Goal: Task Accomplishment & Management: Complete application form

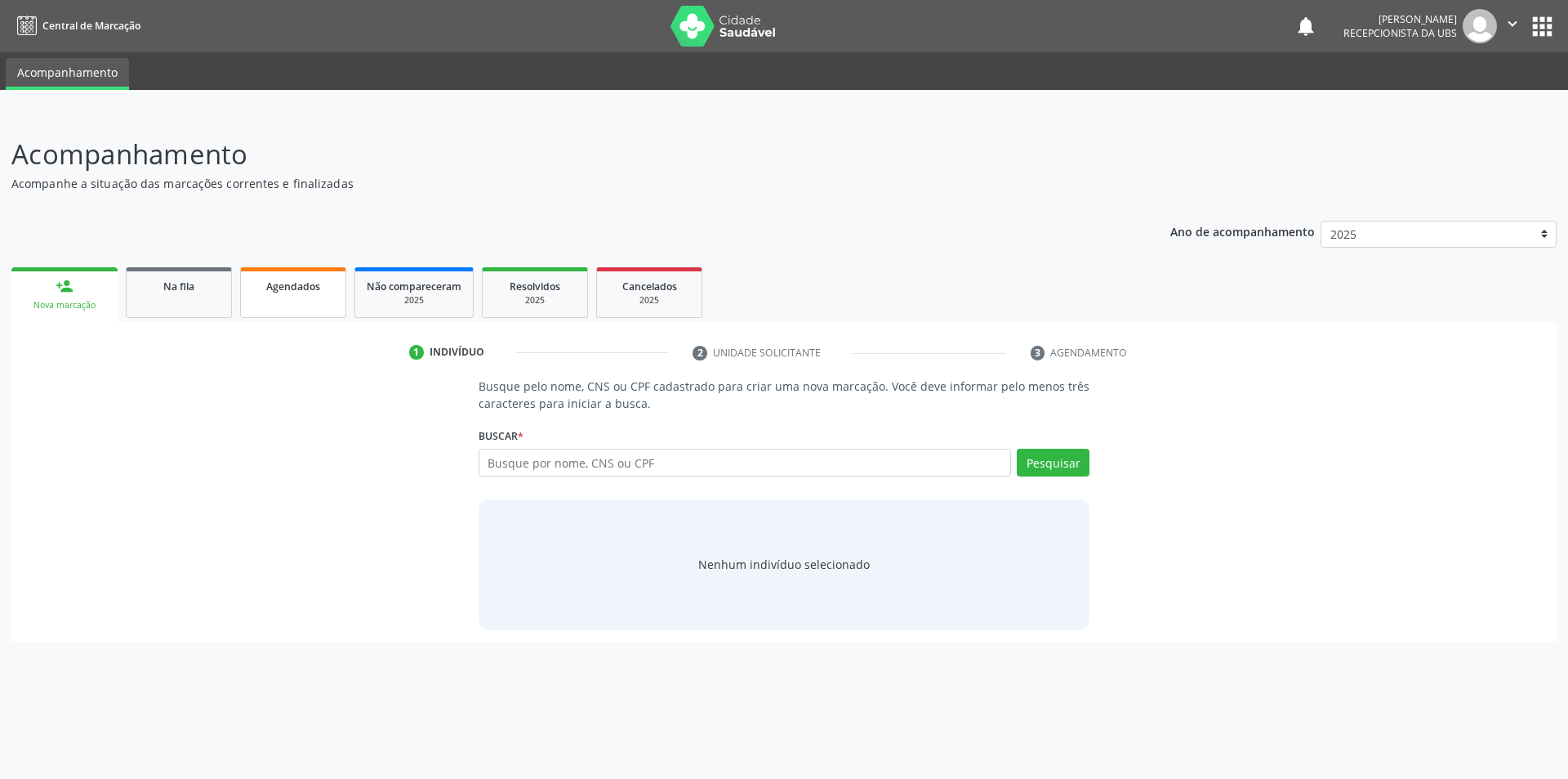
click at [277, 289] on span "Agendados" at bounding box center [293, 286] width 54 height 14
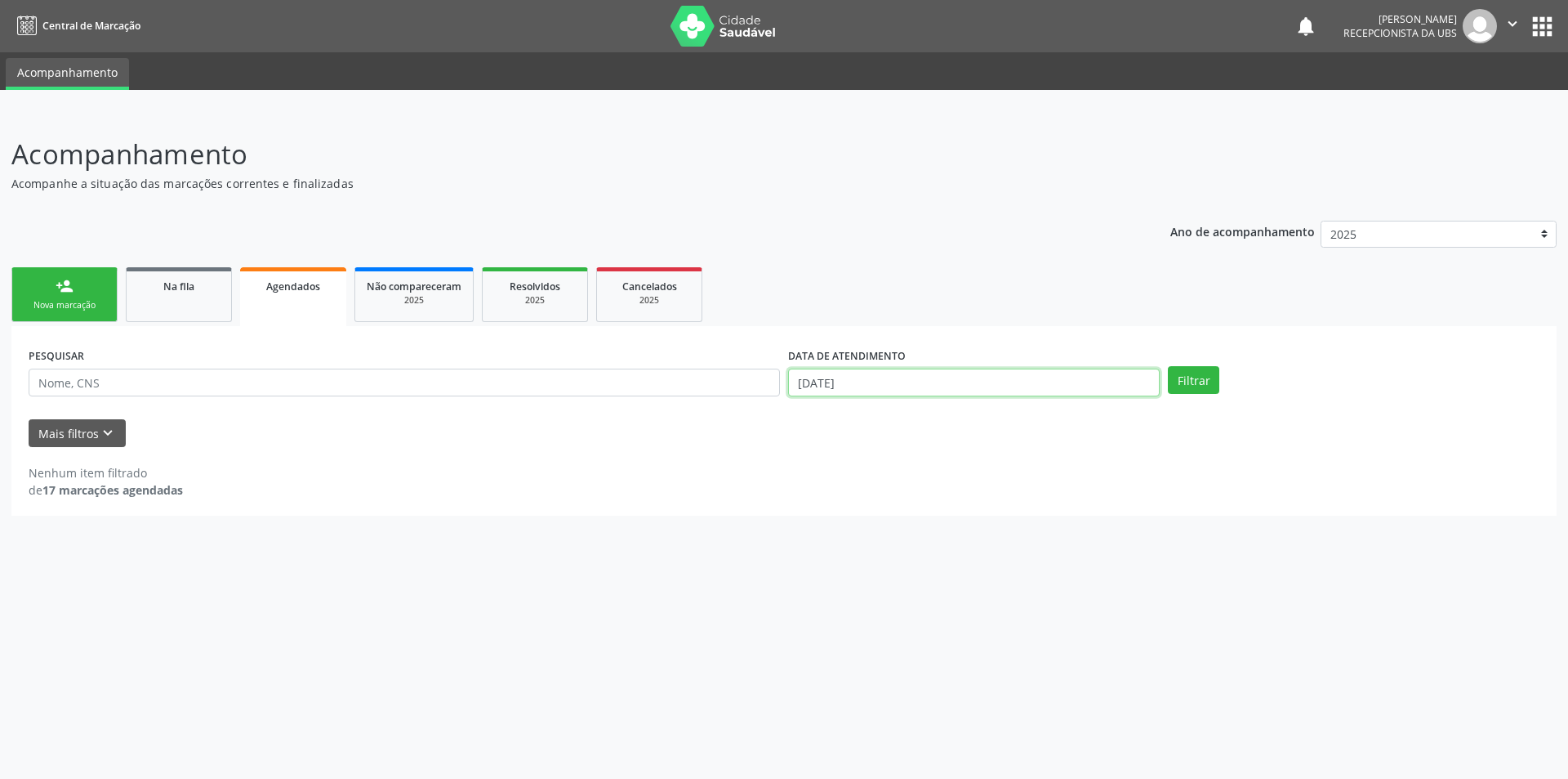
click at [1038, 390] on input "[DATE]" at bounding box center [974, 382] width 372 height 28
click at [790, 419] on icon at bounding box center [796, 418] width 12 height 12
select select "8"
click at [909, 502] on span "10" at bounding box center [908, 498] width 32 height 32
type input "[DATE]"
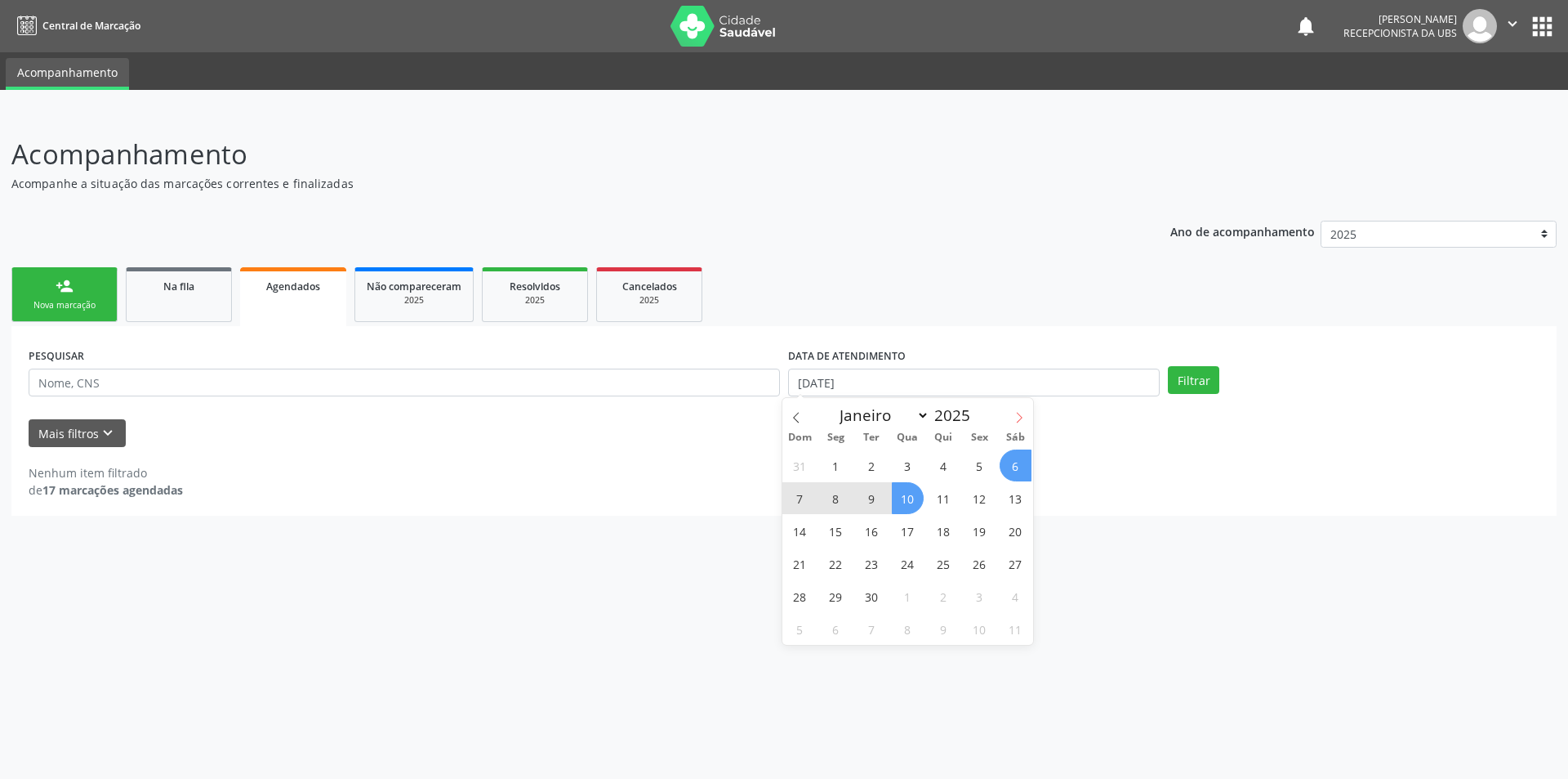
click at [1017, 422] on icon at bounding box center [1020, 417] width 6 height 11
select select "9"
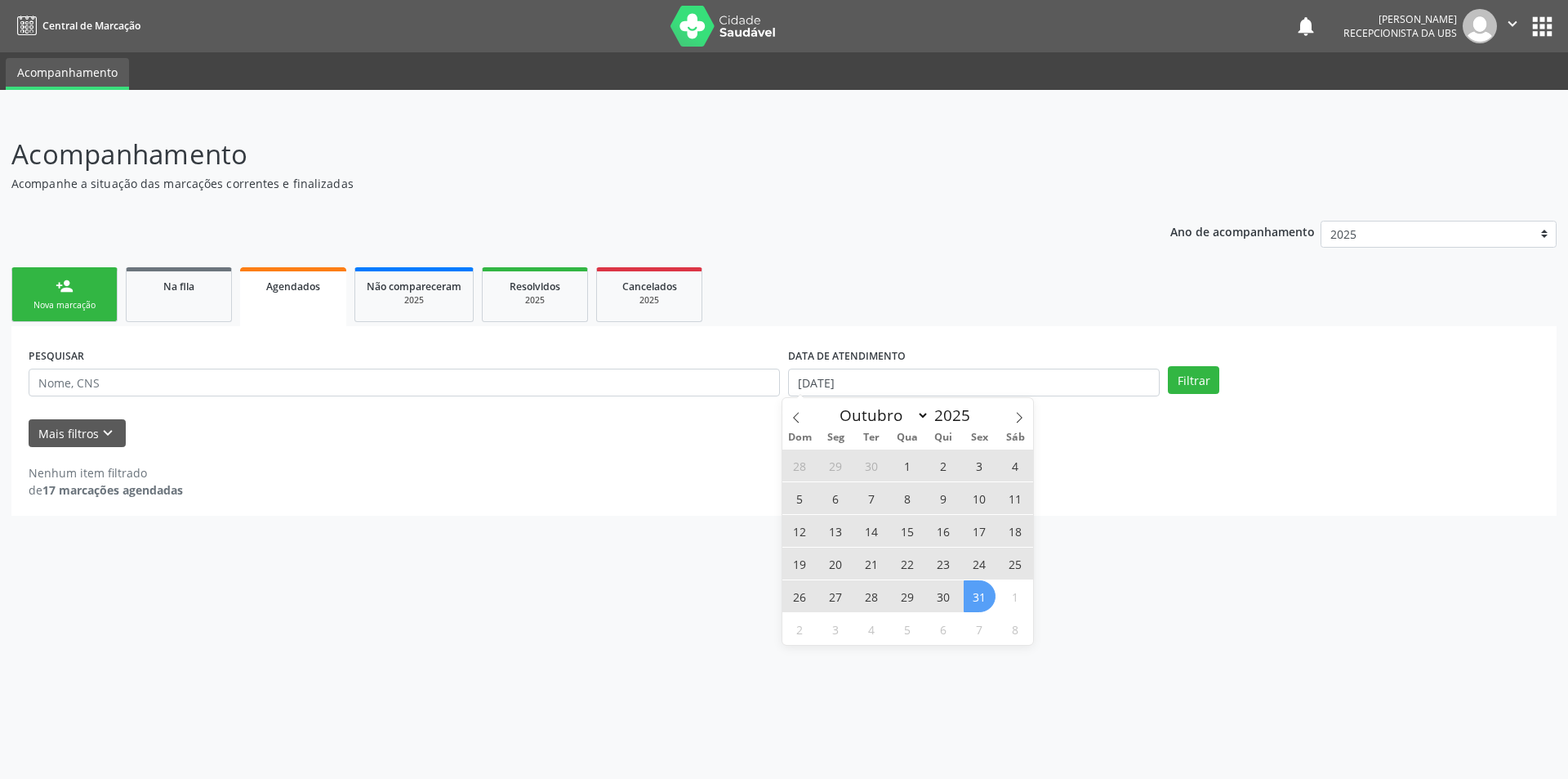
click at [983, 600] on span "31" at bounding box center [980, 596] width 32 height 32
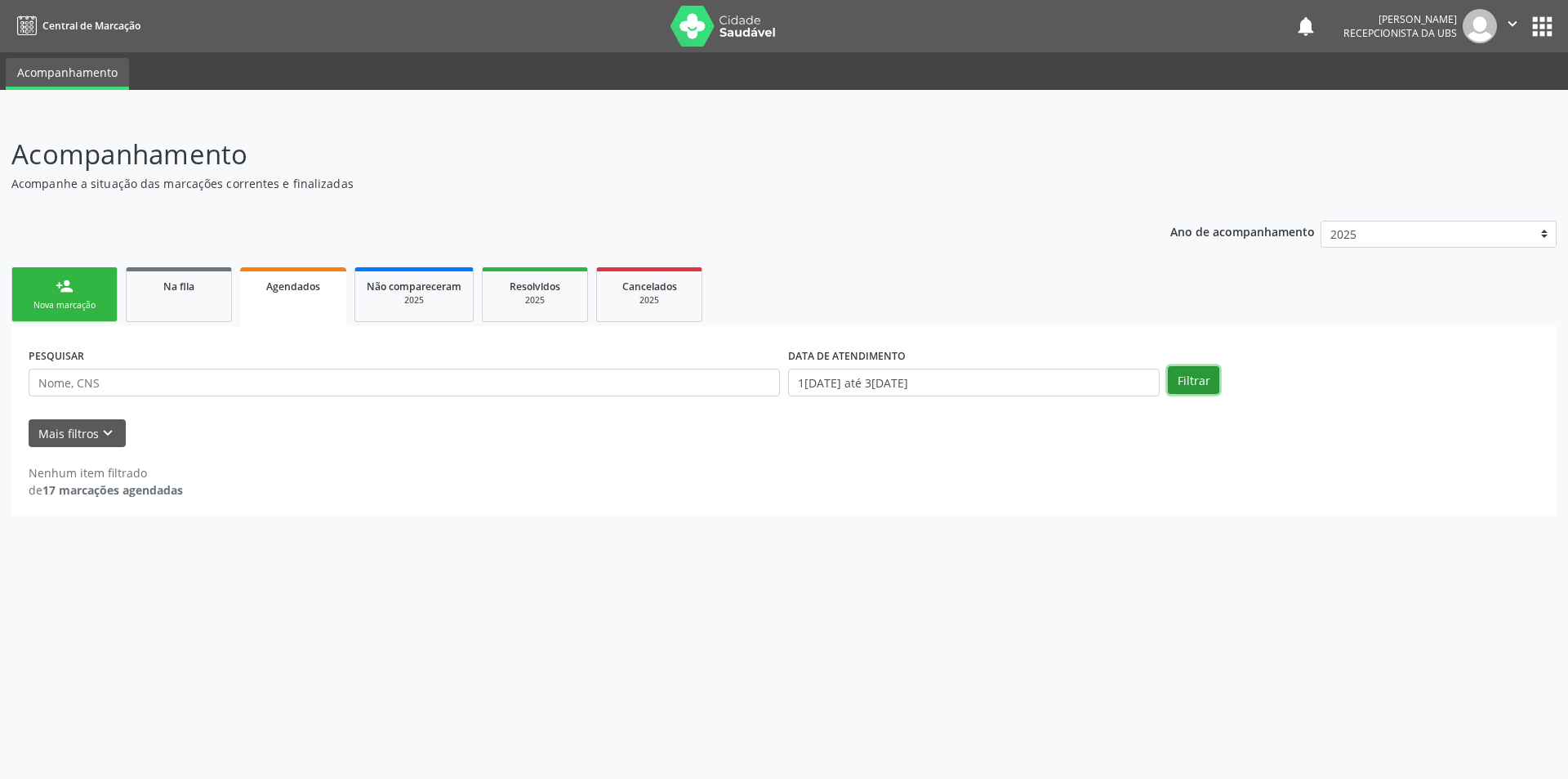
click at [1196, 383] on button "Filtrar" at bounding box center [1194, 380] width 51 height 28
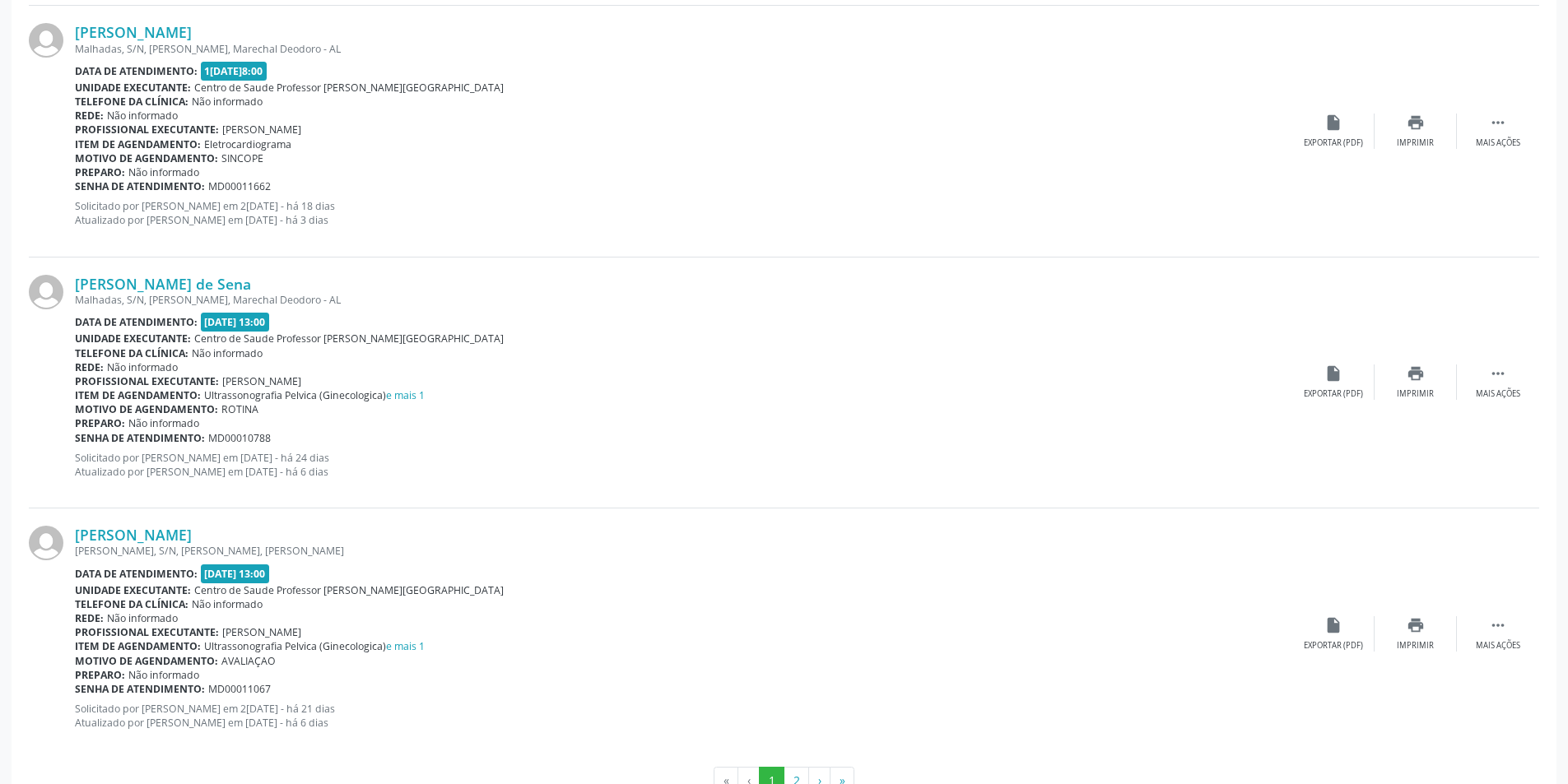
scroll to position [3561, 0]
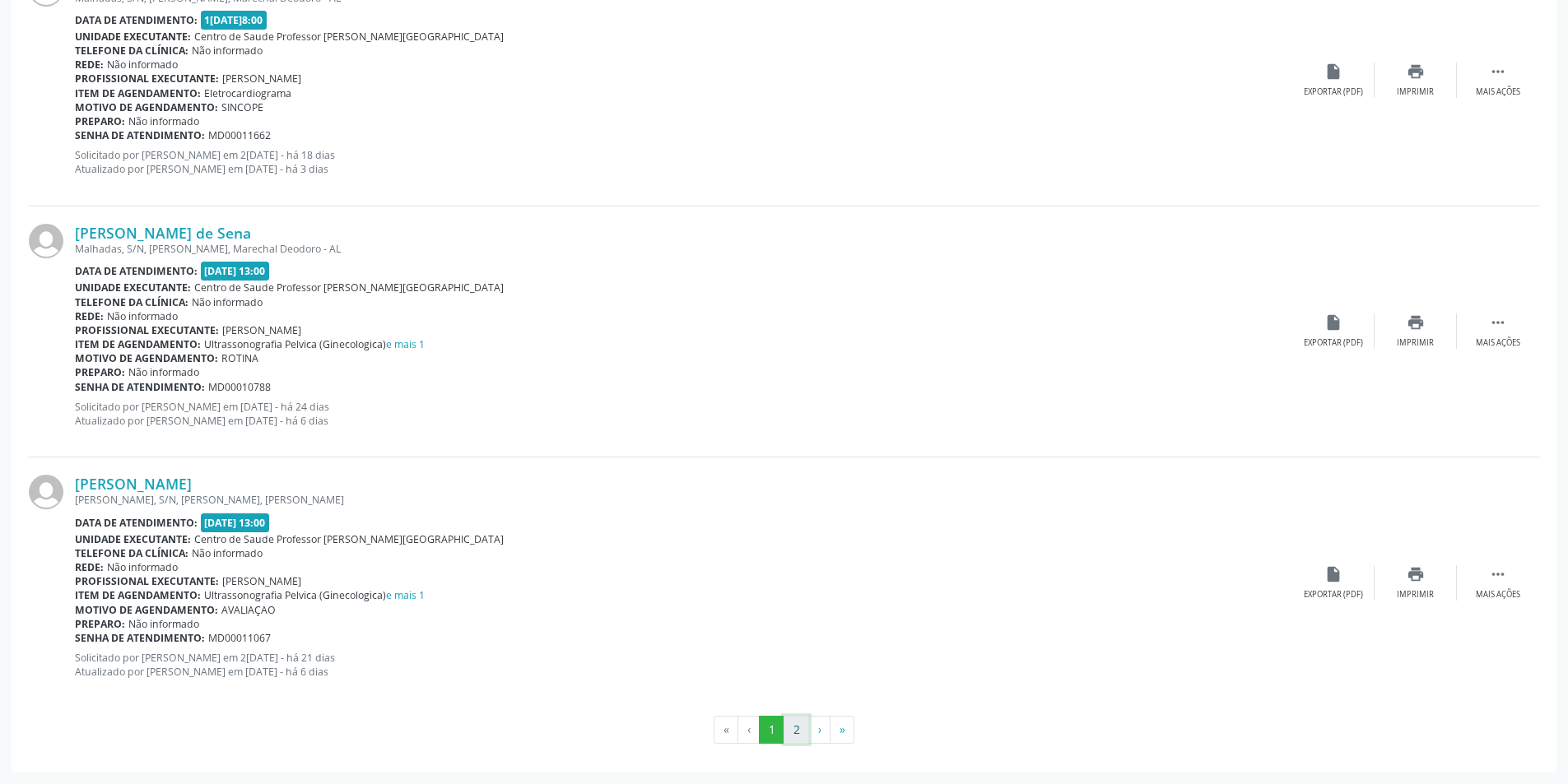
click at [795, 723] on button "2" at bounding box center [796, 729] width 26 height 28
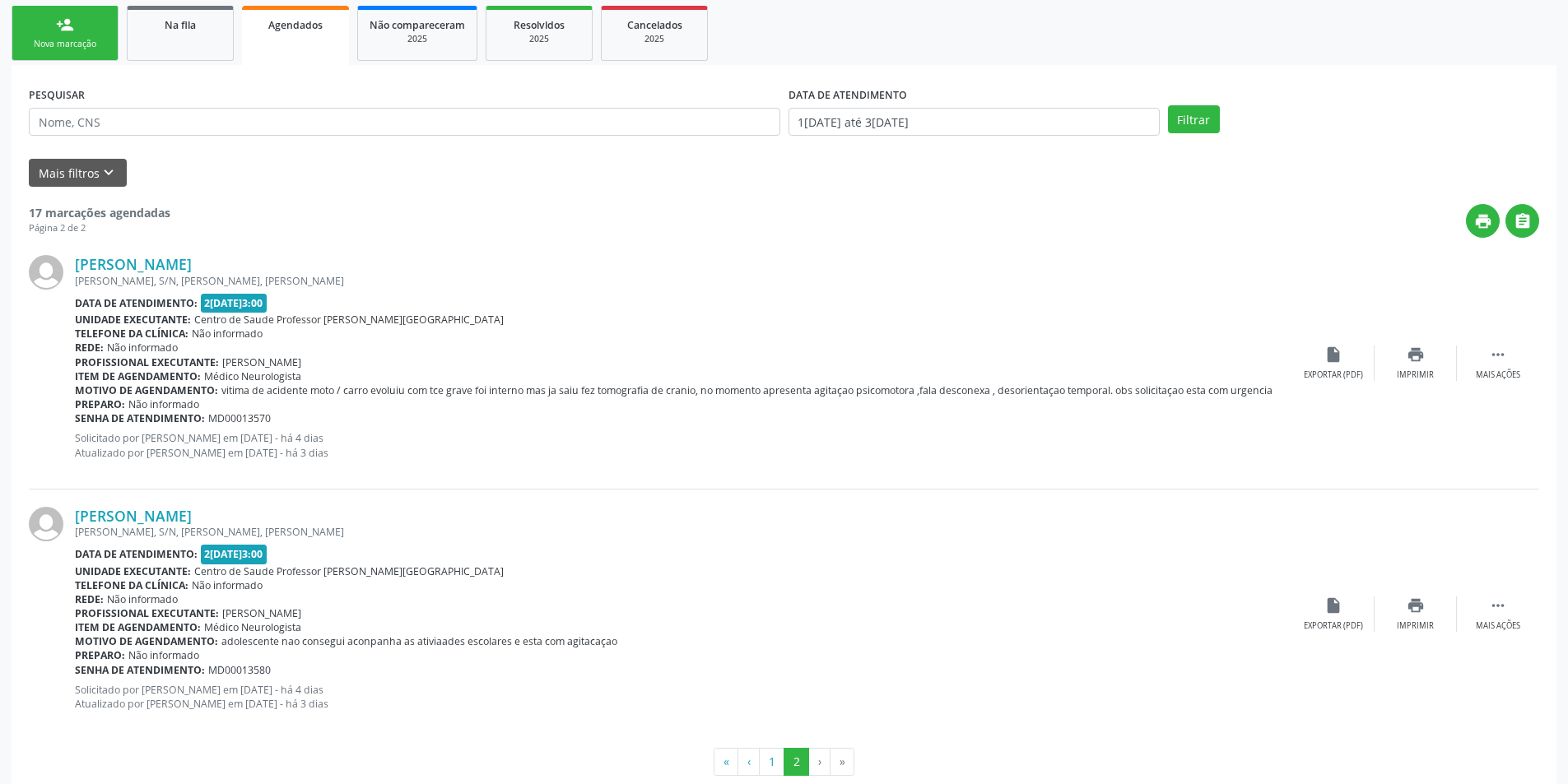
scroll to position [295, 0]
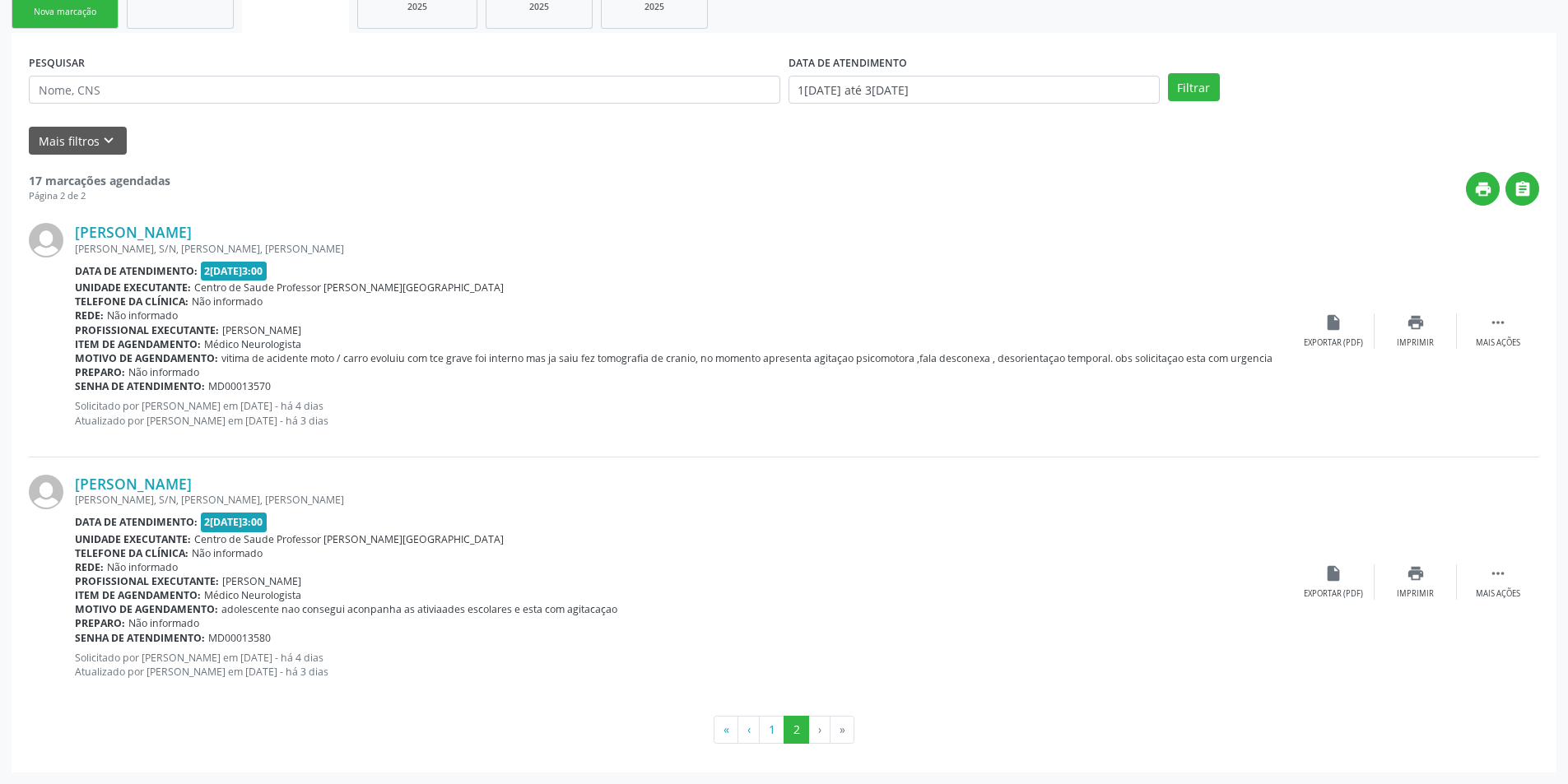
click at [814, 731] on li "›" at bounding box center [820, 729] width 22 height 28
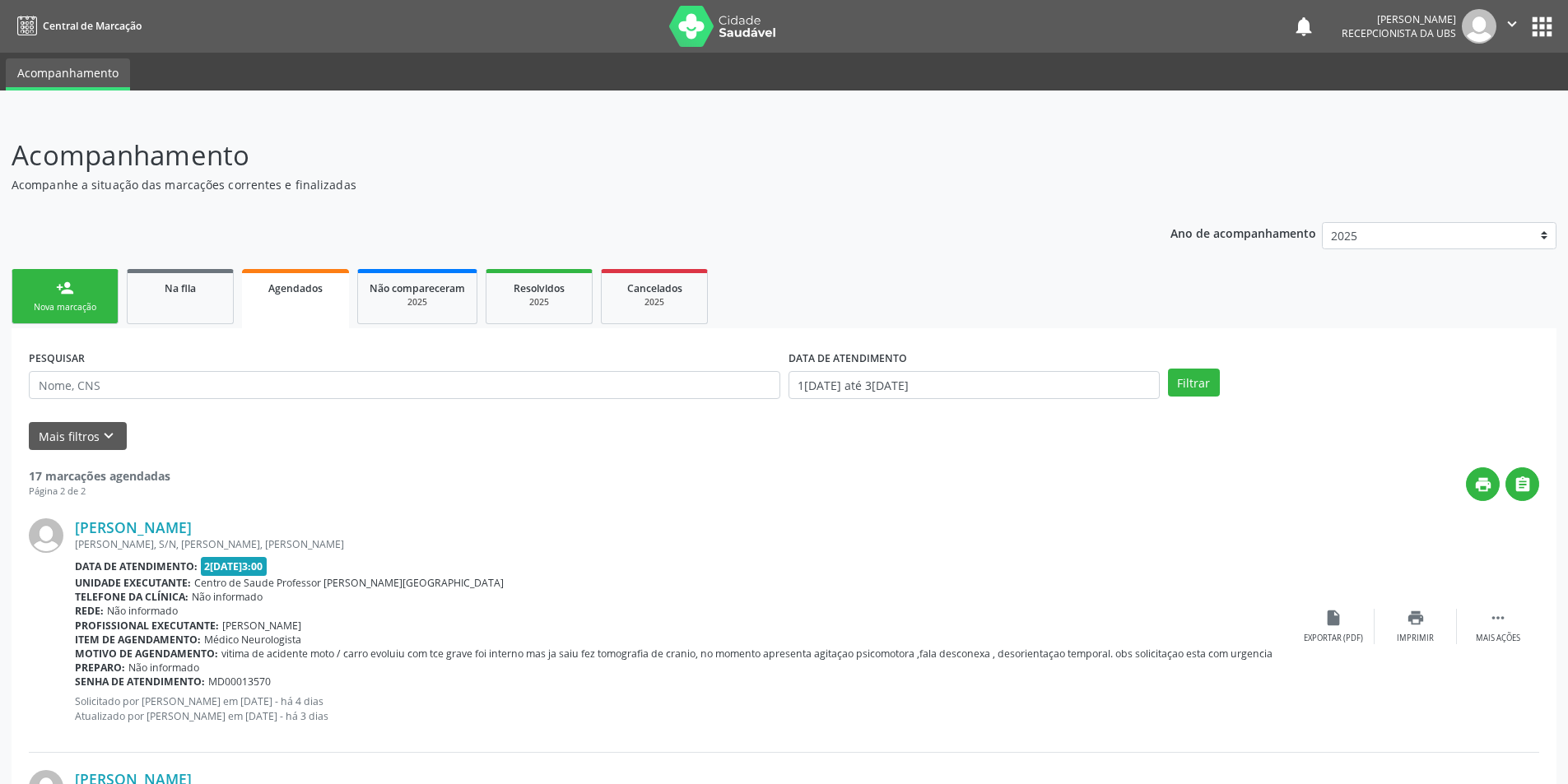
click at [72, 298] on link "person_add Nova marcação" at bounding box center [66, 296] width 107 height 55
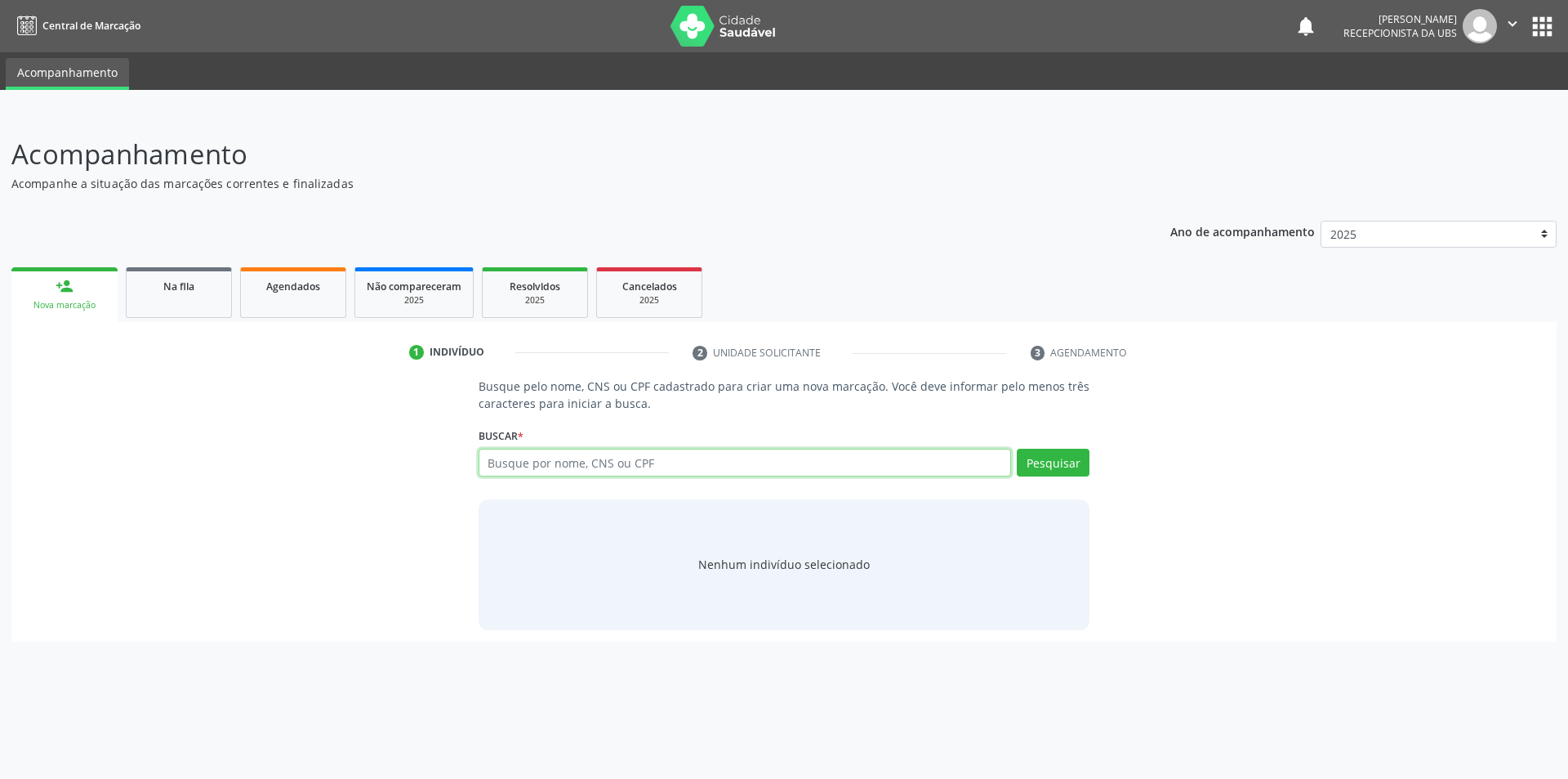
click at [548, 468] on input "text" at bounding box center [745, 462] width 534 height 28
type input "06594963481"
click at [1061, 466] on button "Pesquisar" at bounding box center [1054, 462] width 73 height 28
type input "06594963481"
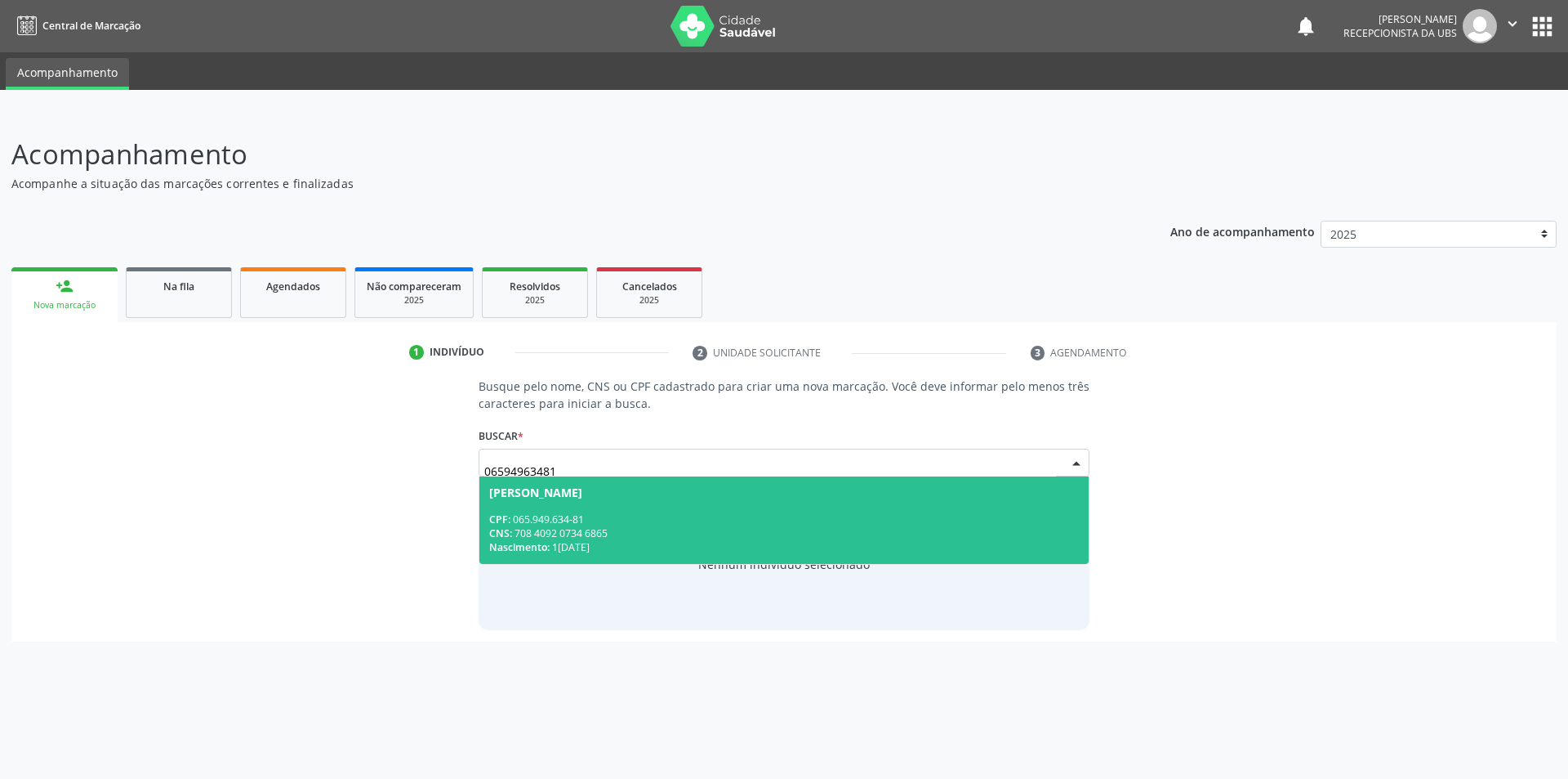
click at [624, 530] on div "CNS: 708 4092 0734 6865" at bounding box center [784, 533] width 591 height 14
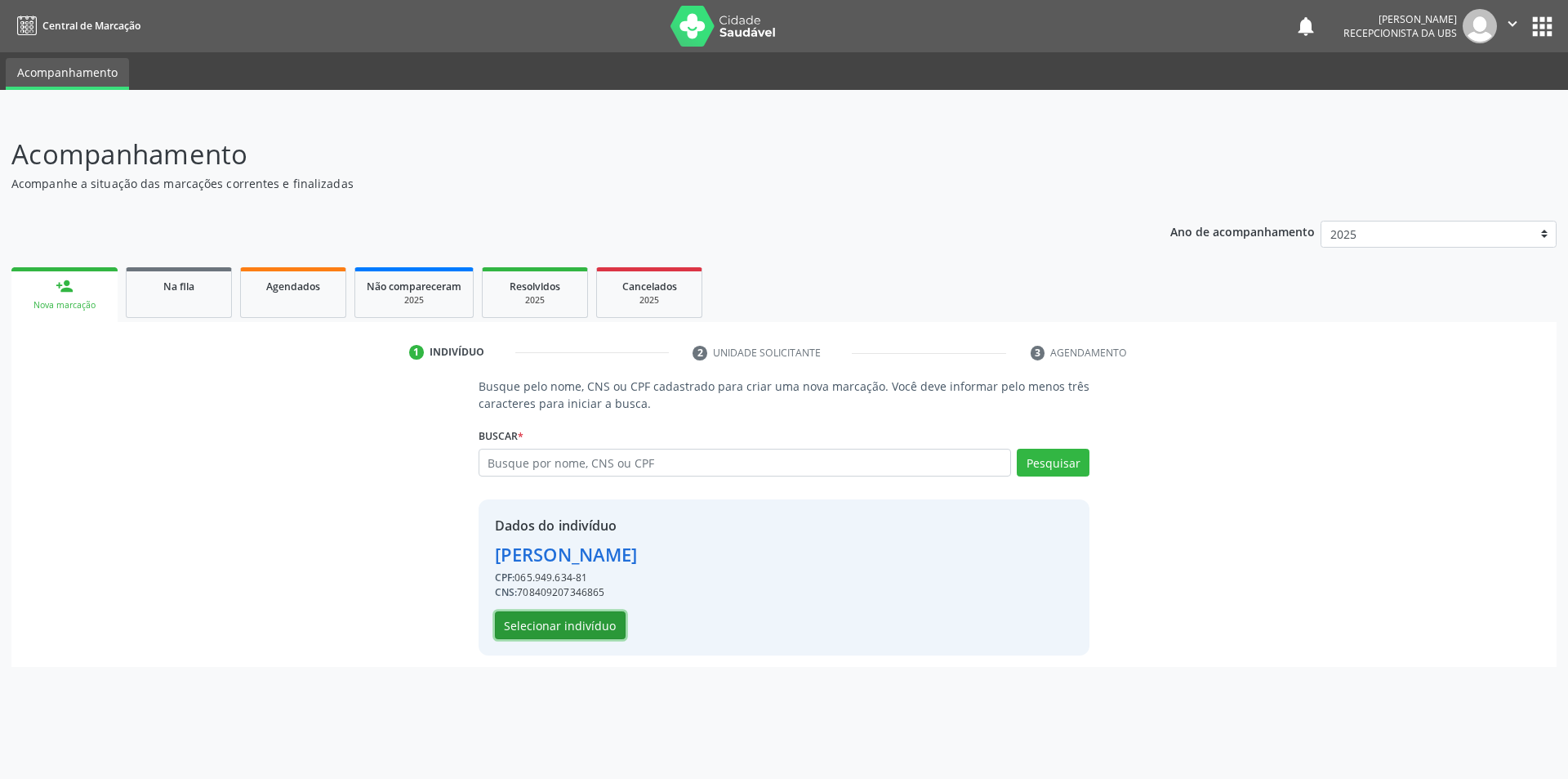
click at [562, 627] on button "Selecionar indivíduo" at bounding box center [560, 625] width 130 height 28
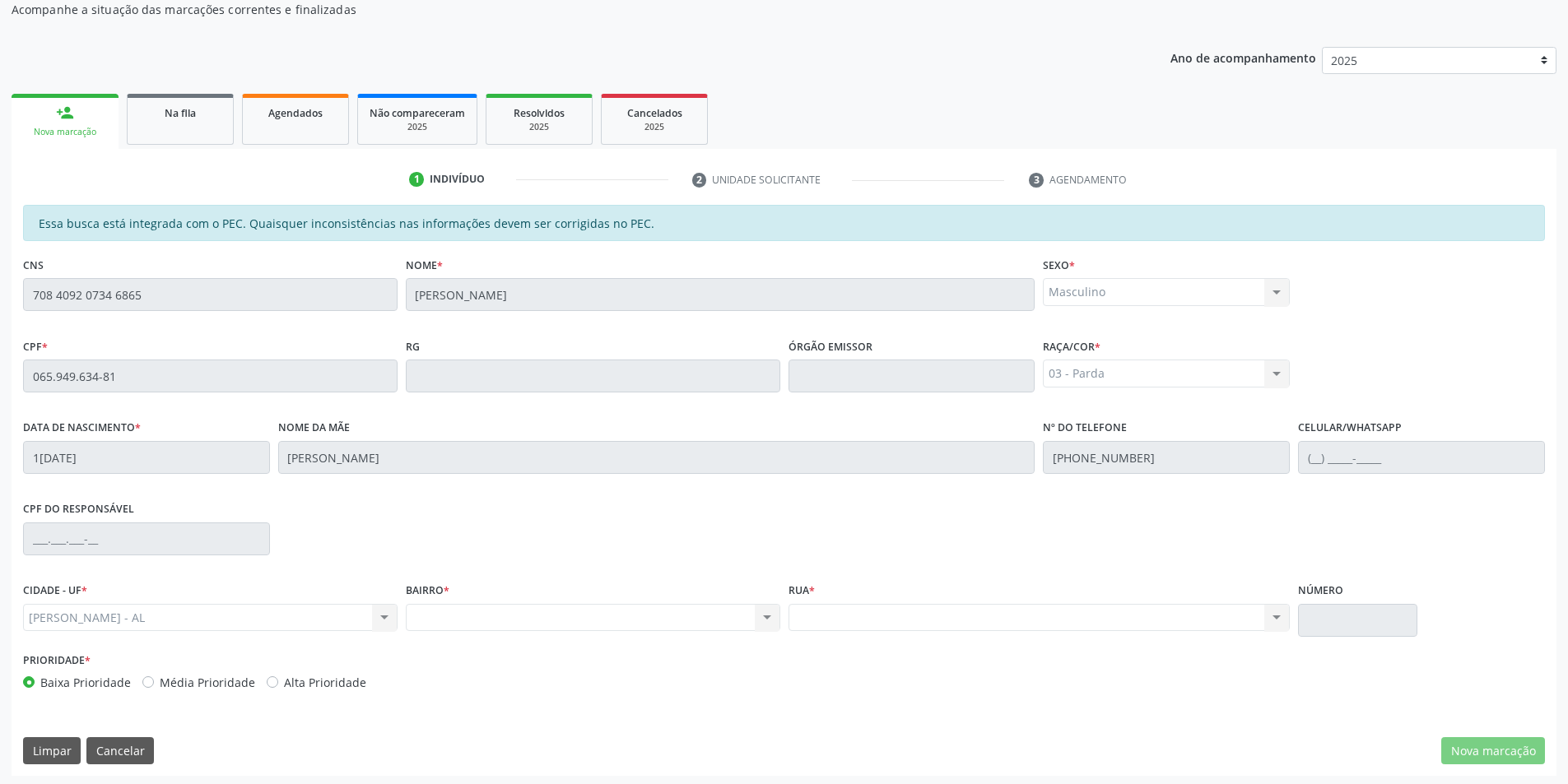
scroll to position [179, 0]
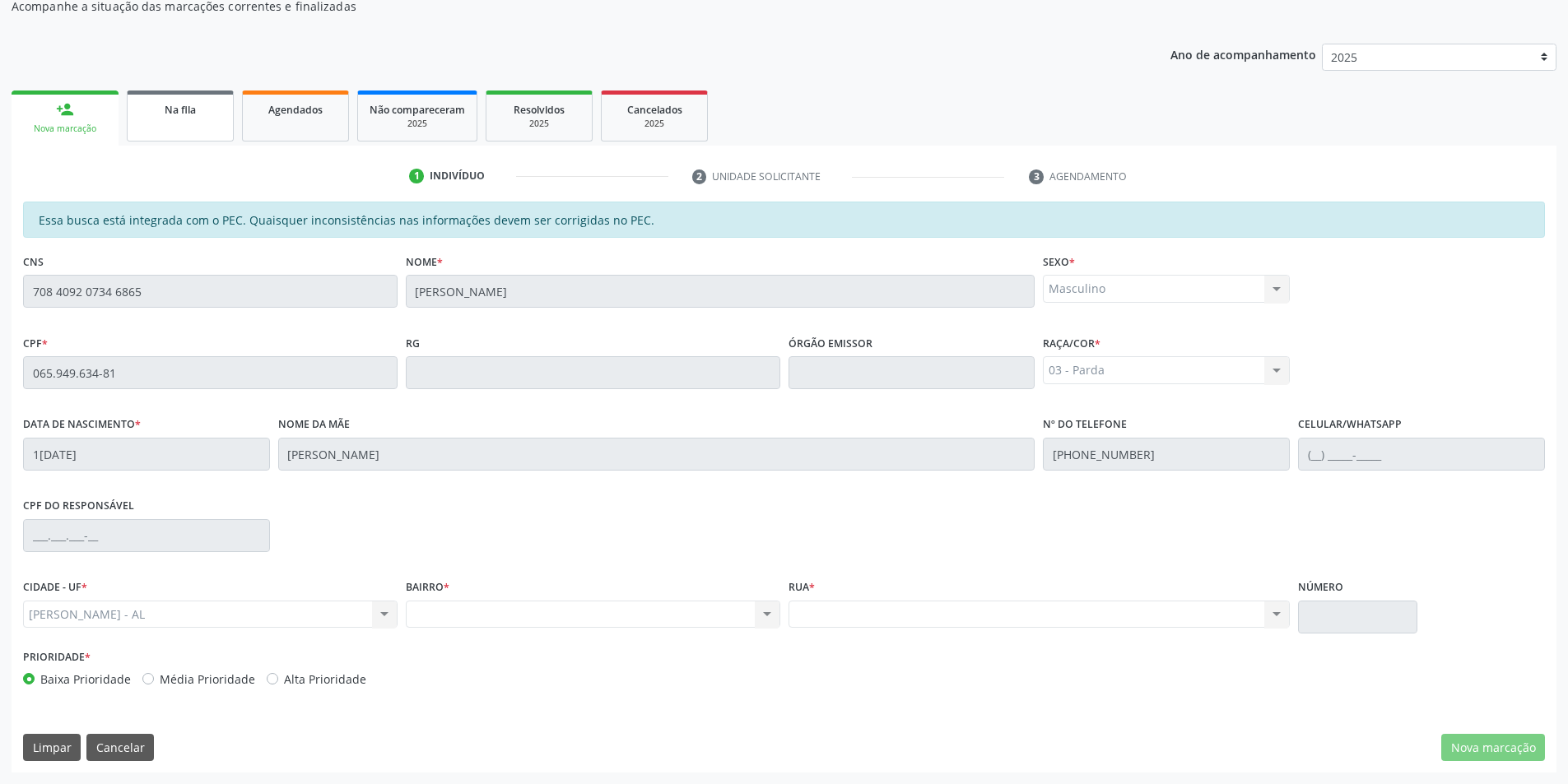
click at [198, 122] on link "Na fila" at bounding box center [180, 115] width 107 height 51
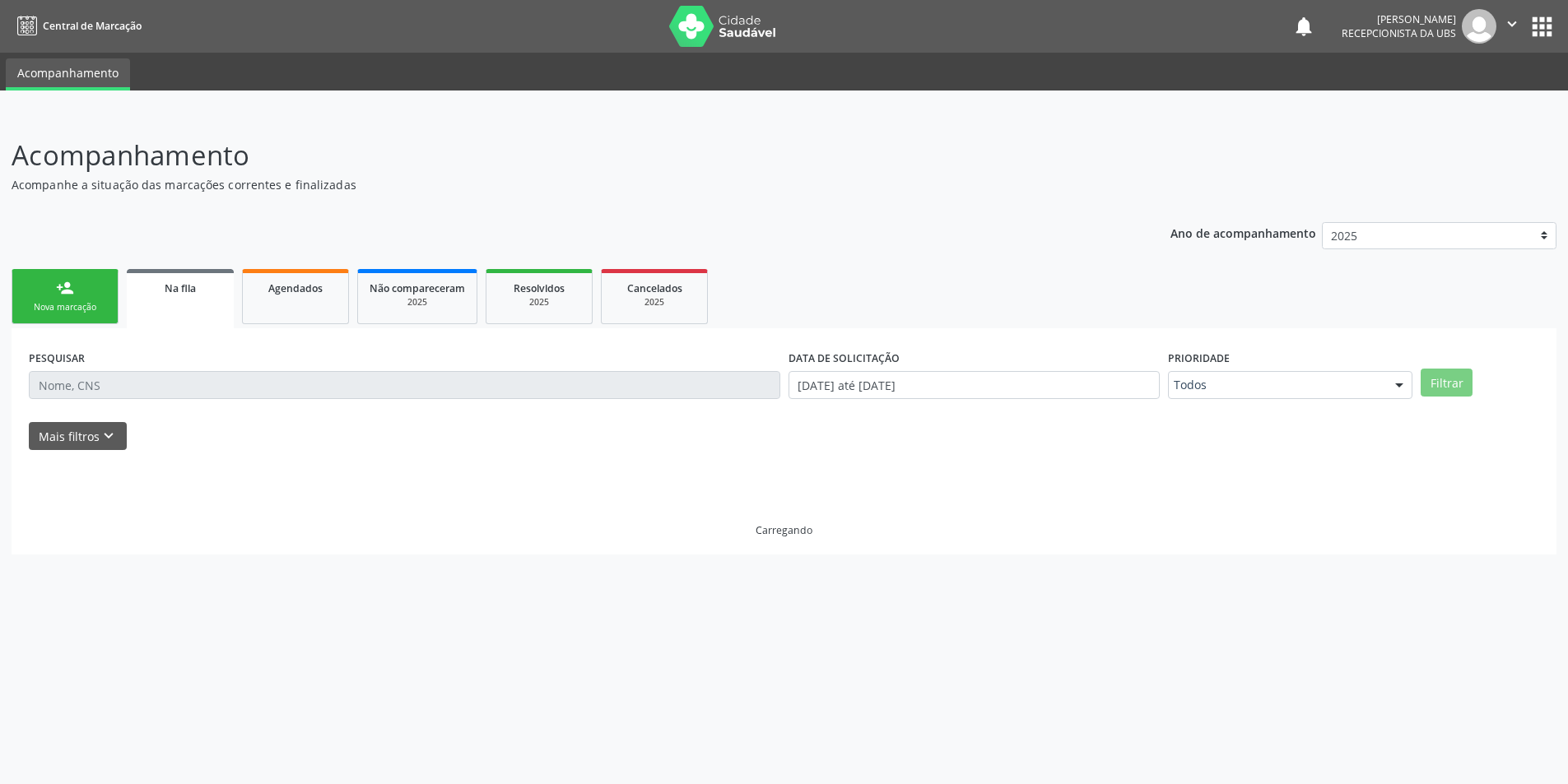
scroll to position [0, 0]
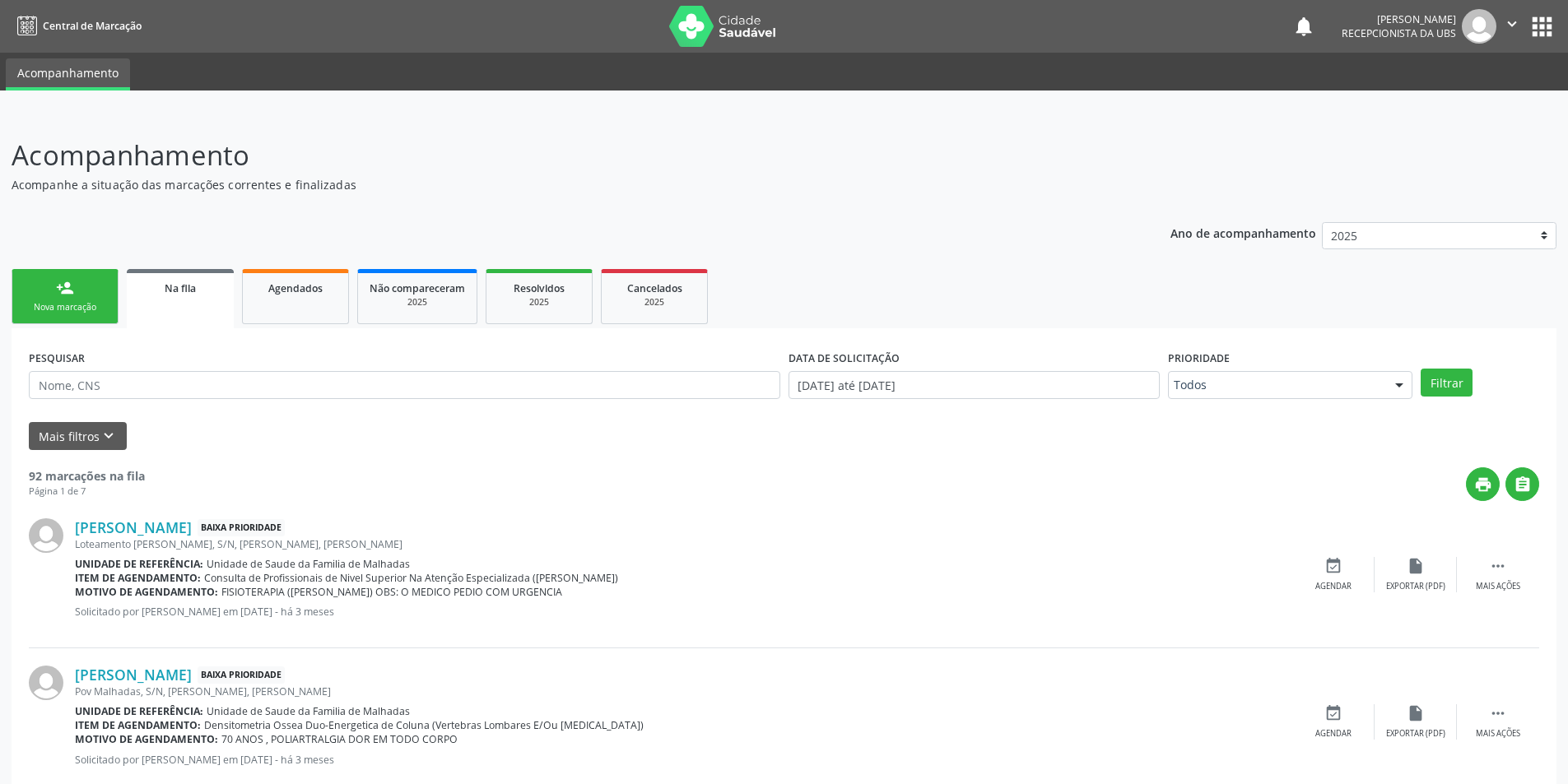
click at [74, 292] on div "person_add" at bounding box center [65, 288] width 18 height 18
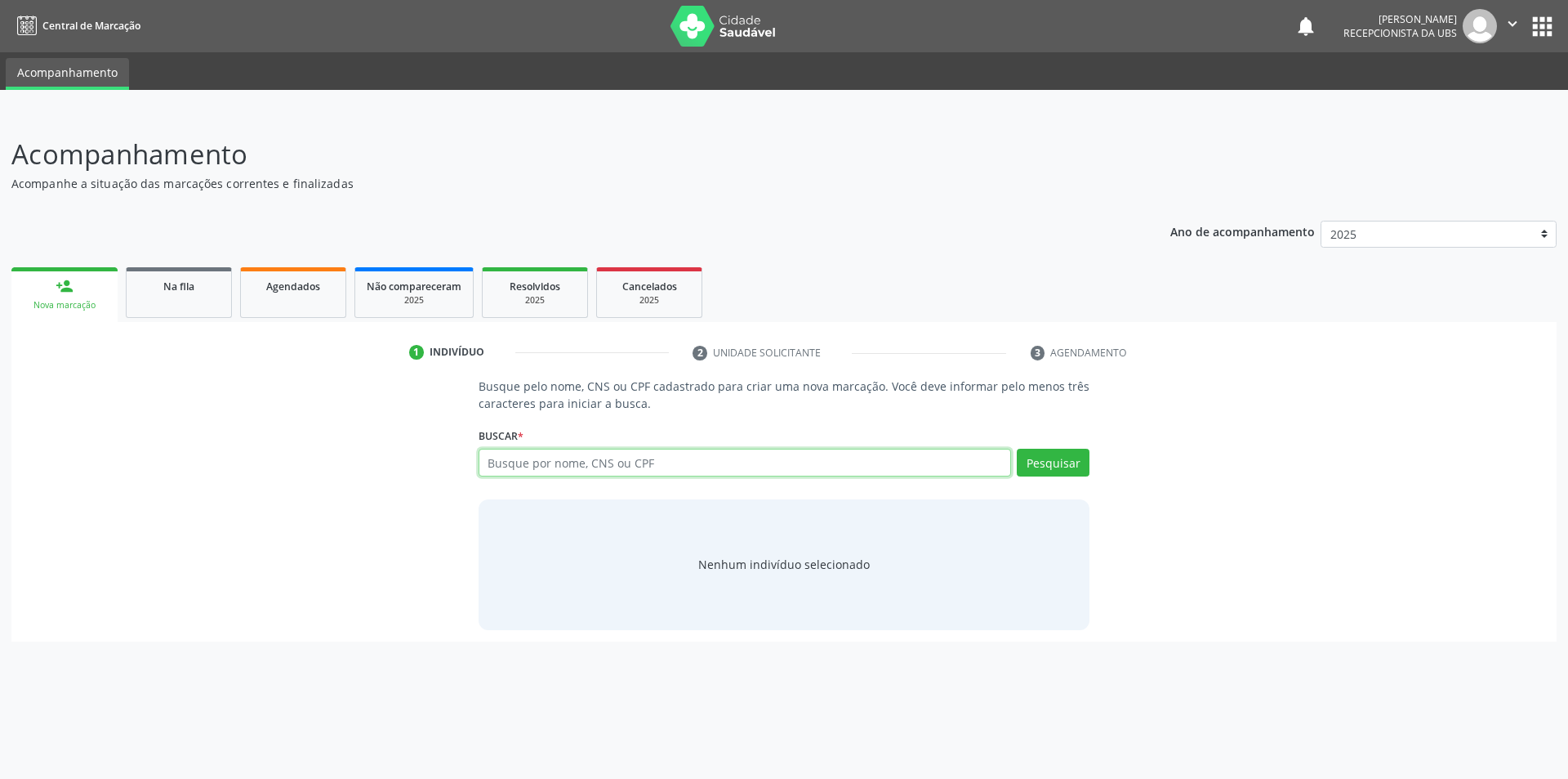
click at [595, 466] on input "text" at bounding box center [745, 462] width 534 height 28
click at [542, 468] on input "text" at bounding box center [745, 462] width 534 height 28
type input "706903159147830"
click at [1046, 458] on button "Pesquisar" at bounding box center [1054, 462] width 73 height 28
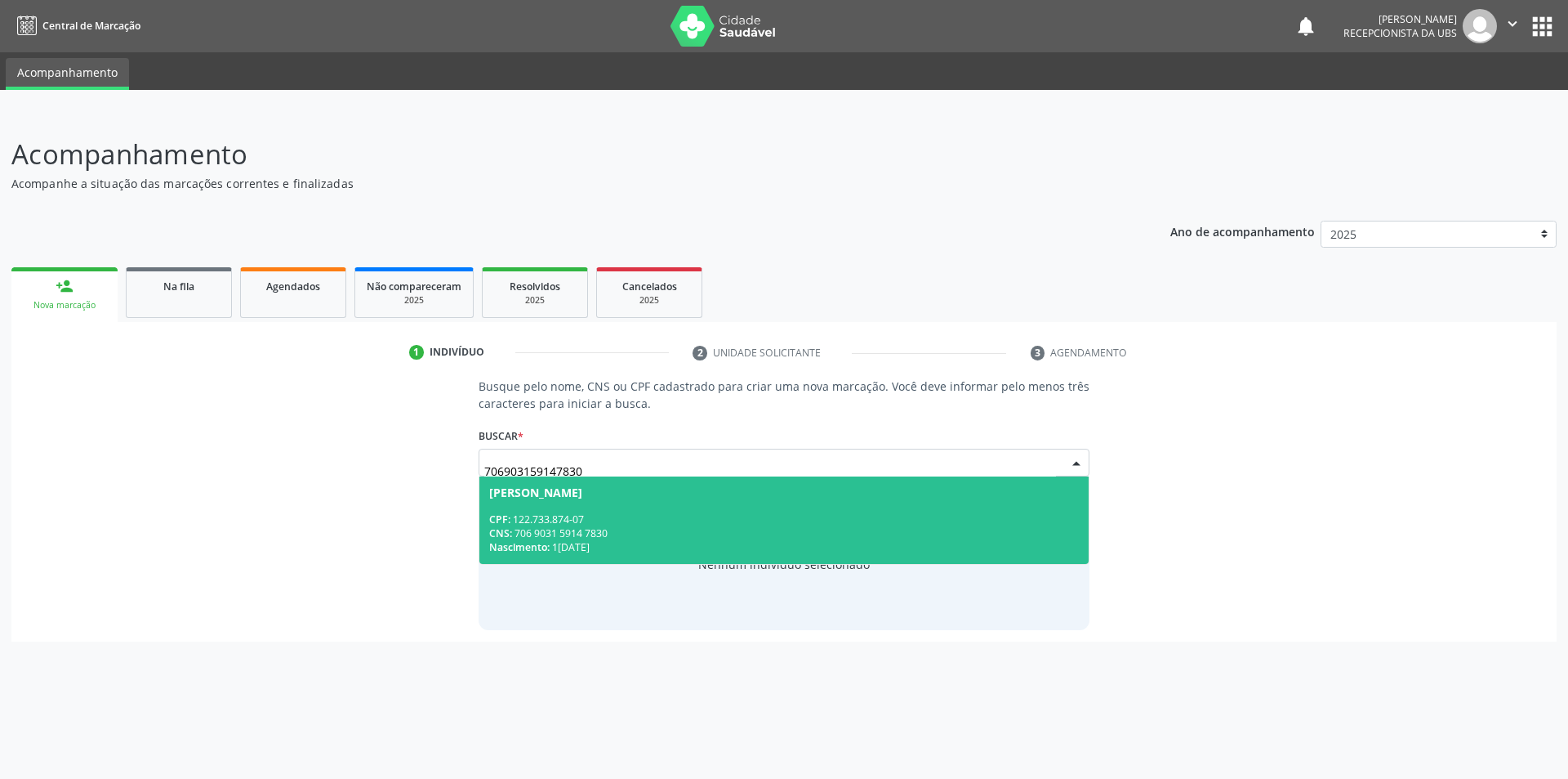
click at [593, 542] on div "Nascimento: [DATE]" at bounding box center [784, 547] width 591 height 14
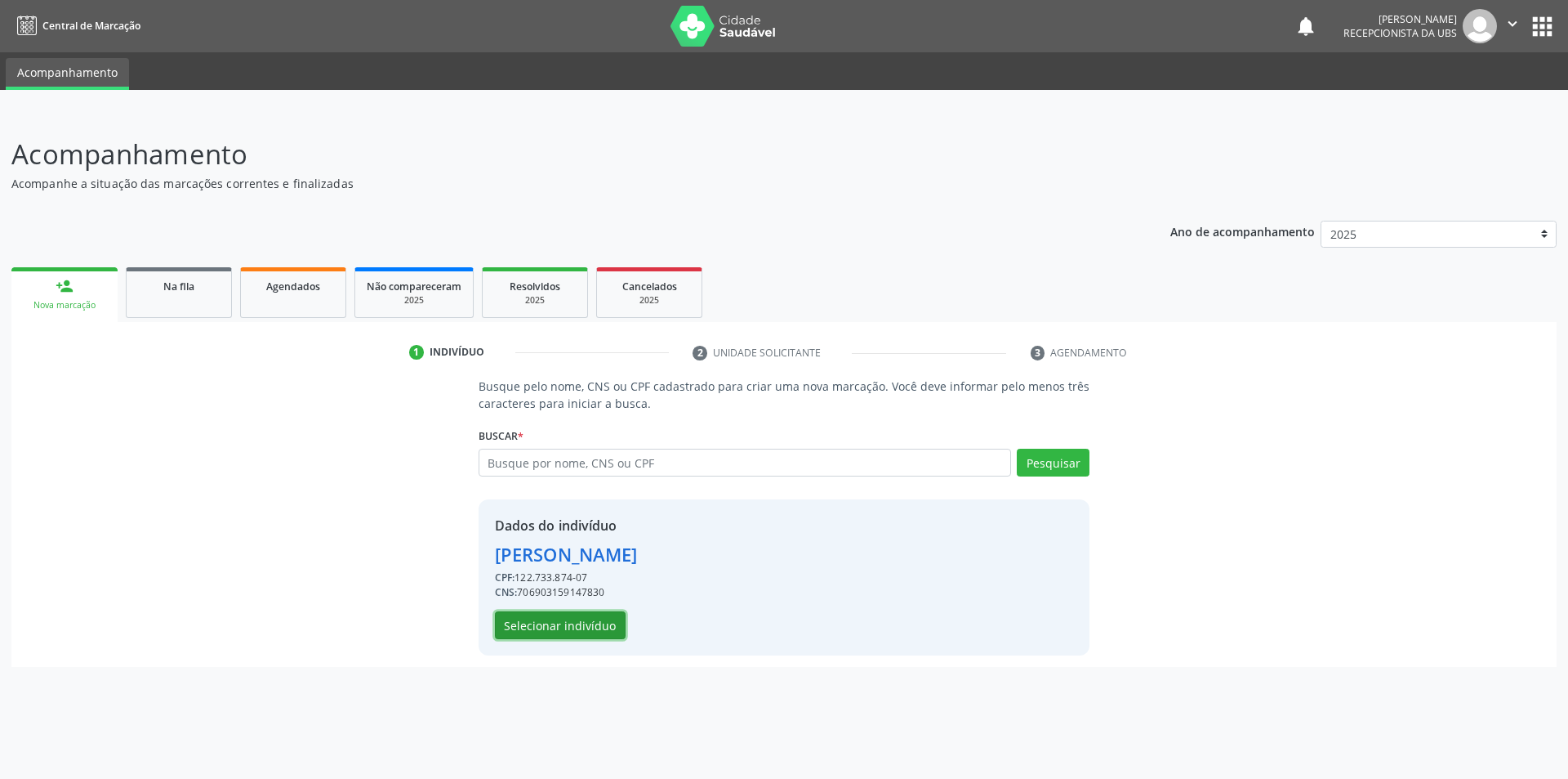
click at [590, 633] on button "Selecionar indivíduo" at bounding box center [560, 625] width 130 height 28
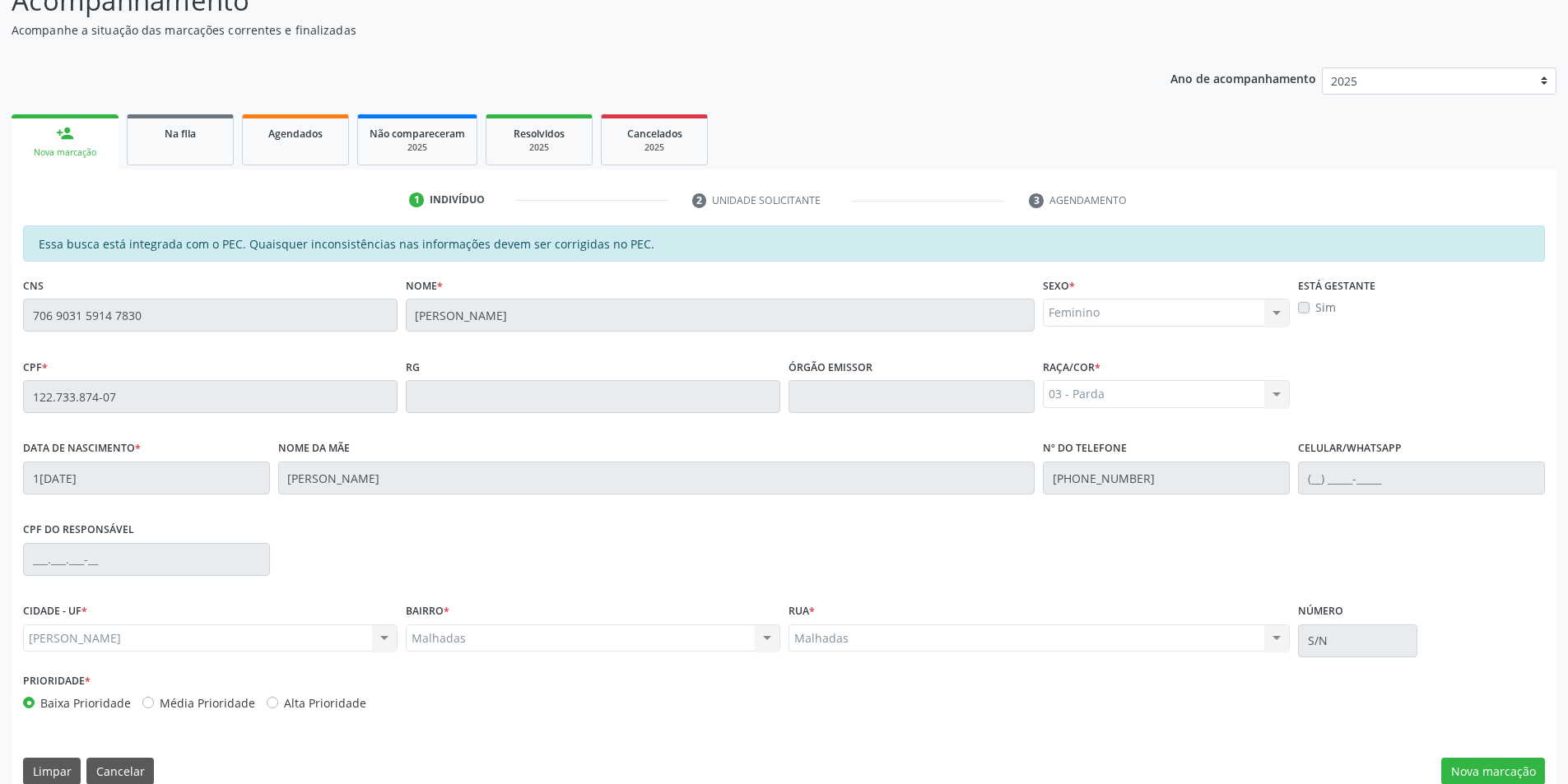
scroll to position [179, 0]
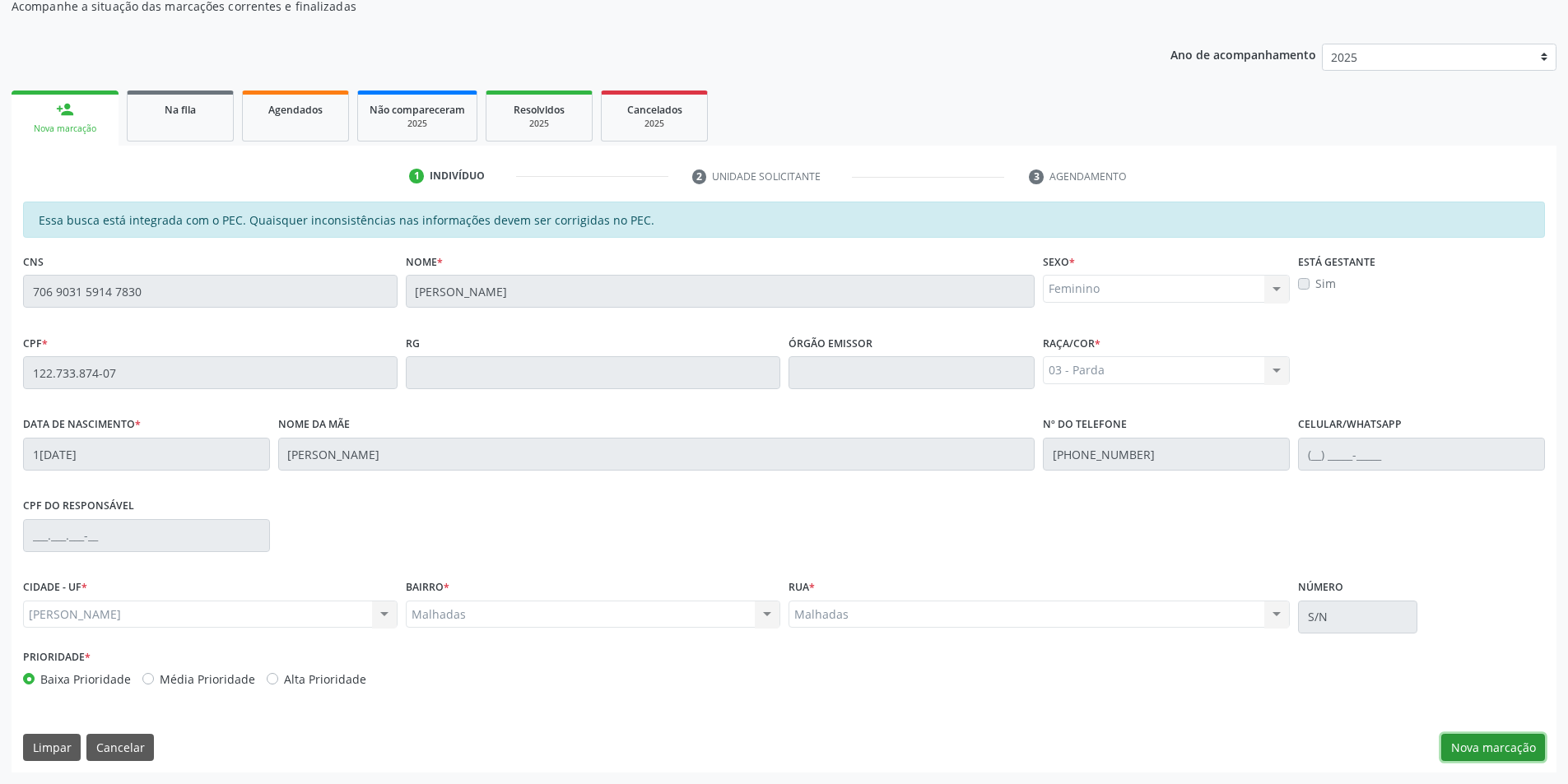
click at [1508, 750] on button "Nova marcação" at bounding box center [1493, 747] width 103 height 28
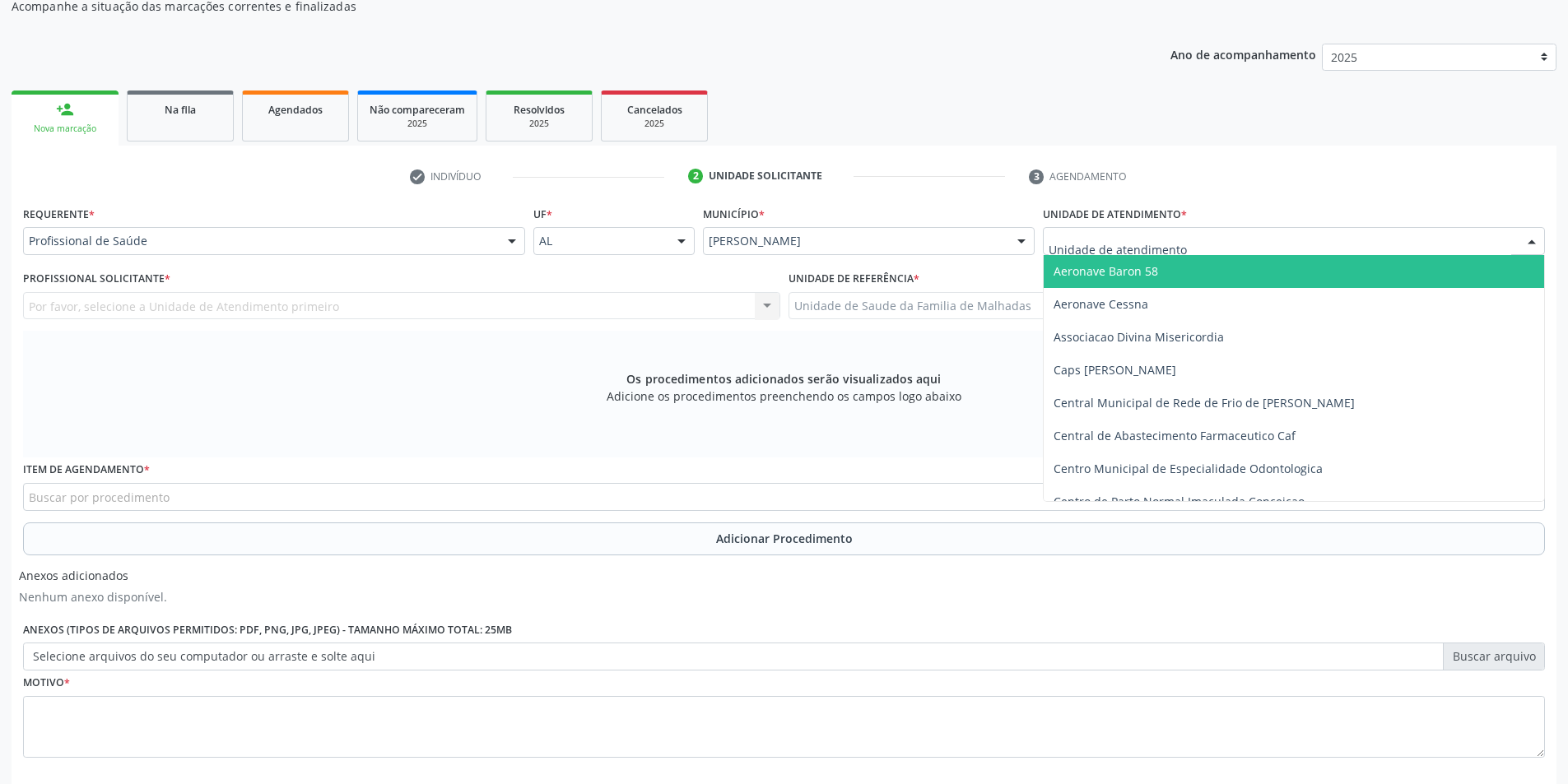
drag, startPoint x: 1537, startPoint y: 241, endPoint x: 1540, endPoint y: 297, distance: 56.1
click at [1537, 244] on div at bounding box center [1531, 241] width 25 height 28
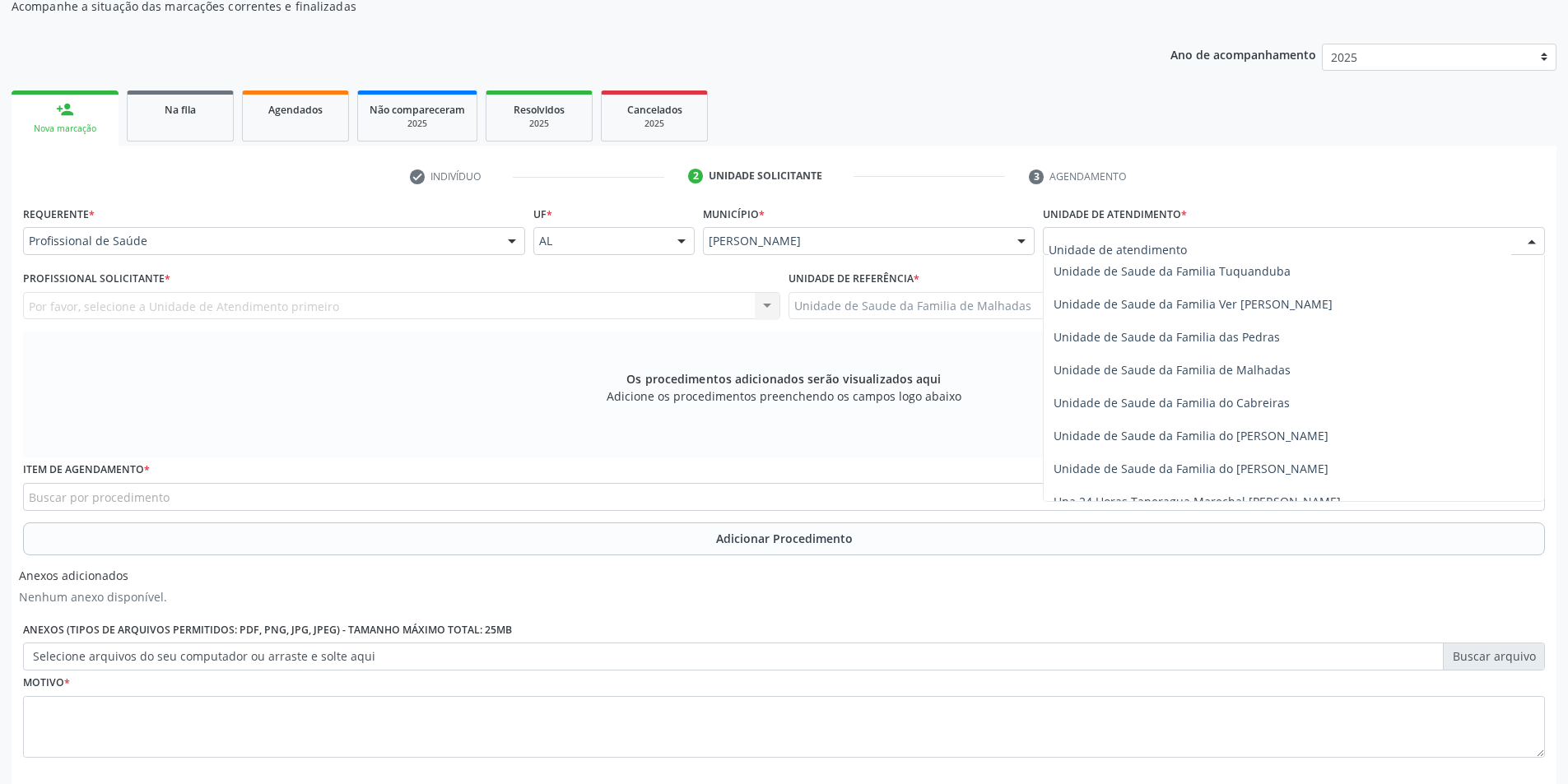
scroll to position [1301, 0]
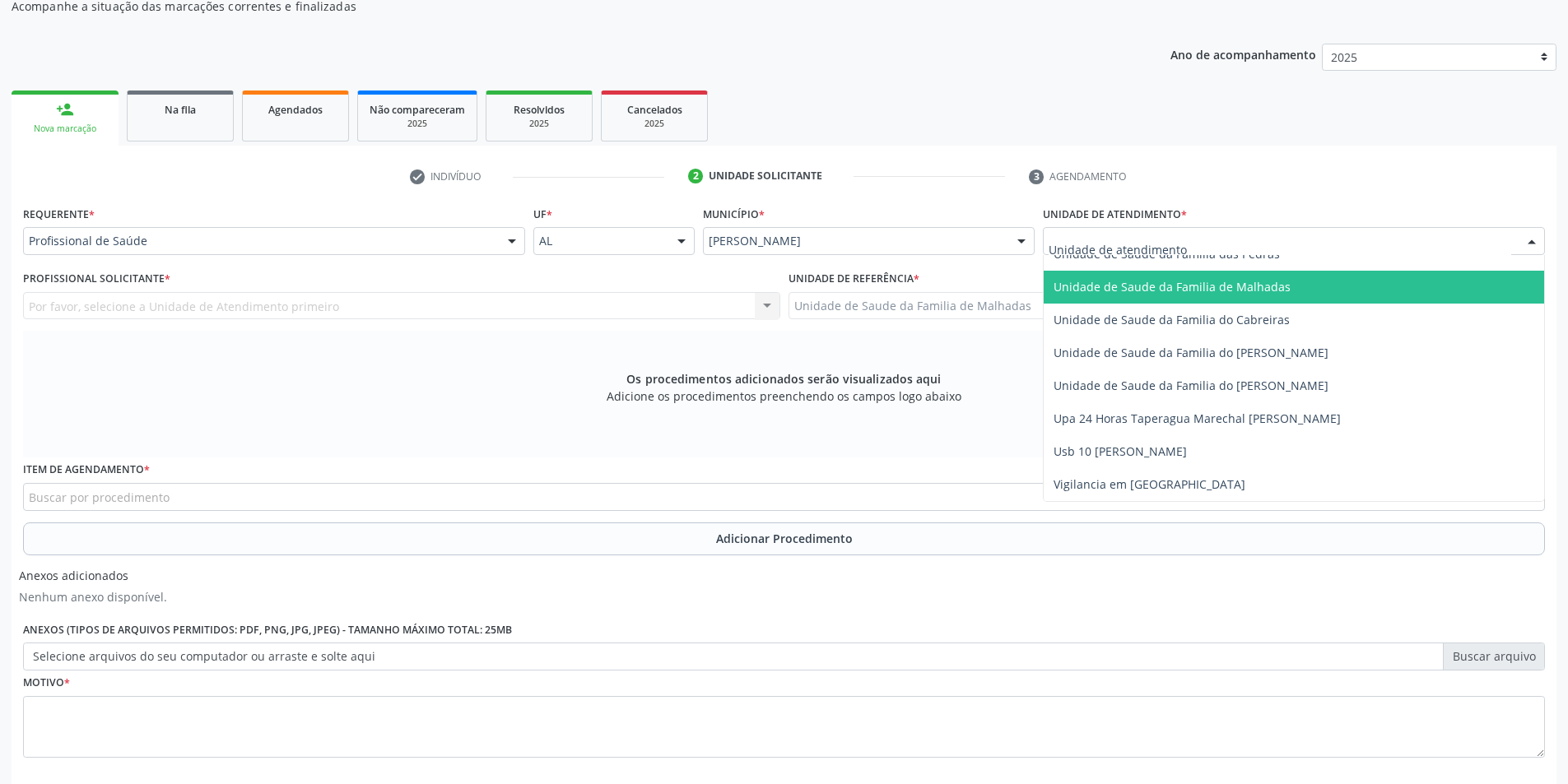
click at [1244, 292] on span "Unidade de Saude da Familia de Malhadas" at bounding box center [1172, 287] width 237 height 16
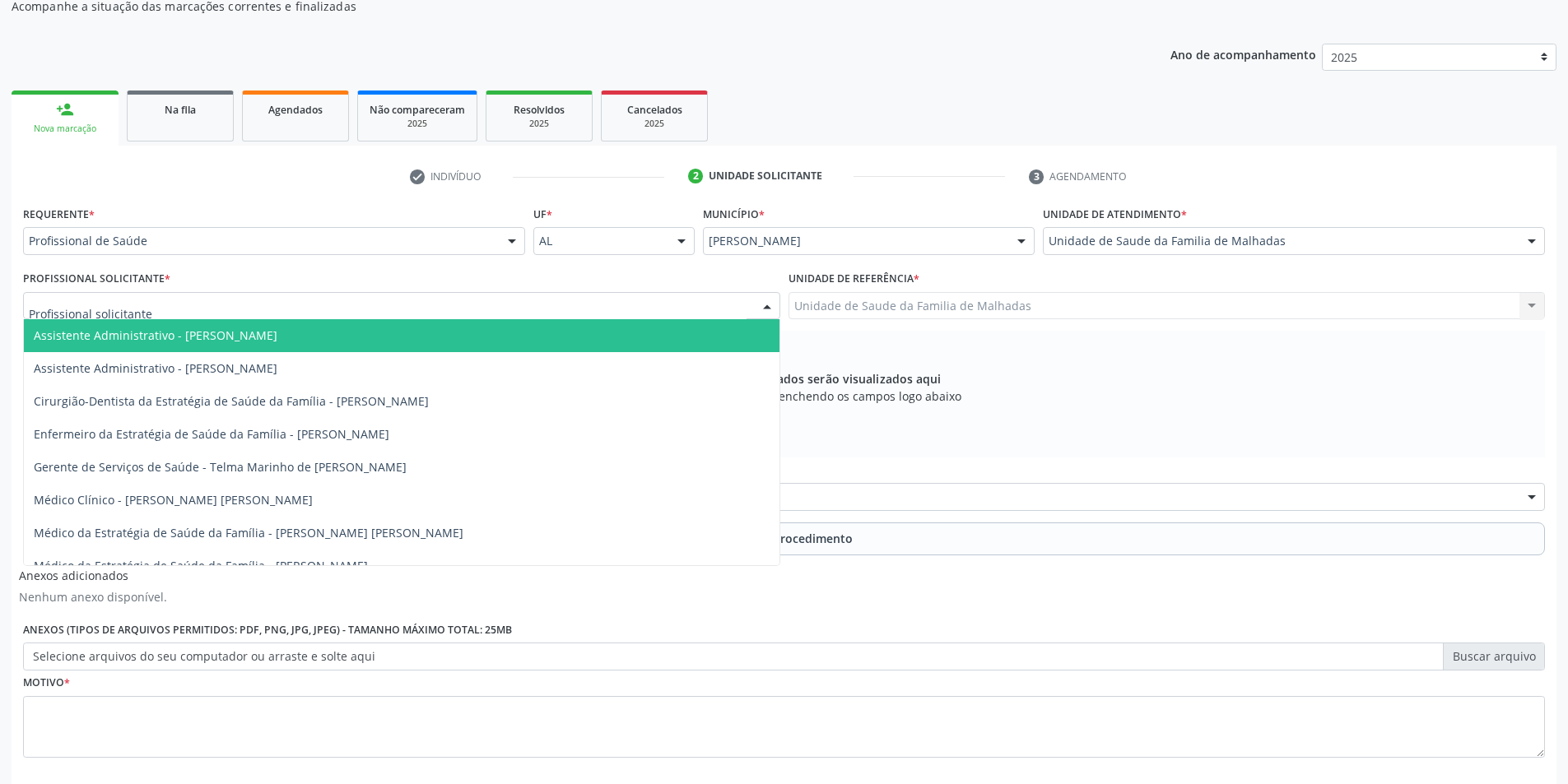
drag, startPoint x: 385, startPoint y: 292, endPoint x: 439, endPoint y: 353, distance: 81.5
click at [399, 302] on div at bounding box center [402, 306] width 758 height 28
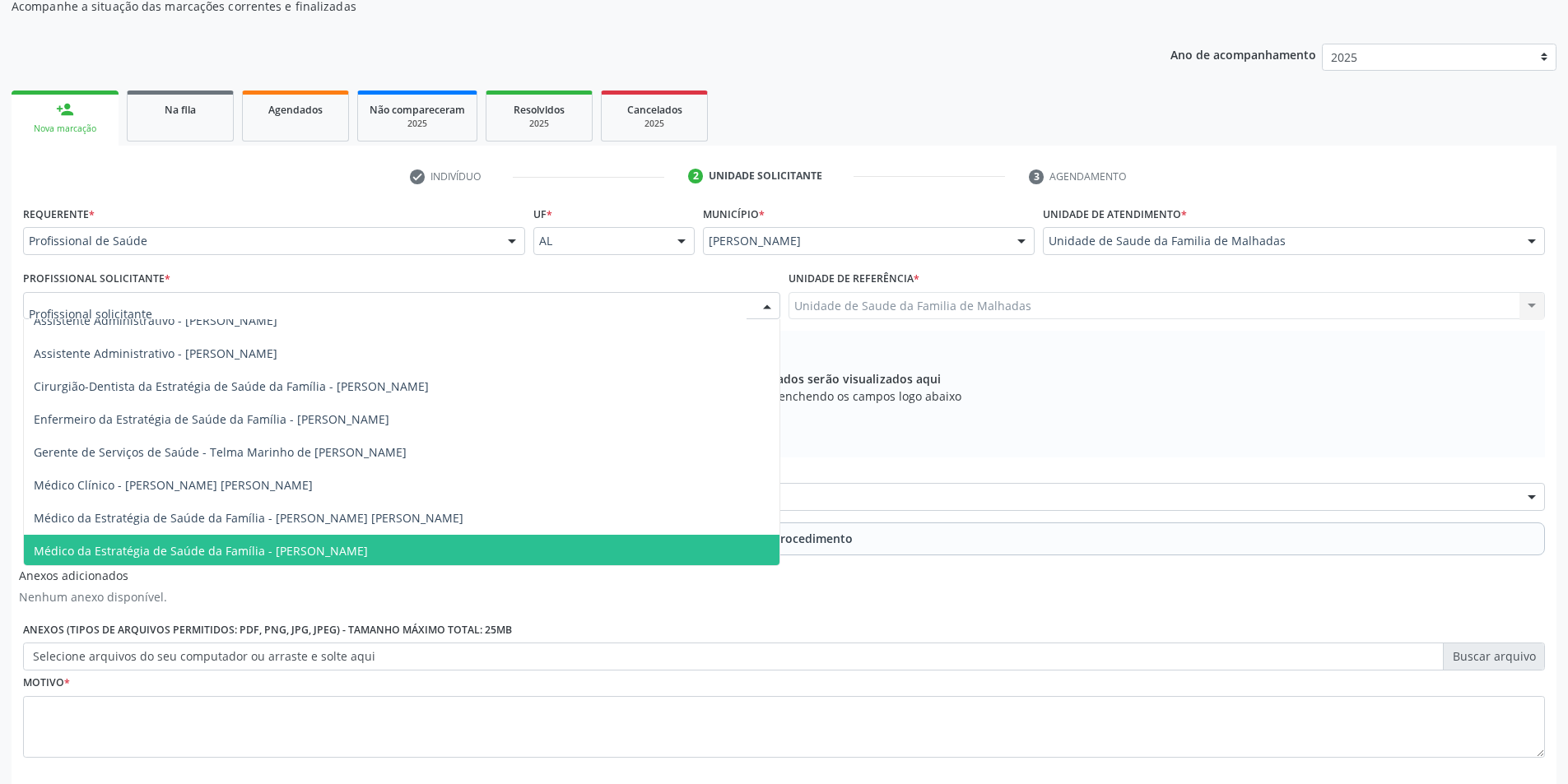
scroll to position [17, 0]
click at [633, 552] on span "Médico da Estratégia de Saúde da Família - [PERSON_NAME]" at bounding box center [402, 549] width 756 height 33
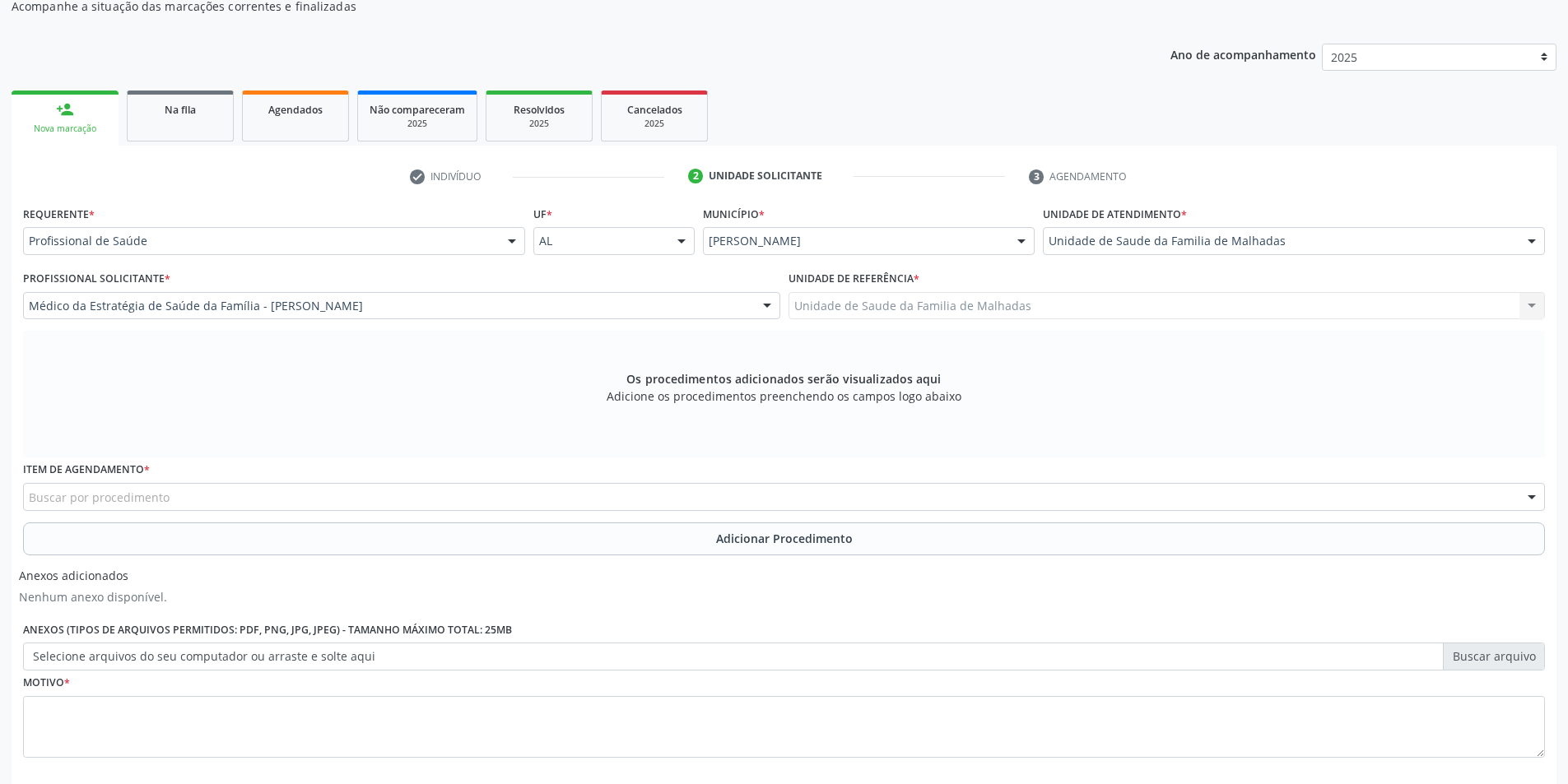
click at [258, 491] on div "Buscar por procedimento" at bounding box center [784, 497] width 1522 height 28
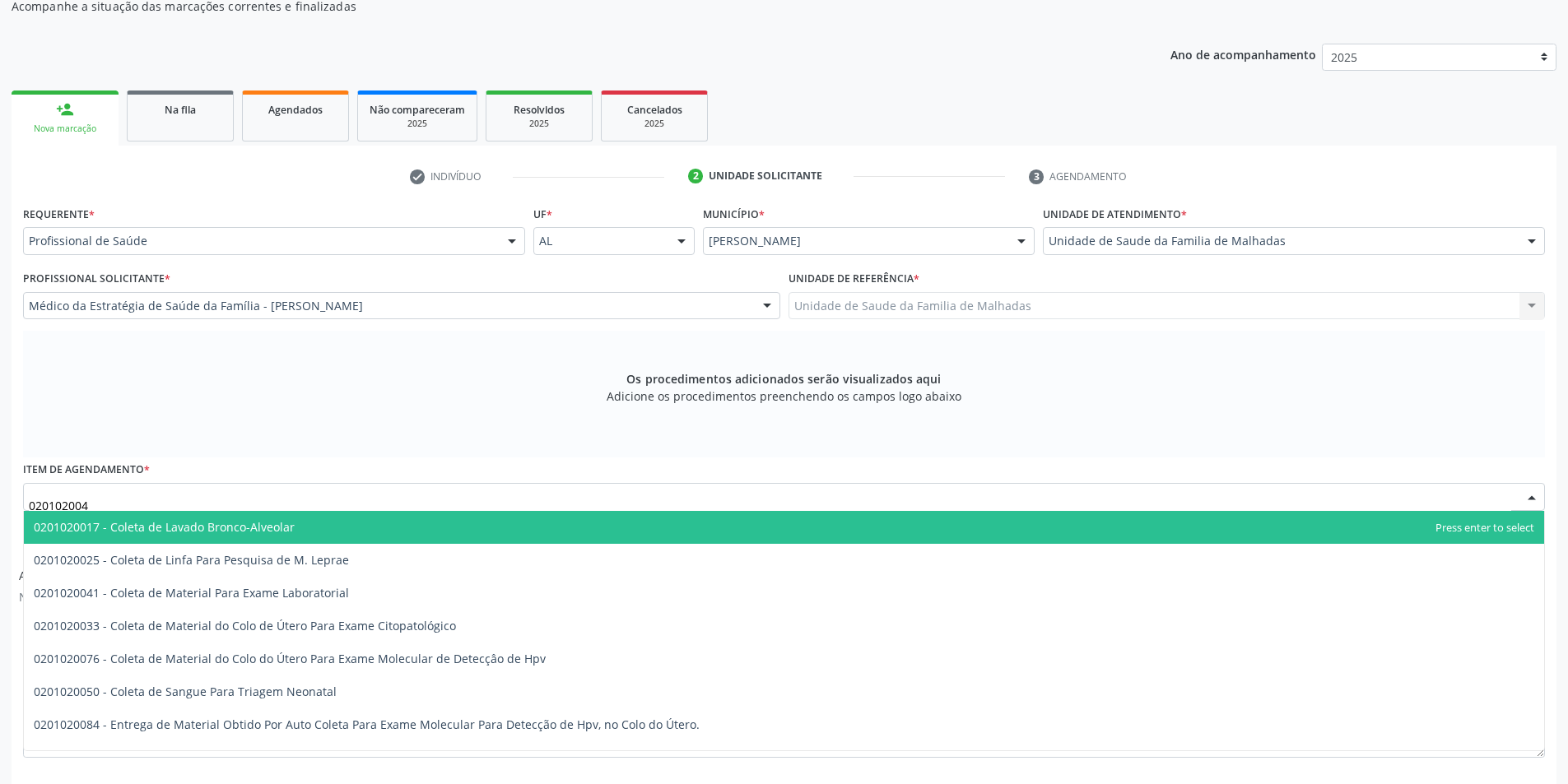
type input "0201020041"
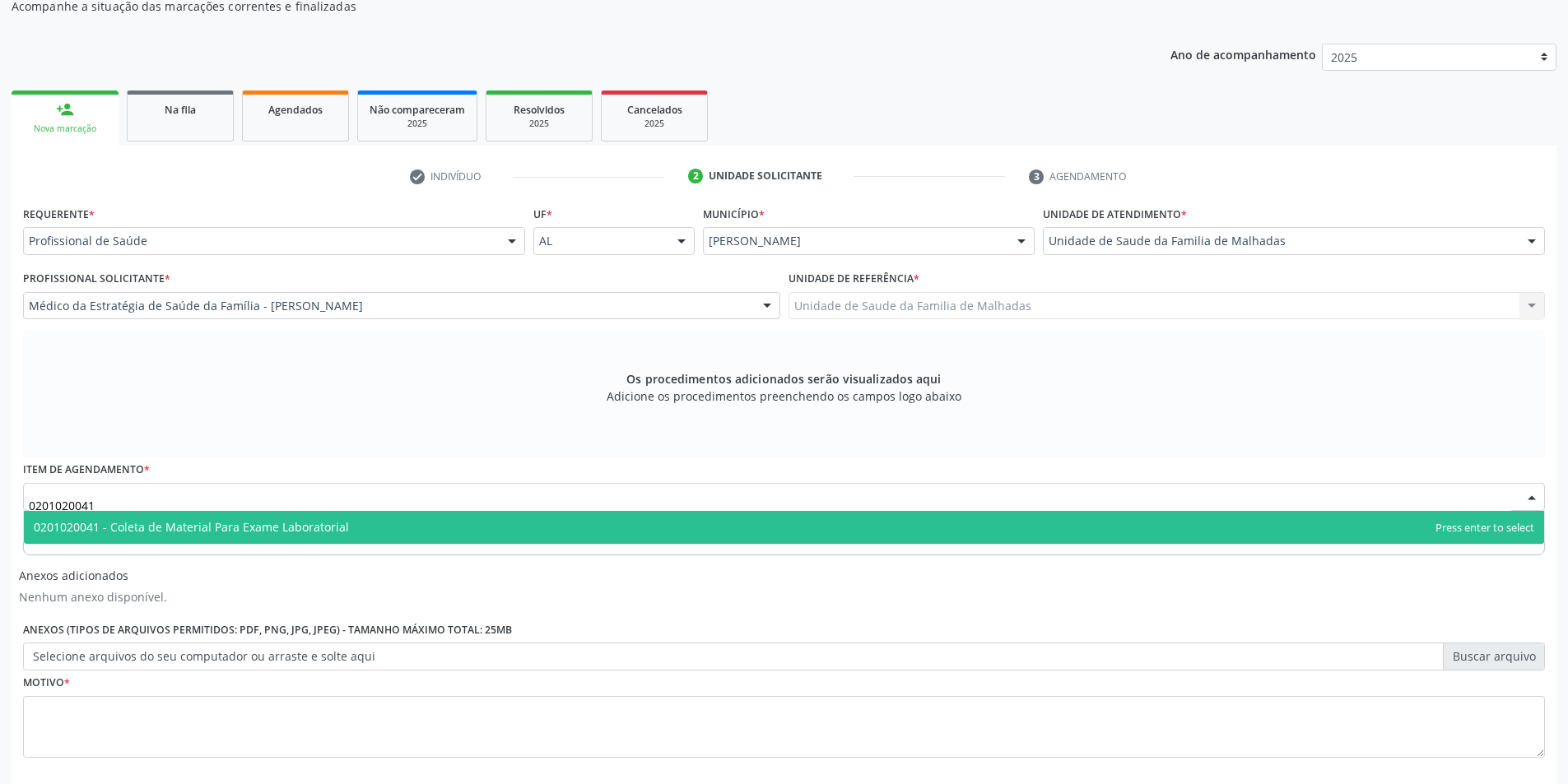
click at [283, 525] on span "0201020041 - Coleta de Material Para Exame Laboratorial" at bounding box center [191, 527] width 315 height 16
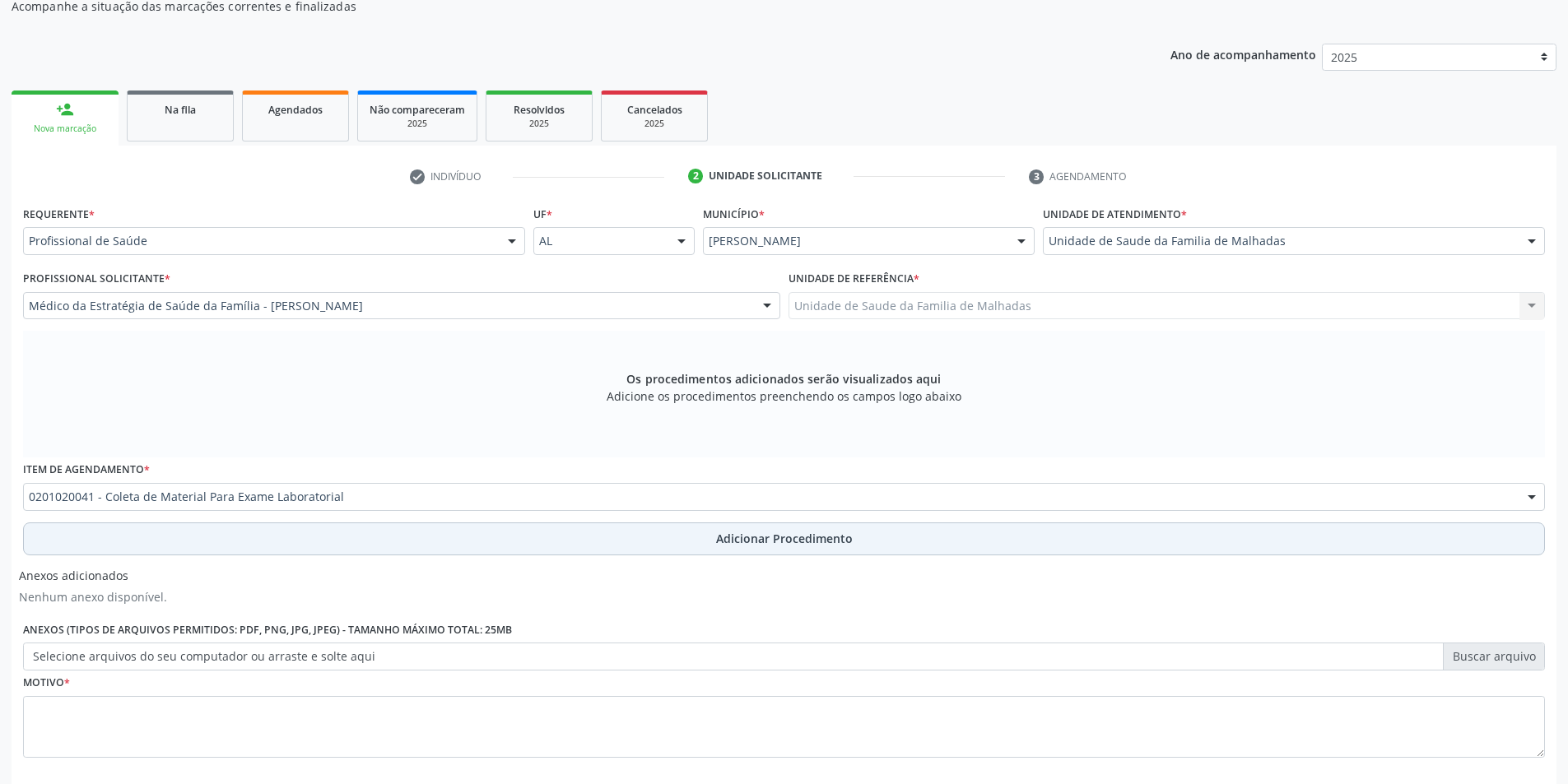
click at [731, 546] on span "Adicionar Procedimento" at bounding box center [784, 538] width 136 height 17
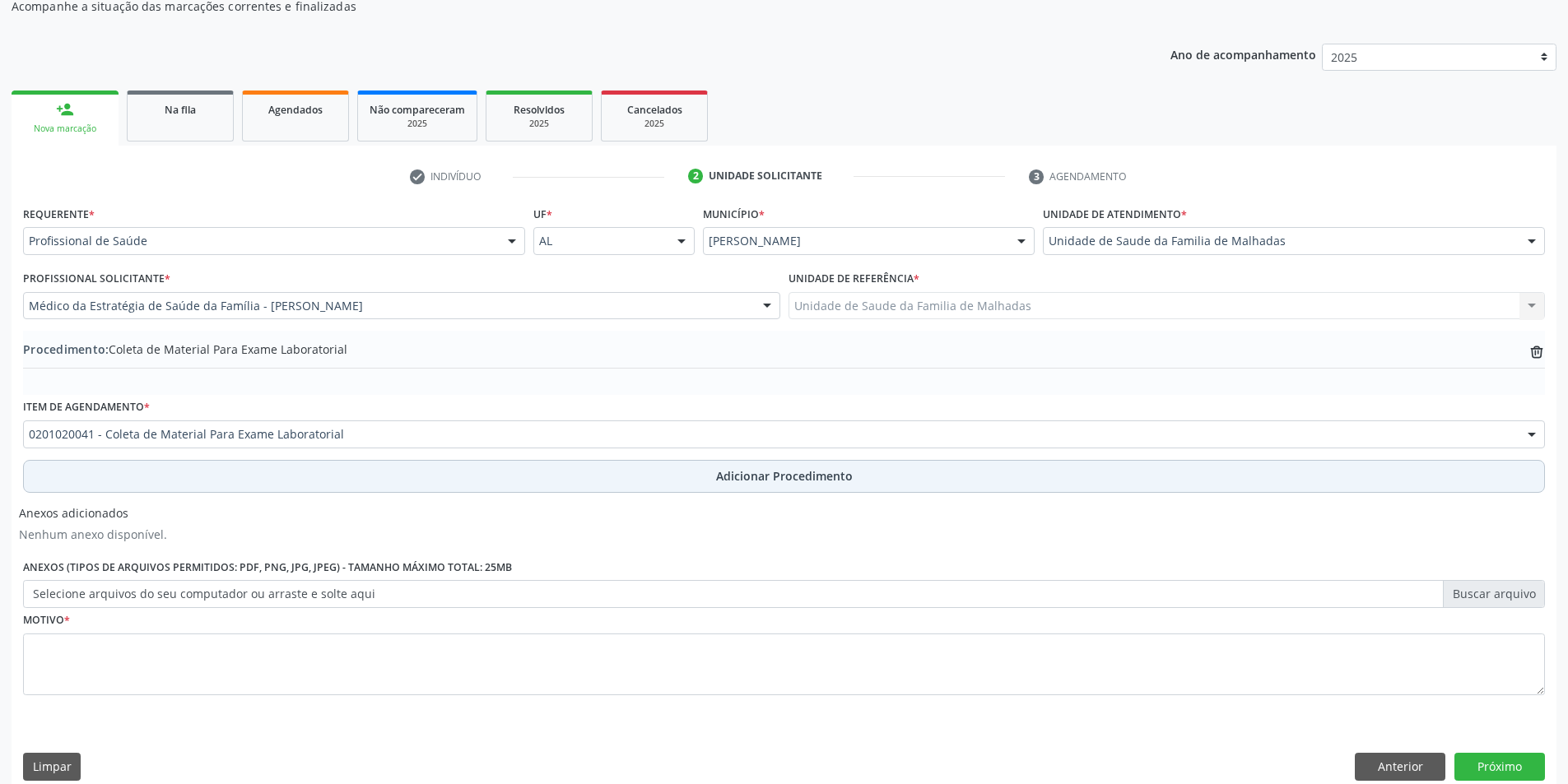
drag, startPoint x: 745, startPoint y: 476, endPoint x: 747, endPoint y: 526, distance: 50.0
click at [747, 475] on span "Adicionar Procedimento" at bounding box center [784, 475] width 136 height 17
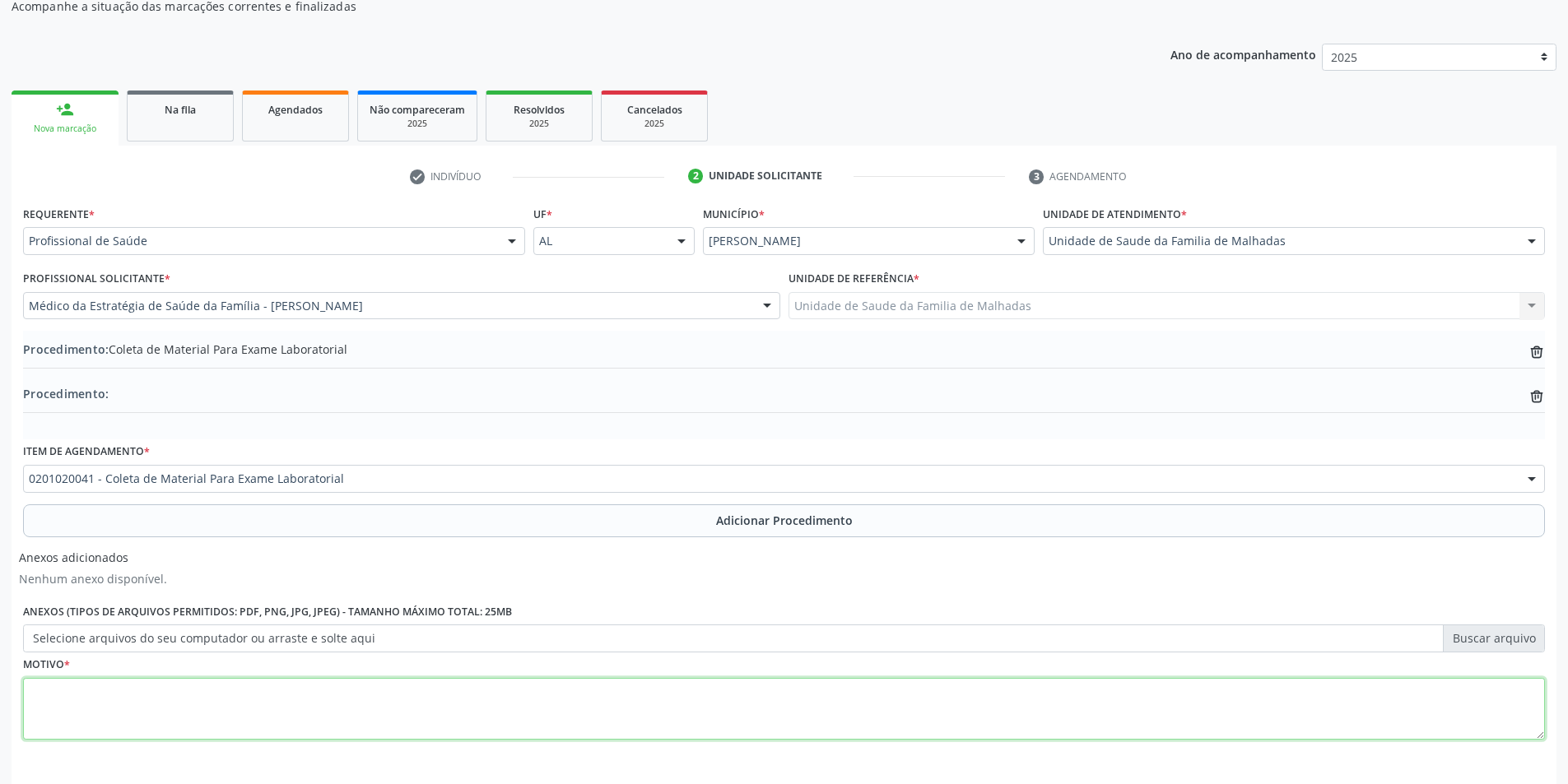
click at [209, 719] on textarea at bounding box center [784, 708] width 1522 height 63
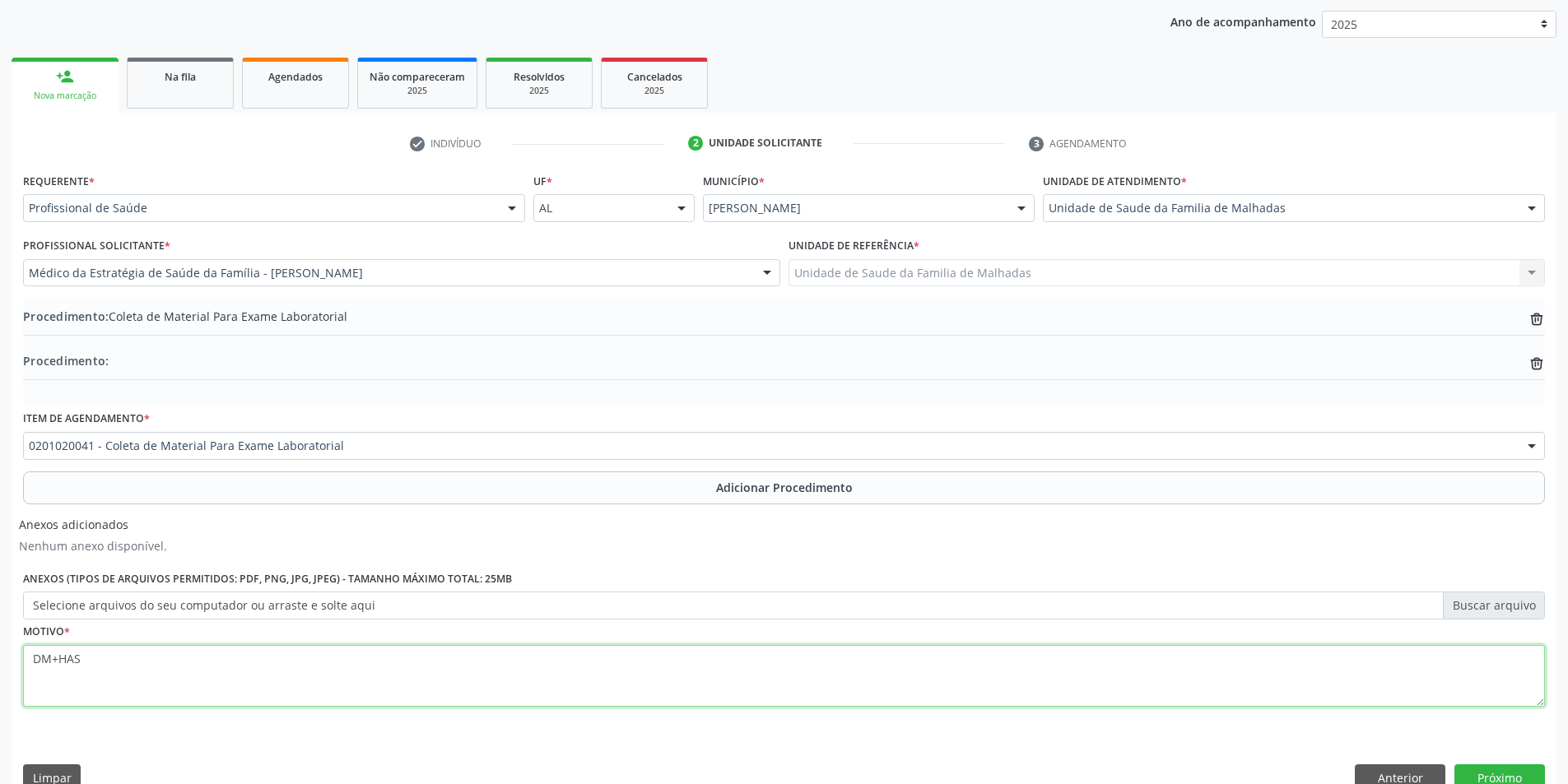
scroll to position [242, 0]
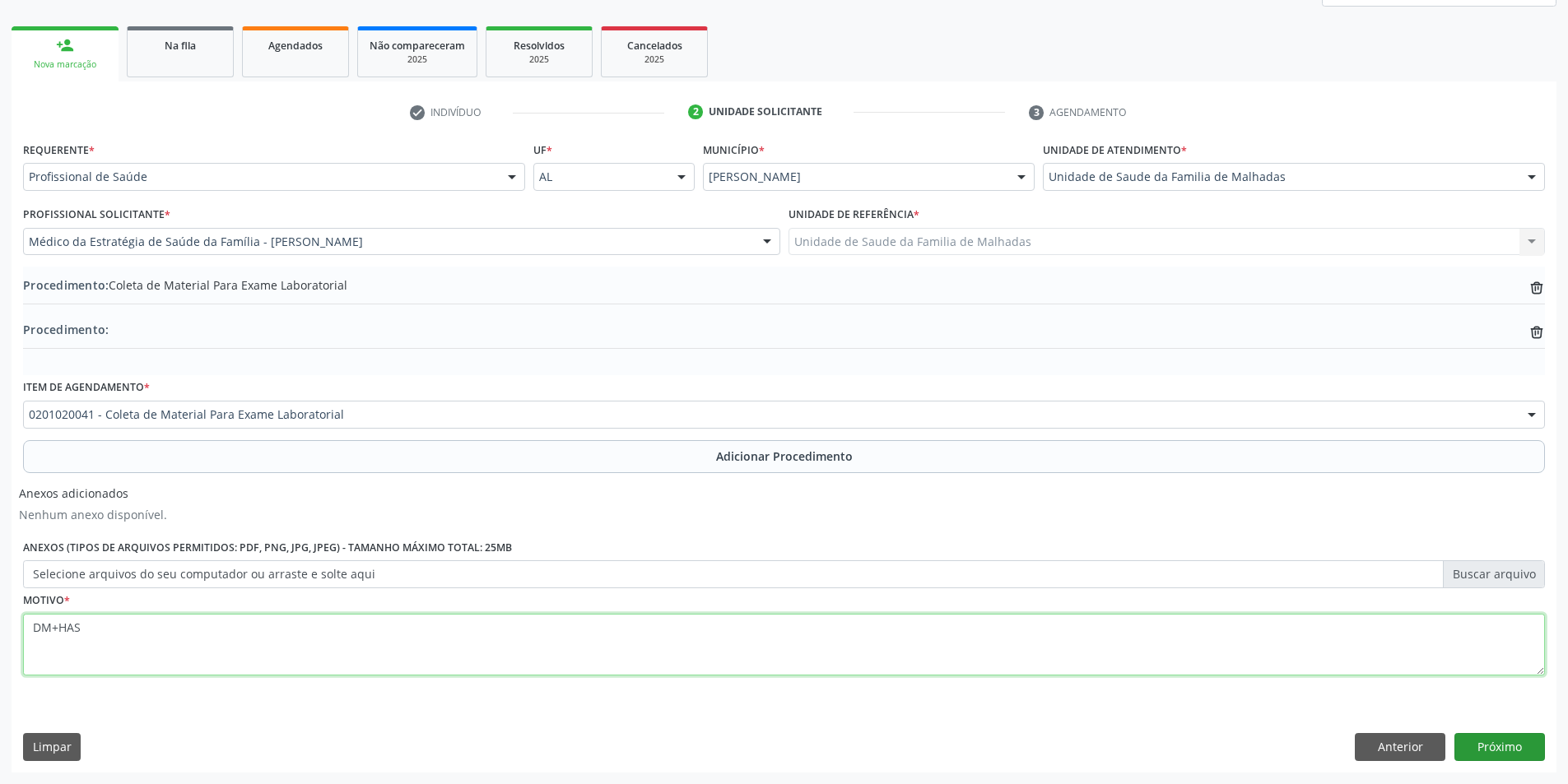
type textarea "DM+HAS"
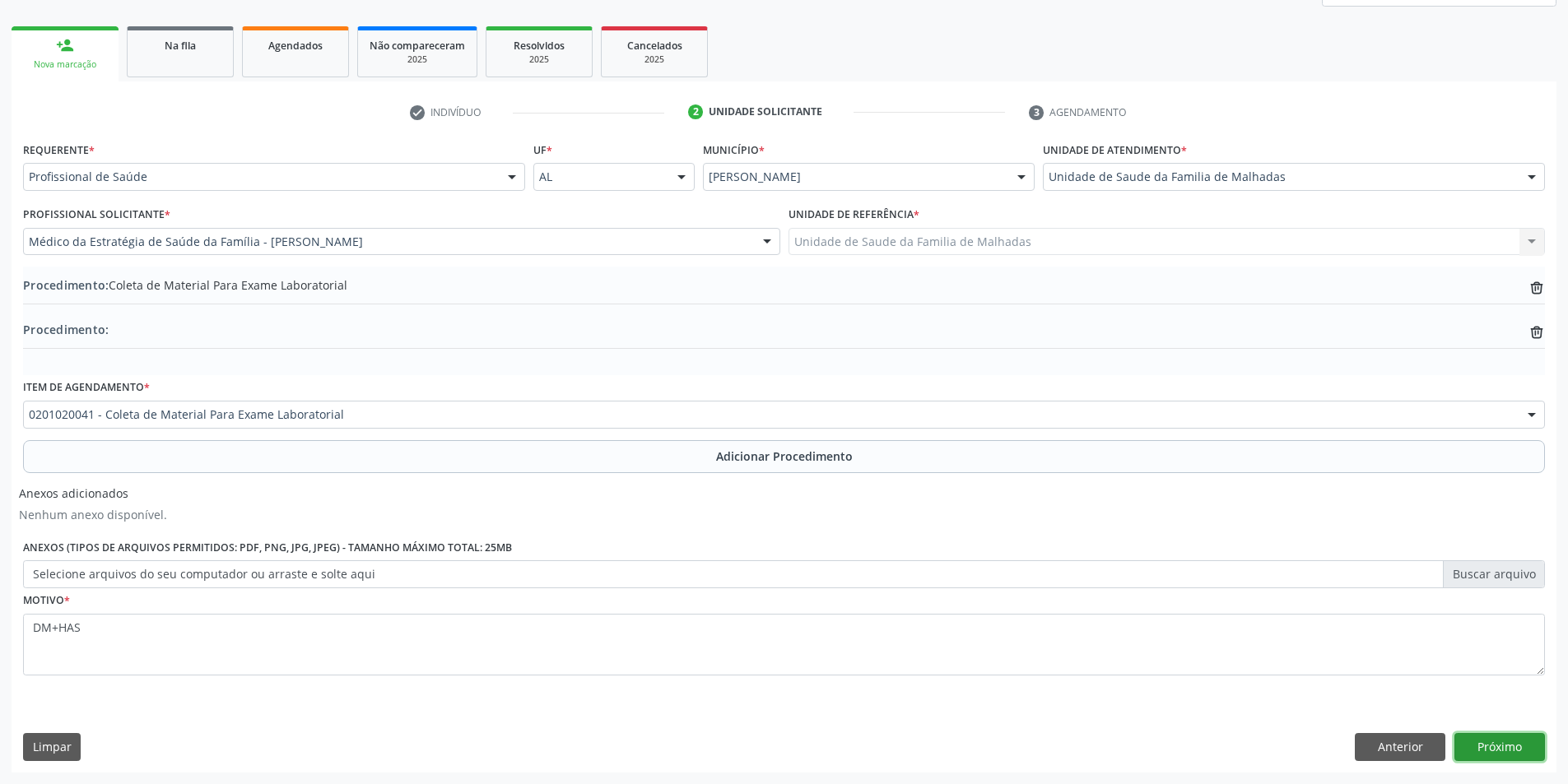
click at [1477, 743] on button "Próximo" at bounding box center [1499, 747] width 90 height 28
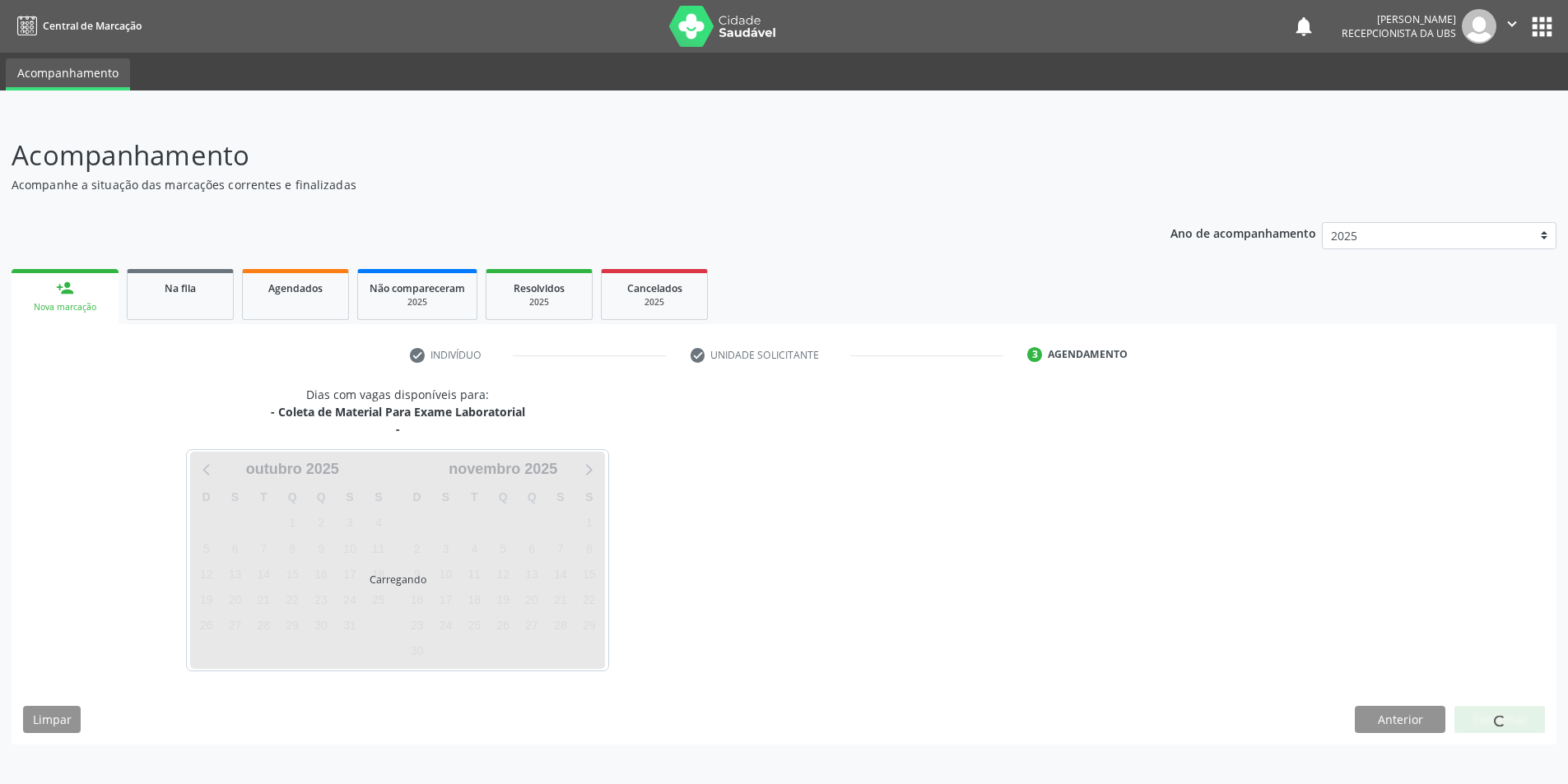
scroll to position [0, 0]
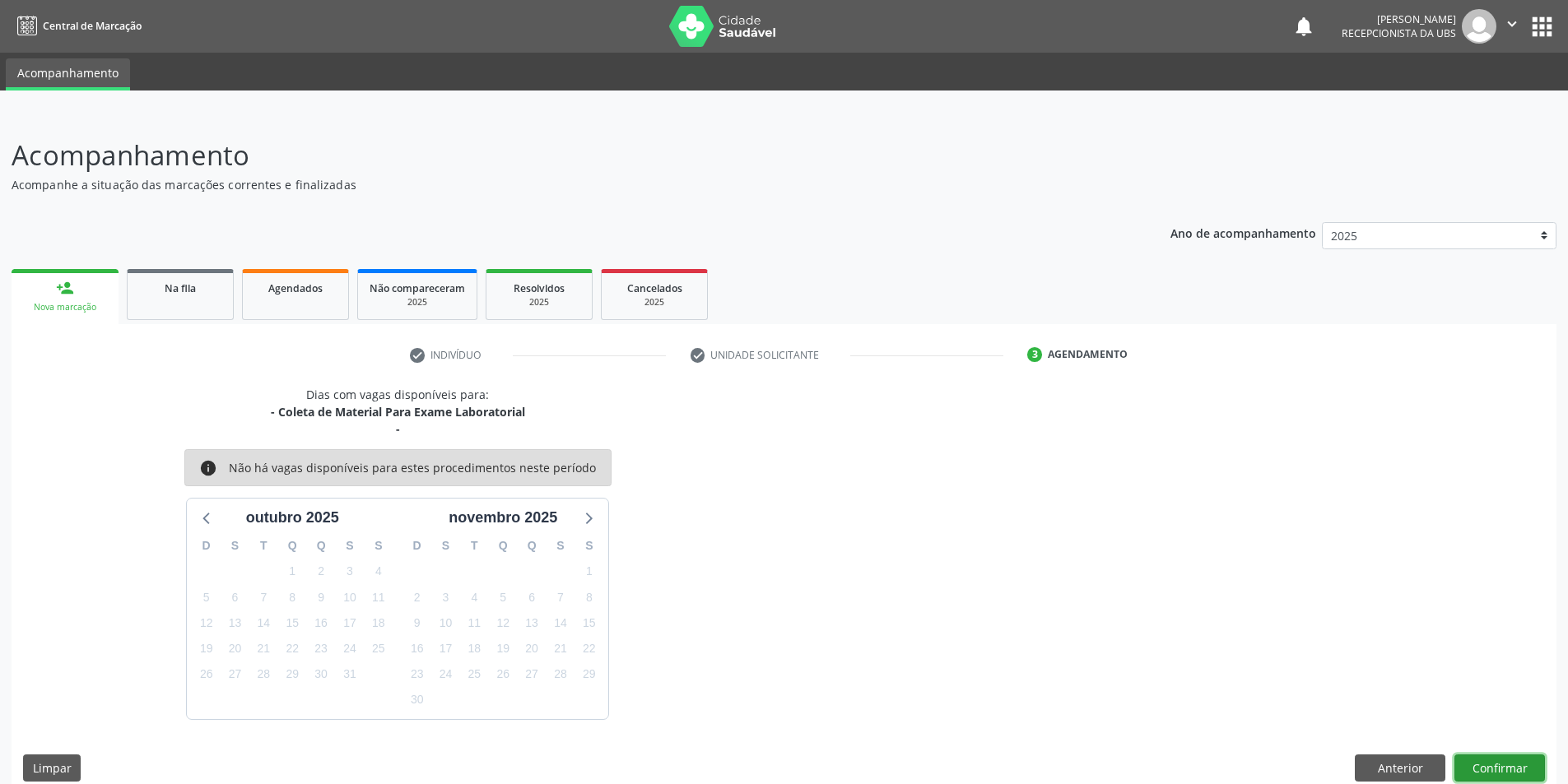
click at [1491, 760] on button "Confirmar" at bounding box center [1499, 768] width 90 height 28
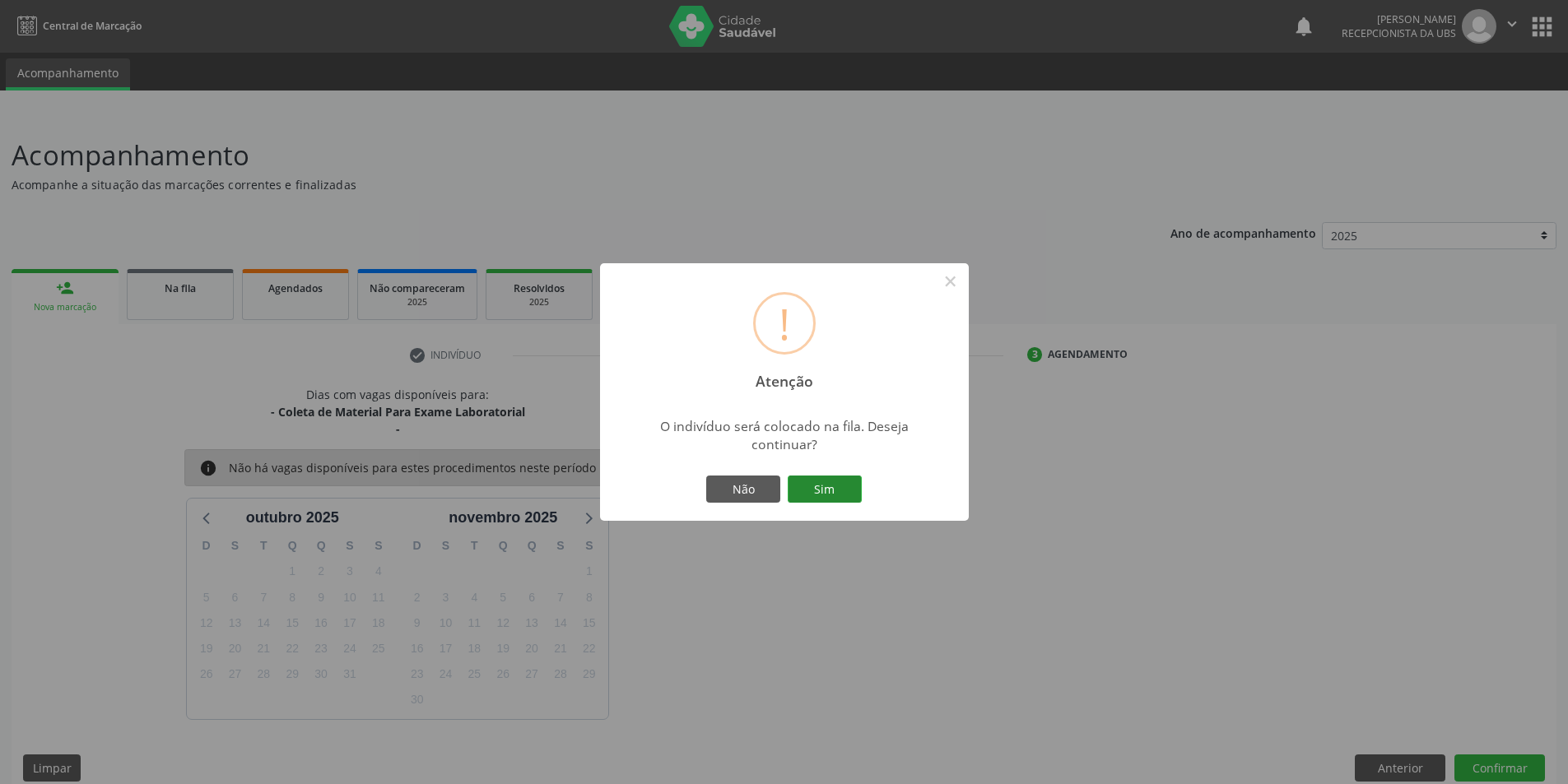
click at [844, 490] on button "Sim" at bounding box center [824, 489] width 75 height 28
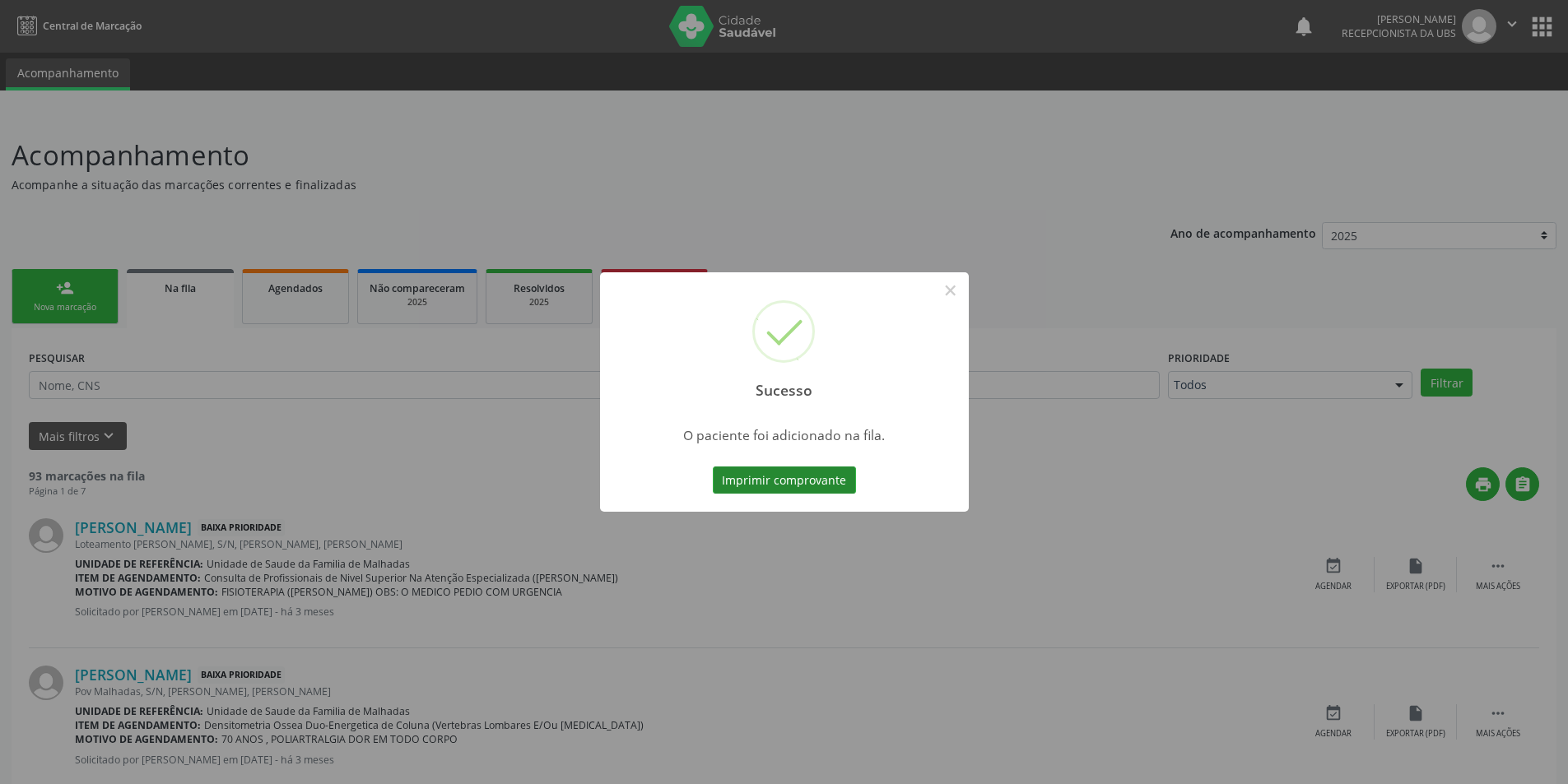
click at [836, 482] on button "Imprimir comprovante" at bounding box center [784, 480] width 143 height 28
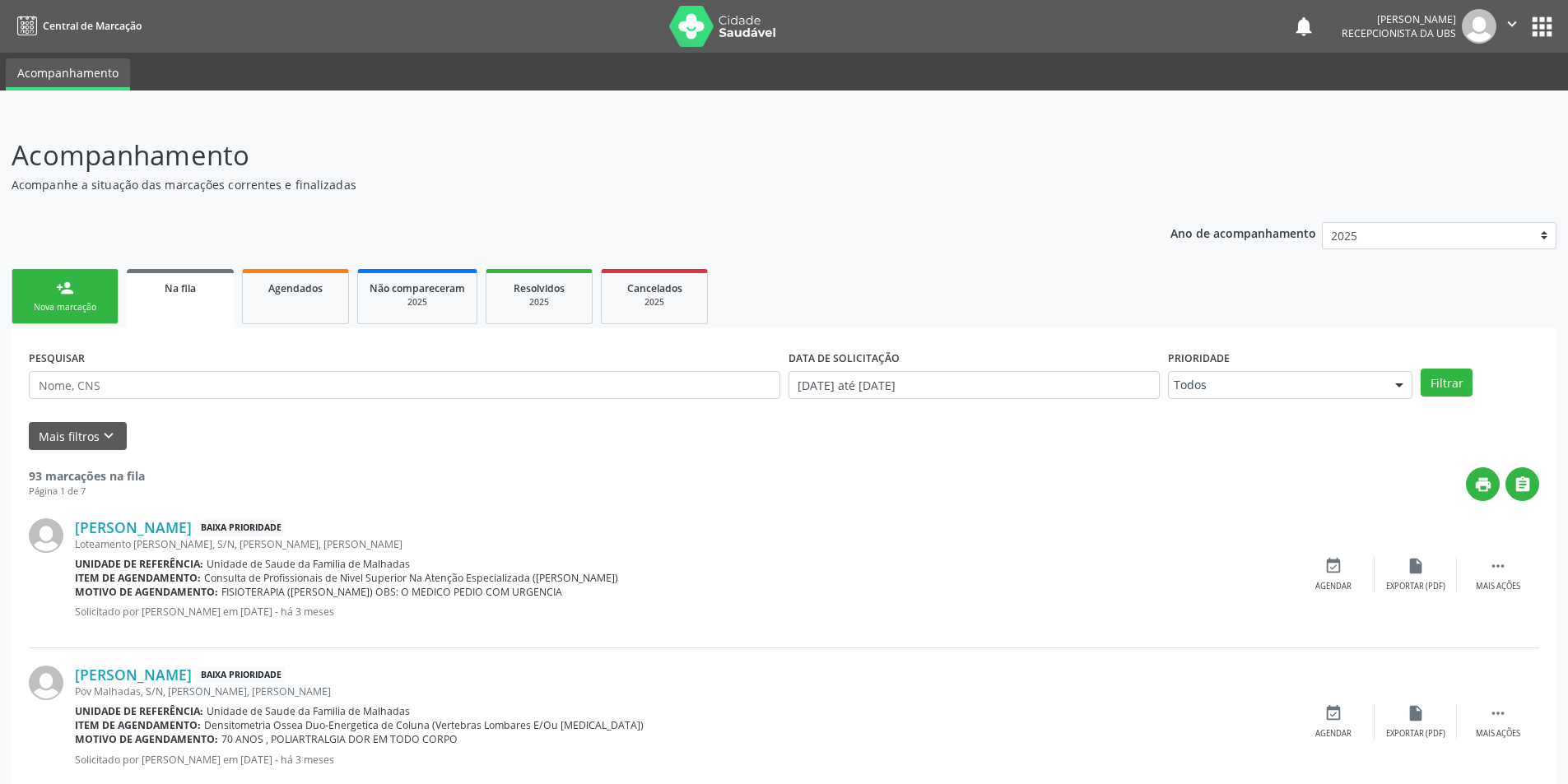
click at [84, 297] on link "person_add Nova marcação" at bounding box center [66, 296] width 107 height 55
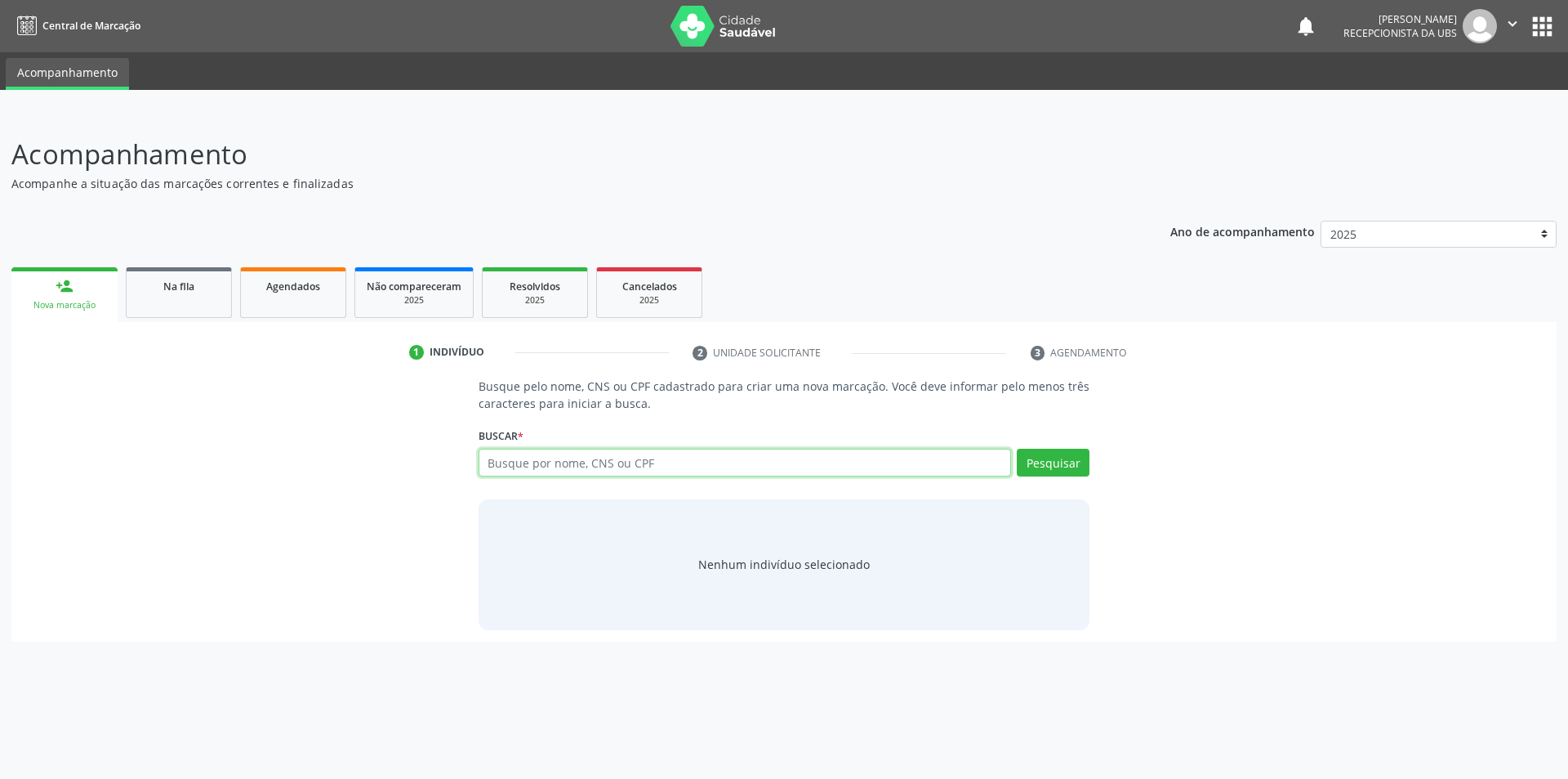
click at [527, 458] on input "text" at bounding box center [745, 462] width 534 height 28
type input "90320786404"
click at [1051, 455] on button "Pesquisar" at bounding box center [1054, 462] width 73 height 28
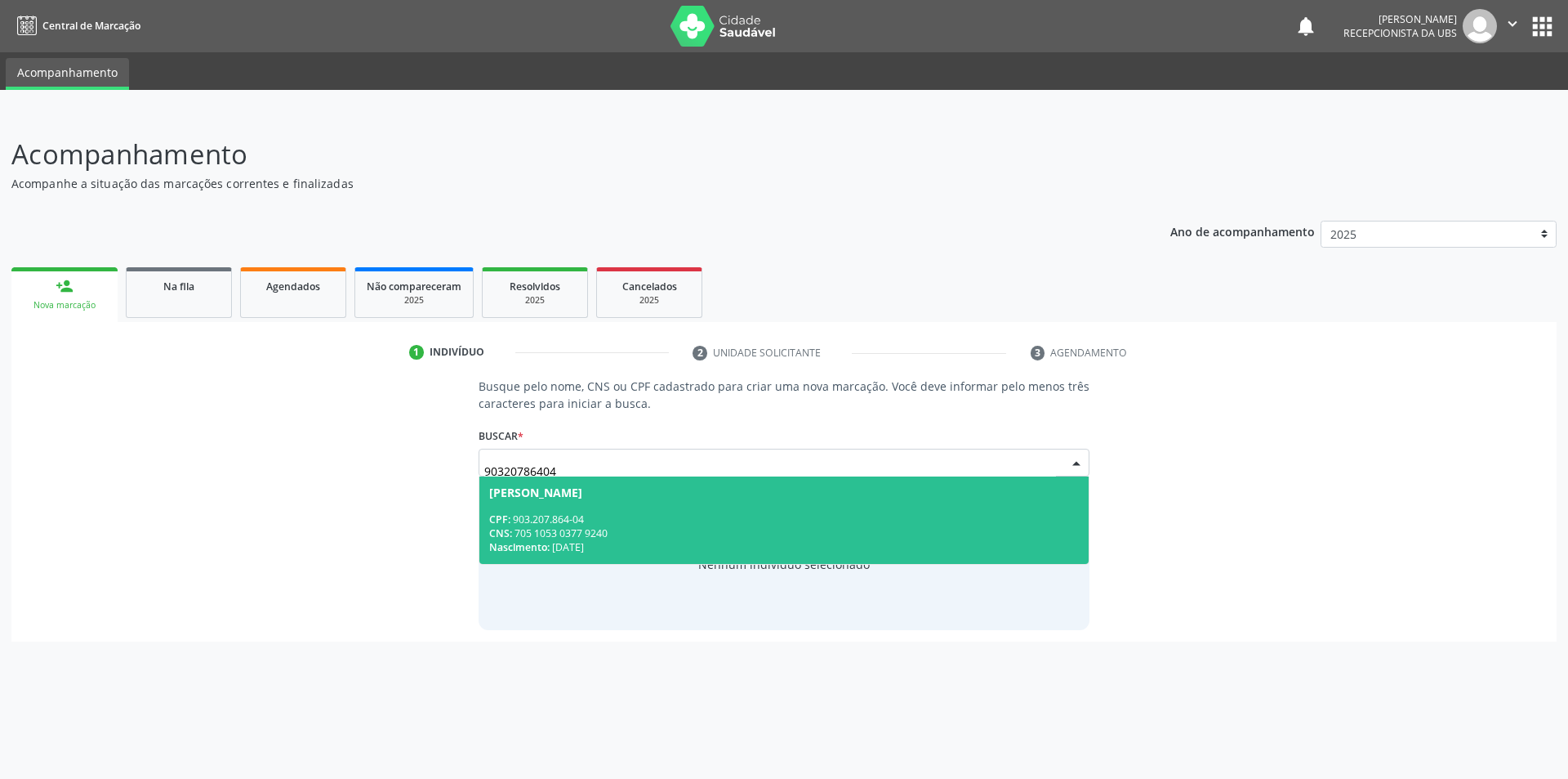
click at [588, 518] on div "CPF: 903.207.864-04" at bounding box center [784, 519] width 591 height 14
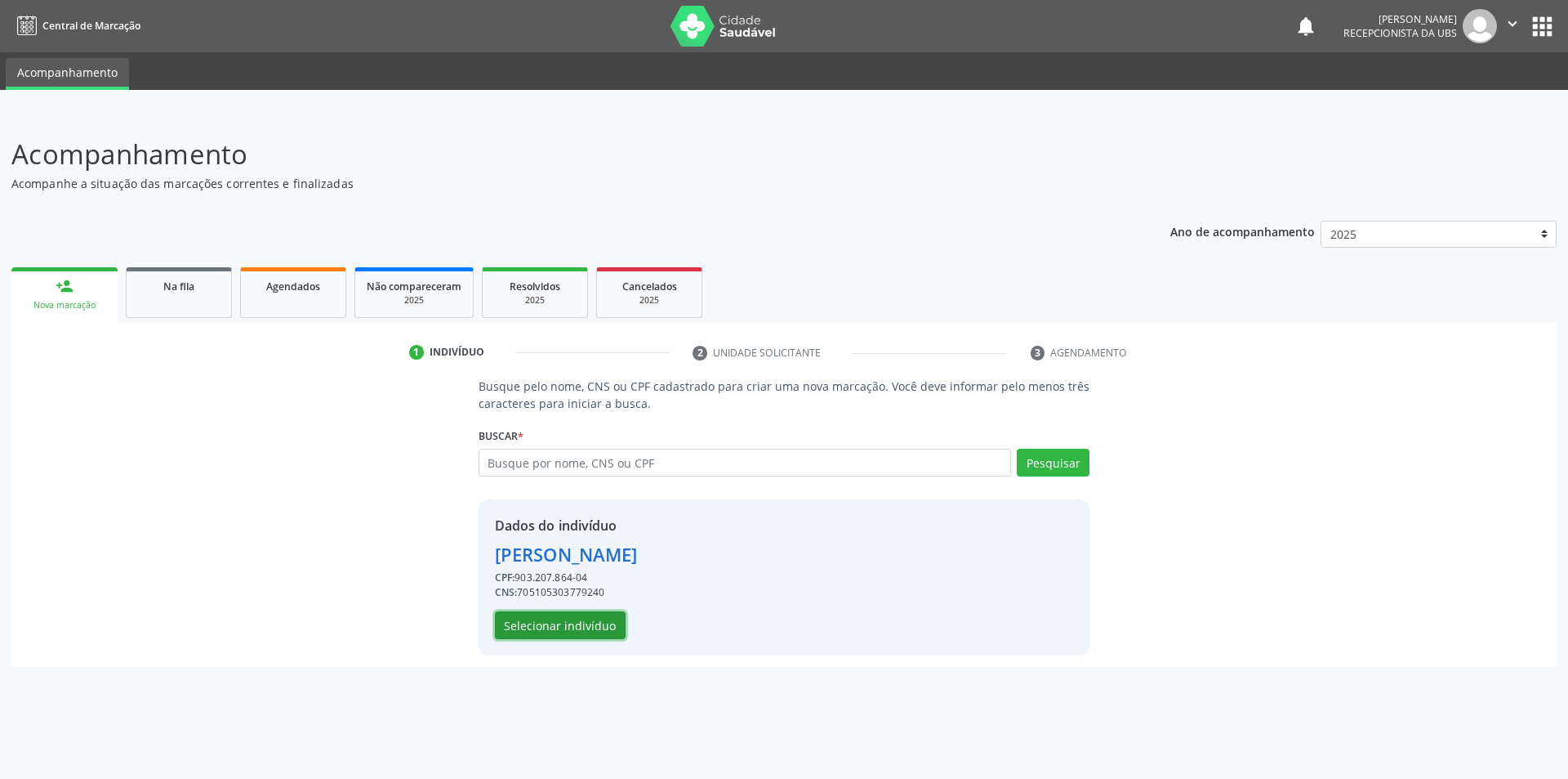
click at [562, 632] on button "Selecionar indivíduo" at bounding box center [560, 625] width 130 height 28
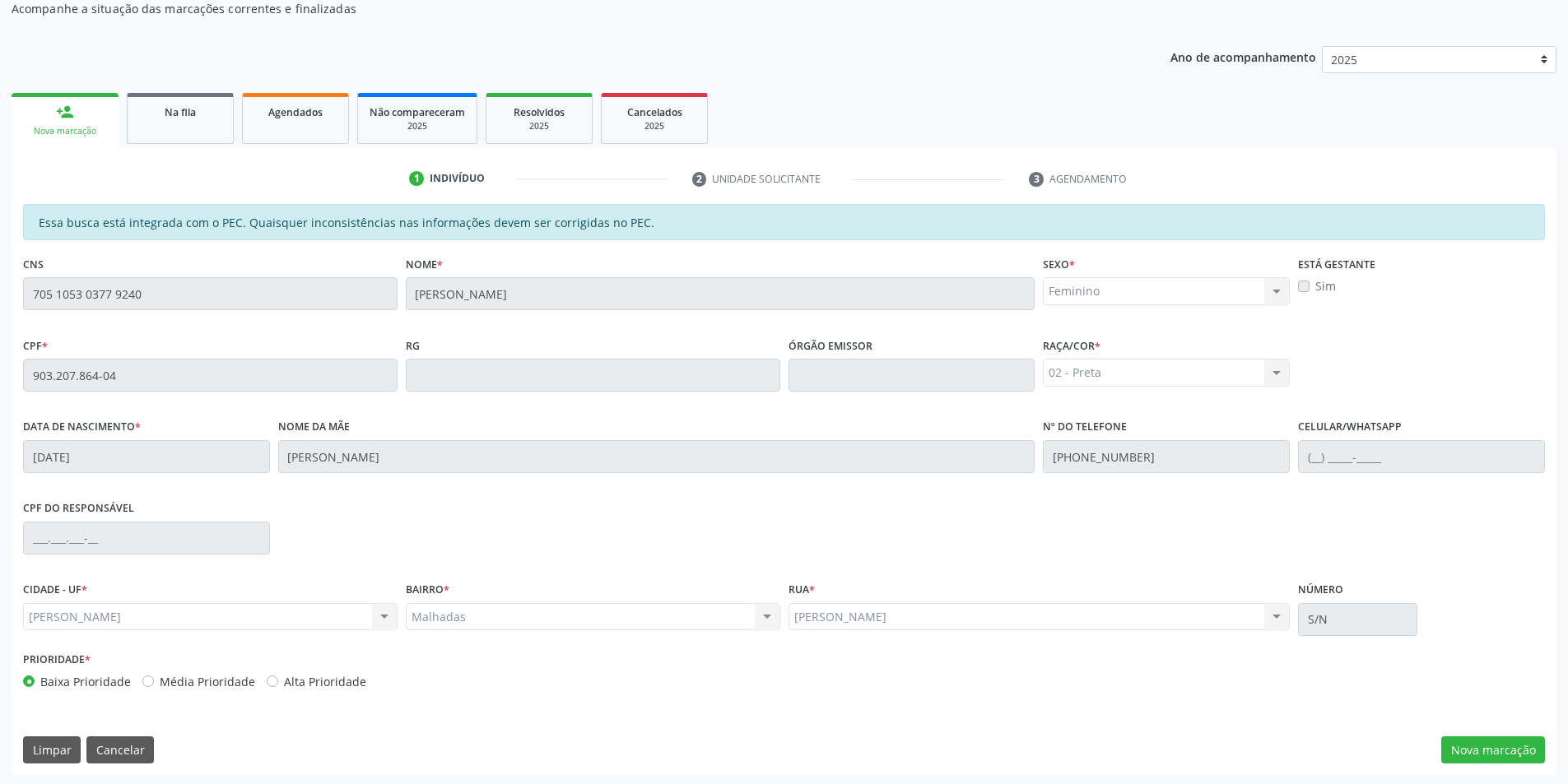
scroll to position [179, 0]
click at [1499, 742] on button "Nova marcação" at bounding box center [1493, 747] width 103 height 28
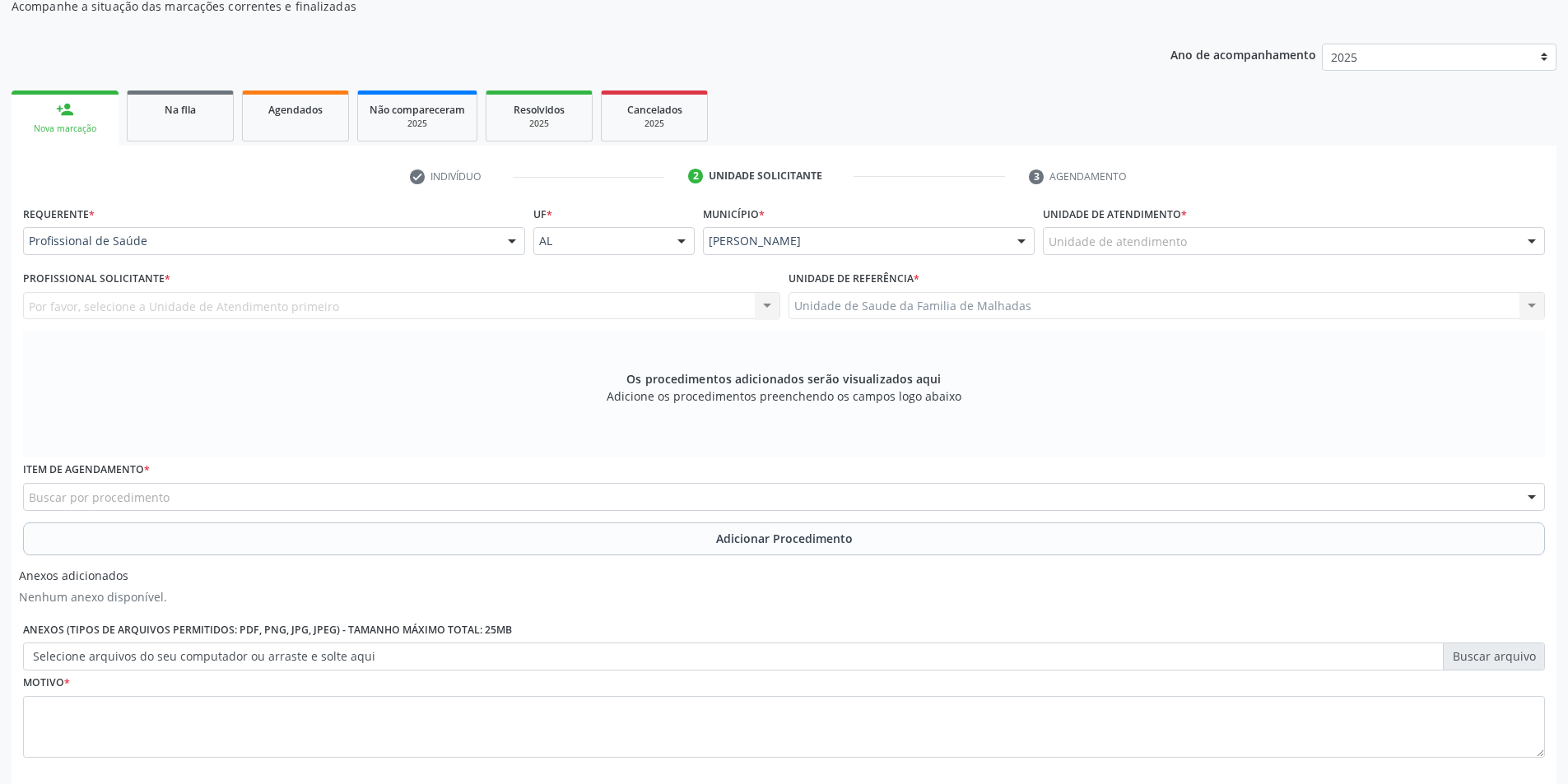
drag, startPoint x: 1087, startPoint y: 245, endPoint x: 1108, endPoint y: 254, distance: 22.8
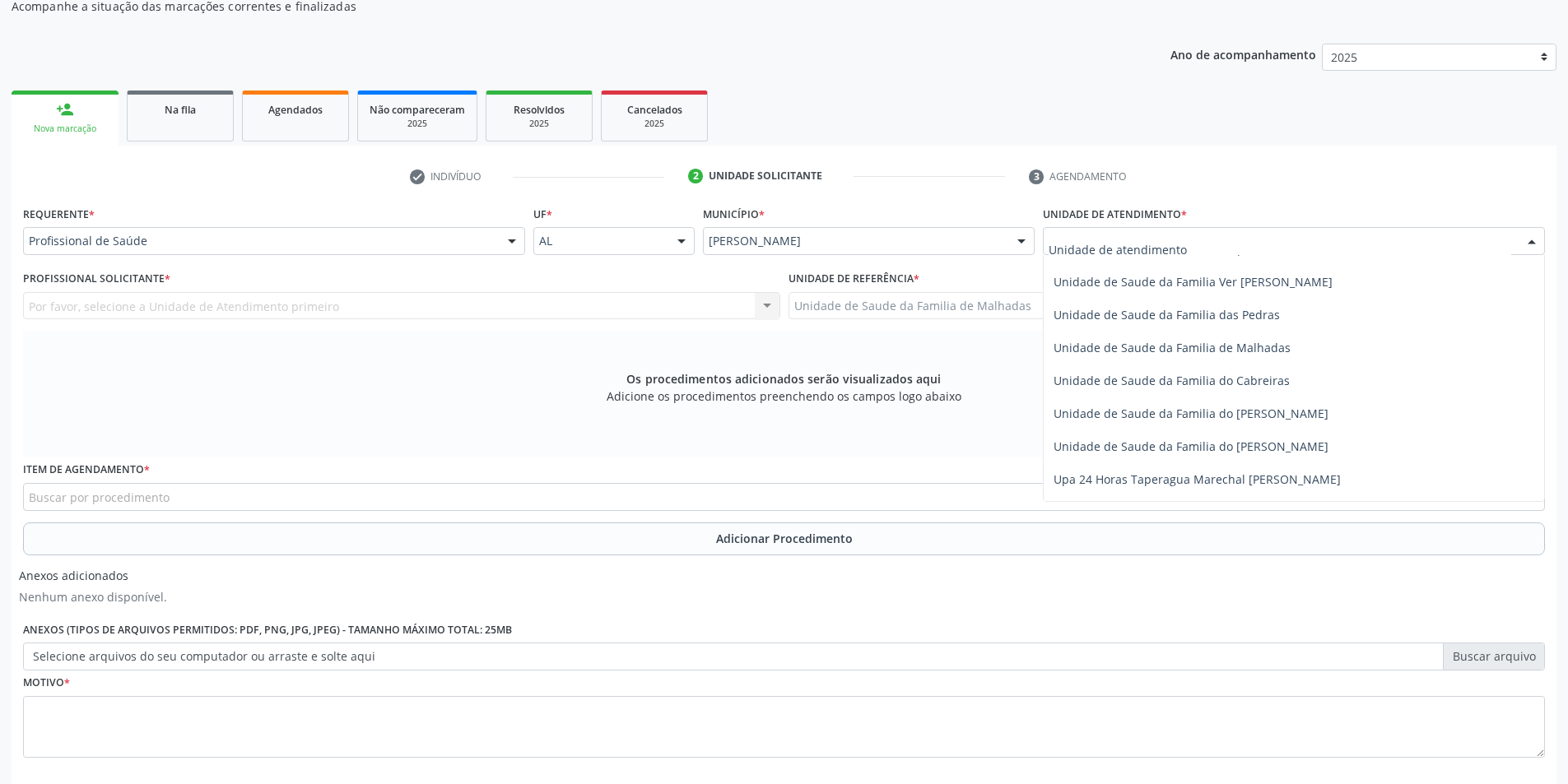
scroll to position [1301, 0]
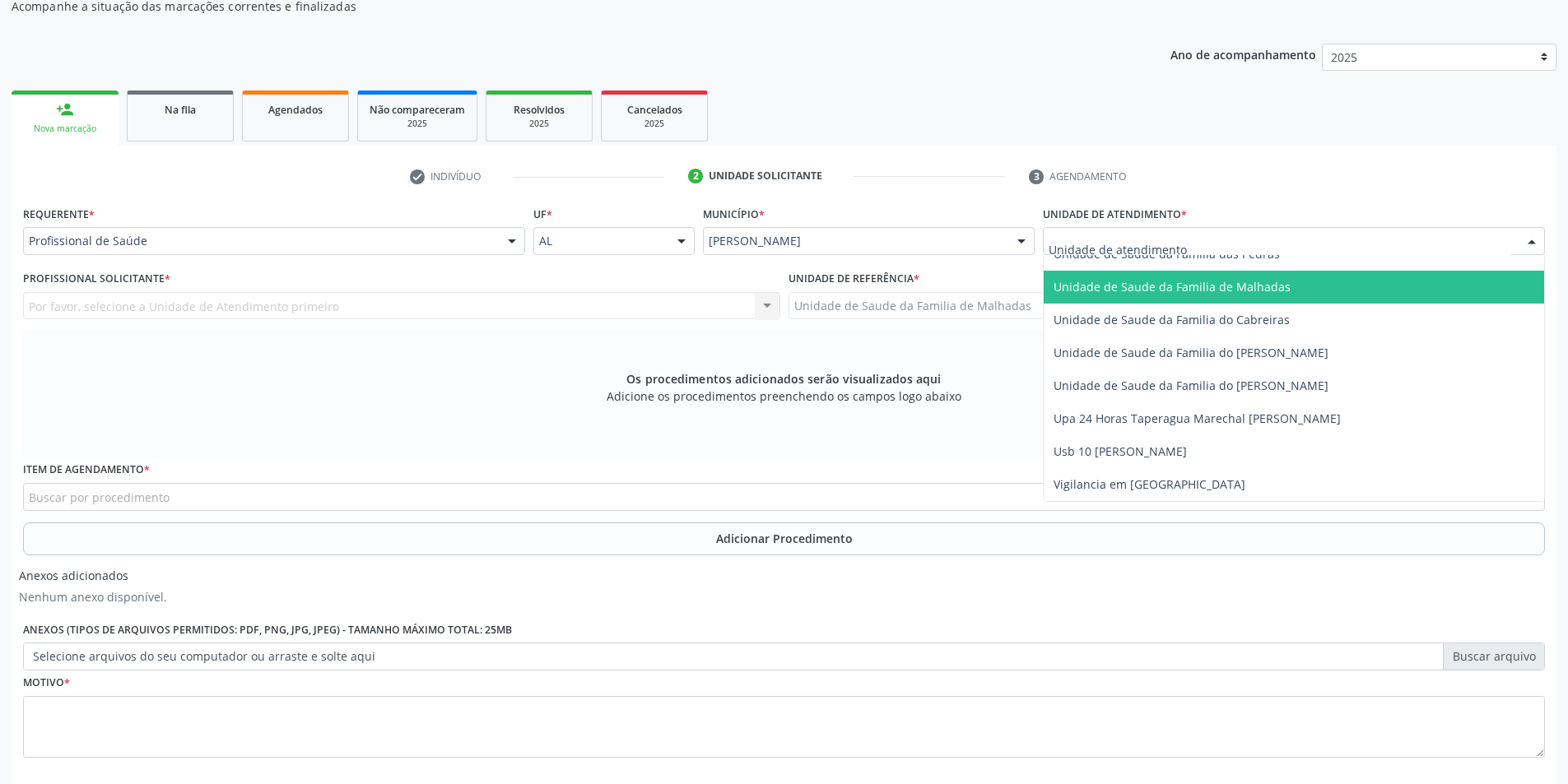
click at [1256, 285] on span "Unidade de Saude da Familia de Malhadas" at bounding box center [1172, 287] width 237 height 16
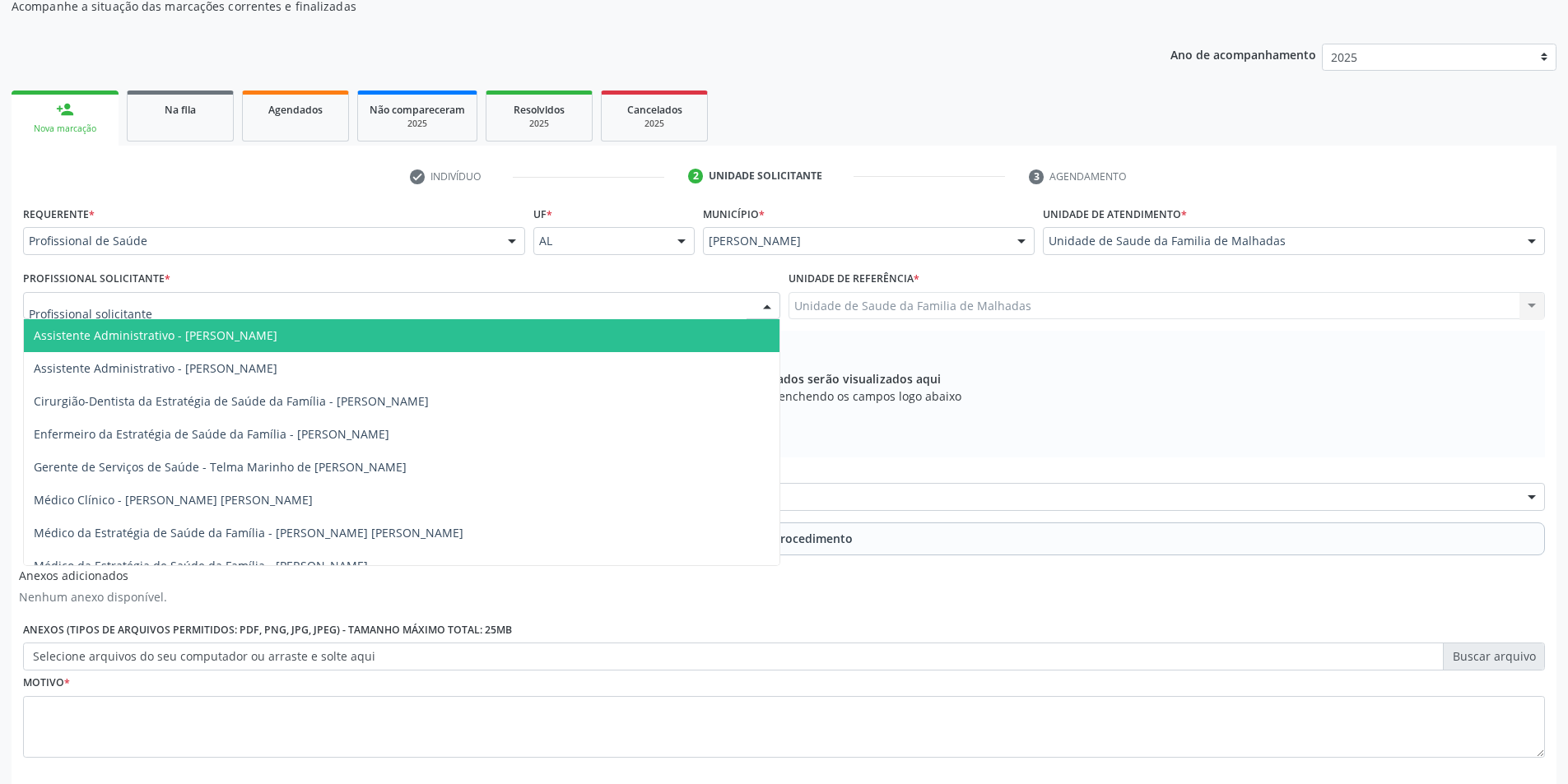
drag, startPoint x: 447, startPoint y: 296, endPoint x: 455, endPoint y: 303, distance: 10.6
click at [451, 298] on div at bounding box center [402, 306] width 758 height 28
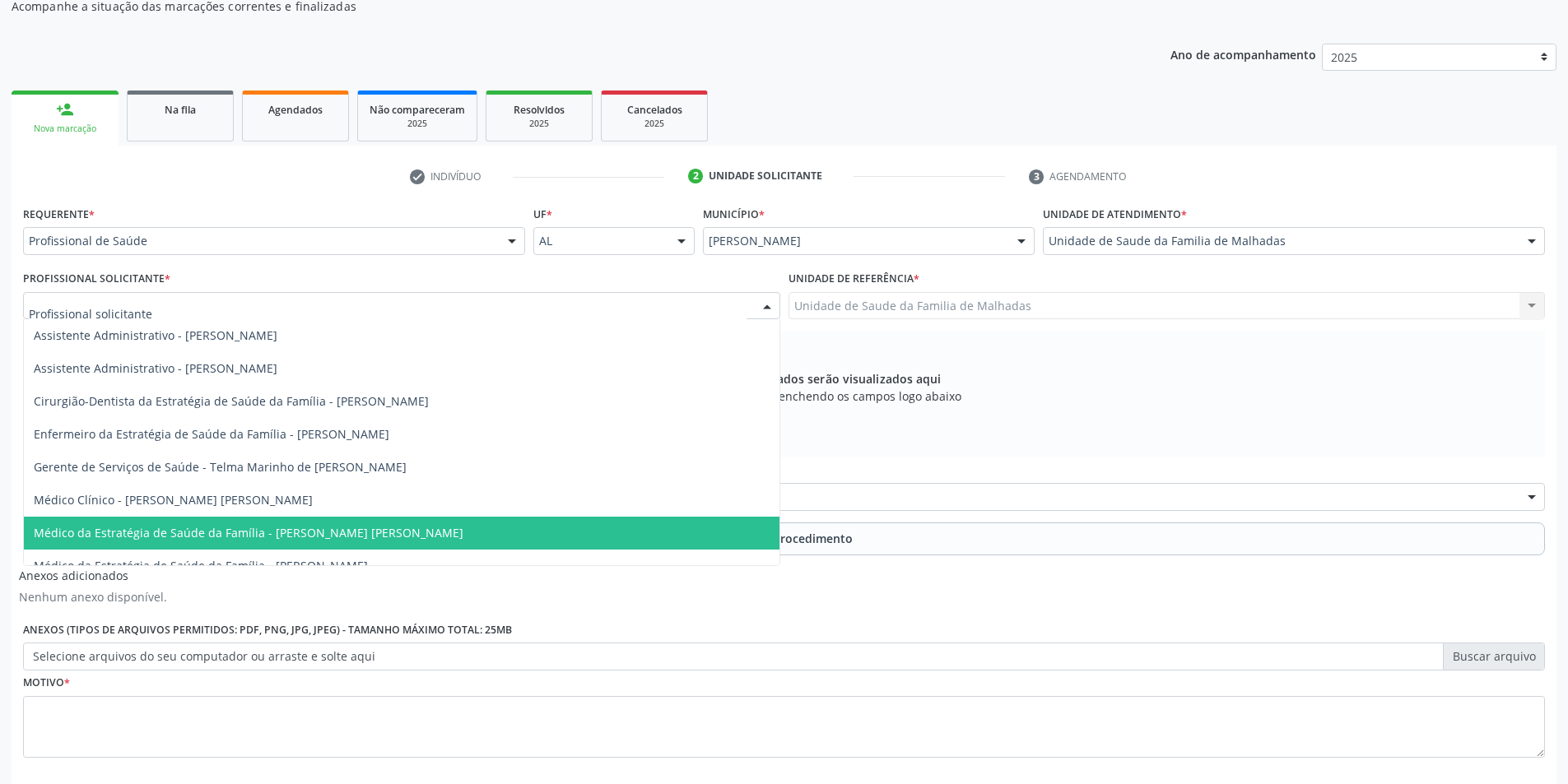
click at [649, 525] on span "Médico da Estratégia de Saúde da Família - [PERSON_NAME] [PERSON_NAME]" at bounding box center [402, 533] width 756 height 33
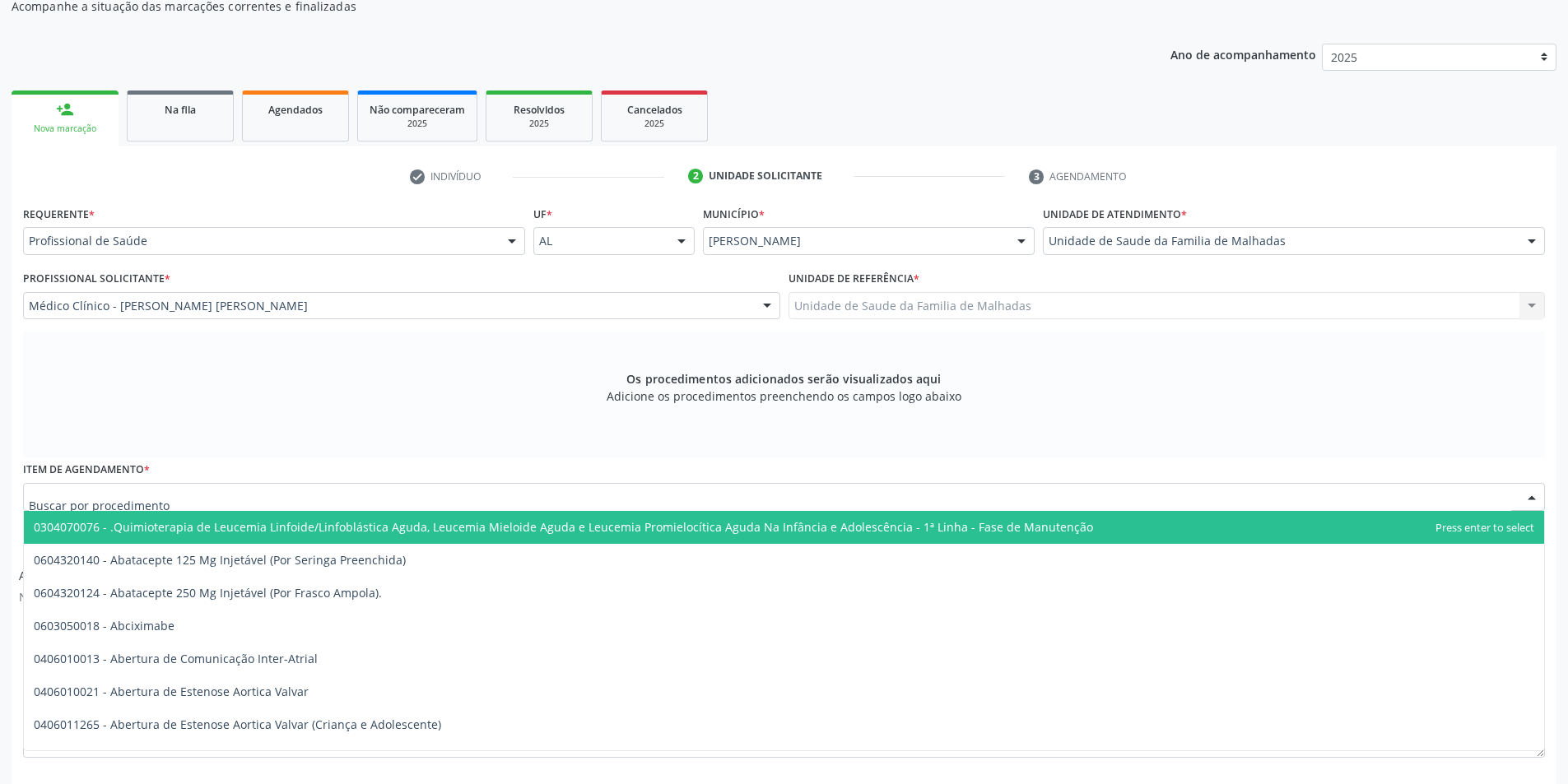
click at [291, 485] on div at bounding box center [784, 497] width 1522 height 28
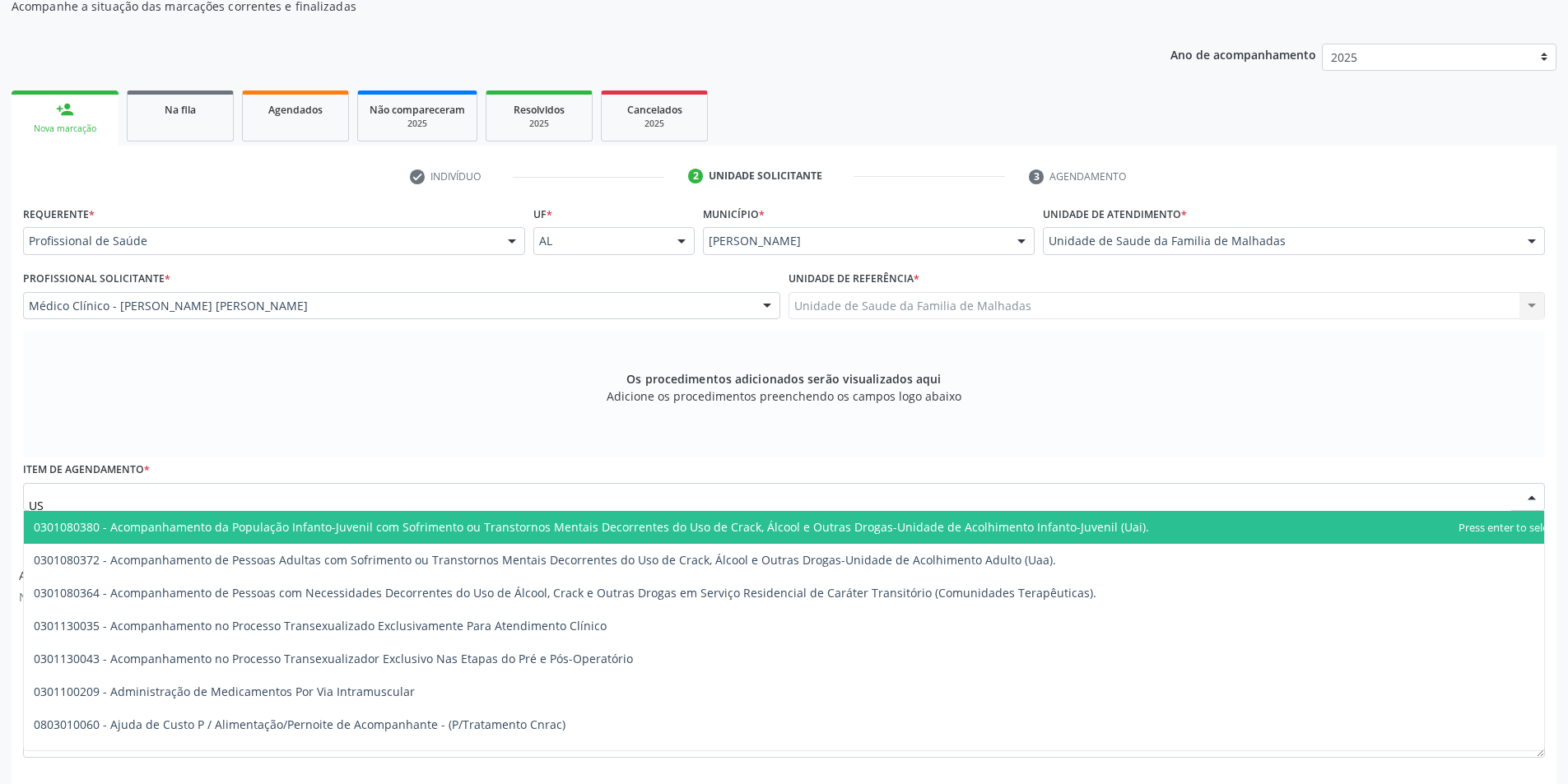
type input "USG"
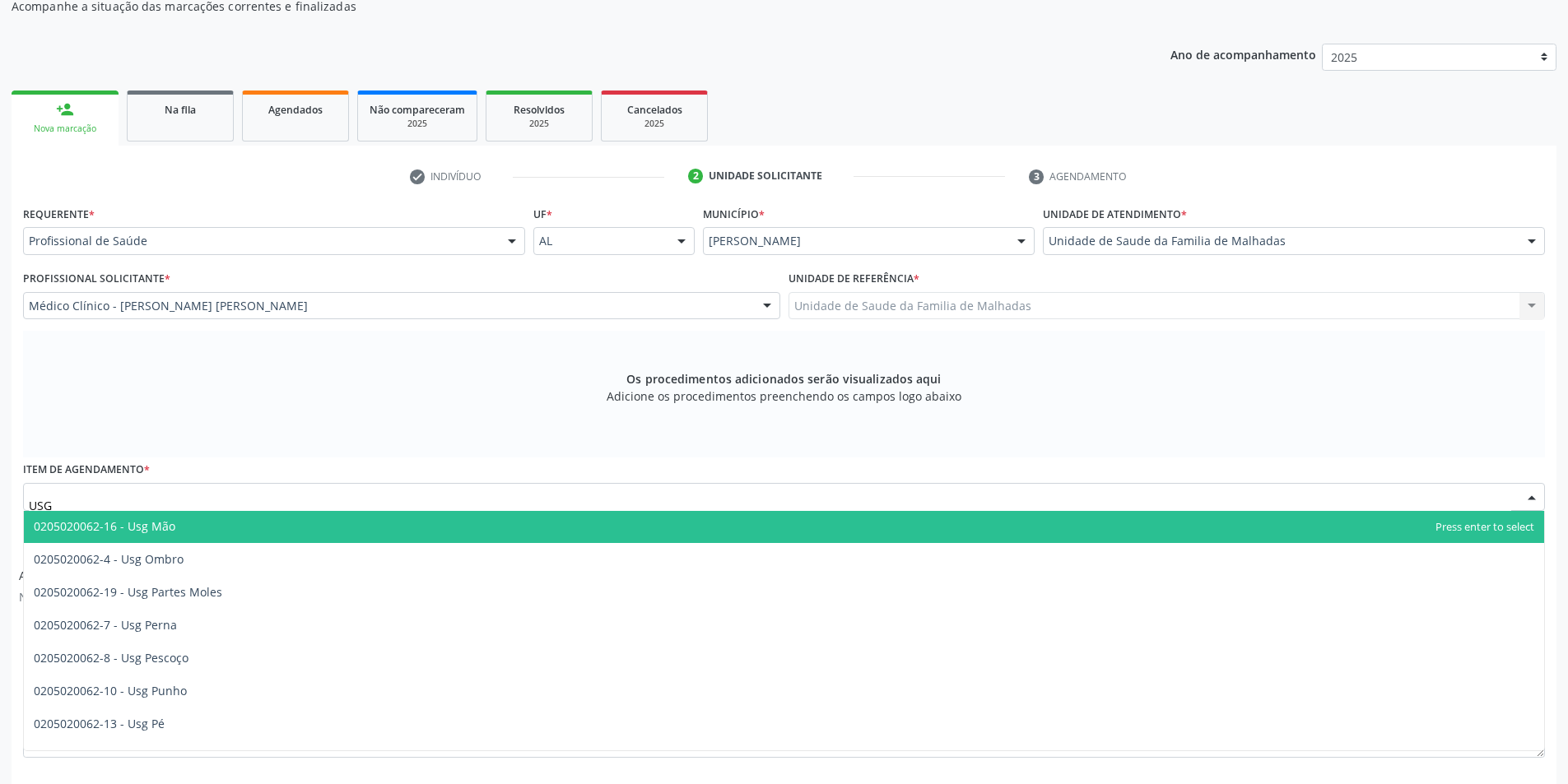
scroll to position [297, 0]
click at [323, 122] on link "Agendados" at bounding box center [295, 115] width 107 height 51
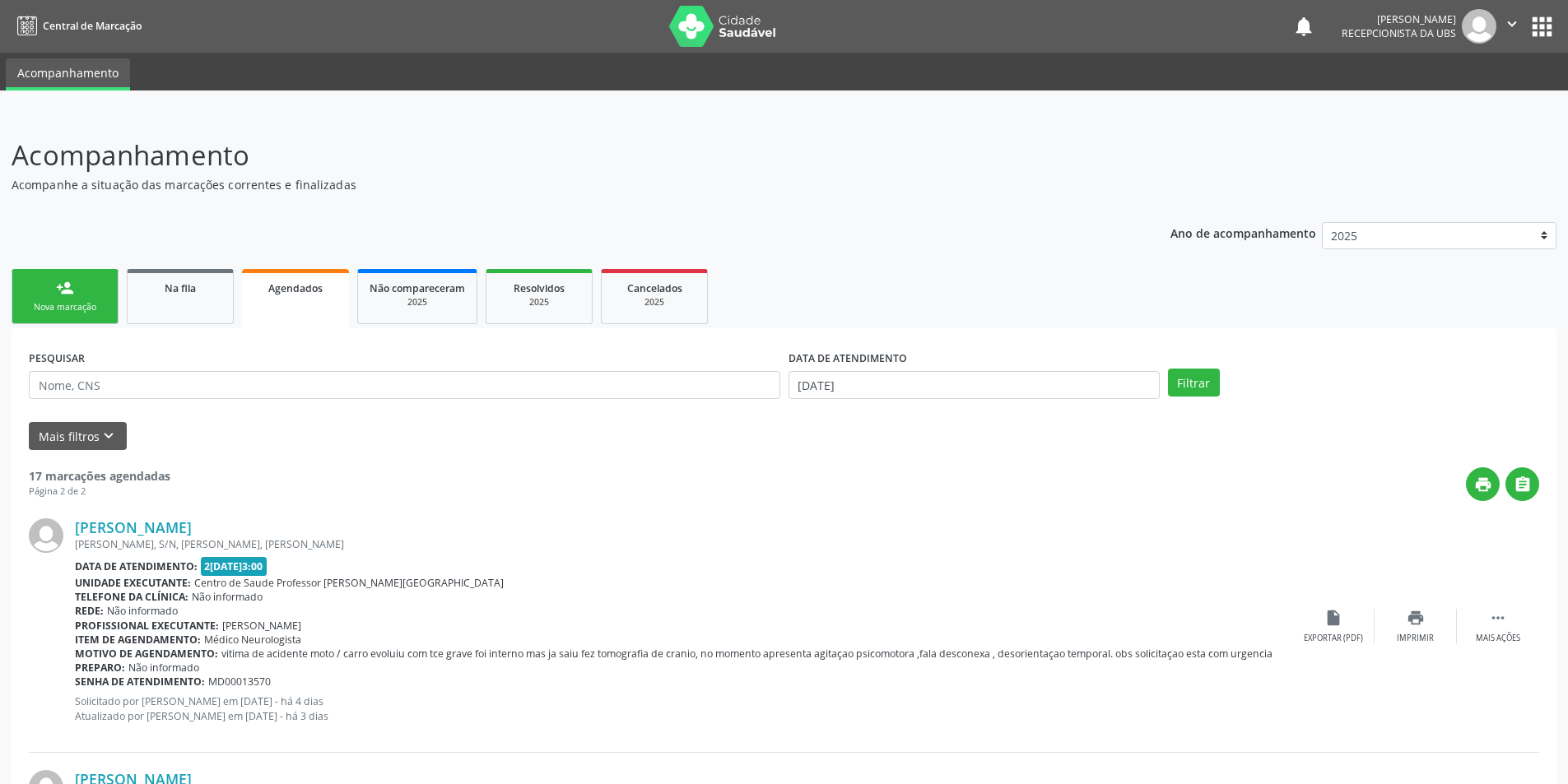
click at [94, 303] on div "Nova marcação" at bounding box center [65, 307] width 83 height 12
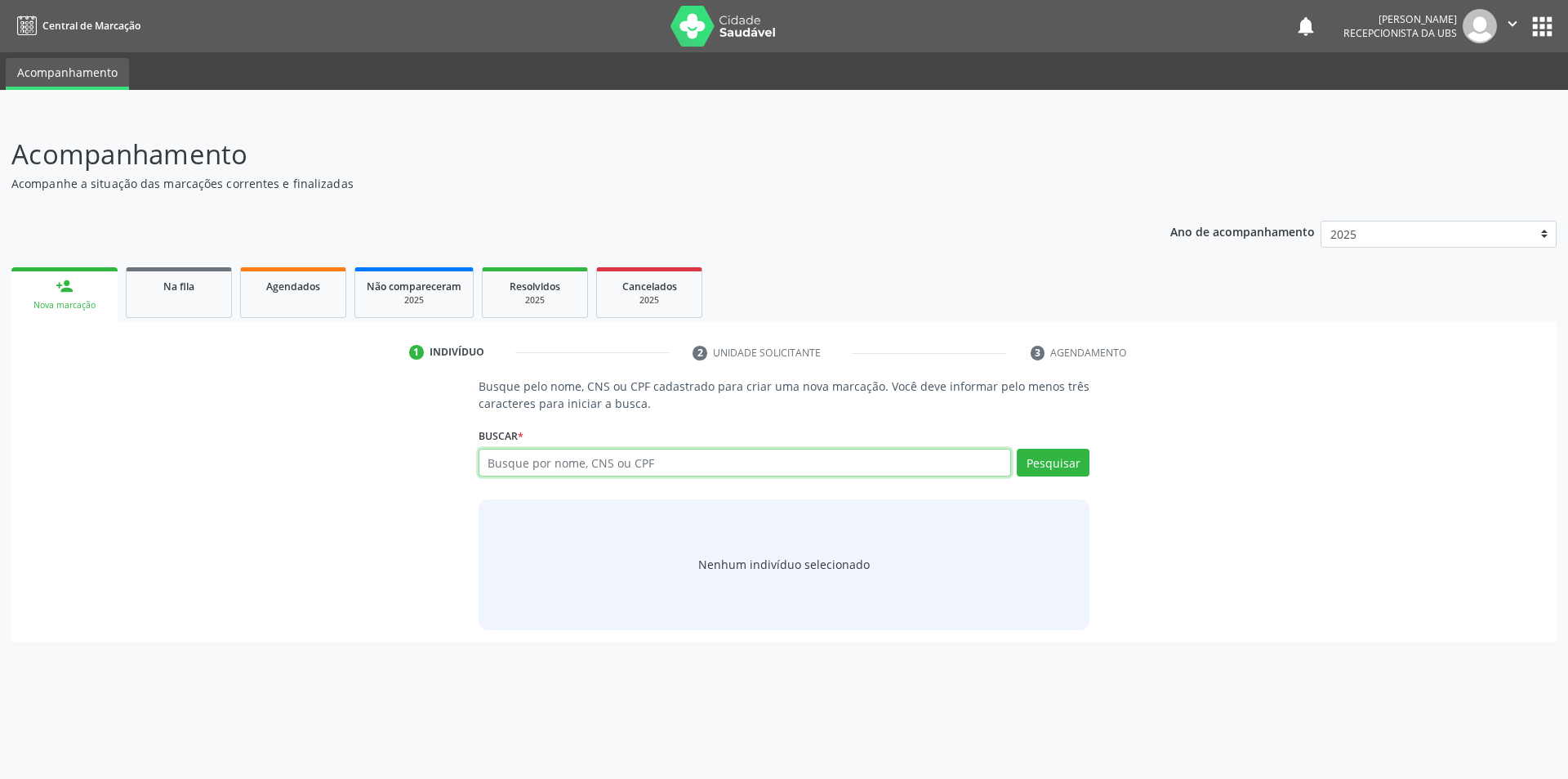
click at [591, 462] on input "text" at bounding box center [745, 462] width 534 height 28
click at [1052, 468] on button "Pesquisar" at bounding box center [1054, 462] width 73 height 28
click at [660, 471] on input "704503388406114" at bounding box center [745, 462] width 534 height 28
type input "7"
type input "104528"
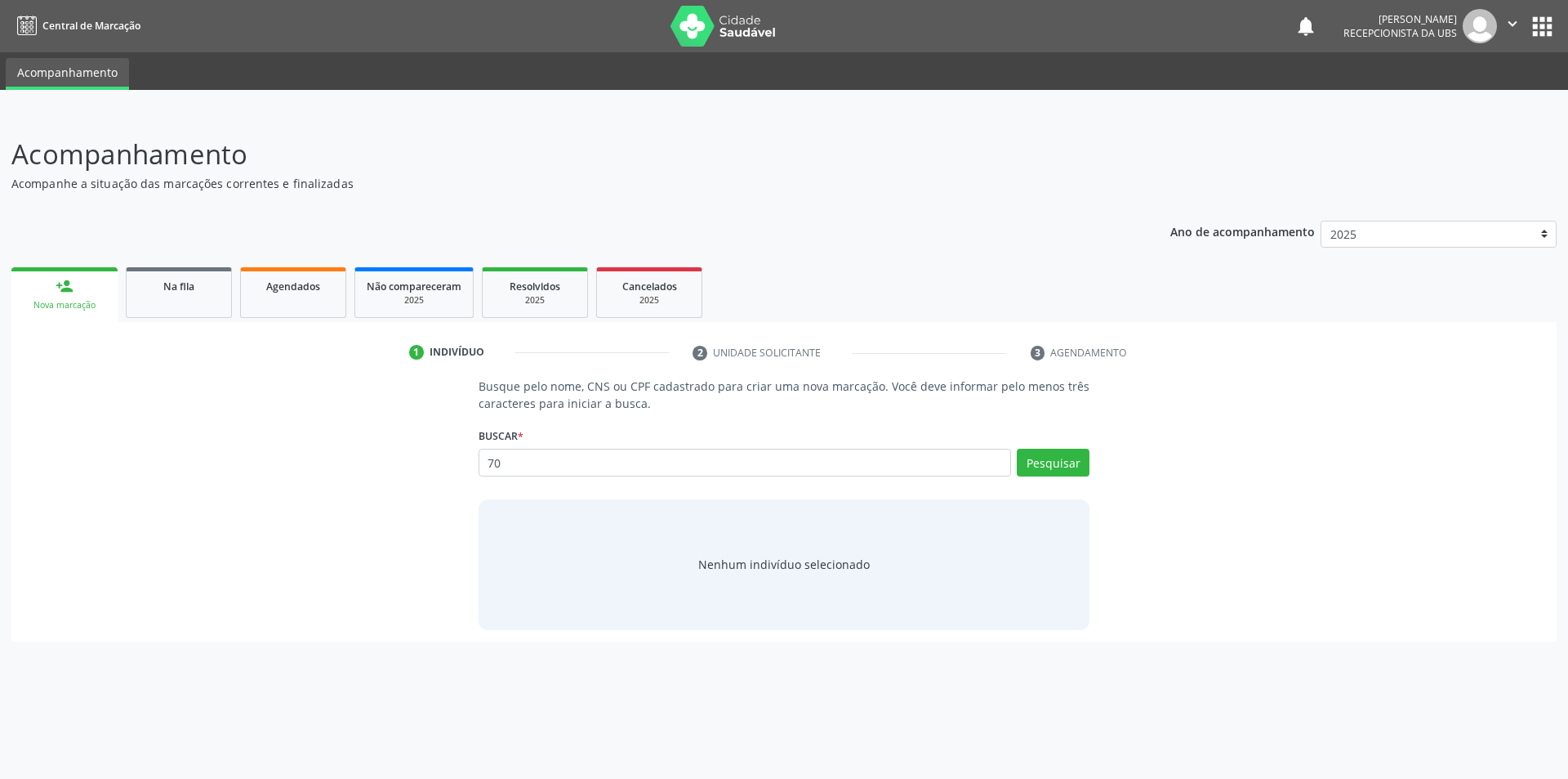
type input "7"
type input "10452805422"
click at [1053, 464] on button "Pesquisar" at bounding box center [1054, 462] width 73 height 28
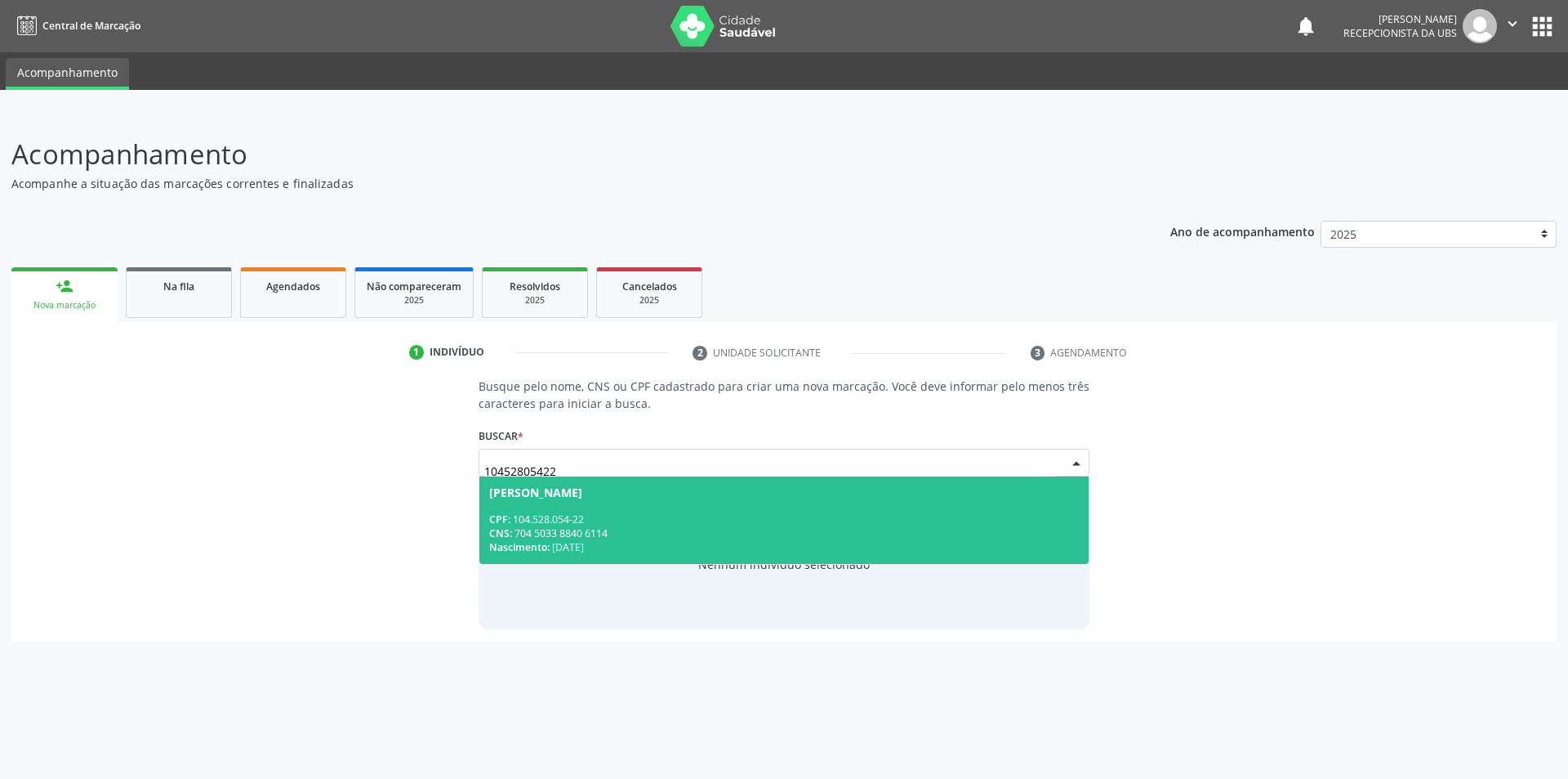
click at [578, 519] on div "CPF: 104.528.054-22" at bounding box center [784, 519] width 591 height 14
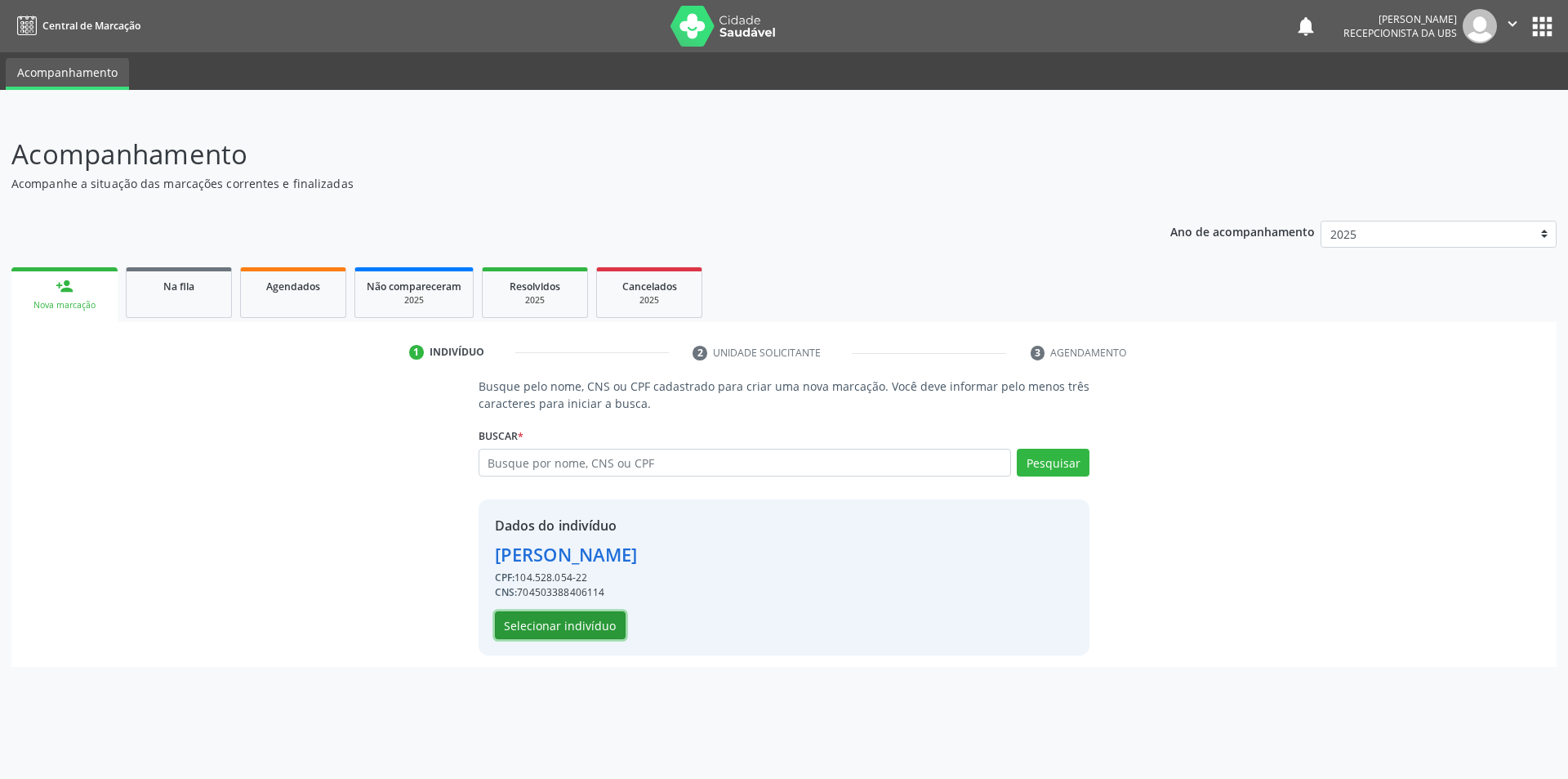
click at [573, 629] on button "Selecionar indivíduo" at bounding box center [560, 625] width 130 height 28
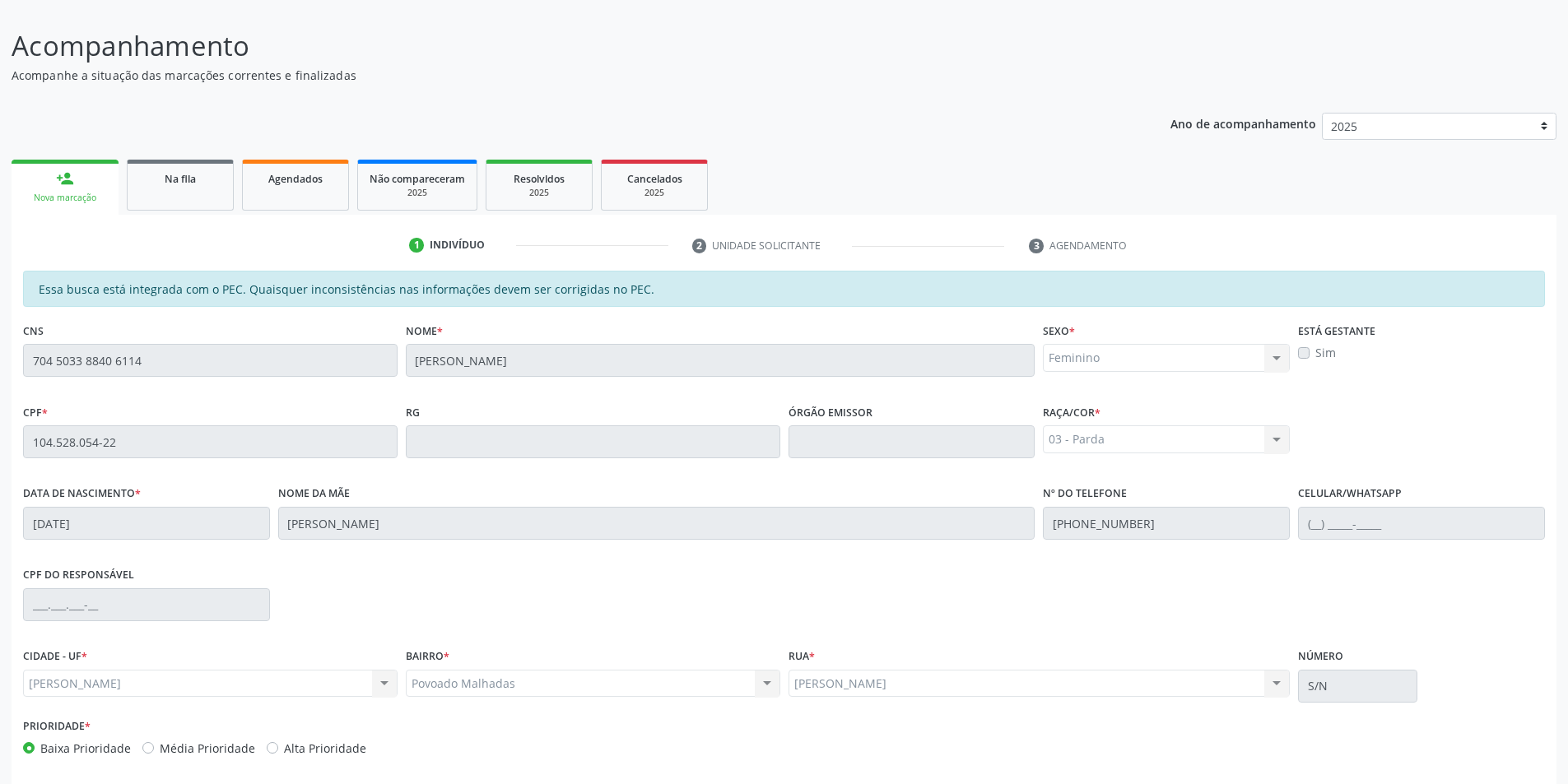
scroll to position [179, 0]
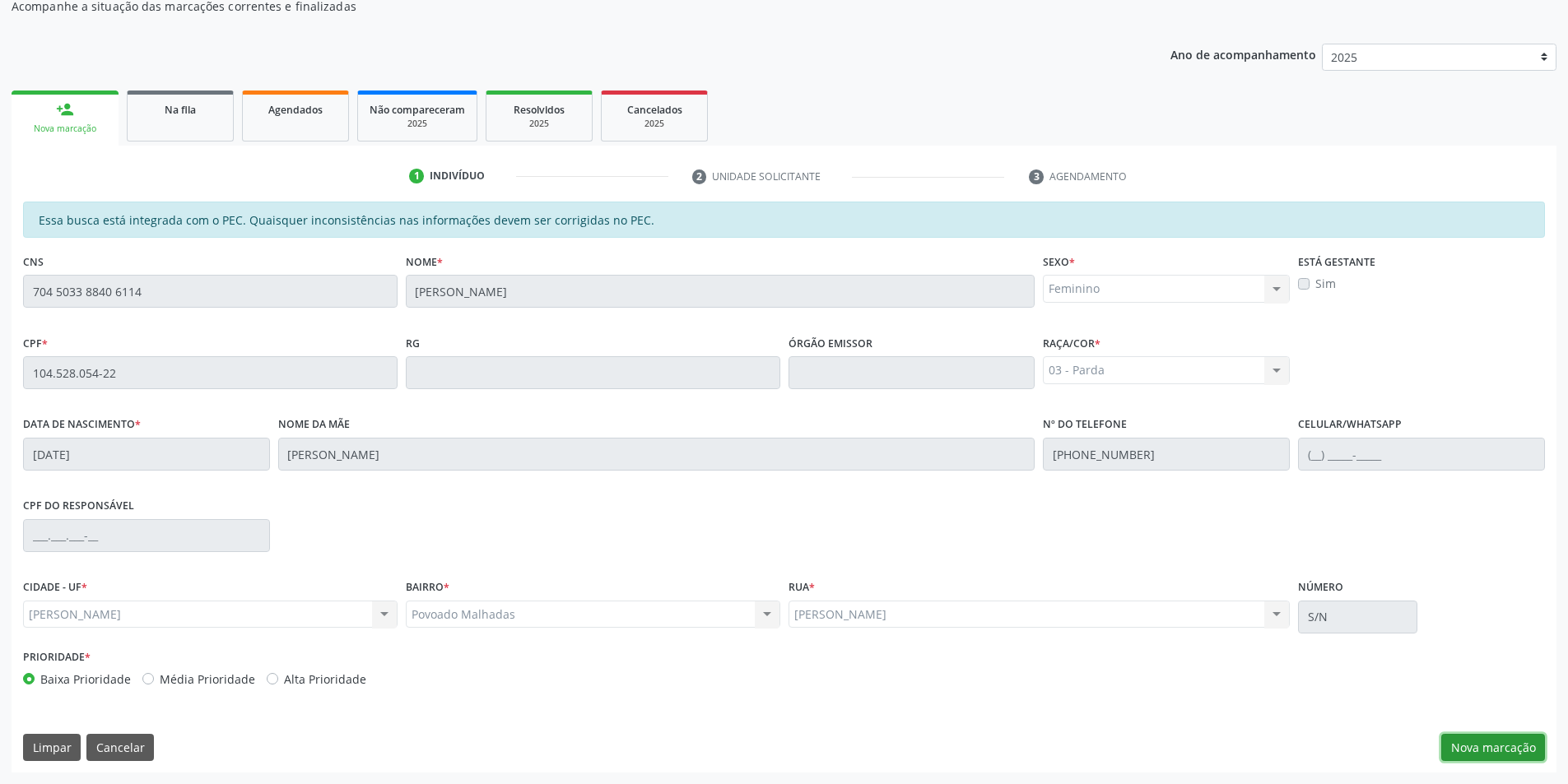
click at [1518, 754] on button "Nova marcação" at bounding box center [1493, 747] width 103 height 28
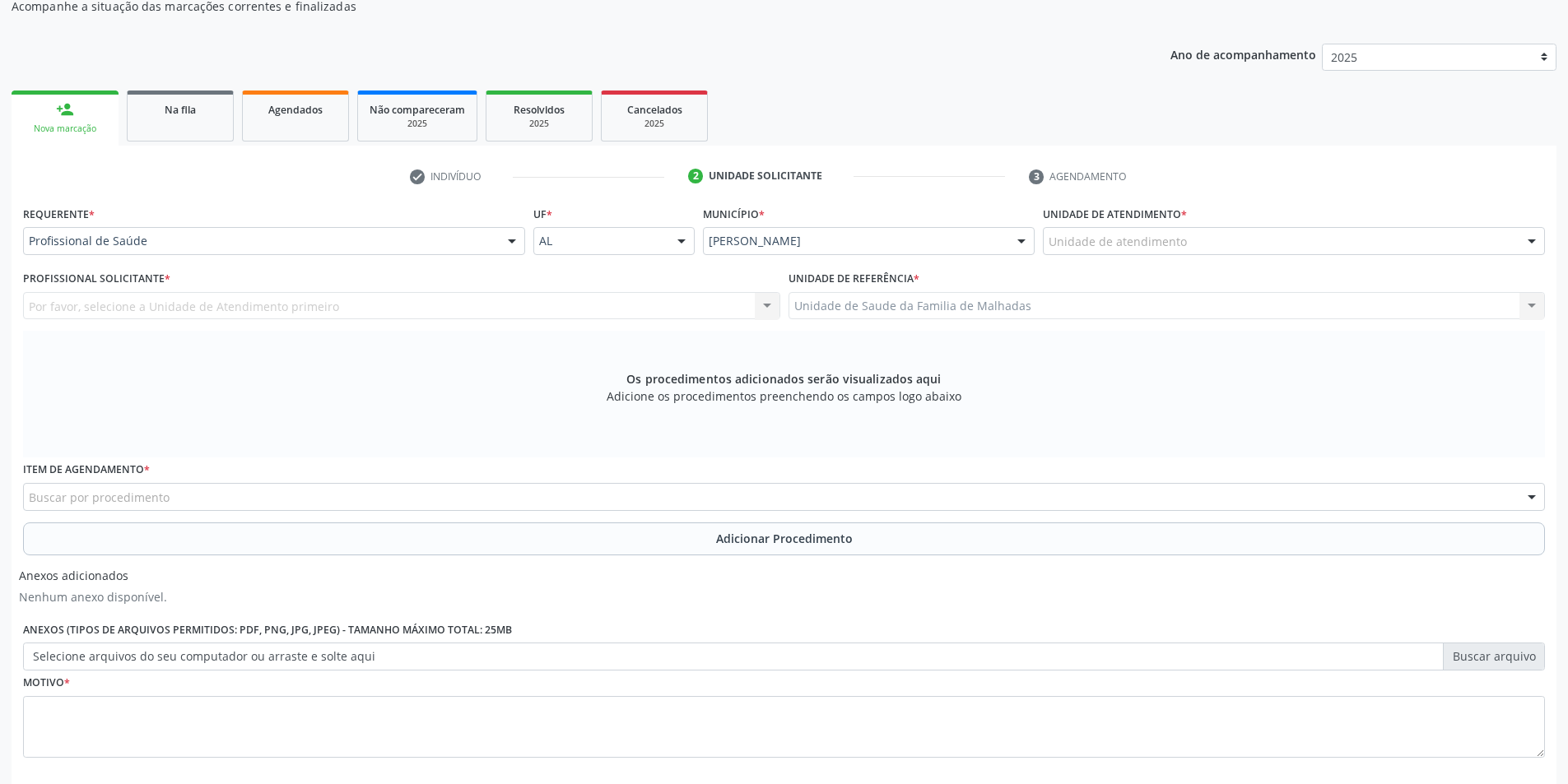
click at [1322, 237] on div "Unidade de atendimento" at bounding box center [1294, 240] width 502 height 28
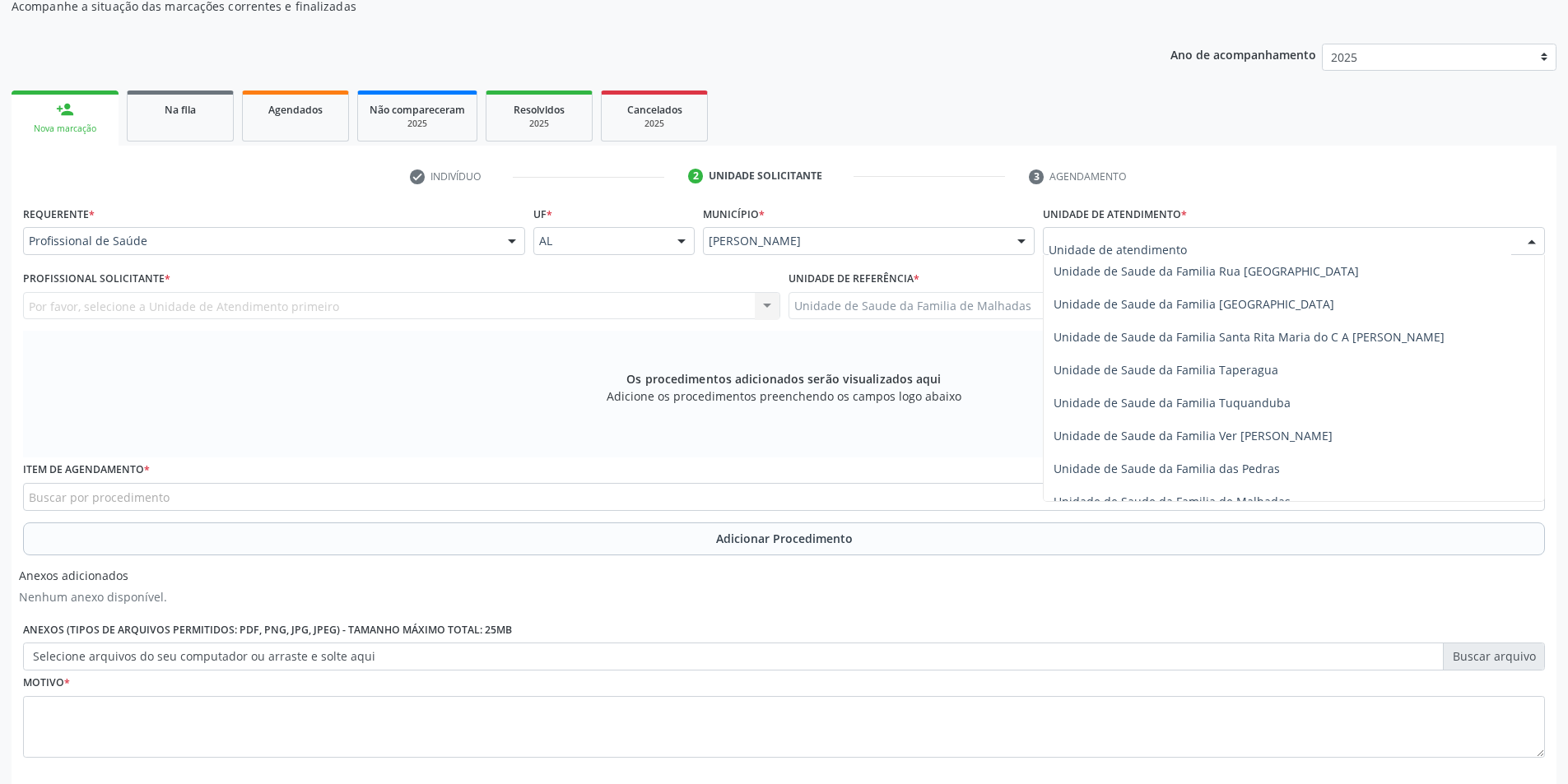
scroll to position [1229, 0]
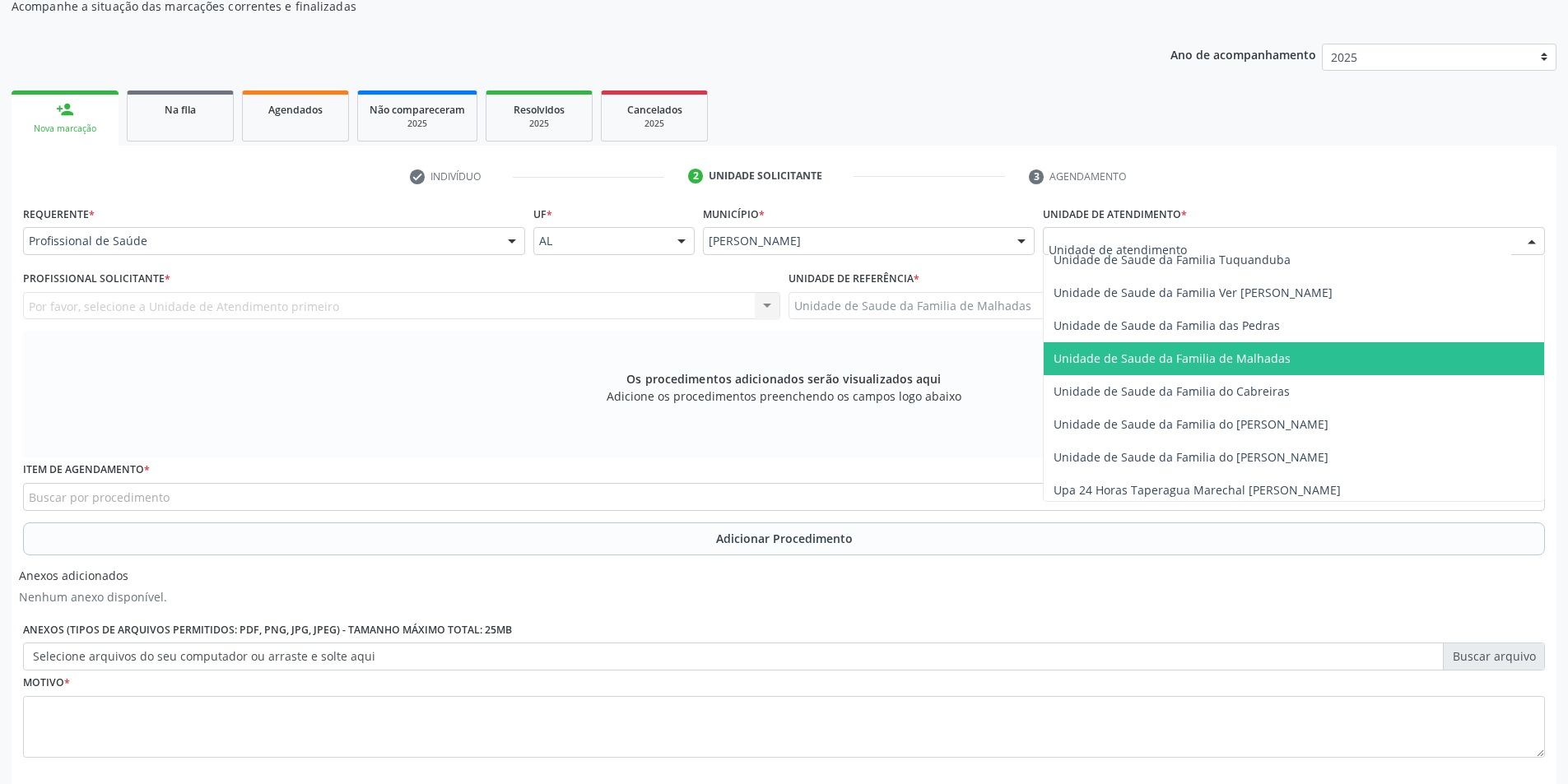
click at [1226, 360] on span "Unidade de Saude da Familia de Malhadas" at bounding box center [1172, 359] width 237 height 16
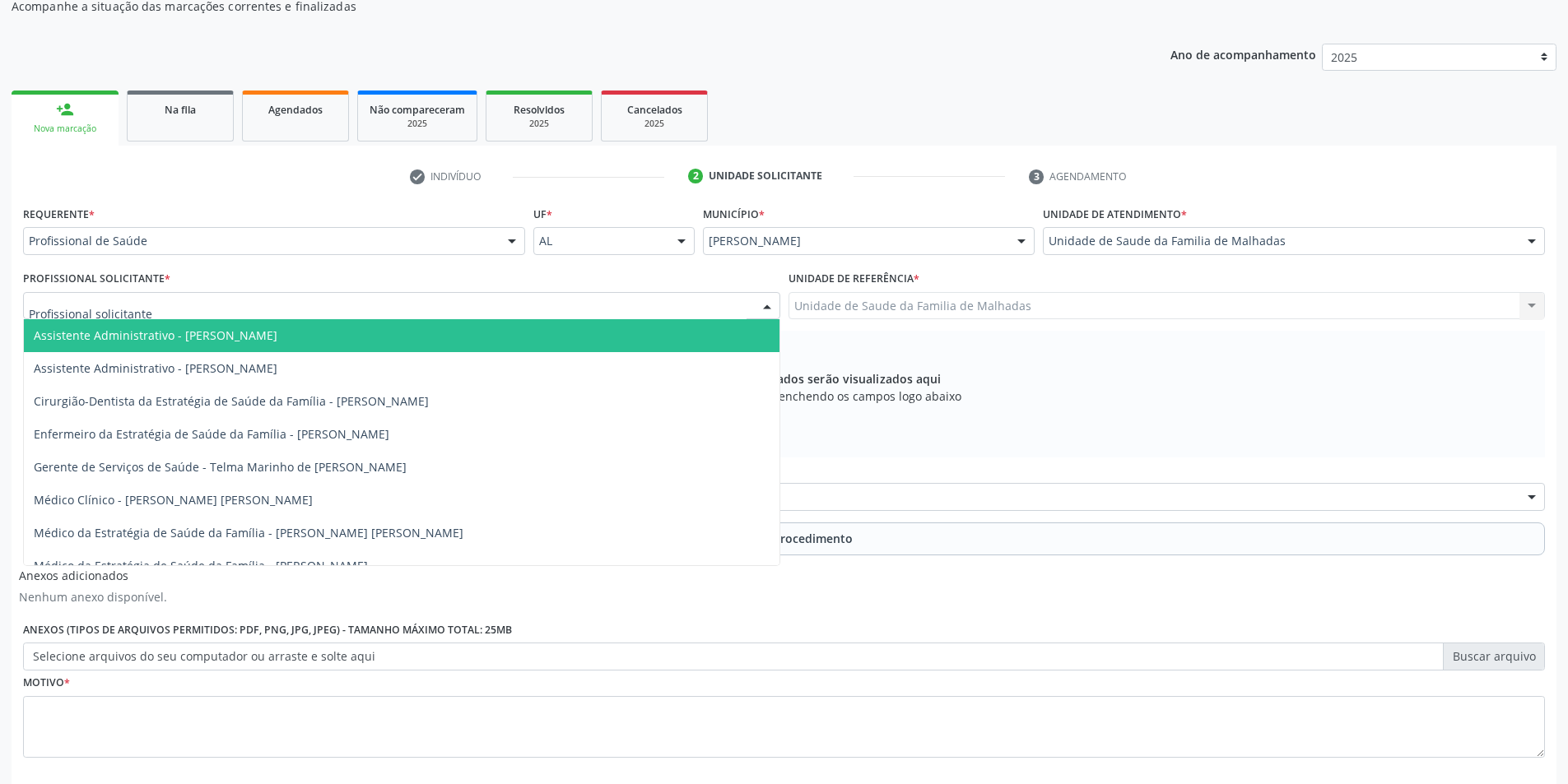
click at [586, 305] on div at bounding box center [402, 306] width 758 height 28
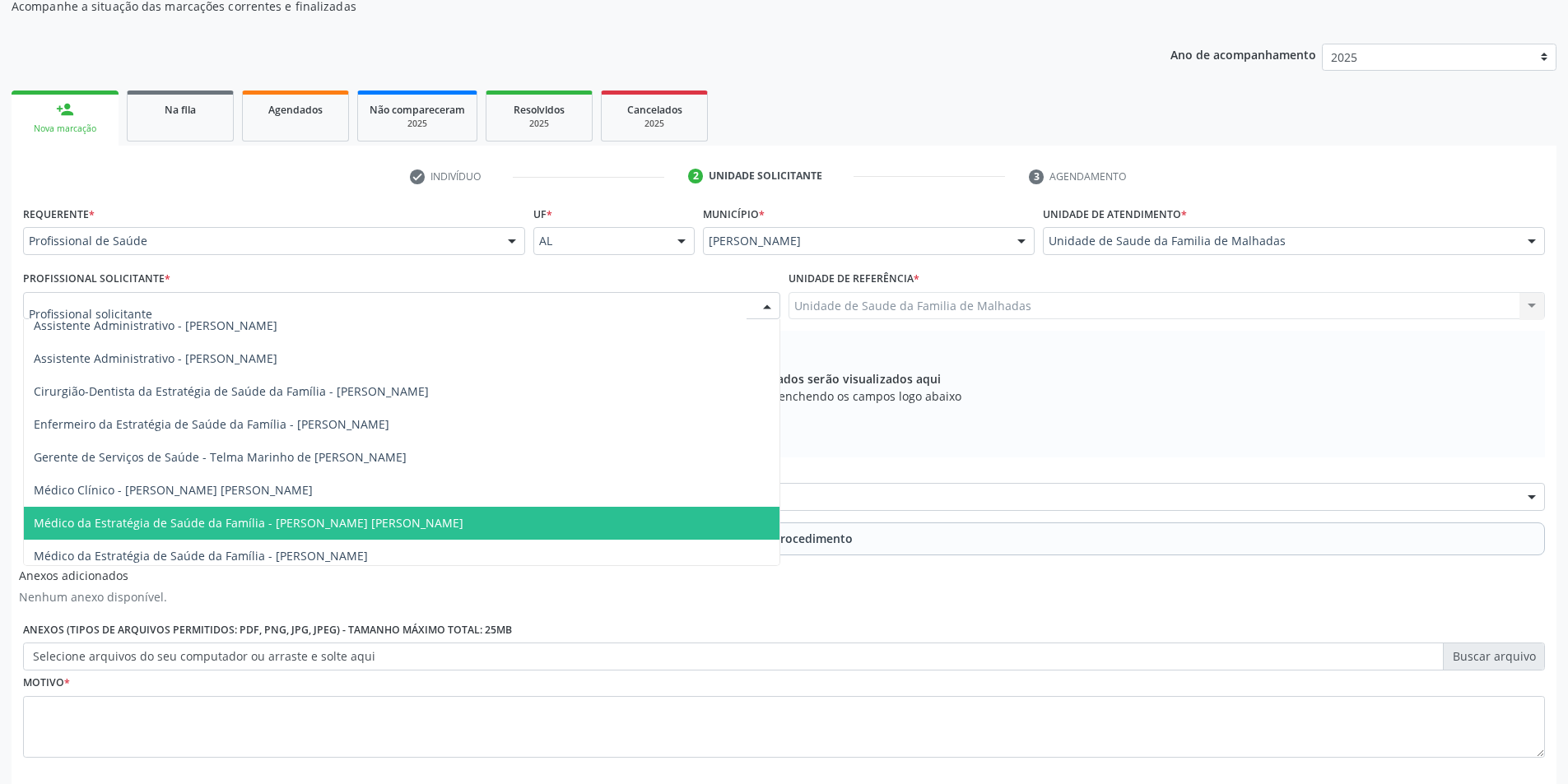
scroll to position [17, 0]
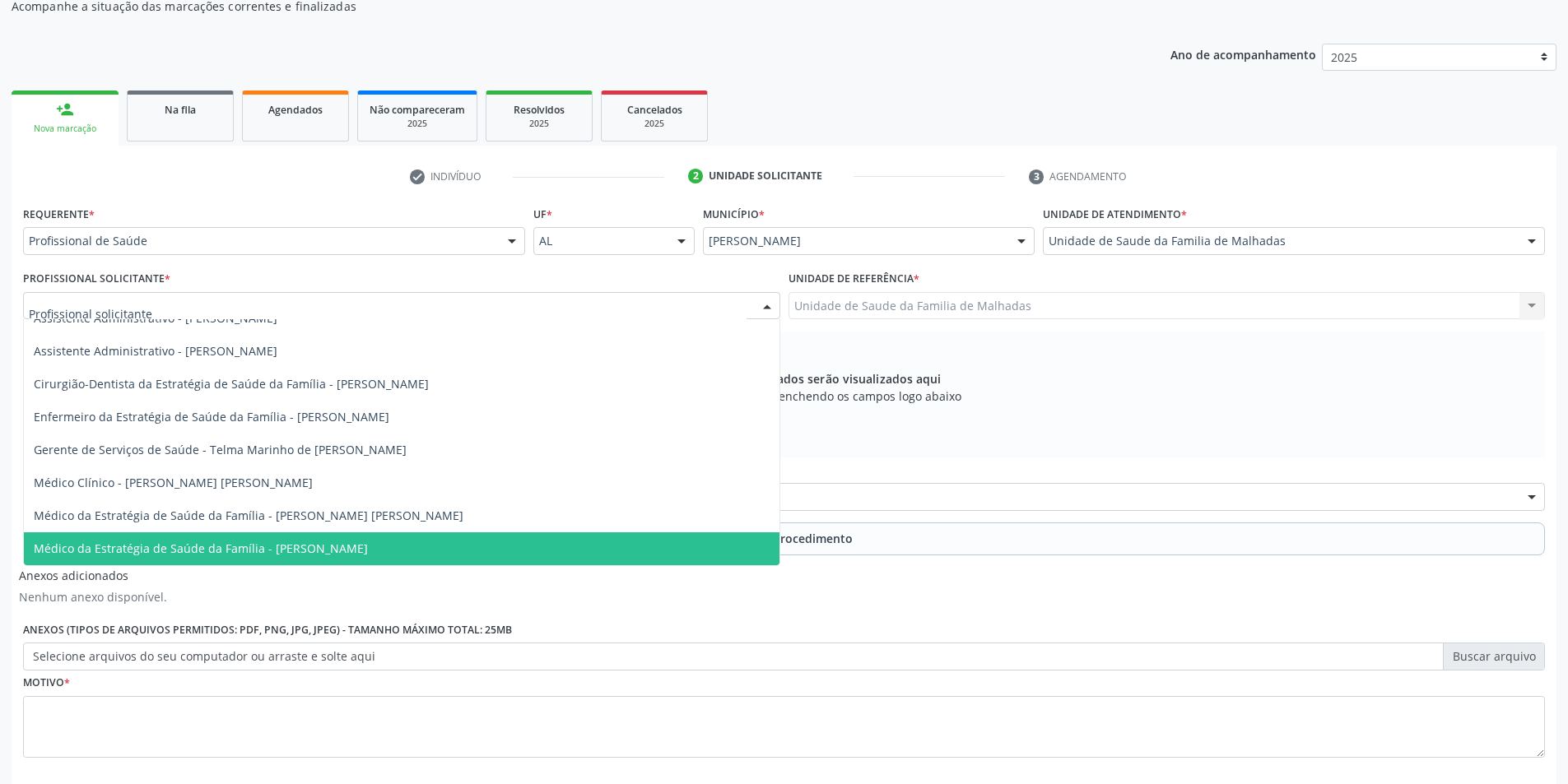
click at [618, 537] on span "Médico da Estratégia de Saúde da Família - [PERSON_NAME]" at bounding box center [402, 549] width 756 height 33
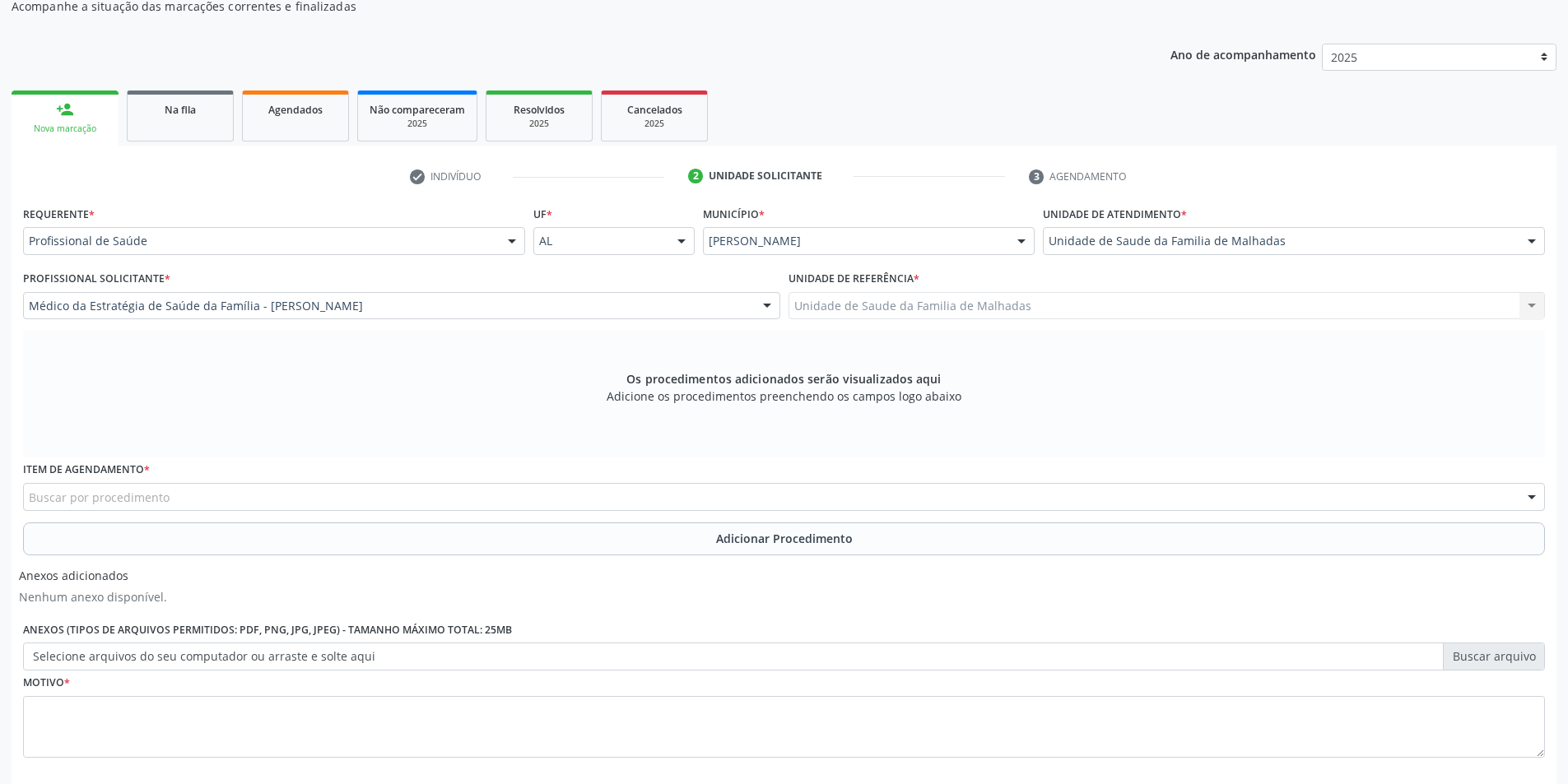
click at [969, 493] on div "Buscar por procedimento" at bounding box center [784, 497] width 1522 height 28
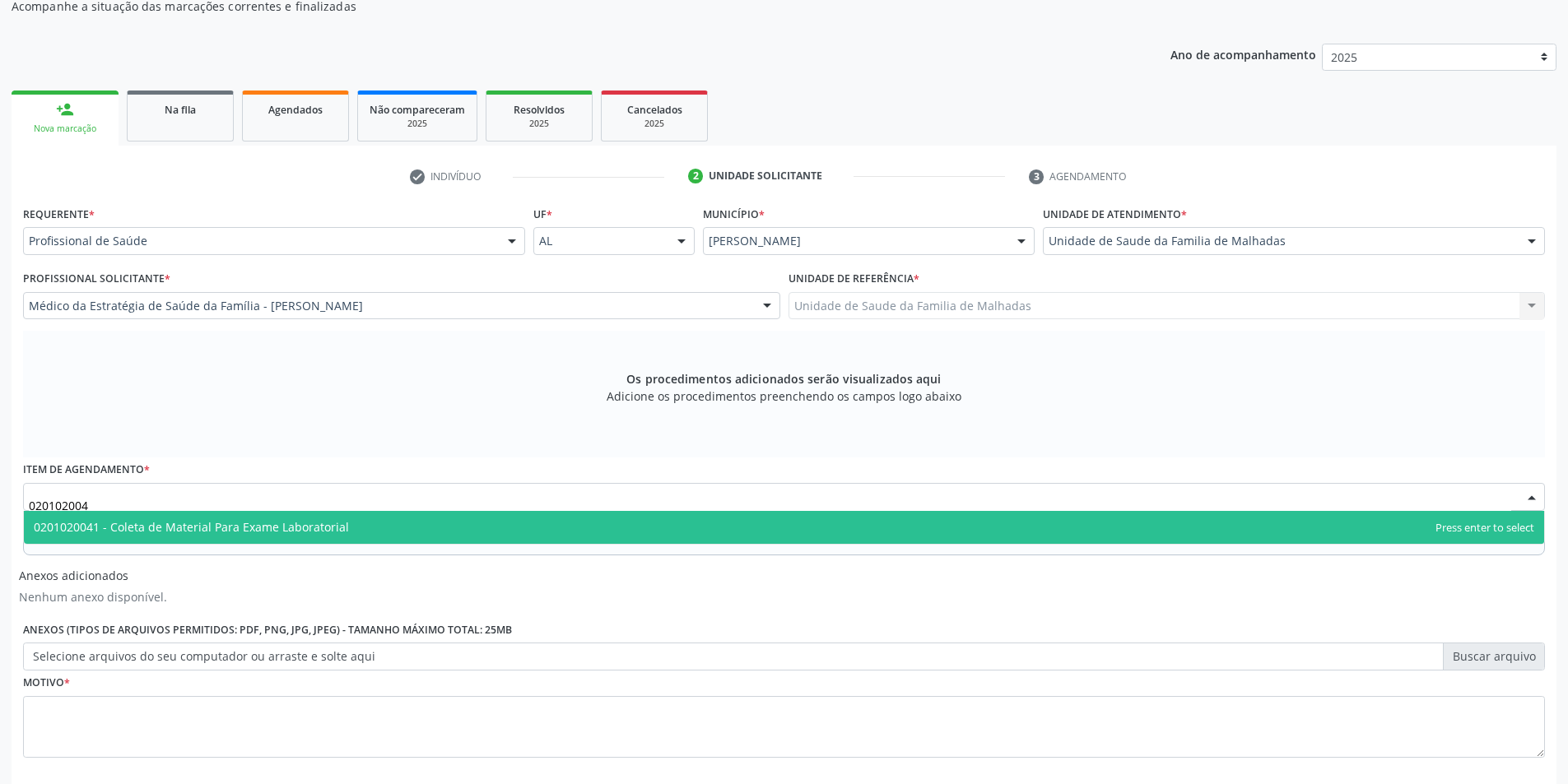
type input "0201020041"
click at [237, 533] on span "0201020041 - Coleta de Material Para Exame Laboratorial" at bounding box center [191, 527] width 315 height 16
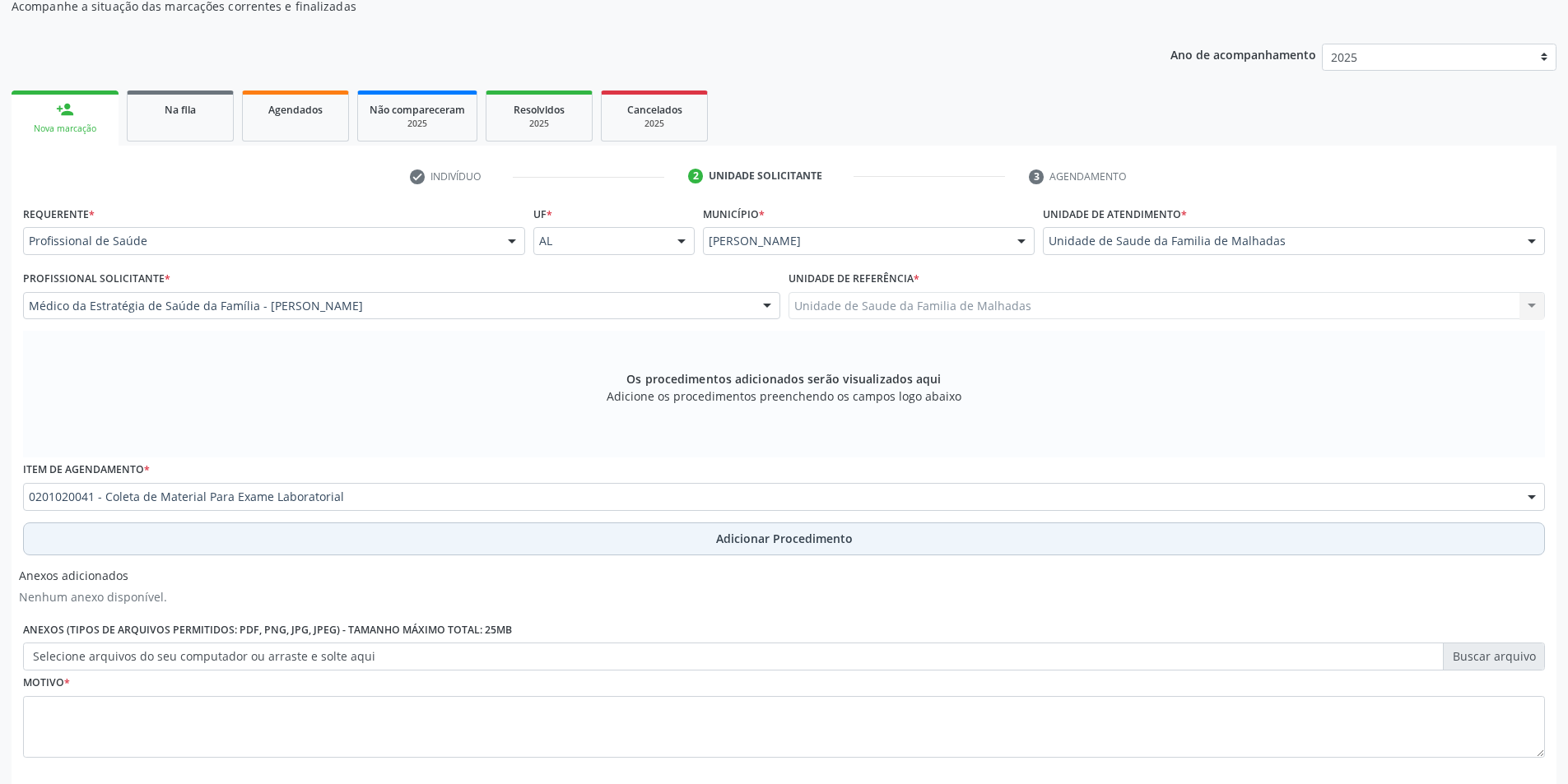
click at [778, 543] on span "Adicionar Procedimento" at bounding box center [784, 538] width 136 height 17
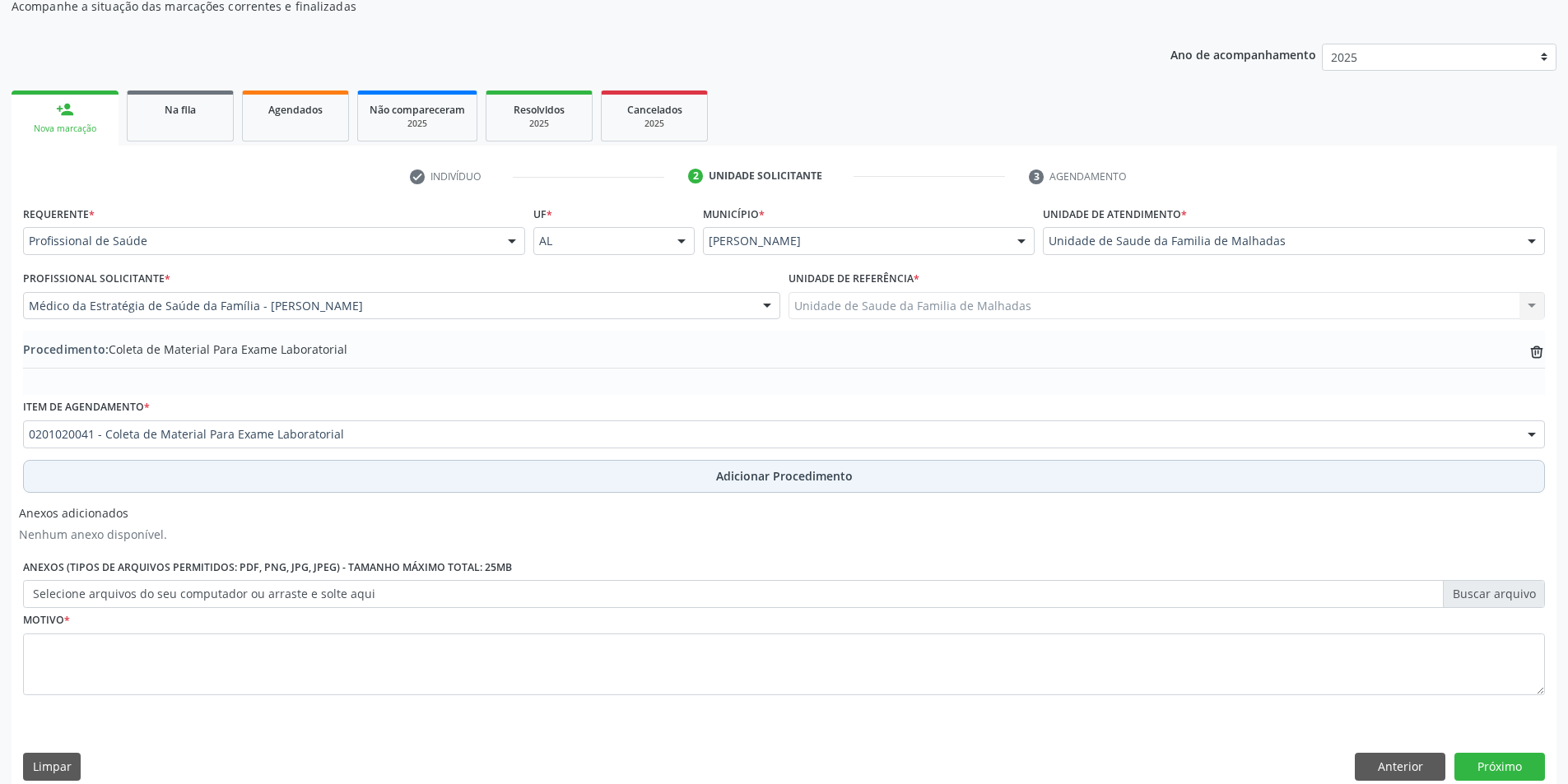
click at [742, 483] on span "Adicionar Procedimento" at bounding box center [784, 475] width 136 height 17
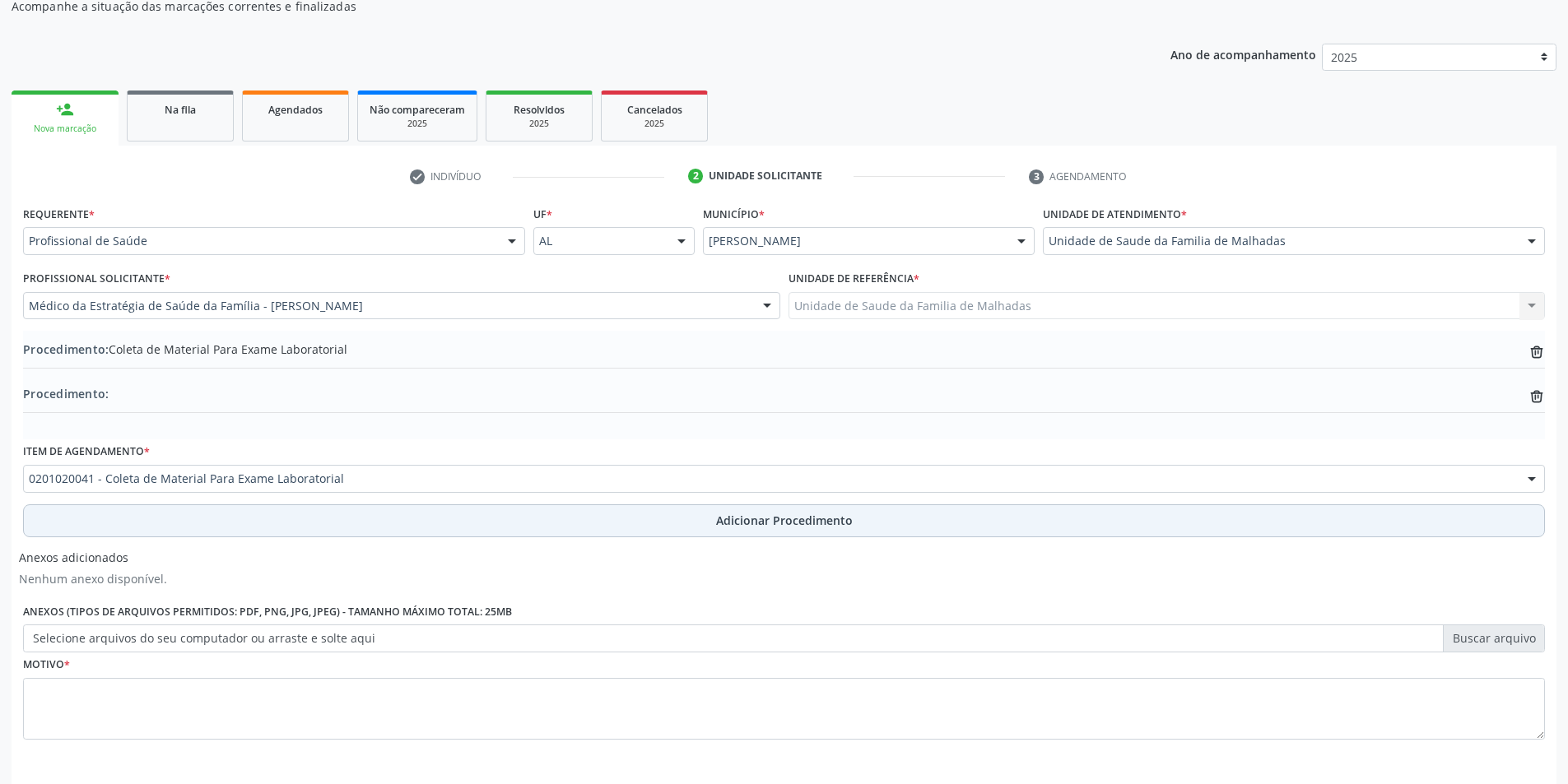
click at [791, 518] on span "Adicionar Procedimento" at bounding box center [784, 520] width 136 height 17
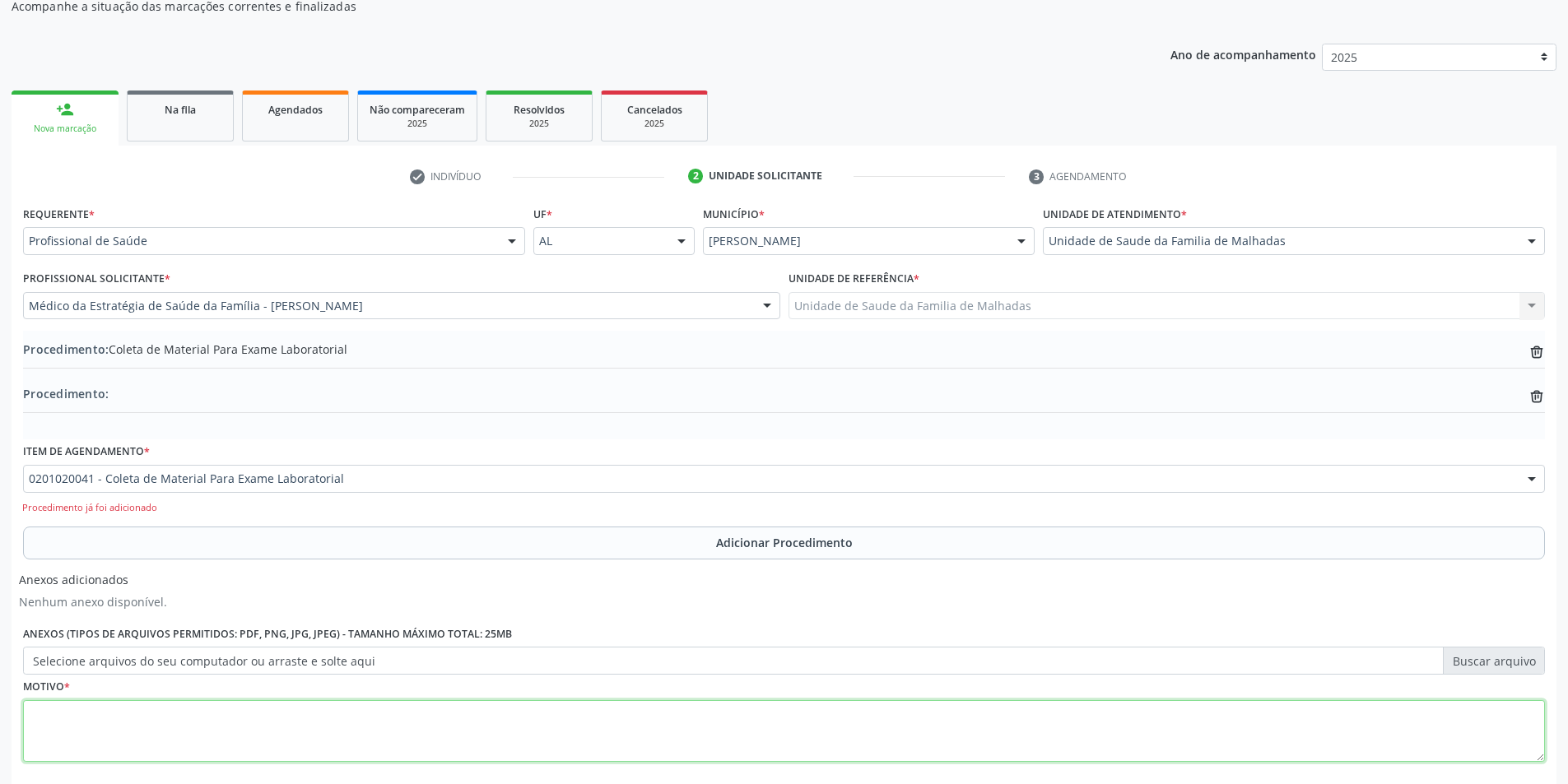
click at [191, 726] on textarea at bounding box center [784, 730] width 1522 height 63
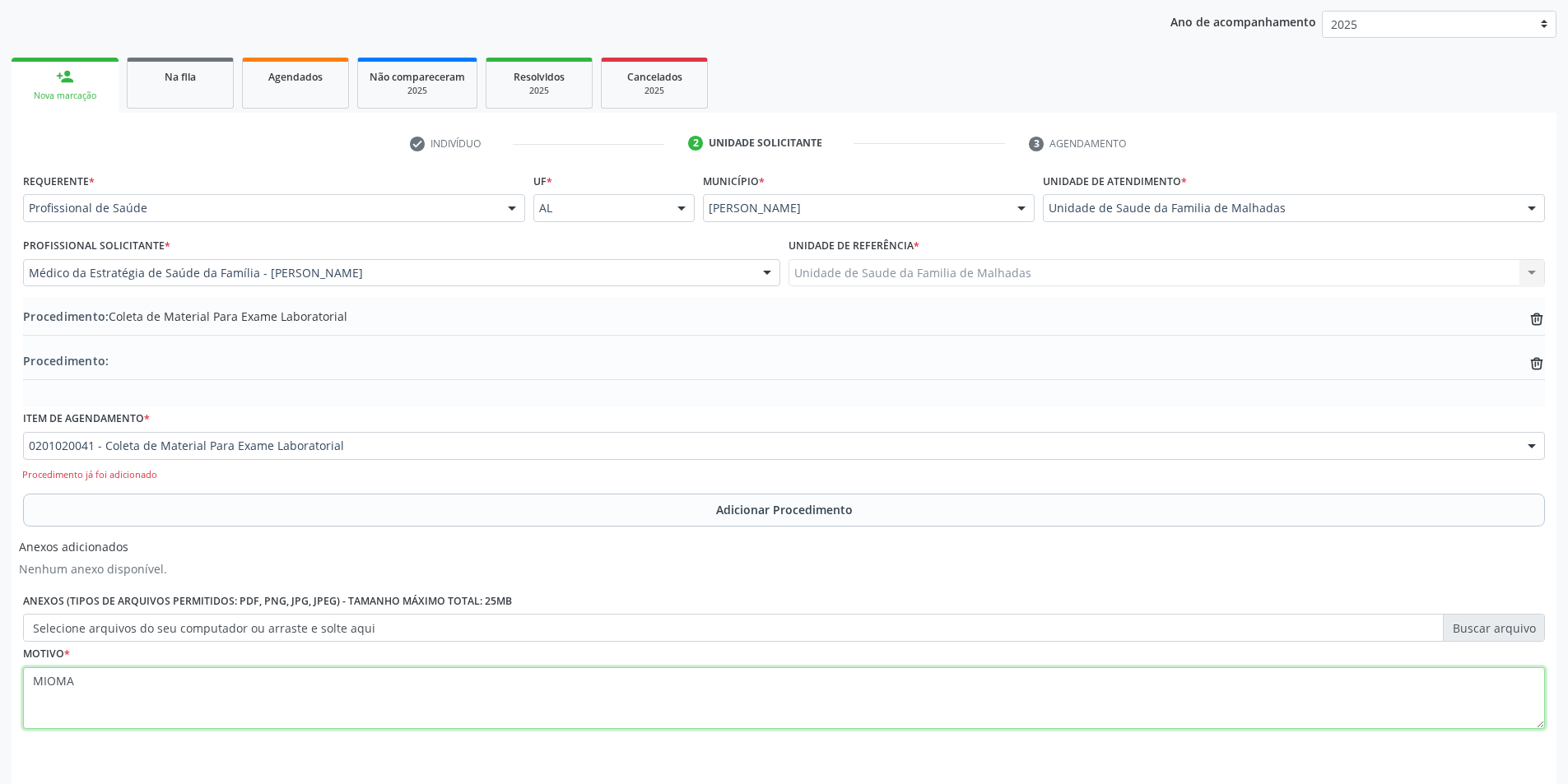
scroll to position [265, 0]
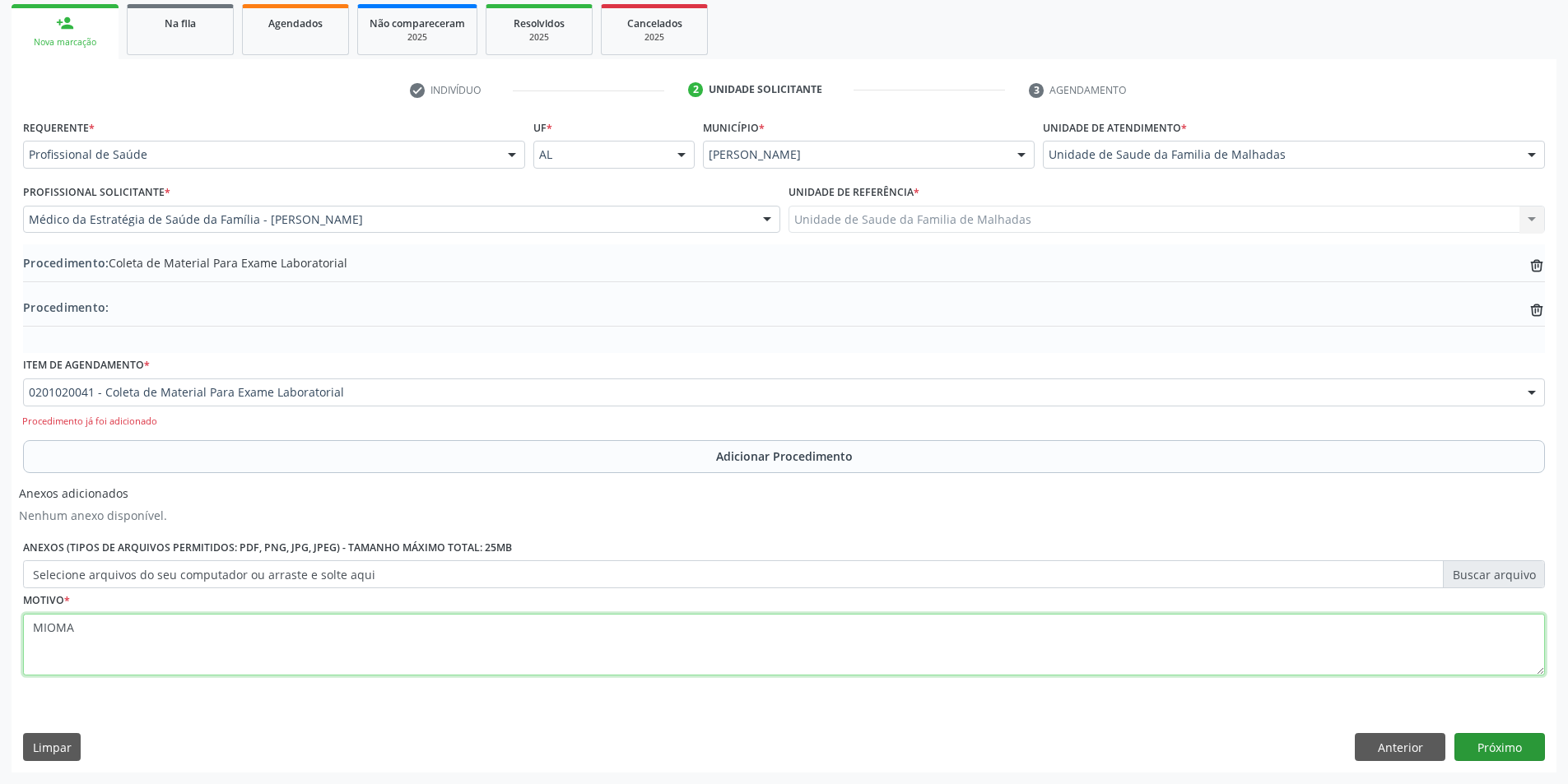
type textarea "MIOMA"
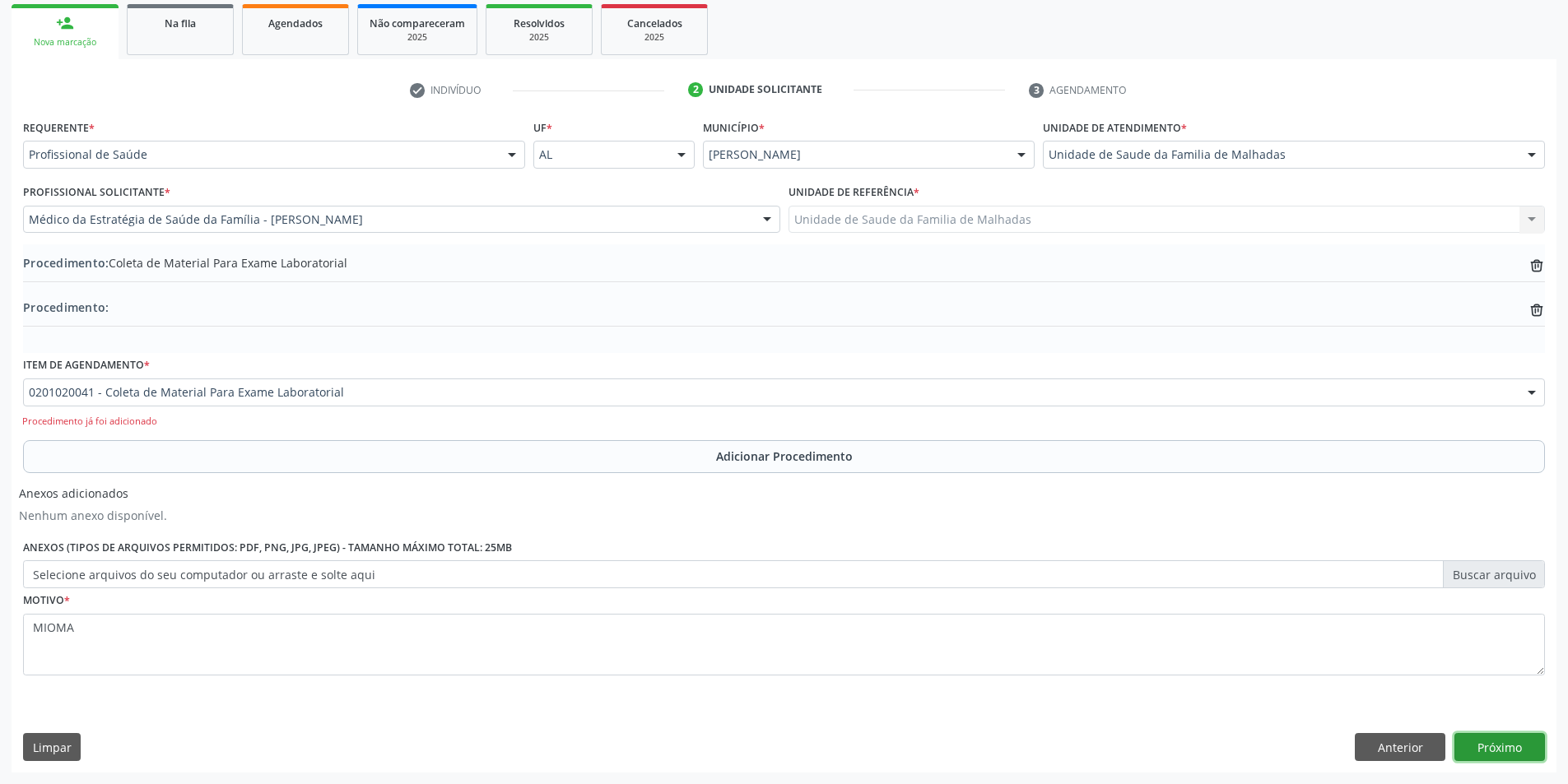
click at [1490, 749] on button "Próximo" at bounding box center [1499, 747] width 90 height 28
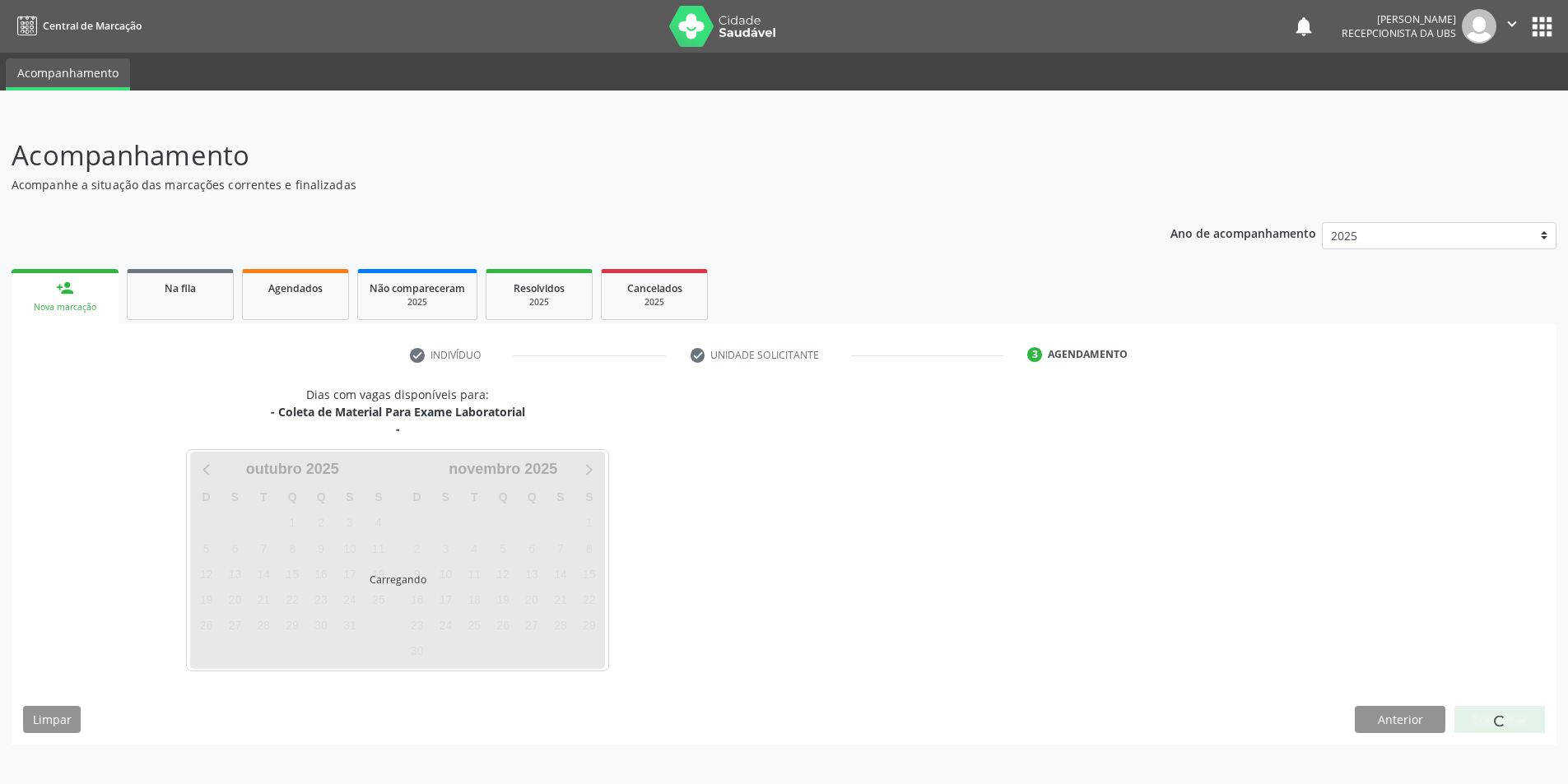
scroll to position [0, 0]
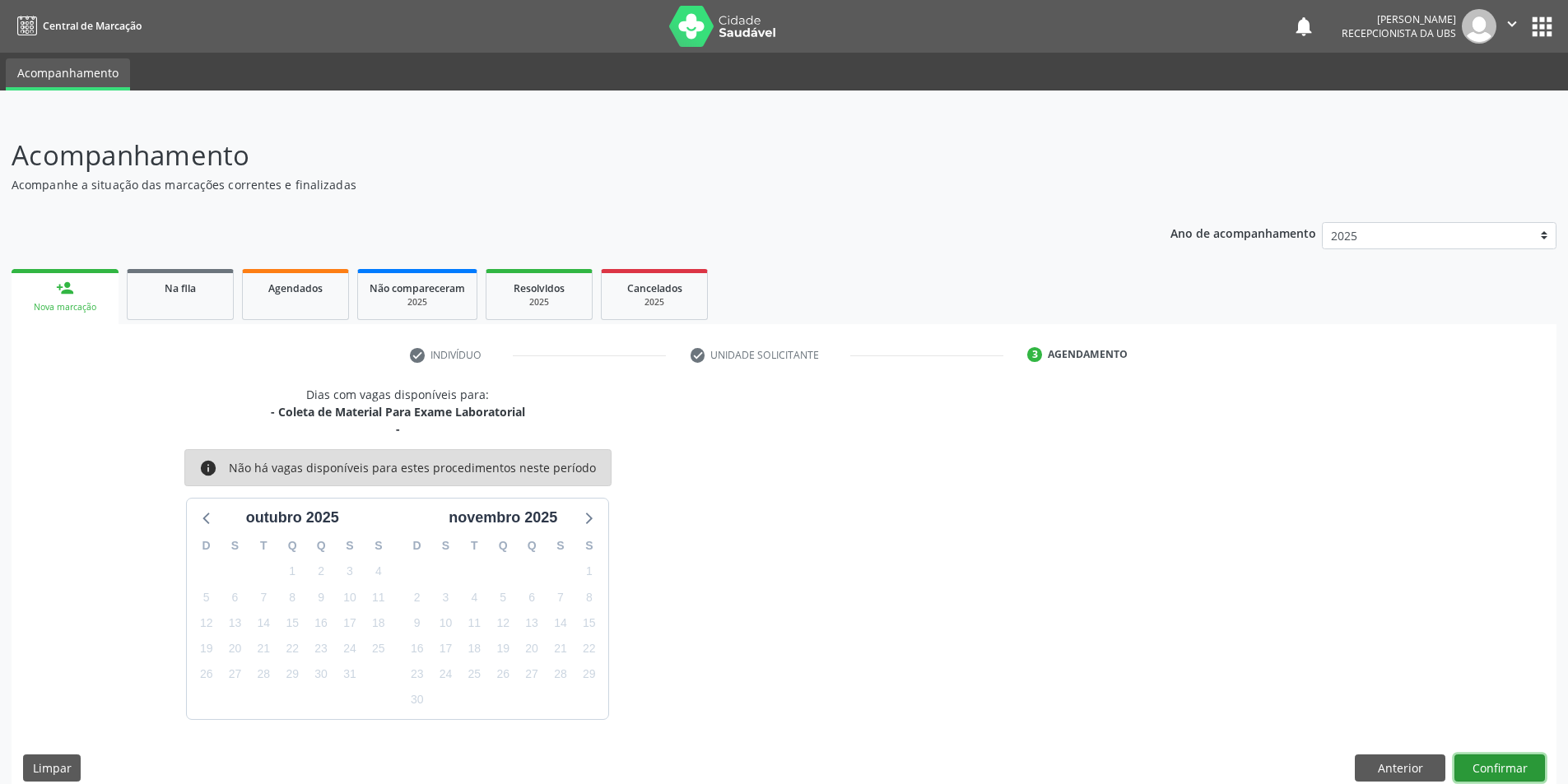
click at [1495, 767] on button "Confirmar" at bounding box center [1499, 768] width 90 height 28
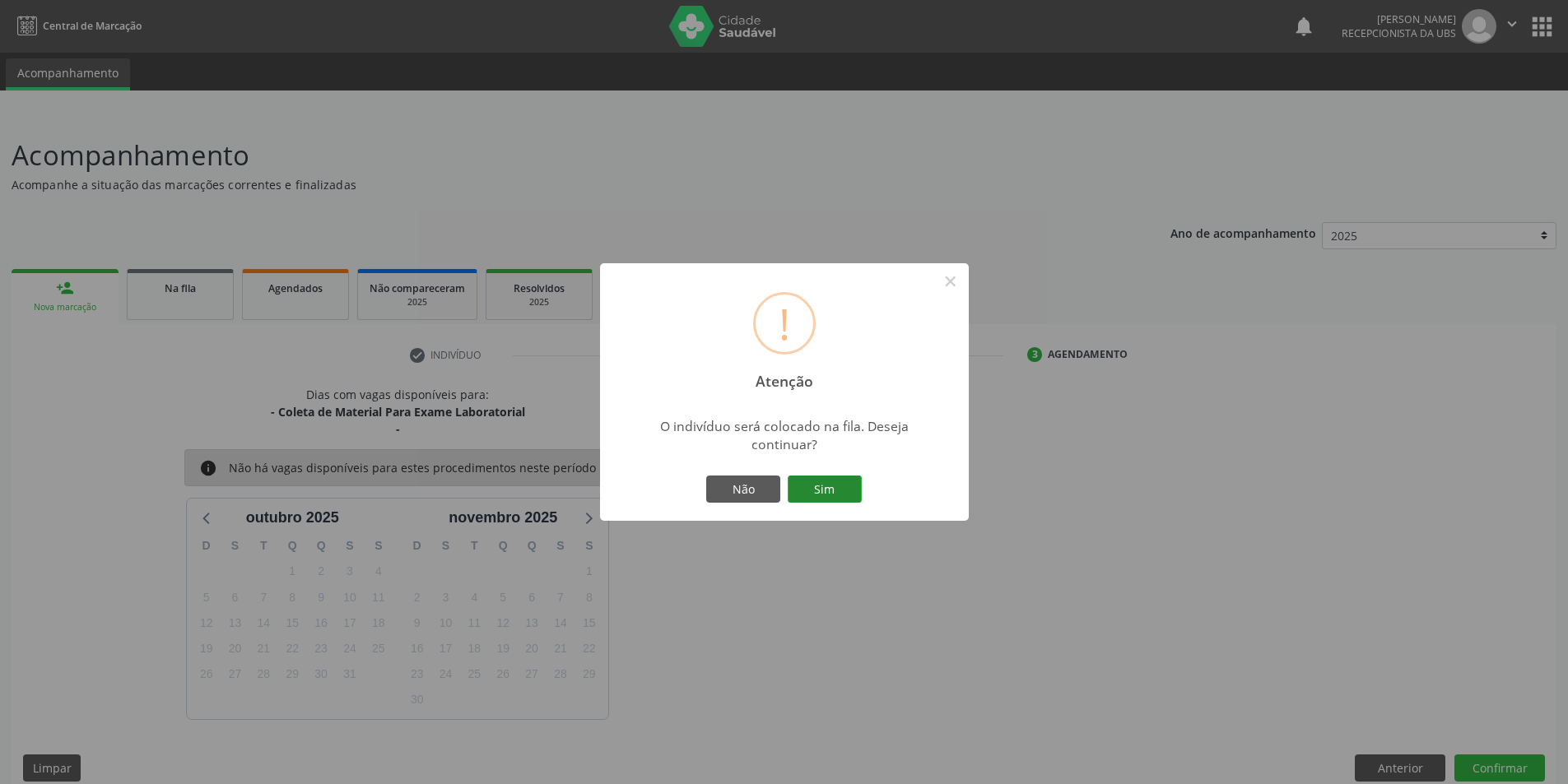
click at [839, 493] on button "Sim" at bounding box center [824, 489] width 75 height 28
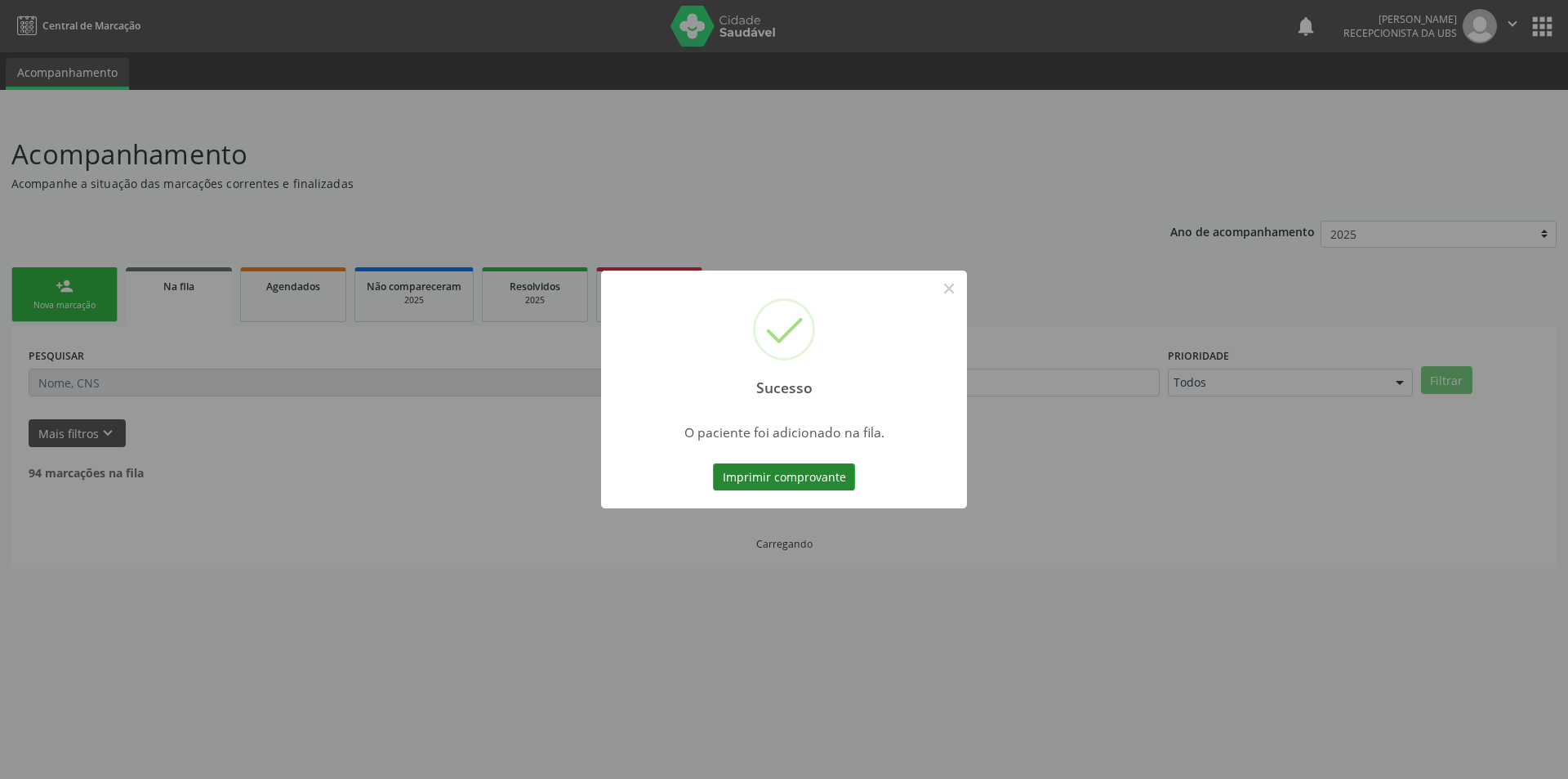
click at [839, 482] on button "Imprimir comprovante" at bounding box center [784, 477] width 142 height 28
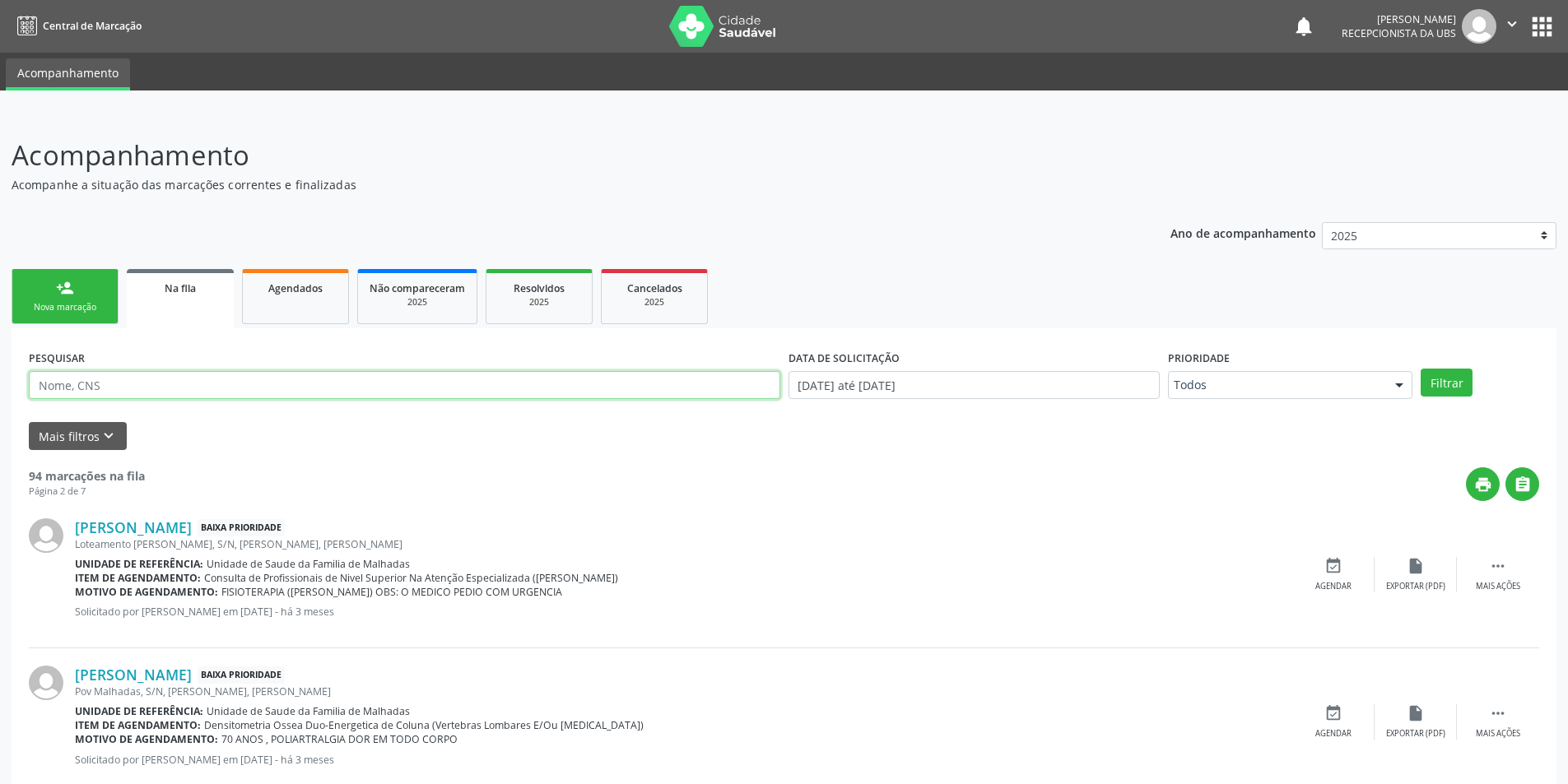
click at [160, 392] on input "text" at bounding box center [405, 385] width 752 height 28
click at [76, 291] on link "person_add Nova marcação" at bounding box center [66, 296] width 107 height 55
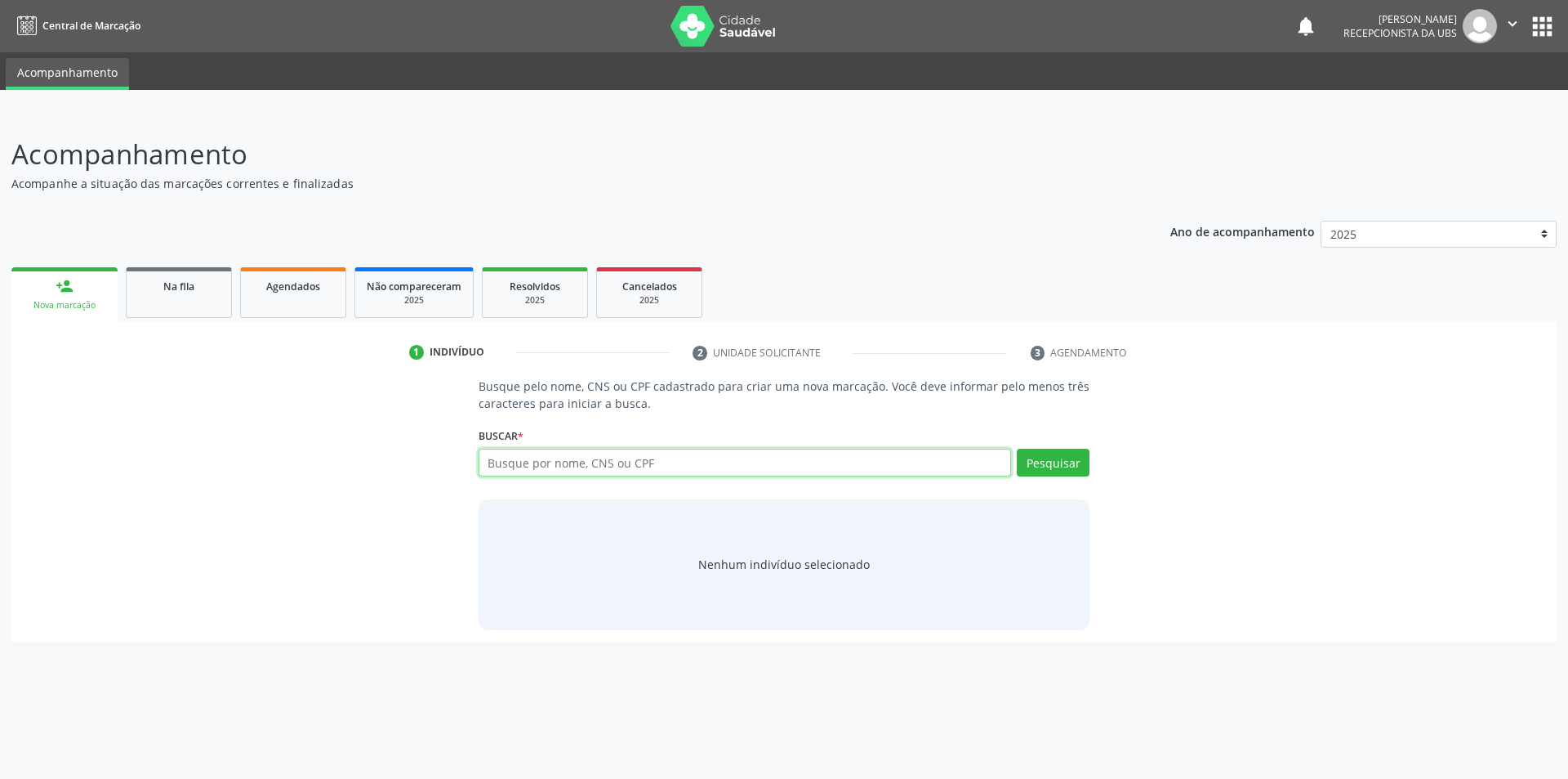
click at [733, 473] on input "text" at bounding box center [745, 462] width 534 height 28
type input "78771439404"
click at [1036, 458] on button "Pesquisar" at bounding box center [1054, 462] width 73 height 28
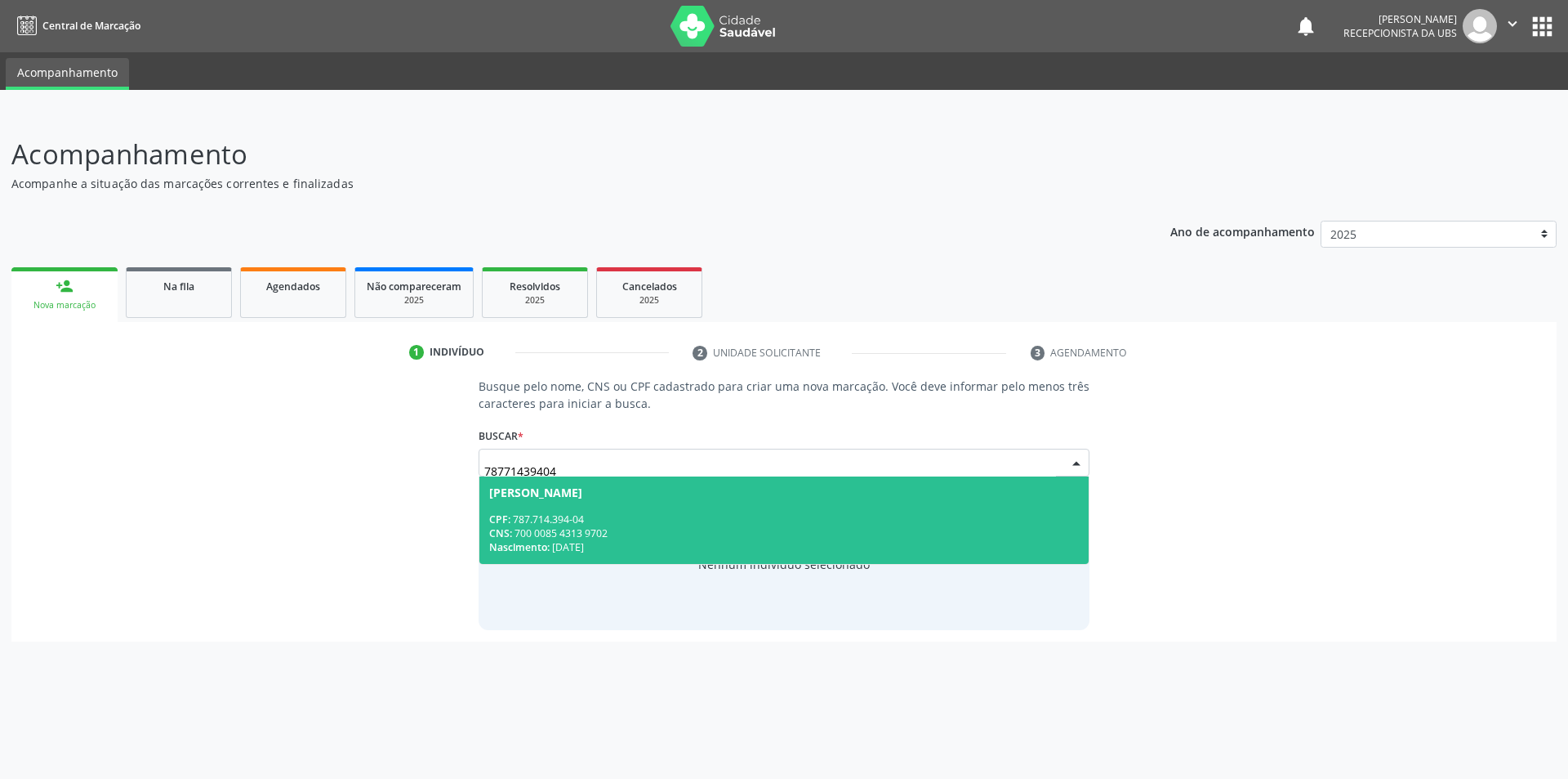
click at [616, 542] on div "Nascimento: 2[DATE]" at bounding box center [784, 547] width 591 height 14
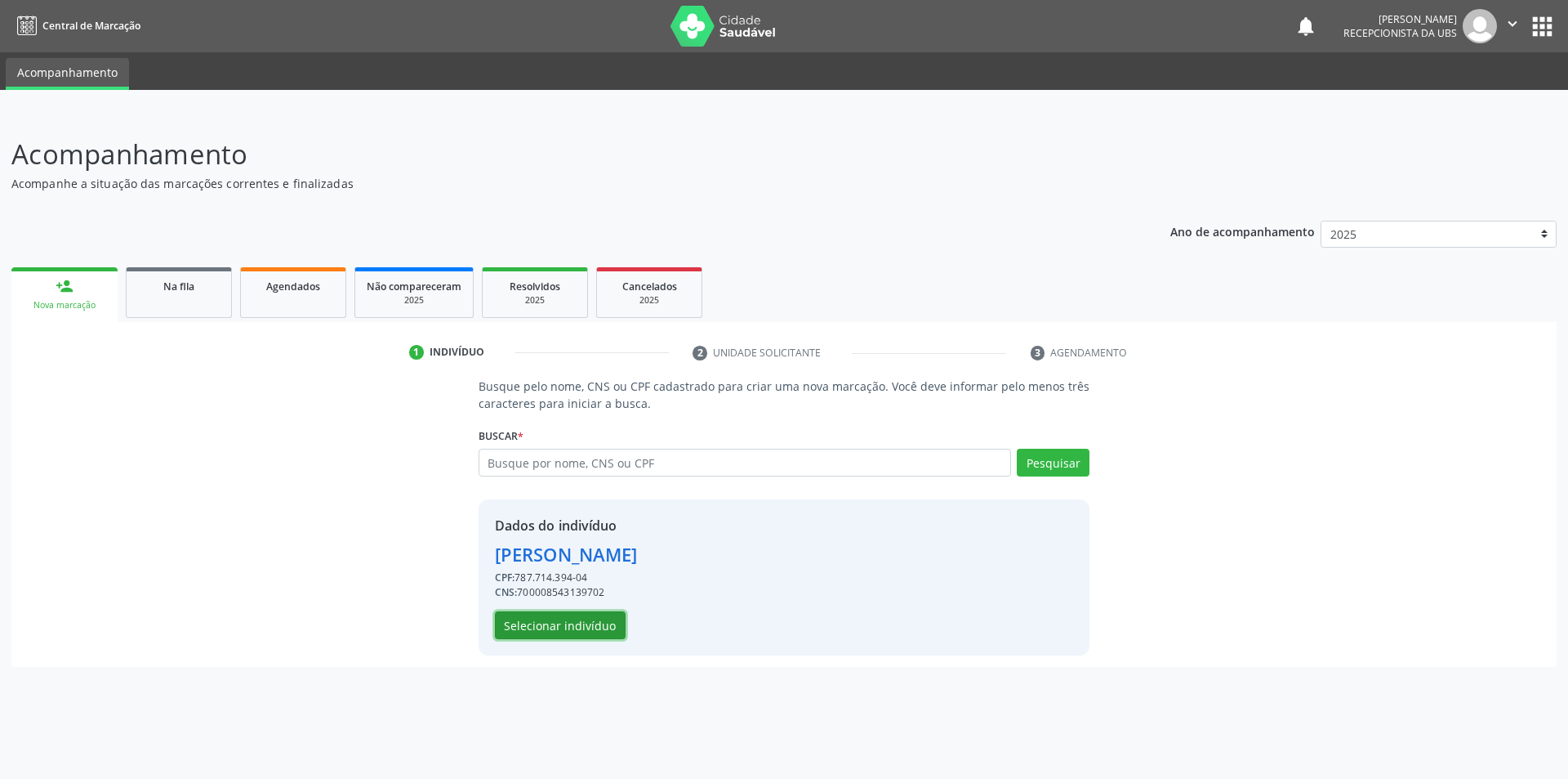
click at [575, 623] on button "Selecionar indivíduo" at bounding box center [560, 625] width 130 height 28
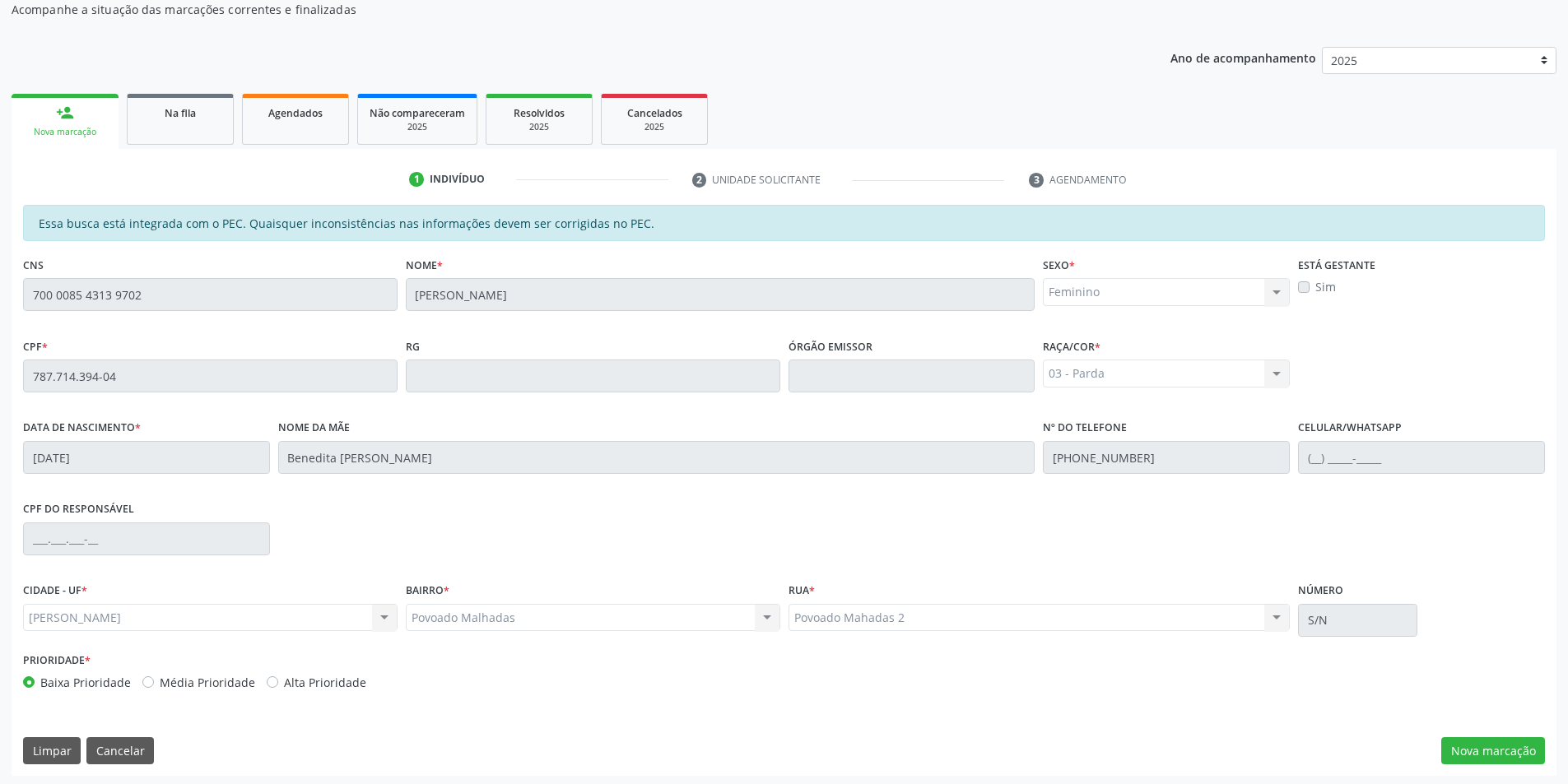
scroll to position [179, 0]
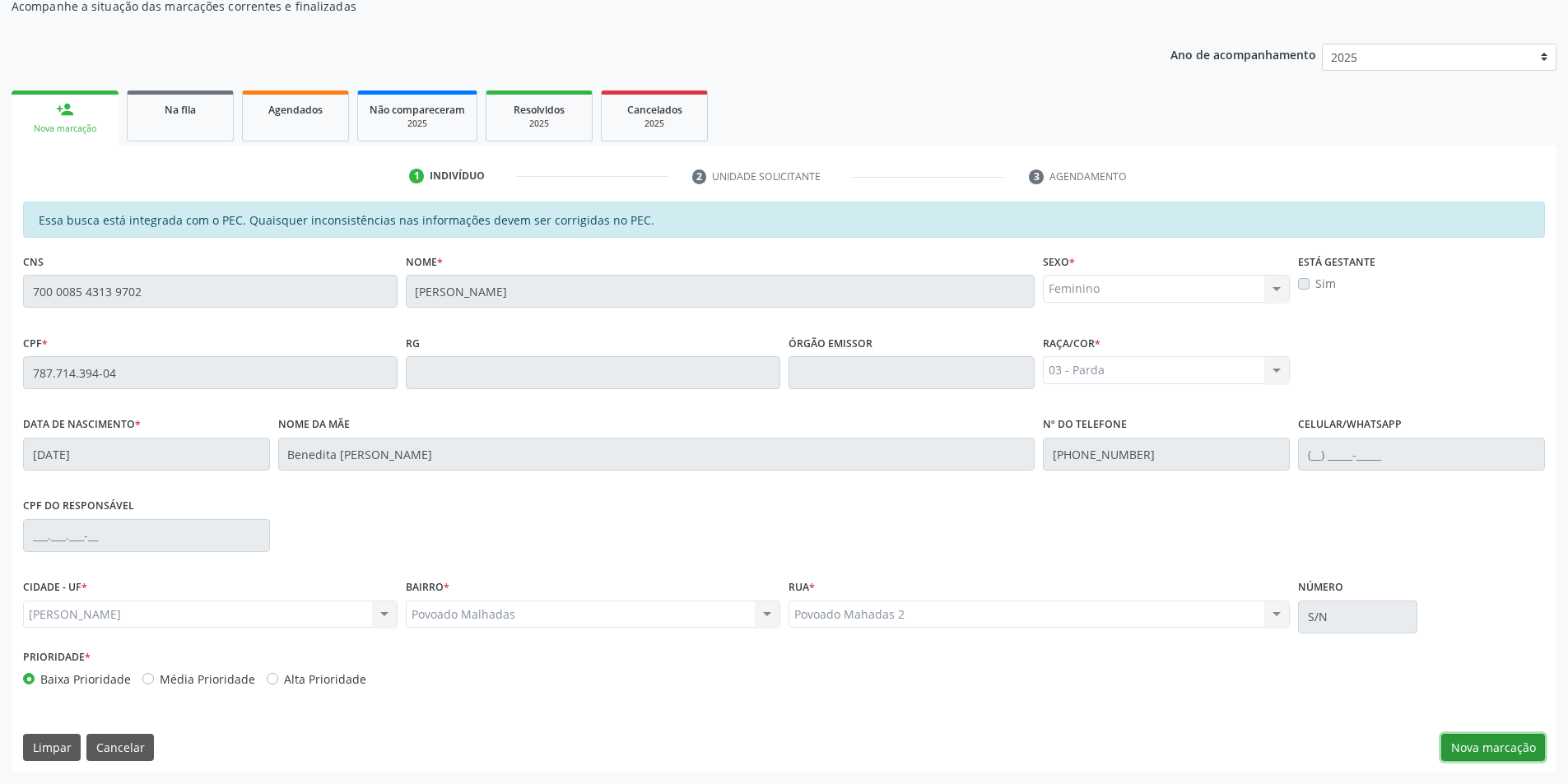
click at [1493, 752] on button "Nova marcação" at bounding box center [1493, 747] width 103 height 28
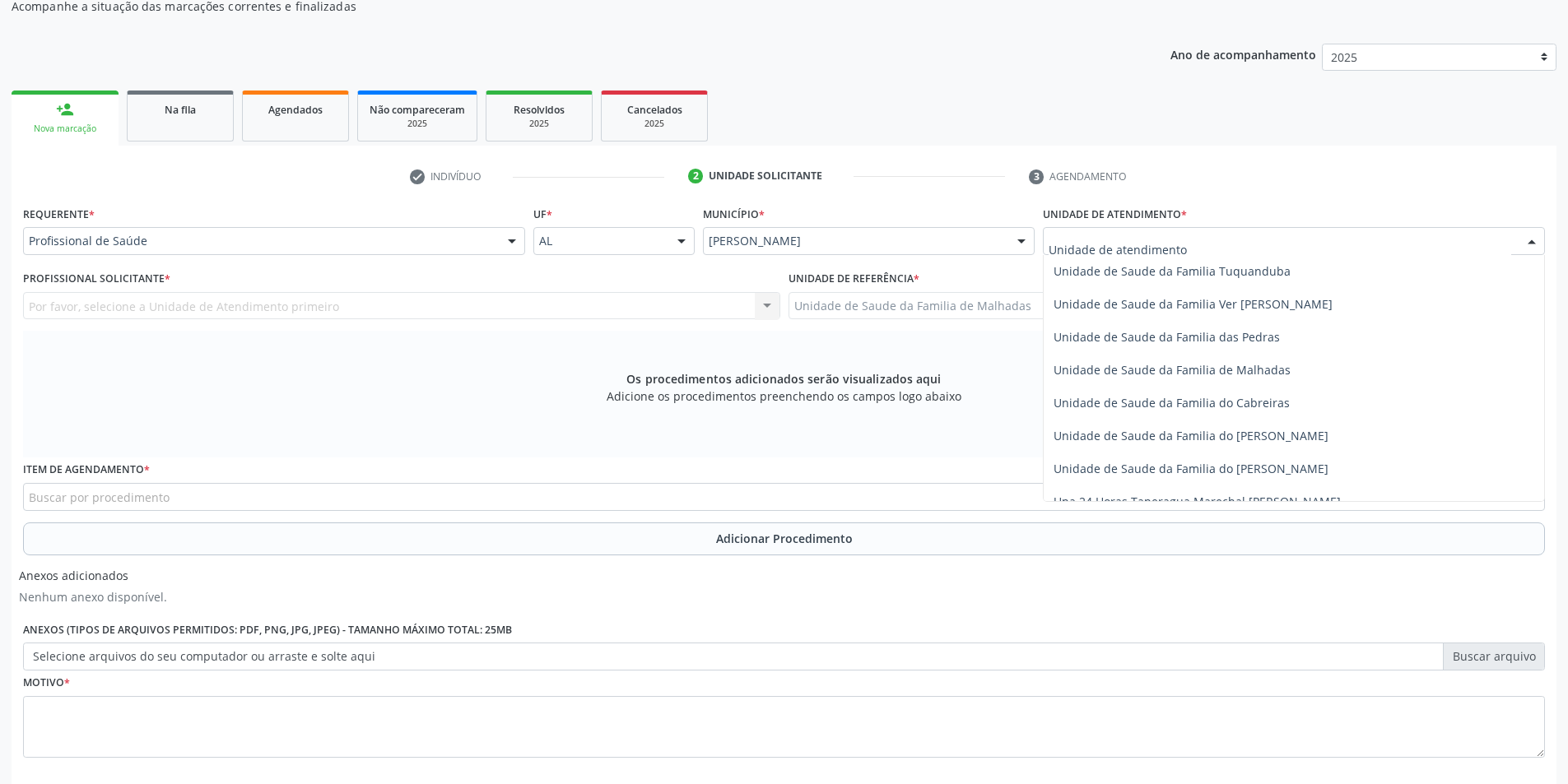
scroll to position [1301, 0]
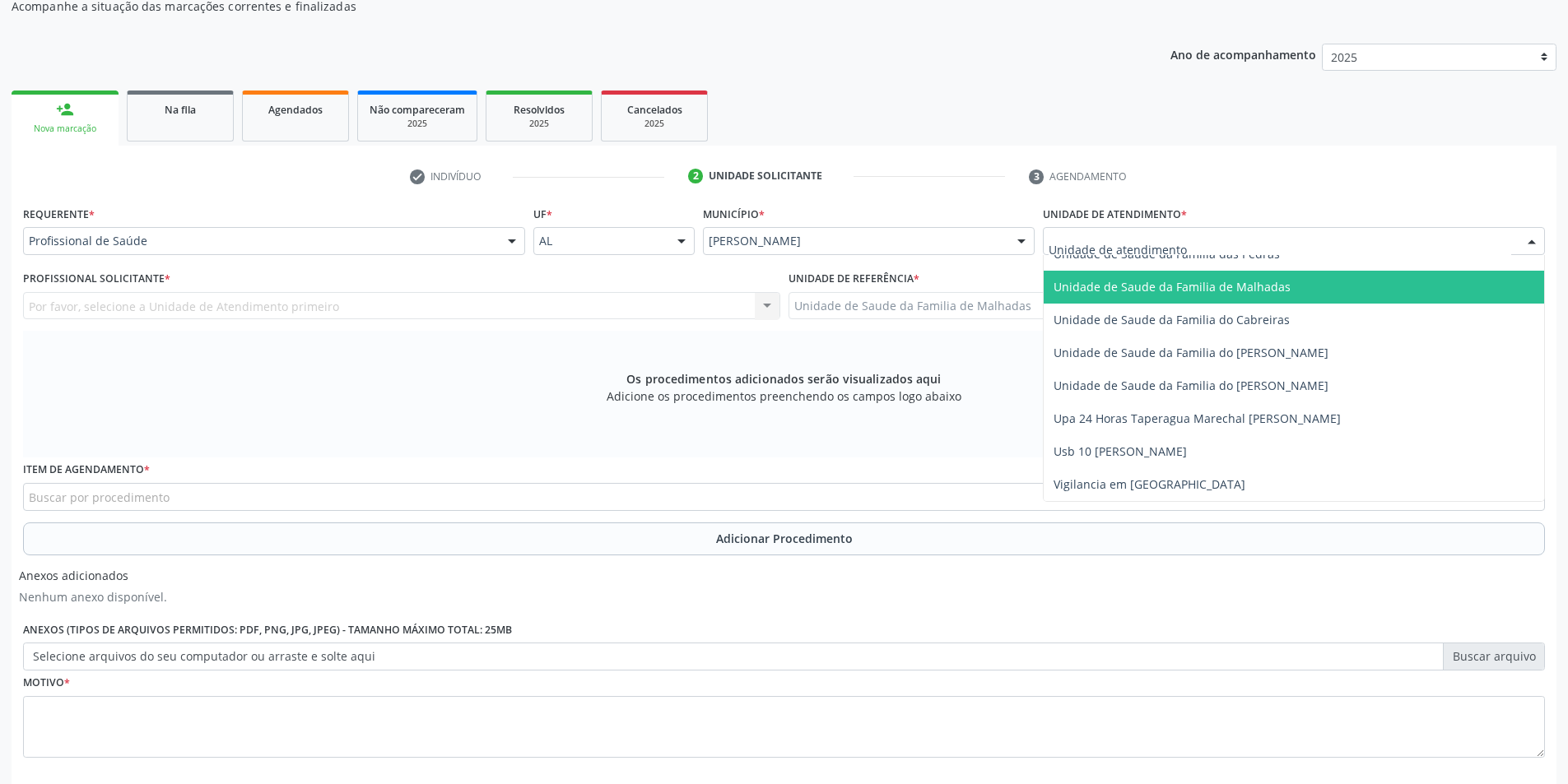
click at [1251, 290] on span "Unidade de Saude da Familia de Malhadas" at bounding box center [1172, 287] width 237 height 16
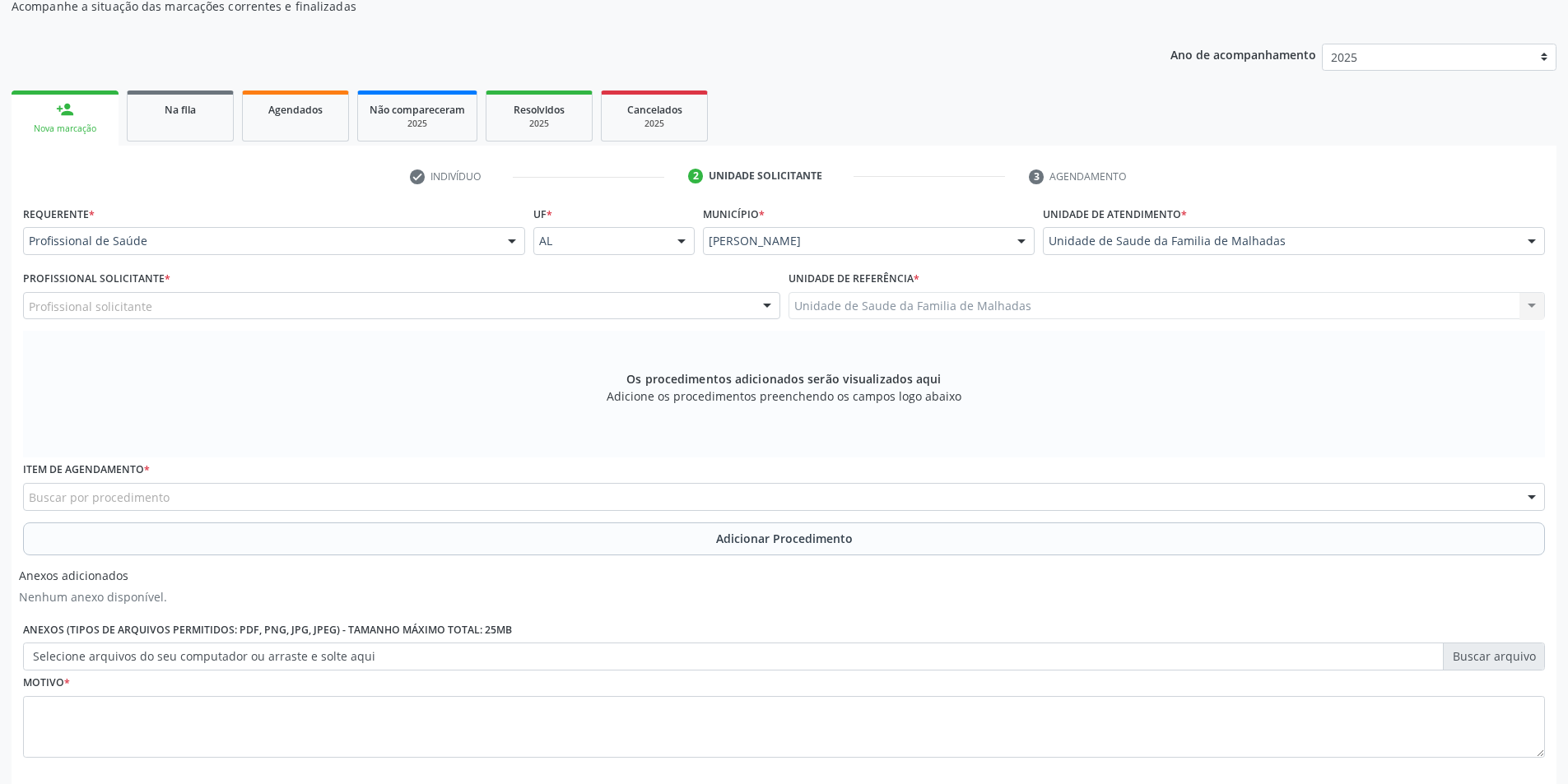
click at [683, 311] on div "Profissional solicitante" at bounding box center [402, 306] width 758 height 28
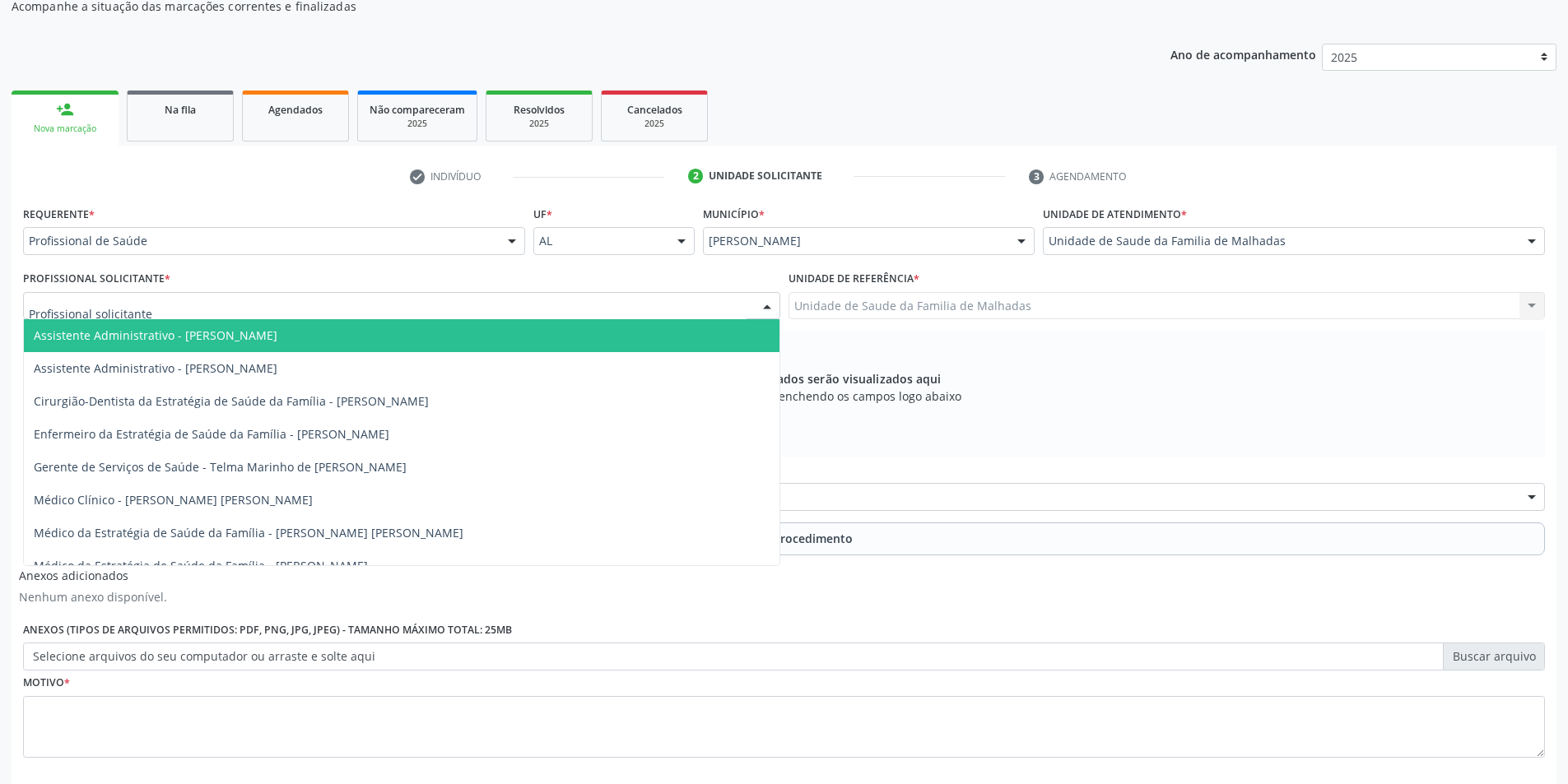
click at [683, 311] on input "text" at bounding box center [388, 314] width 718 height 33
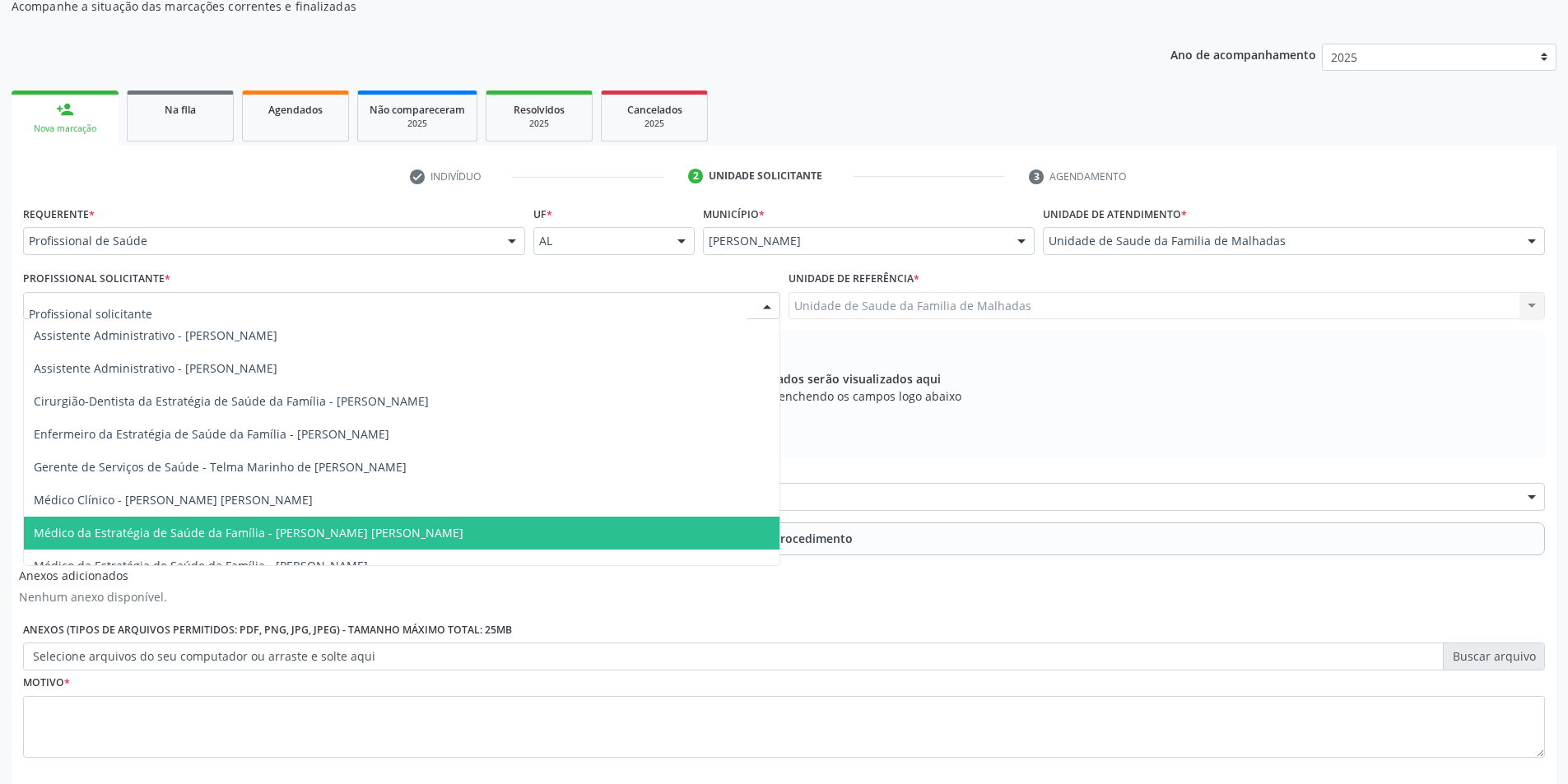
click at [766, 548] on span "Médico da Estratégia de Saúde da Família - [PERSON_NAME] [PERSON_NAME]" at bounding box center [402, 533] width 756 height 33
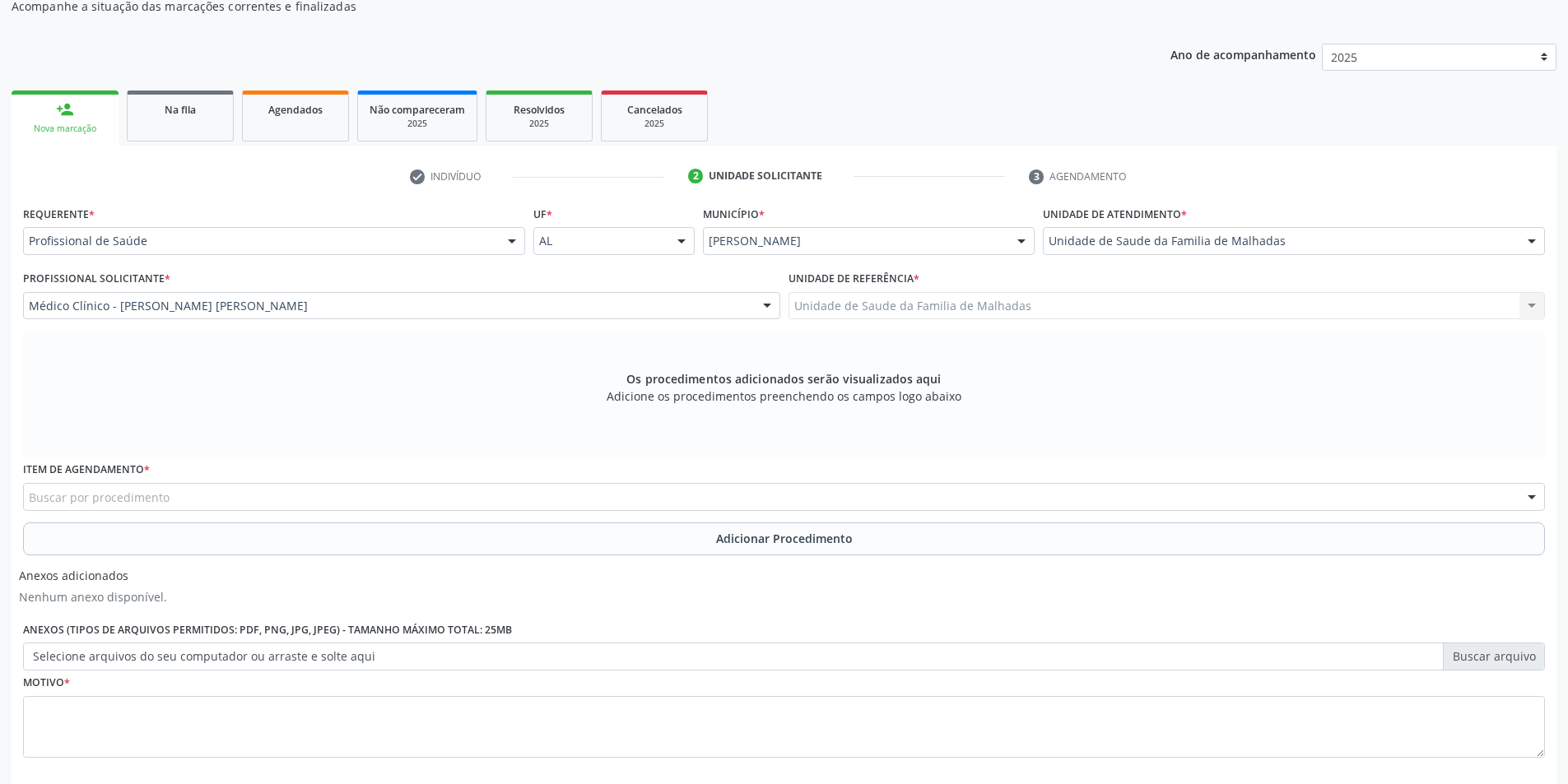
click at [368, 487] on div "Buscar por procedimento" at bounding box center [784, 497] width 1522 height 28
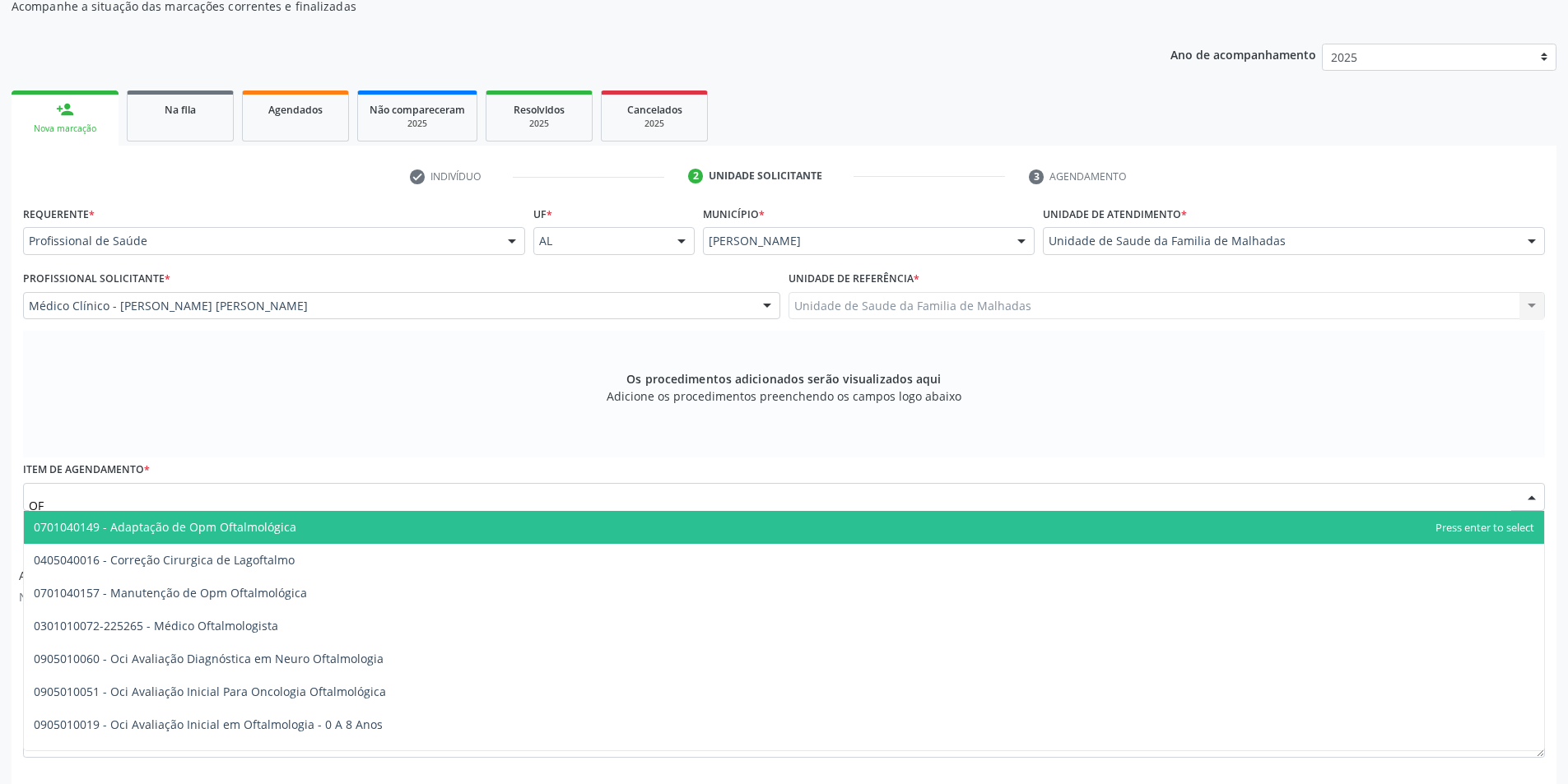
type input "O"
type input "0301010072"
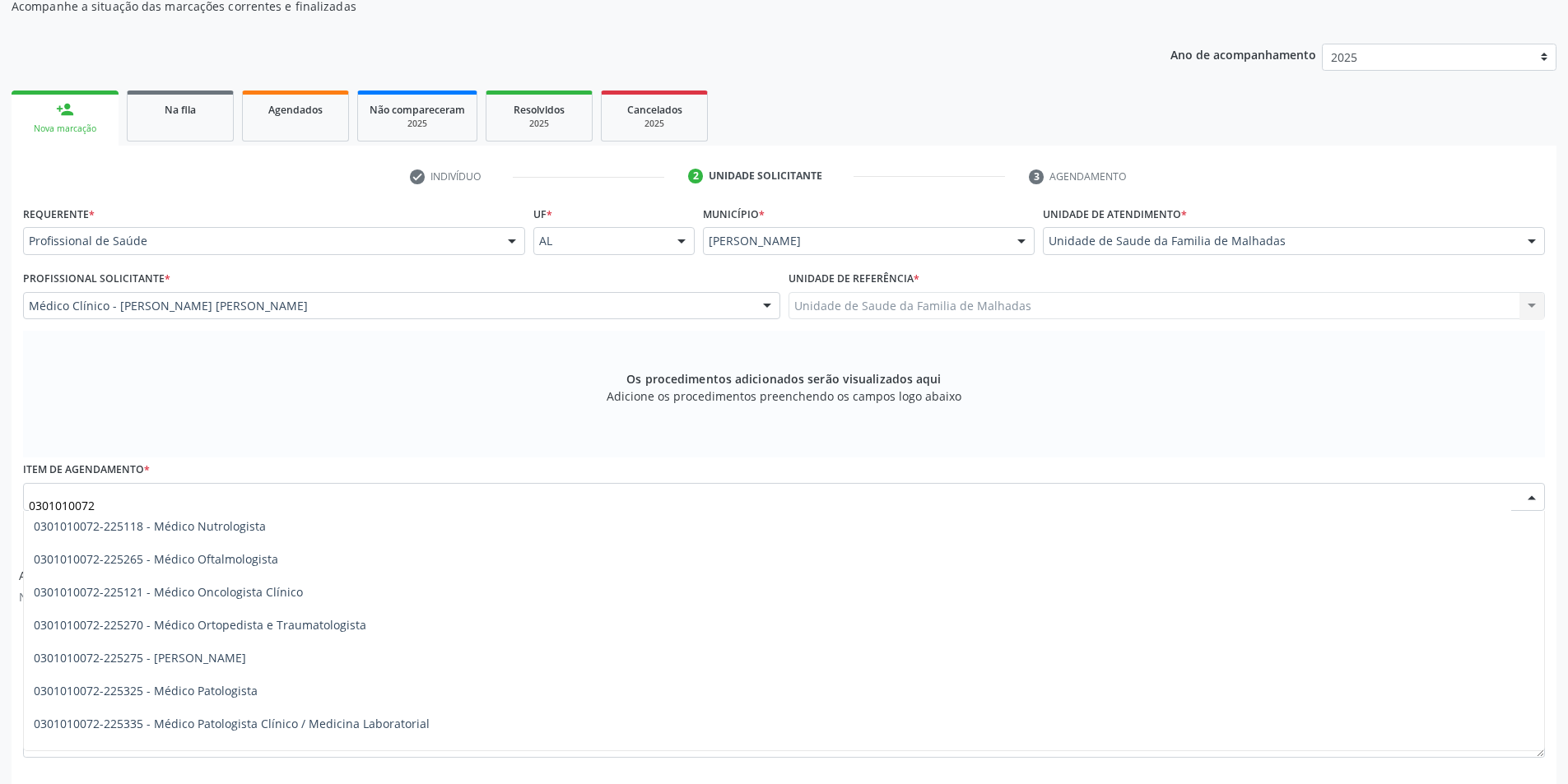
scroll to position [1383, 0]
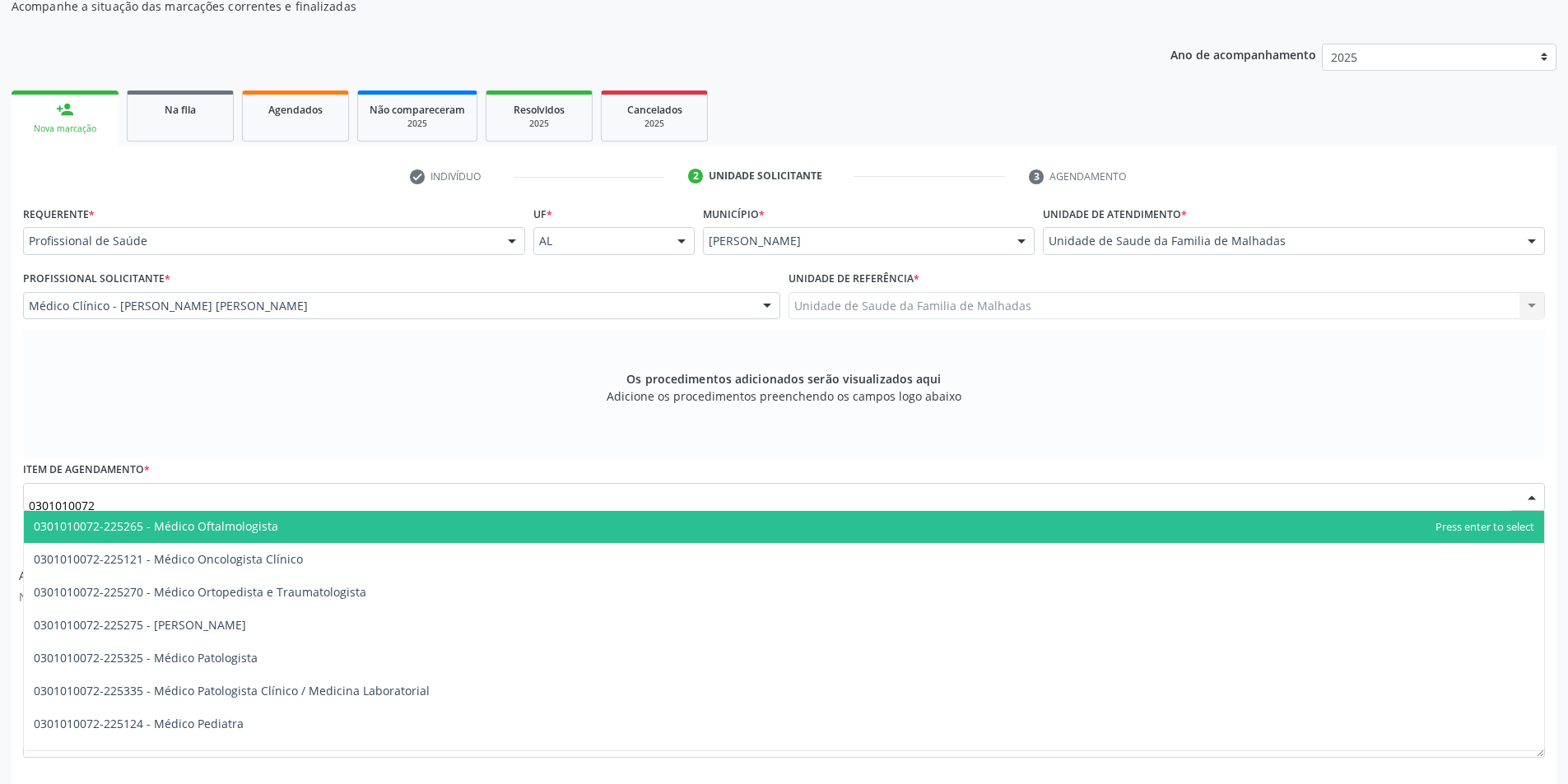
click at [523, 522] on span "0301010072-225265 - Médico Oftalmologista" at bounding box center [784, 526] width 1520 height 33
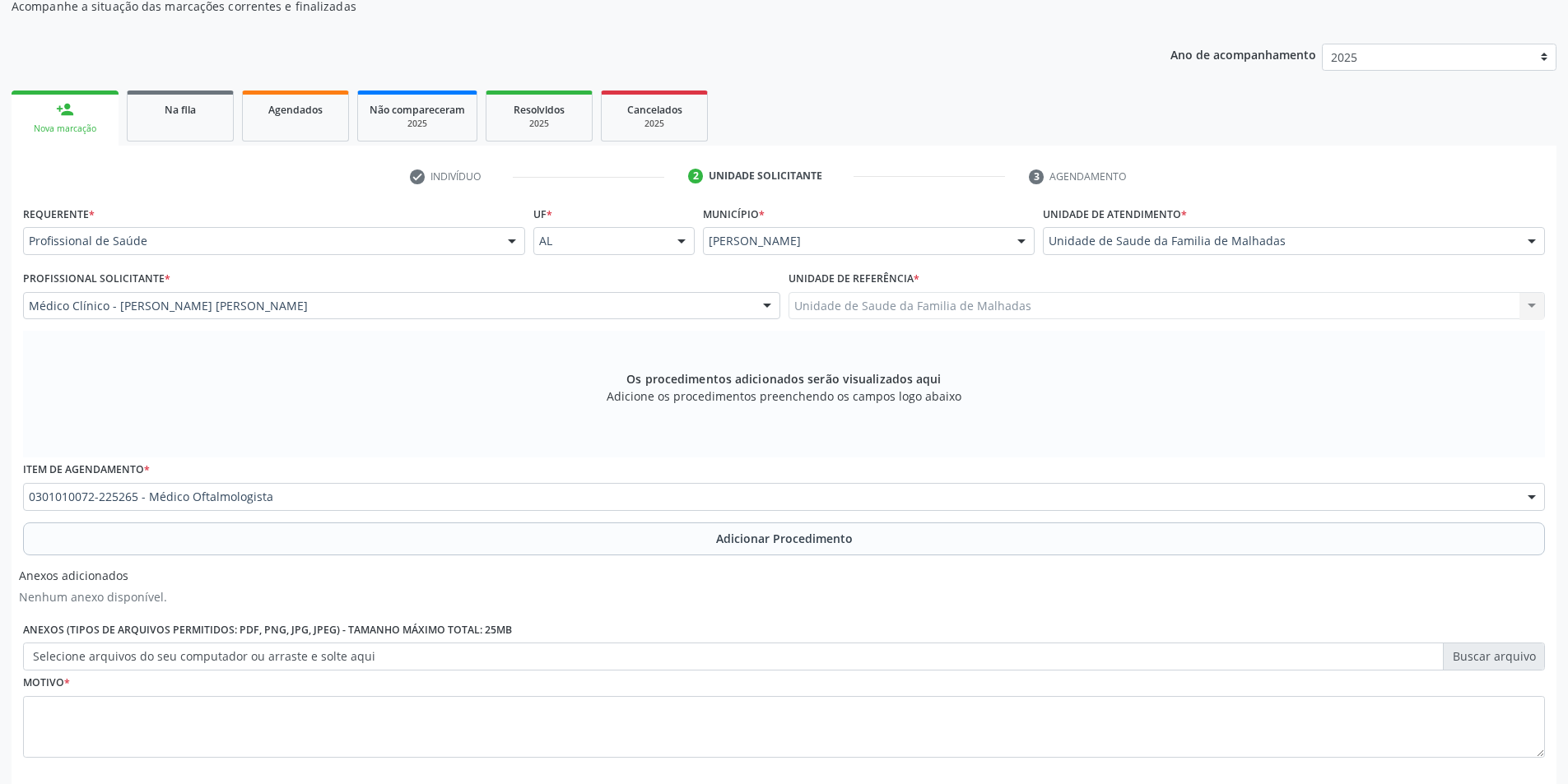
click at [734, 531] on button "Adicionar Procedimento" at bounding box center [784, 539] width 1522 height 33
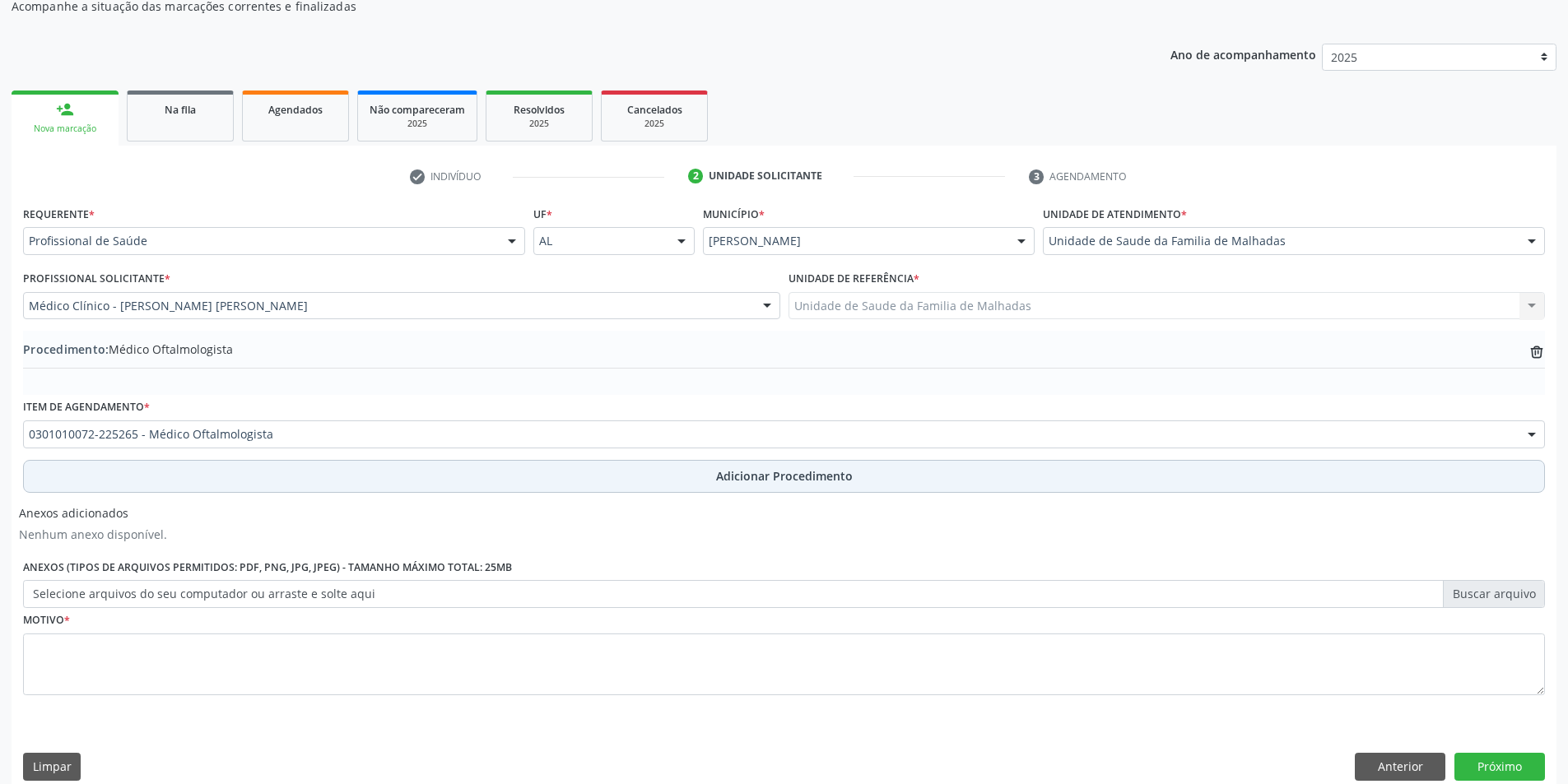
click at [748, 482] on span "Adicionar Procedimento" at bounding box center [784, 475] width 136 height 17
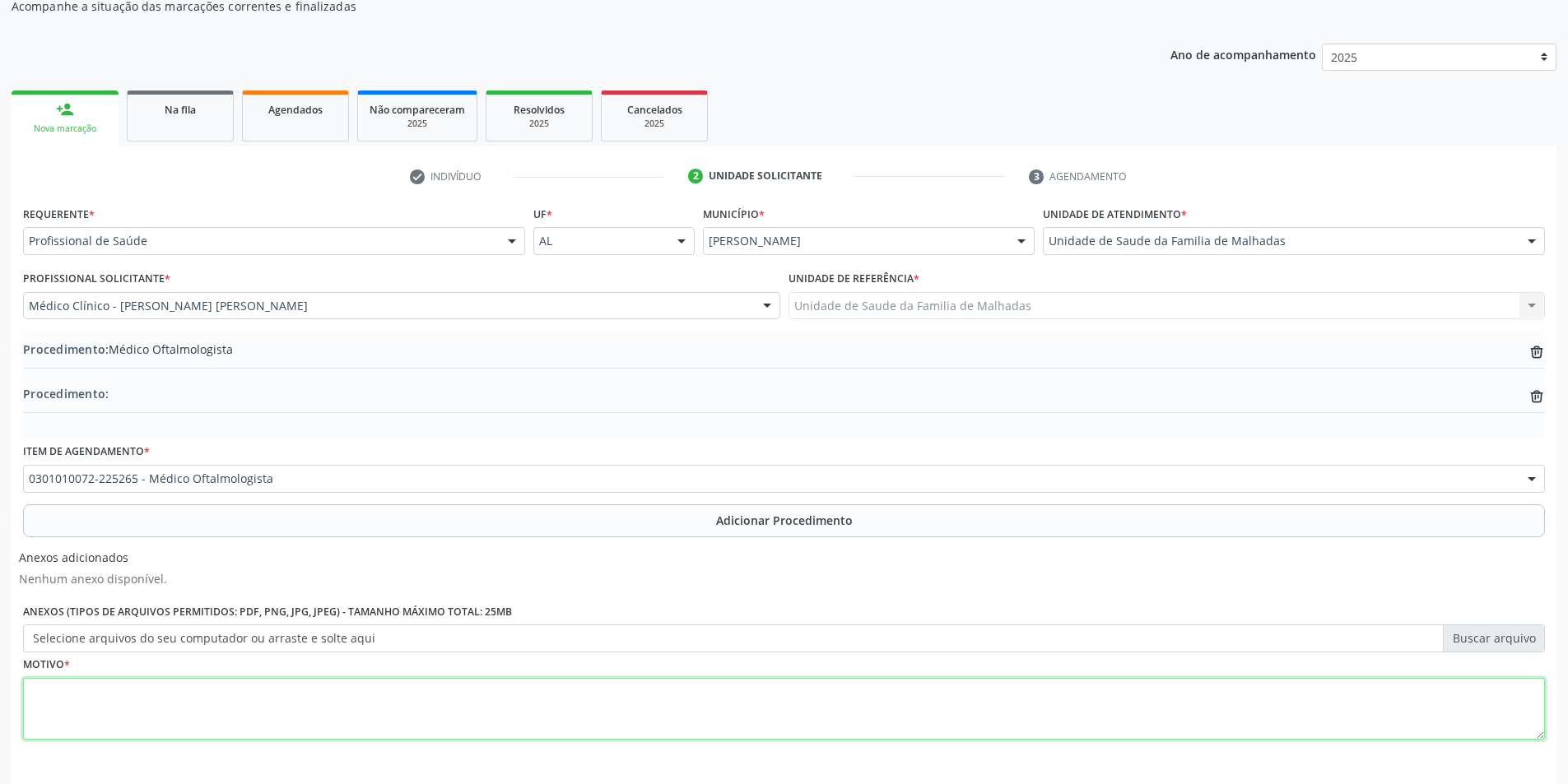
click at [281, 716] on textarea at bounding box center [784, 708] width 1522 height 63
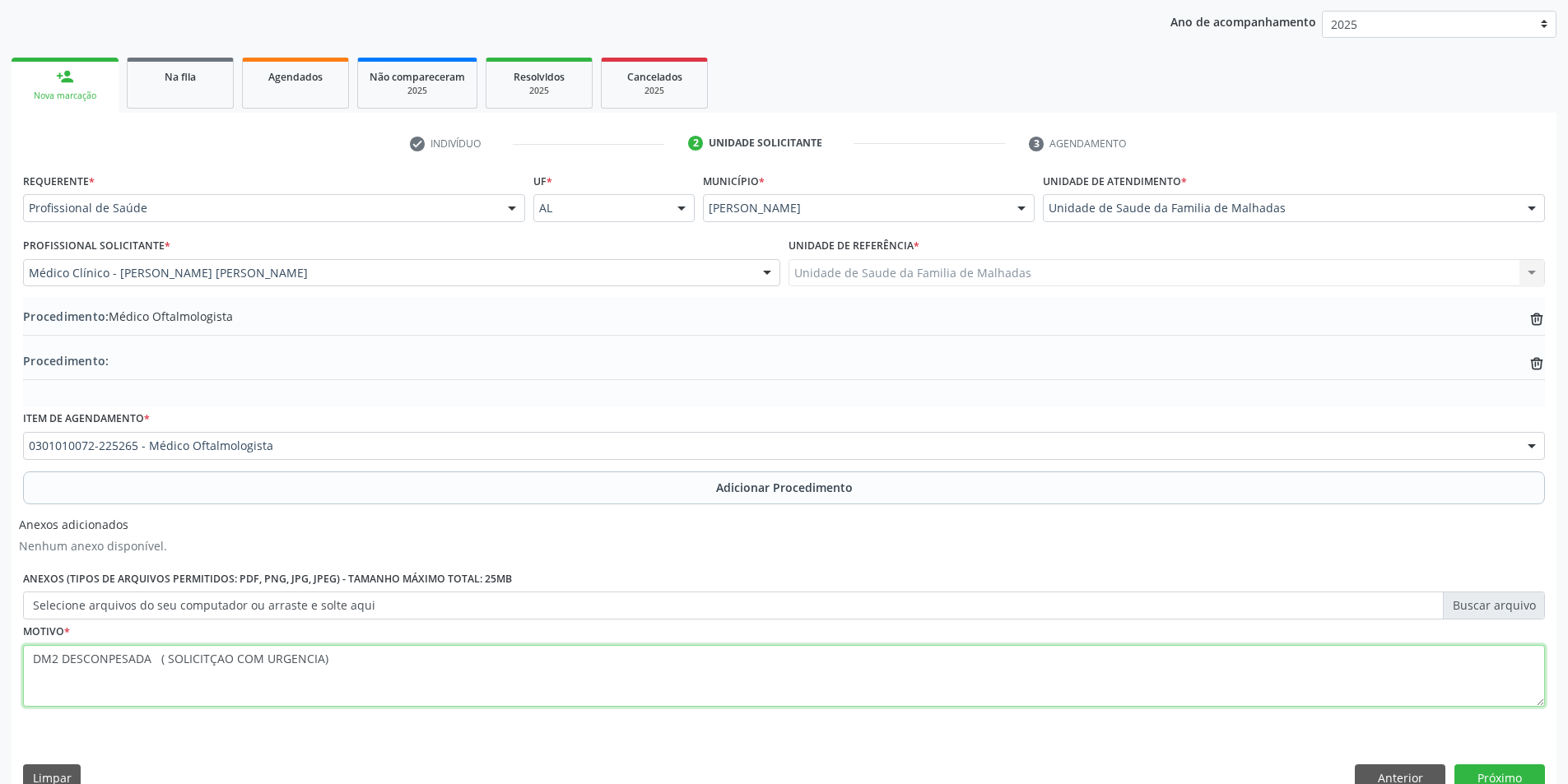
scroll to position [242, 0]
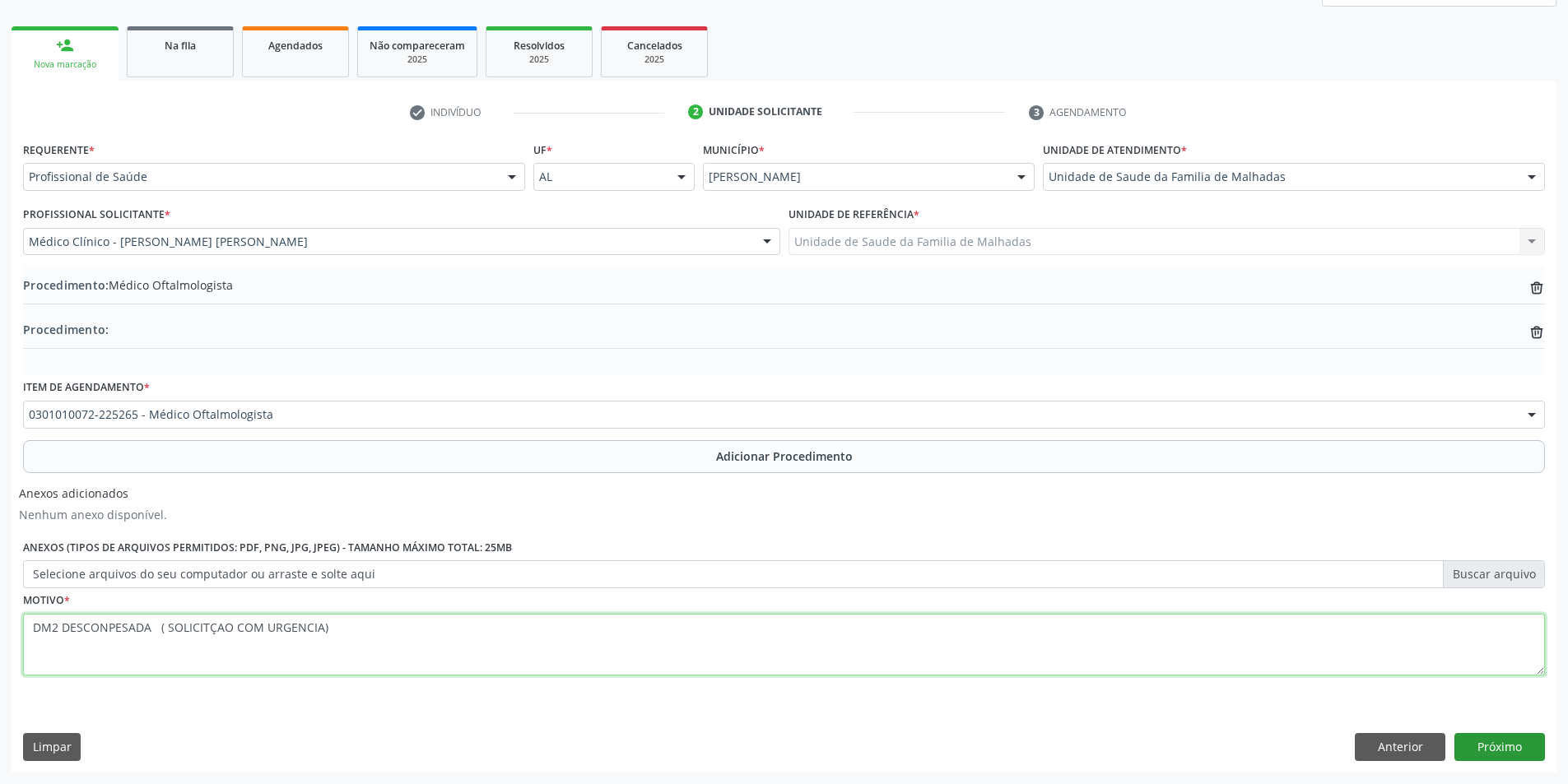
type textarea "DM2 DESCONPESADA ( SOLICITÇAO COM URGENCIA)"
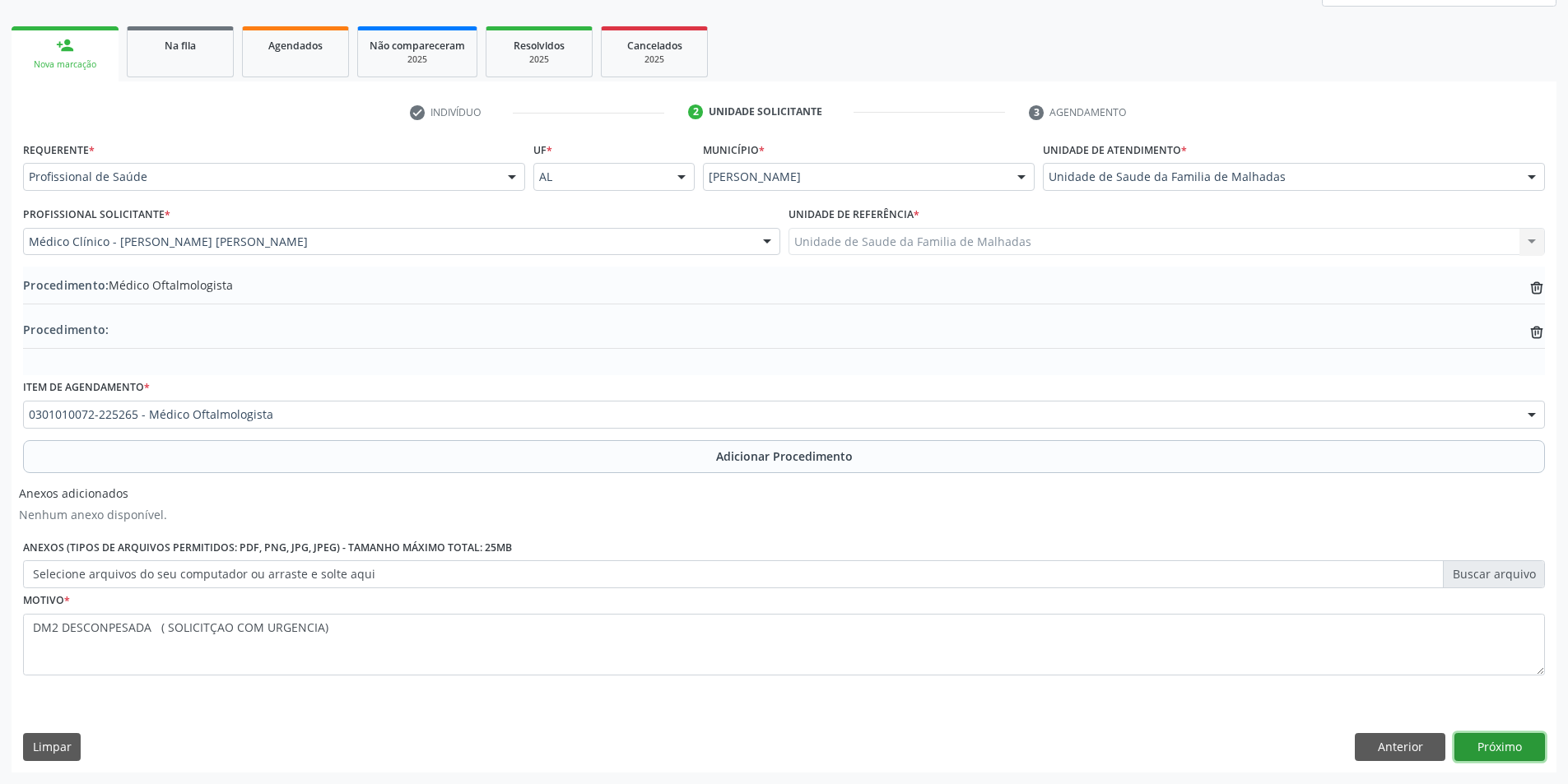
click at [1520, 743] on button "Próximo" at bounding box center [1499, 747] width 90 height 28
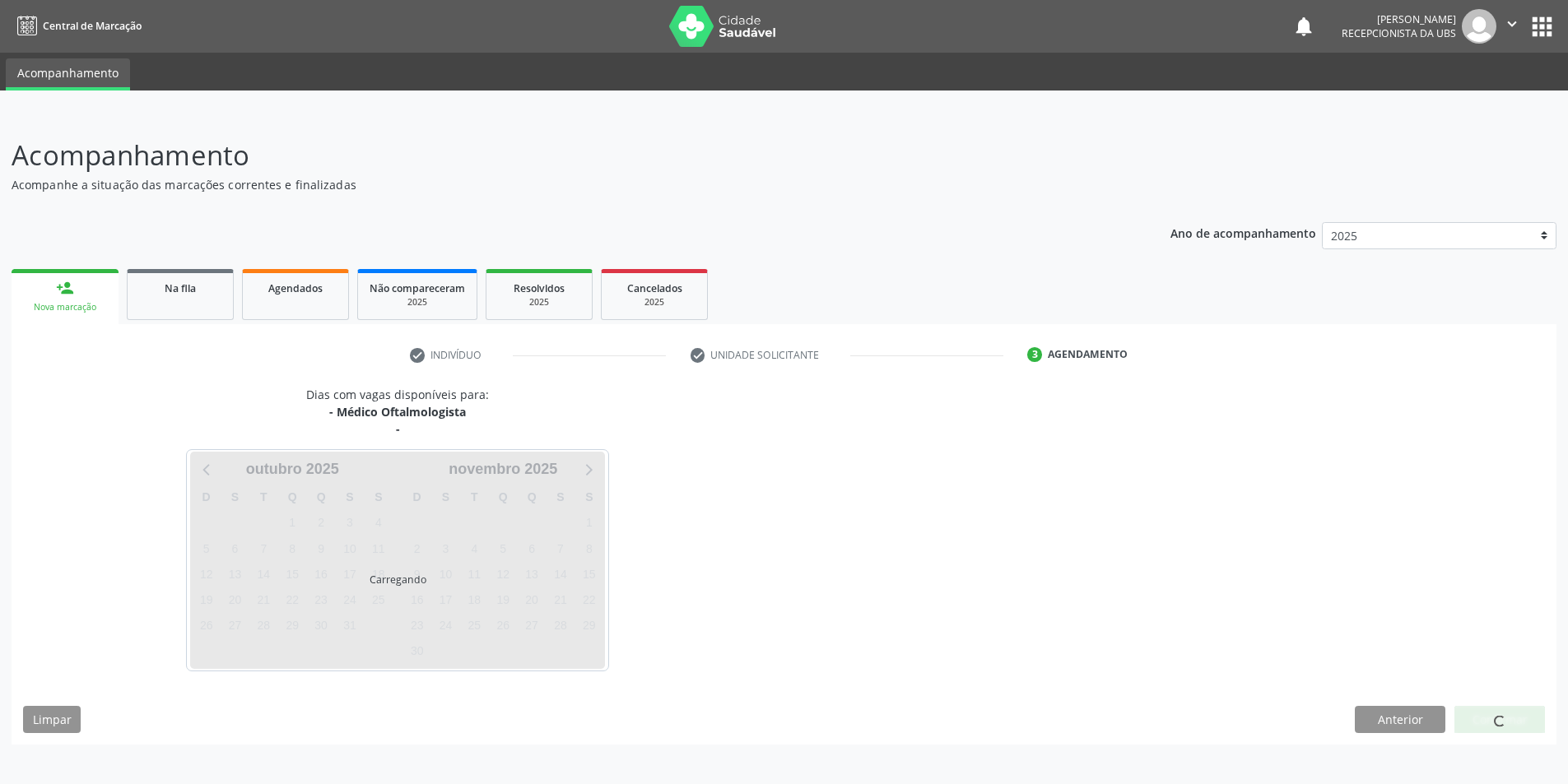
scroll to position [0, 0]
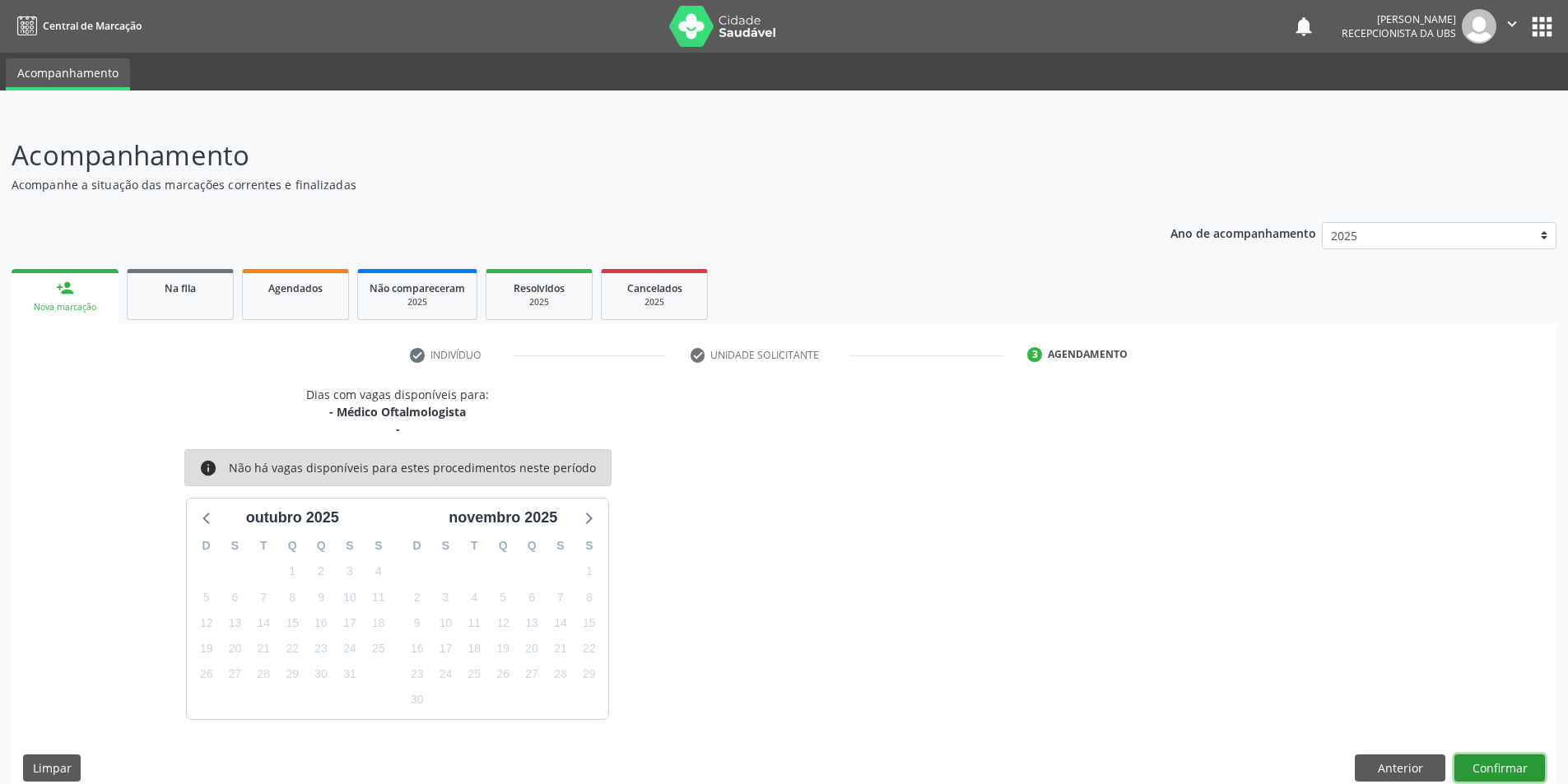
click at [1500, 761] on button "Confirmar" at bounding box center [1499, 768] width 90 height 28
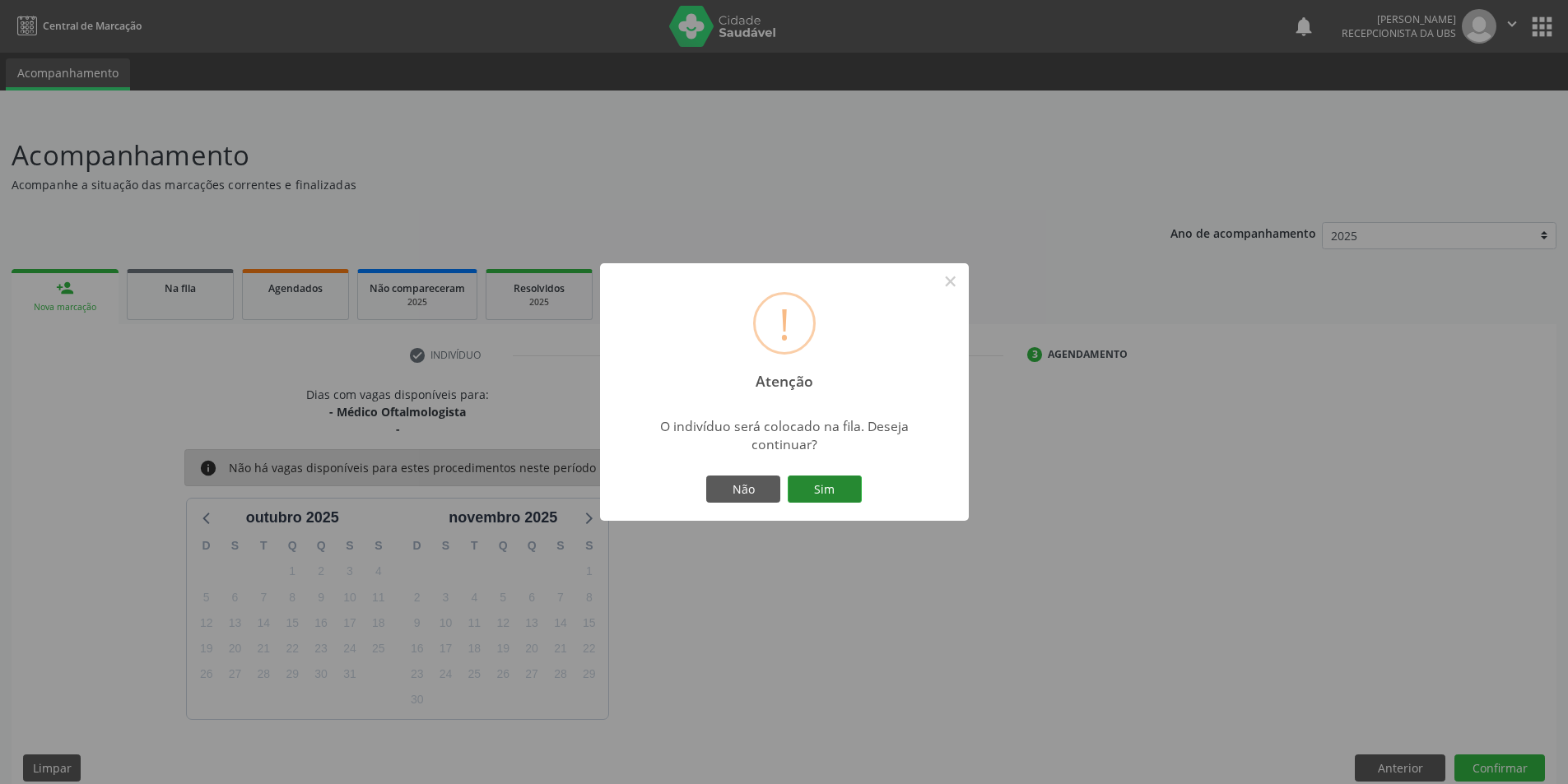
click at [813, 490] on button "Sim" at bounding box center [824, 489] width 75 height 28
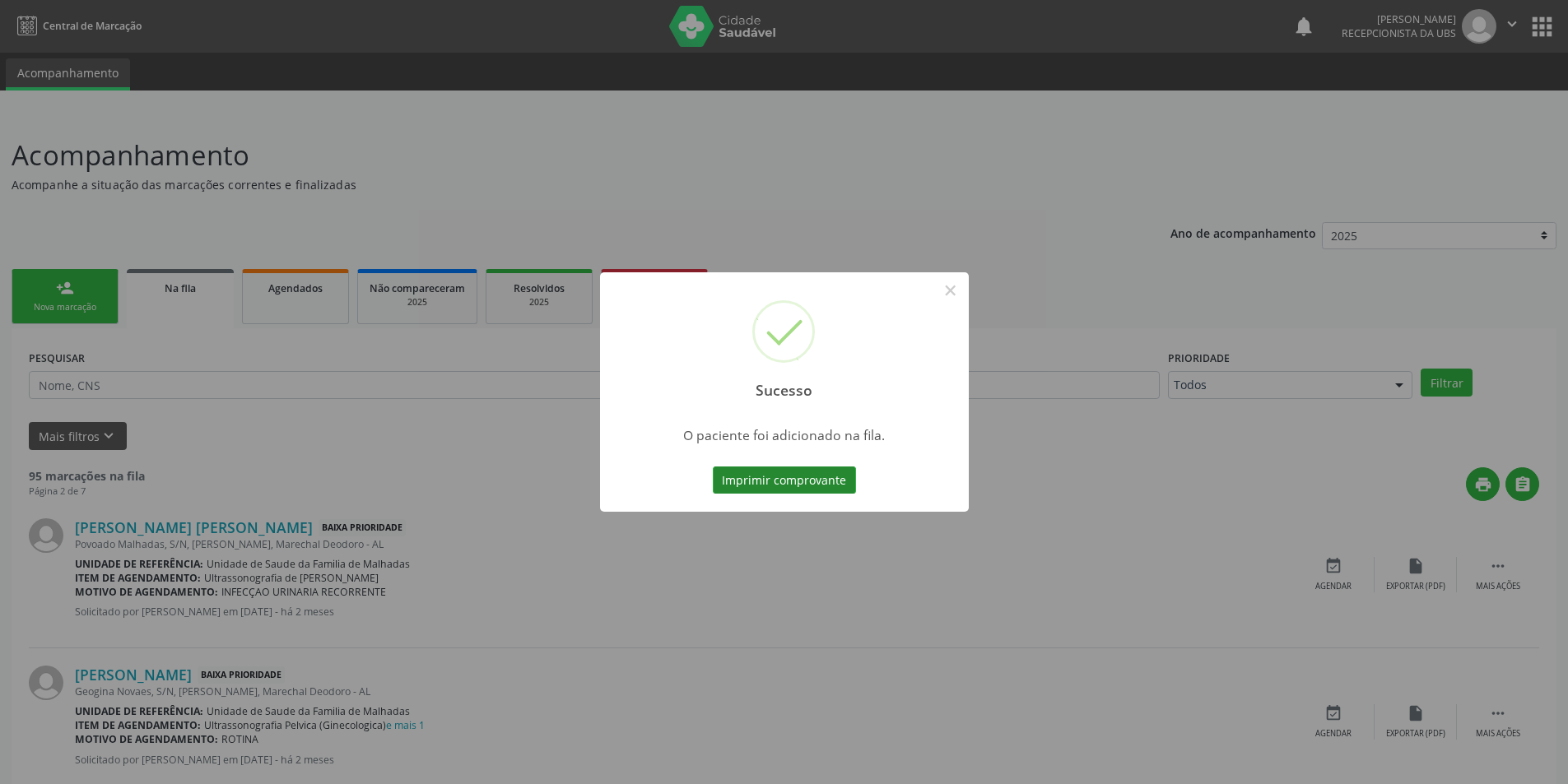
click at [822, 480] on button "Imprimir comprovante" at bounding box center [784, 480] width 143 height 28
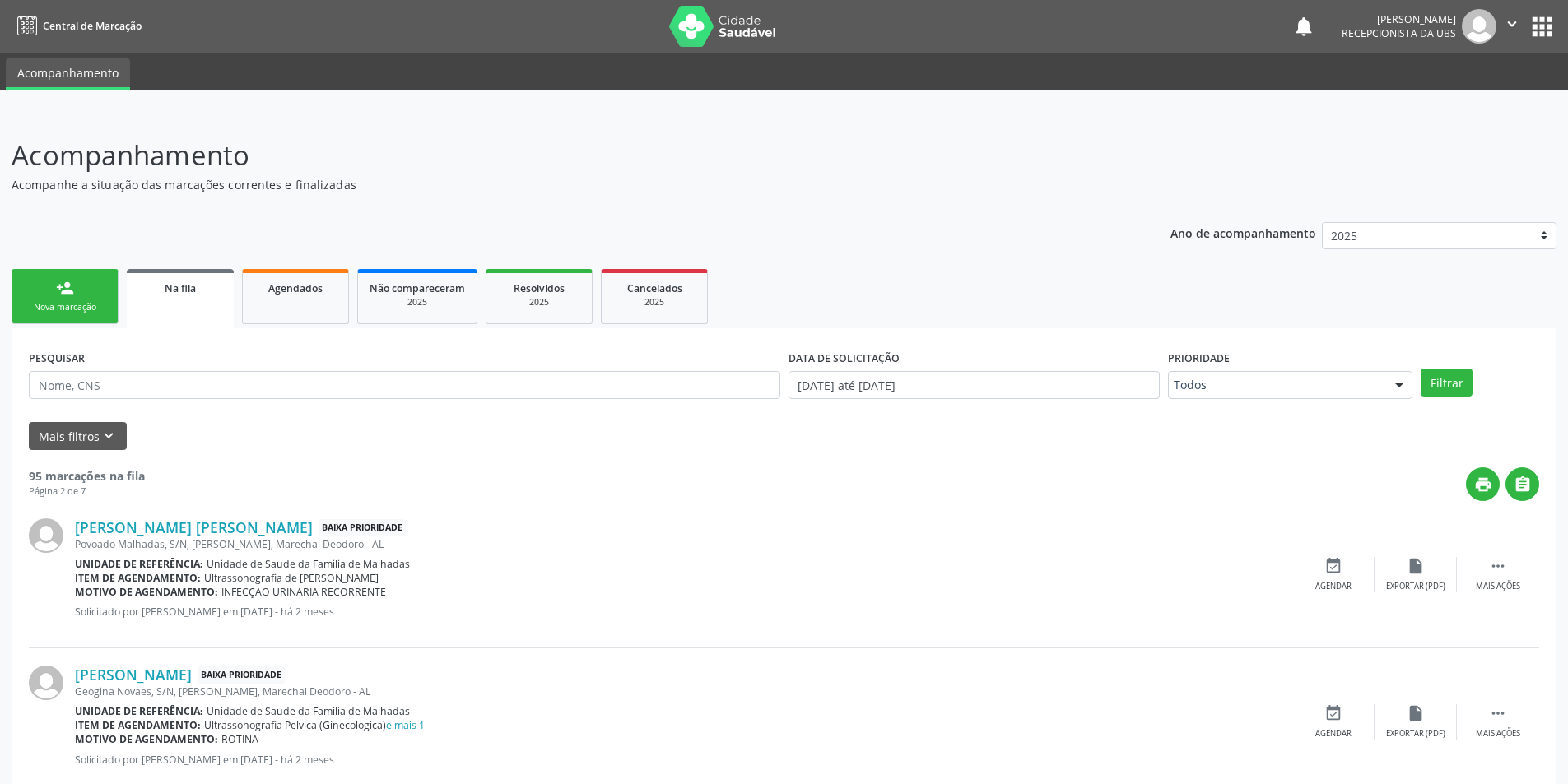
click at [73, 304] on div "Nova marcação" at bounding box center [65, 307] width 83 height 12
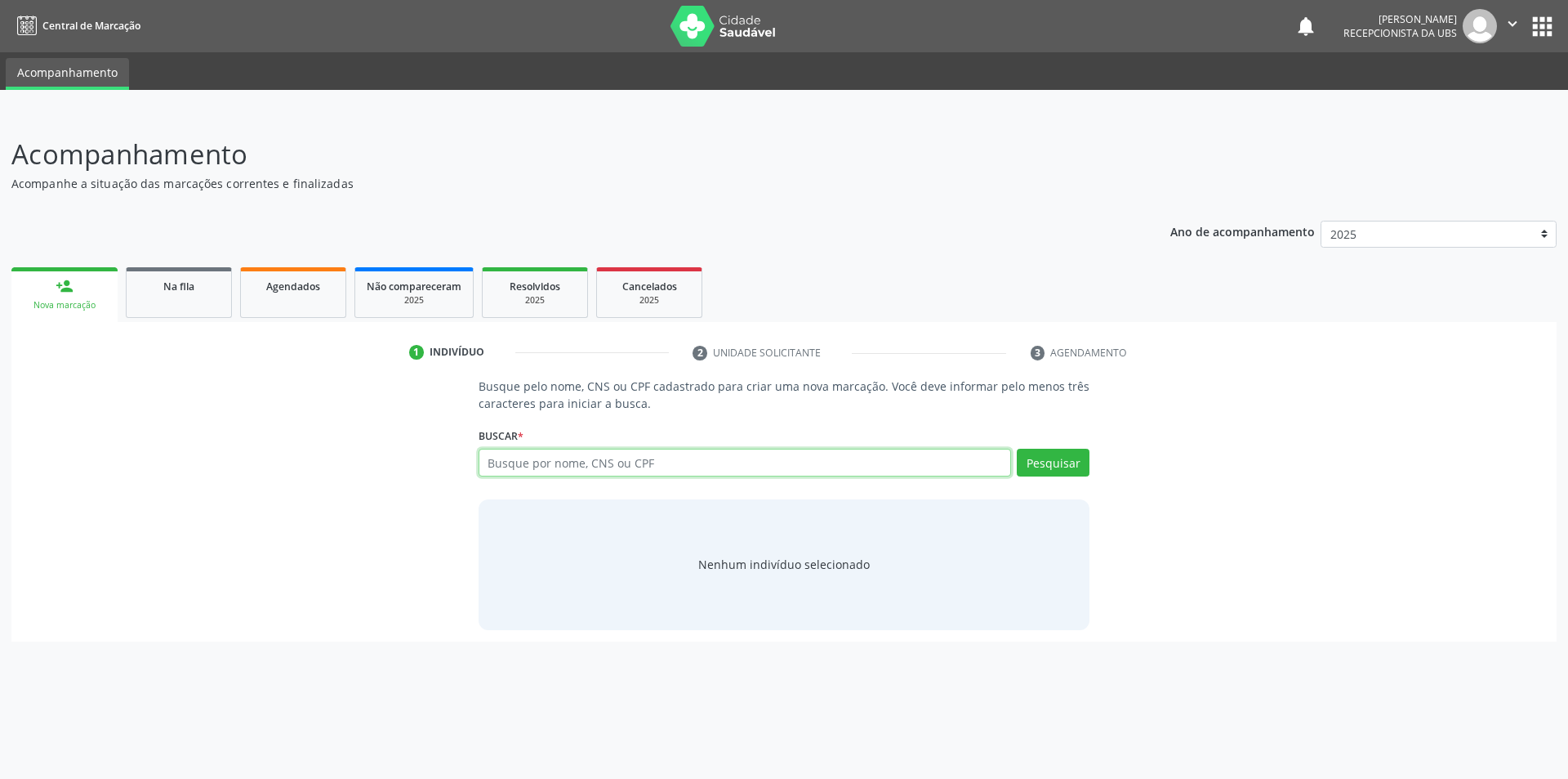
click at [531, 468] on input "text" at bounding box center [745, 462] width 534 height 28
type input "03106255480"
click at [1041, 458] on button "Pesquisar" at bounding box center [1054, 462] width 73 height 28
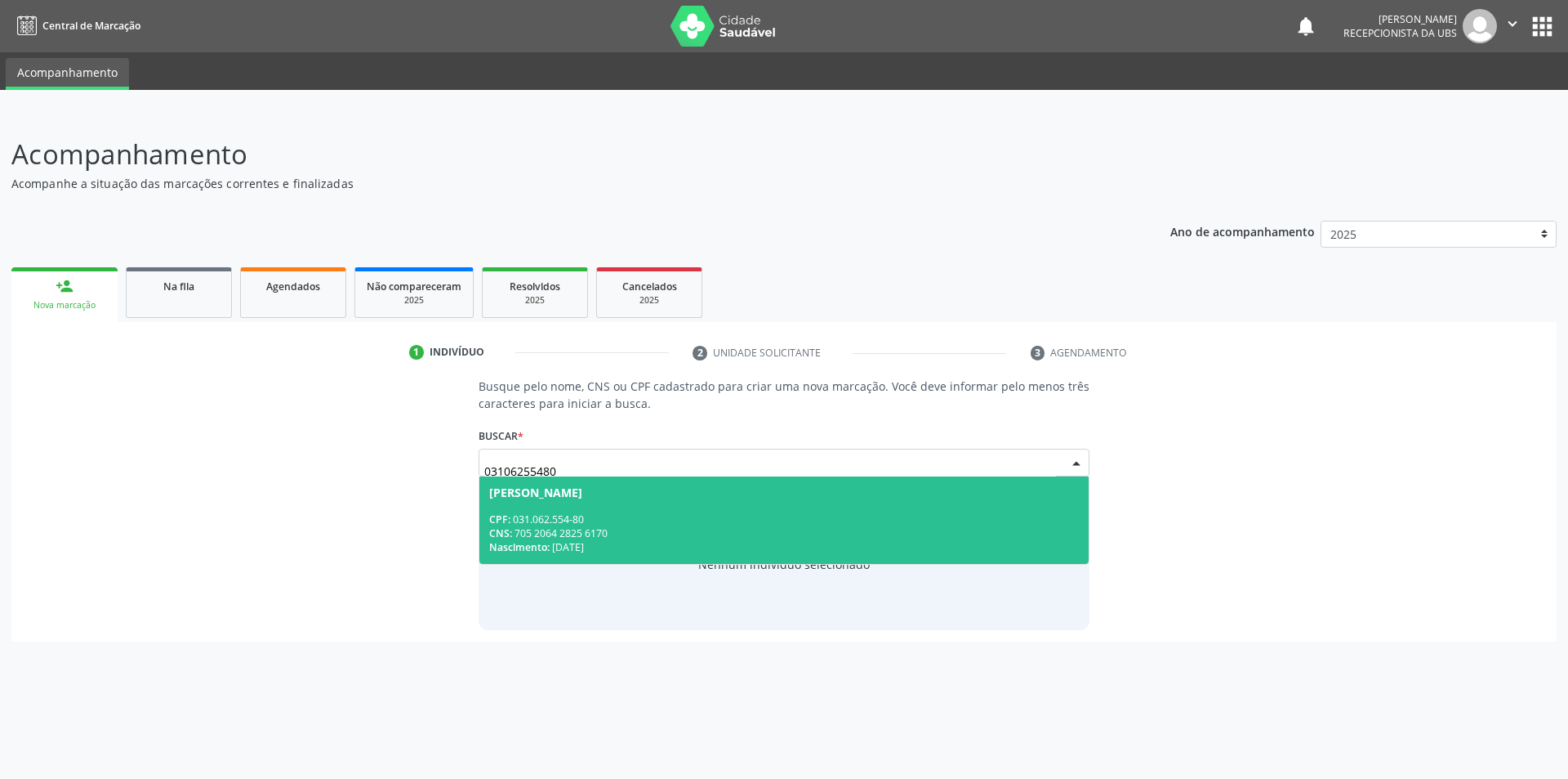
click at [606, 518] on div "CPF: 031.062.554-80" at bounding box center [784, 519] width 591 height 14
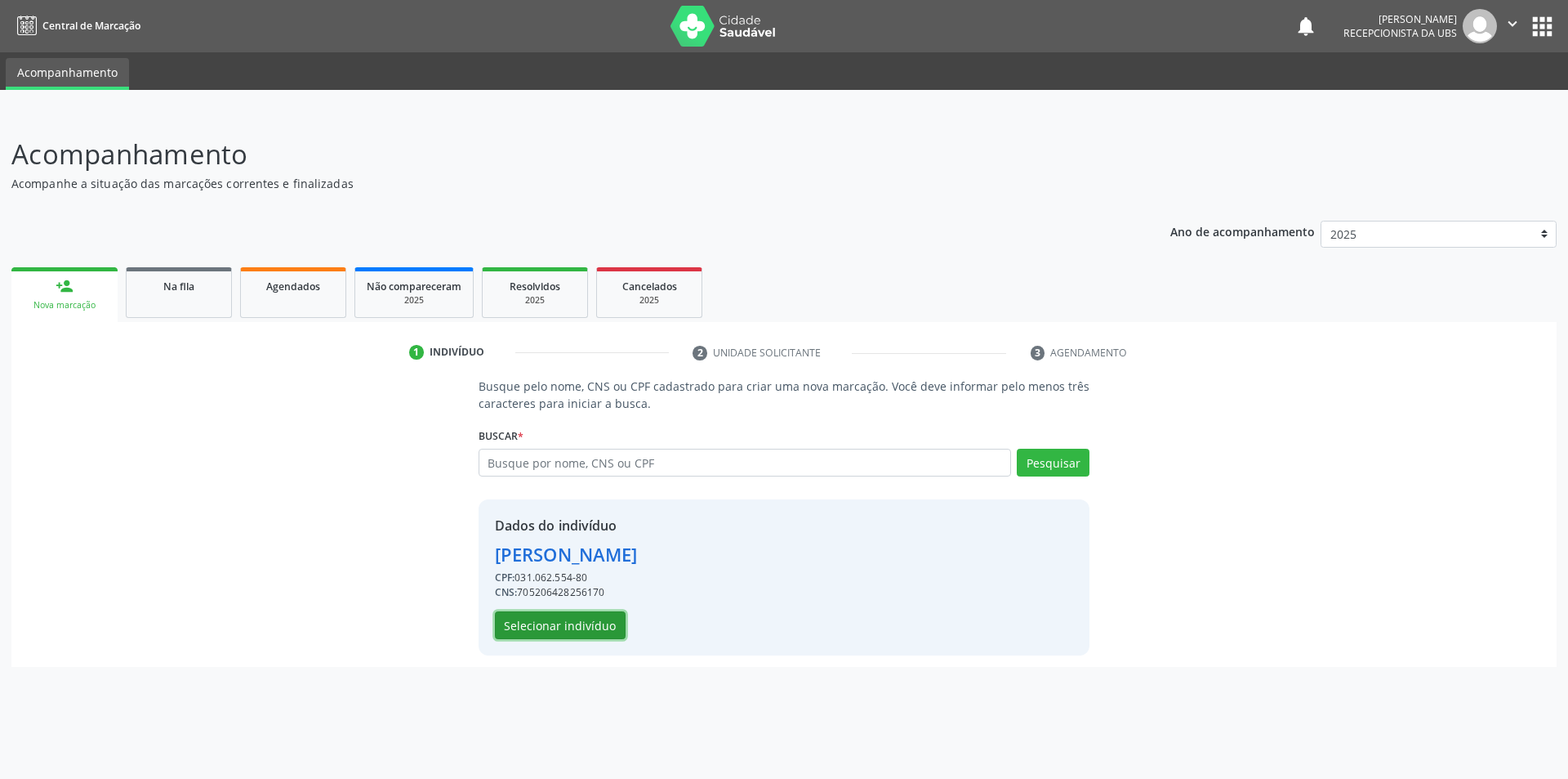
click at [579, 619] on button "Selecionar indivíduo" at bounding box center [560, 625] width 130 height 28
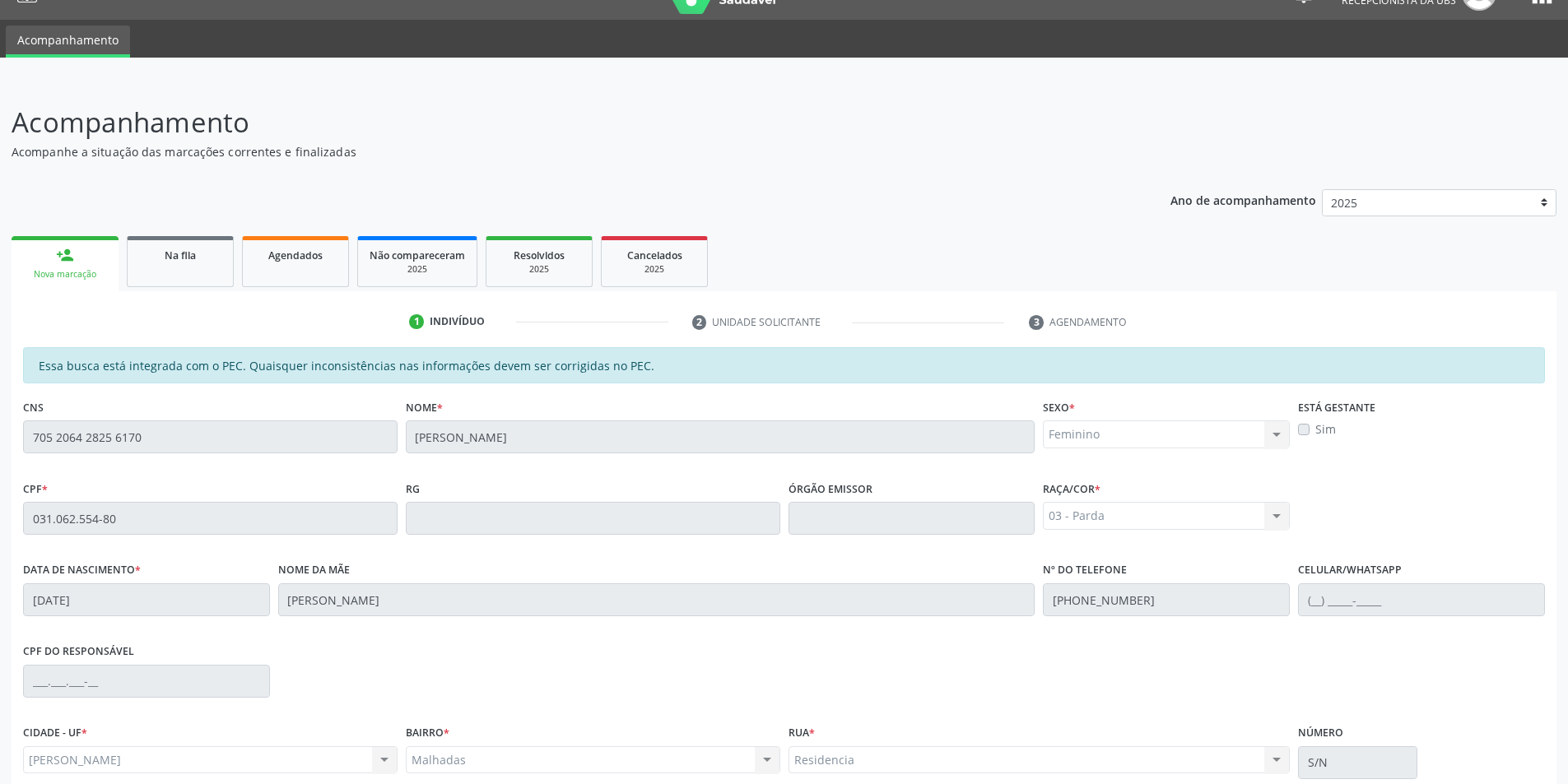
scroll to position [179, 0]
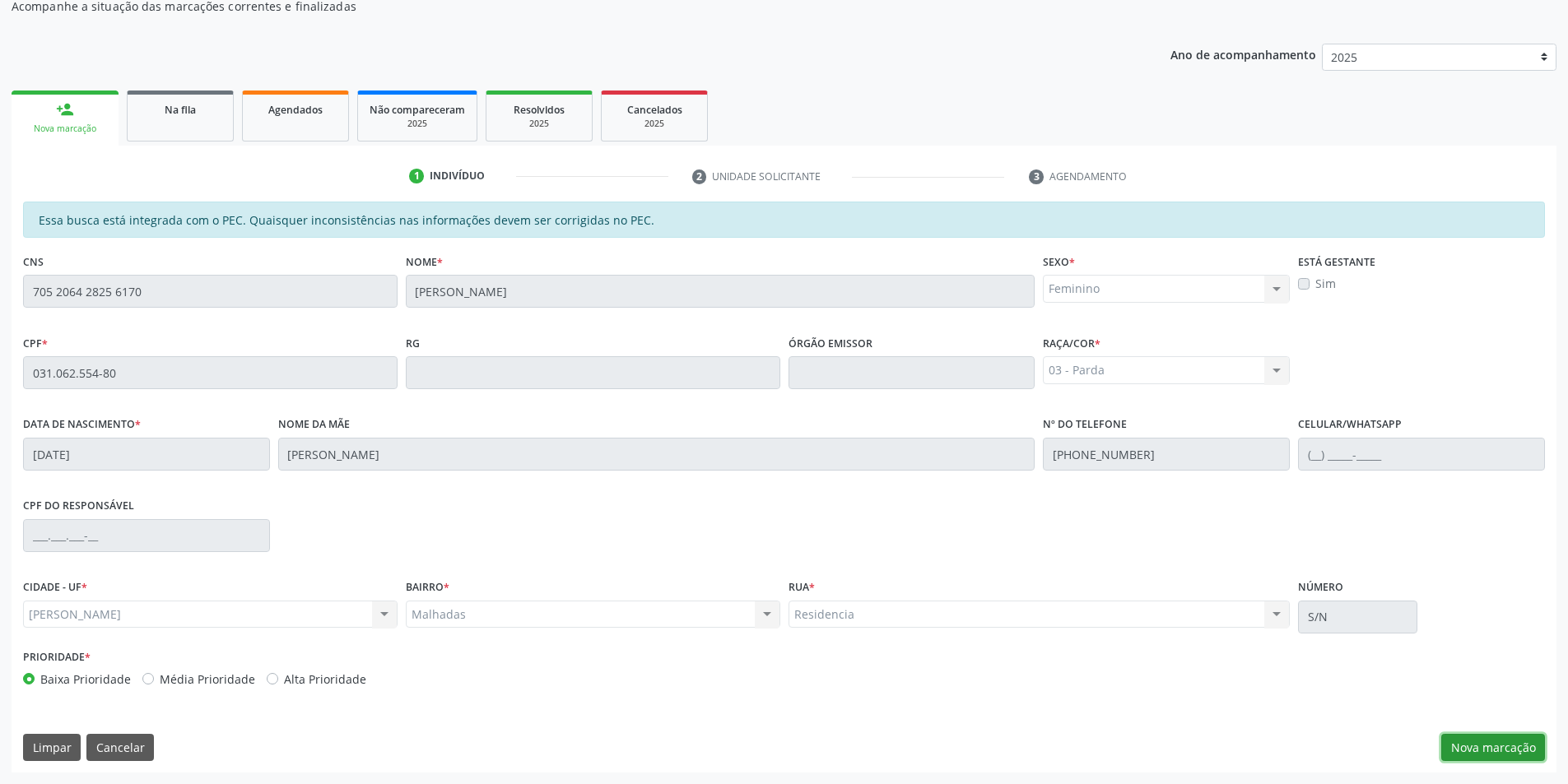
click at [1524, 751] on button "Nova marcação" at bounding box center [1493, 747] width 103 height 28
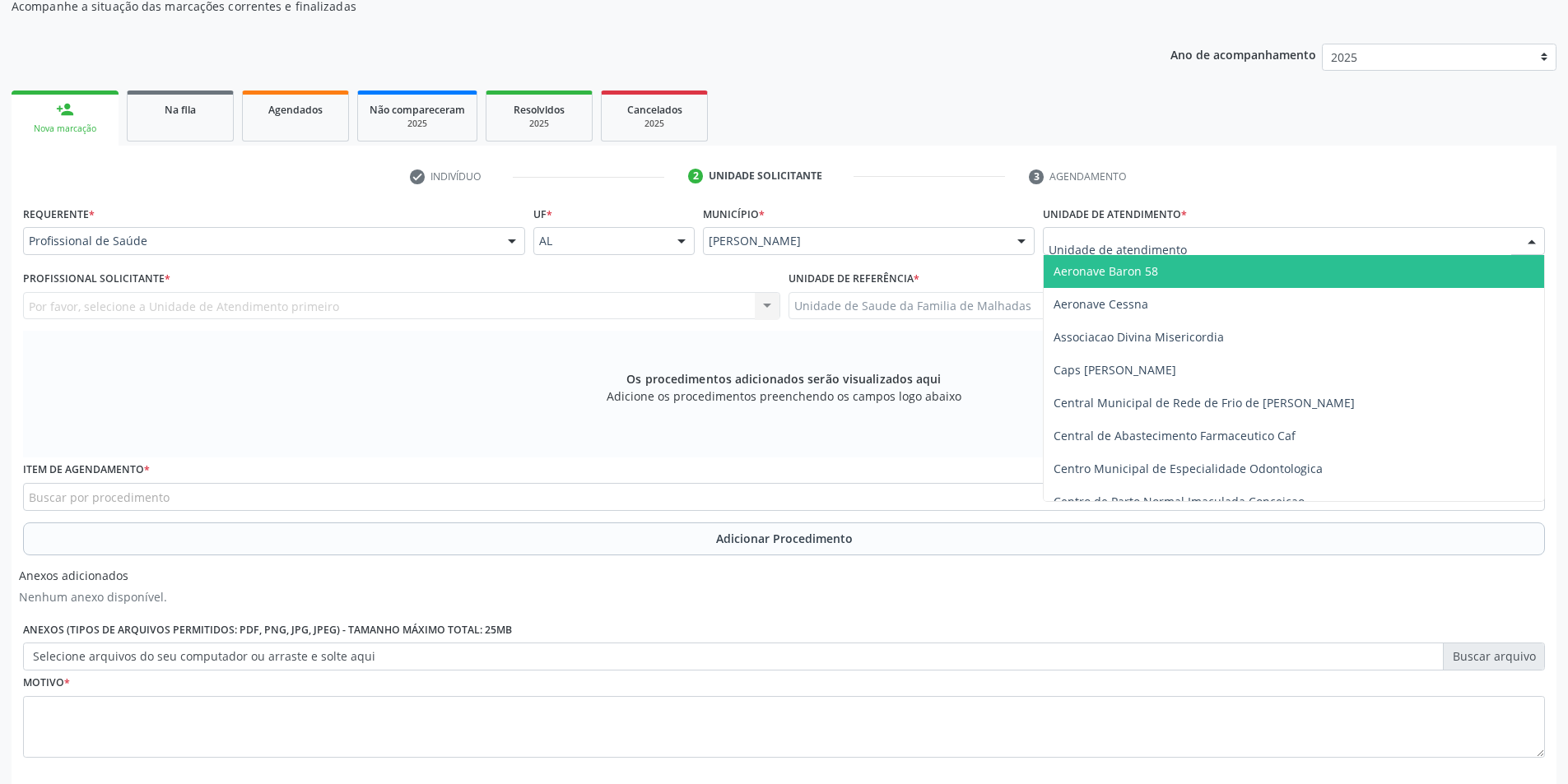
click at [1274, 248] on div at bounding box center [1294, 240] width 502 height 28
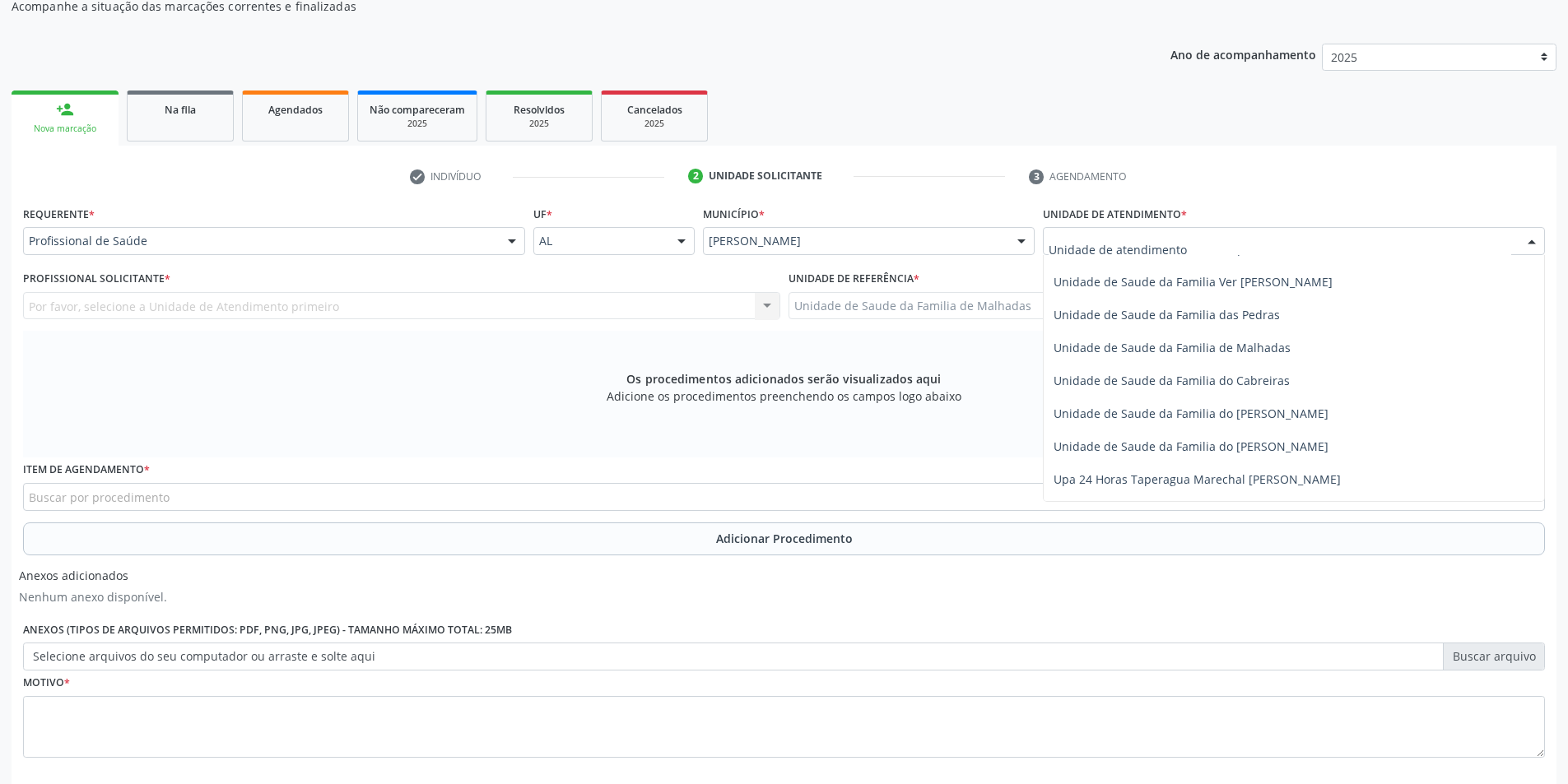
scroll to position [1301, 0]
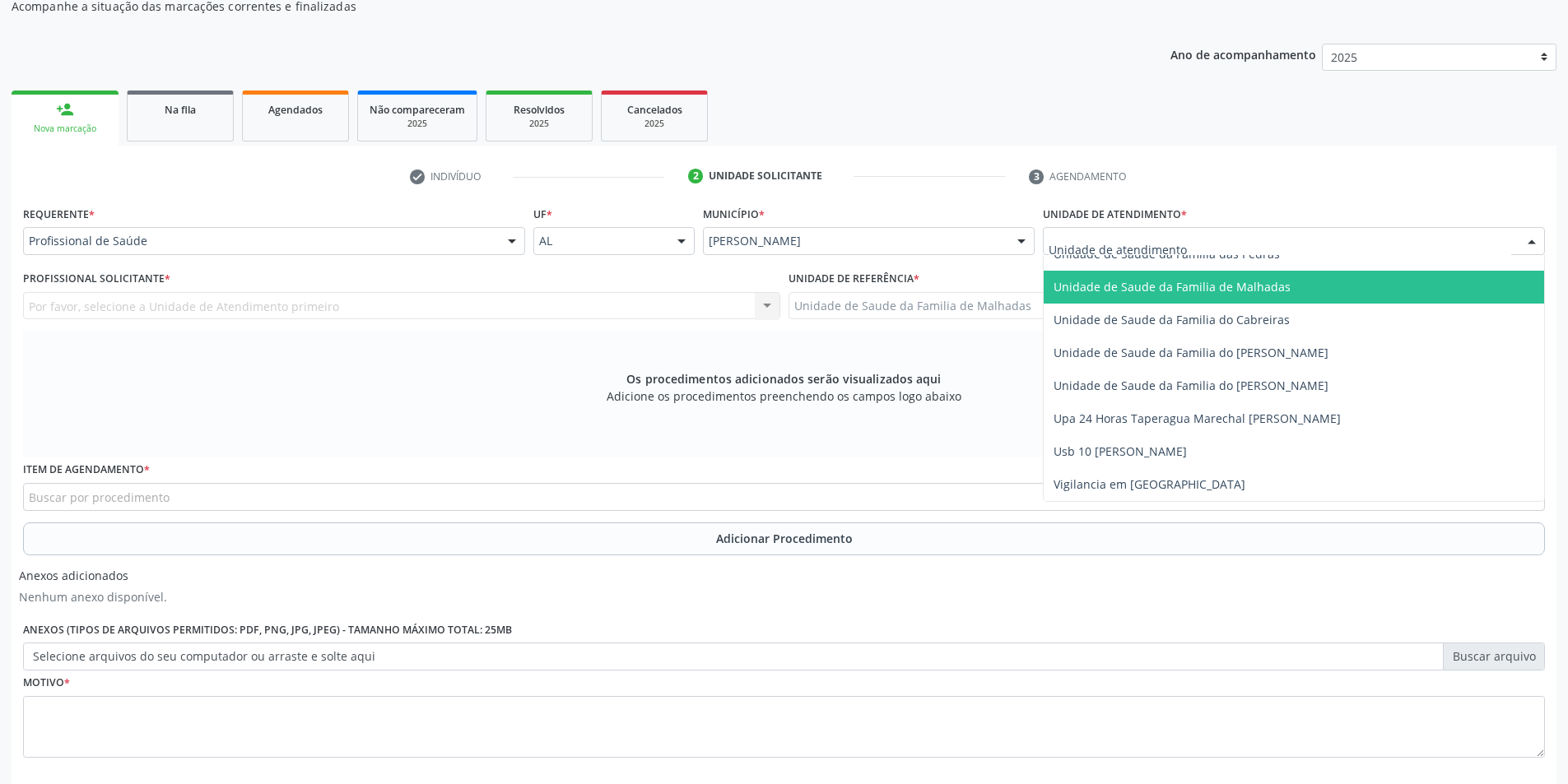
click at [1263, 284] on span "Unidade de Saude da Familia de Malhadas" at bounding box center [1172, 287] width 237 height 16
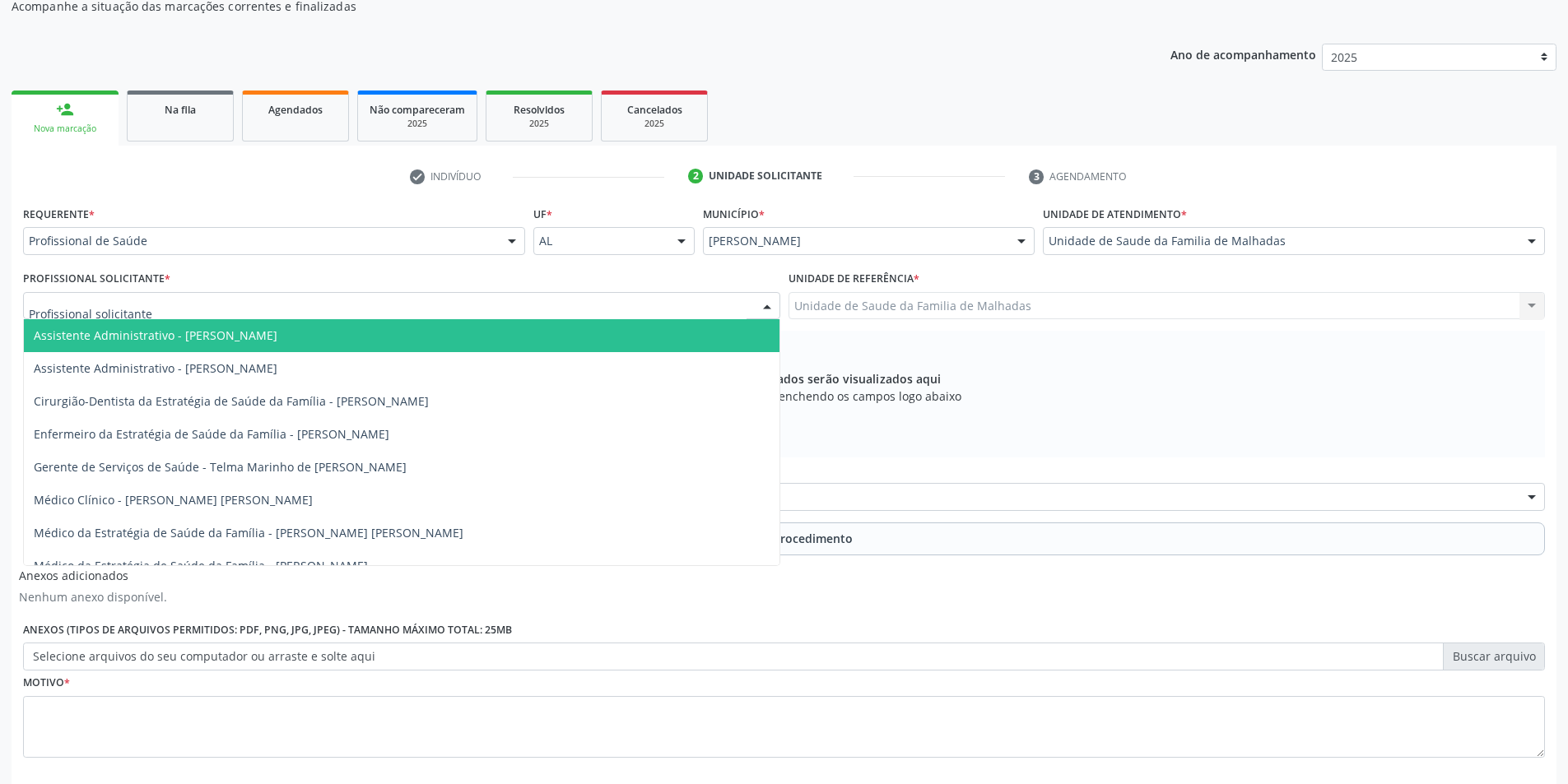
click at [620, 309] on div at bounding box center [402, 306] width 758 height 28
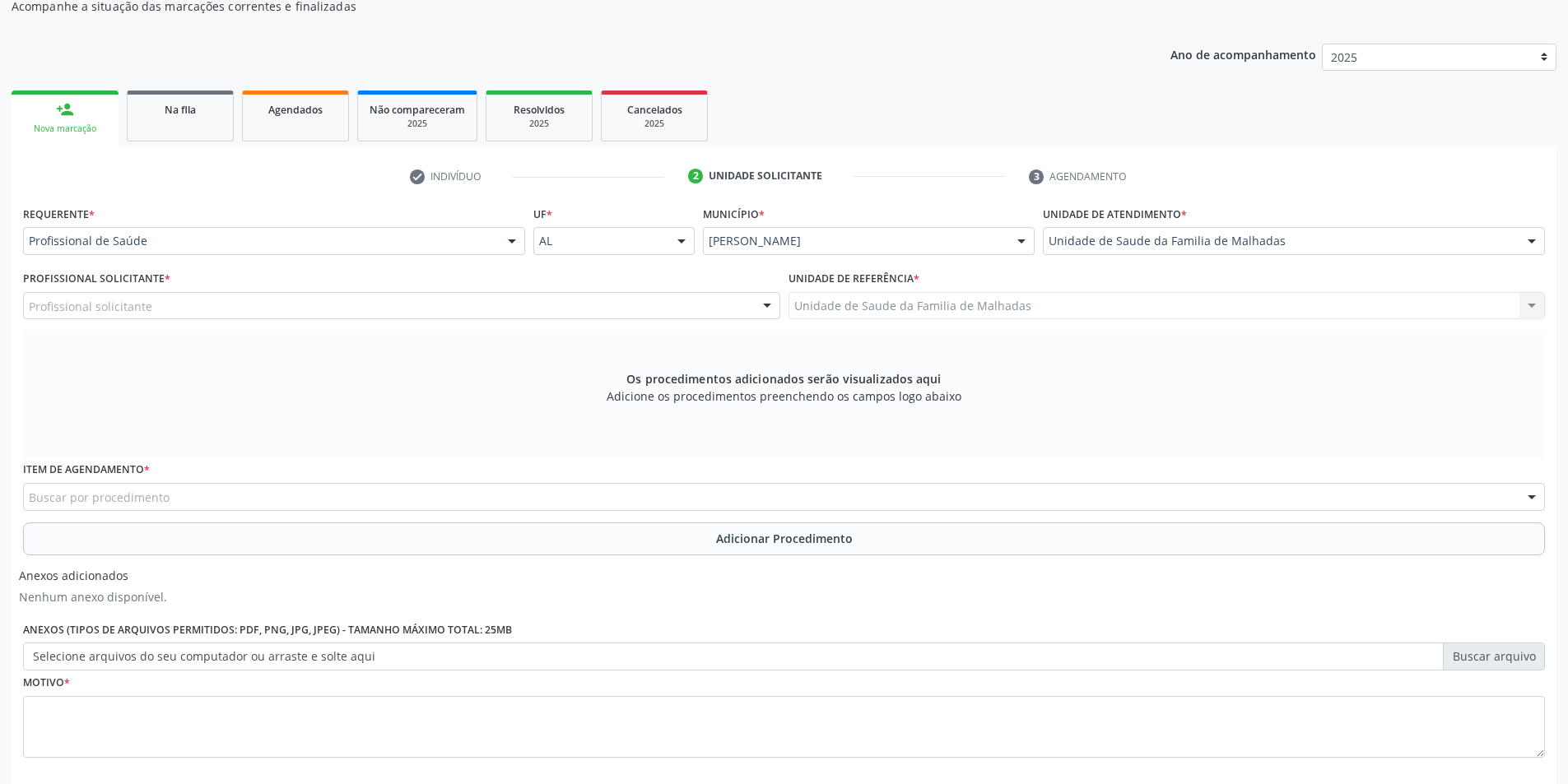
click at [796, 566] on div "Anexos adicionados Nenhum anexo disponível. Anexos (Tipos de arquivos permitido…" at bounding box center [784, 616] width 1530 height 109
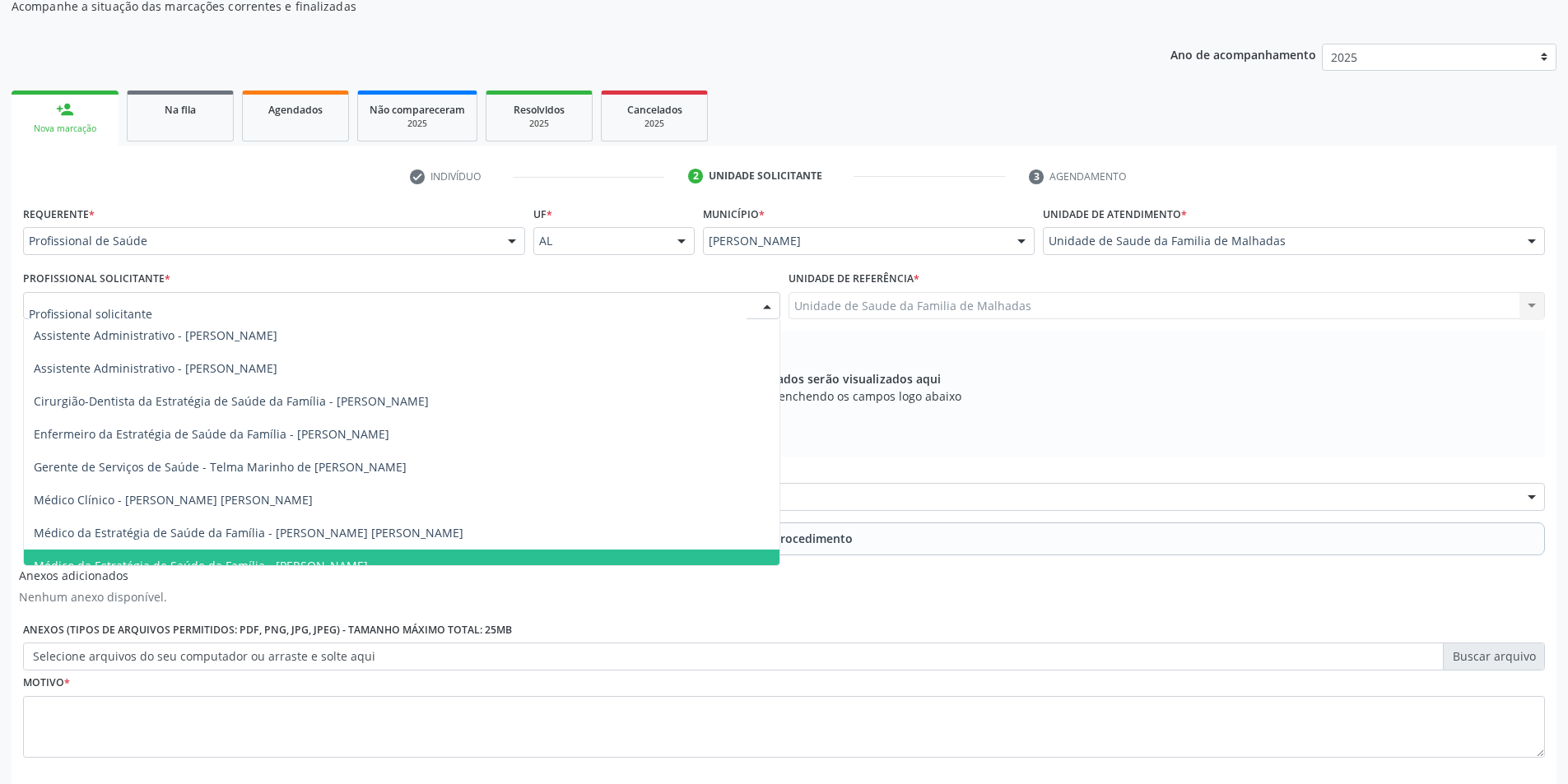
drag, startPoint x: 570, startPoint y: 307, endPoint x: 596, endPoint y: 332, distance: 36.1
click at [573, 309] on div at bounding box center [402, 306] width 758 height 28
click at [765, 552] on span "Médico da Estratégia de Saúde da Família - [PERSON_NAME]" at bounding box center [402, 565] width 756 height 33
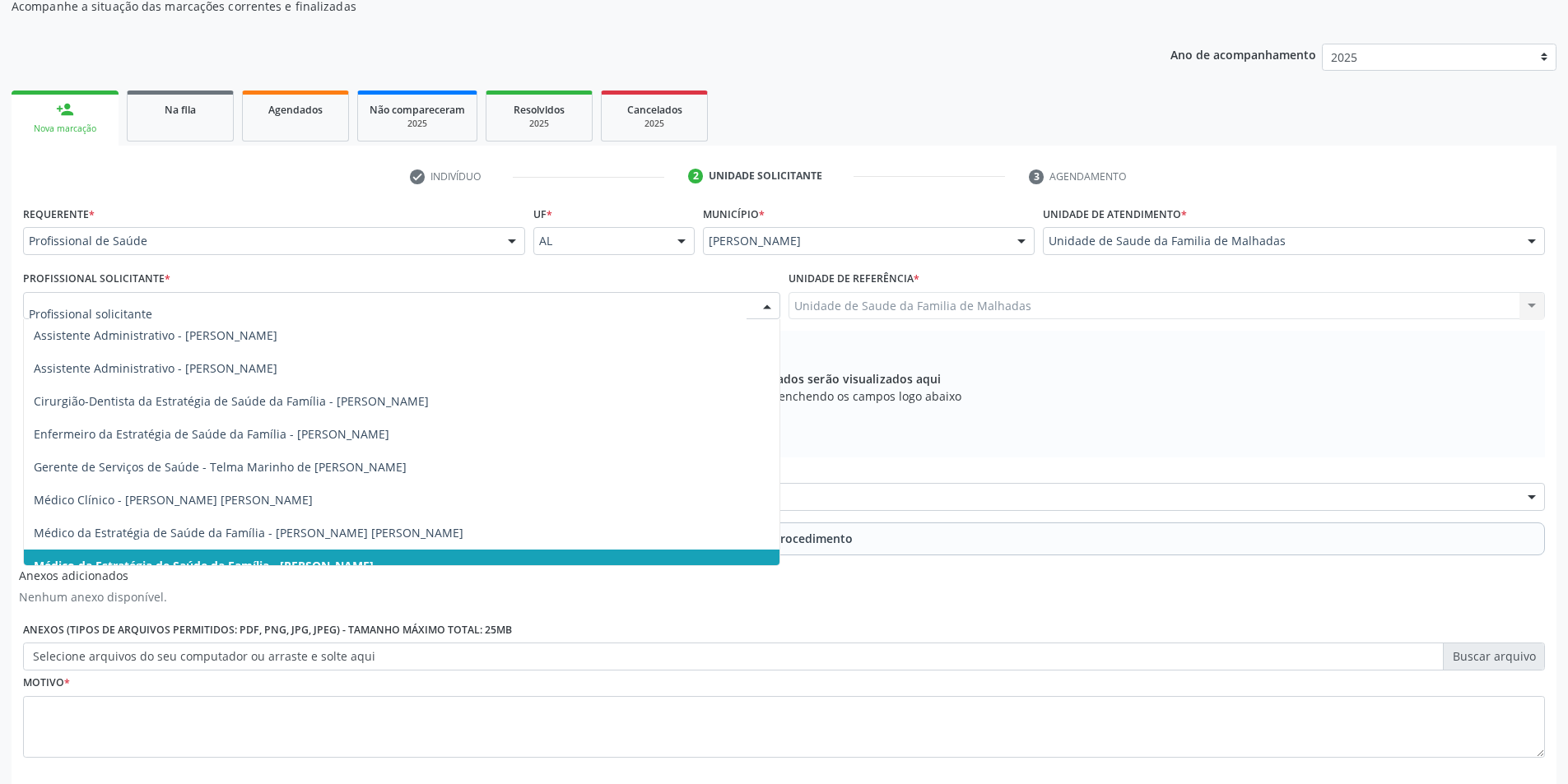
click at [768, 306] on div at bounding box center [767, 307] width 25 height 28
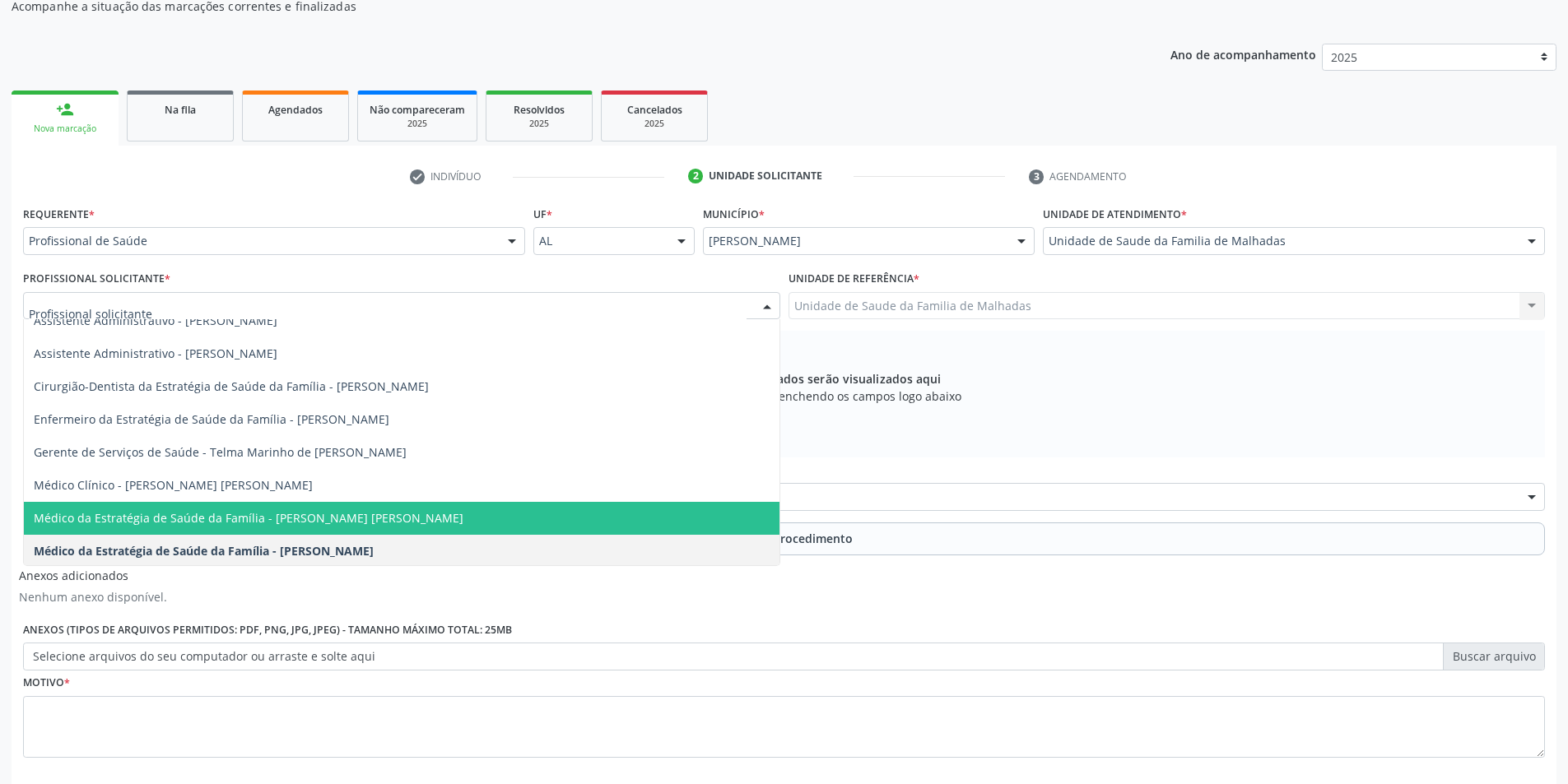
scroll to position [17, 0]
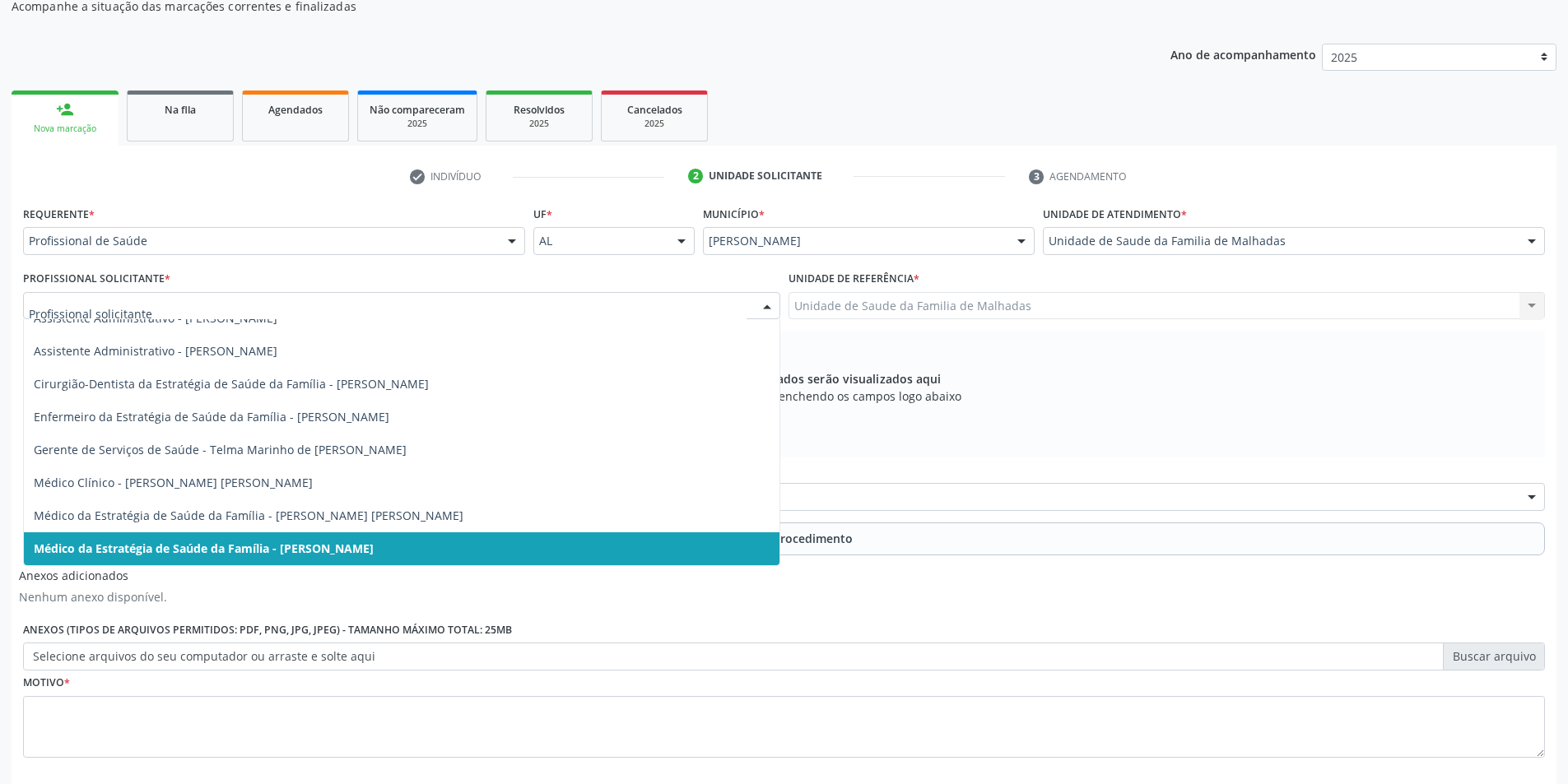
click at [724, 541] on span "Médico da Estratégia de Saúde da Família - [PERSON_NAME]" at bounding box center [402, 549] width 756 height 33
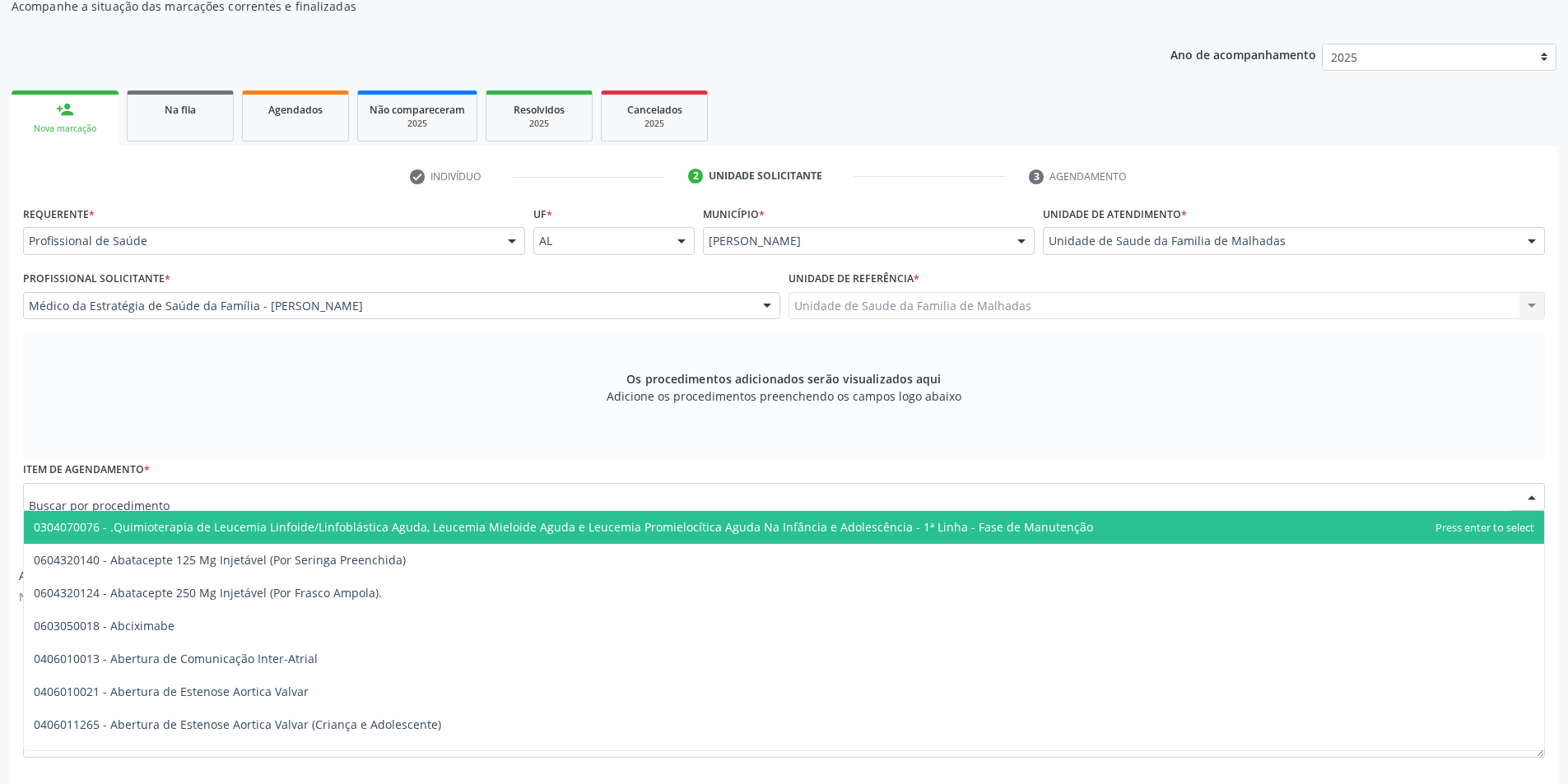
click at [527, 486] on div at bounding box center [784, 497] width 1522 height 28
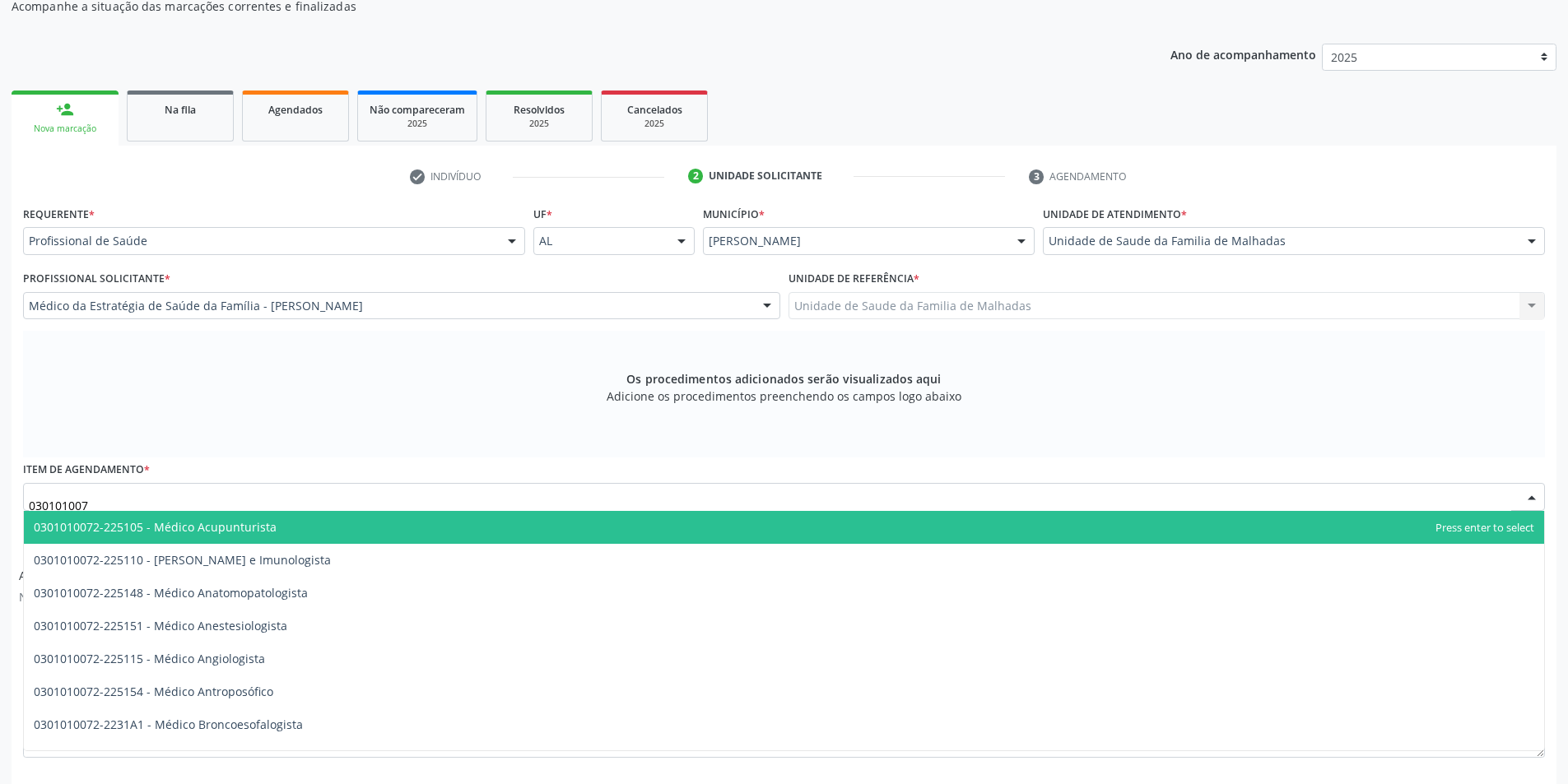
type input "0301010072"
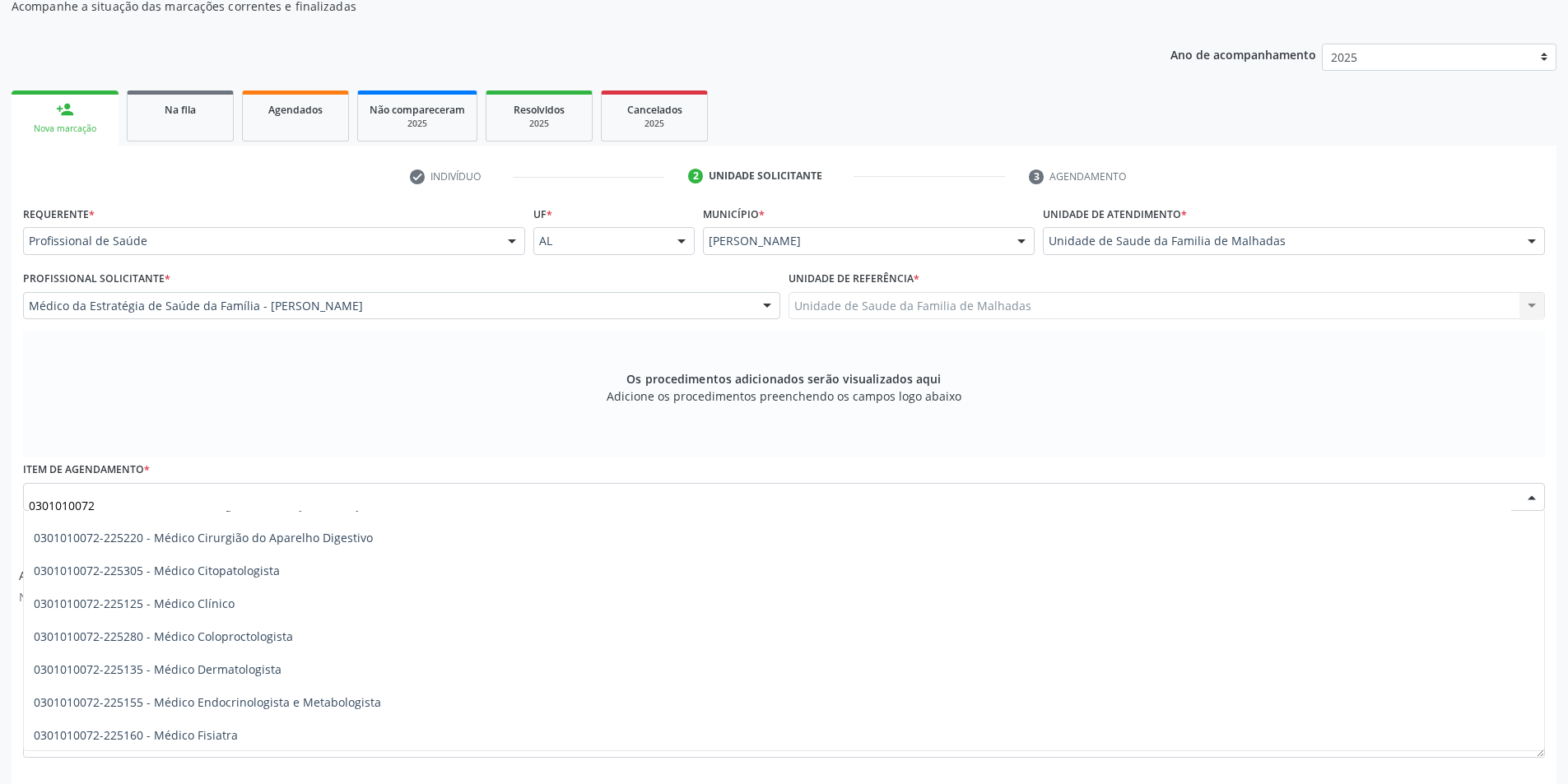
scroll to position [592, 0]
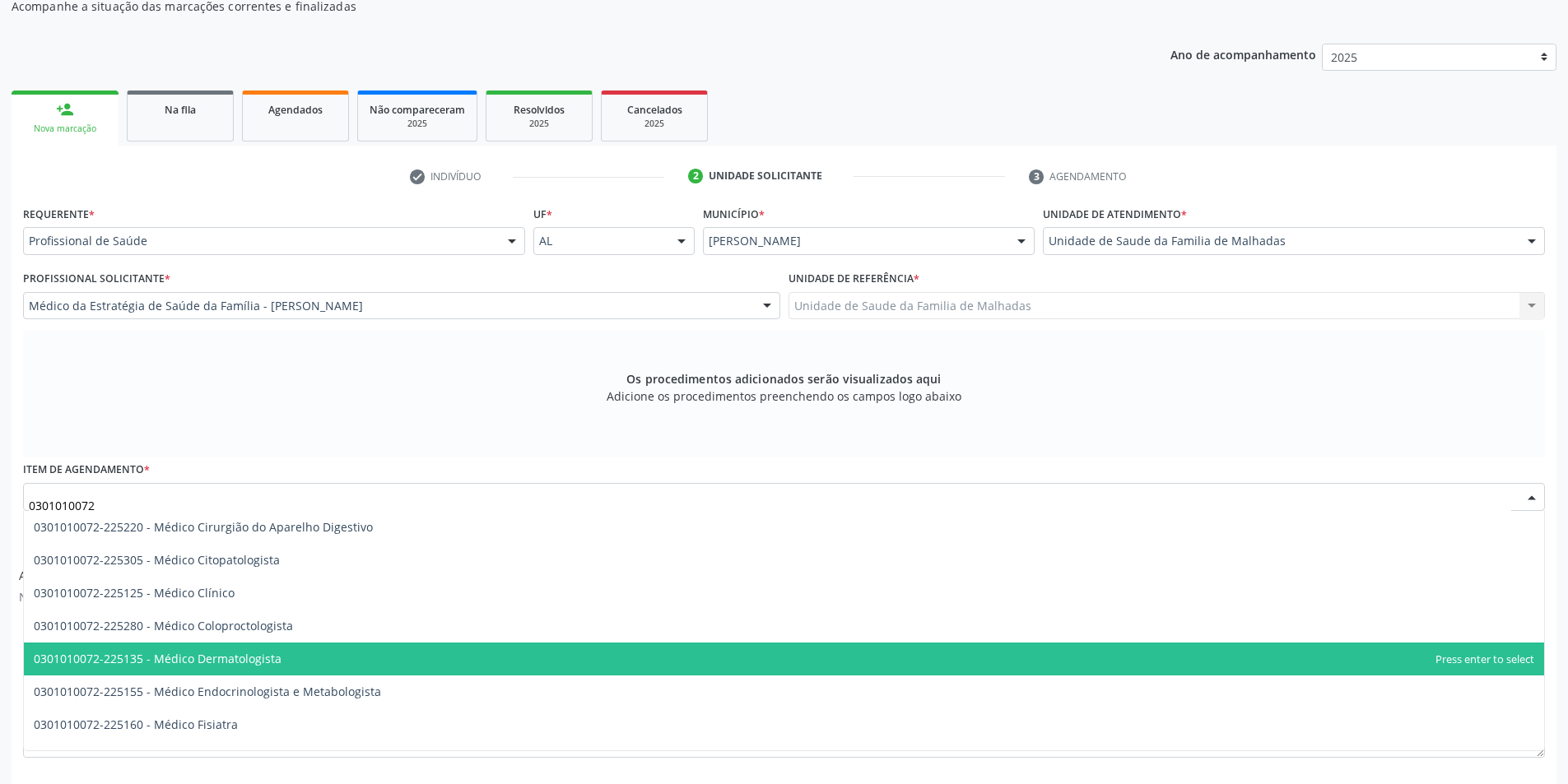
click at [810, 664] on span "0301010072-225135 - Médico Dermatologista" at bounding box center [784, 659] width 1520 height 33
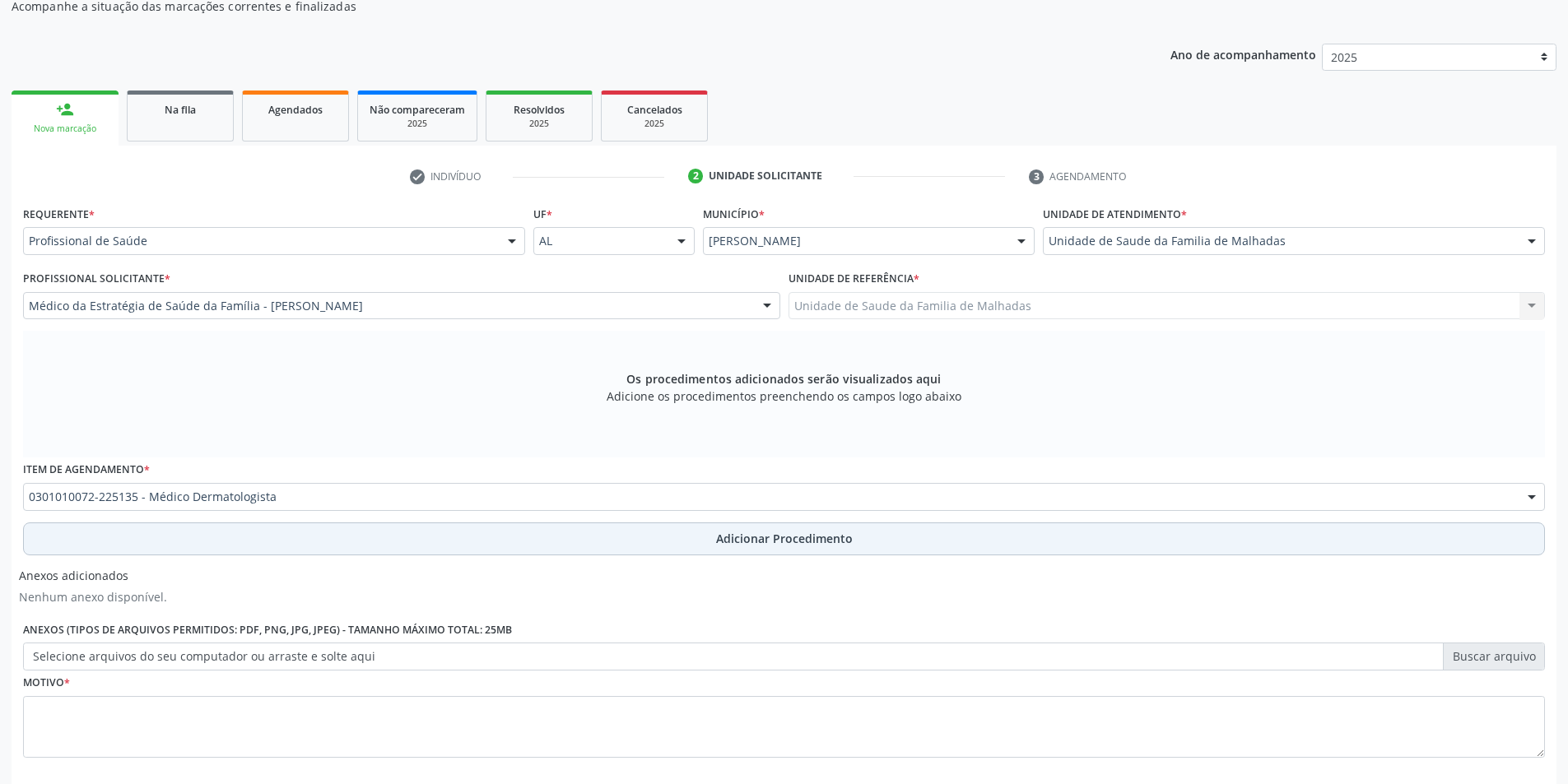
click at [806, 540] on span "Adicionar Procedimento" at bounding box center [784, 538] width 136 height 17
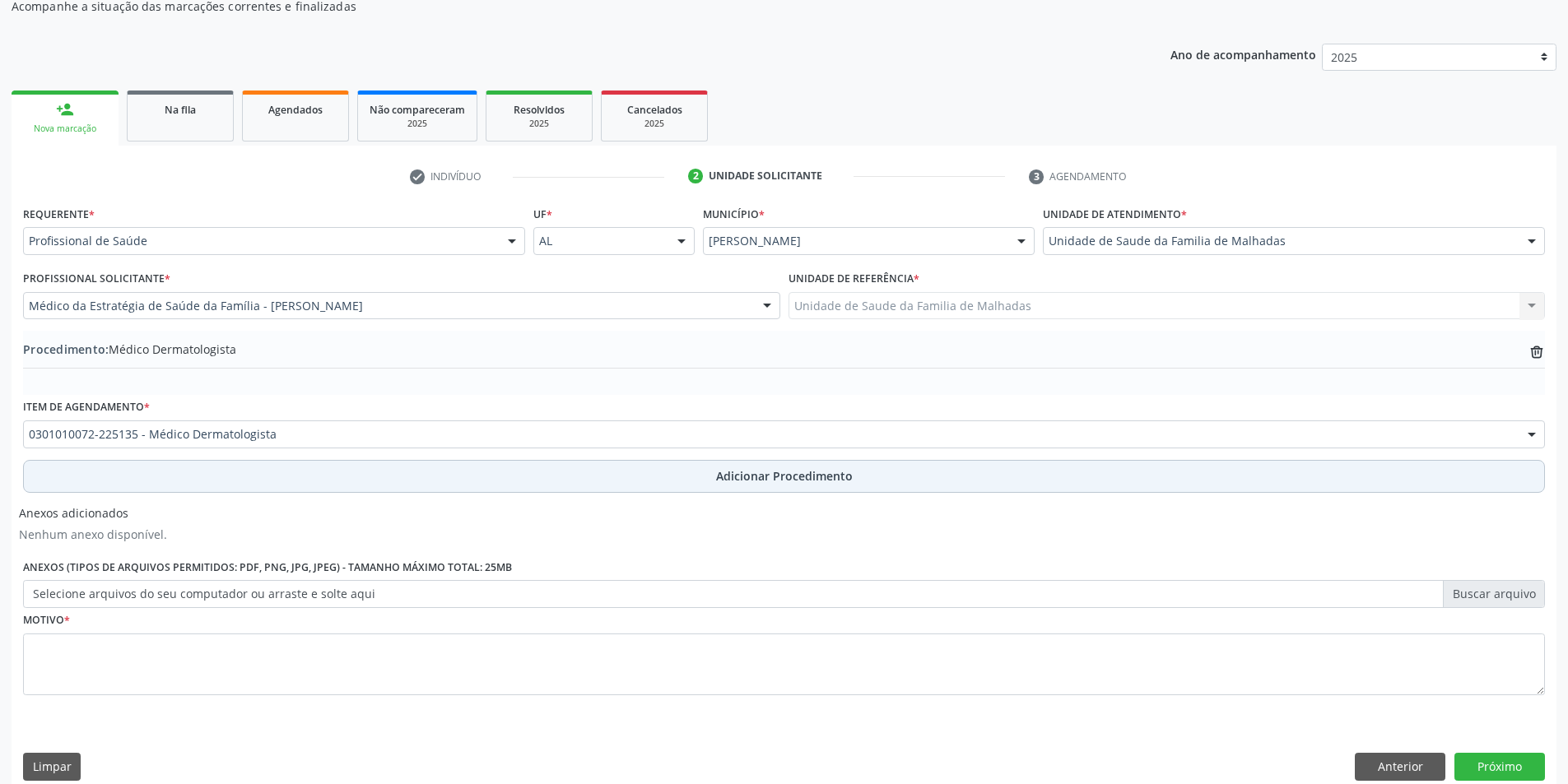
click at [830, 482] on span "Adicionar Procedimento" at bounding box center [784, 475] width 136 height 17
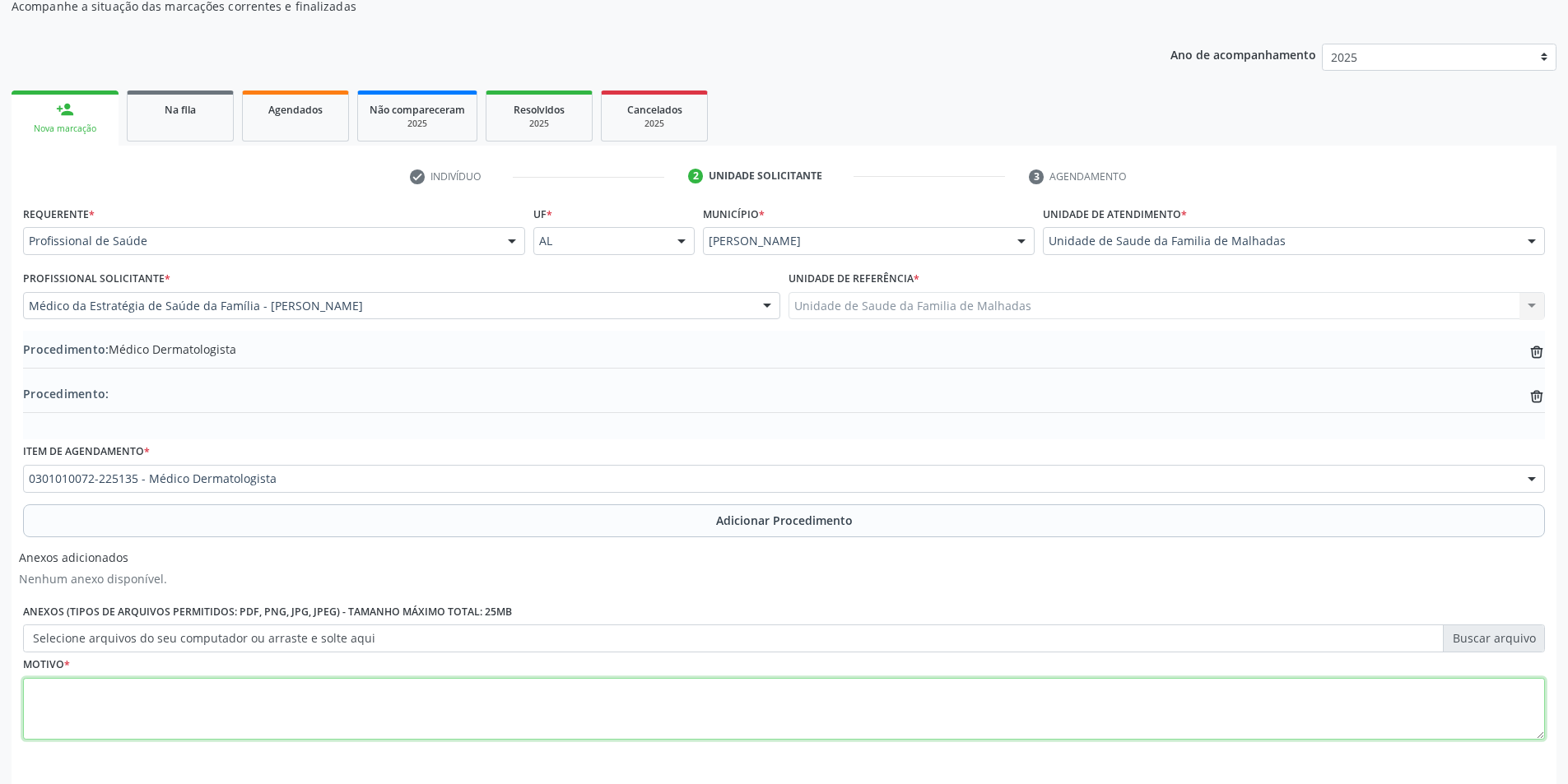
click at [259, 714] on textarea at bounding box center [784, 708] width 1522 height 63
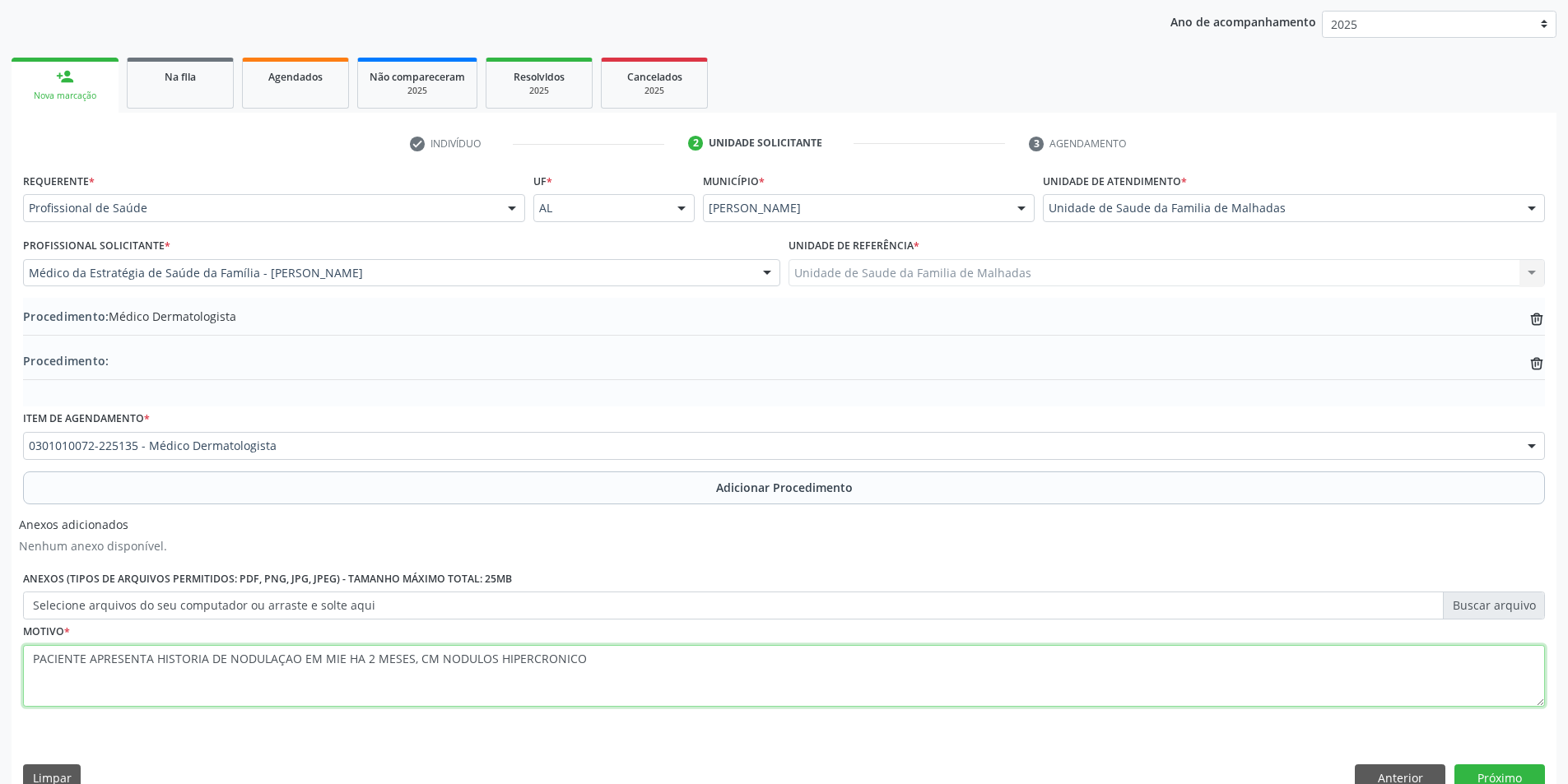
scroll to position [242, 0]
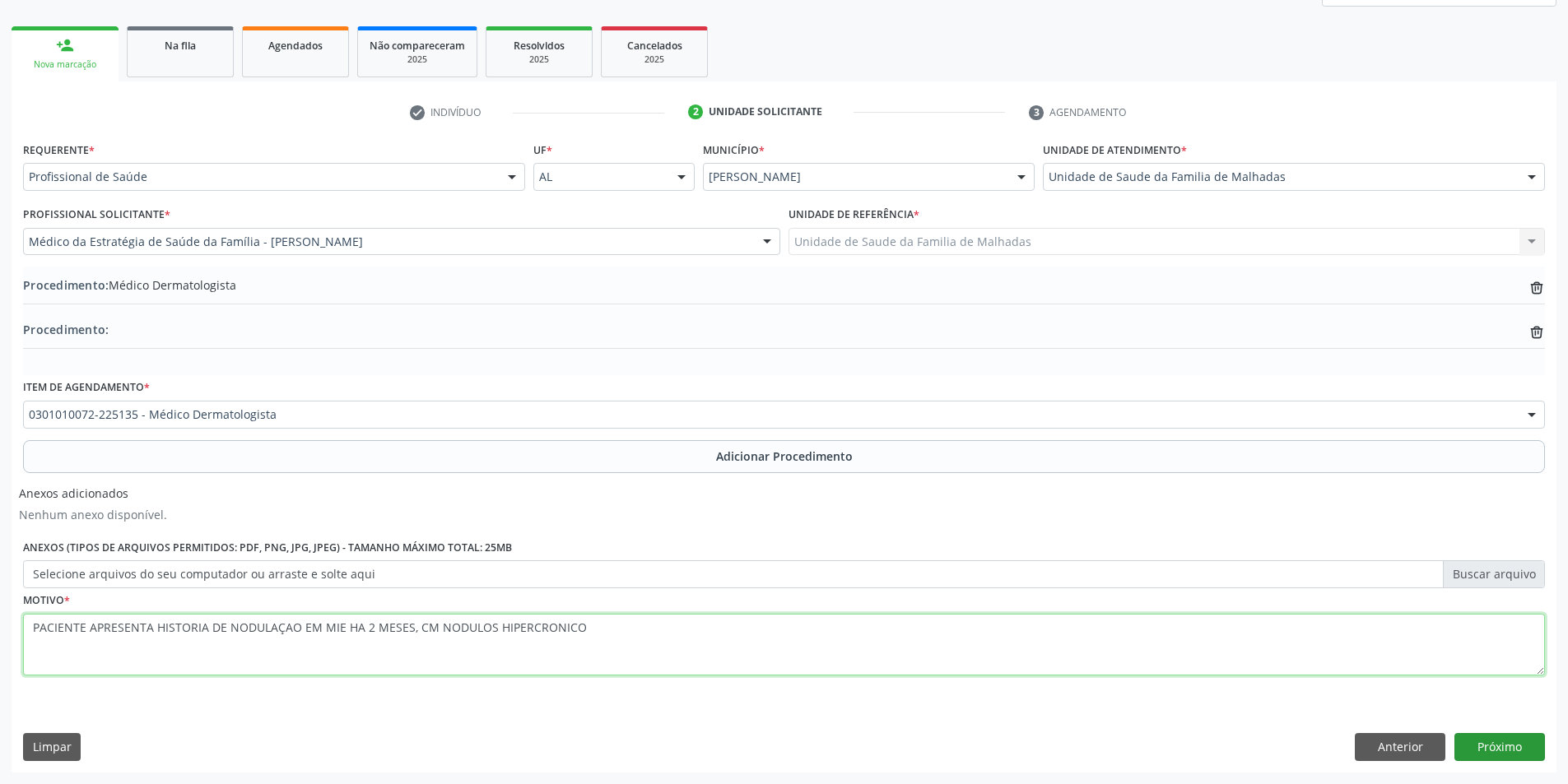
type textarea "PACIENTE APRESENTA HISTORIA DE NODULAÇAO EM MIE HA 2 MESES, CM NODULOS HIPERCRO…"
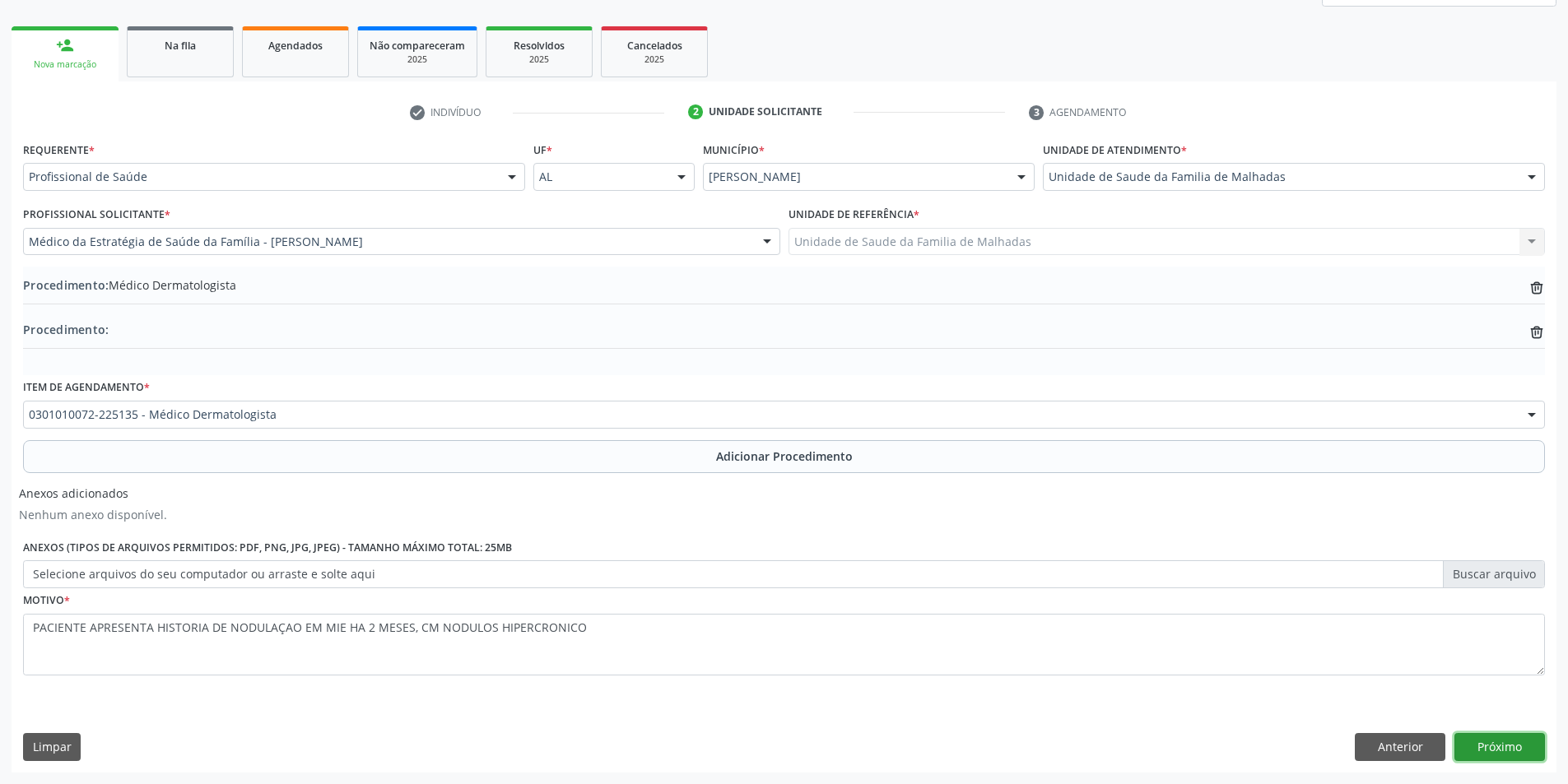
click at [1482, 735] on button "Próximo" at bounding box center [1499, 747] width 90 height 28
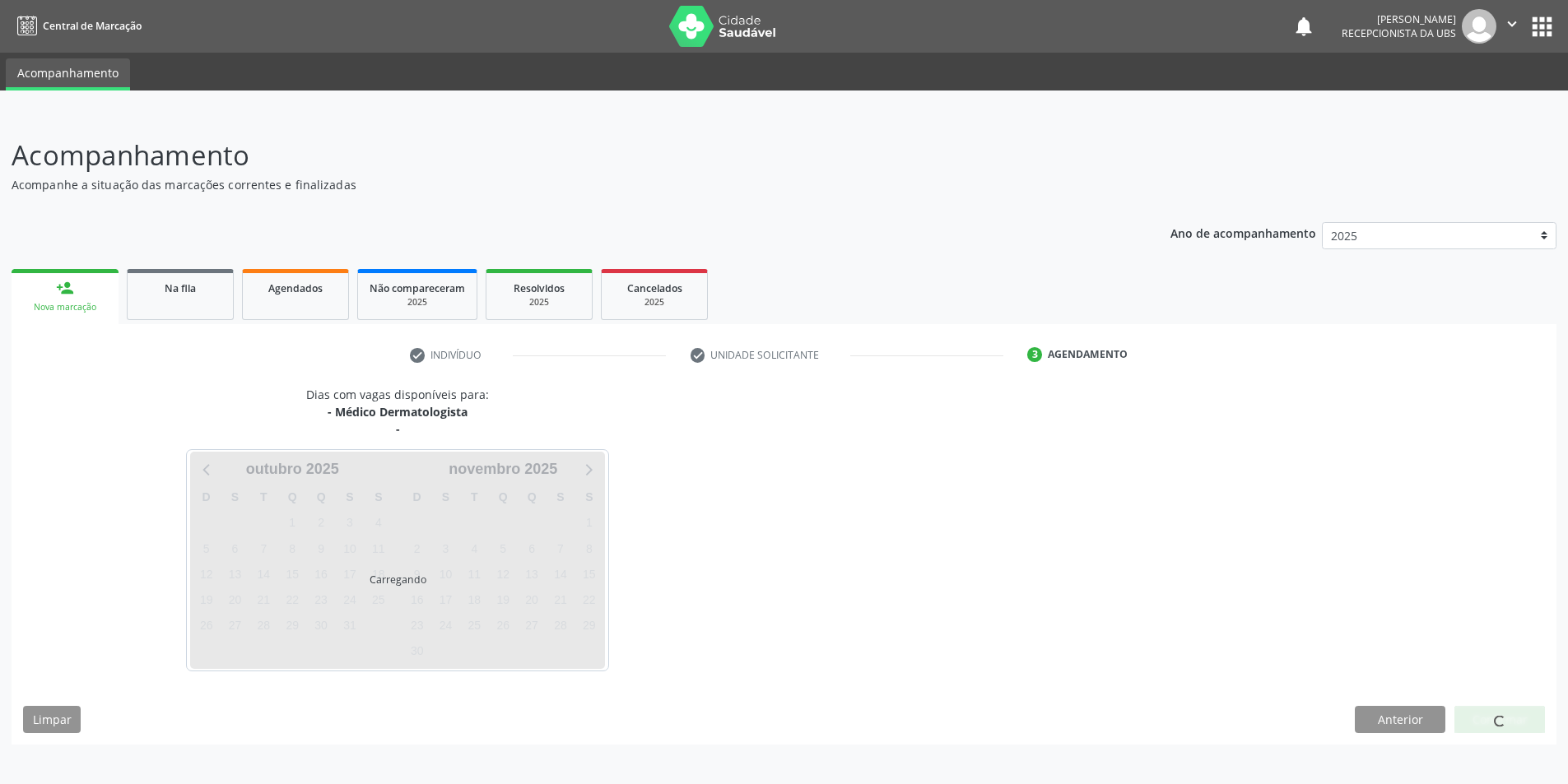
scroll to position [0, 0]
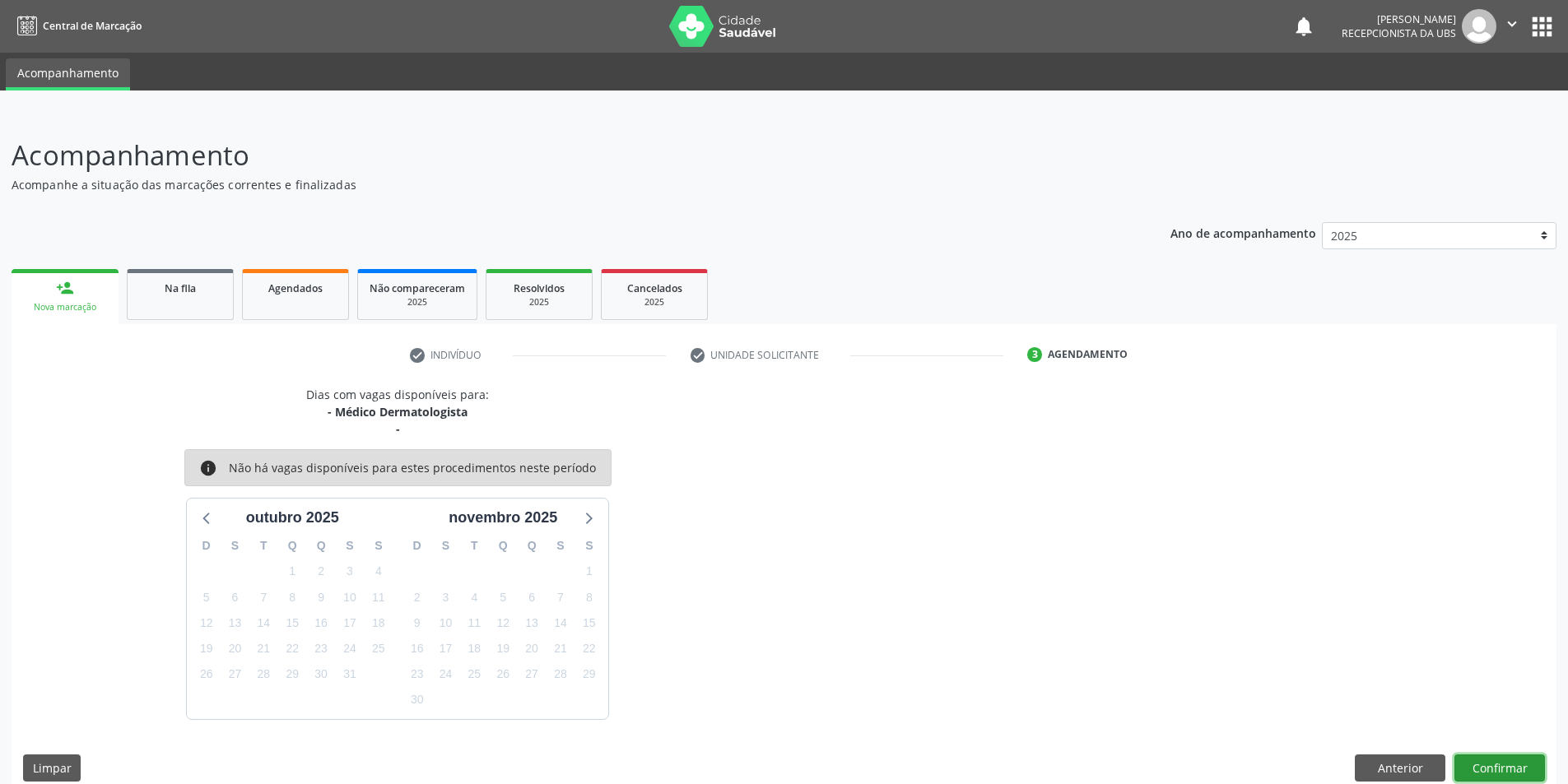
click at [1506, 762] on button "Confirmar" at bounding box center [1499, 768] width 90 height 28
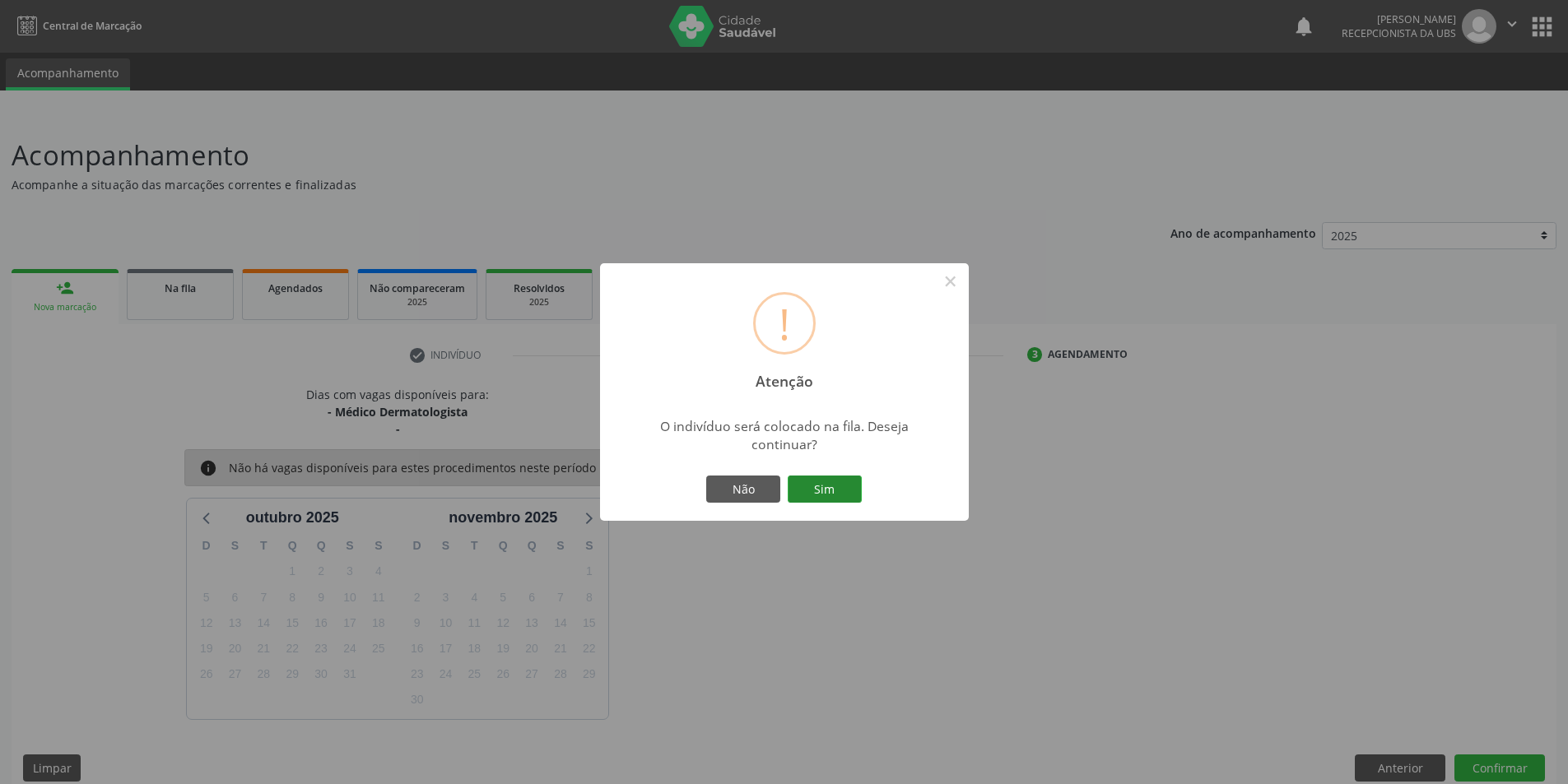
click at [824, 489] on button "Sim" at bounding box center [824, 489] width 75 height 28
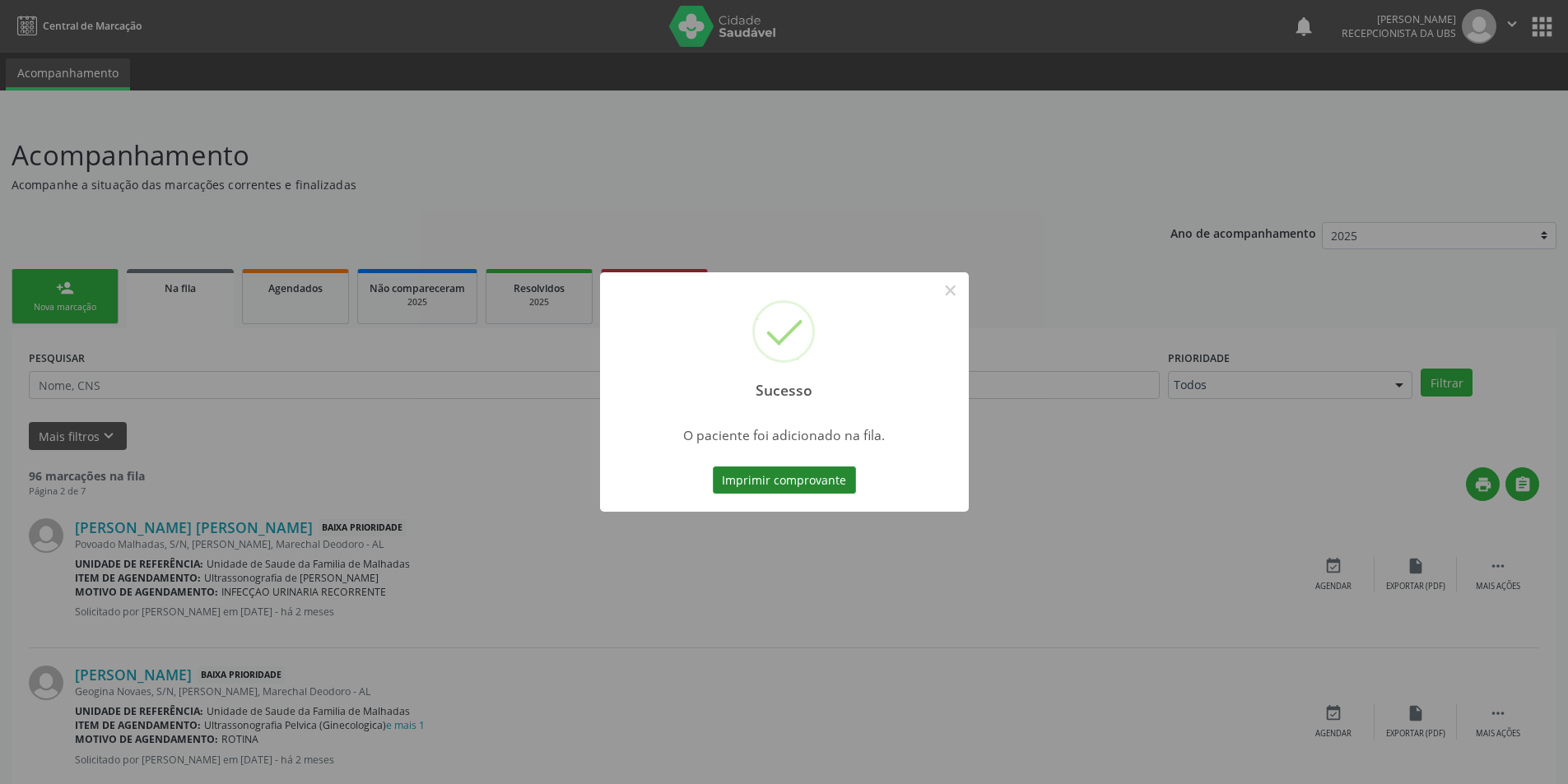
click at [807, 485] on button "Imprimir comprovante" at bounding box center [784, 480] width 143 height 28
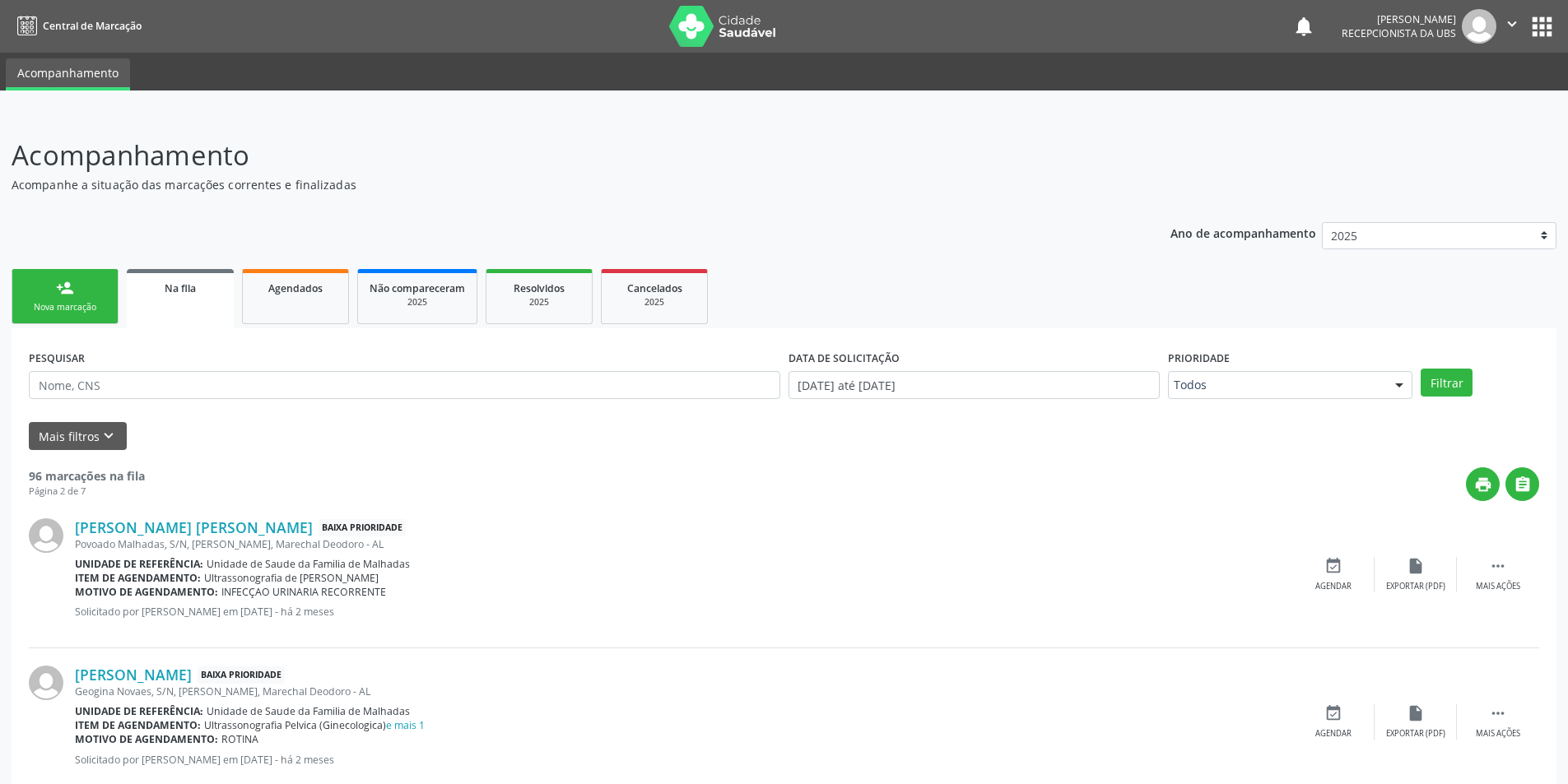
click at [64, 289] on div "person_add" at bounding box center [65, 288] width 18 height 18
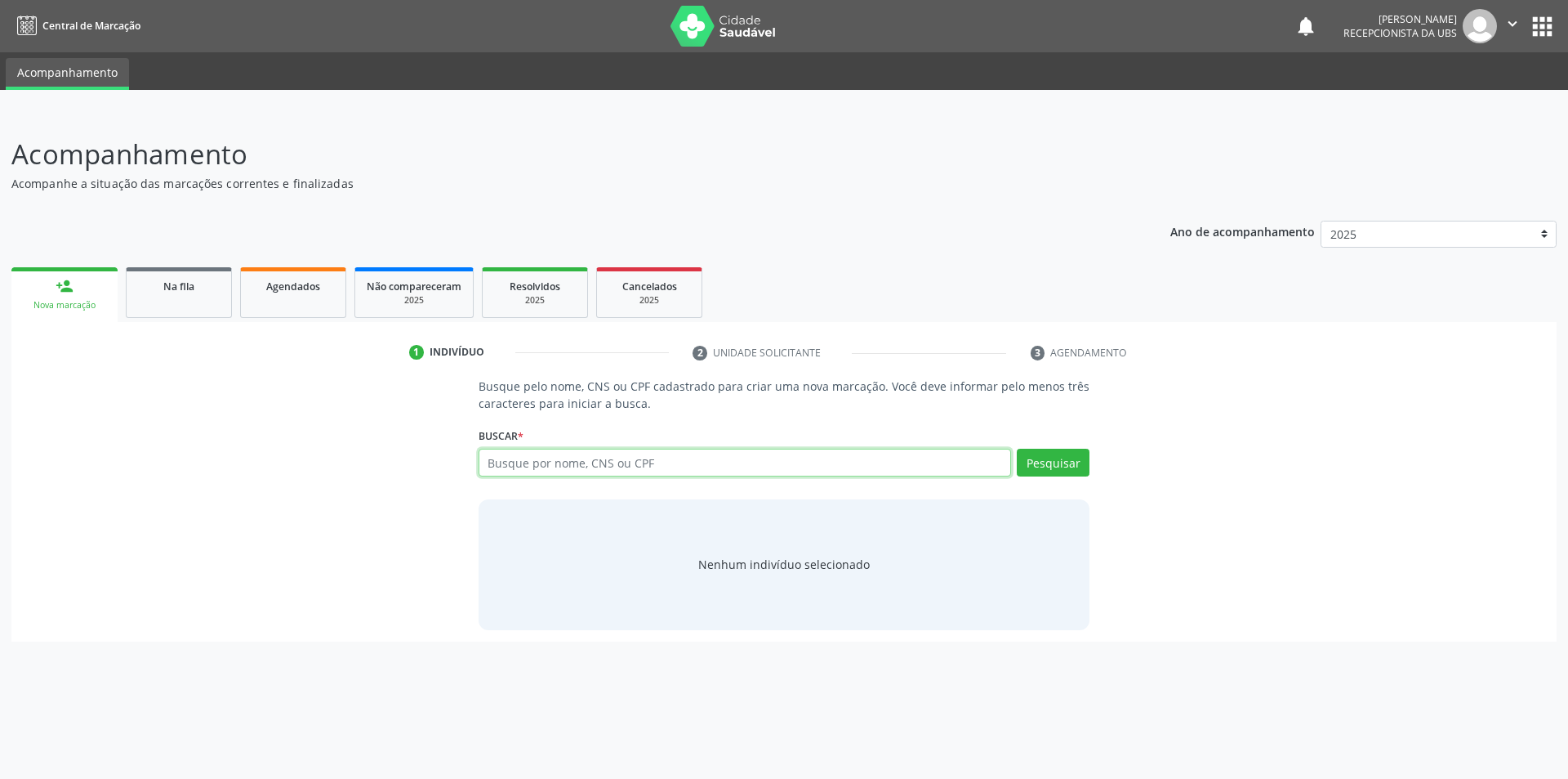
click at [510, 461] on input "text" at bounding box center [745, 462] width 534 height 28
type input "60981234416"
click at [1042, 455] on button "Pesquisar" at bounding box center [1054, 462] width 73 height 28
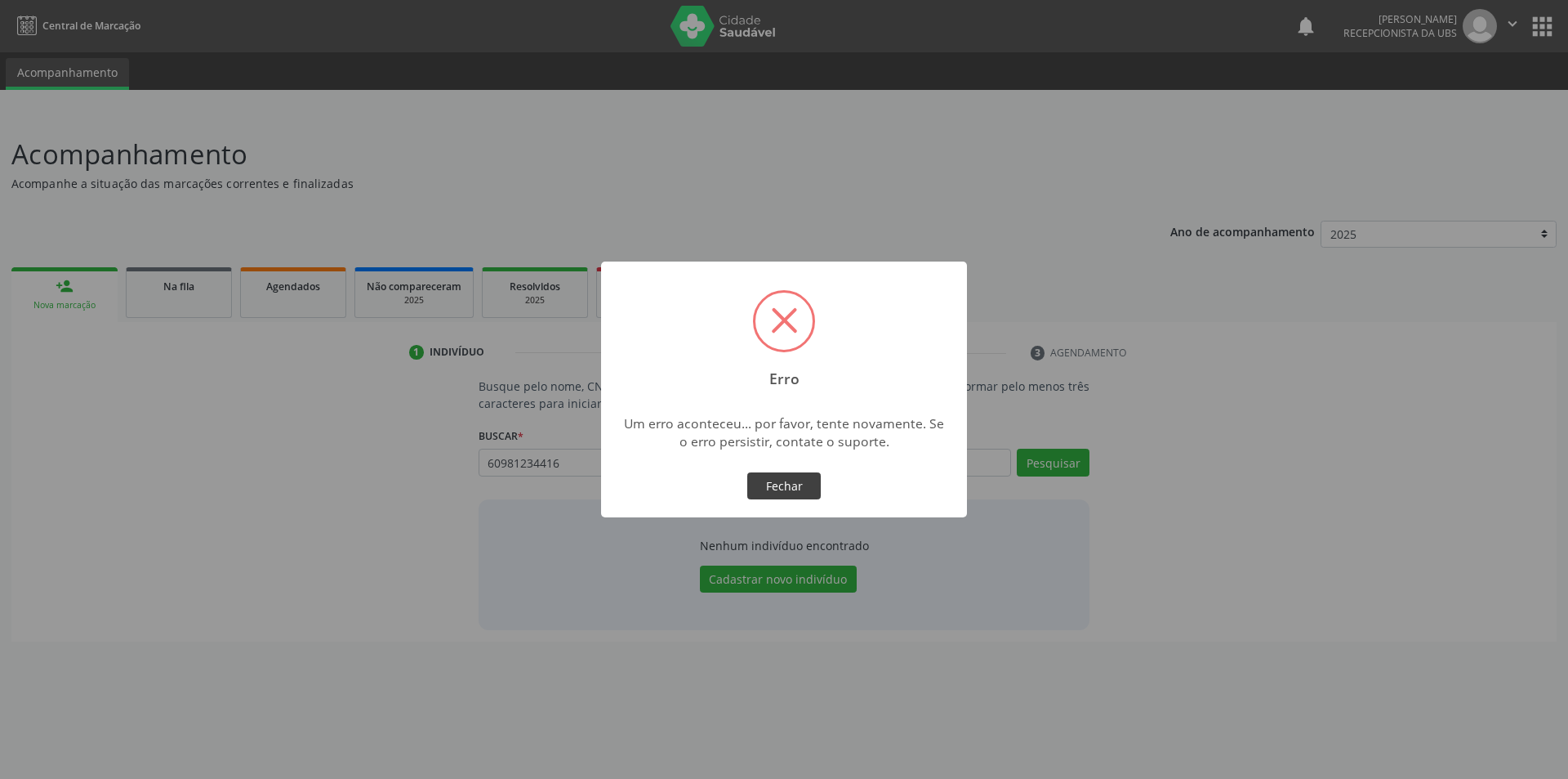
click at [764, 474] on button "Fechar" at bounding box center [784, 486] width 74 height 28
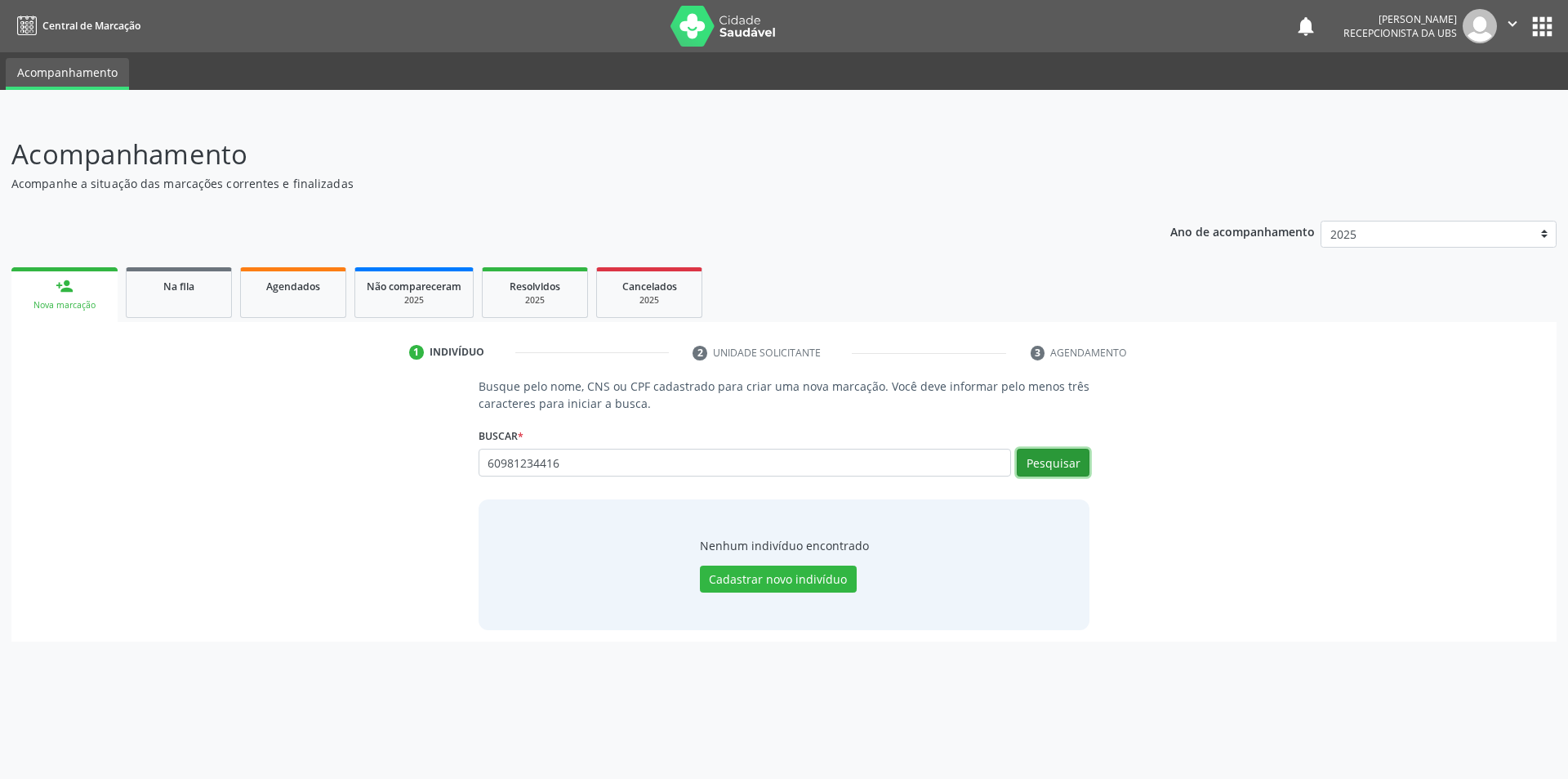
click at [1038, 463] on button "Pesquisar" at bounding box center [1054, 462] width 73 height 28
type input "6"
type input "705206411706178"
click at [1070, 458] on button "Pesquisar" at bounding box center [1054, 462] width 73 height 28
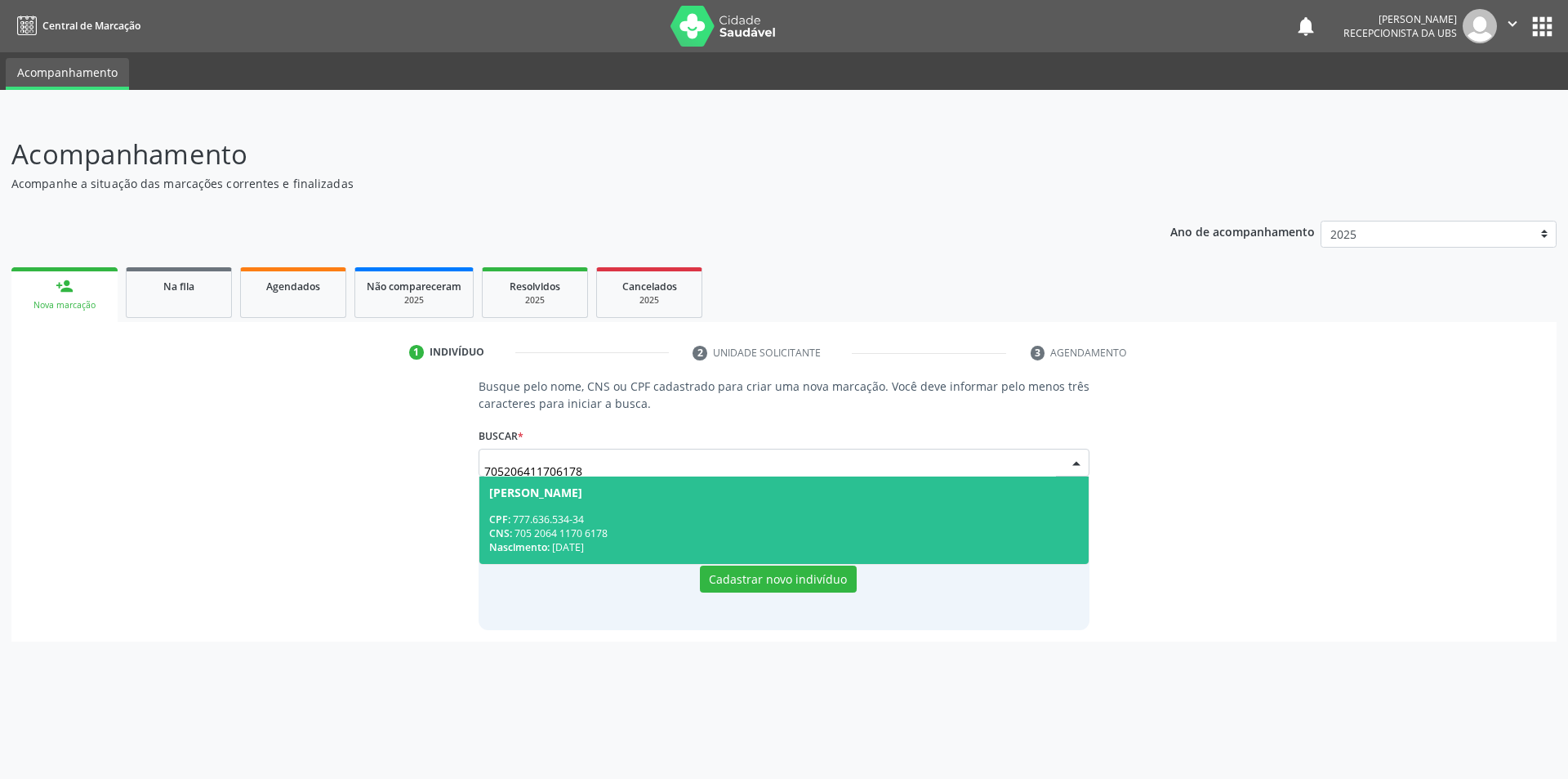
click at [519, 534] on div "CNS: 705 2064 1170 6178" at bounding box center [784, 533] width 591 height 14
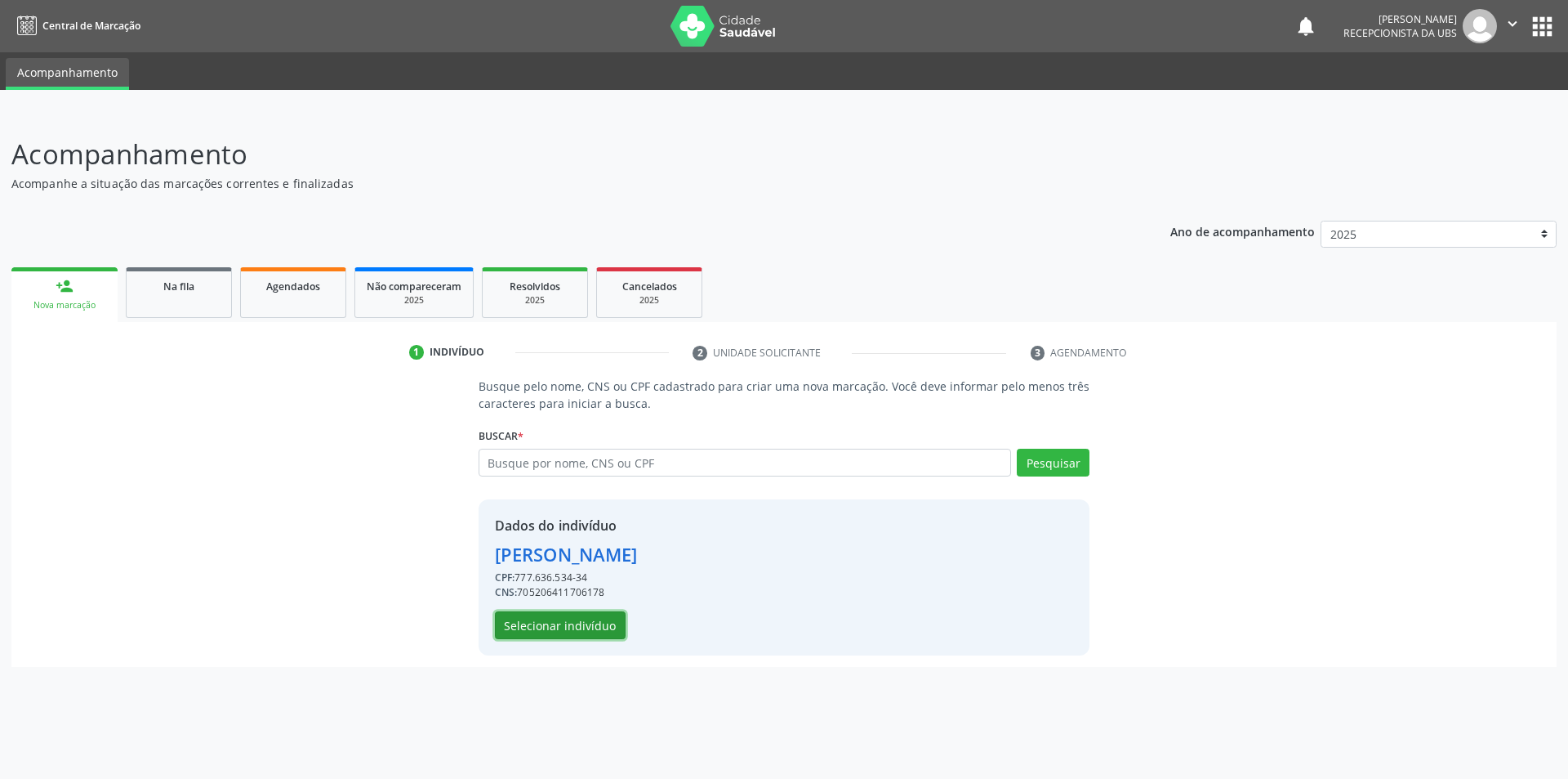
click at [575, 637] on button "Selecionar indivíduo" at bounding box center [560, 625] width 130 height 28
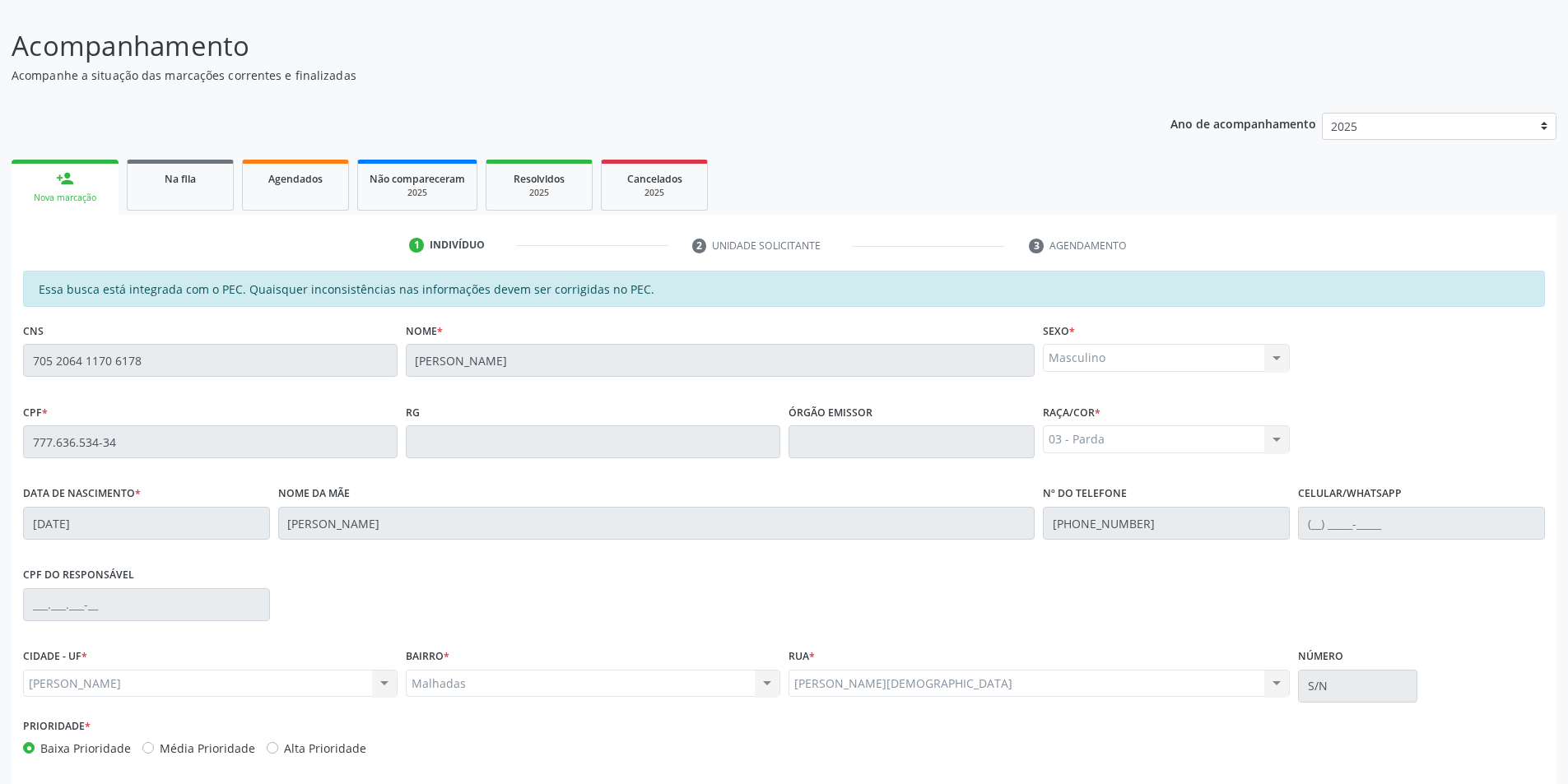
scroll to position [179, 0]
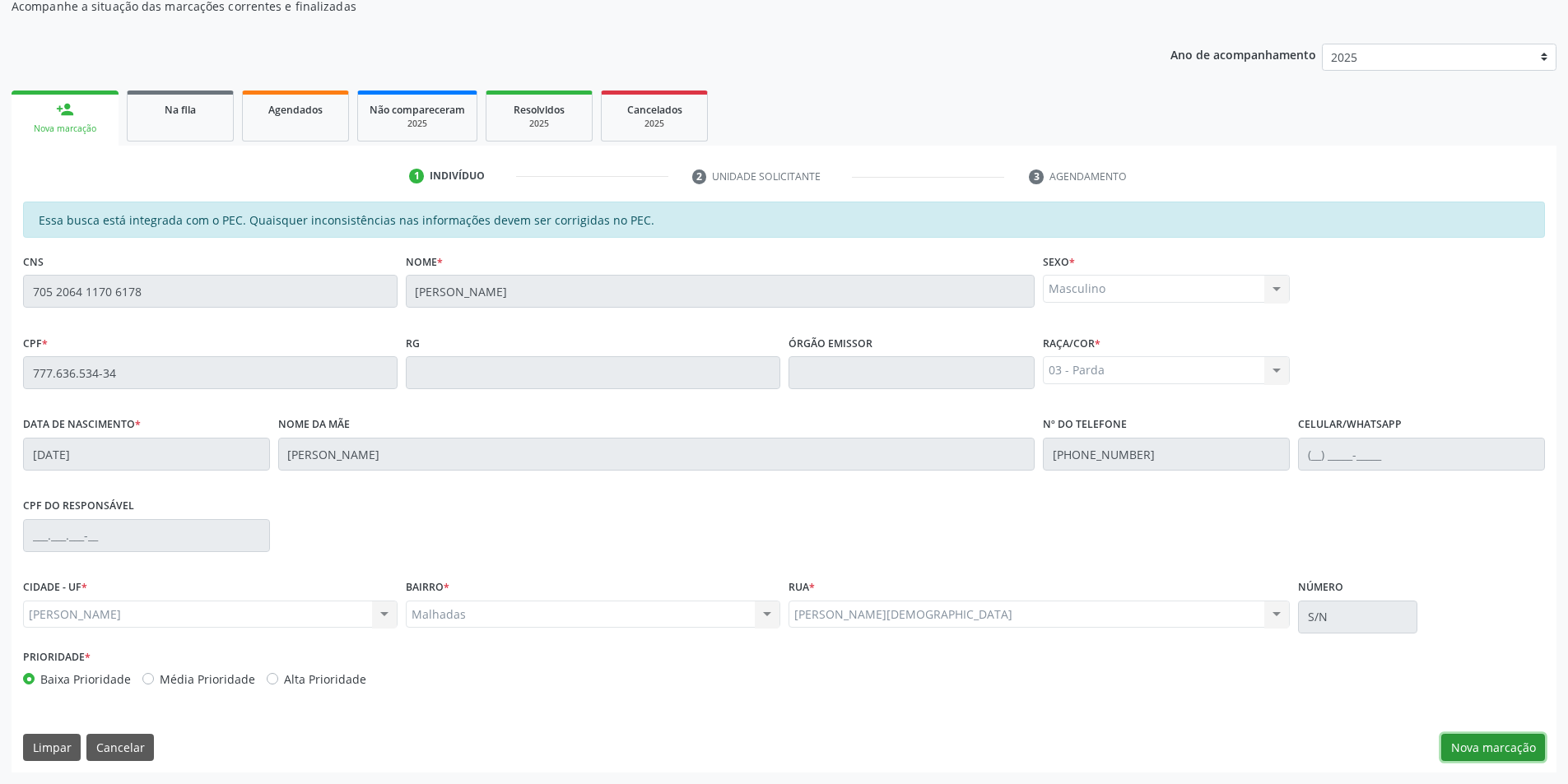
click at [1506, 741] on button "Nova marcação" at bounding box center [1493, 747] width 103 height 28
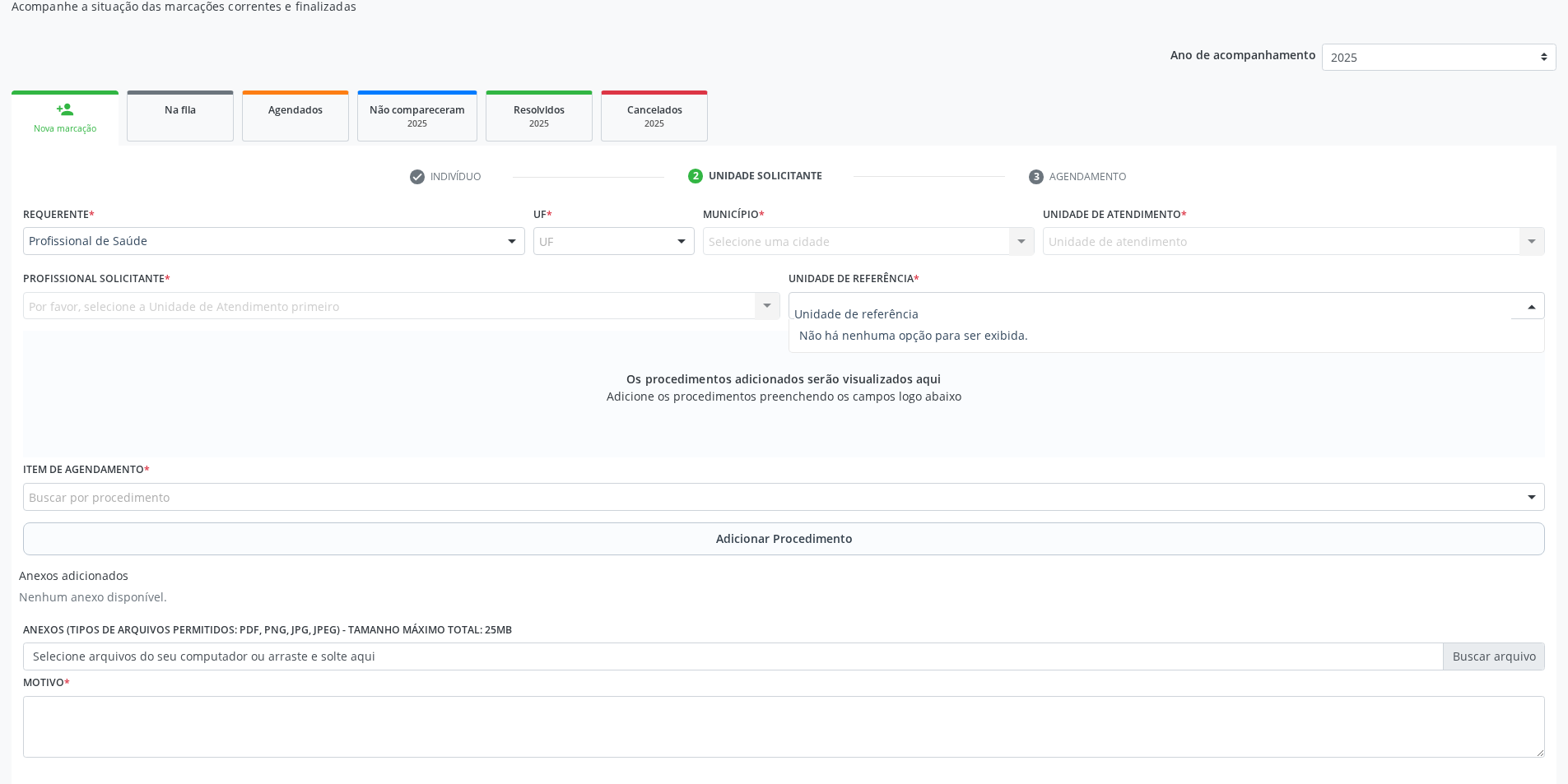
click at [1381, 306] on div at bounding box center [1167, 306] width 758 height 28
click at [1280, 234] on div "Unidade de atendimento Nenhum resultado encontrado para: " " Não há nenhuma opç…" at bounding box center [1294, 240] width 502 height 28
click at [1537, 245] on div "Unidade de atendimento Nenhum resultado encontrado para: " " Não há nenhuma opç…" at bounding box center [1294, 240] width 502 height 28
click at [1525, 240] on div "Unidade de atendimento Nenhum resultado encontrado para: " " Não há nenhuma opç…" at bounding box center [1294, 240] width 502 height 28
click at [1532, 237] on div "Unidade de atendimento Nenhum resultado encontrado para: " " Não há nenhuma opç…" at bounding box center [1294, 240] width 502 height 28
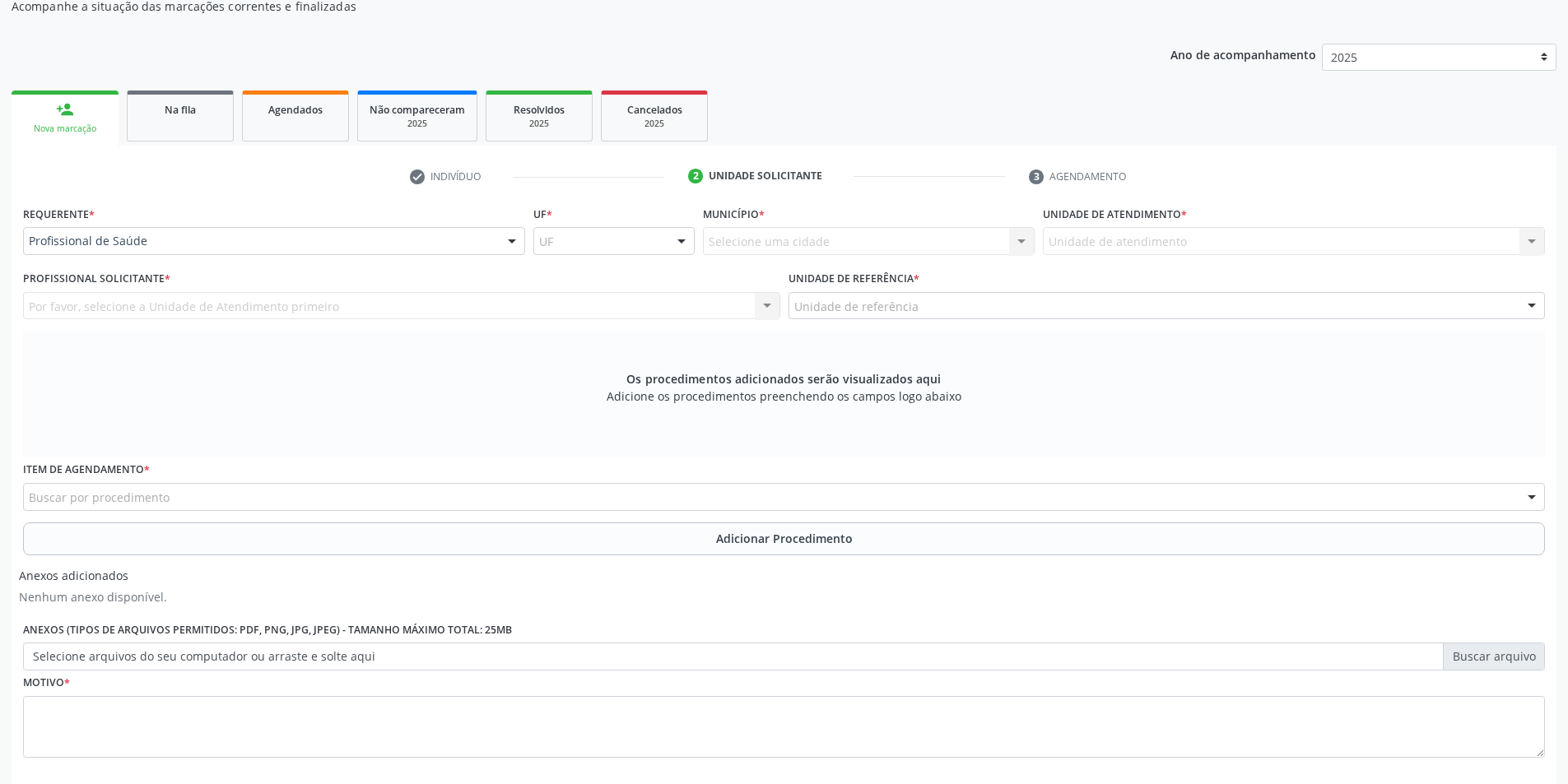
click at [1466, 249] on div "Unidade de atendimento Nenhum resultado encontrado para: " " Não há nenhuma opç…" at bounding box center [1294, 240] width 502 height 28
click at [1463, 249] on div "Unidade de atendimento Nenhum resultado encontrado para: " " Não há nenhuma opç…" at bounding box center [1294, 240] width 502 height 28
click at [1458, 249] on div "Unidade de atendimento Nenhum resultado encontrado para: " " Não há nenhuma opç…" at bounding box center [1294, 240] width 502 height 28
click at [1474, 314] on div "Unidade de referência" at bounding box center [1167, 306] width 758 height 28
click at [1534, 302] on div at bounding box center [1531, 307] width 25 height 28
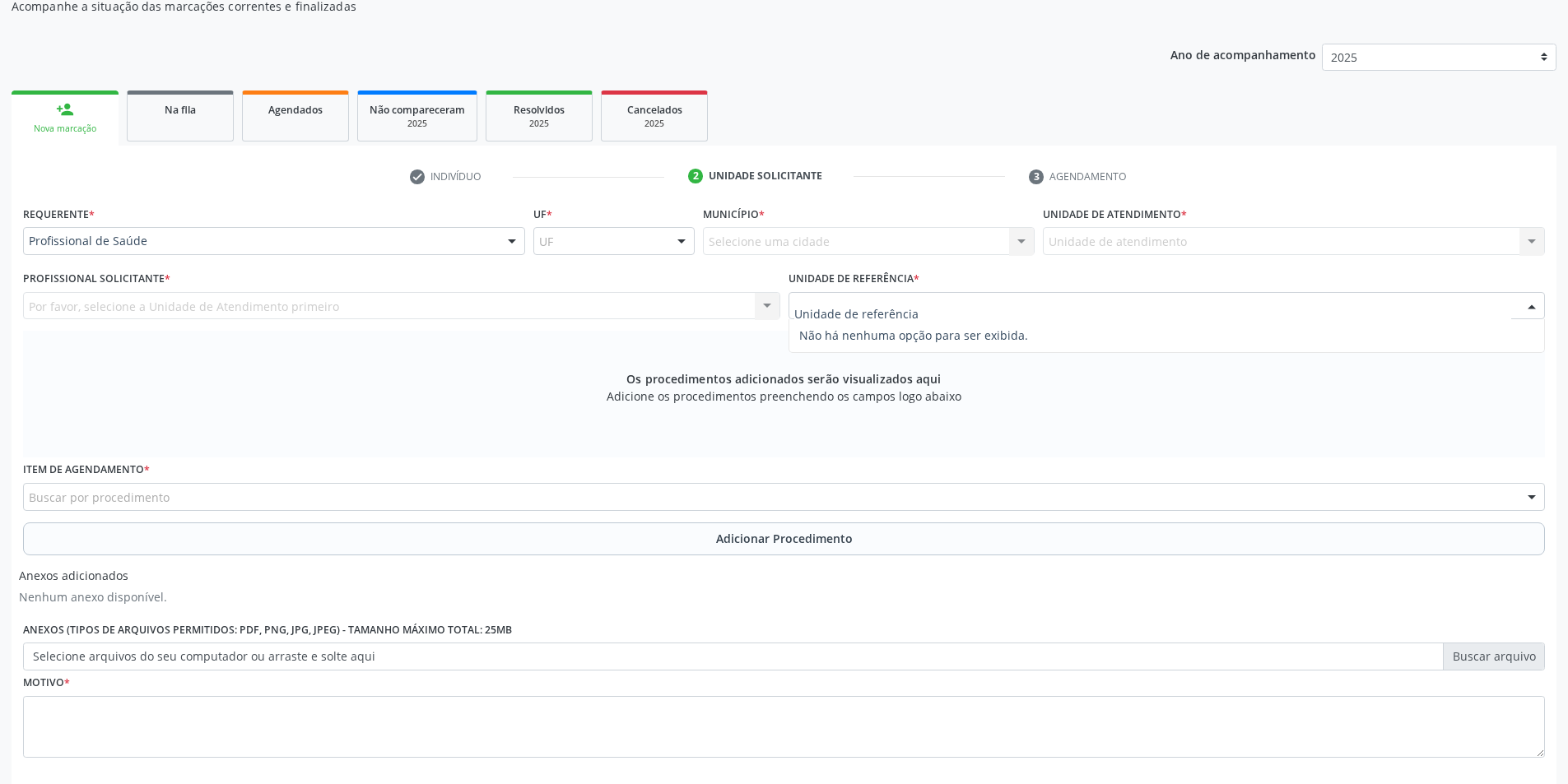
click at [1533, 309] on div at bounding box center [1531, 307] width 25 height 28
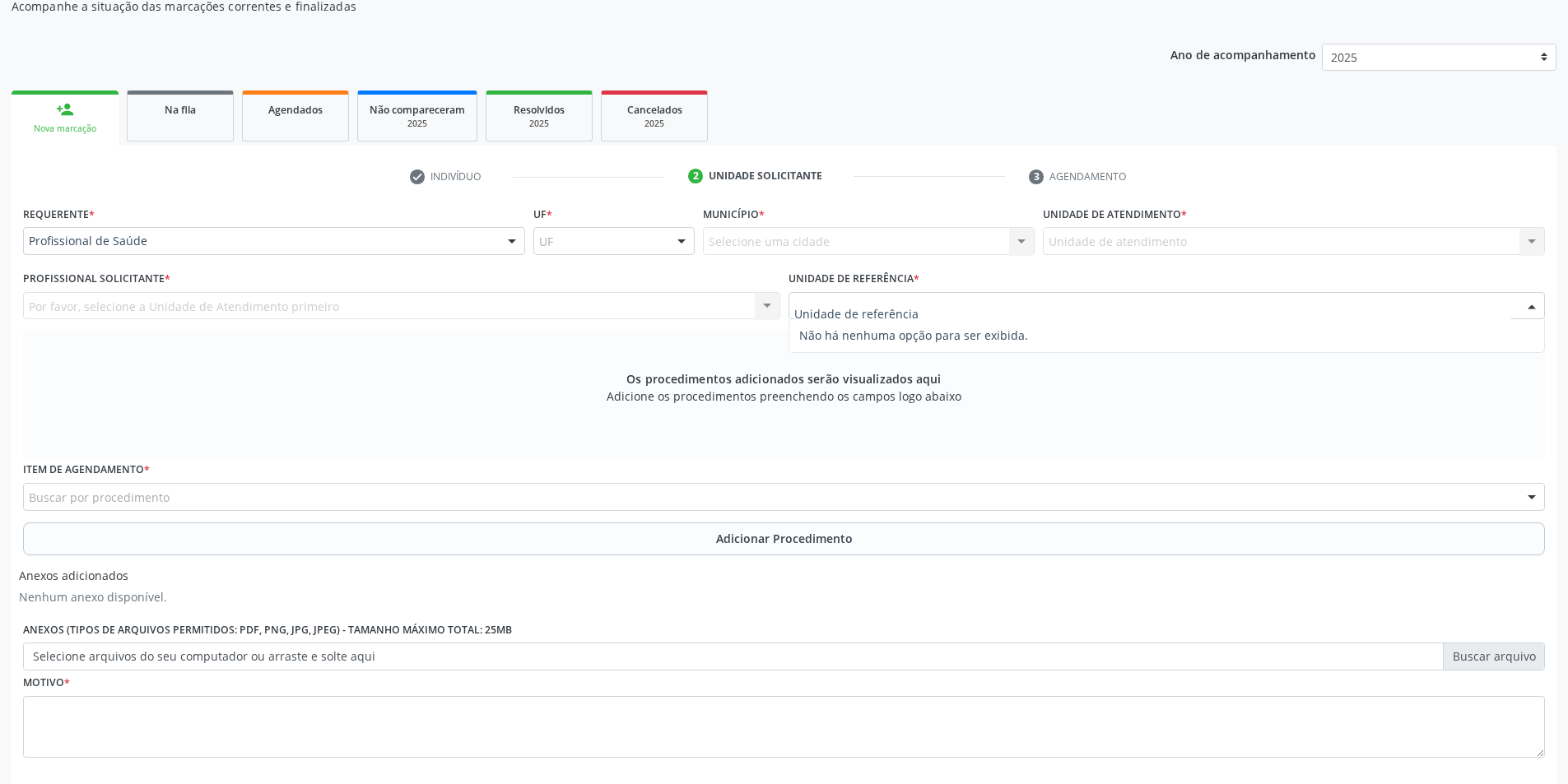
click at [1533, 309] on div at bounding box center [1531, 307] width 25 height 28
click at [238, 312] on div "Por favor, selecione a Unidade de Atendimento primeiro Nenhum resultado encontr…" at bounding box center [402, 306] width 758 height 28
drag, startPoint x: 264, startPoint y: 307, endPoint x: 688, endPoint y: 356, distance: 426.8
click at [322, 318] on div "Por favor, selecione a Unidade de Atendimento primeiro Nenhum resultado encontr…" at bounding box center [402, 306] width 758 height 28
click at [763, 303] on div "Por favor, selecione a Unidade de Atendimento primeiro Nenhum resultado encontr…" at bounding box center [402, 306] width 758 height 28
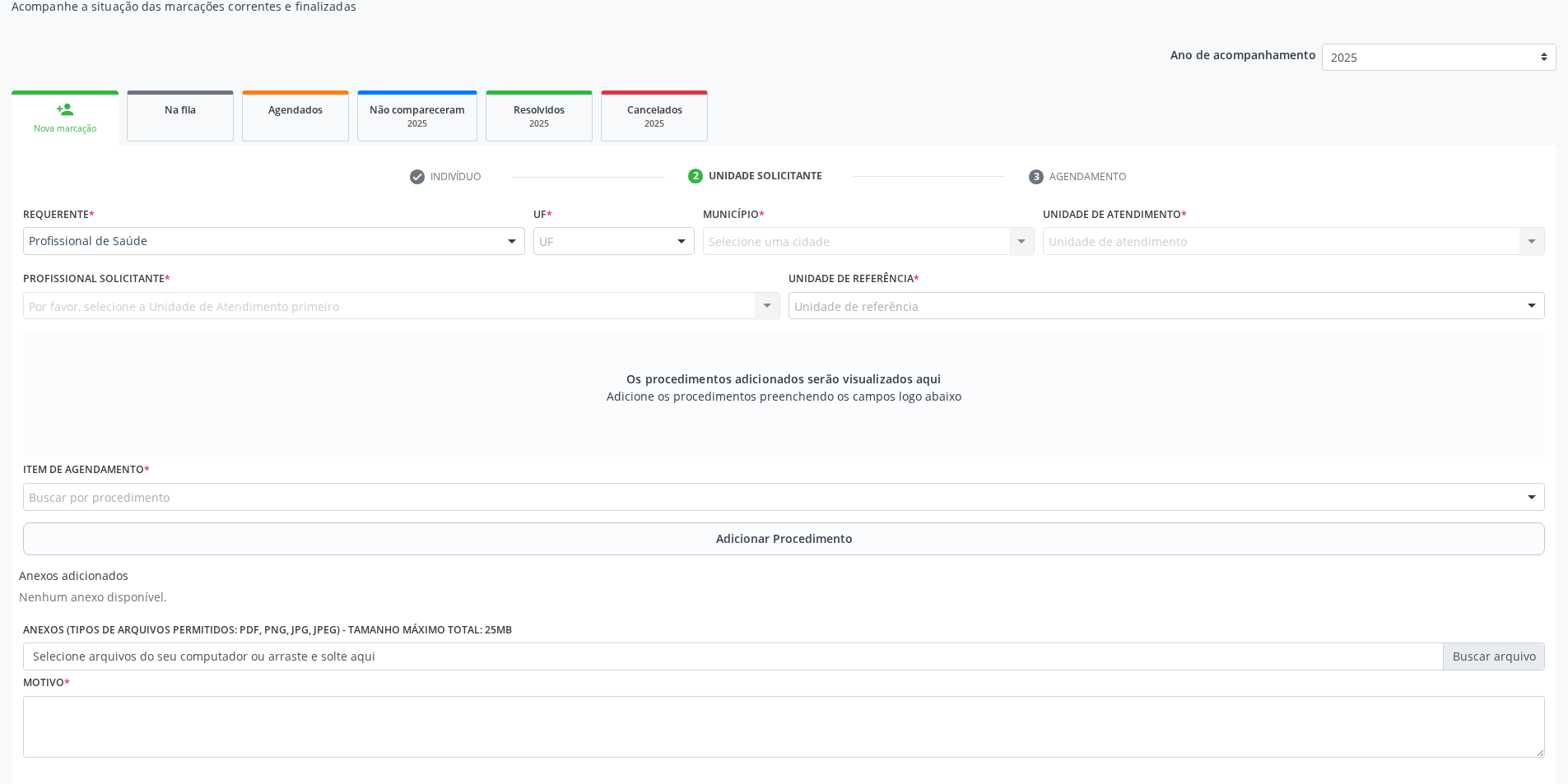
click at [763, 303] on div "Por favor, selecione a Unidade de Atendimento primeiro Nenhum resultado encontr…" at bounding box center [402, 306] width 758 height 28
click at [764, 304] on div "Por favor, selecione a Unidade de Atendimento primeiro Nenhum resultado encontr…" at bounding box center [402, 306] width 758 height 28
click at [1116, 235] on div "Unidade de atendimento Nenhum resultado encontrado para: " " Não há nenhuma opç…" at bounding box center [1294, 240] width 502 height 28
click at [1518, 235] on div "Unidade de atendimento Nenhum resultado encontrado para: " " Não há nenhuma opç…" at bounding box center [1294, 240] width 502 height 28
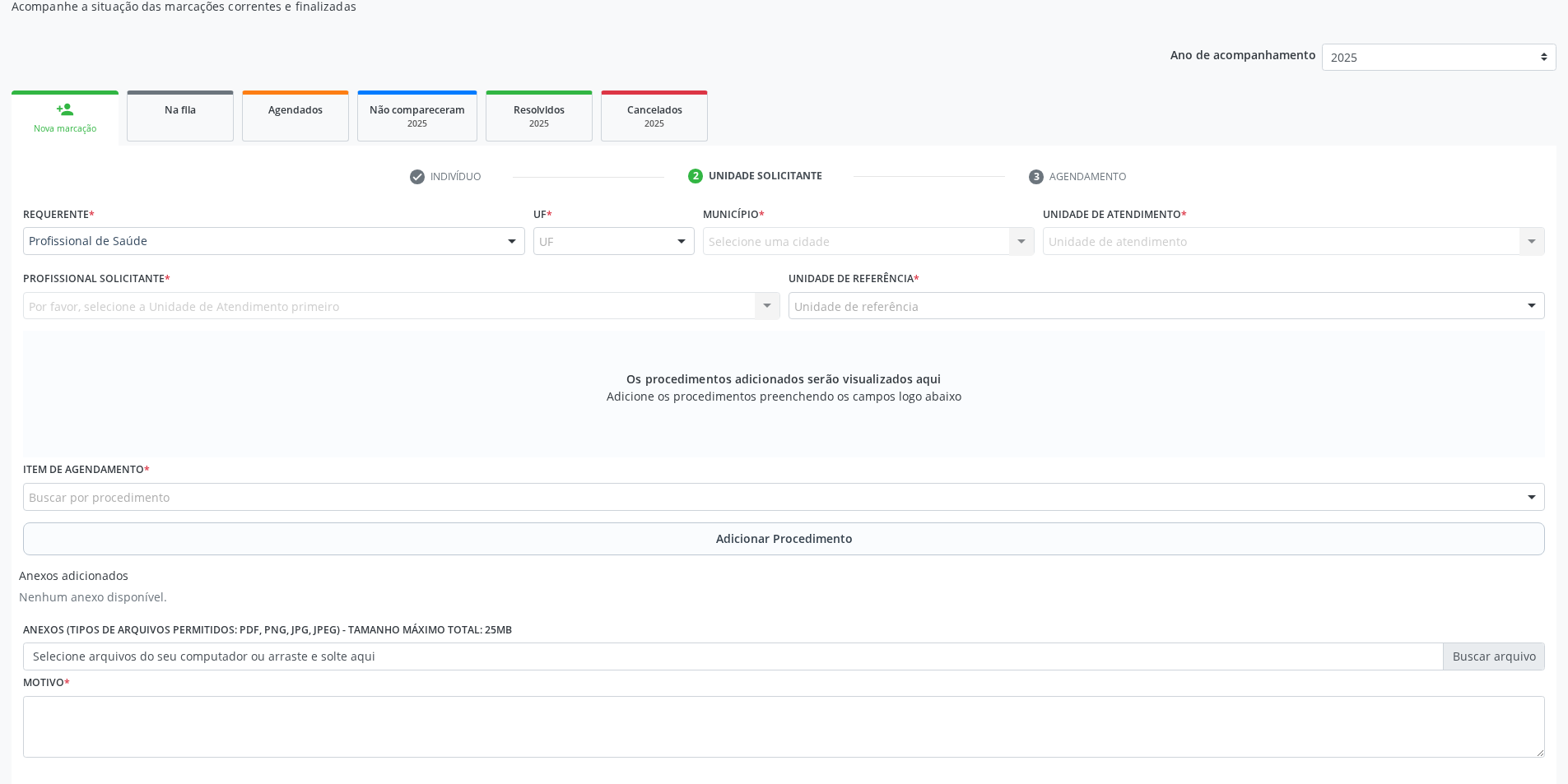
click at [1518, 235] on div "Unidade de atendimento Nenhum resultado encontrado para: " " Não há nenhuma opç…" at bounding box center [1294, 240] width 502 height 28
click at [1518, 238] on div "Unidade de atendimento Nenhum resultado encontrado para: " " Não há nenhuma opç…" at bounding box center [1294, 240] width 502 height 28
click at [1005, 377] on div "Os procedimentos adicionados serão visualizados aqui Adicione os procedimentos …" at bounding box center [784, 393] width 1522 height 126
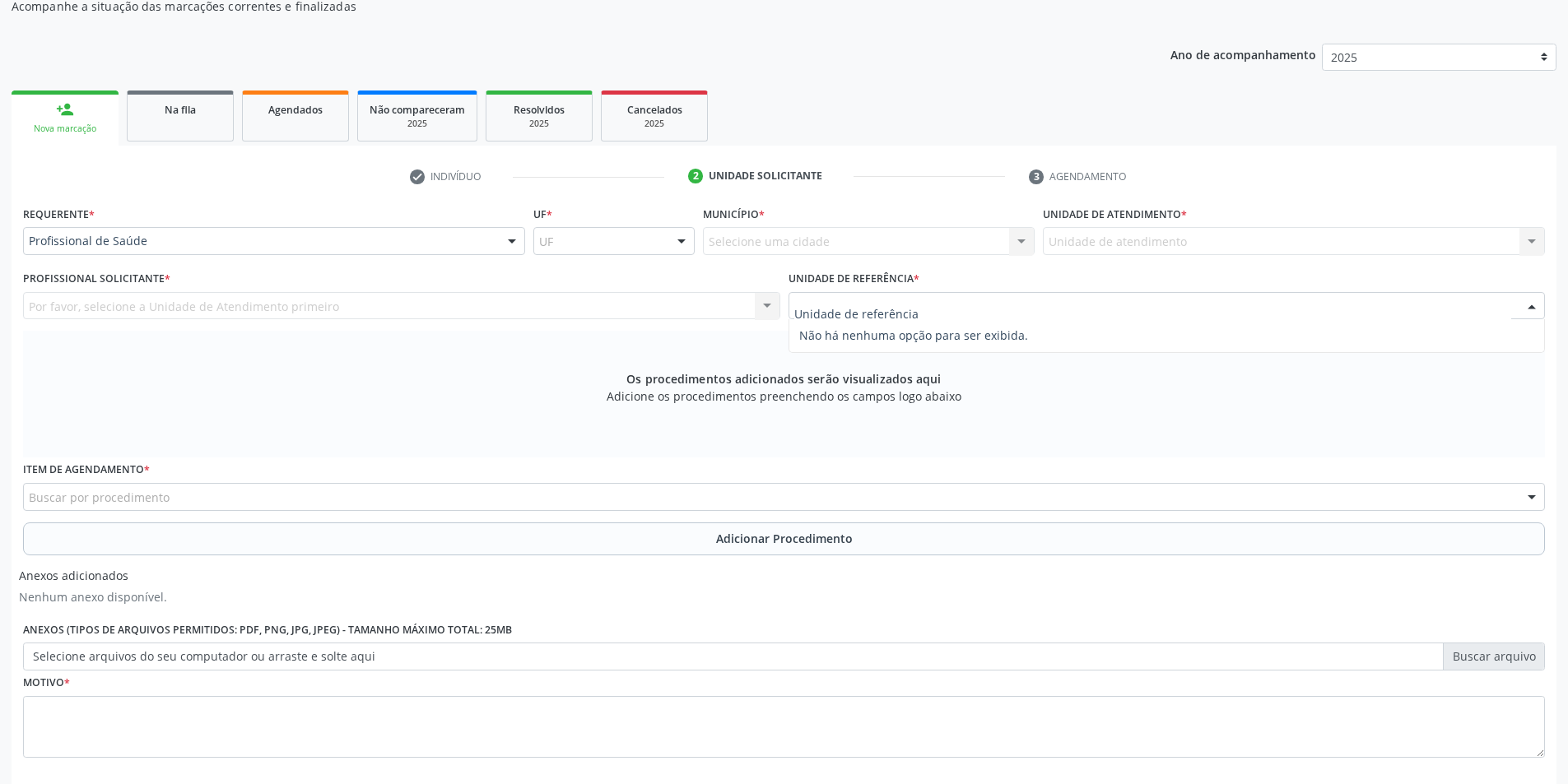
click at [1082, 311] on div at bounding box center [1167, 306] width 758 height 28
click at [1082, 311] on input "text" at bounding box center [1153, 314] width 718 height 33
click at [1534, 301] on div at bounding box center [1531, 307] width 25 height 28
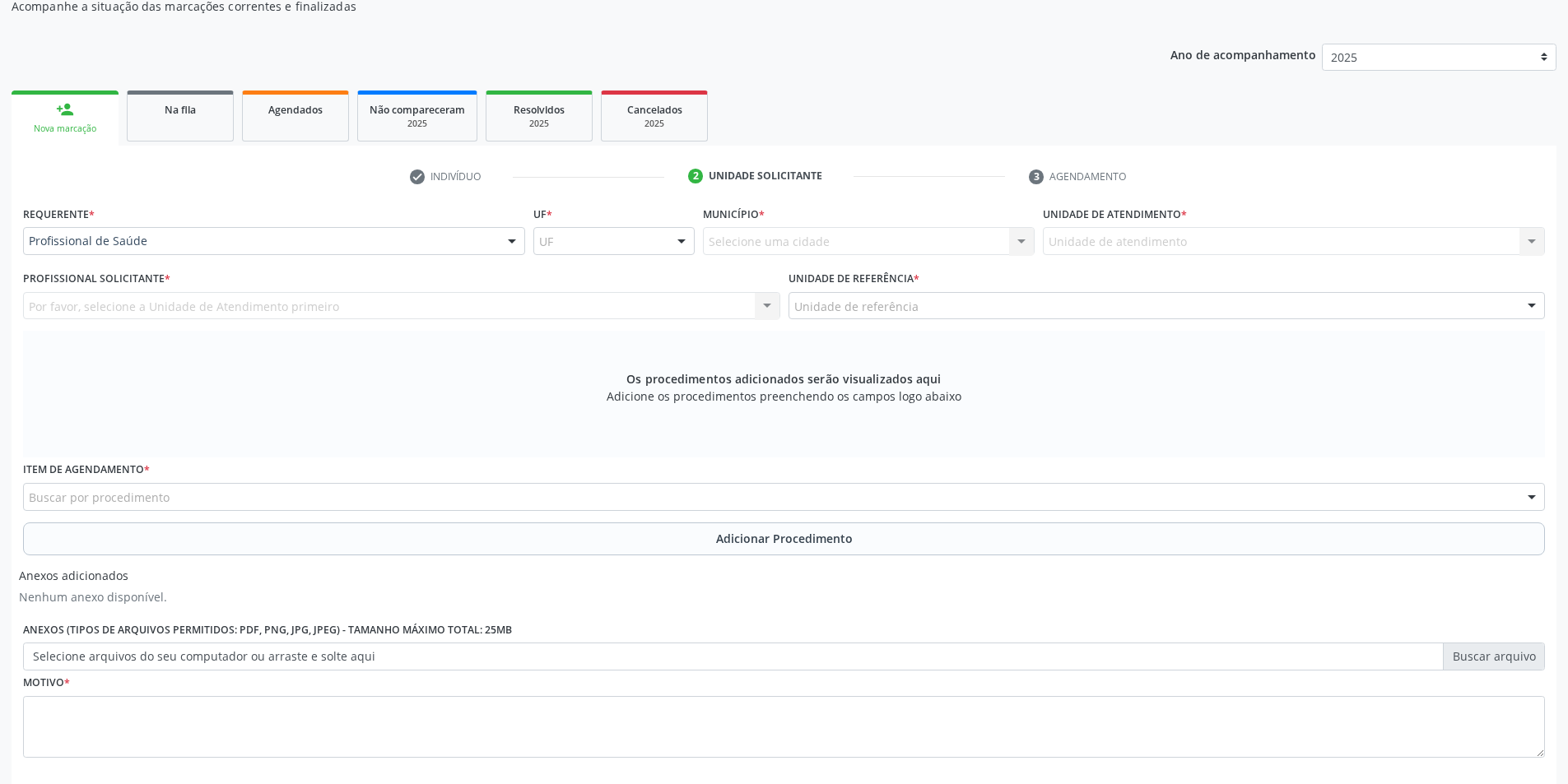
click at [1524, 242] on div "Unidade de atendimento Nenhum resultado encontrado para: " " Não há nenhuma opç…" at bounding box center [1294, 240] width 502 height 28
click at [1545, 225] on div "Unidade de atendimento * Unidade de atendimento Nenhum resultado encontrado par…" at bounding box center [1294, 234] width 510 height 65
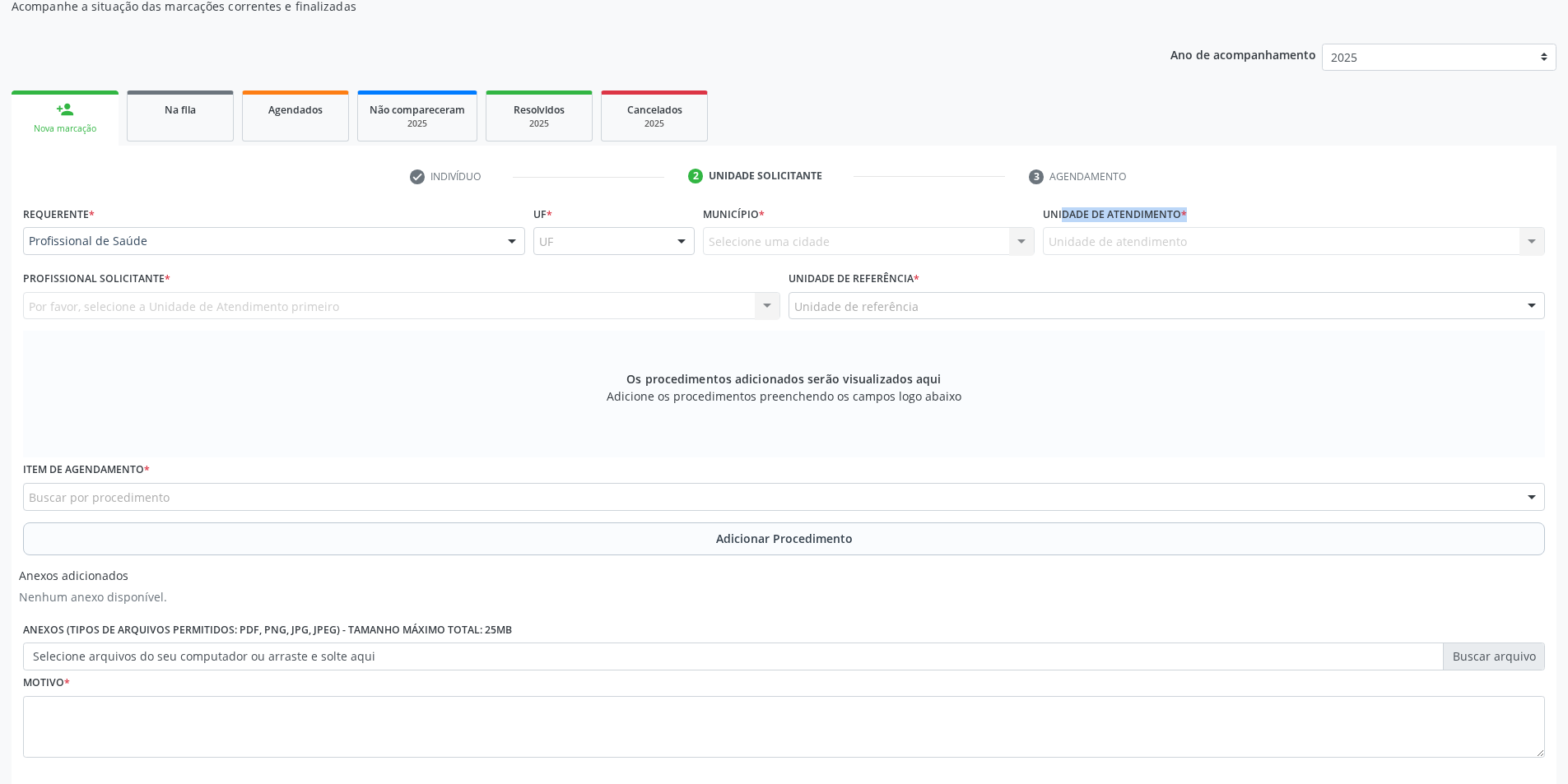
click at [1545, 225] on div "Unidade de atendimento * Unidade de atendimento Nenhum resultado encontrado par…" at bounding box center [1294, 234] width 510 height 65
click at [1118, 121] on ul "person_add Nova marcação Na fila Agendados Não compareceram 2025 Resolvidos 202…" at bounding box center [784, 116] width 1545 height 60
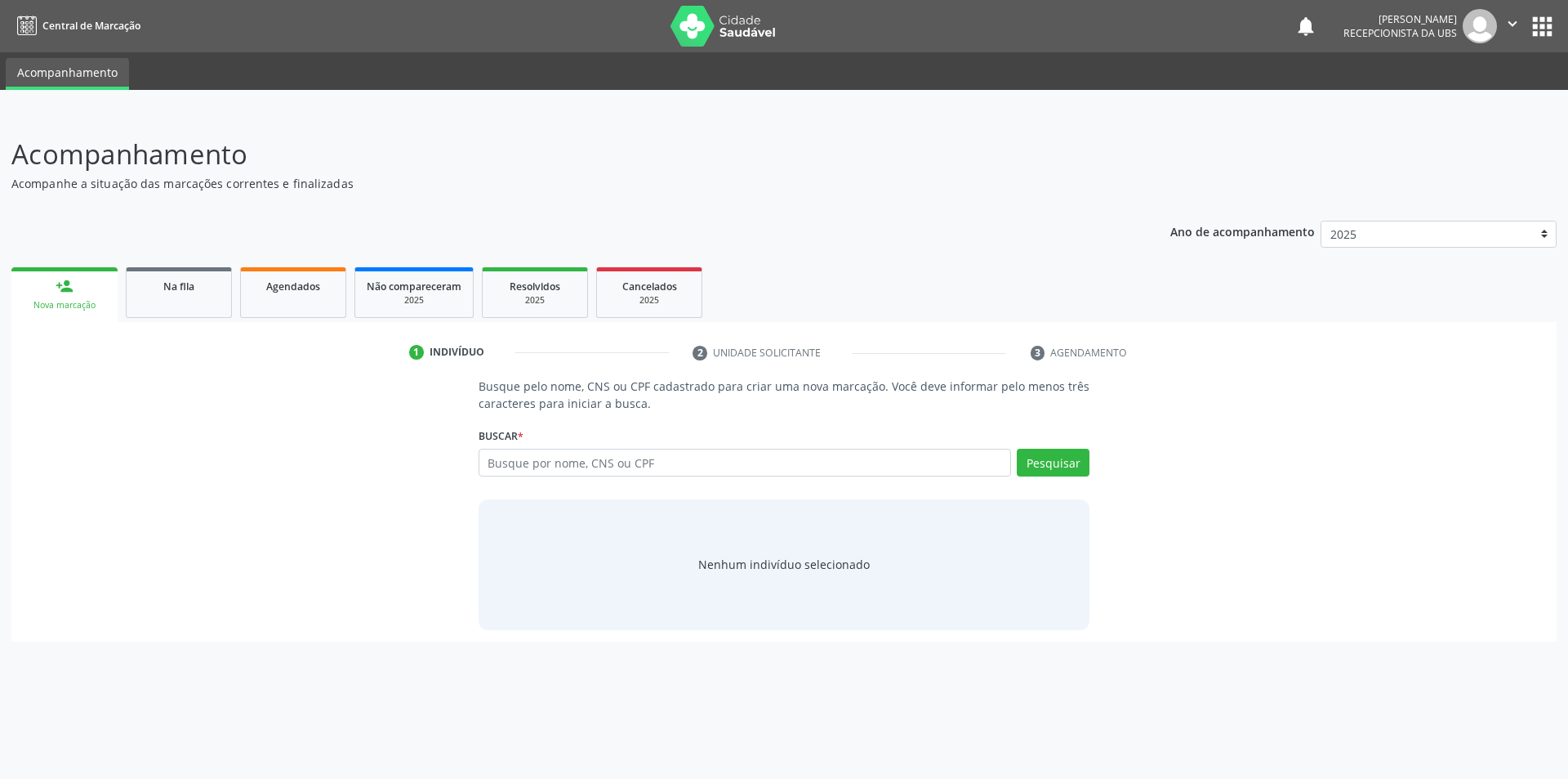
click at [646, 457] on input "text" at bounding box center [745, 462] width 534 height 28
type input "705206411706178"
drag, startPoint x: 1041, startPoint y: 463, endPoint x: 1044, endPoint y: 489, distance: 26.2
click at [1044, 488] on div "Busque pelo nome, CNS ou CPF cadastrado para criar uma nova marcação. Você deve…" at bounding box center [784, 503] width 635 height 252
click at [1041, 464] on button "Pesquisar" at bounding box center [1054, 462] width 73 height 28
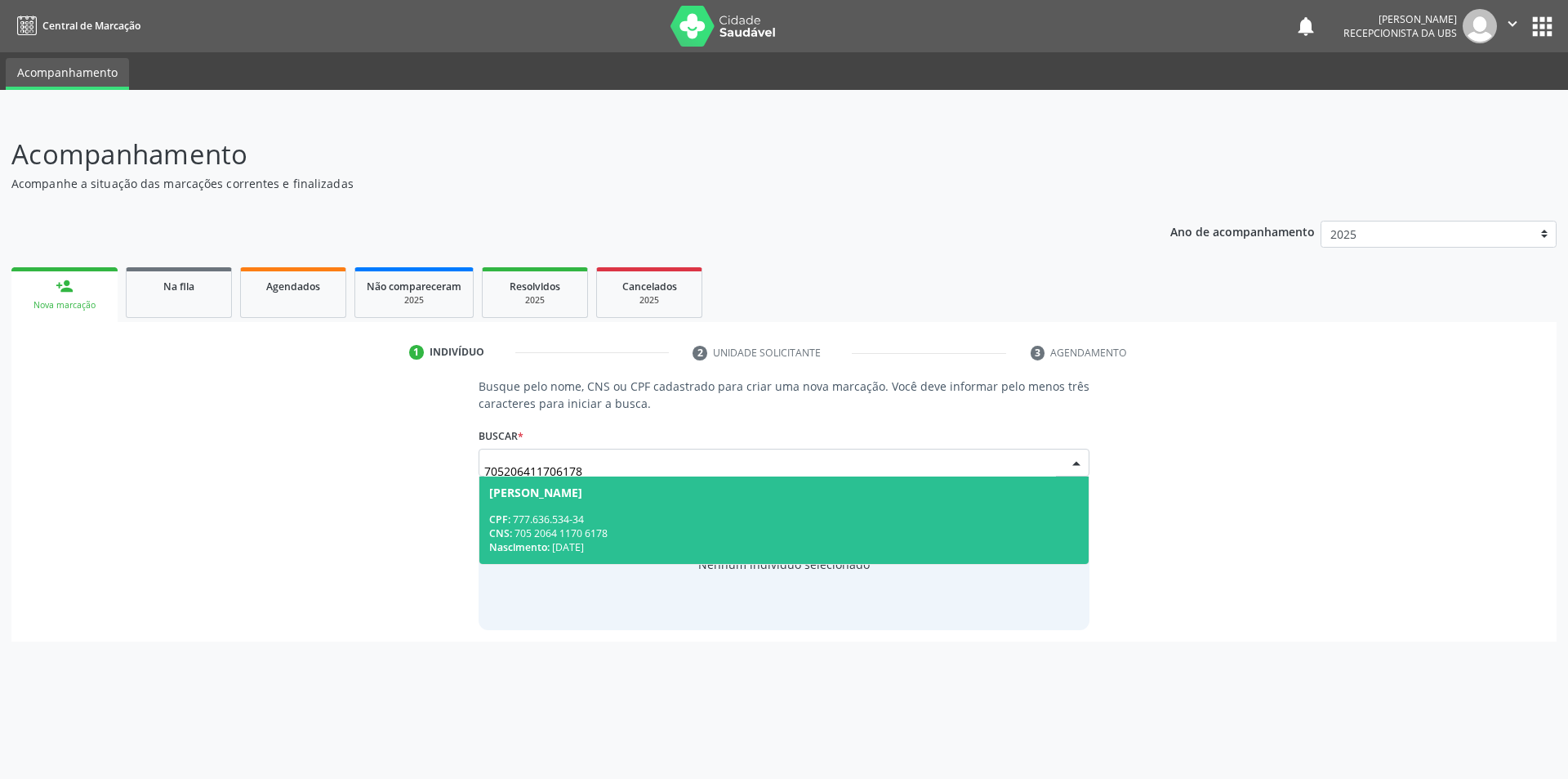
drag, startPoint x: 573, startPoint y: 510, endPoint x: 578, endPoint y: 522, distance: 13.0
click at [578, 522] on span "Narielson de Oliveira Silva CPF: 777.636.534-34 CNS: 705 2064 1170 6178 Nascime…" at bounding box center [784, 520] width 610 height 88
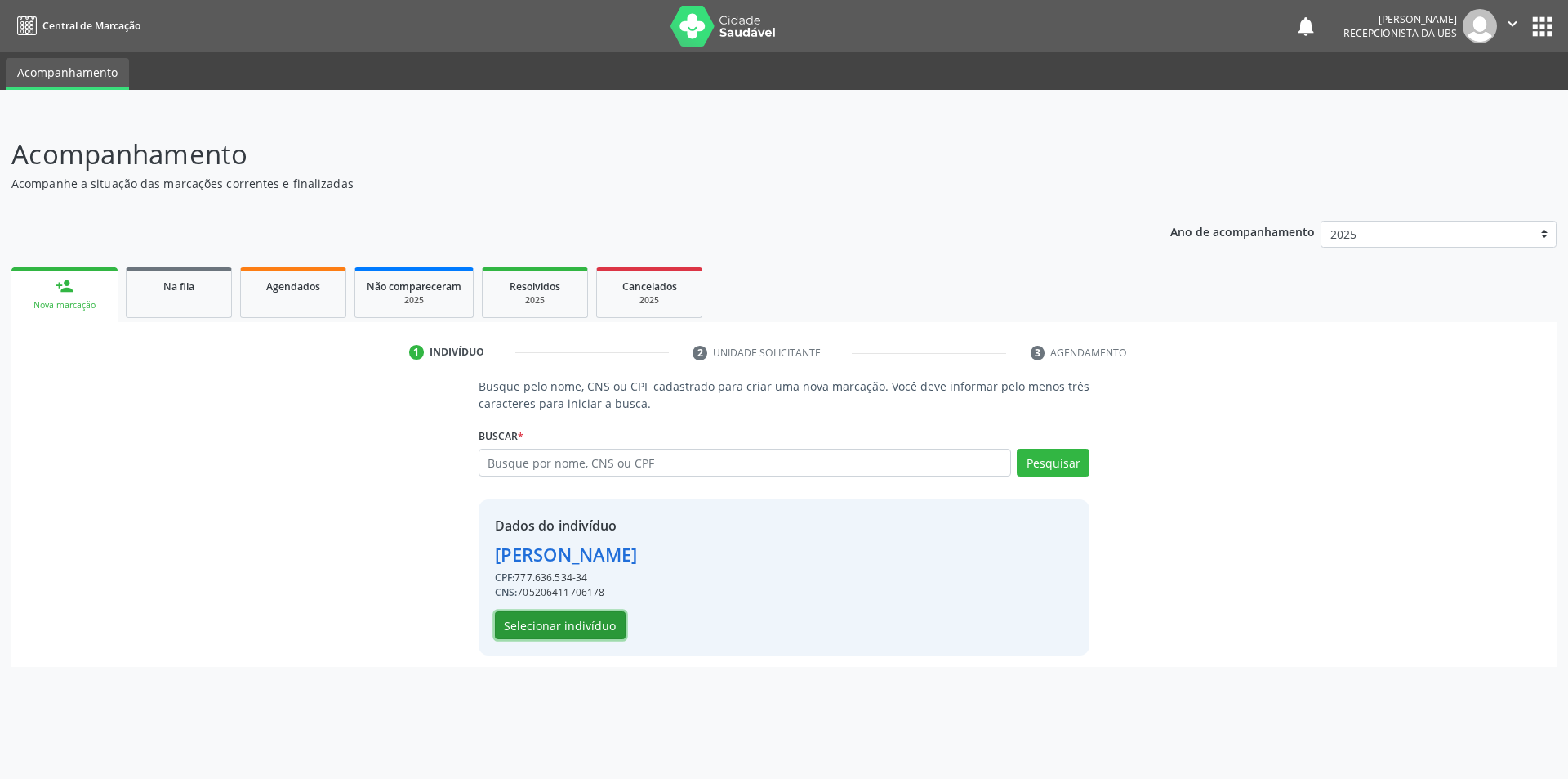
click at [584, 624] on button "Selecionar indivíduo" at bounding box center [560, 625] width 130 height 28
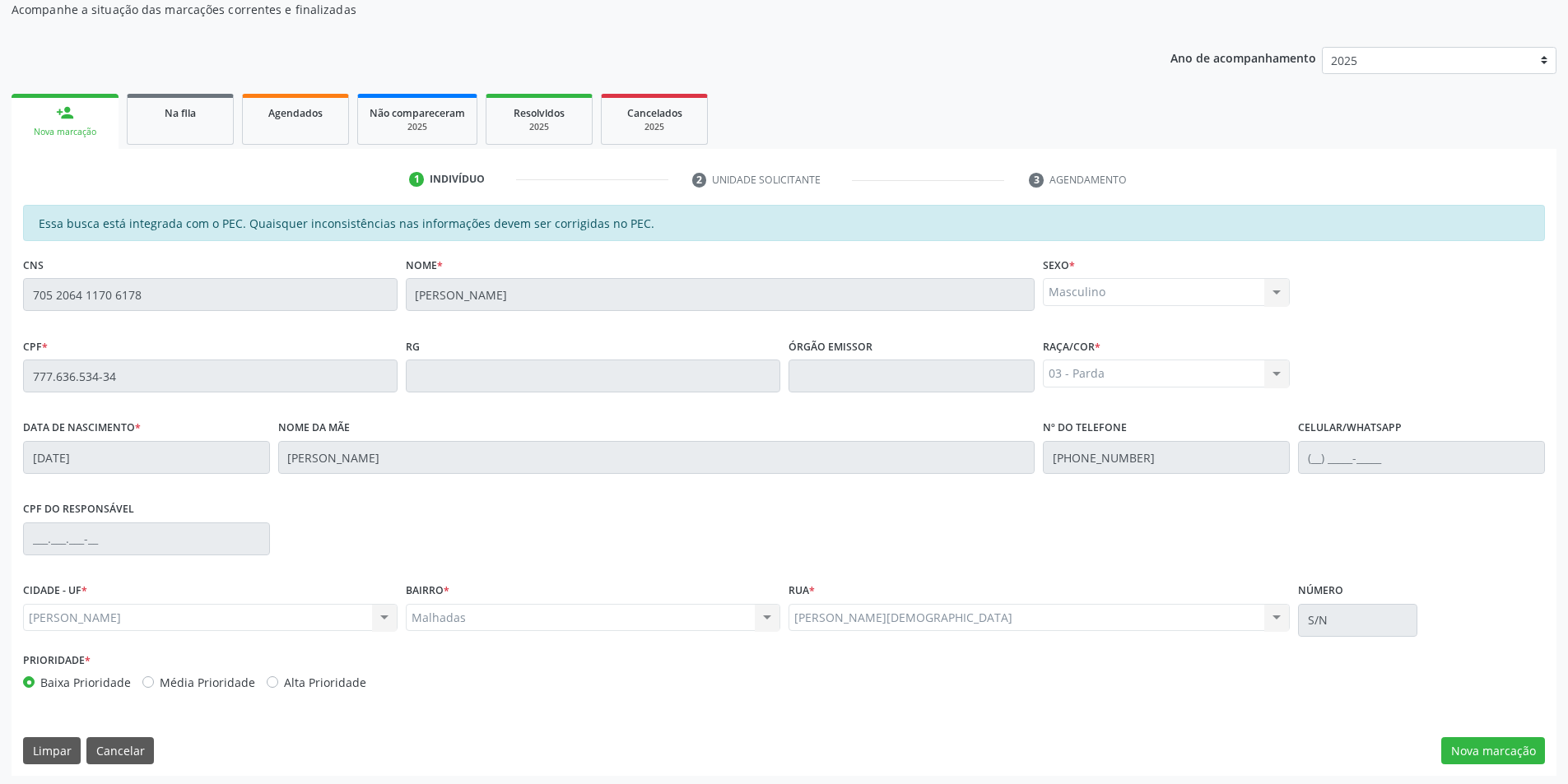
scroll to position [179, 0]
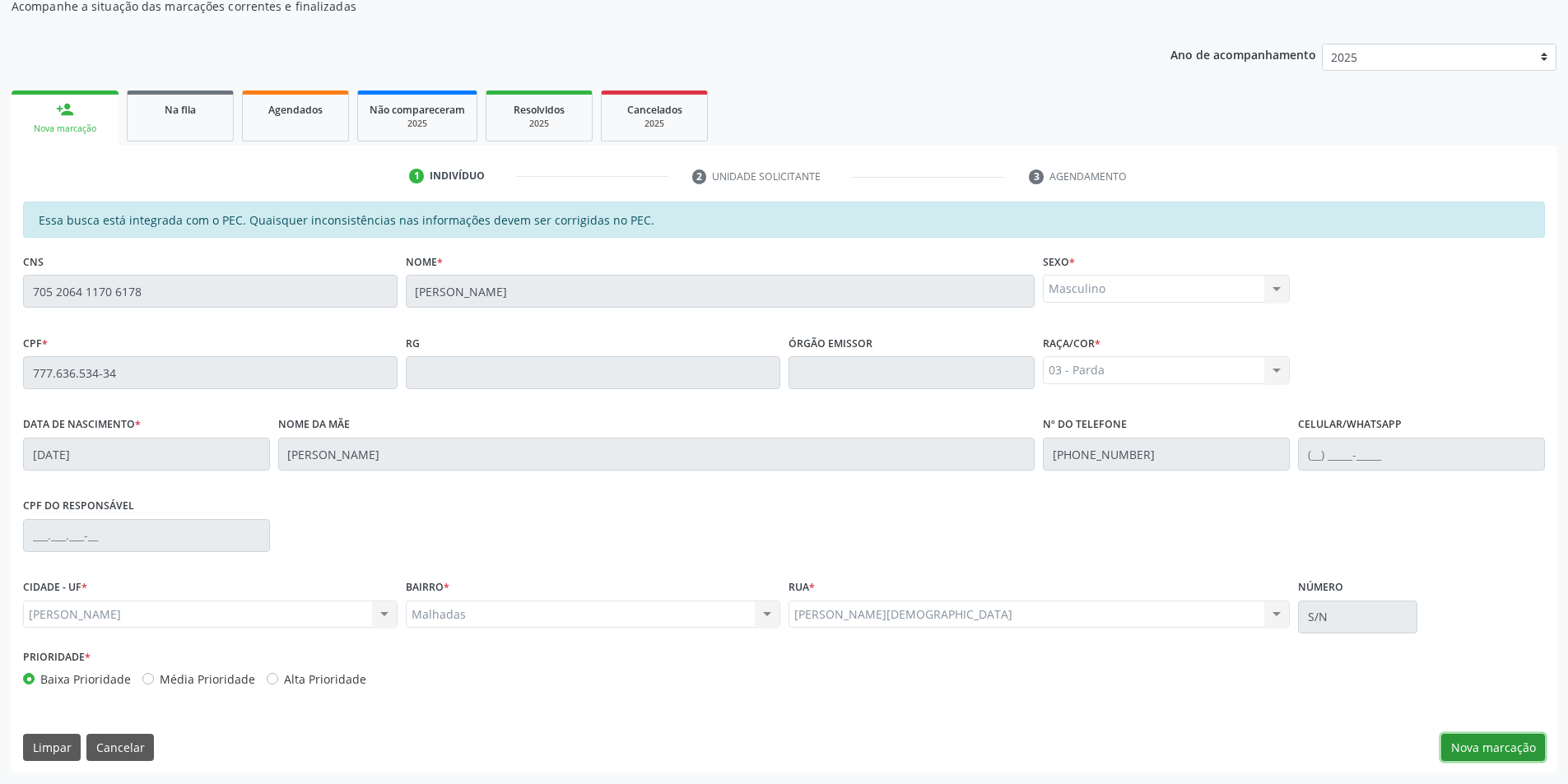
click at [1512, 751] on button "Nova marcação" at bounding box center [1493, 747] width 103 height 28
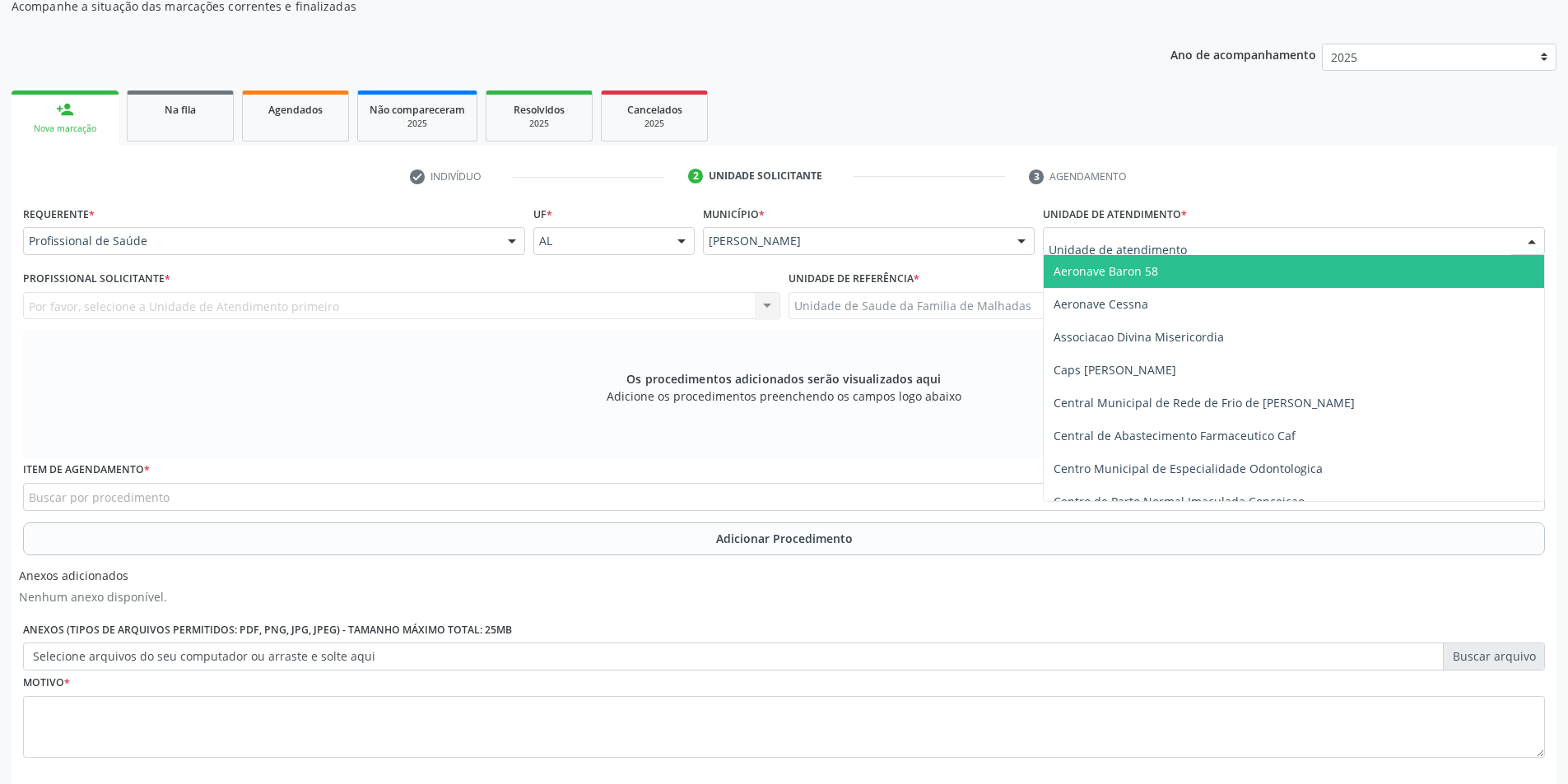
click at [1379, 254] on div "Aeronave Baron 58 Aeronave Cessna Associacao Divina Misericordia Caps Maria Cel…" at bounding box center [1294, 240] width 502 height 28
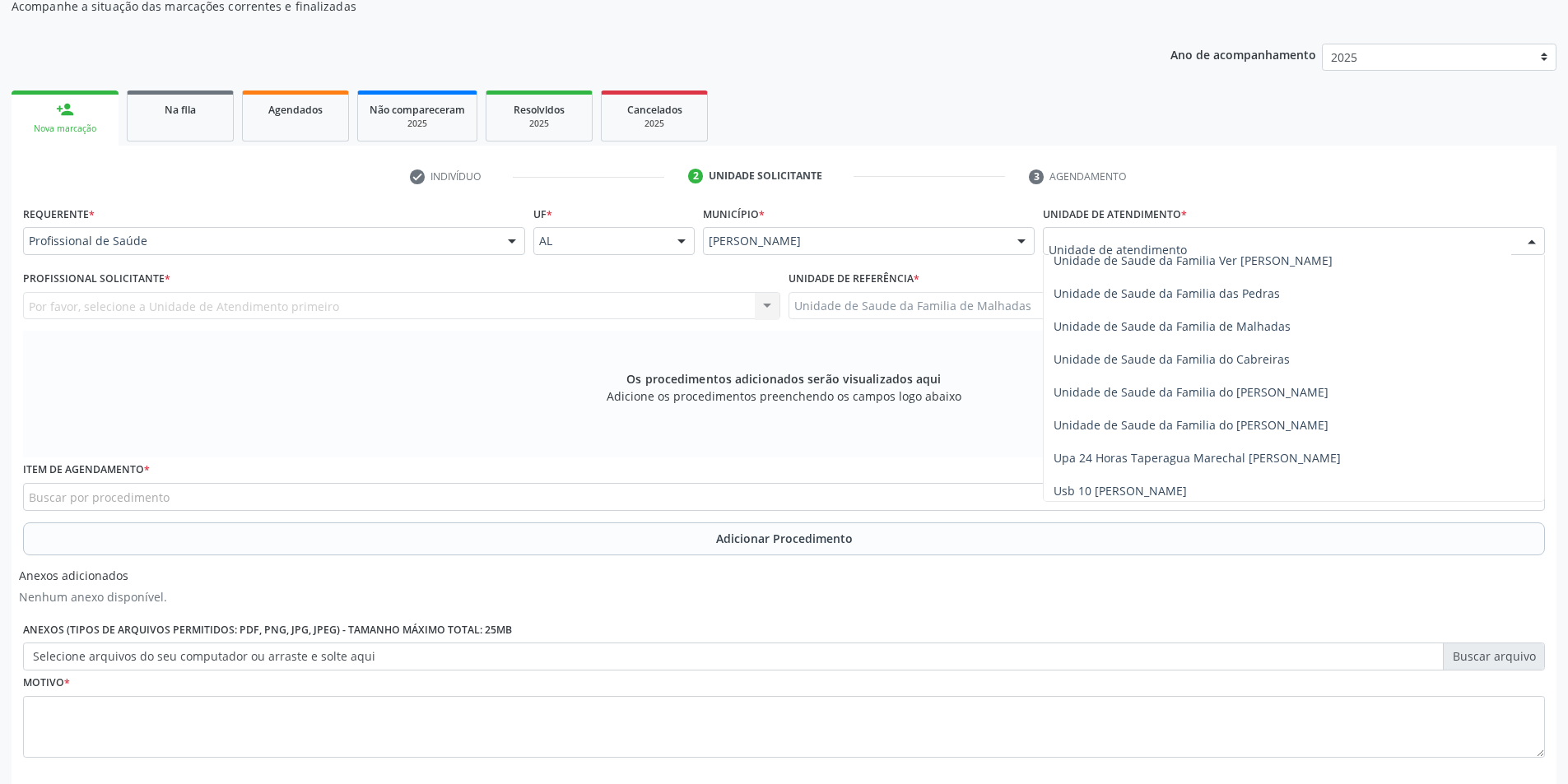
scroll to position [1301, 0]
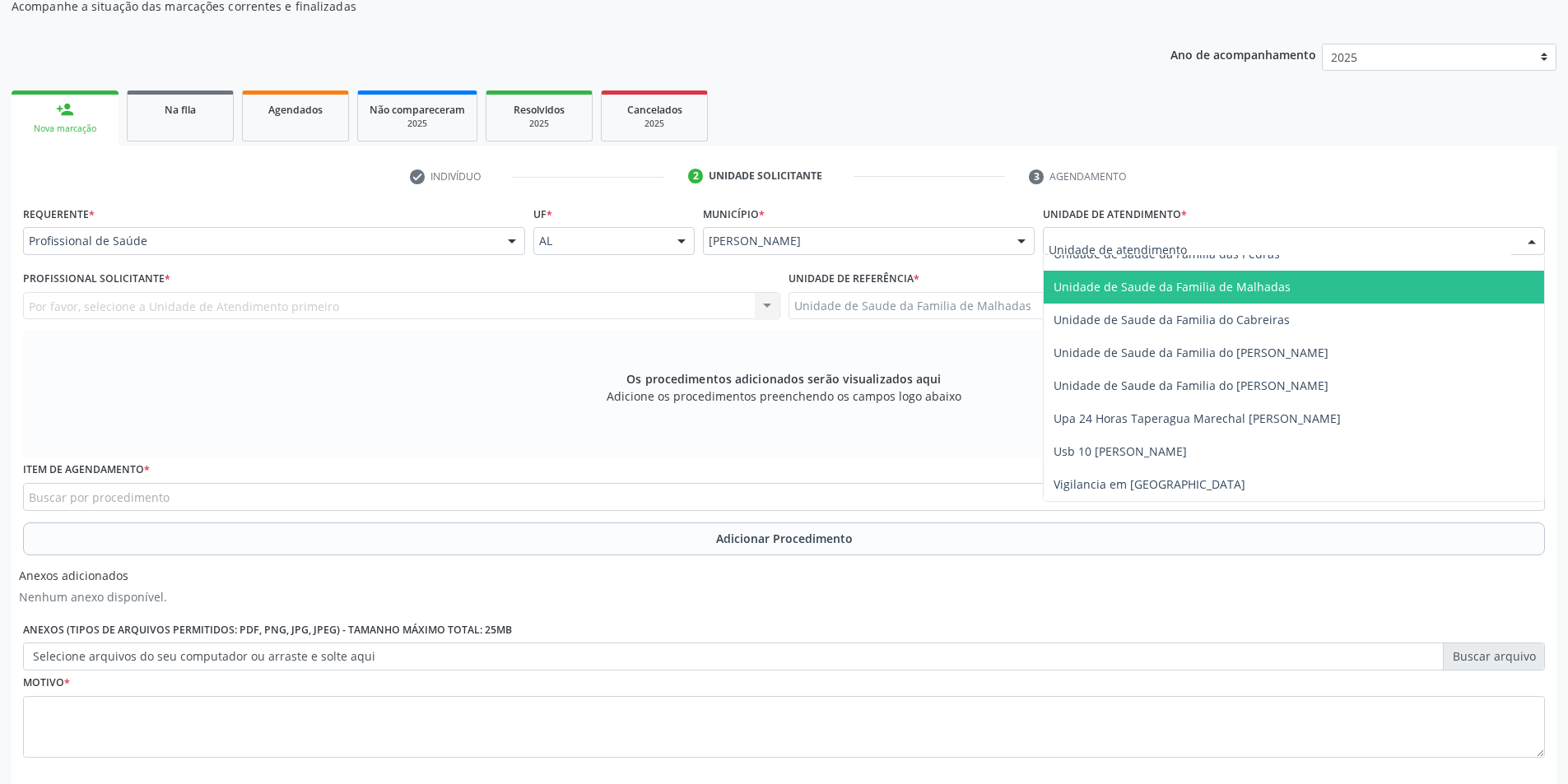
click at [1307, 288] on span "Unidade de Saude da Familia de Malhadas" at bounding box center [1294, 286] width 500 height 33
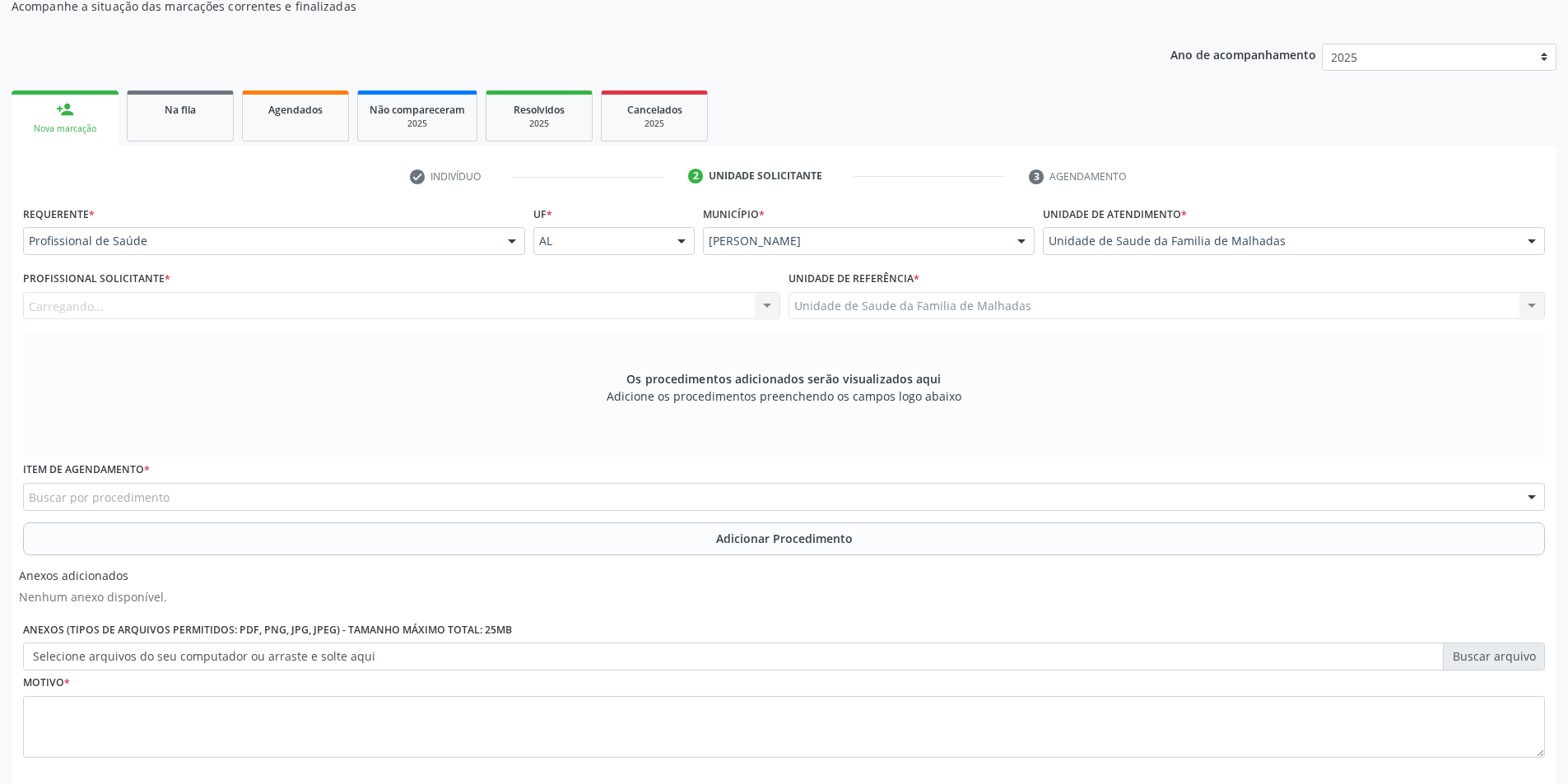
click at [567, 305] on div "Carregando... Nenhum resultado encontrado para: " " Não há nenhuma opção para s…" at bounding box center [402, 306] width 758 height 28
click at [763, 304] on div "Carregando... Nenhum resultado encontrado para: " " Não há nenhuma opção para s…" at bounding box center [402, 306] width 758 height 28
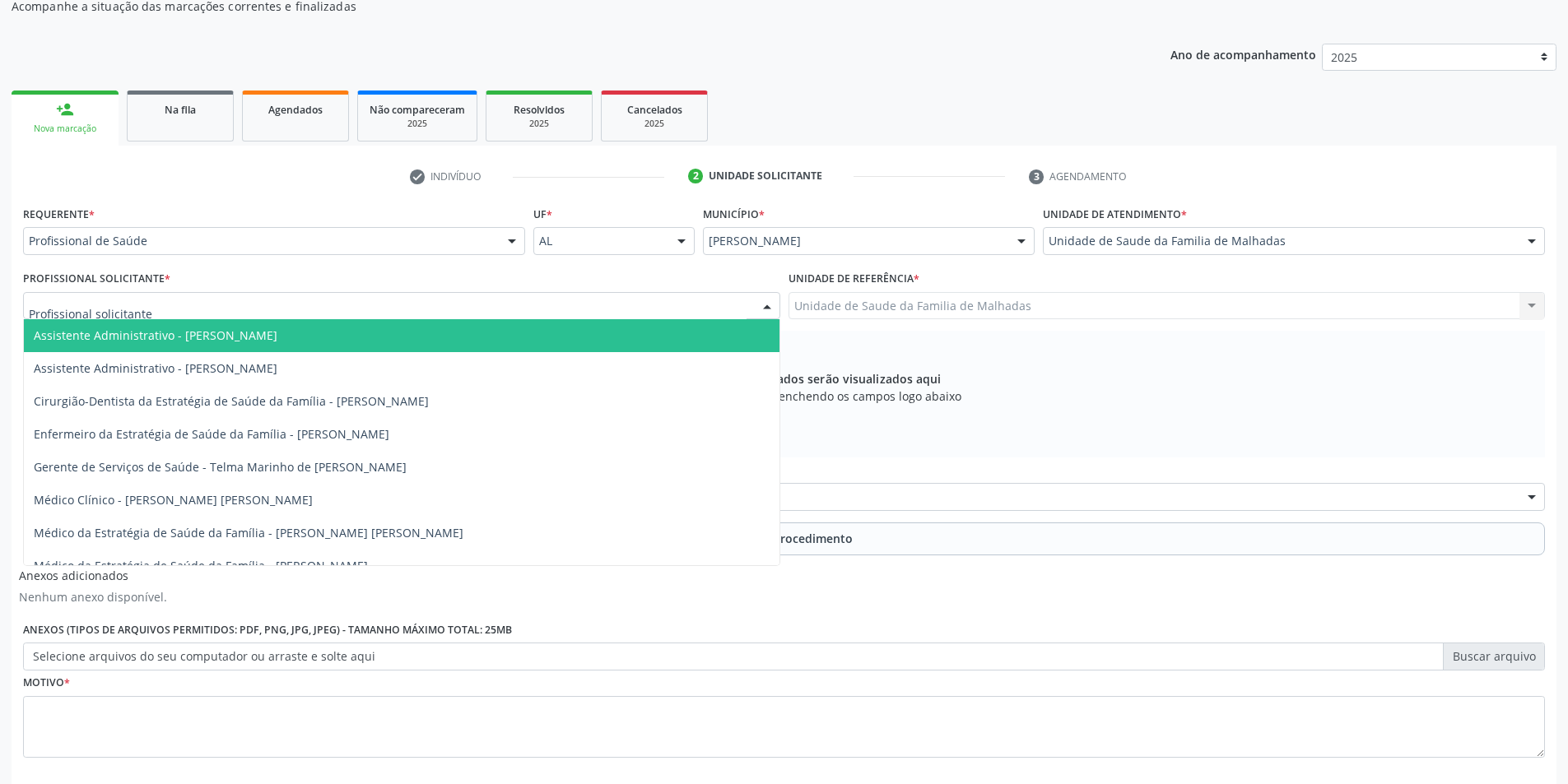
click at [767, 306] on div at bounding box center [767, 307] width 25 height 28
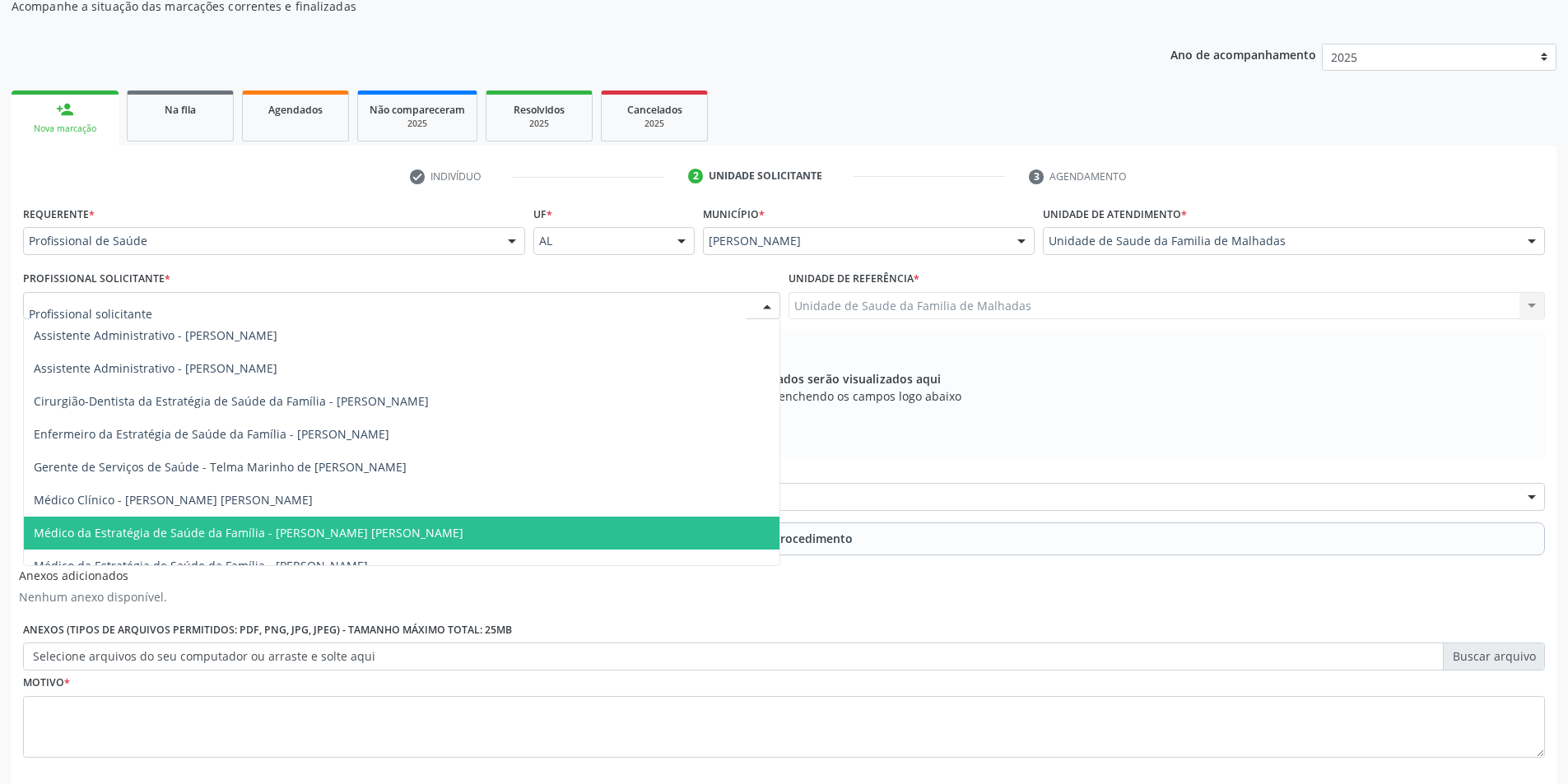
click at [763, 541] on span "Médico da Estratégia de Saúde da Família - [PERSON_NAME] [PERSON_NAME]" at bounding box center [402, 533] width 756 height 33
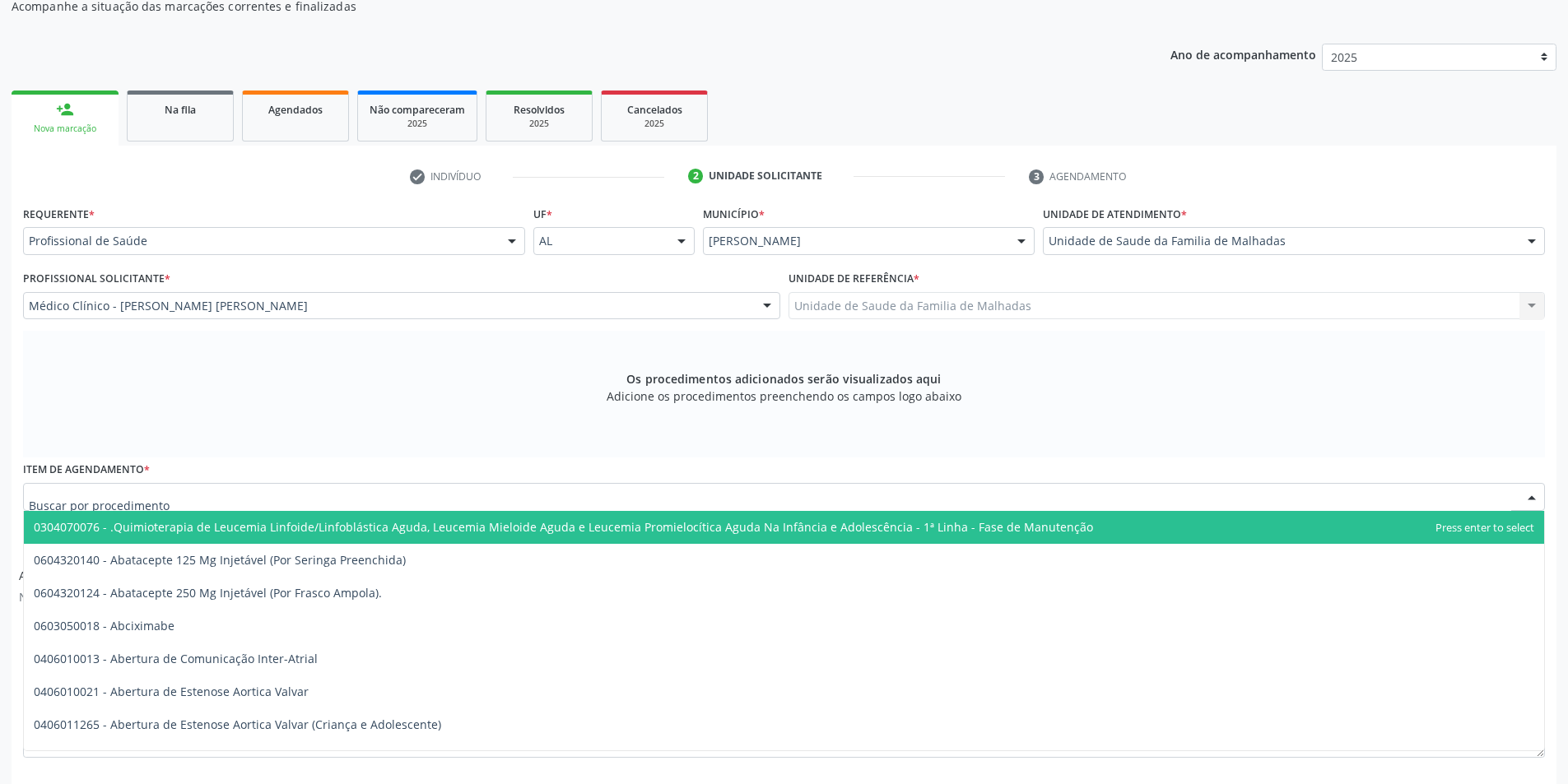
click at [585, 504] on div at bounding box center [784, 497] width 1522 height 28
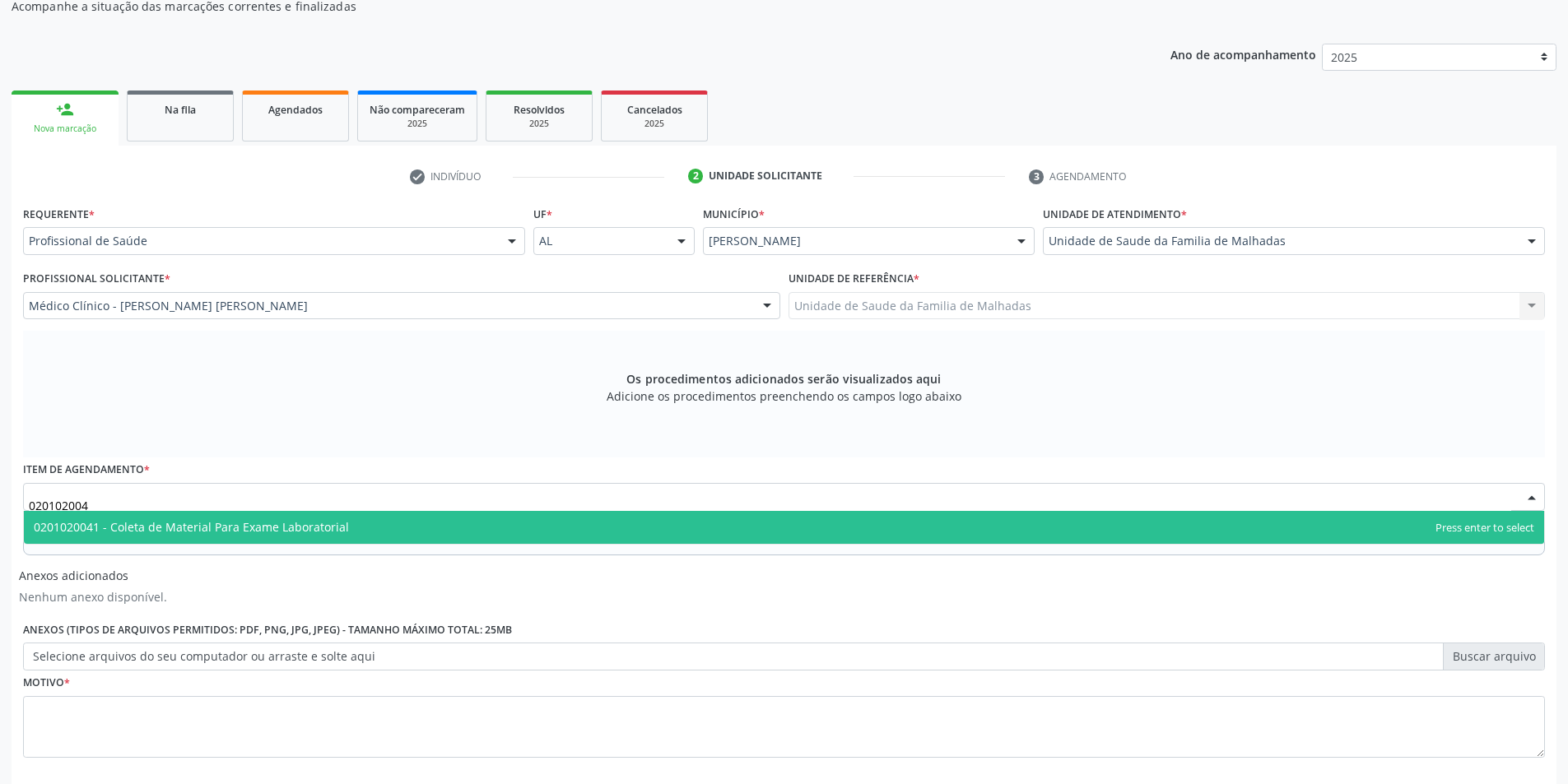
type input "0201020041"
click at [840, 517] on span "0201020041 - Coleta de Material Para Exame Laboratorial" at bounding box center [784, 527] width 1520 height 33
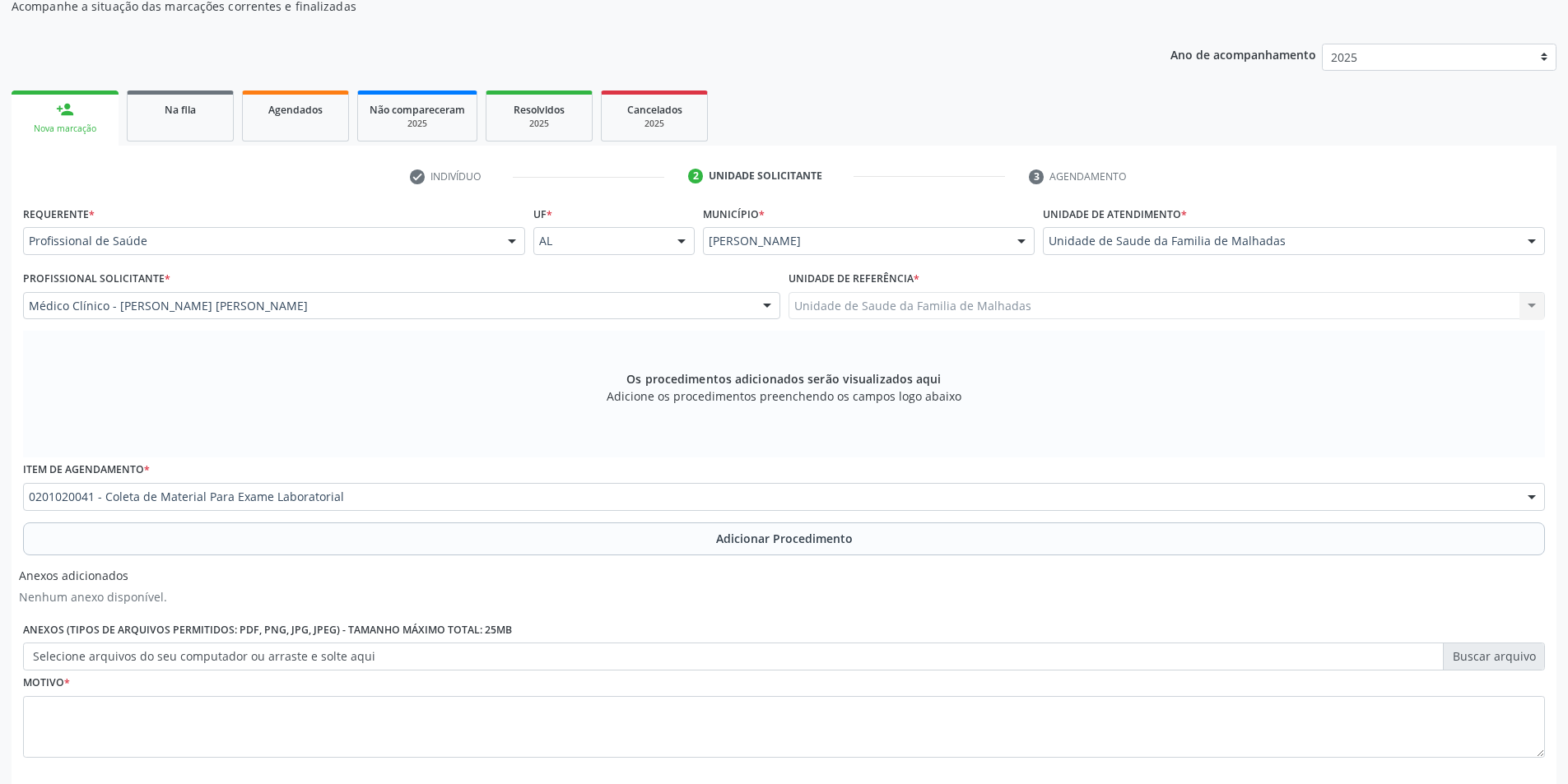
click at [817, 538] on span "Adicionar Procedimento" at bounding box center [784, 538] width 136 height 17
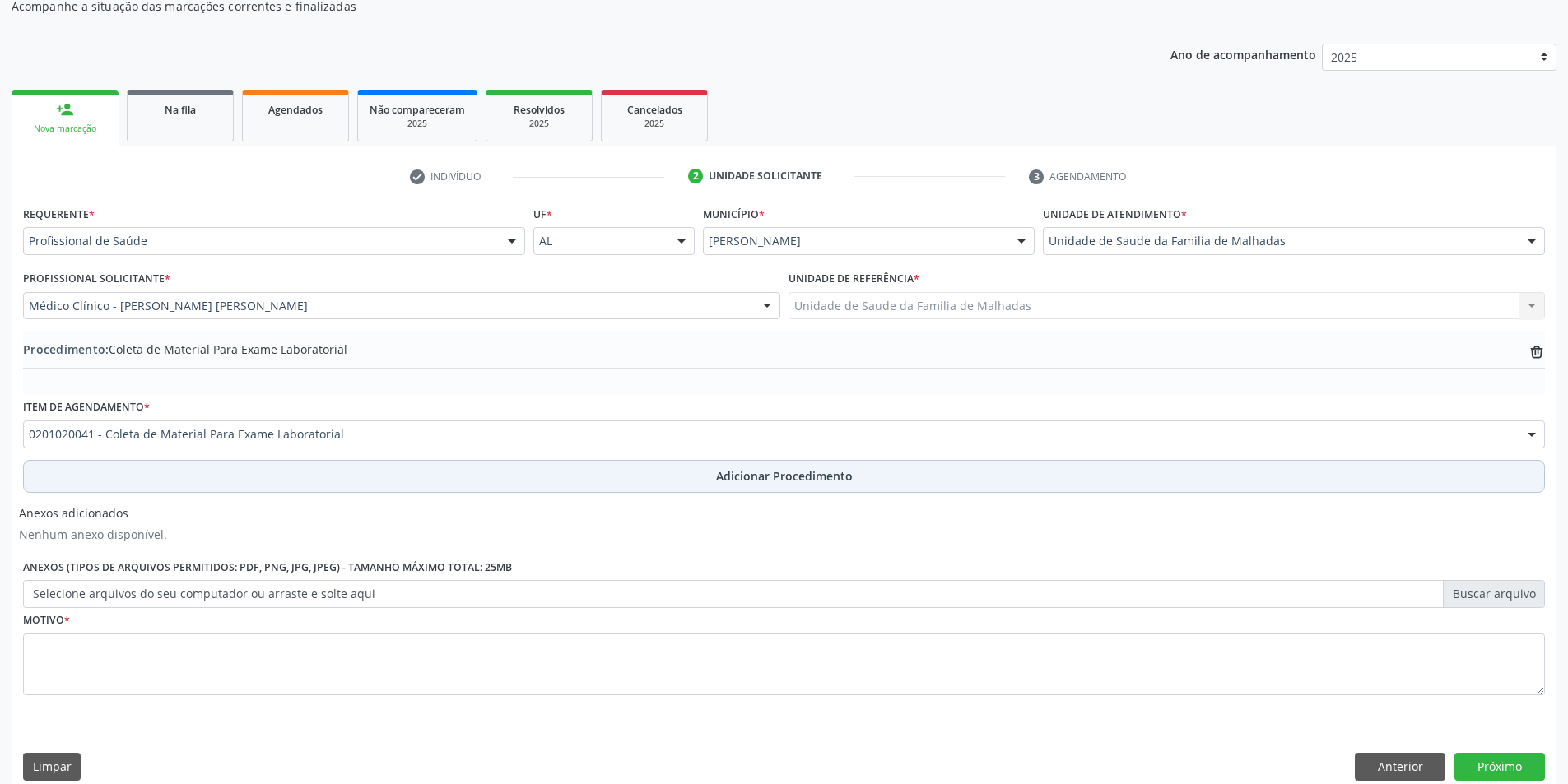
click at [807, 480] on span "Adicionar Procedimento" at bounding box center [784, 475] width 136 height 17
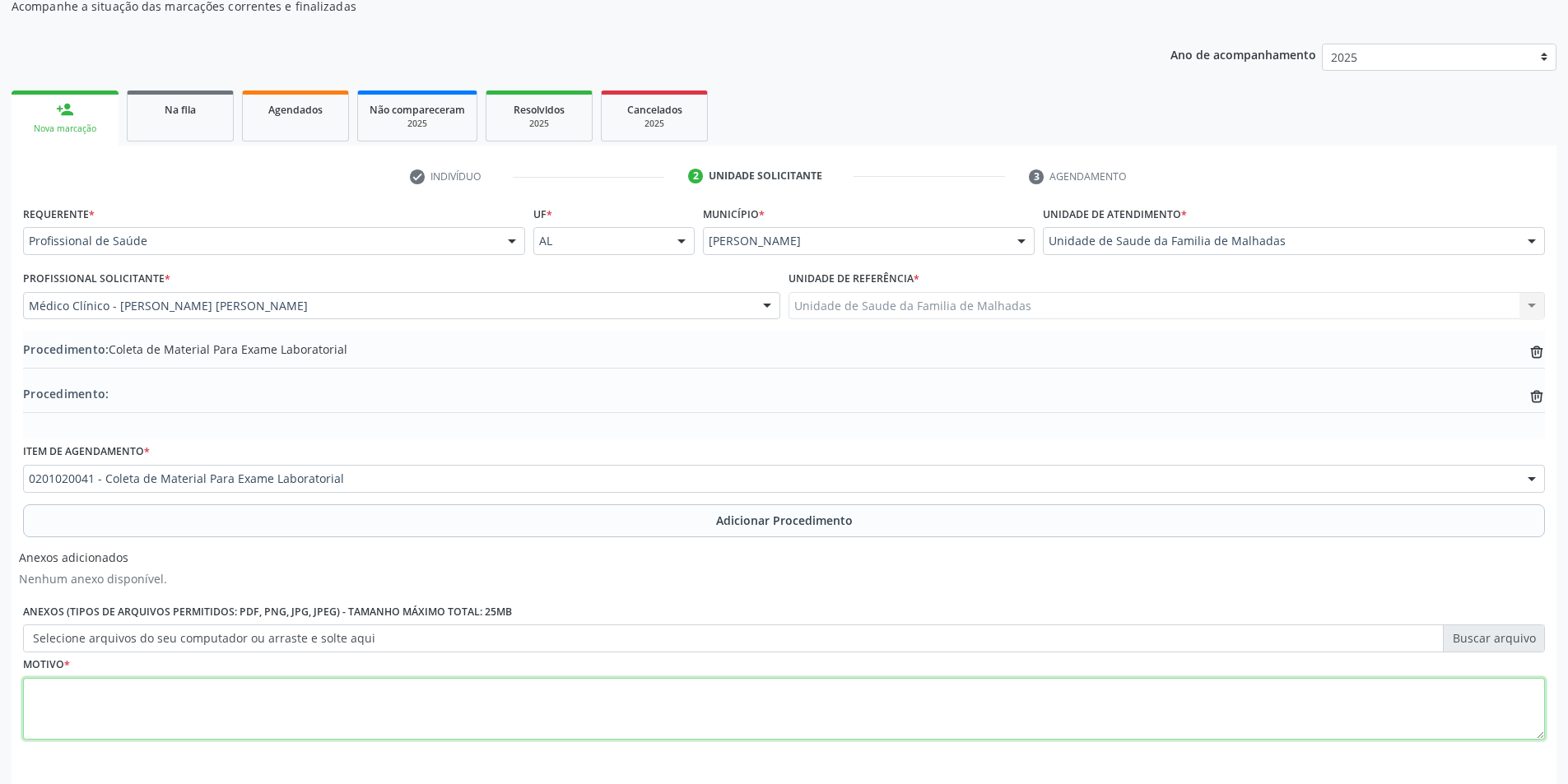
click at [379, 695] on textarea at bounding box center [784, 708] width 1522 height 63
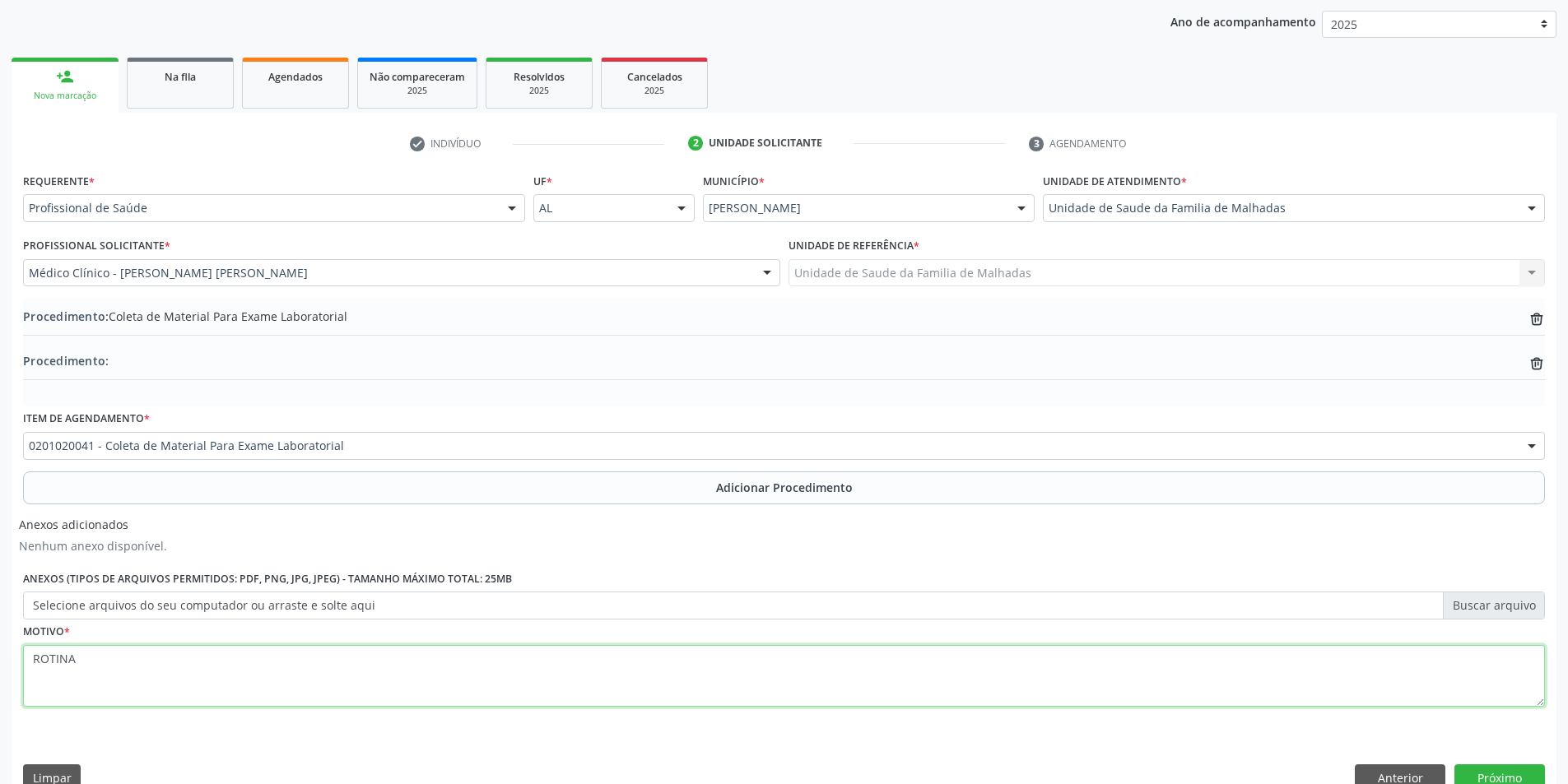
scroll to position [242, 0]
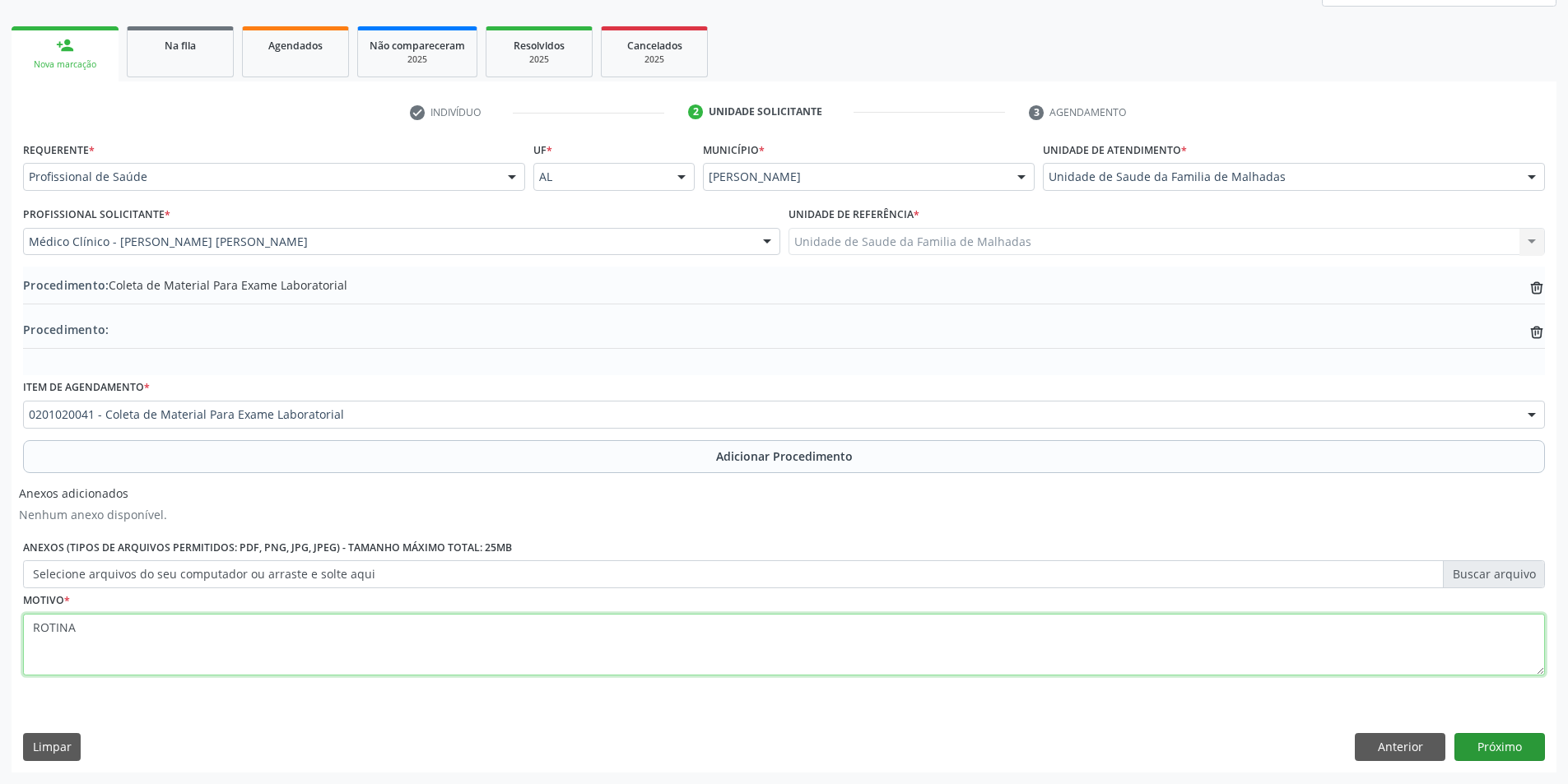
type textarea "ROTINA"
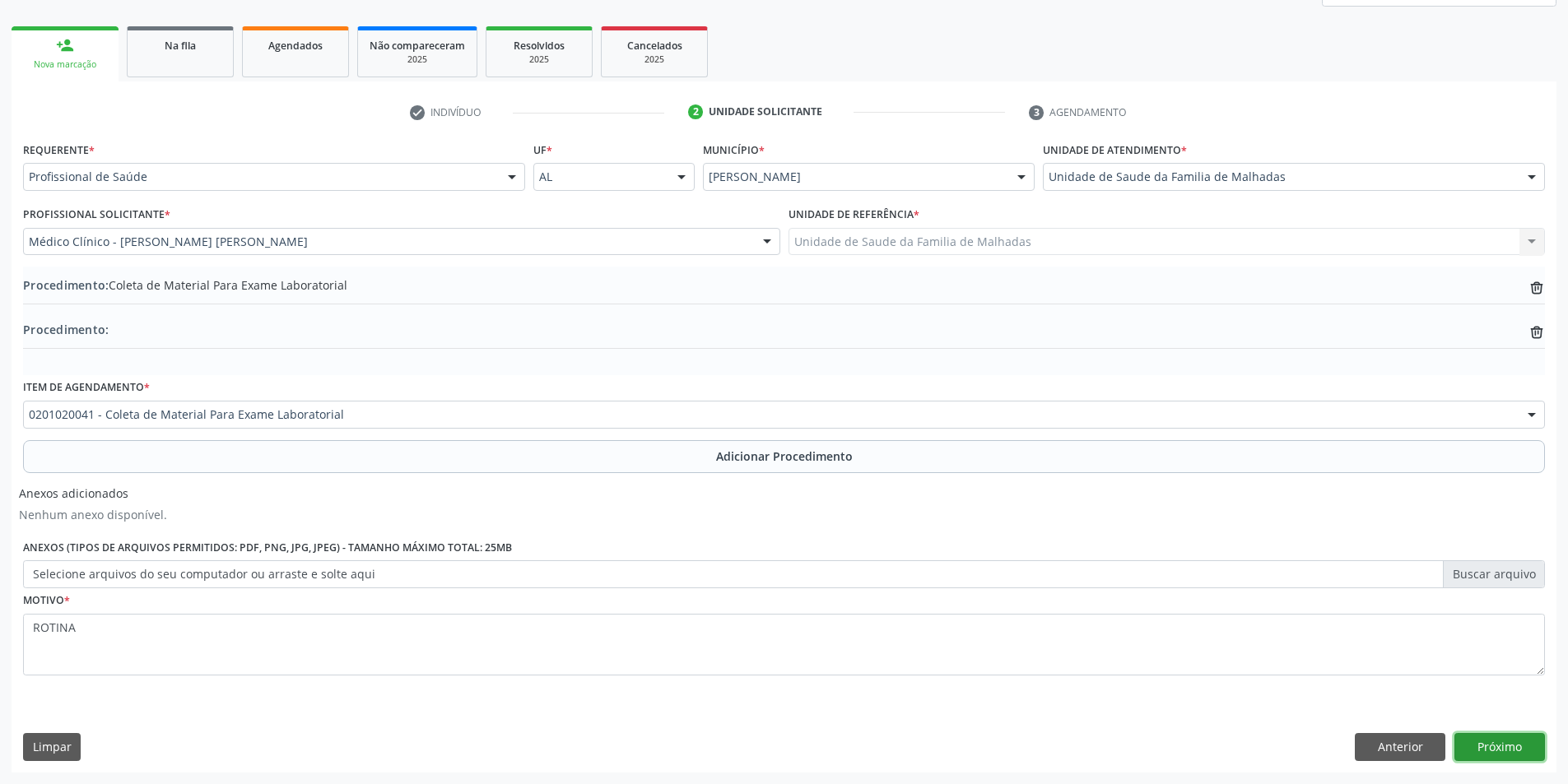
click at [1508, 747] on button "Próximo" at bounding box center [1499, 747] width 90 height 28
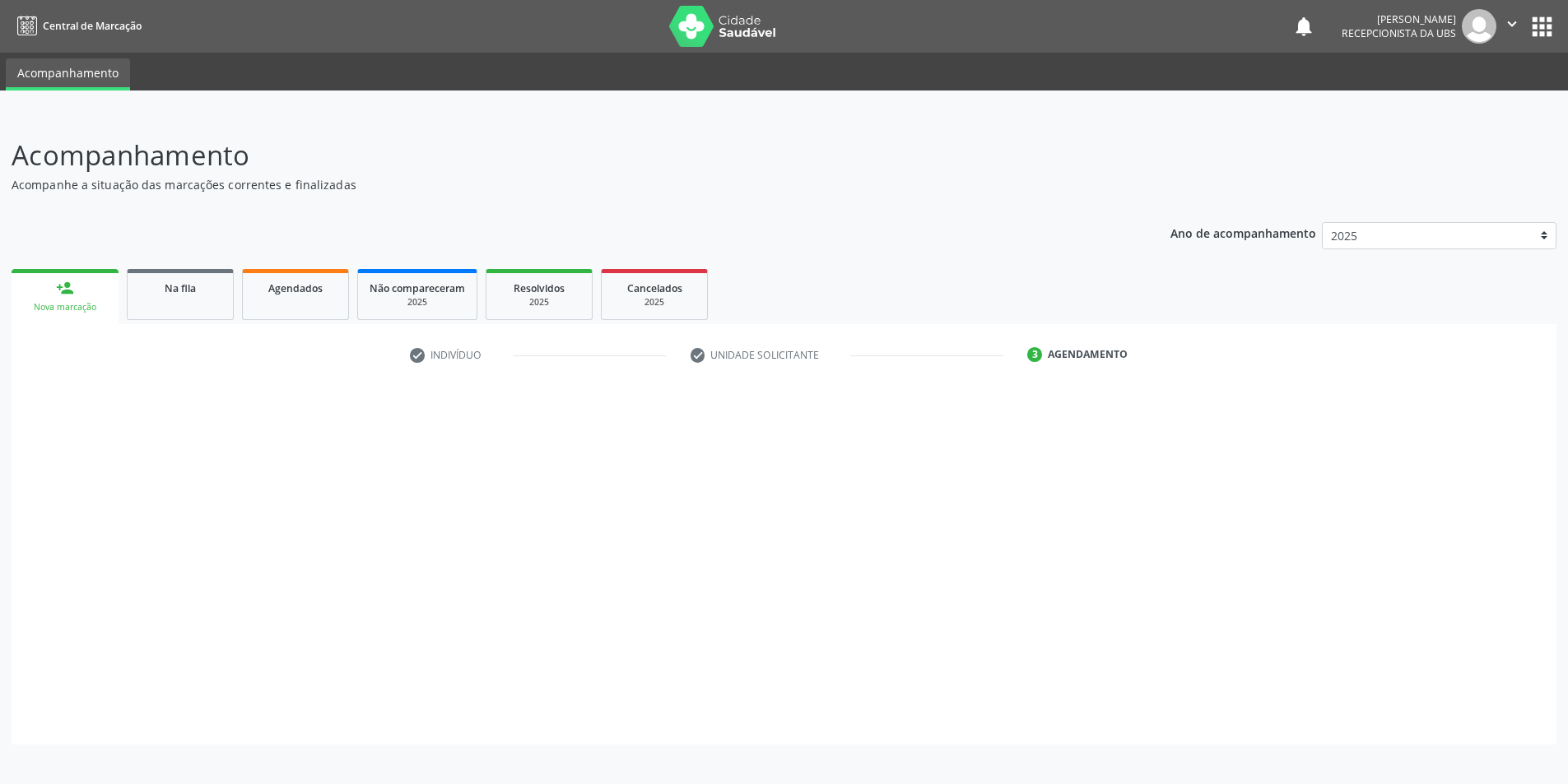
scroll to position [0, 0]
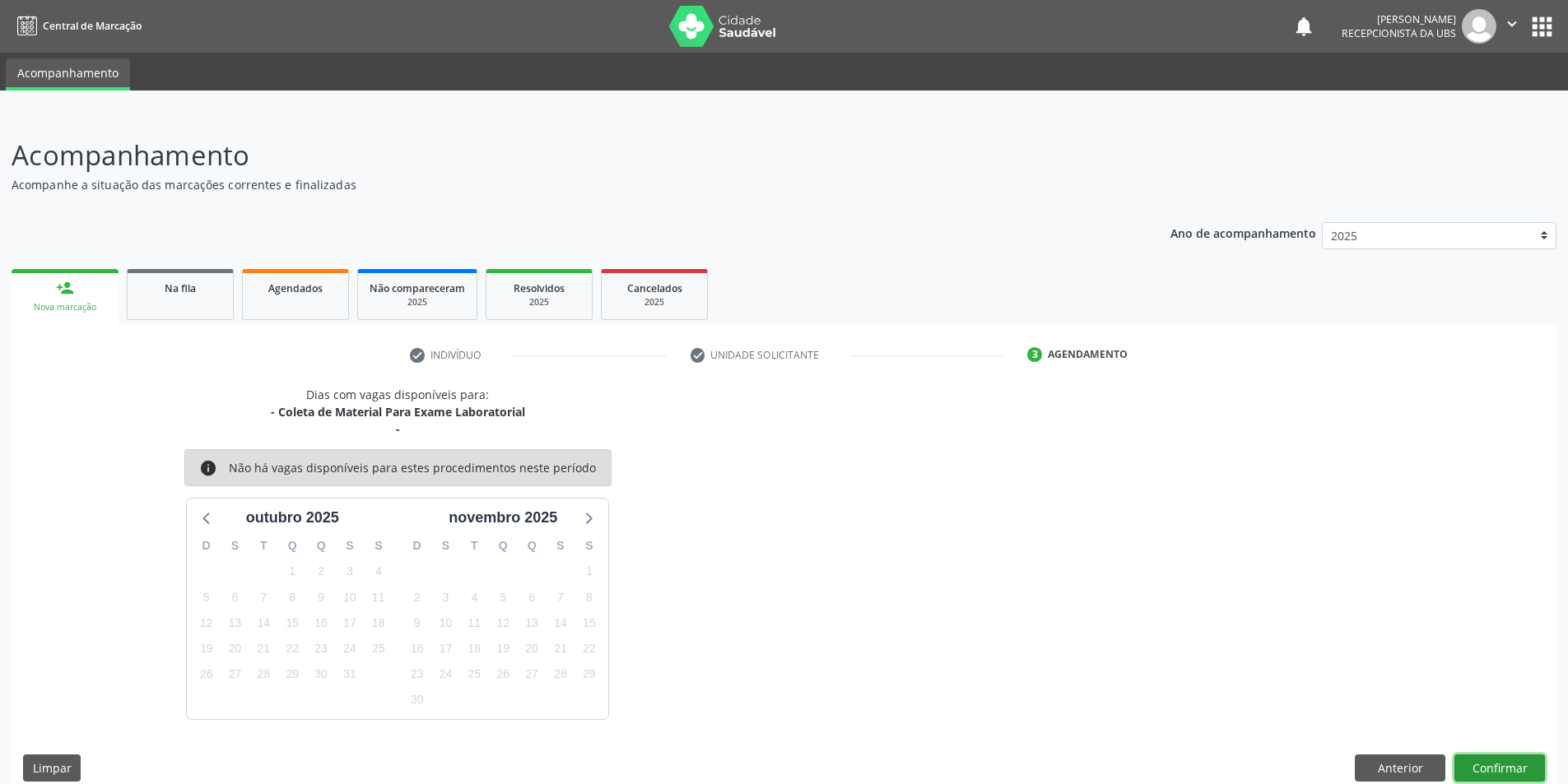
click at [1514, 762] on button "Confirmar" at bounding box center [1499, 768] width 90 height 28
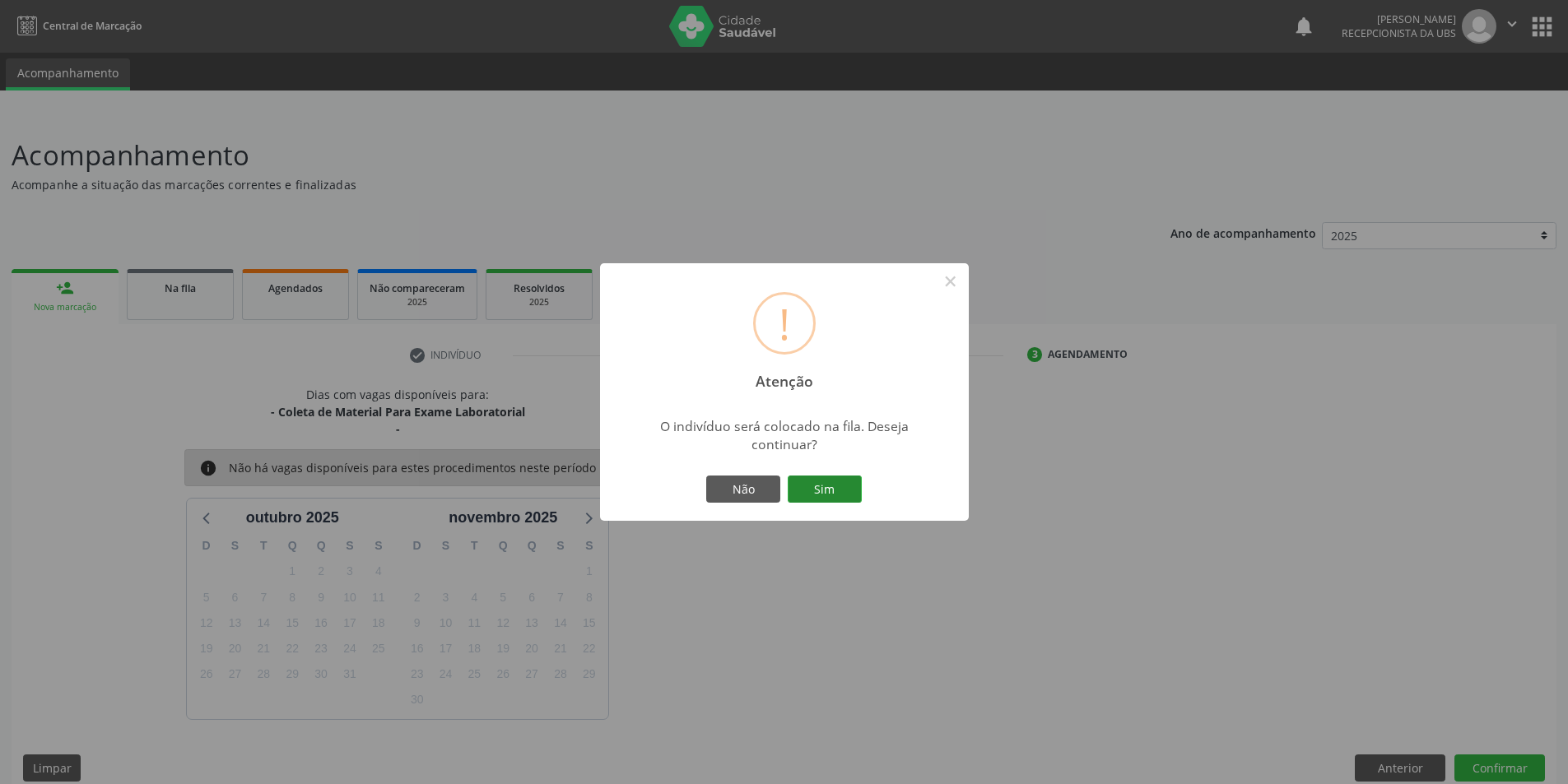
click at [820, 480] on button "Sim" at bounding box center [824, 489] width 75 height 28
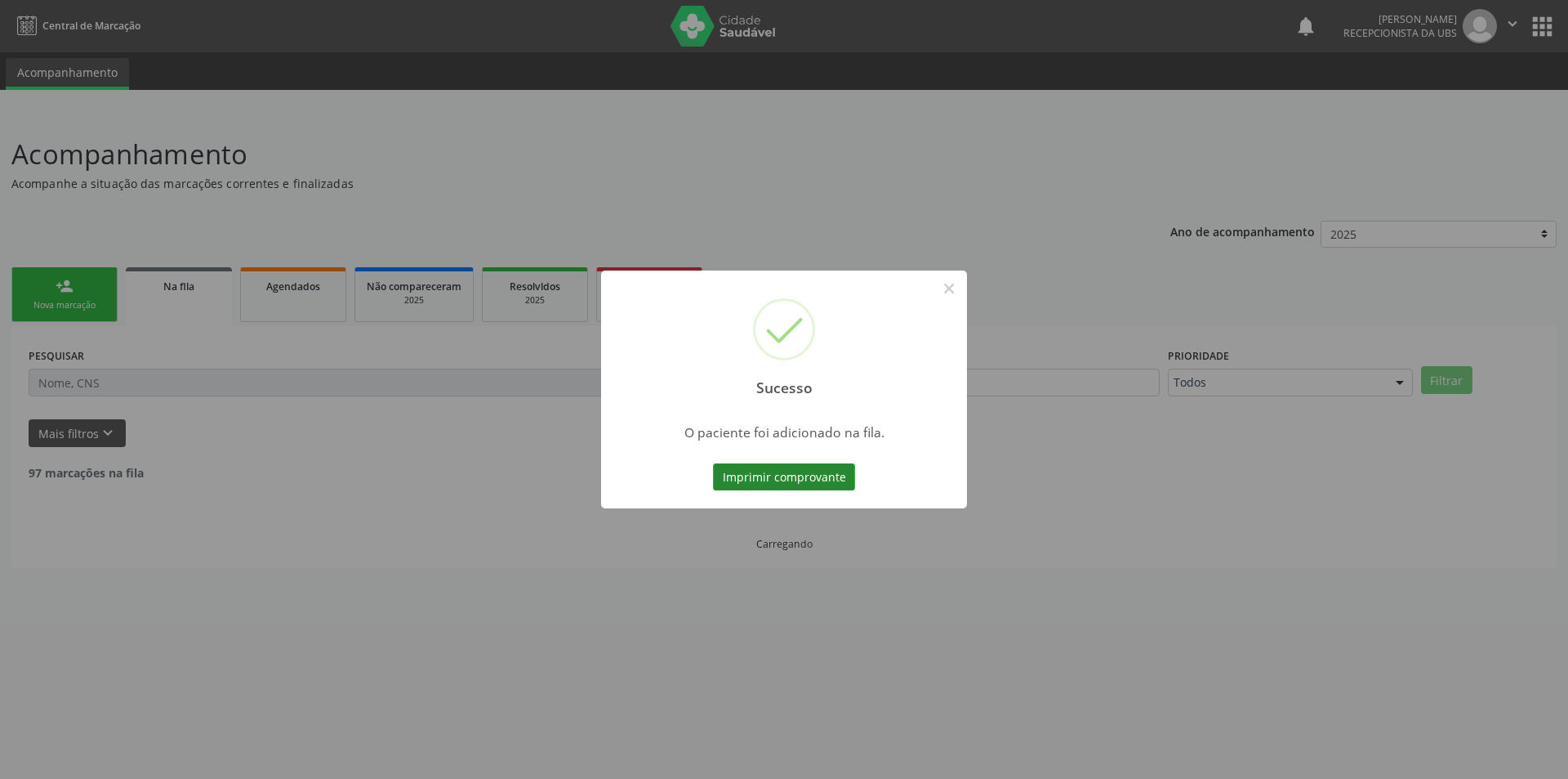
click at [785, 475] on button "Imprimir comprovante" at bounding box center [784, 477] width 142 height 28
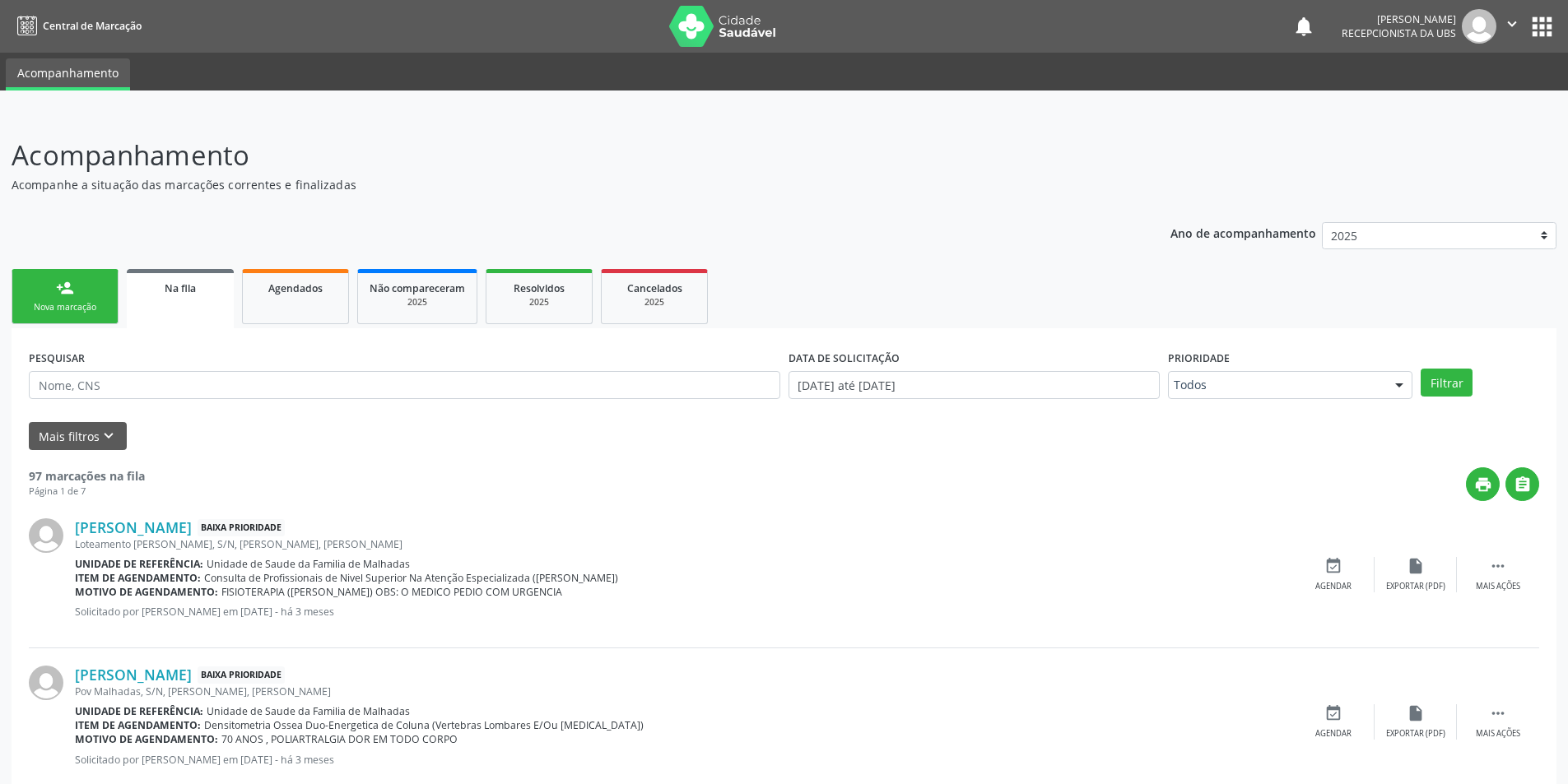
click at [76, 287] on link "person_add Nova marcação" at bounding box center [66, 296] width 107 height 55
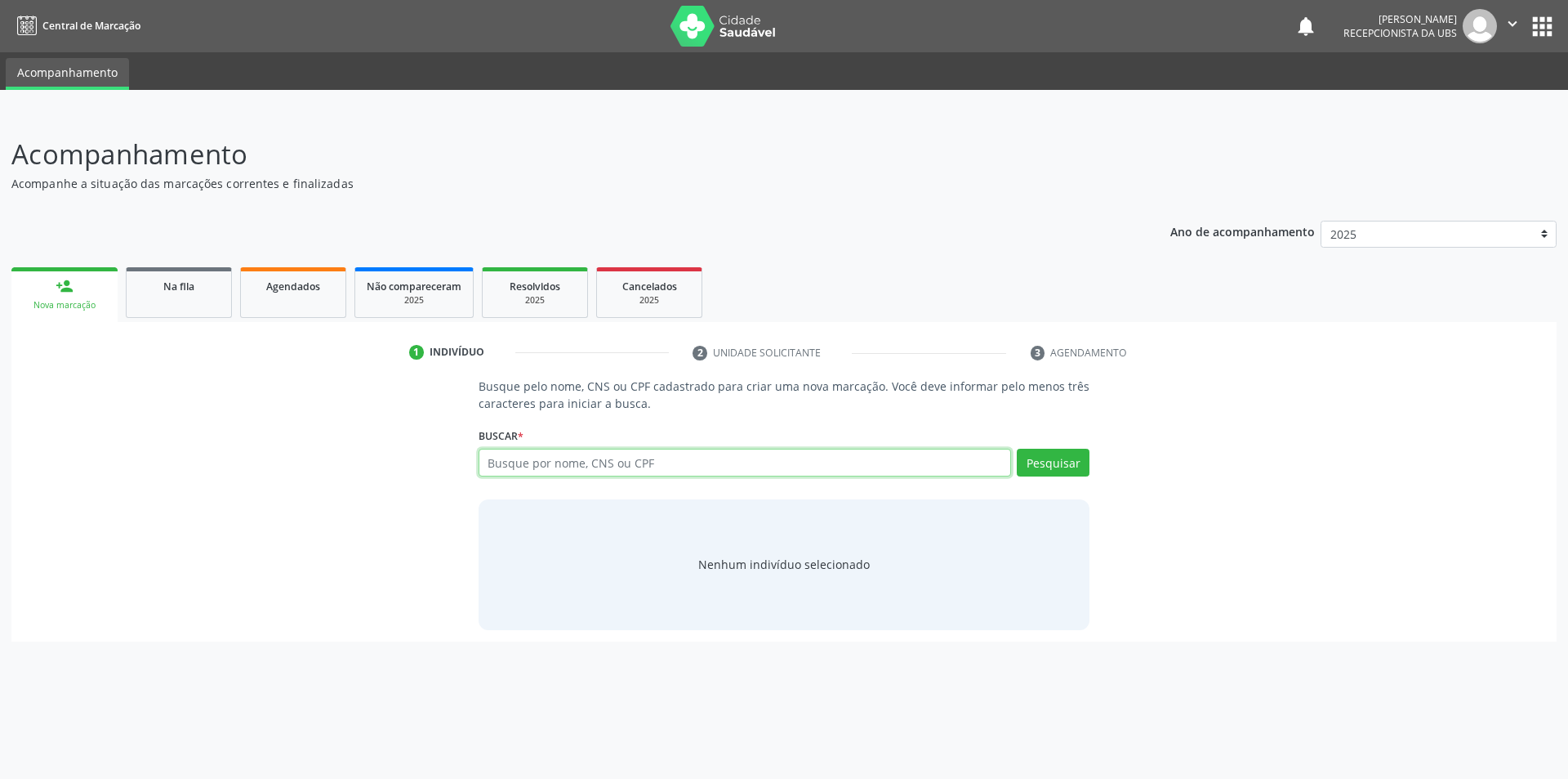
click at [581, 455] on input "text" at bounding box center [745, 462] width 534 height 28
type input "704808004671543"
click at [1036, 458] on button "Pesquisar" at bounding box center [1054, 462] width 73 height 28
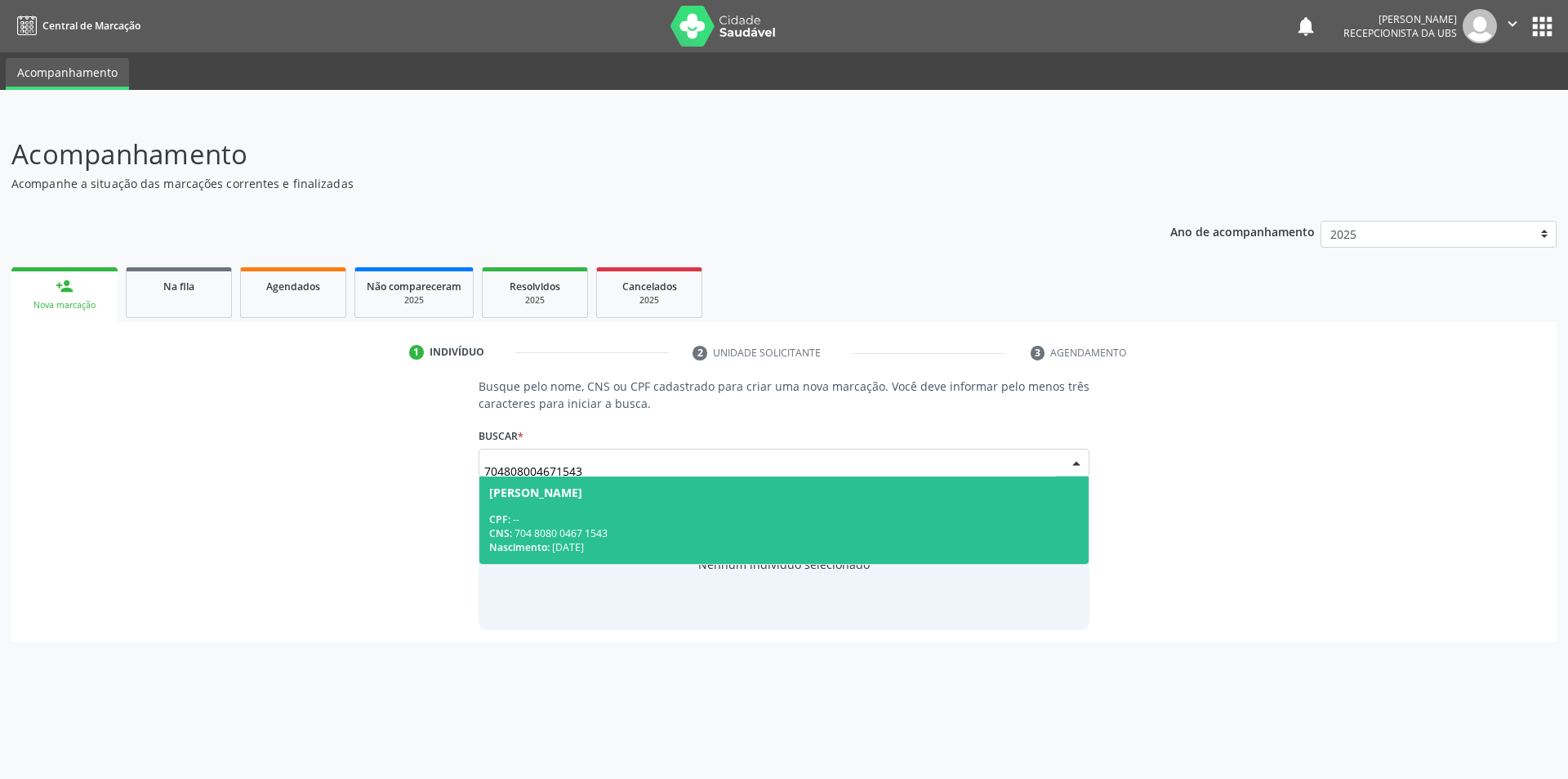
click at [663, 542] on div "CPF: -- CNS: 704 8080 0467 1543 Nascimento: 01/05/2013" at bounding box center [784, 533] width 591 height 41
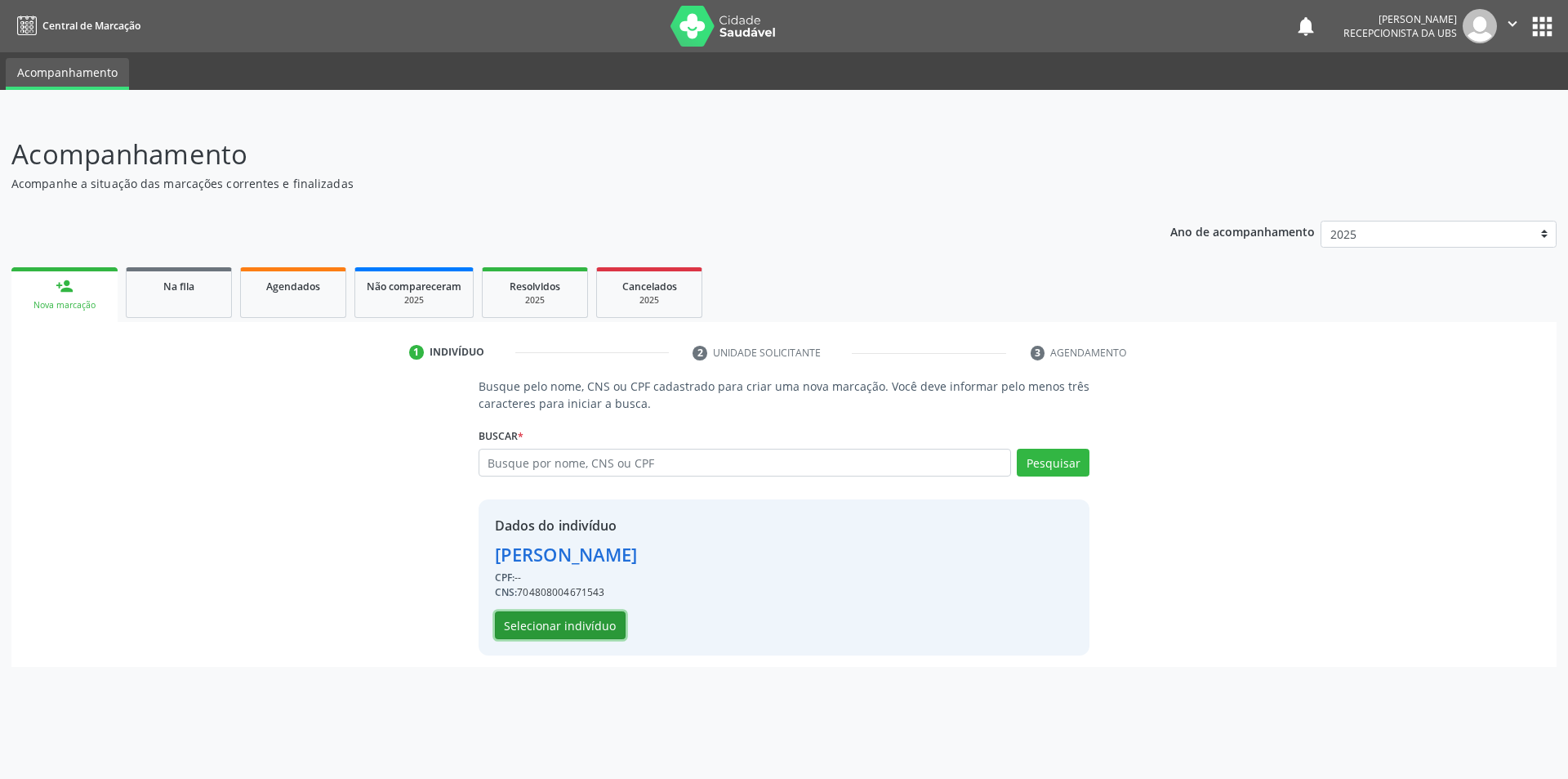
click at [558, 619] on button "Selecionar indivíduo" at bounding box center [560, 625] width 130 height 28
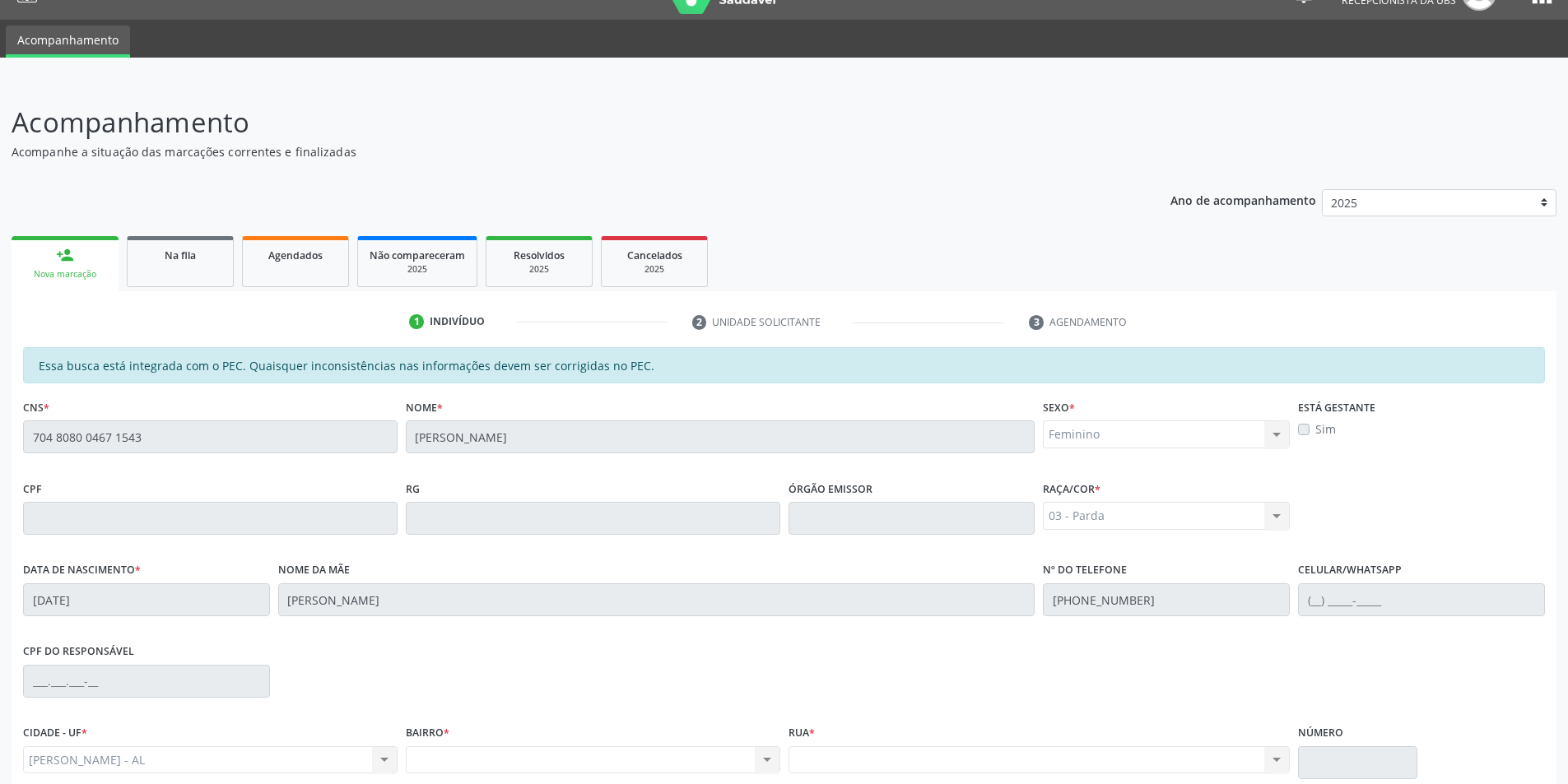
scroll to position [179, 0]
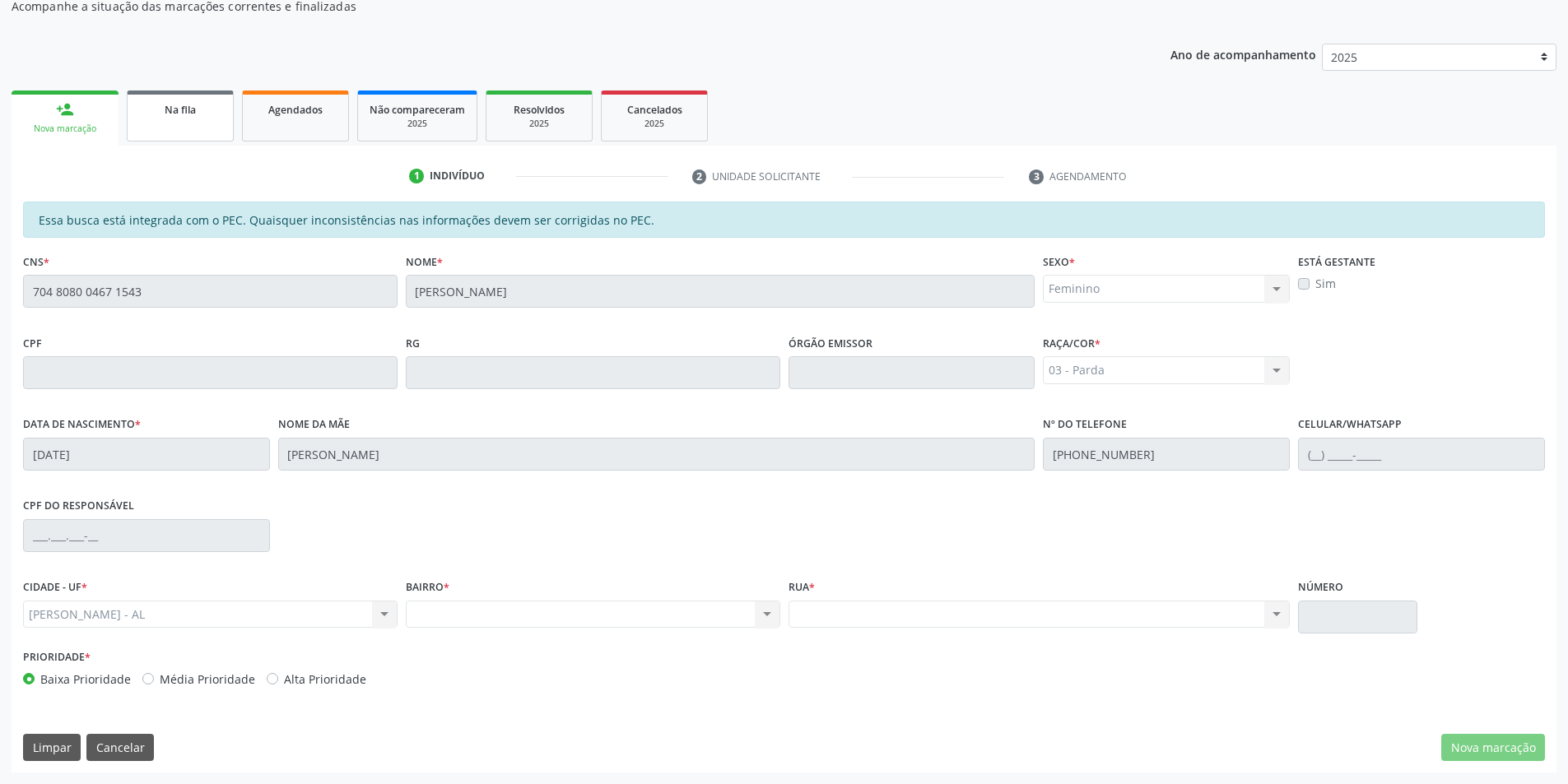
click at [168, 106] on span "Na fila" at bounding box center [180, 109] width 31 height 14
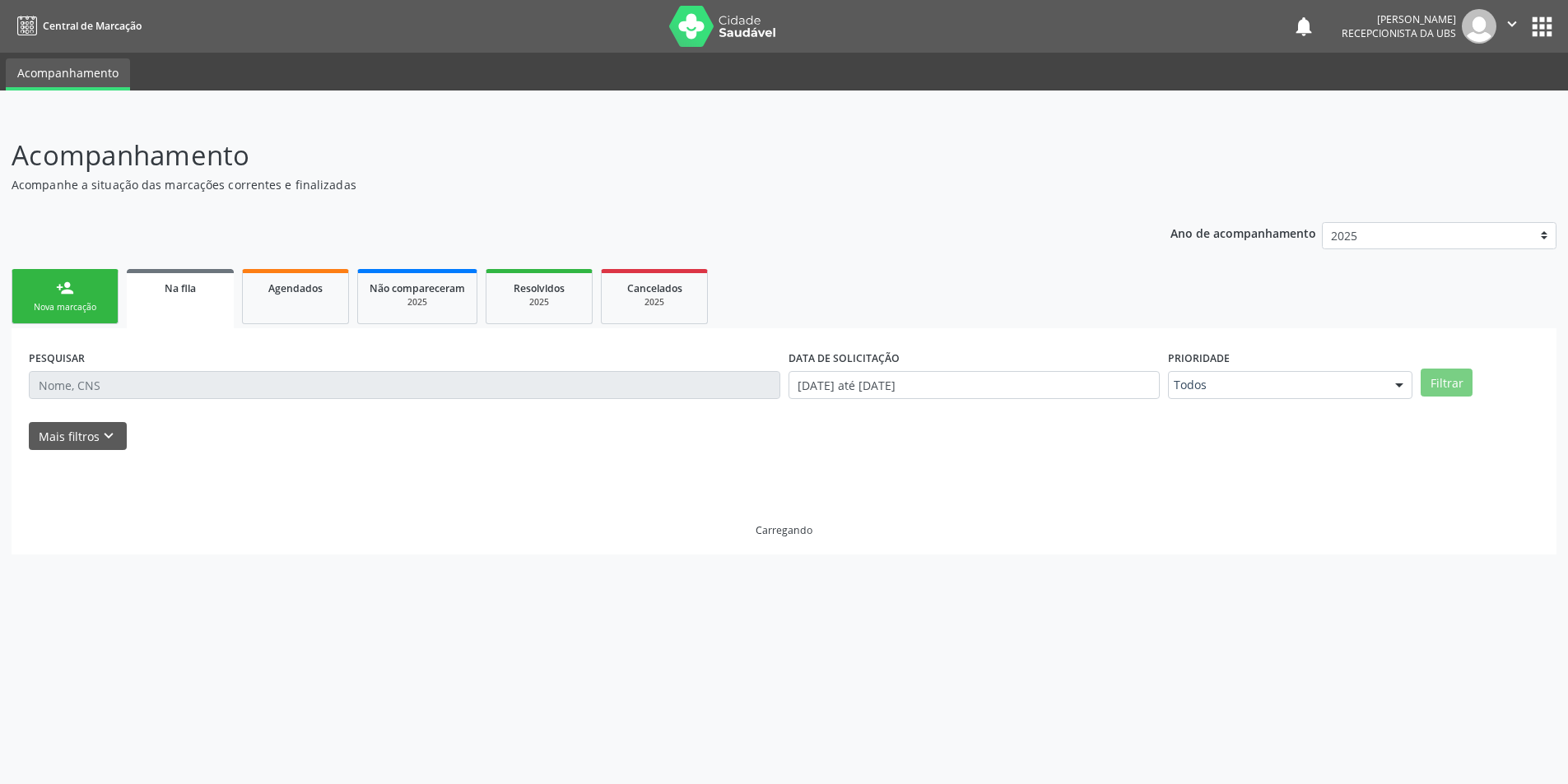
scroll to position [0, 0]
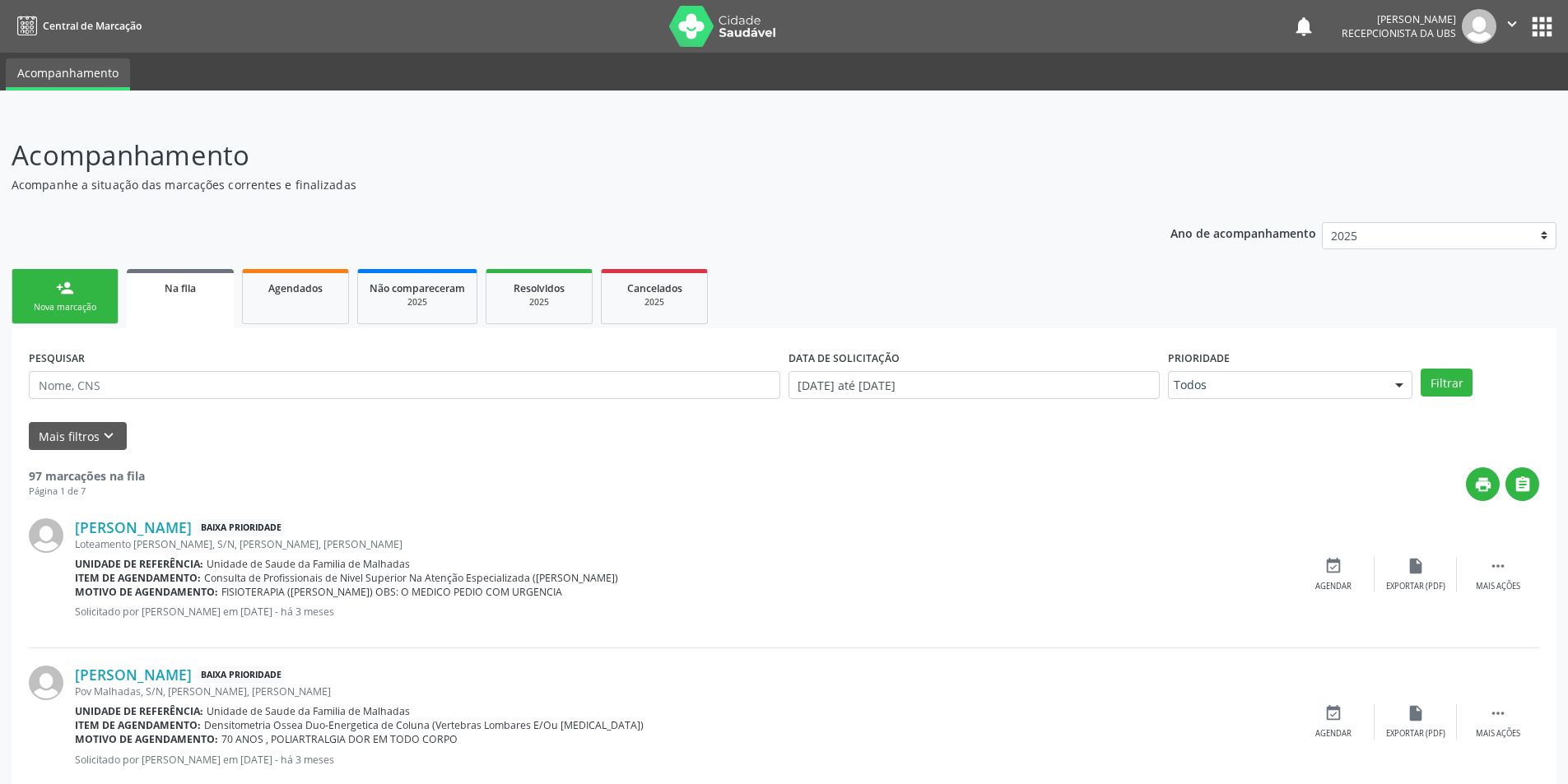
click at [71, 296] on div "person_add" at bounding box center [65, 288] width 18 height 18
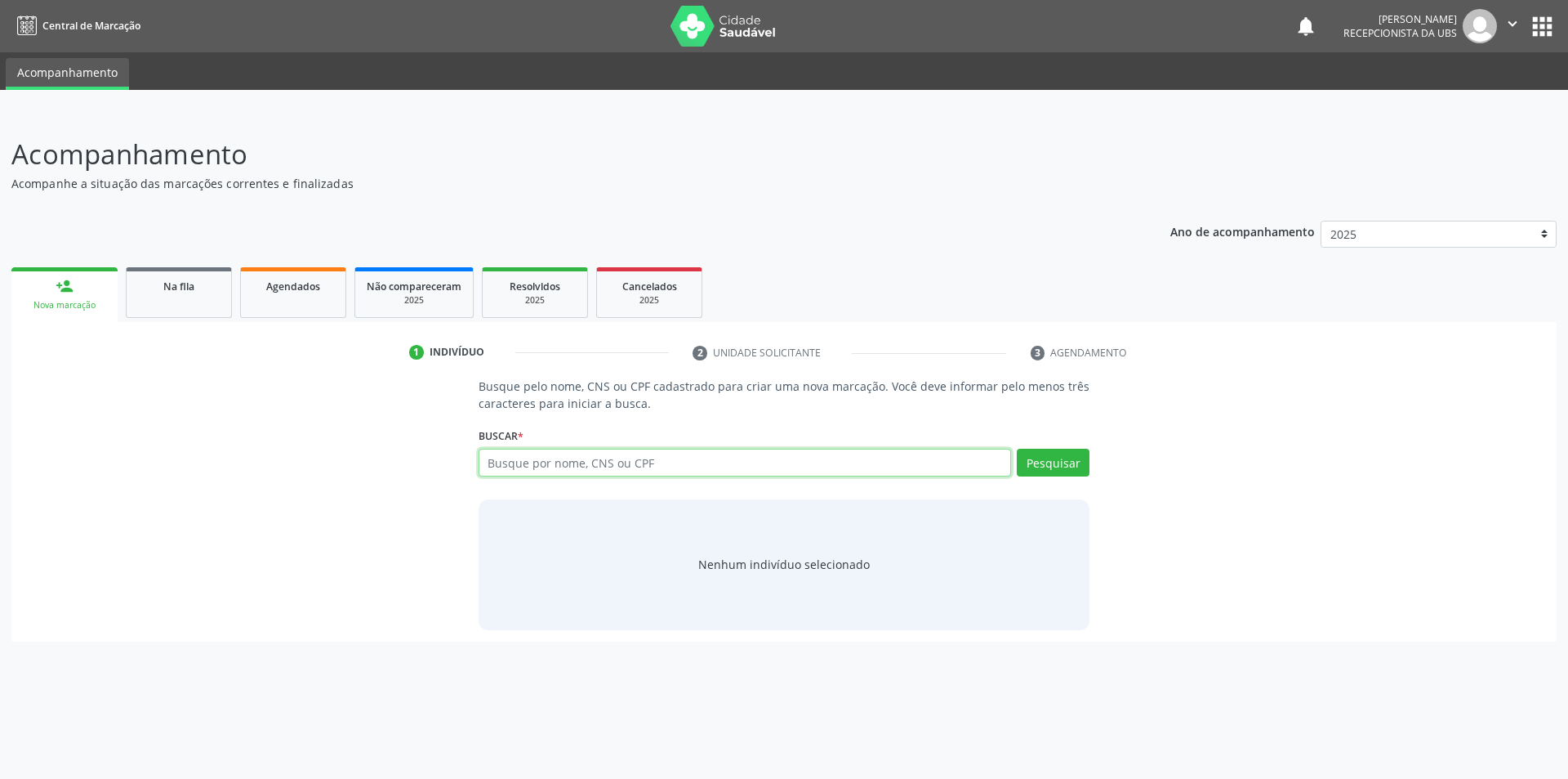
click at [602, 468] on input "text" at bounding box center [745, 462] width 534 height 28
click at [1064, 469] on button "Pesquisar" at bounding box center [1054, 462] width 73 height 28
click at [618, 464] on input "703409237769712" at bounding box center [745, 462] width 534 height 28
type input "7"
type input "05513809427"
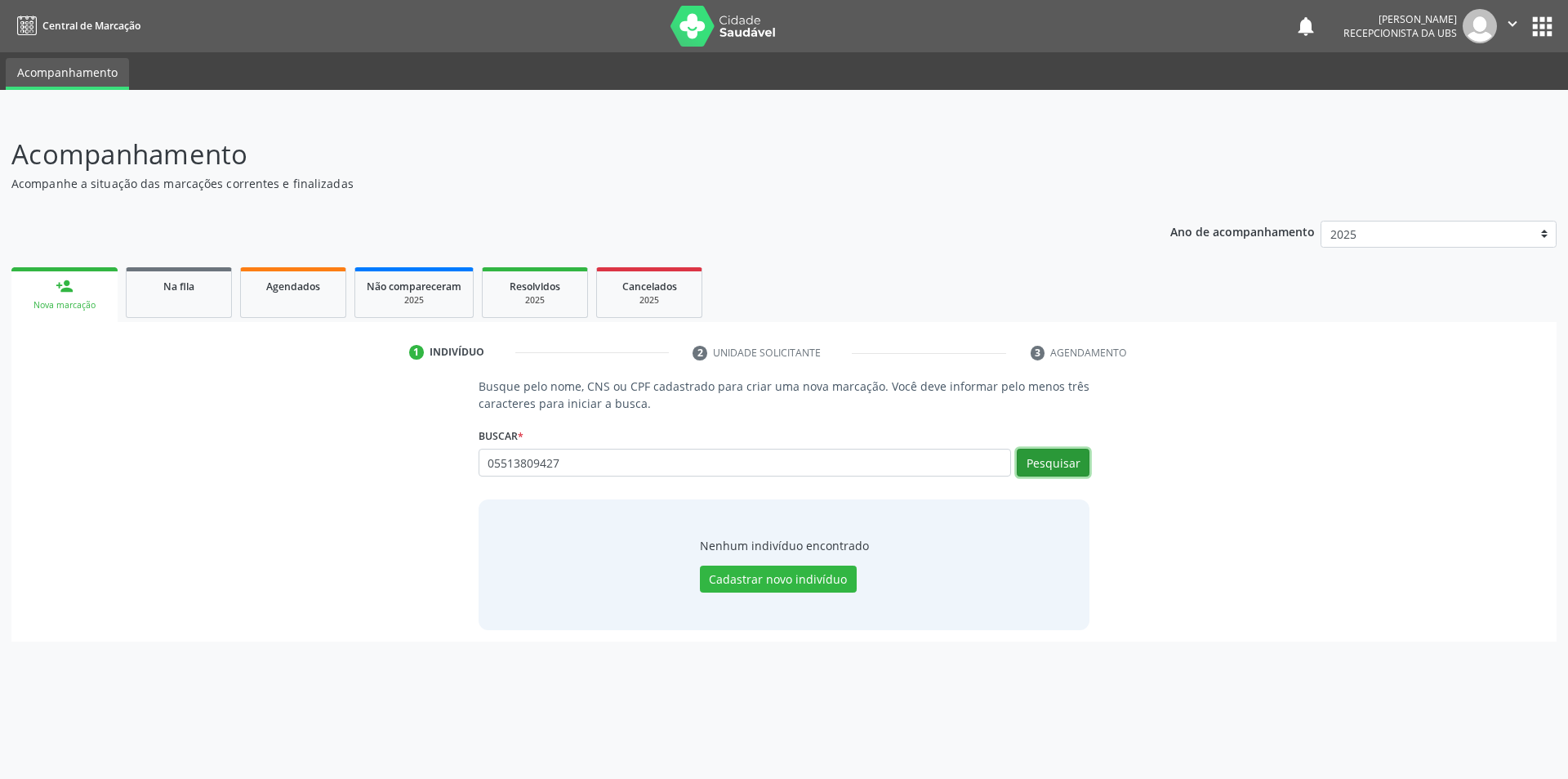
click at [1051, 459] on button "Pesquisar" at bounding box center [1054, 462] width 73 height 28
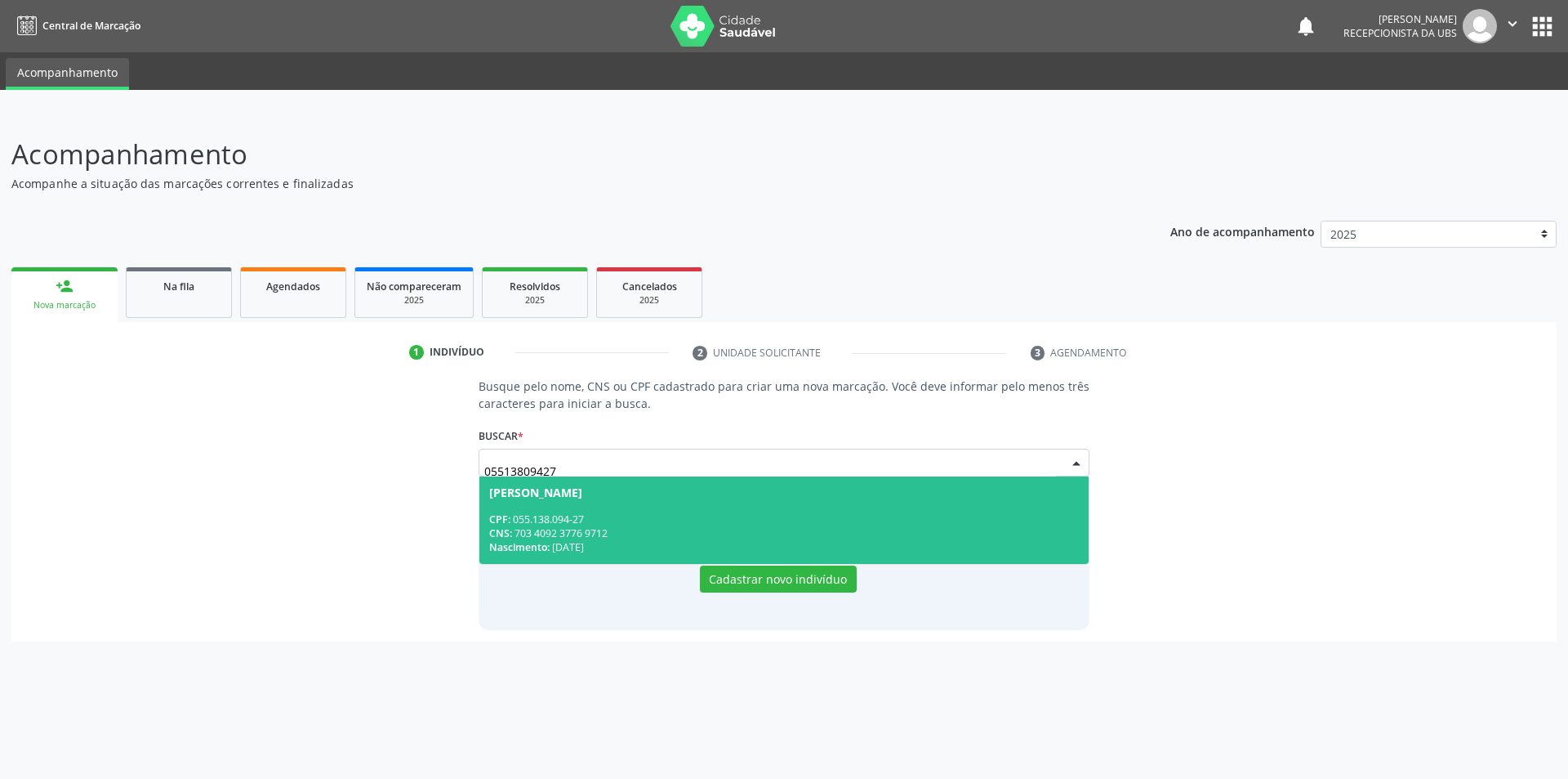
click at [505, 531] on span "CNS:" at bounding box center [500, 533] width 23 height 14
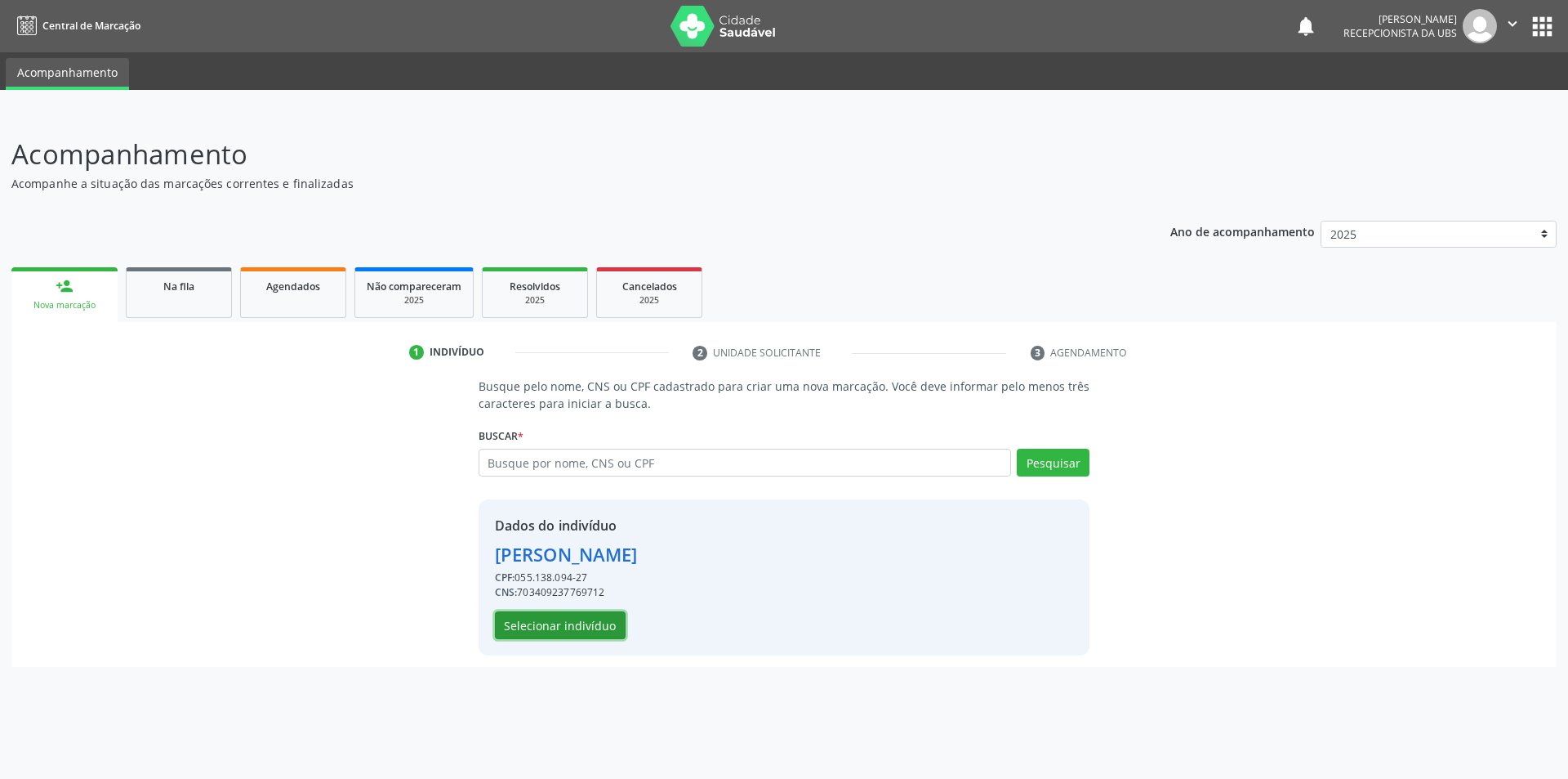
click at [596, 624] on button "Selecionar indivíduo" at bounding box center [560, 625] width 130 height 28
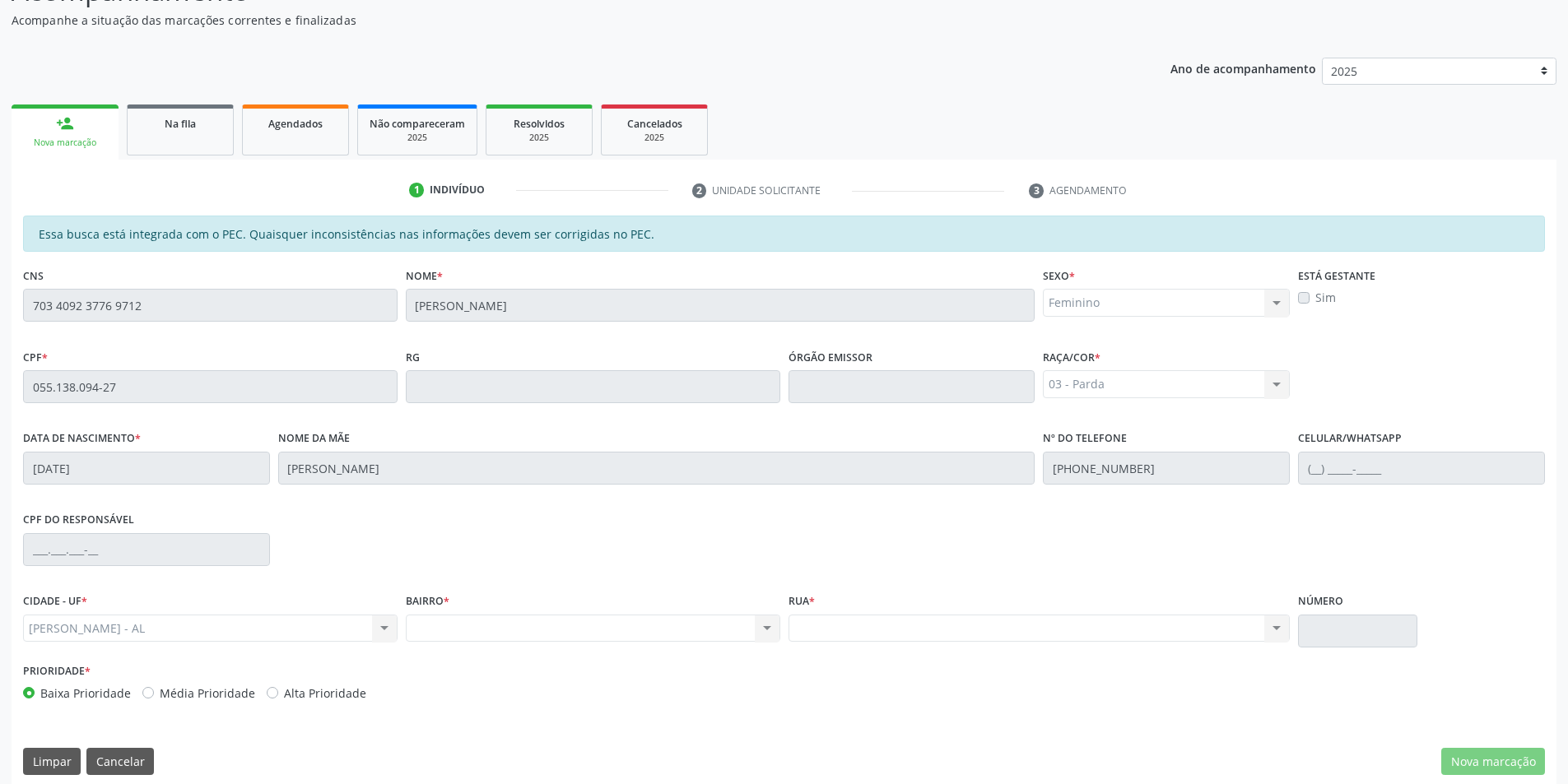
scroll to position [179, 0]
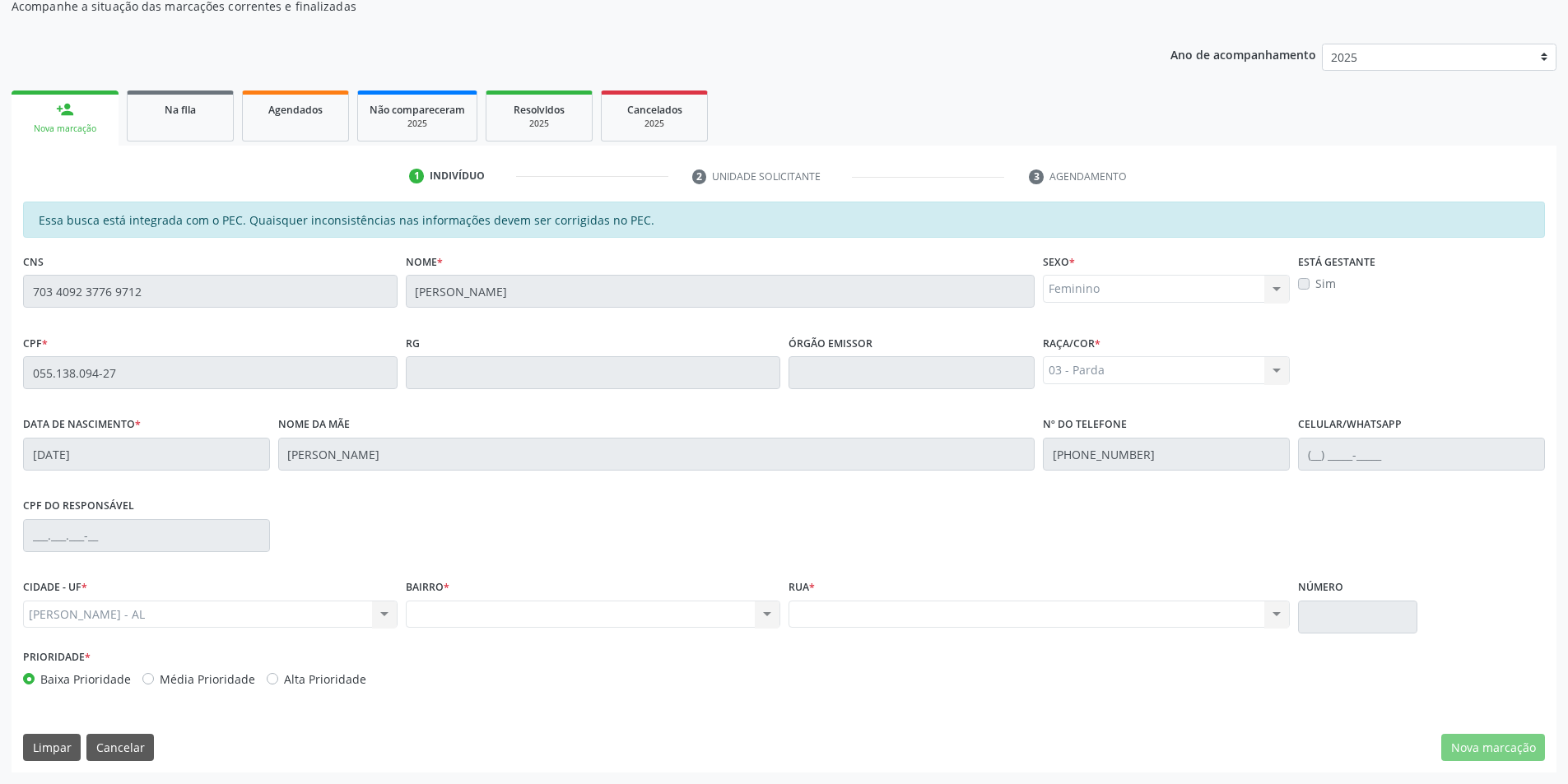
click at [87, 116] on link "person_add Nova marcação" at bounding box center [66, 117] width 107 height 55
click at [173, 116] on span "Na fila" at bounding box center [180, 109] width 31 height 14
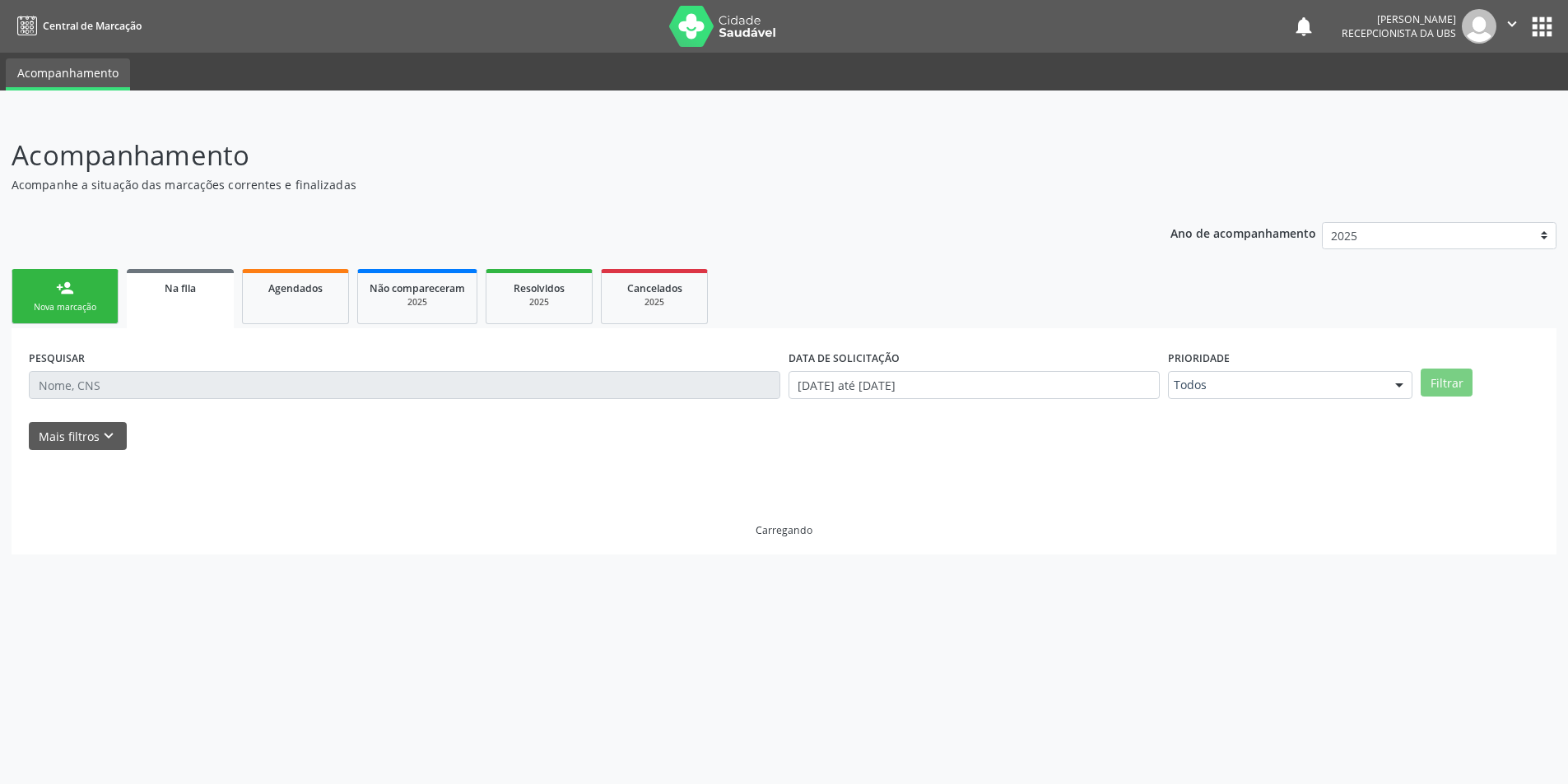
scroll to position [0, 0]
click at [70, 292] on div "person_add" at bounding box center [65, 288] width 18 height 18
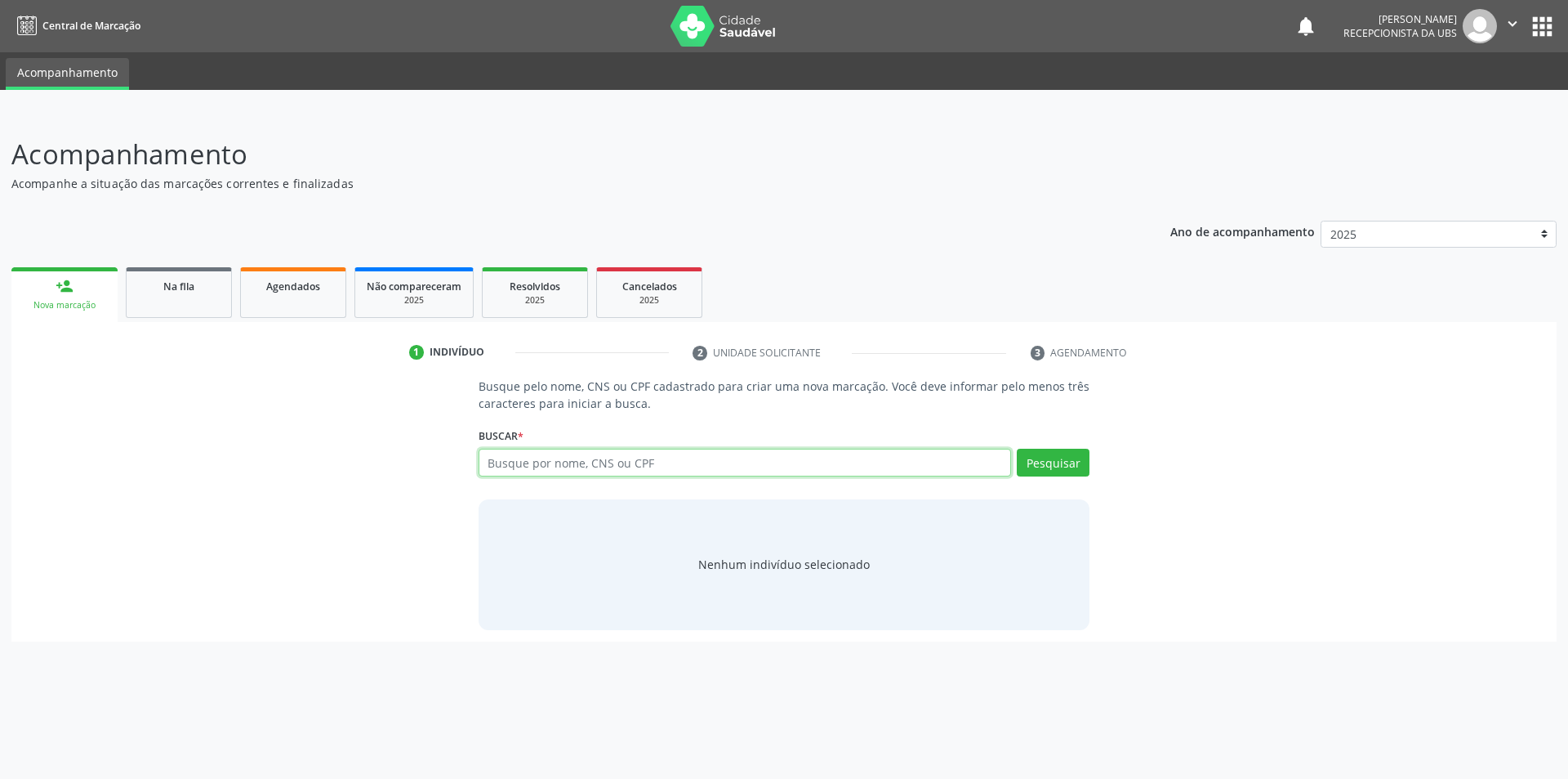
click at [533, 468] on input "text" at bounding box center [745, 462] width 534 height 28
type input "700506998132158"
click at [1044, 461] on button "Pesquisar" at bounding box center [1054, 462] width 73 height 28
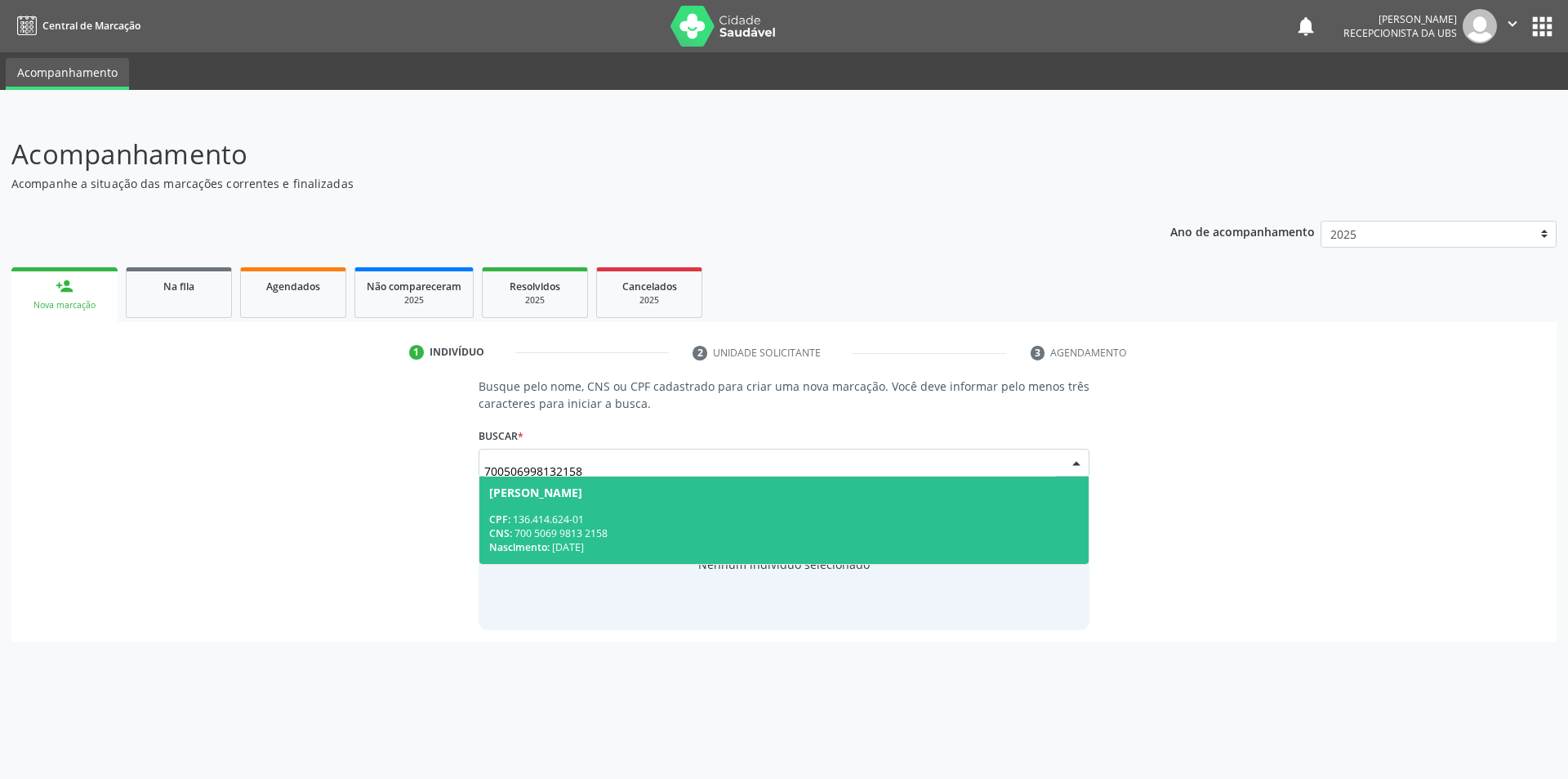
click at [665, 504] on span "Alicia Maria dos Santos Silva CPF: 136.414.624-01 CNS: 700 5069 9813 2158 Nasci…" at bounding box center [784, 520] width 610 height 88
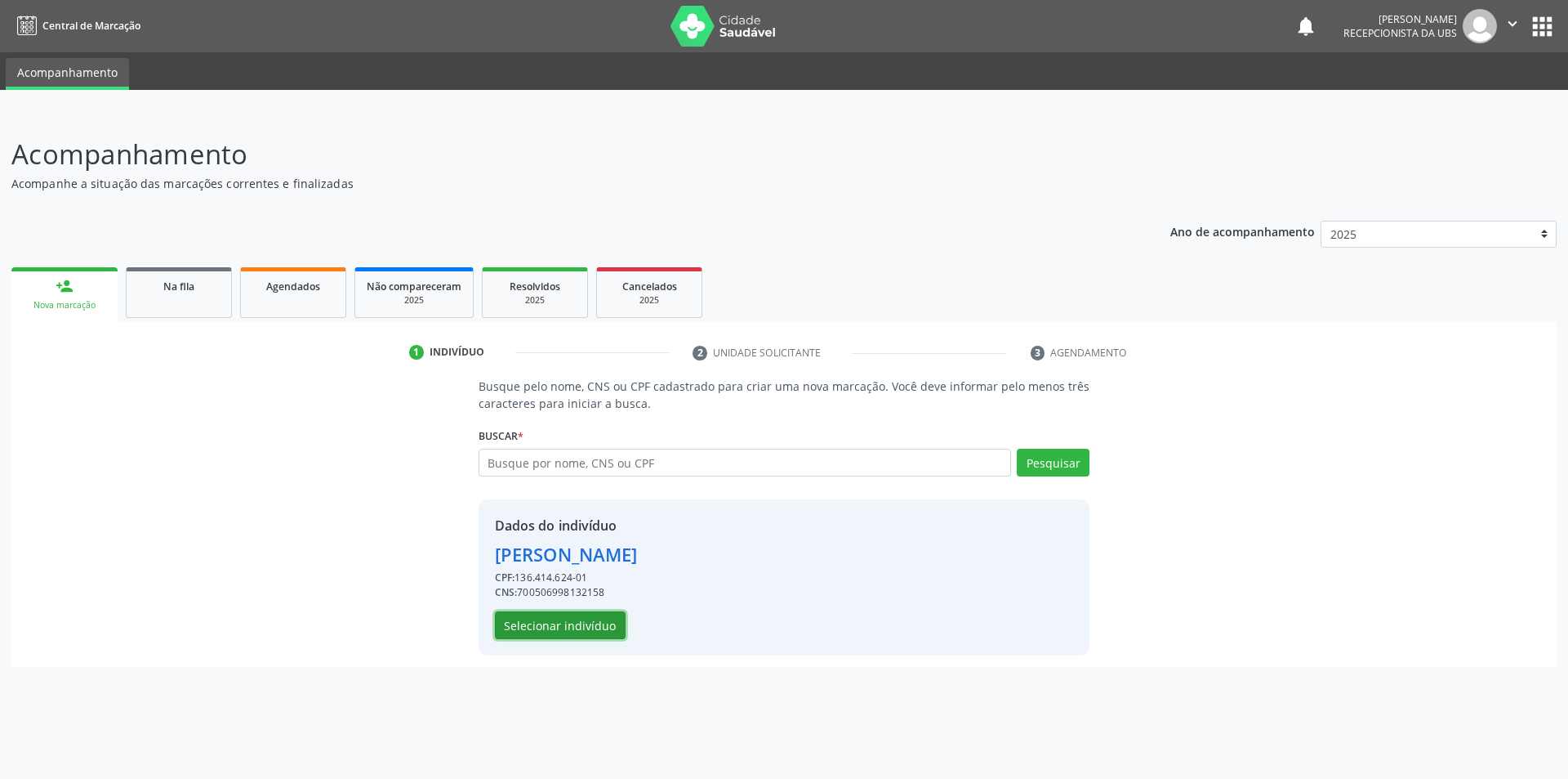
click at [594, 627] on button "Selecionar indivíduo" at bounding box center [560, 625] width 130 height 28
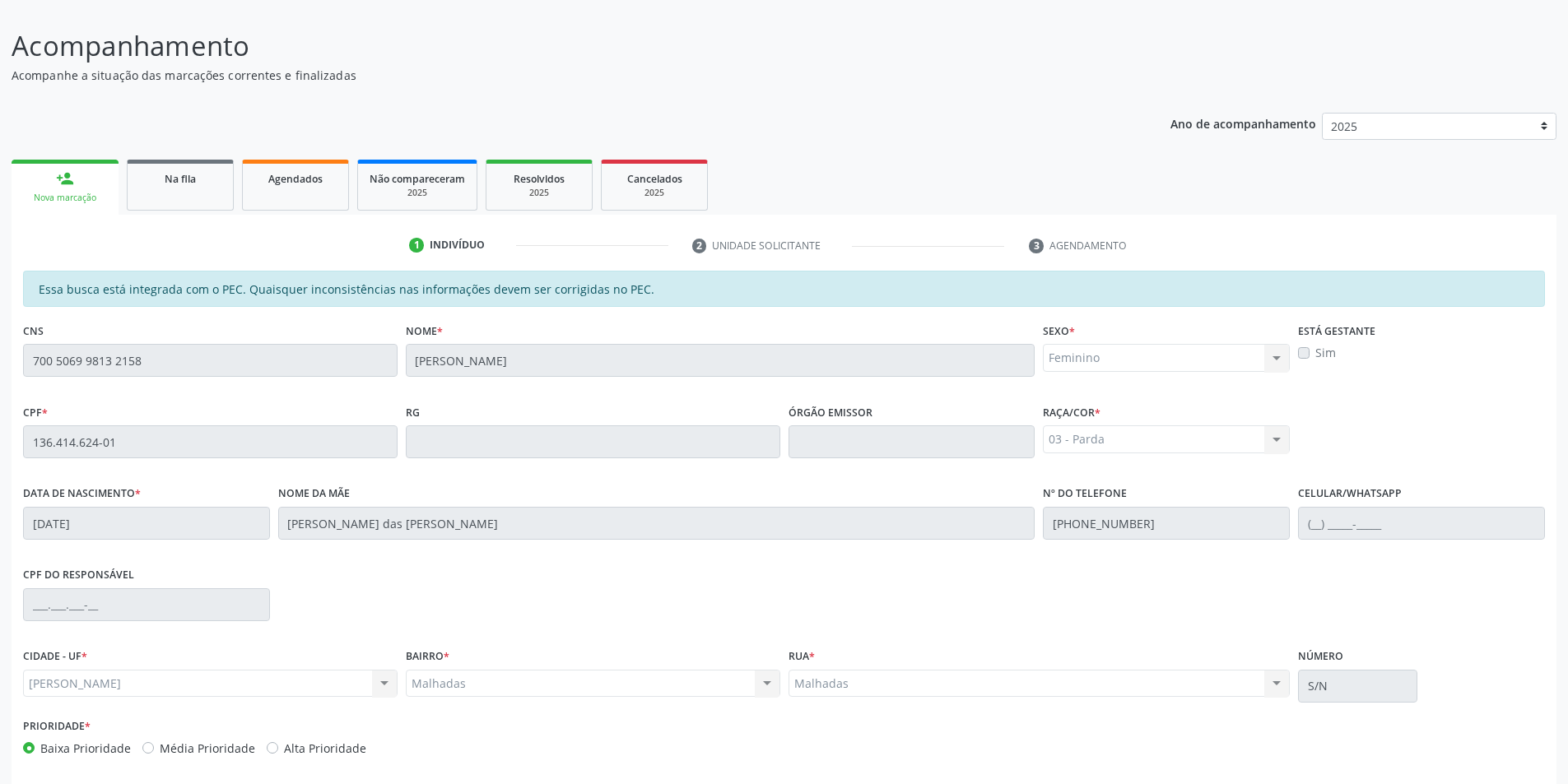
scroll to position [179, 0]
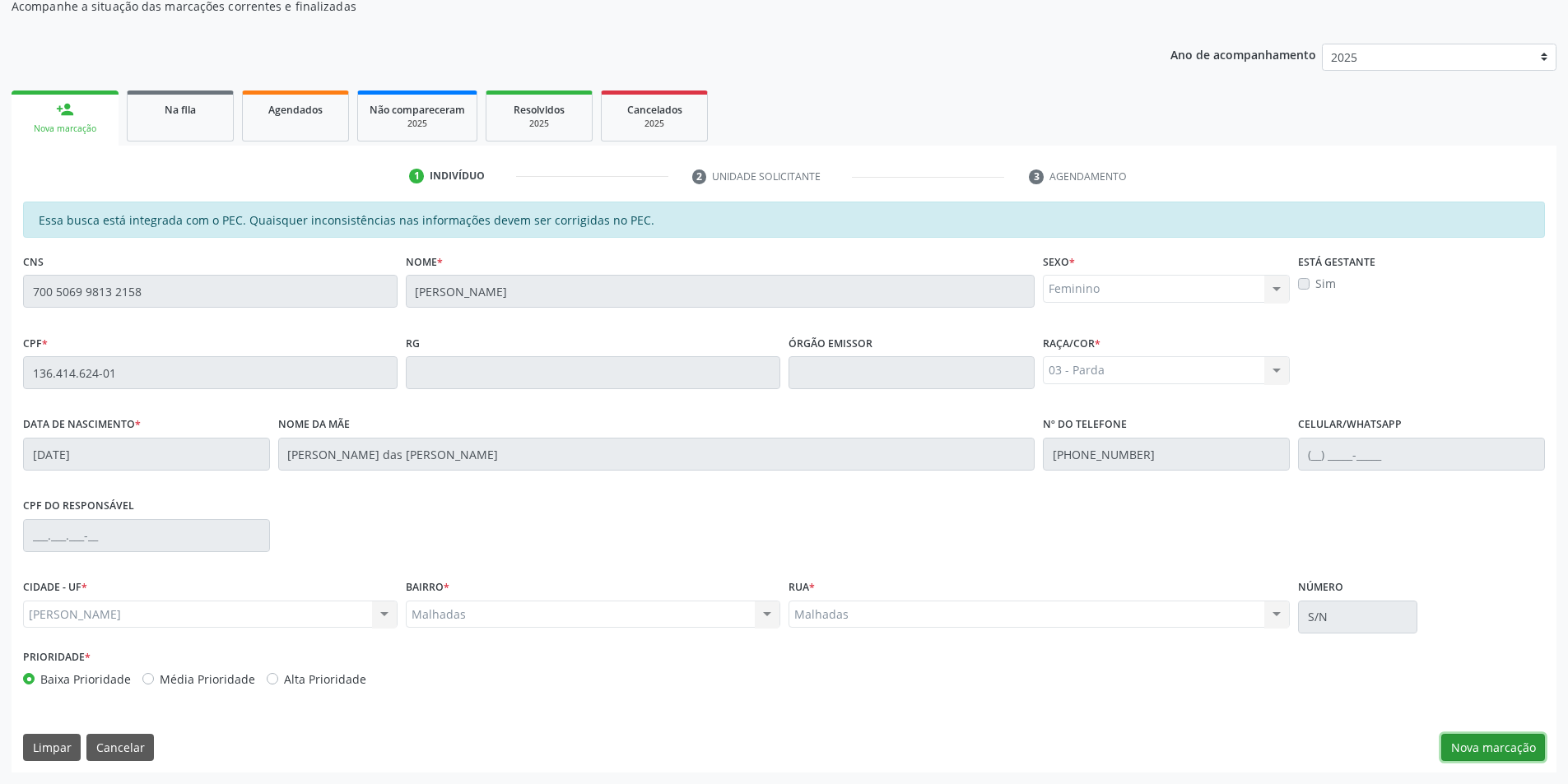
click at [1507, 747] on button "Nova marcação" at bounding box center [1493, 747] width 103 height 28
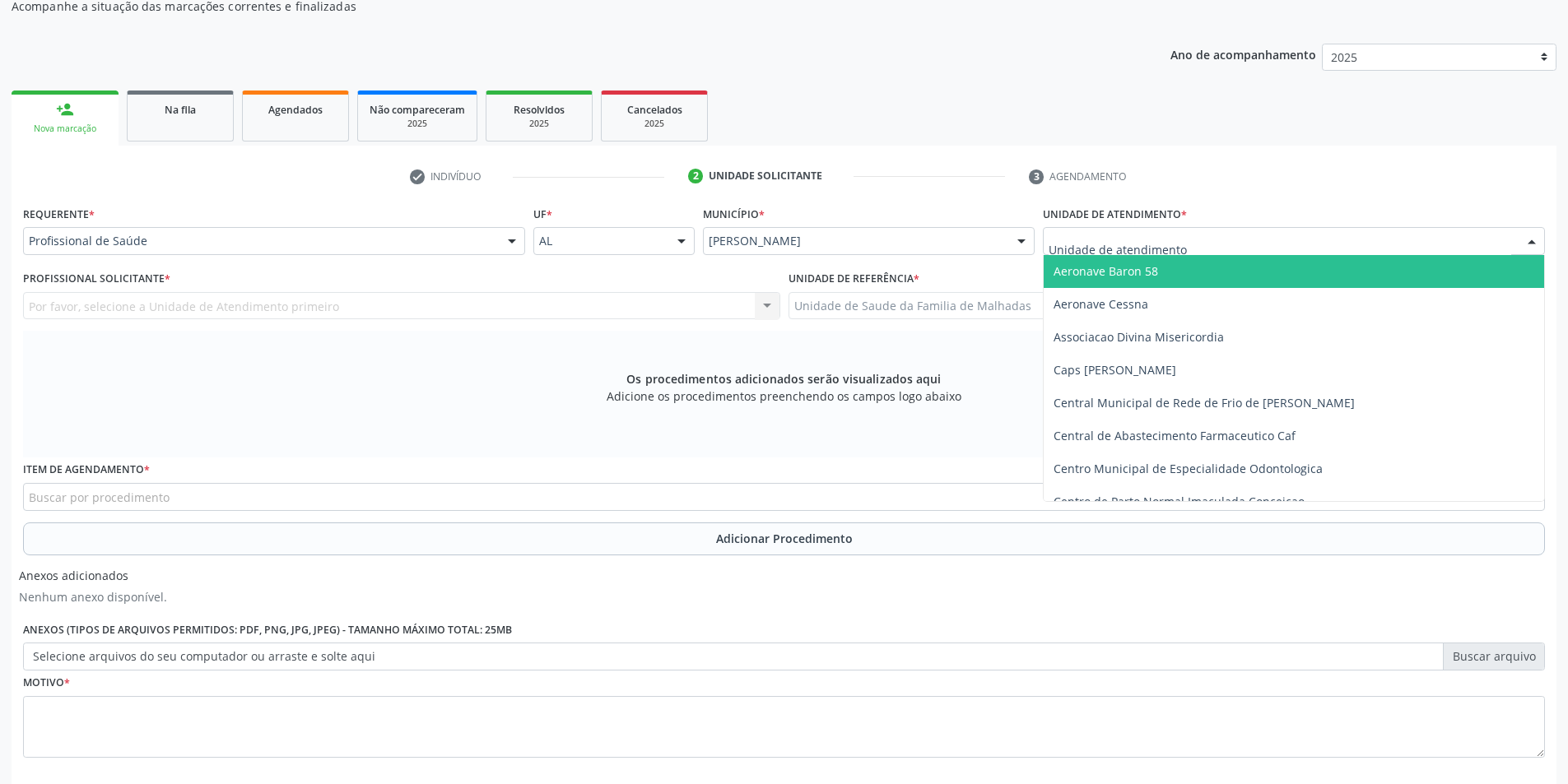
drag, startPoint x: 1081, startPoint y: 241, endPoint x: 1107, endPoint y: 267, distance: 36.8
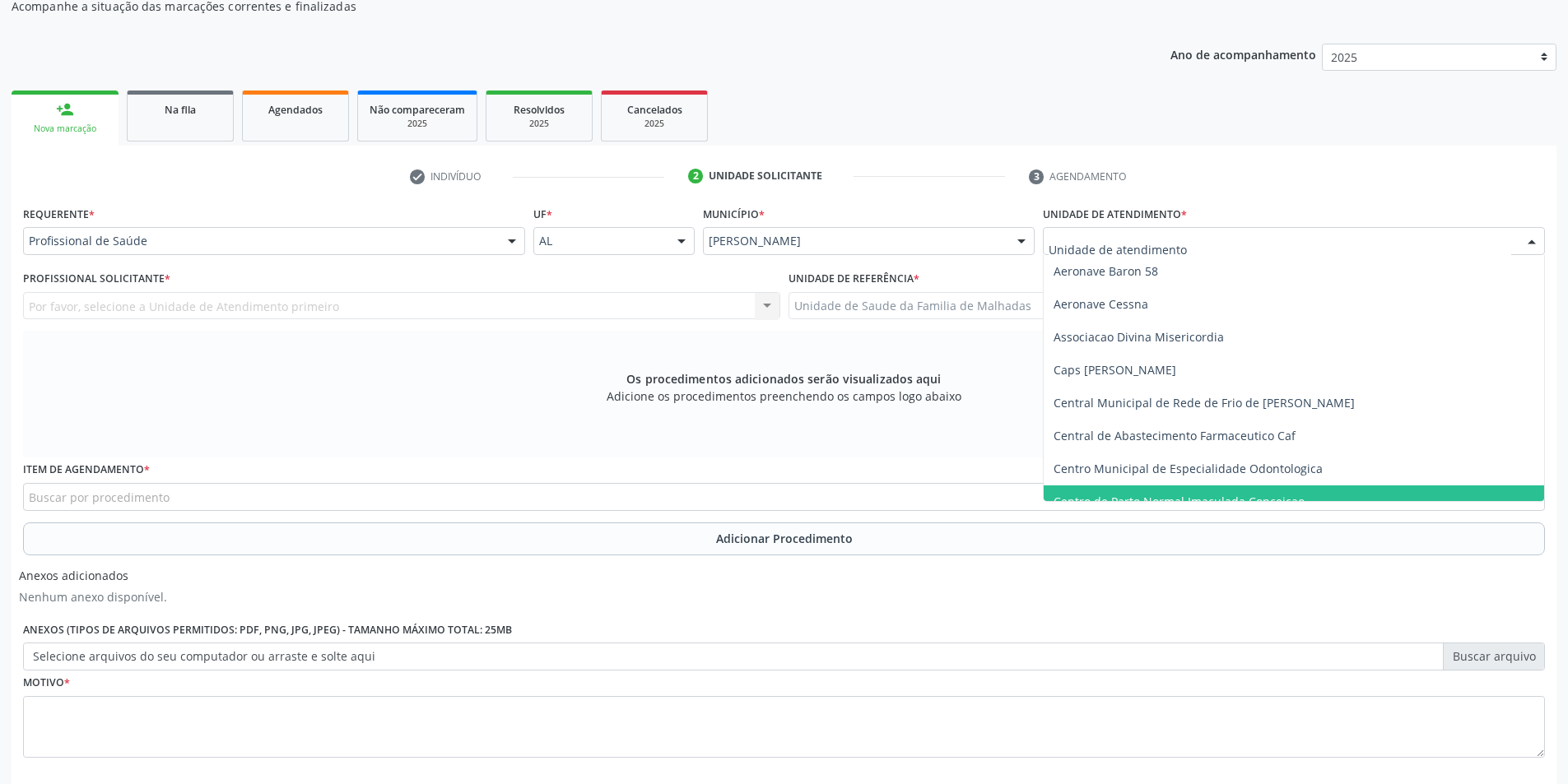
click at [1531, 496] on span "Centro de Parto Normal Imaculada Conceicao" at bounding box center [1294, 501] width 500 height 33
drag, startPoint x: 1530, startPoint y: 236, endPoint x: 1546, endPoint y: 244, distance: 17.9
click at [1533, 237] on div at bounding box center [1531, 241] width 25 height 28
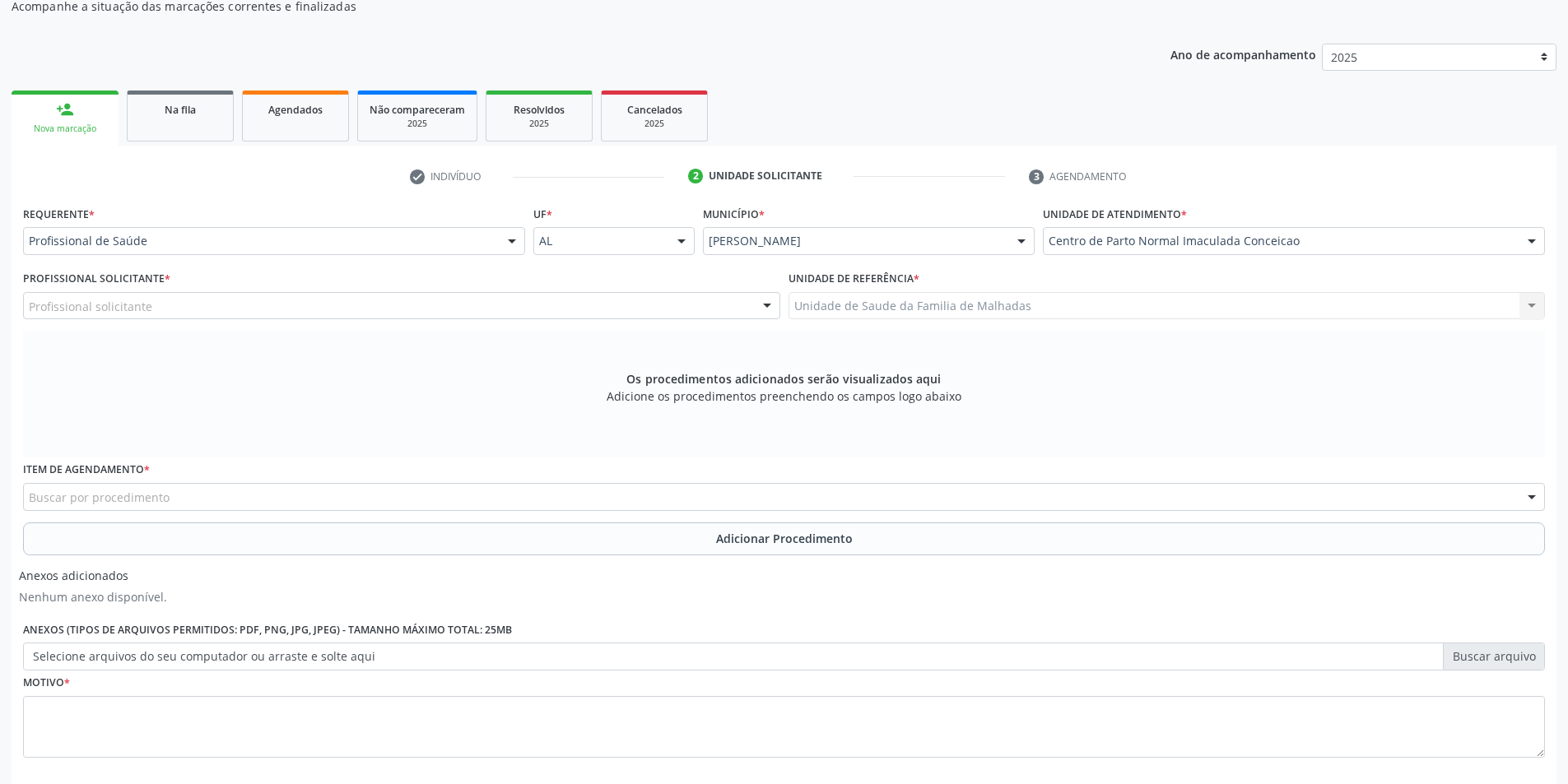
click at [1535, 240] on div at bounding box center [1531, 241] width 25 height 28
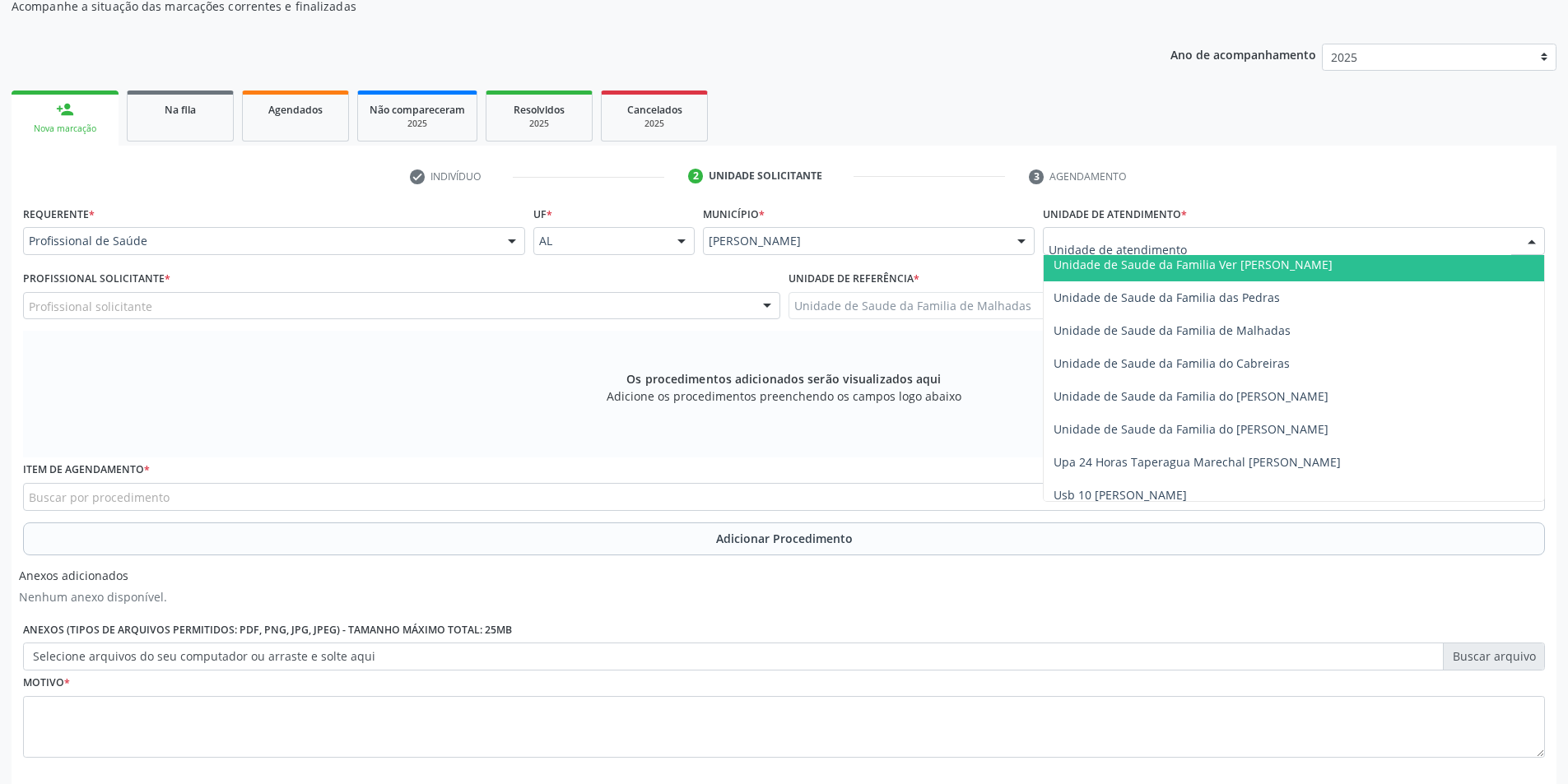
scroll to position [1301, 0]
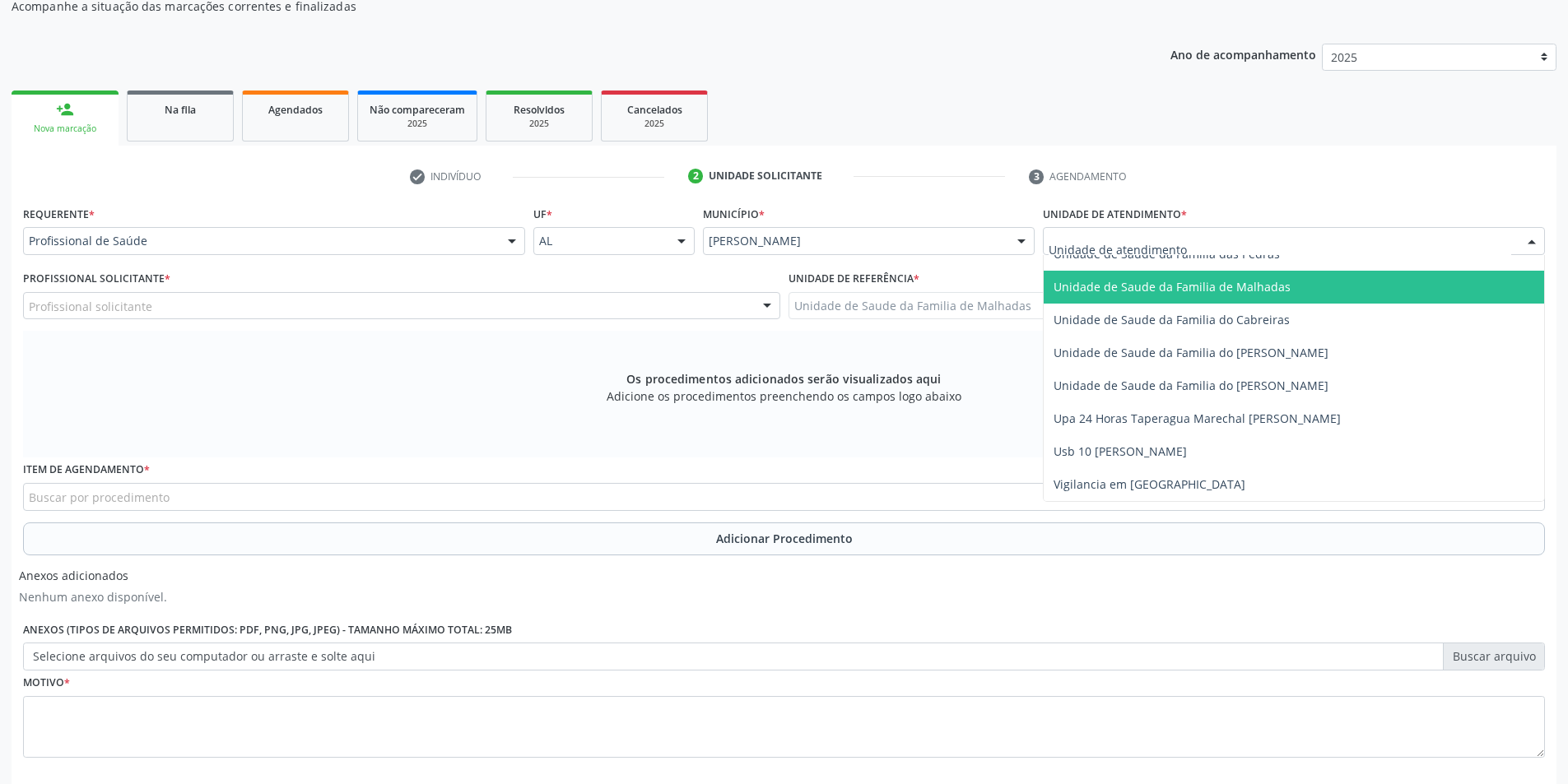
click at [1283, 289] on span "Unidade de Saude da Familia de Malhadas" at bounding box center [1294, 286] width 500 height 33
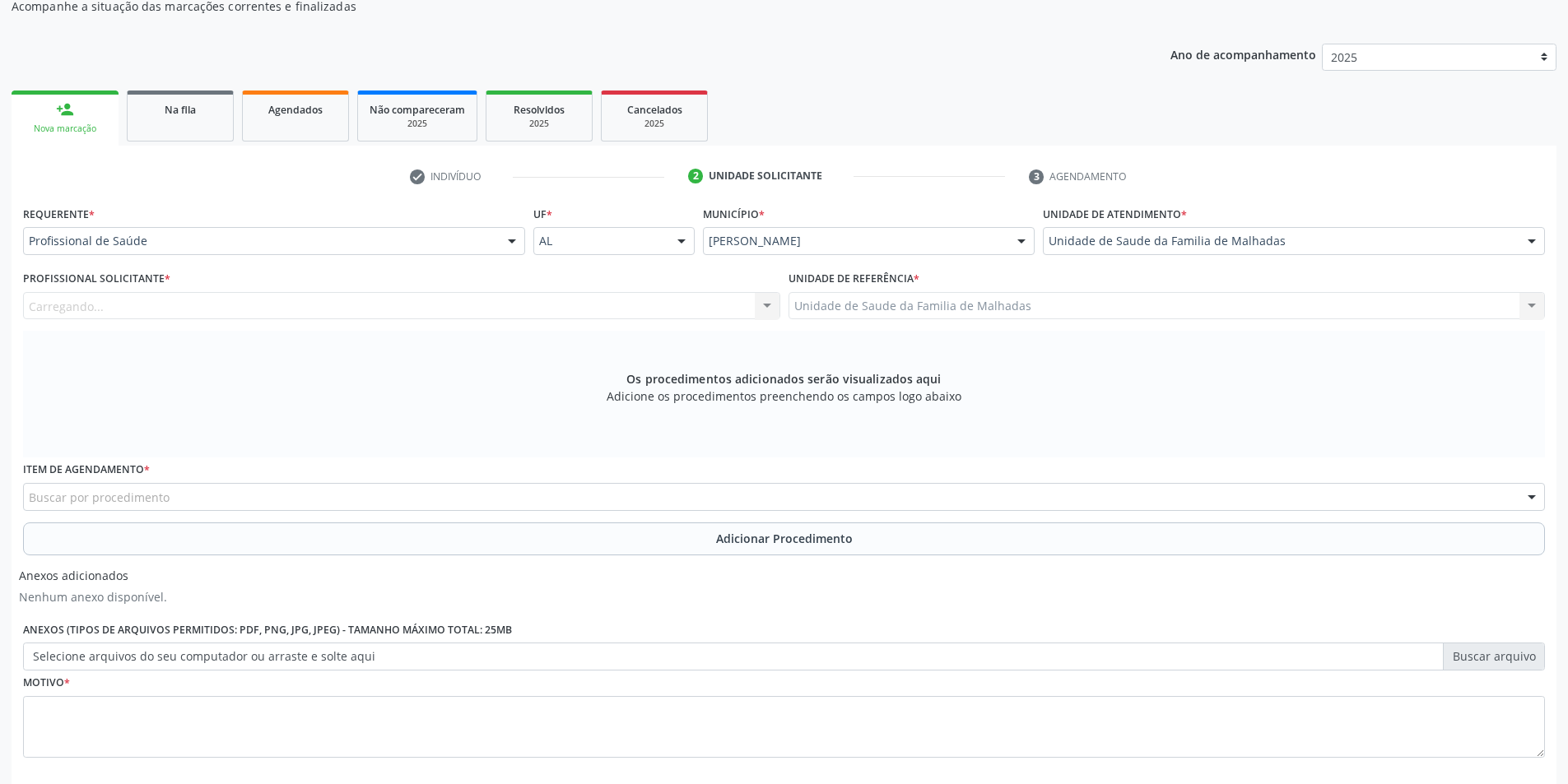
click at [565, 302] on div "Carregando... Assistente Administrativo - Ana de Franca Santos Assistente Admin…" at bounding box center [402, 306] width 758 height 28
click at [711, 310] on div "Profissional solicitante" at bounding box center [402, 306] width 758 height 28
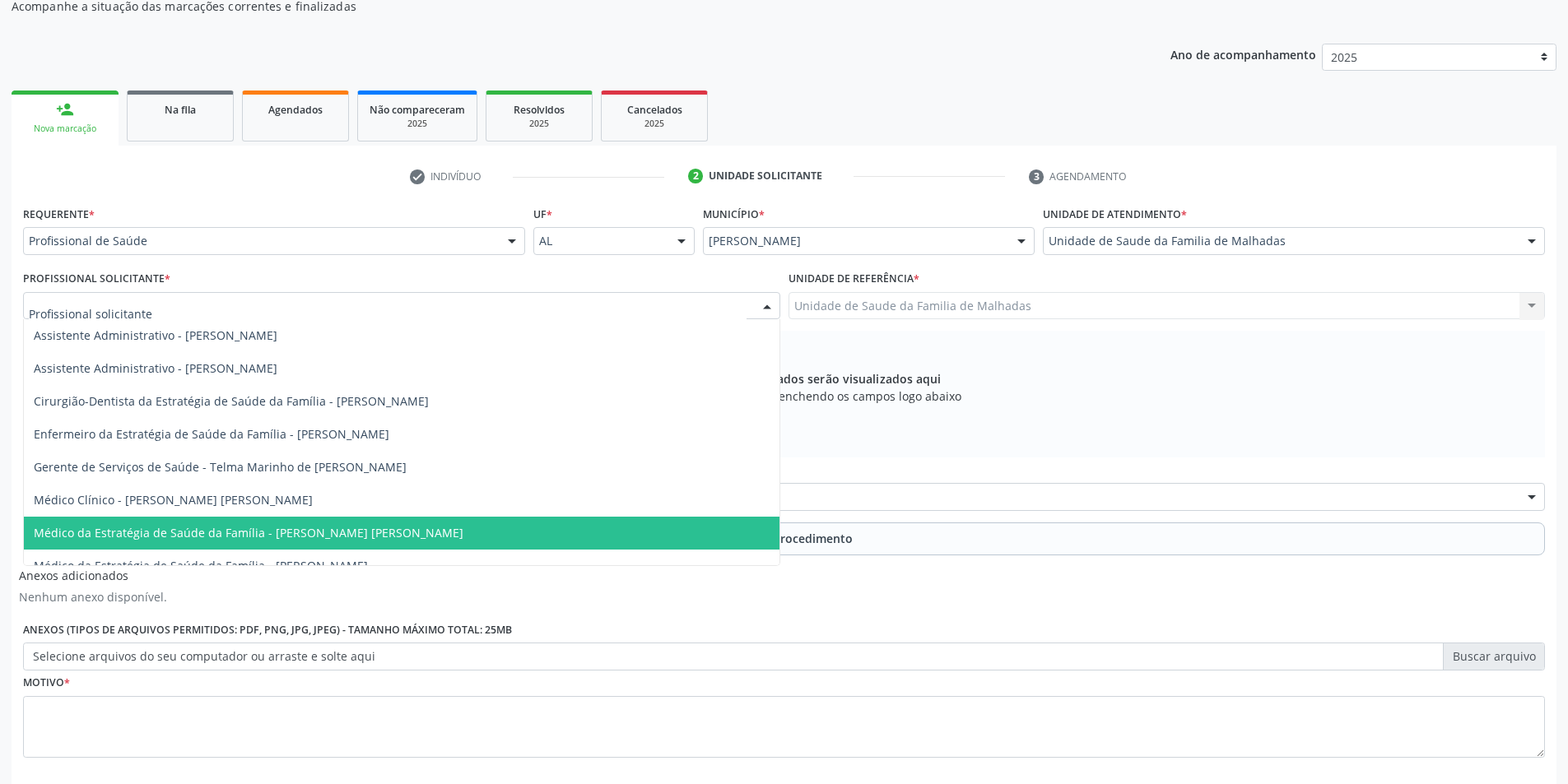
click at [759, 519] on span "Médico da Estratégia de Saúde da Família - [PERSON_NAME] [PERSON_NAME]" at bounding box center [402, 533] width 756 height 33
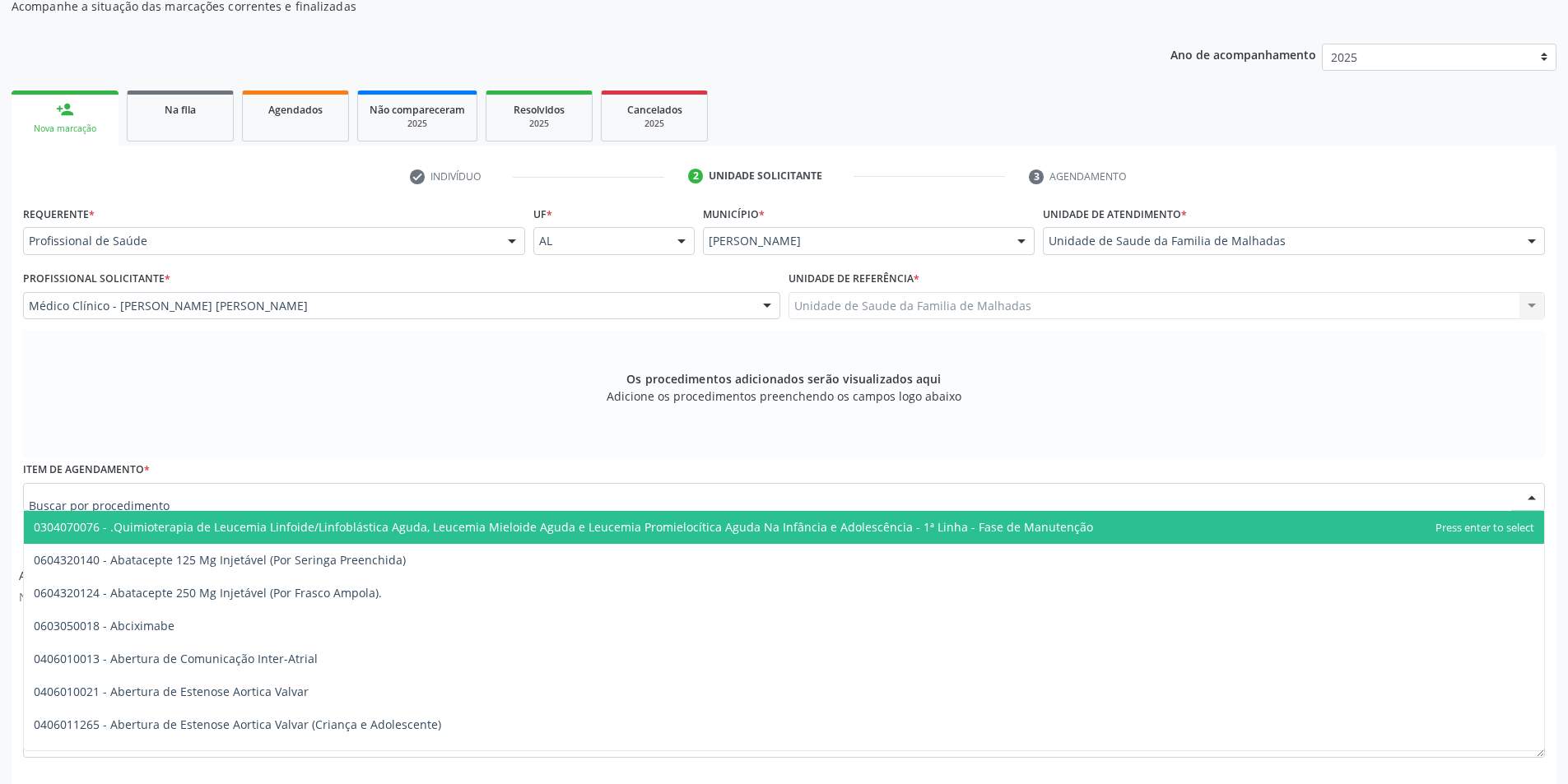
click at [375, 495] on div at bounding box center [784, 497] width 1522 height 28
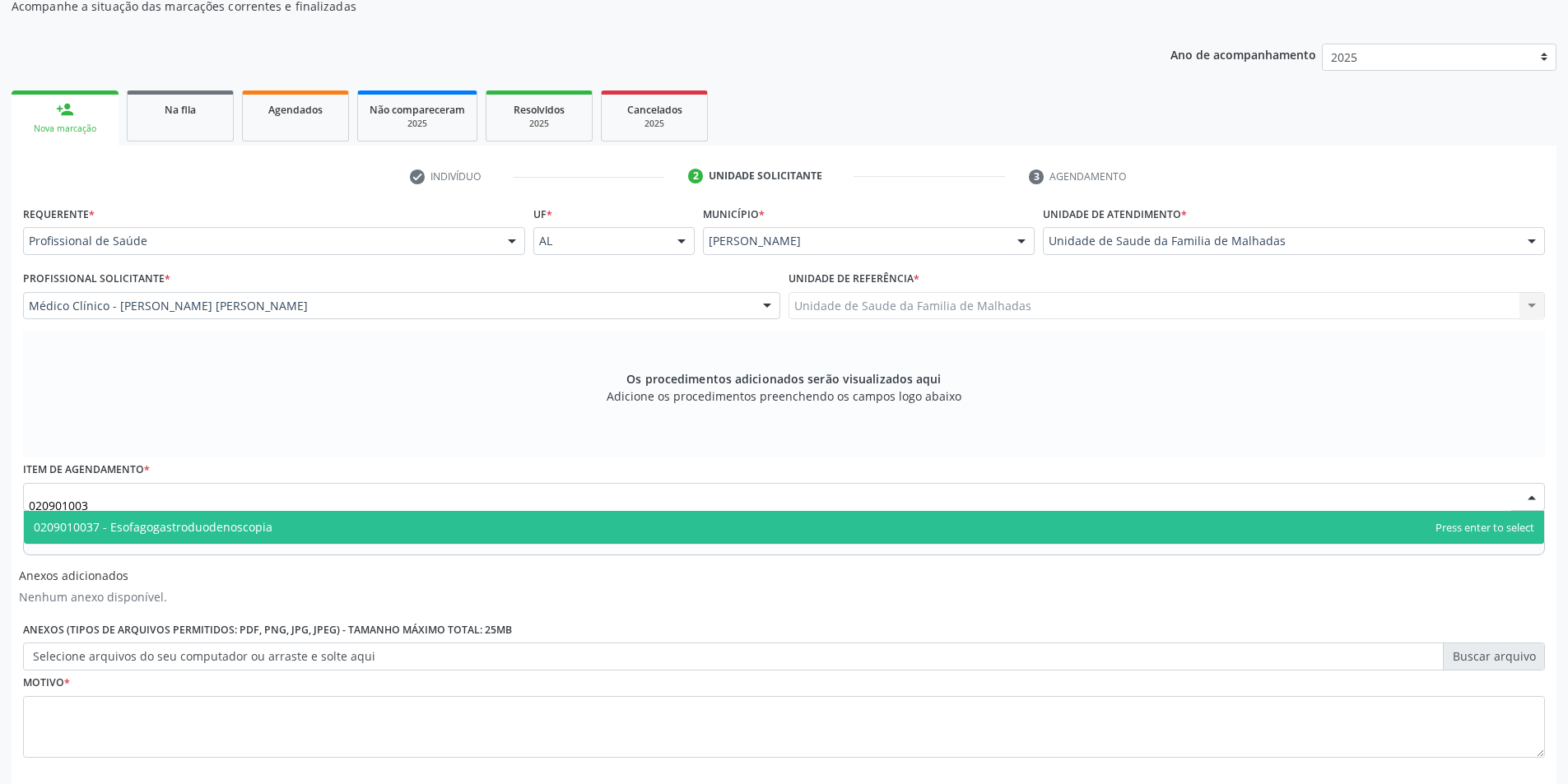
type input "0209010037"
click at [500, 528] on span "0209010037 - Esofagogastroduodenoscopia" at bounding box center [784, 527] width 1520 height 33
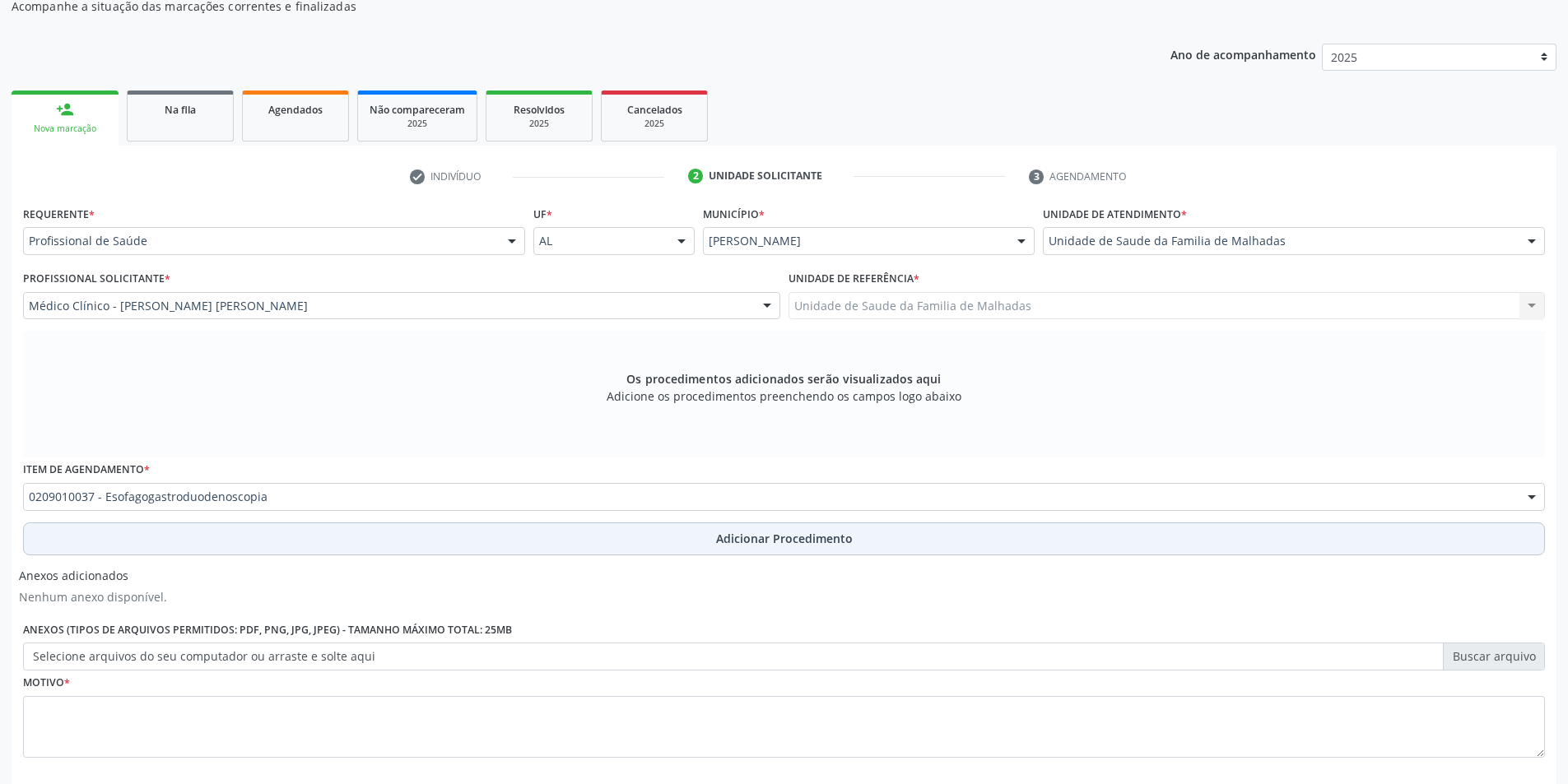
click at [762, 538] on span "Adicionar Procedimento" at bounding box center [784, 538] width 136 height 17
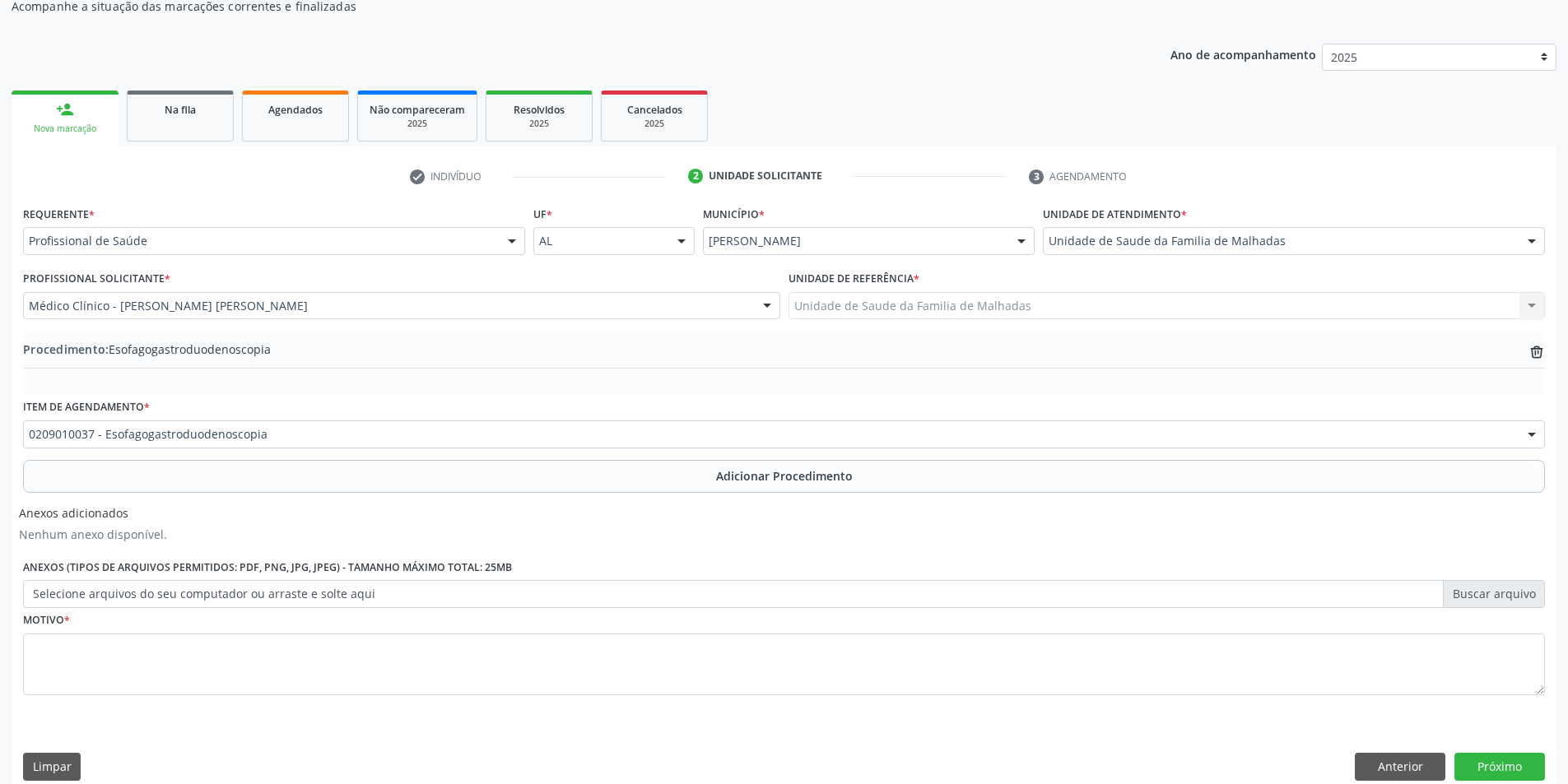
drag, startPoint x: 763, startPoint y: 477, endPoint x: 758, endPoint y: 496, distance: 19.6
click at [763, 480] on span "Adicionar Procedimento" at bounding box center [784, 475] width 136 height 17
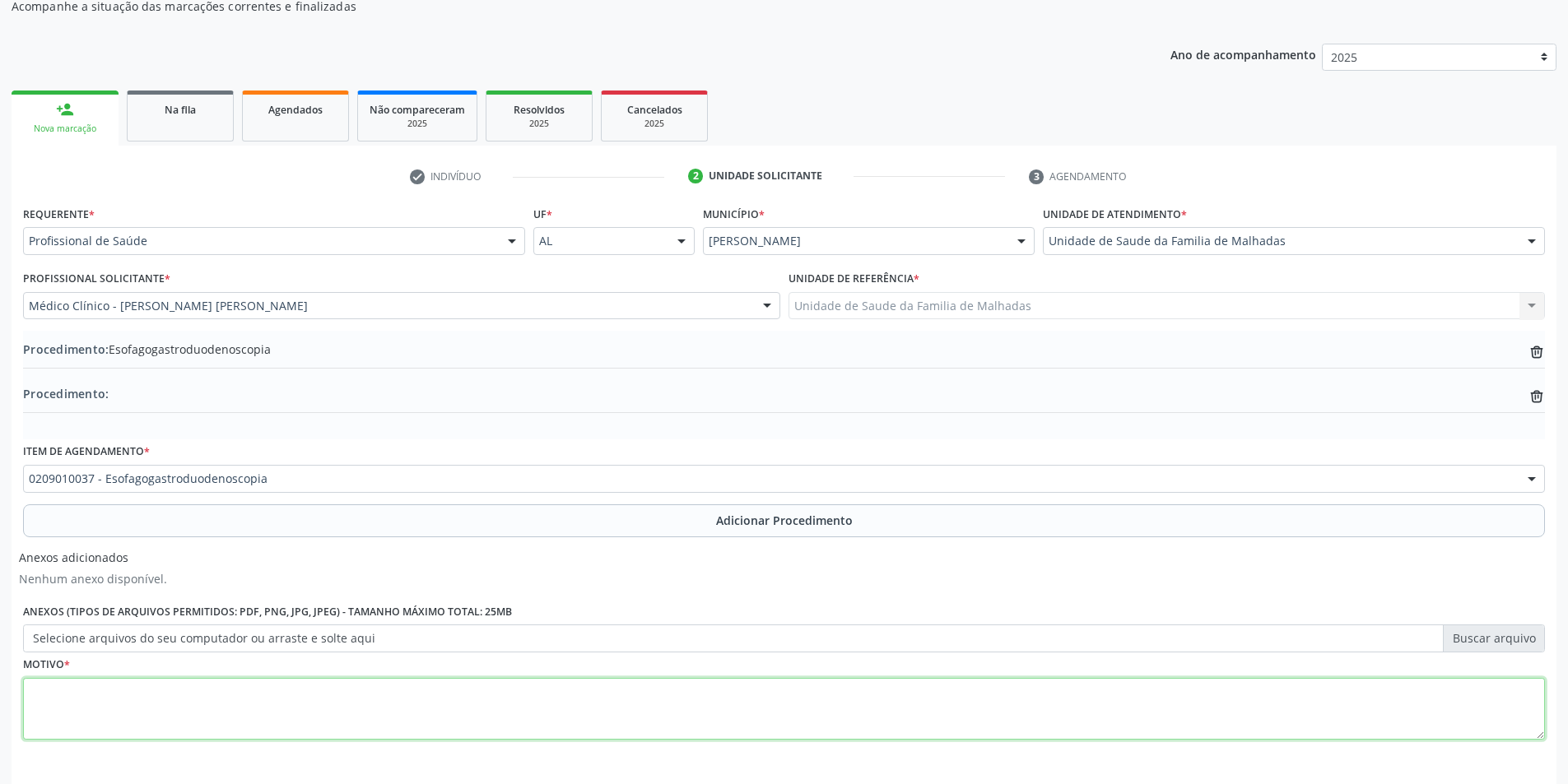
click at [531, 714] on textarea at bounding box center [784, 708] width 1522 height 63
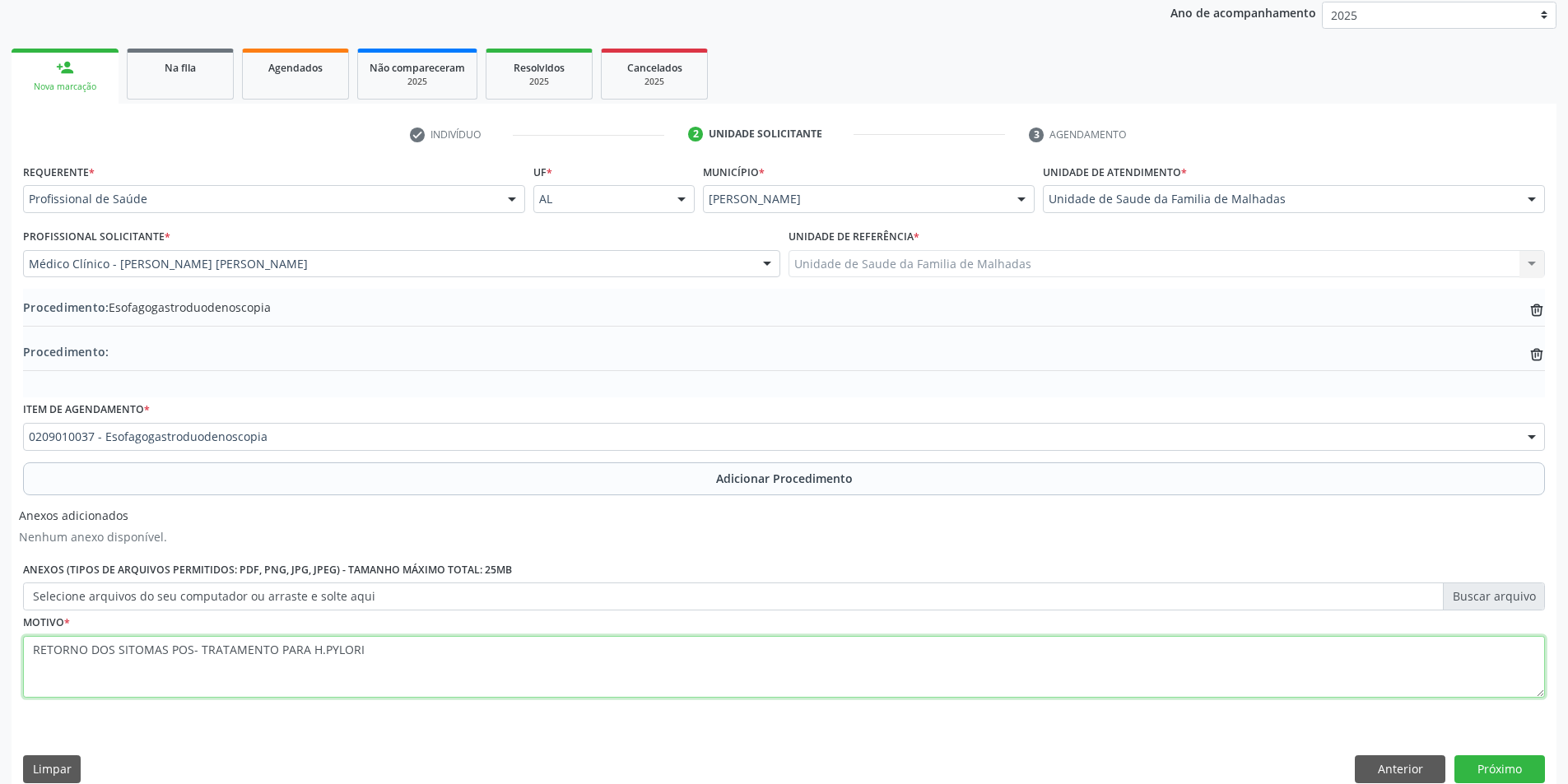
scroll to position [242, 0]
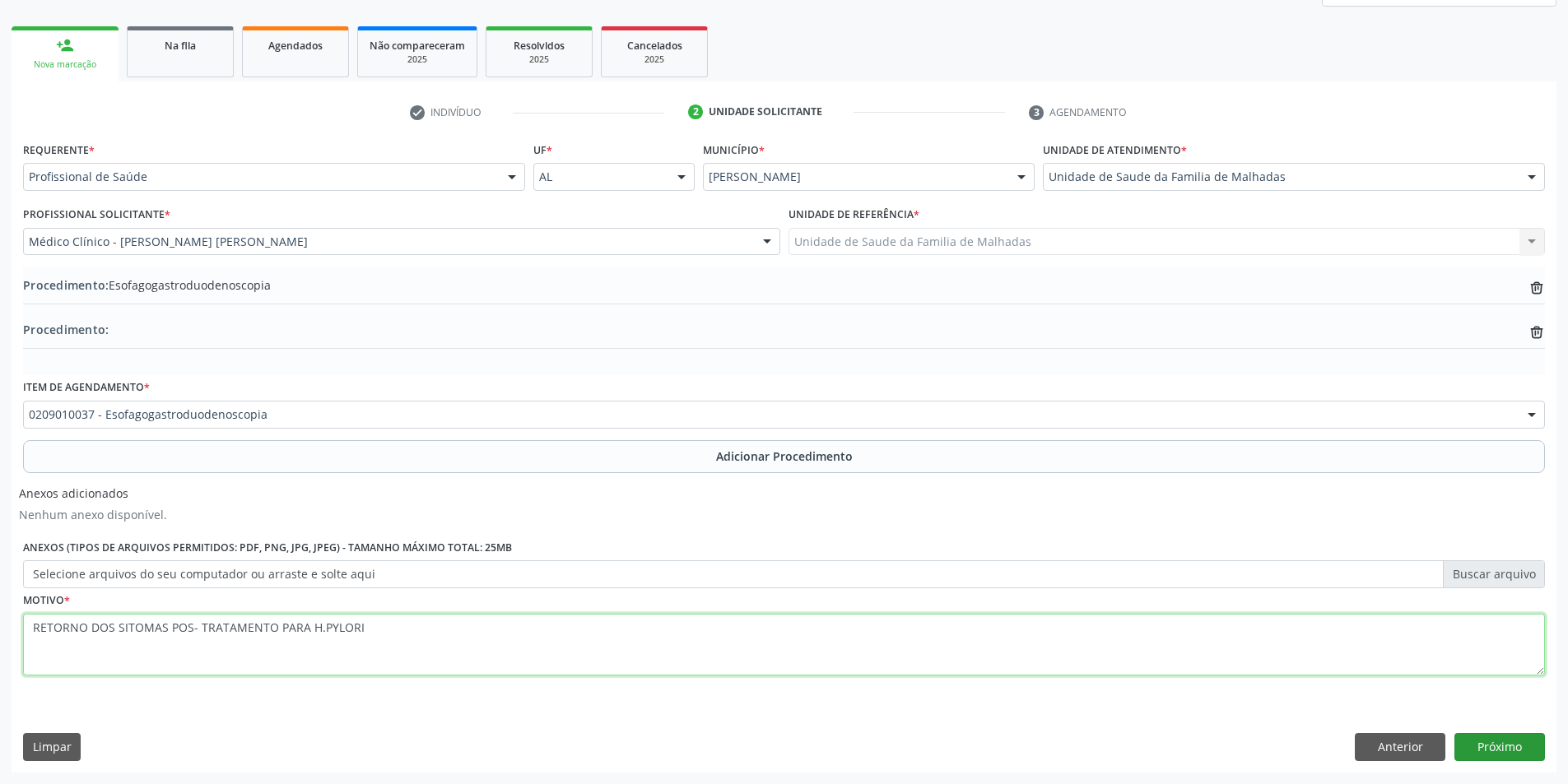
type textarea "RETORNO DOS SITOMAS POS- TRATAMENTO PARA H.PYLORI"
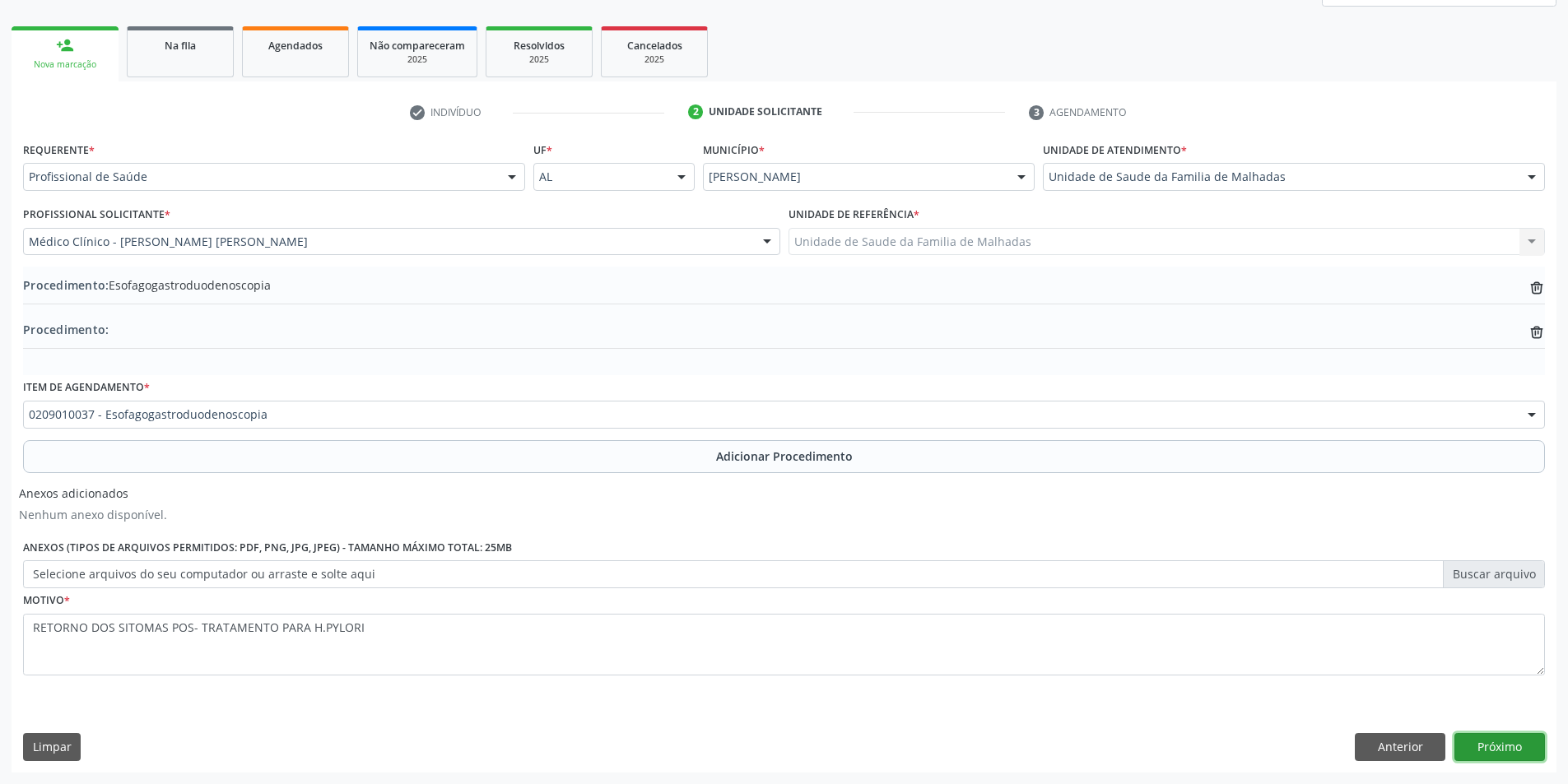
click at [1522, 747] on button "Próximo" at bounding box center [1499, 747] width 90 height 28
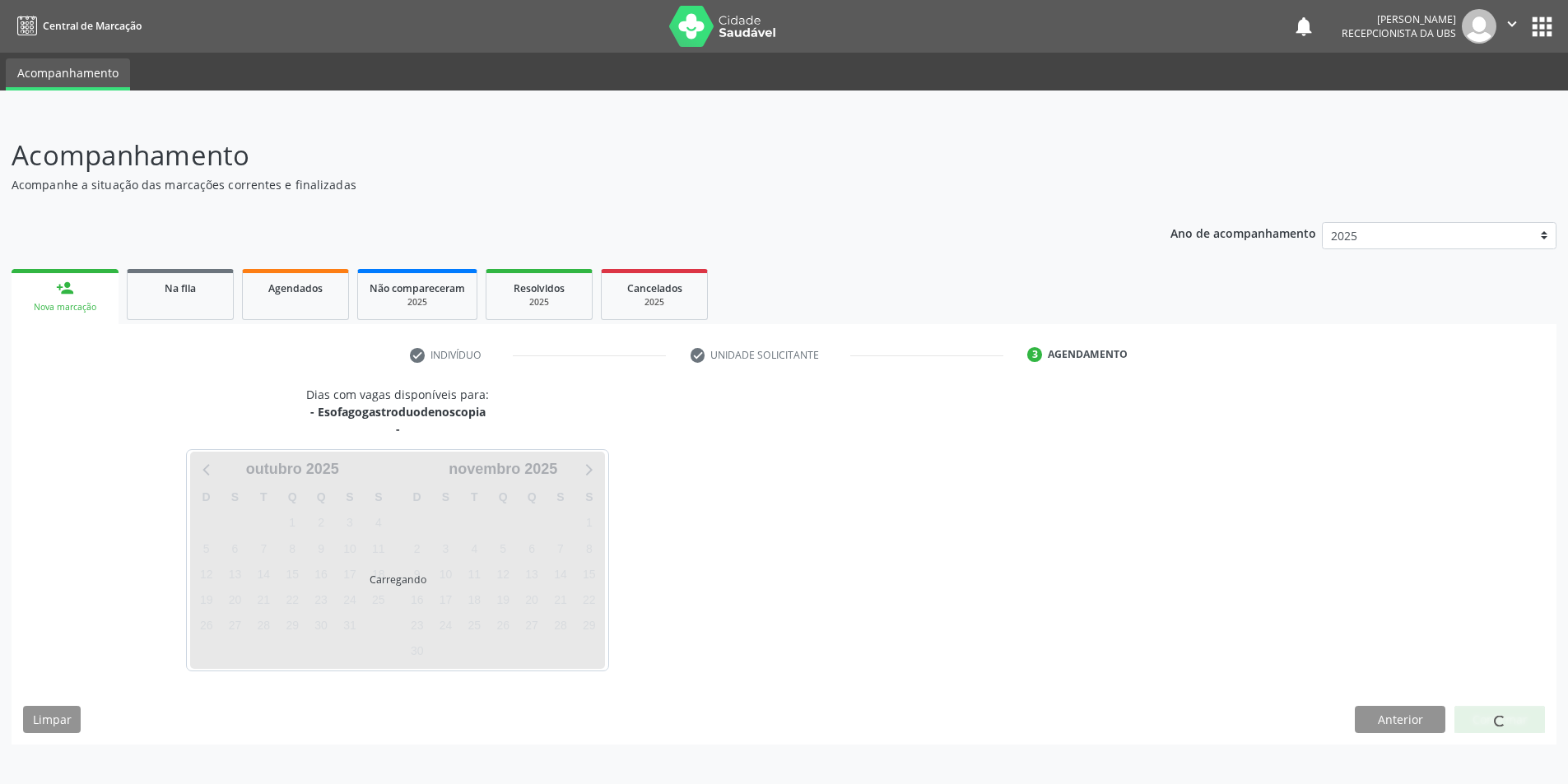
scroll to position [0, 0]
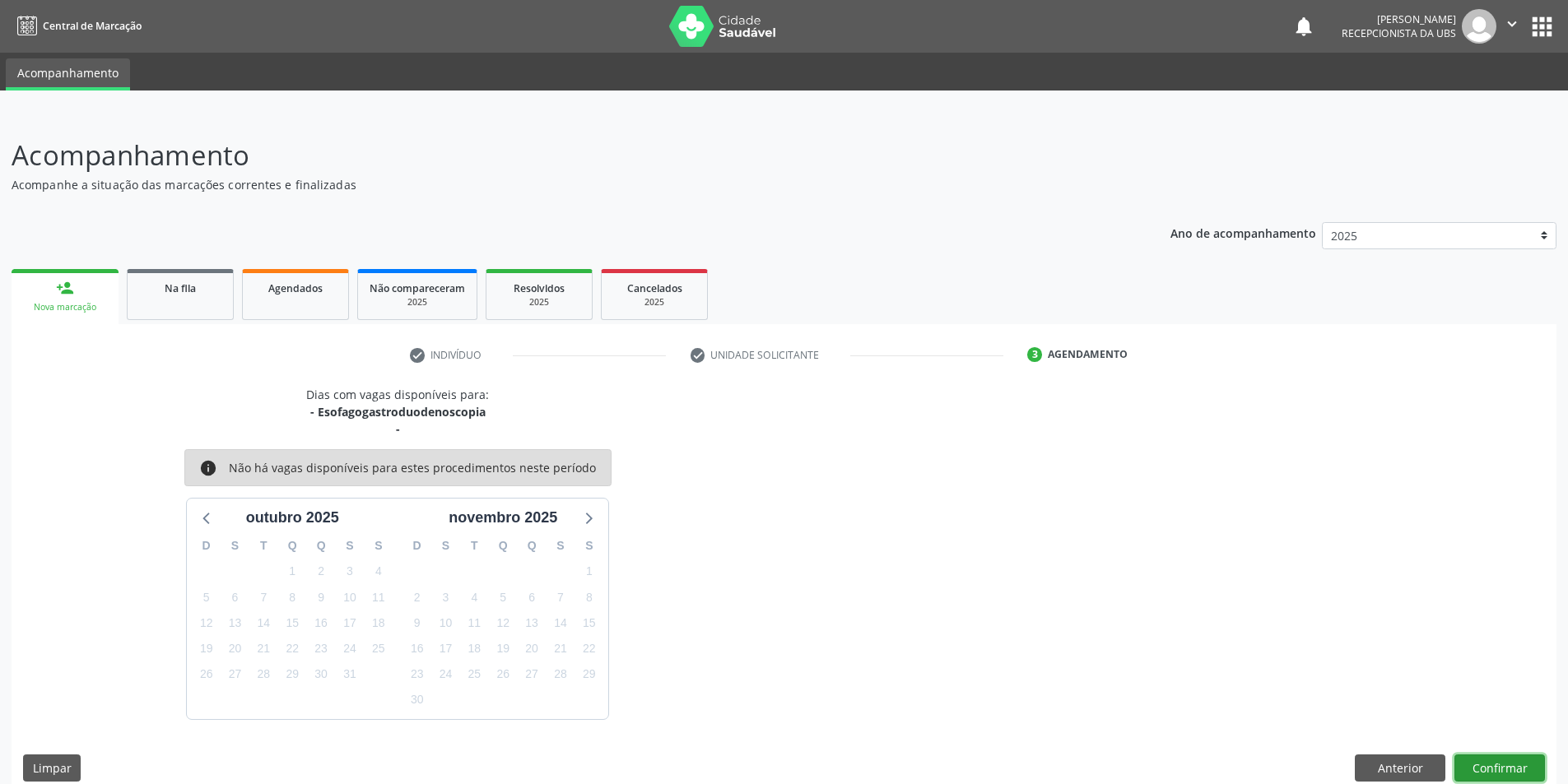
click at [1517, 771] on button "Confirmar" at bounding box center [1499, 768] width 90 height 28
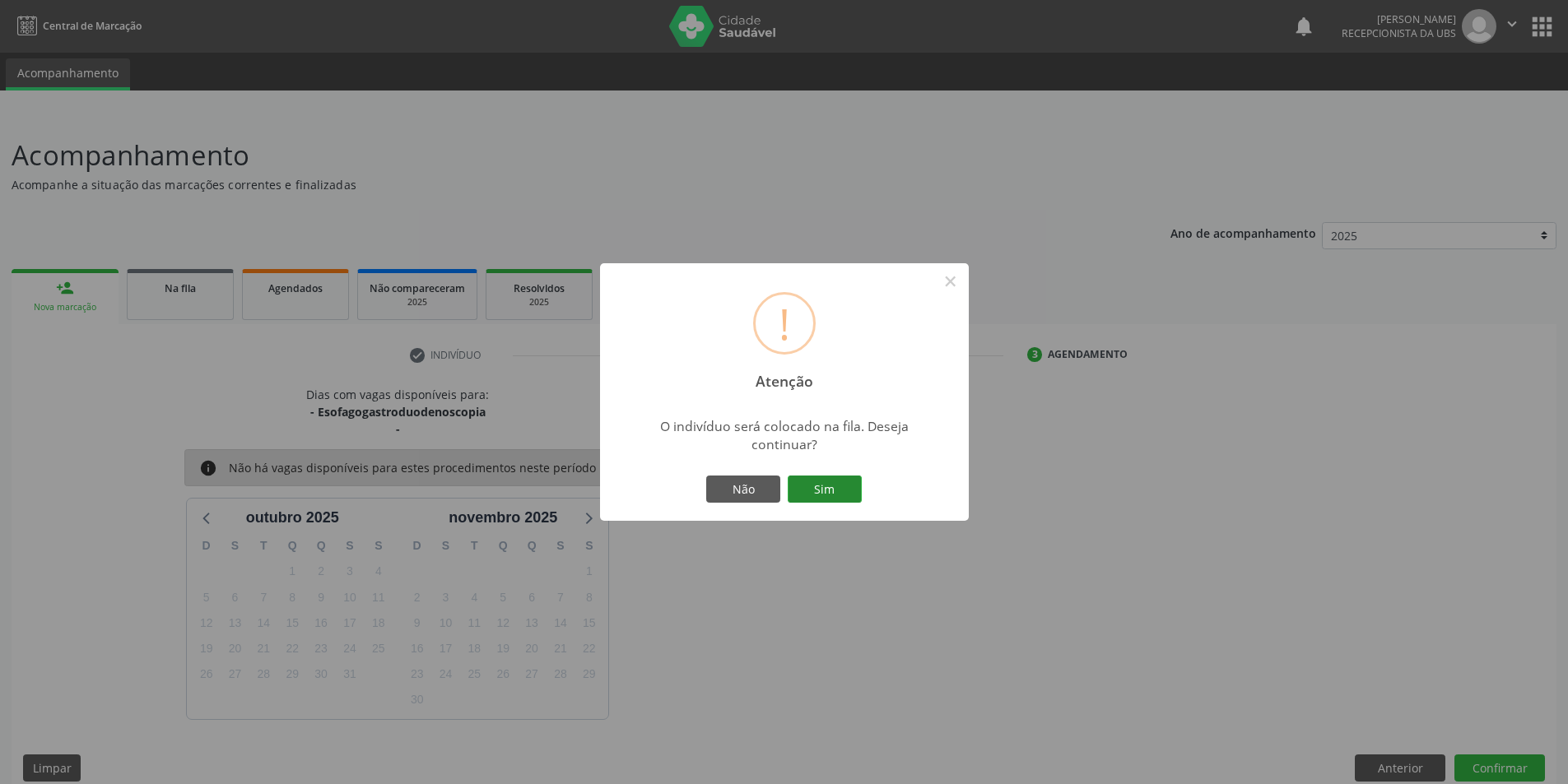
click at [829, 484] on button "Sim" at bounding box center [824, 489] width 75 height 28
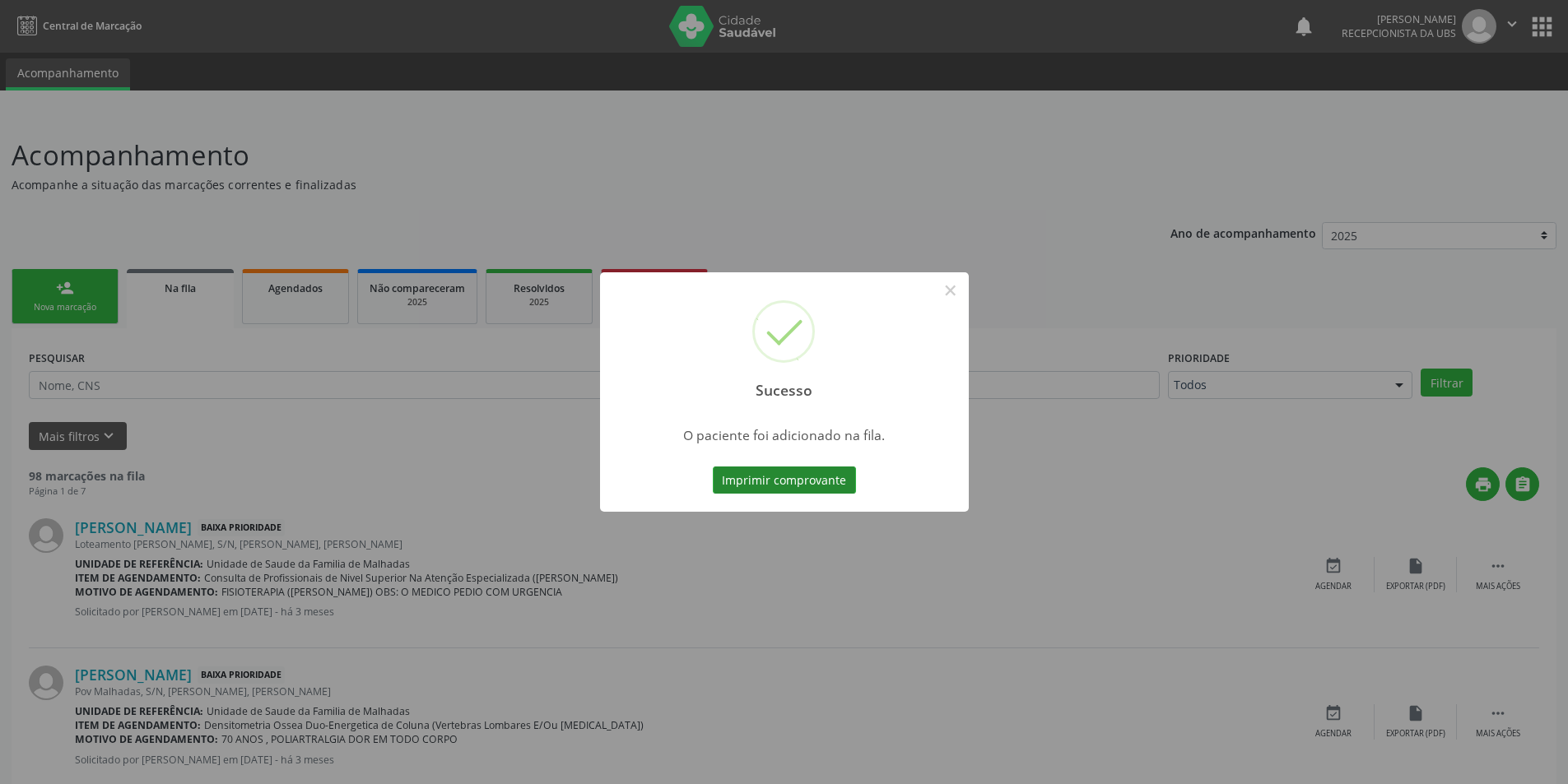
click at [800, 475] on button "Imprimir comprovante" at bounding box center [784, 480] width 143 height 28
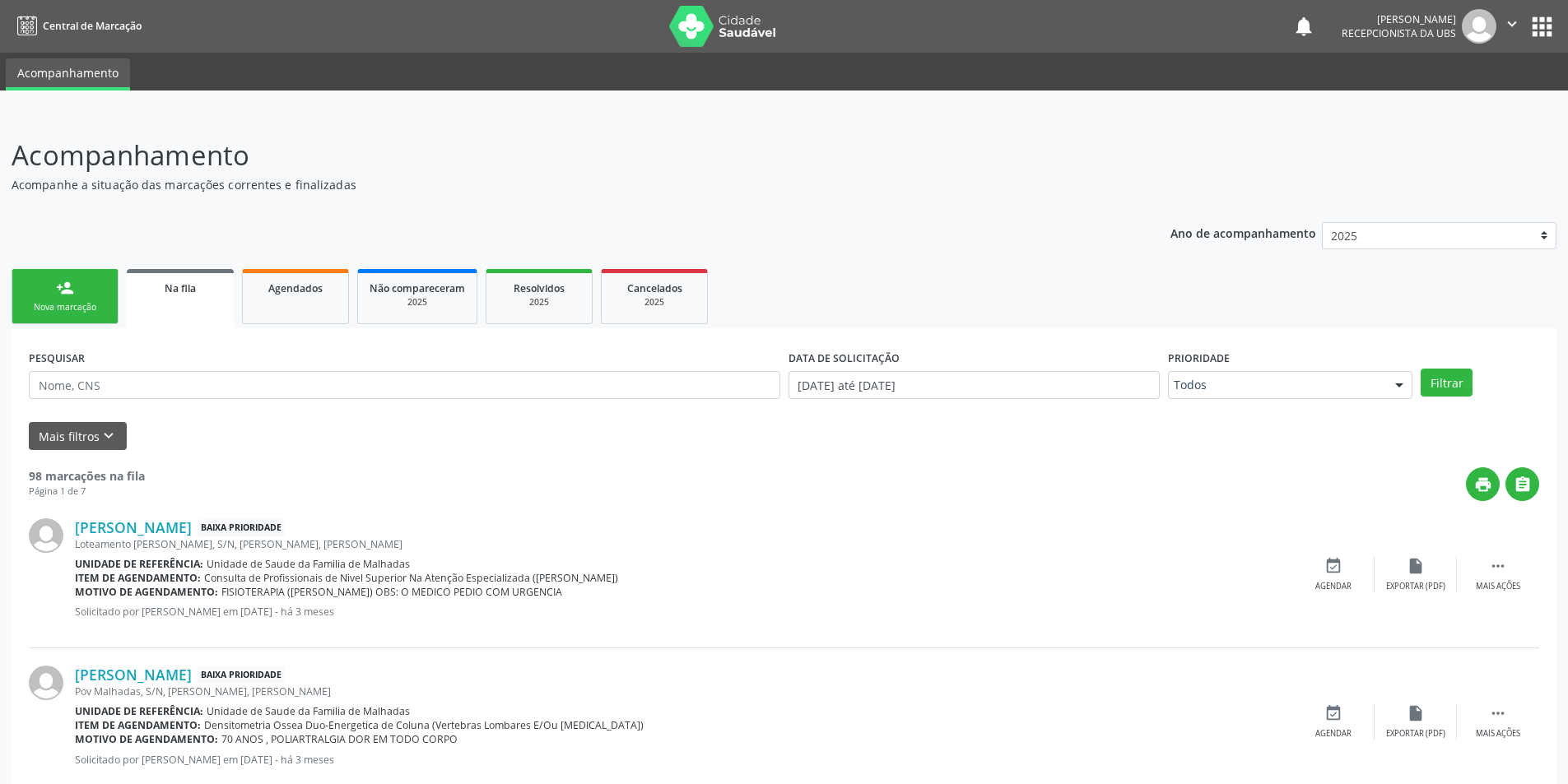
click at [17, 277] on link "person_add Nova marcação" at bounding box center [66, 296] width 107 height 55
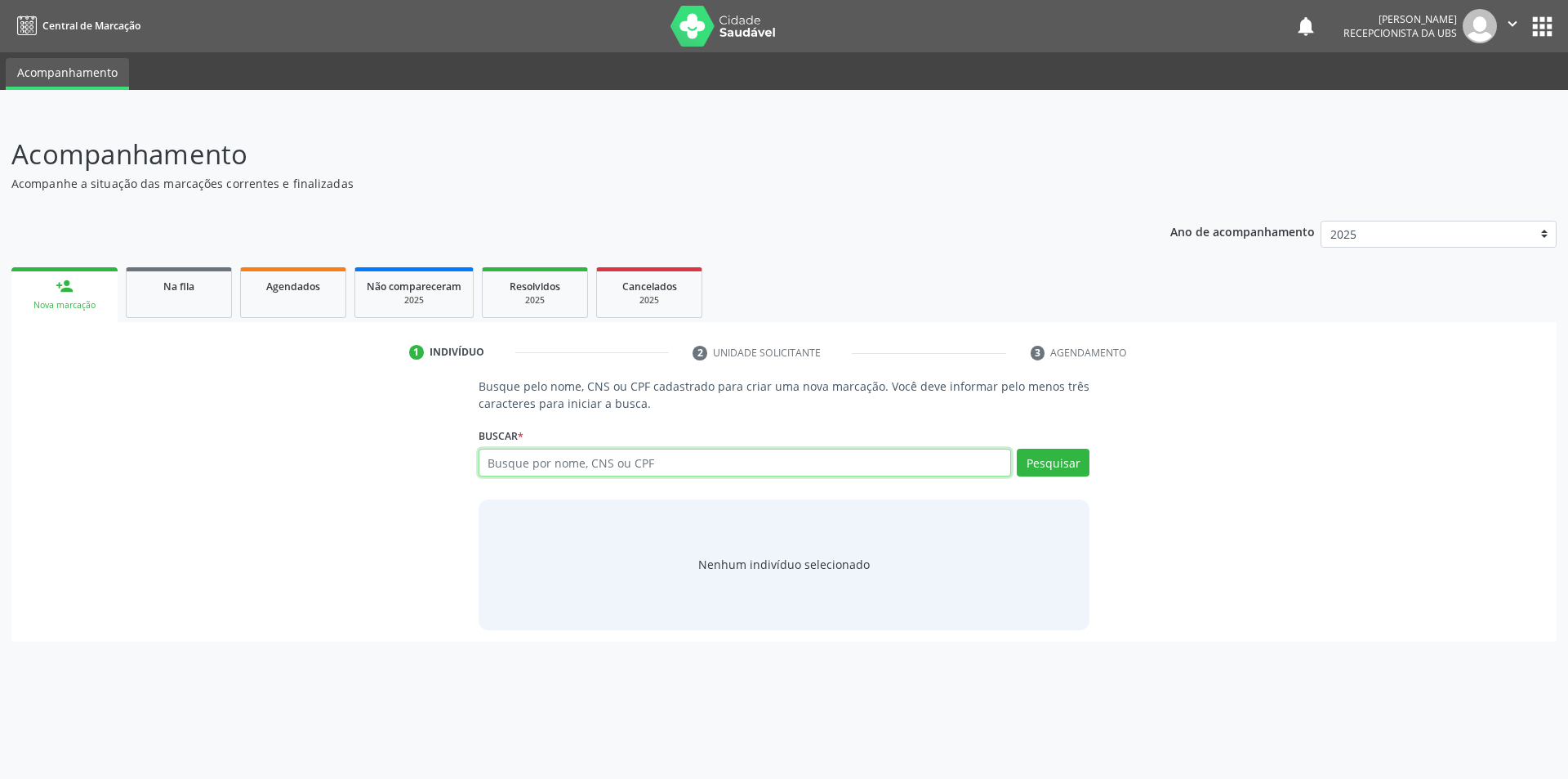
click at [553, 465] on input "text" at bounding box center [745, 462] width 534 height 28
type input "708505379201372"
click at [1046, 465] on button "Pesquisar" at bounding box center [1054, 462] width 73 height 28
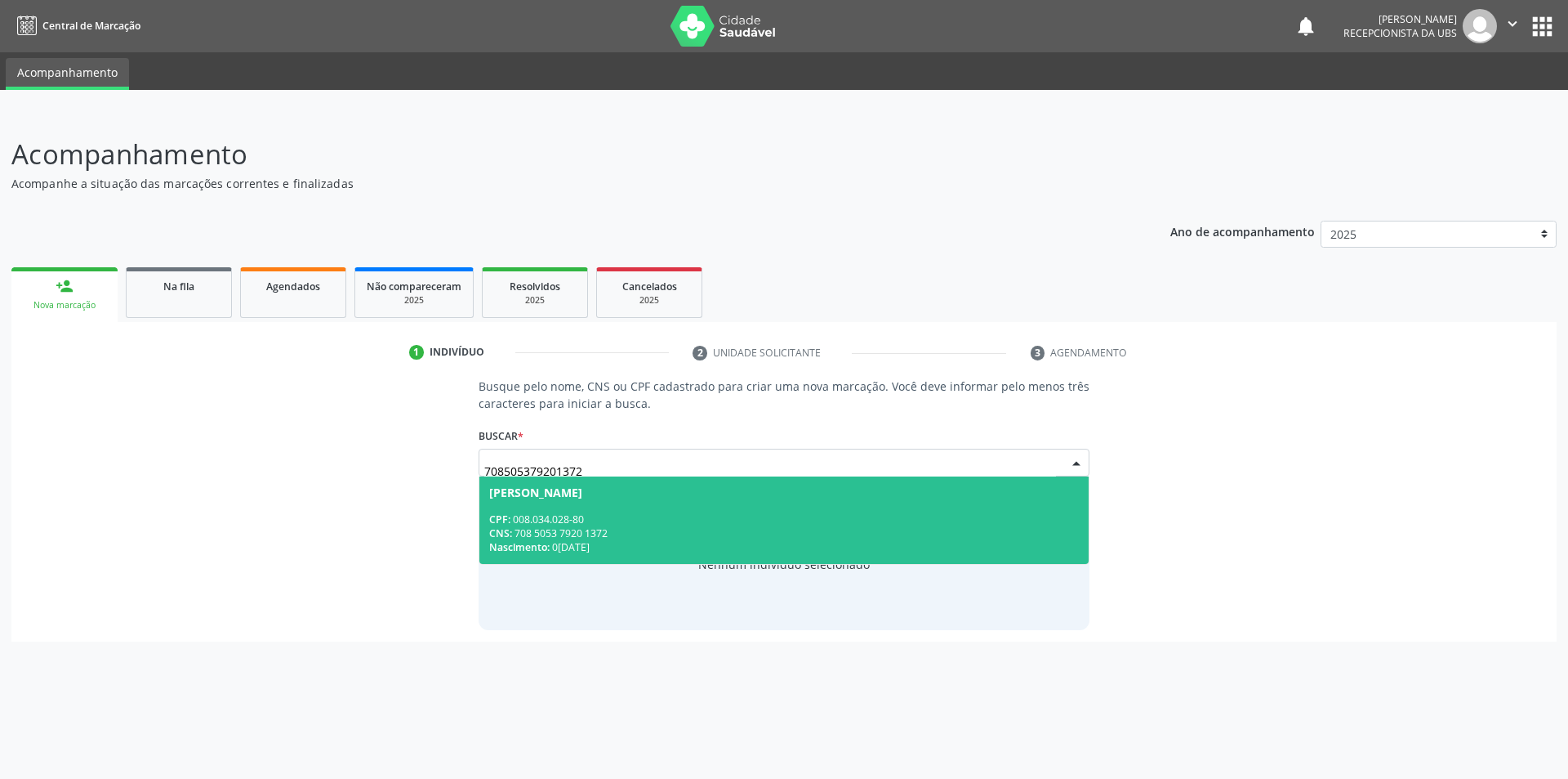
click at [591, 533] on div "CNS: 708 5053 7920 1372" at bounding box center [784, 533] width 591 height 14
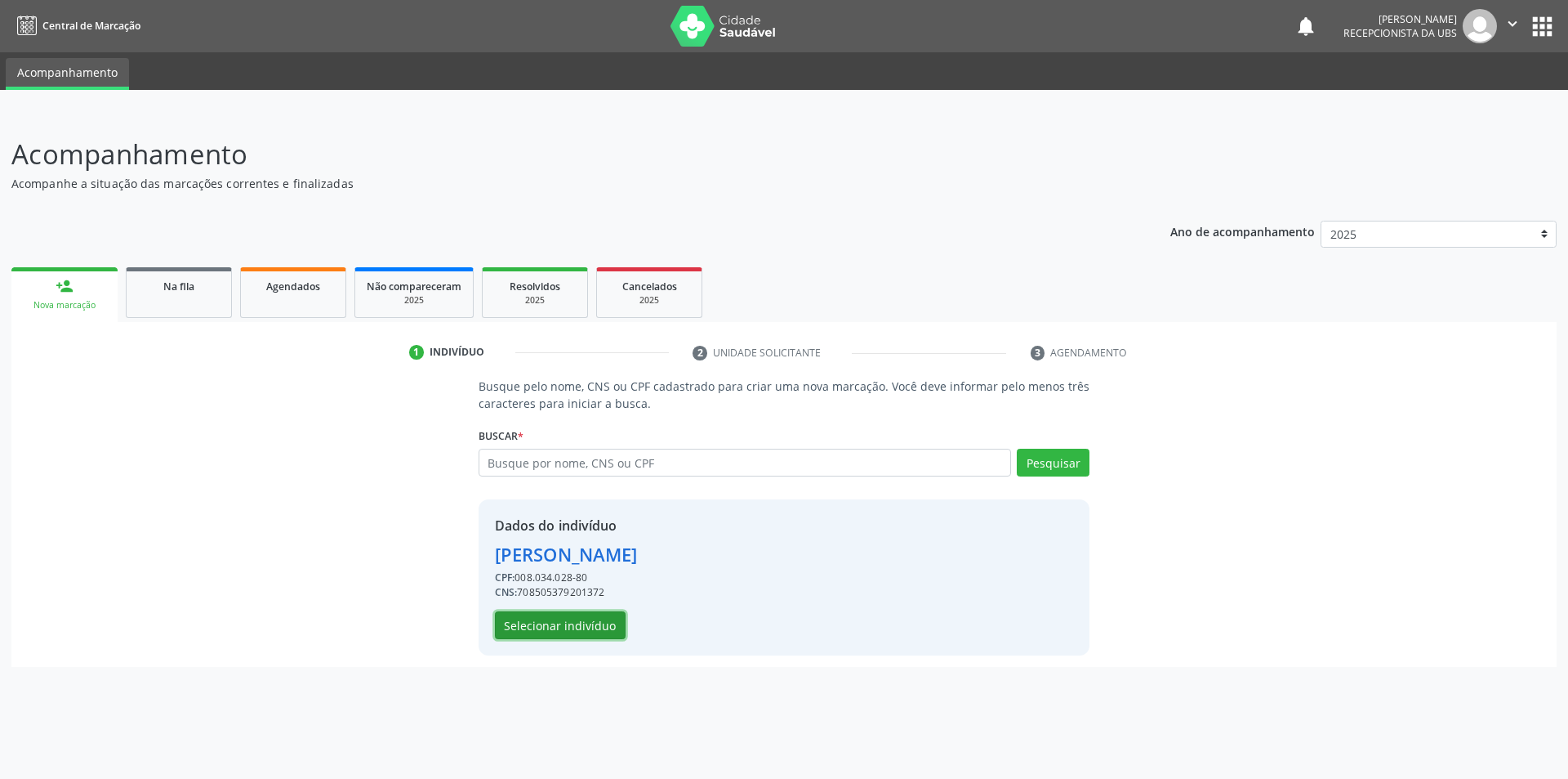
click at [581, 629] on button "Selecionar indivíduo" at bounding box center [560, 625] width 130 height 28
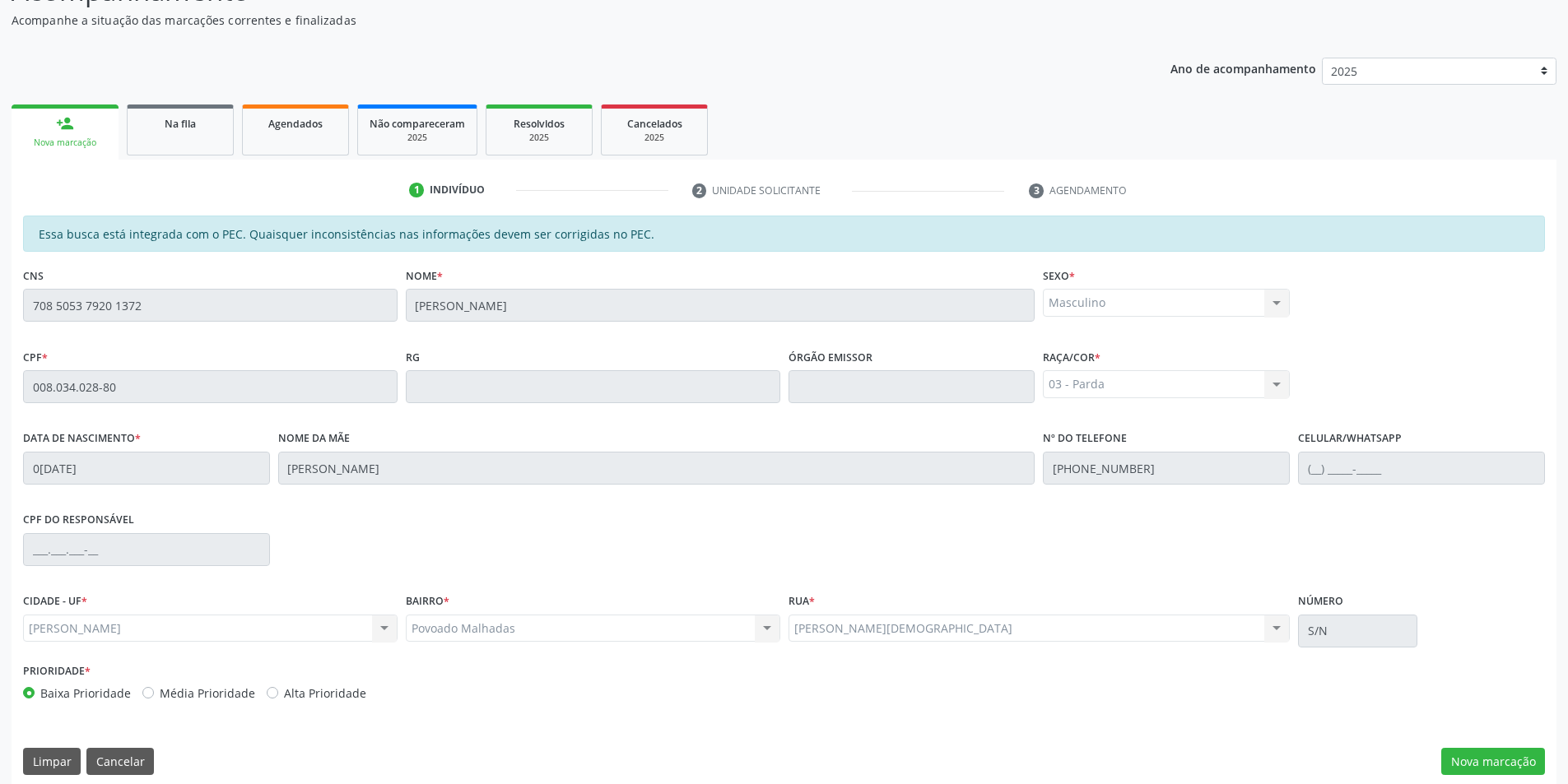
scroll to position [179, 0]
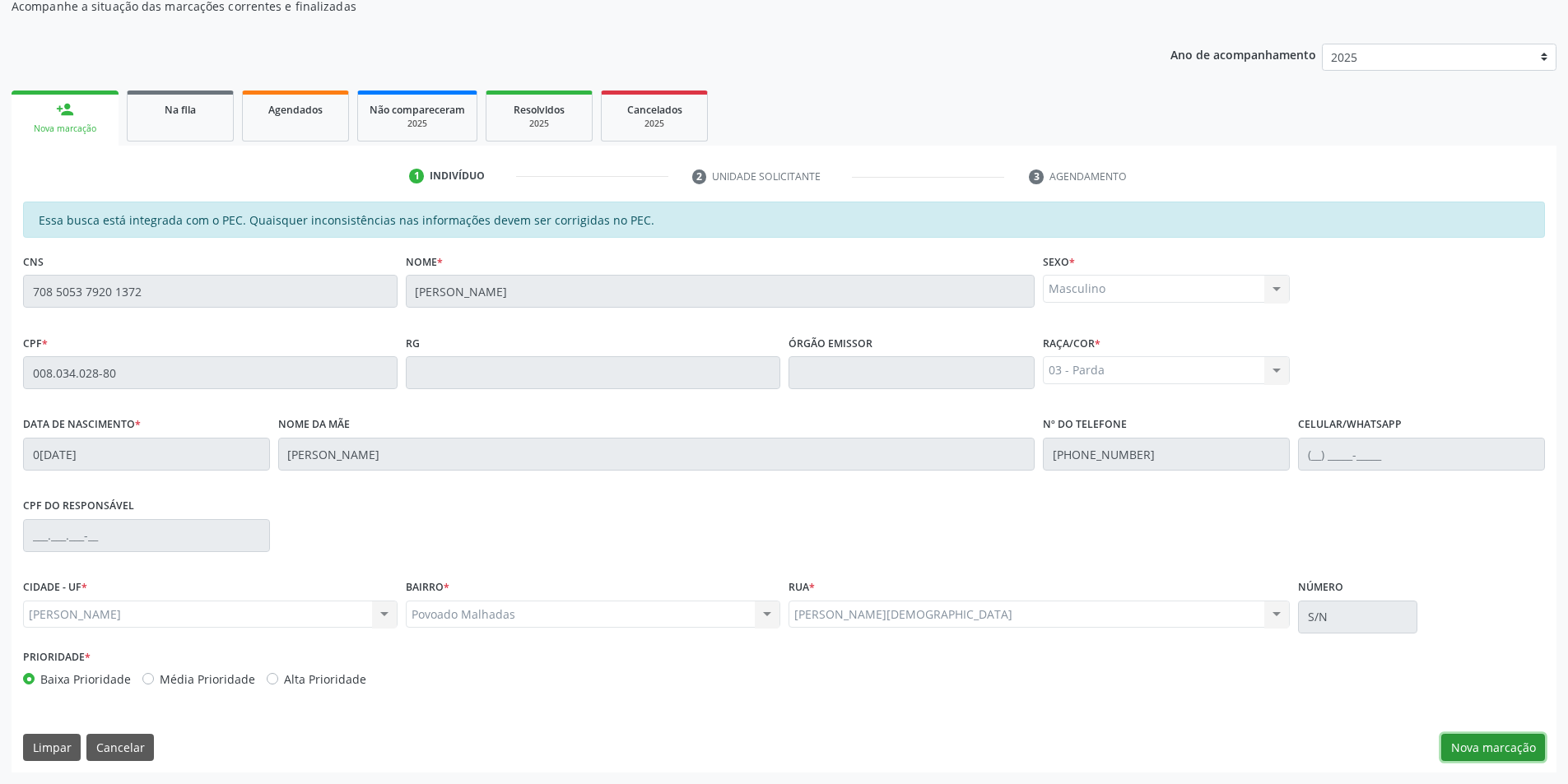
click at [1478, 745] on button "Nova marcação" at bounding box center [1493, 747] width 103 height 28
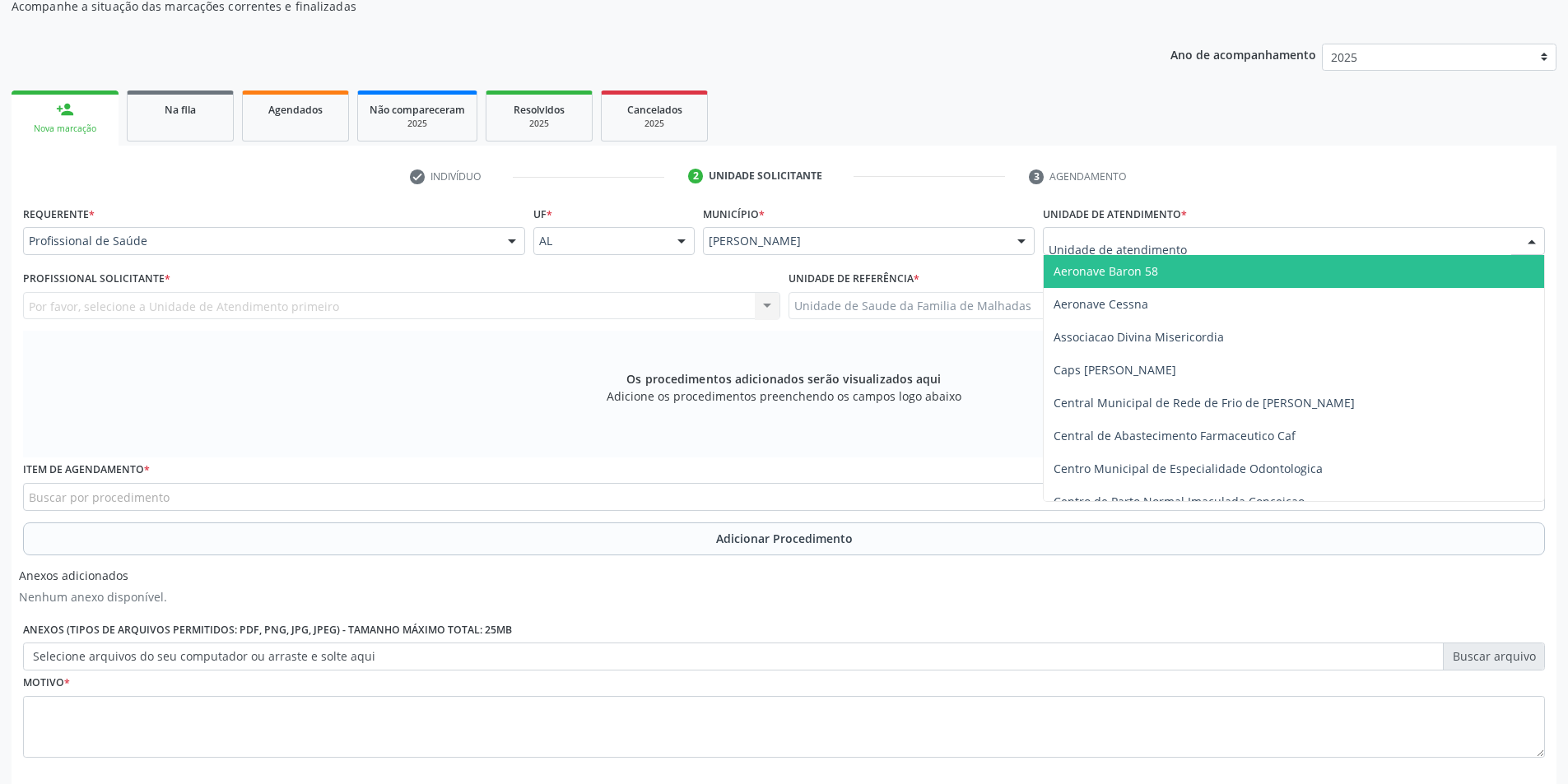
click at [1197, 247] on div at bounding box center [1294, 240] width 502 height 28
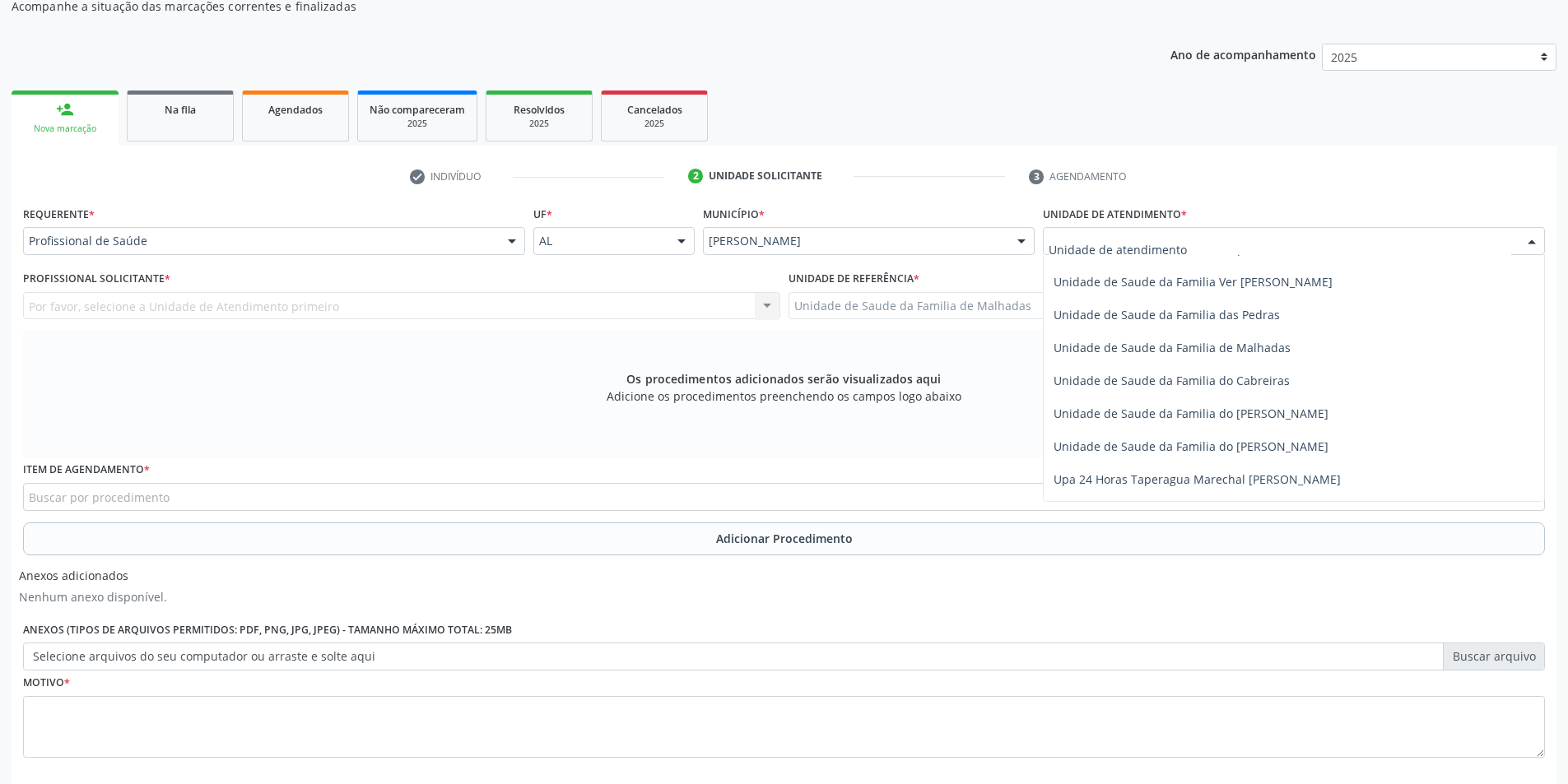
scroll to position [1301, 0]
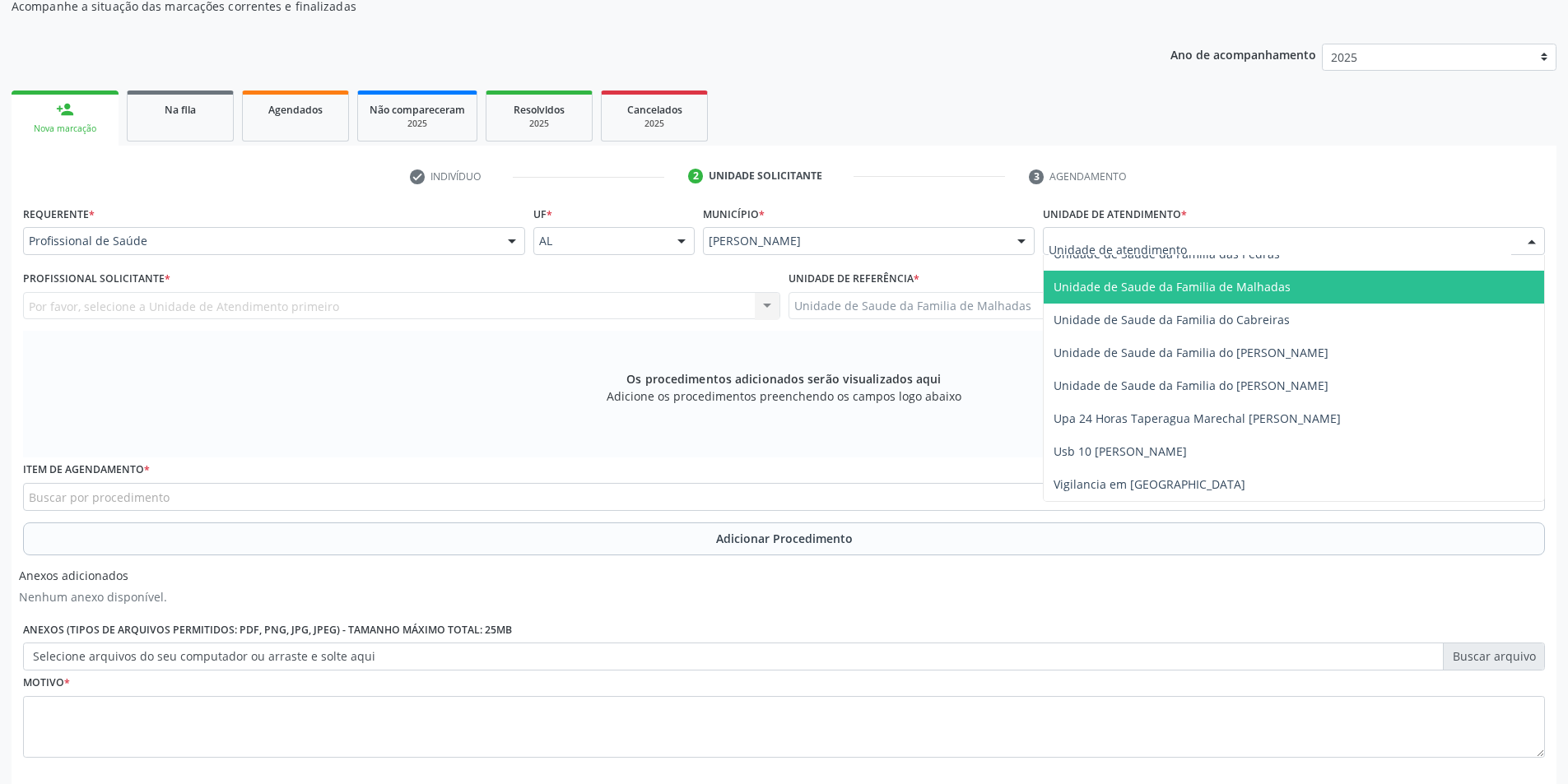
click at [1244, 286] on span "Unidade de Saude da Familia de Malhadas" at bounding box center [1172, 287] width 237 height 16
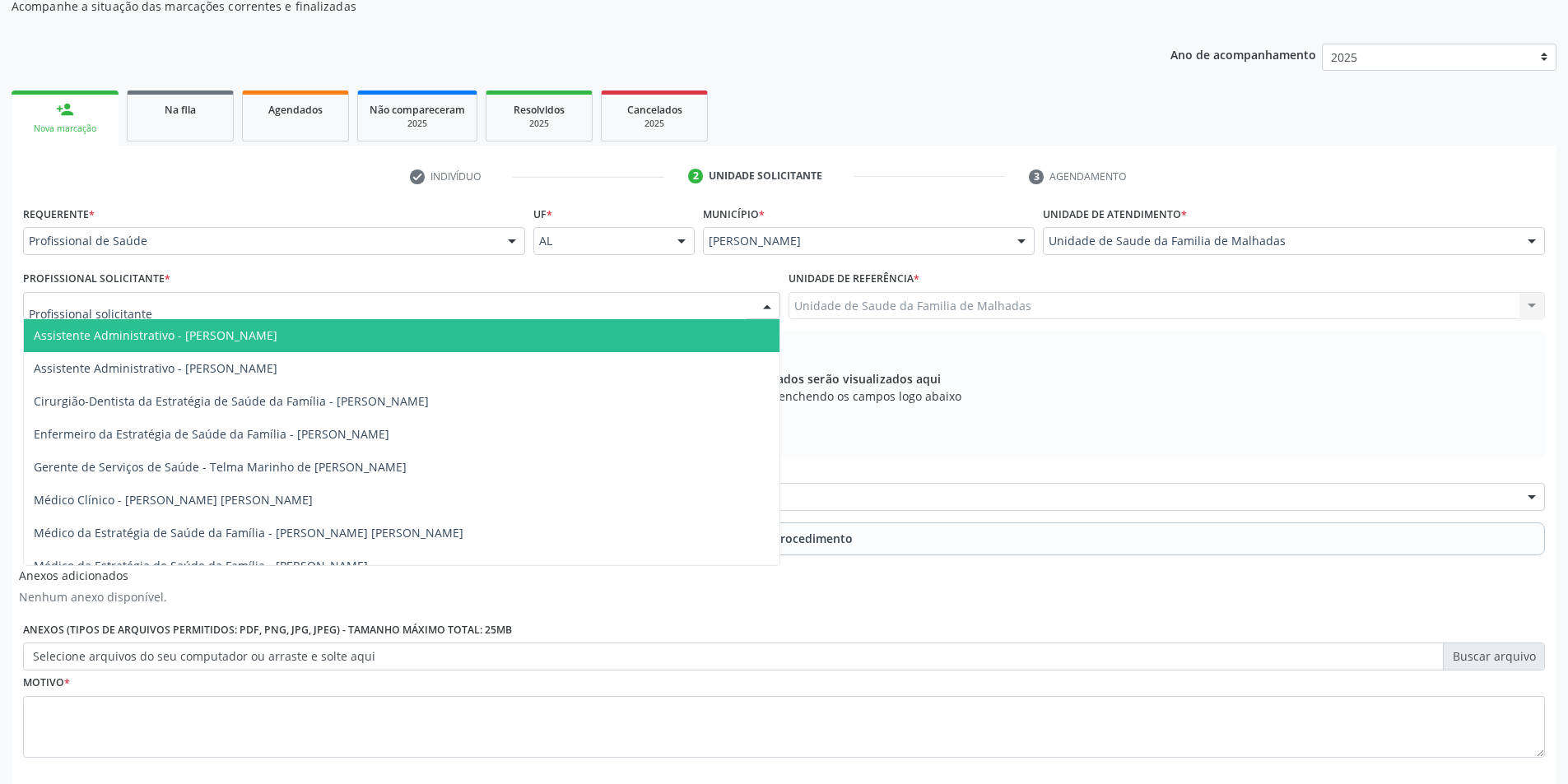
drag, startPoint x: 548, startPoint y: 301, endPoint x: 614, endPoint y: 334, distance: 73.8
click at [551, 303] on div at bounding box center [402, 306] width 758 height 28
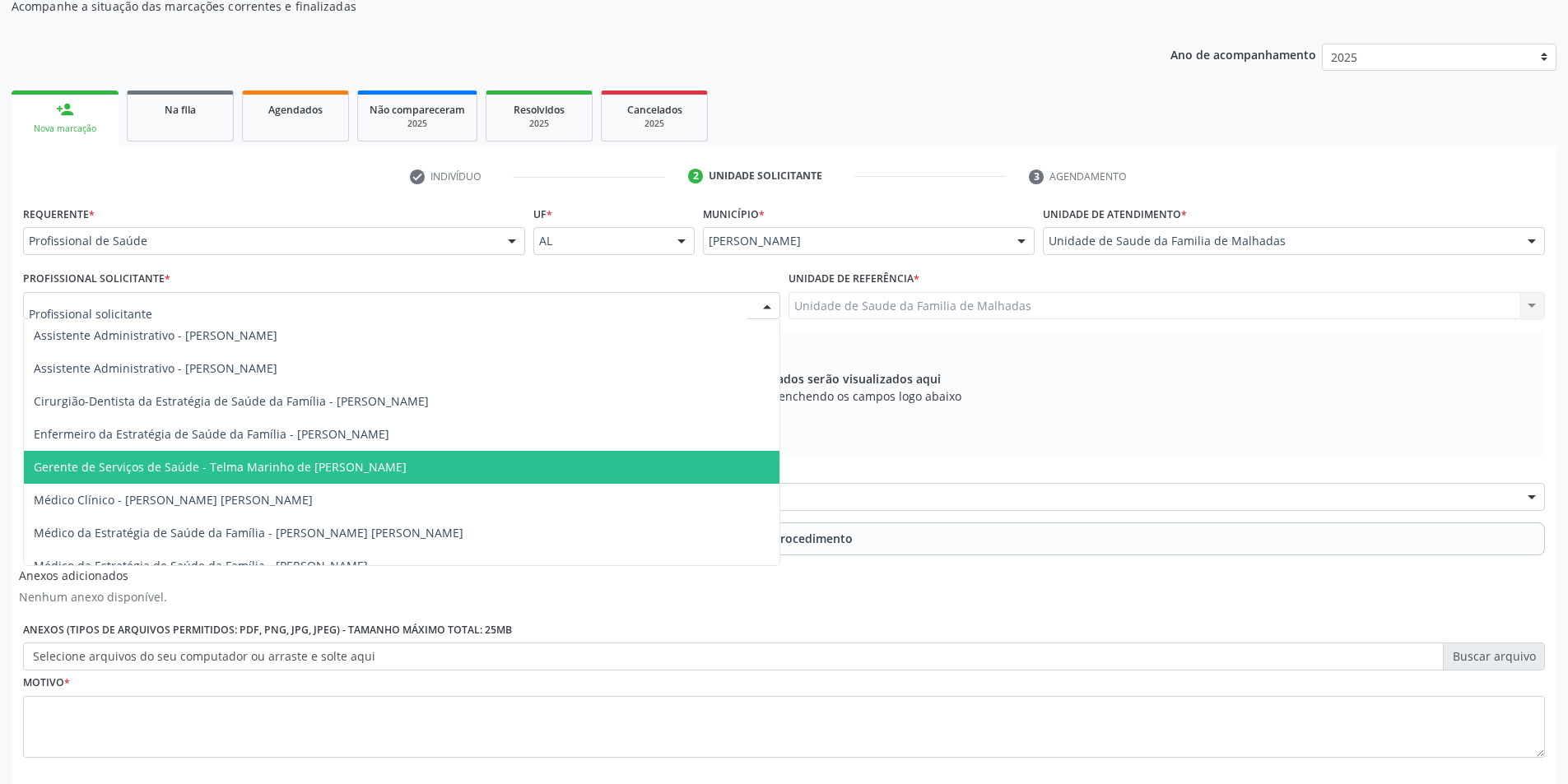
scroll to position [17, 0]
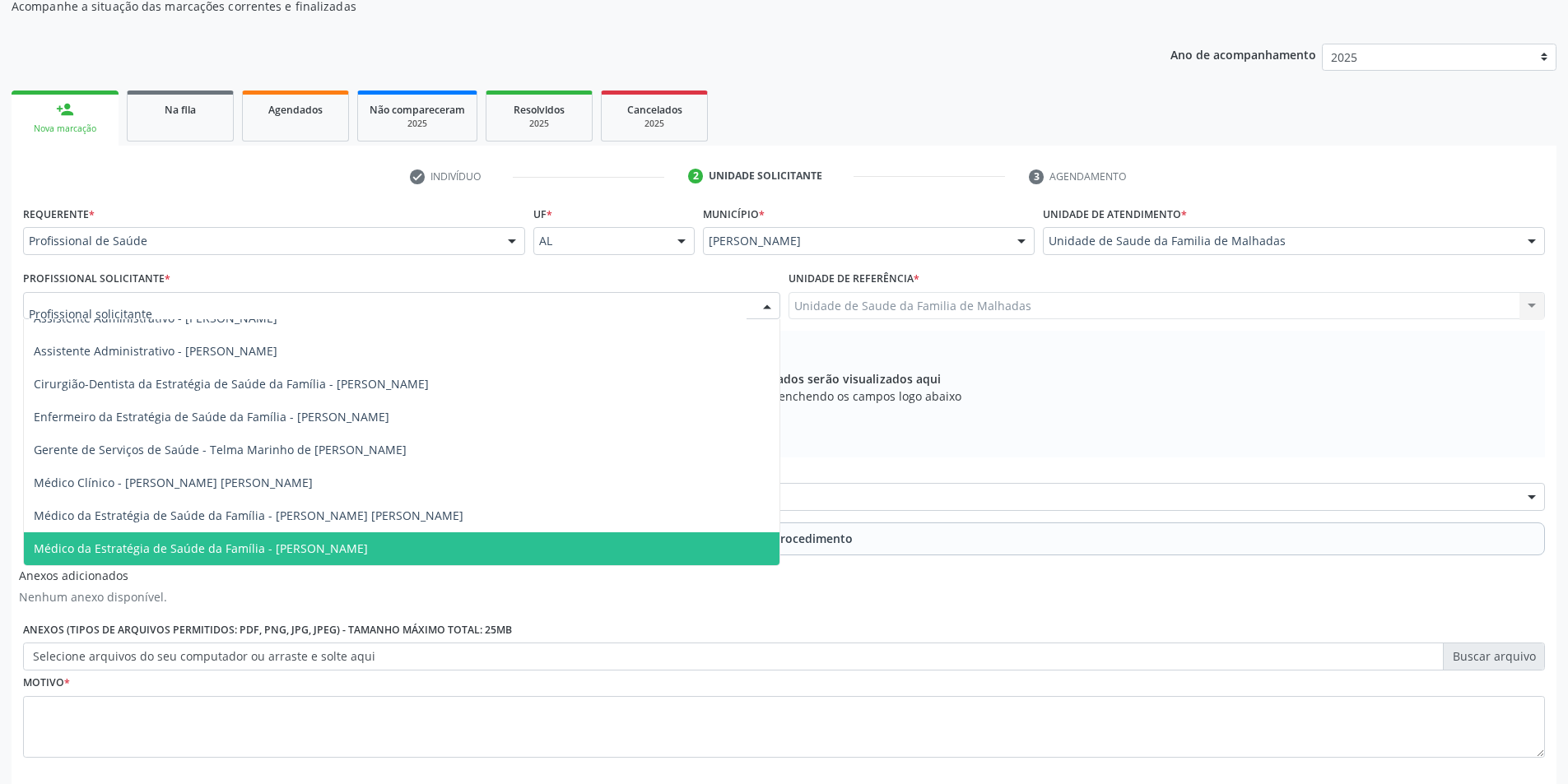
click at [688, 560] on span "Médico da Estratégia de Saúde da Família - [PERSON_NAME]" at bounding box center [402, 549] width 756 height 33
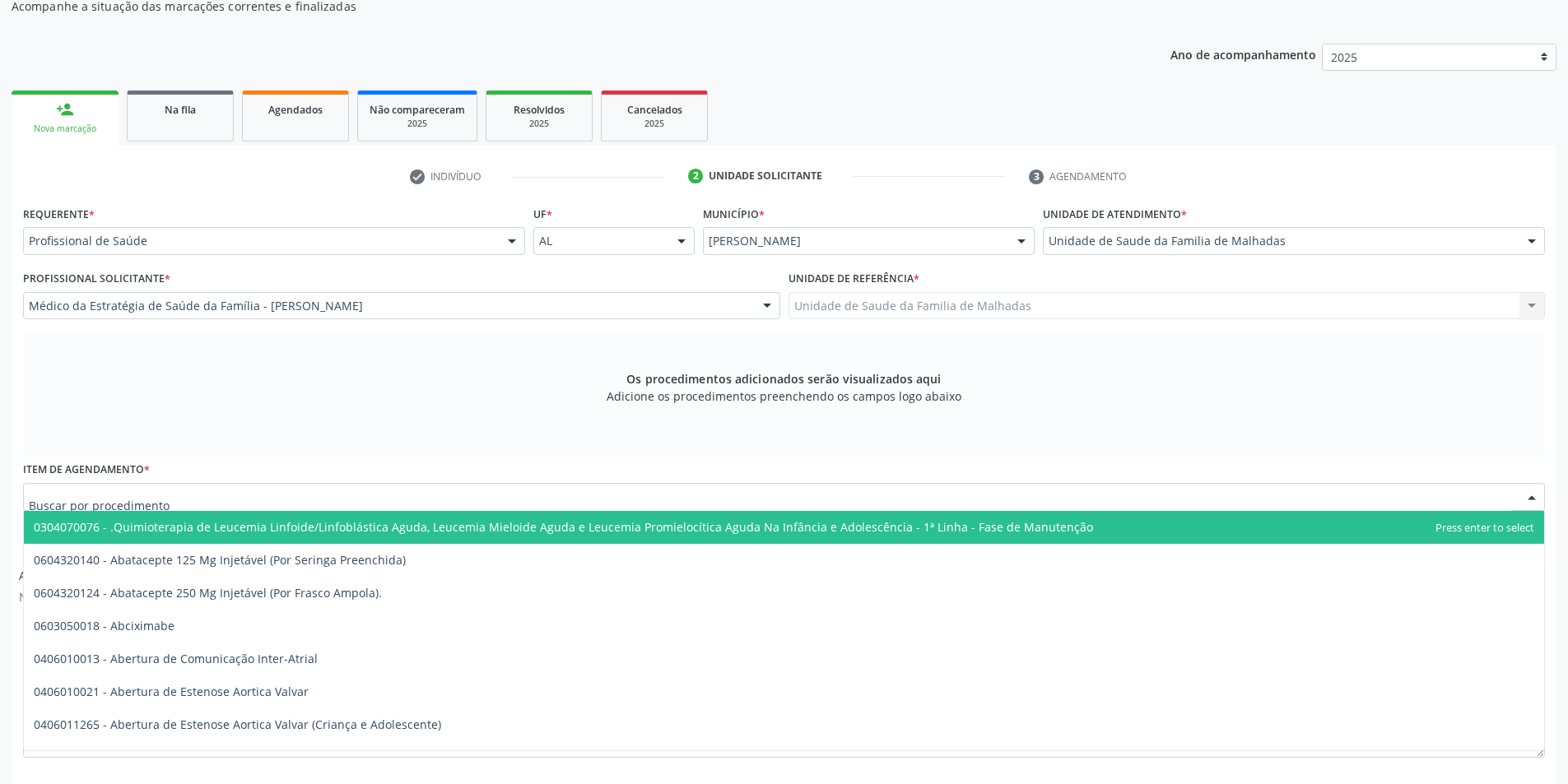
click at [385, 490] on div at bounding box center [784, 497] width 1522 height 28
click at [355, 490] on input "text" at bounding box center [770, 505] width 1482 height 33
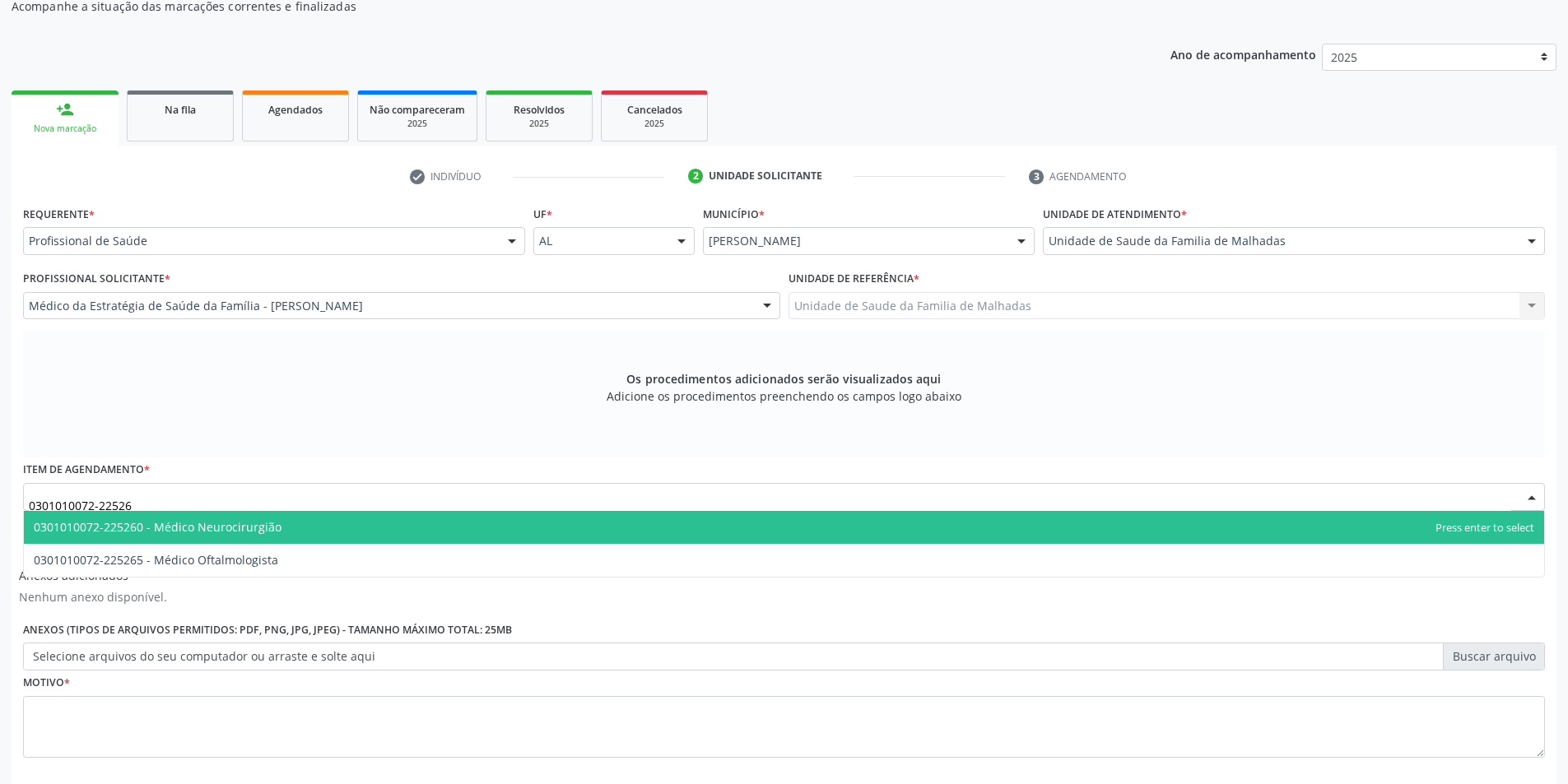
type input "0301010072-225265"
click at [328, 529] on span "0301010072-225265 - Médico Oftalmologista" at bounding box center [784, 527] width 1520 height 33
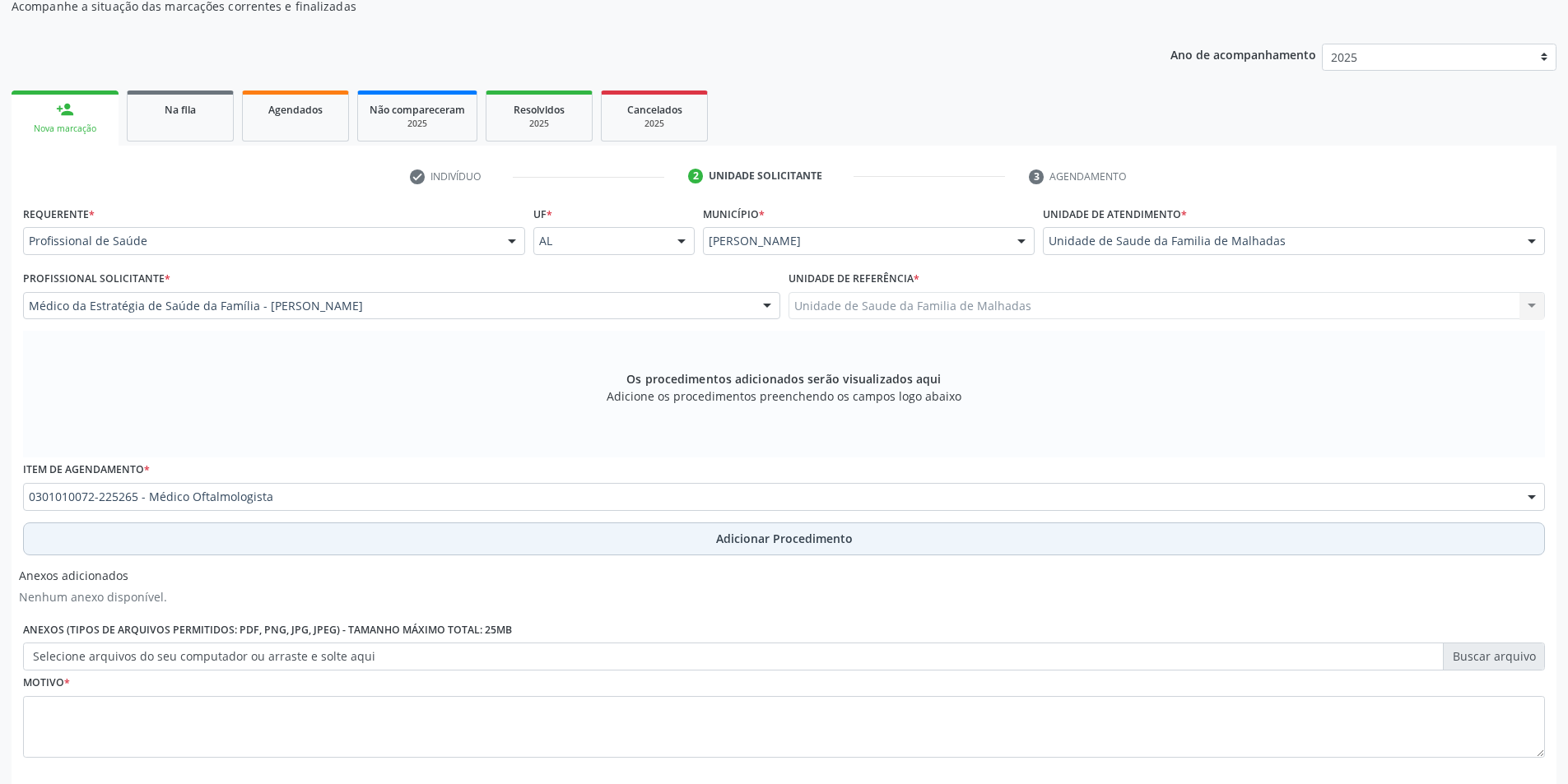
click at [751, 534] on span "Adicionar Procedimento" at bounding box center [784, 538] width 136 height 17
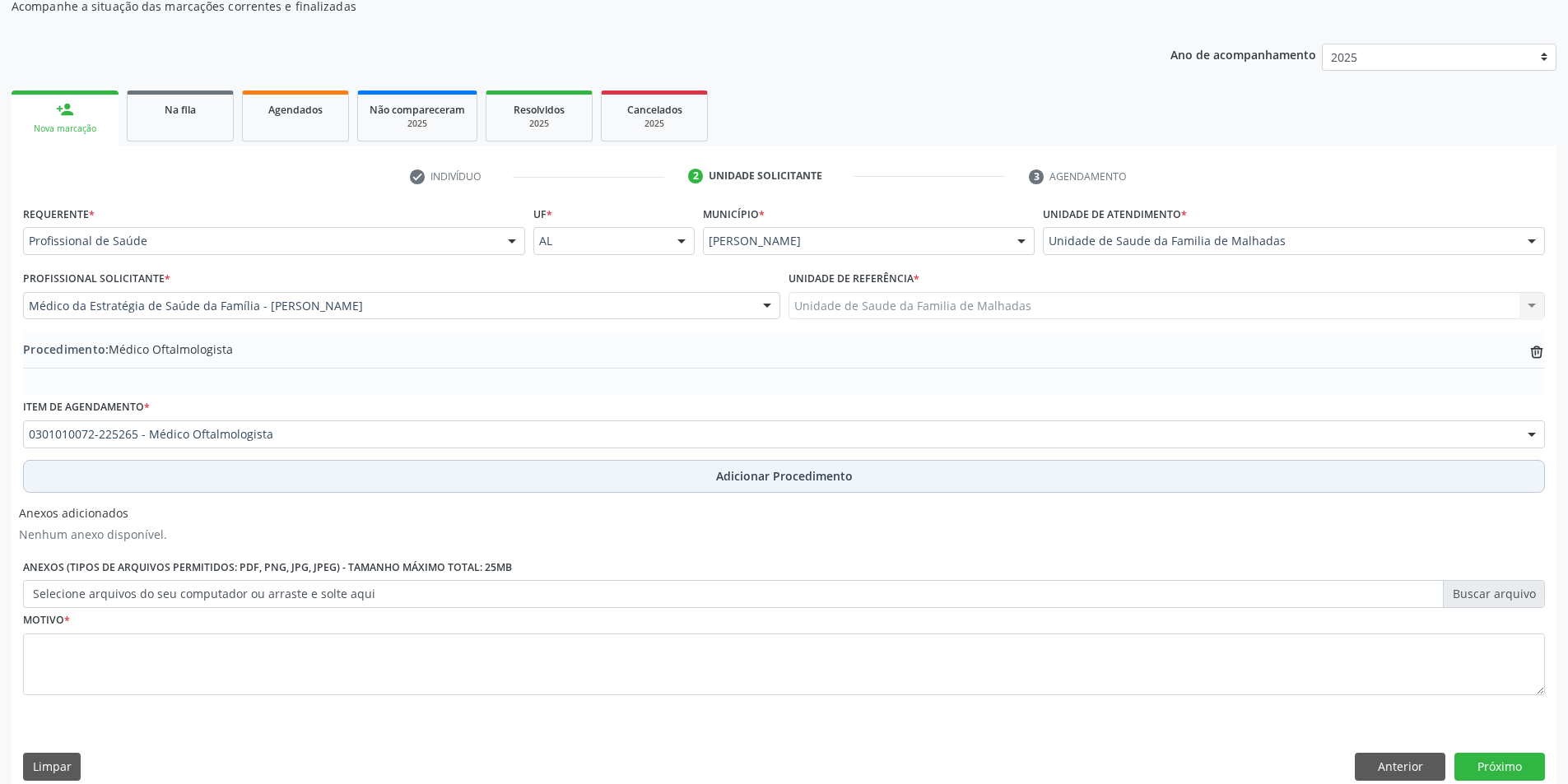
click at [764, 475] on span "Adicionar Procedimento" at bounding box center [784, 475] width 136 height 17
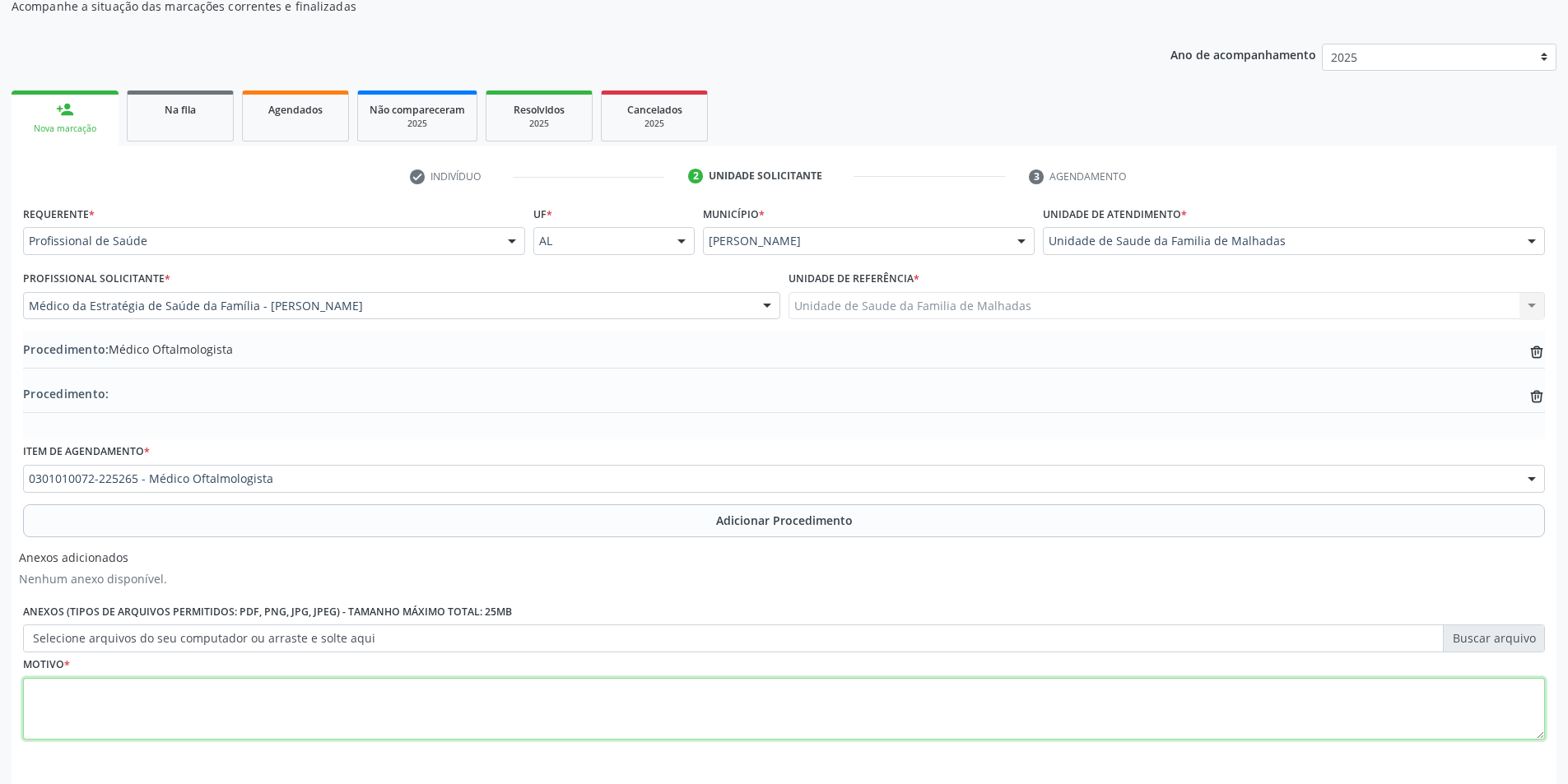
click at [104, 699] on textarea at bounding box center [784, 708] width 1522 height 63
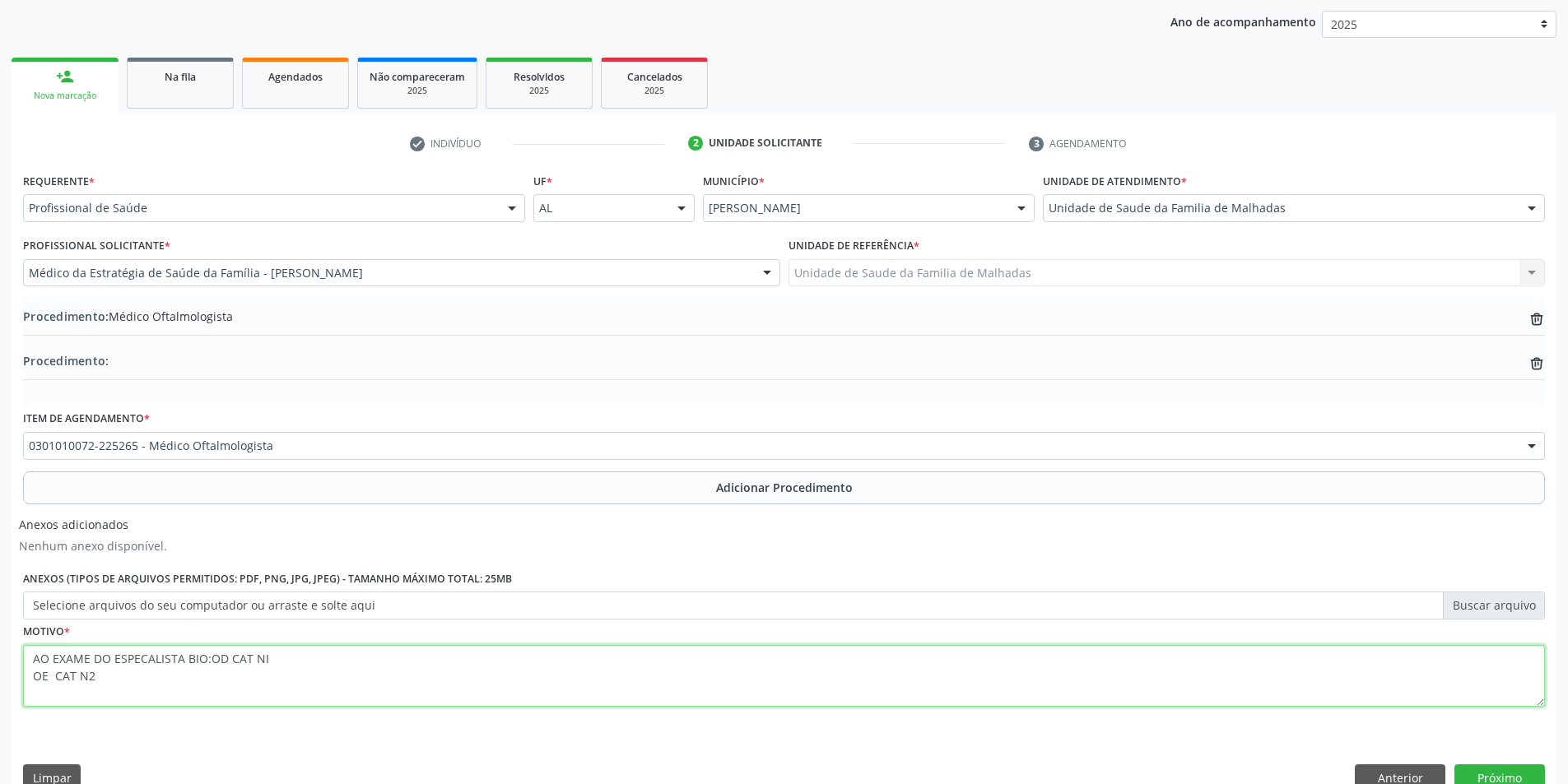
scroll to position [242, 0]
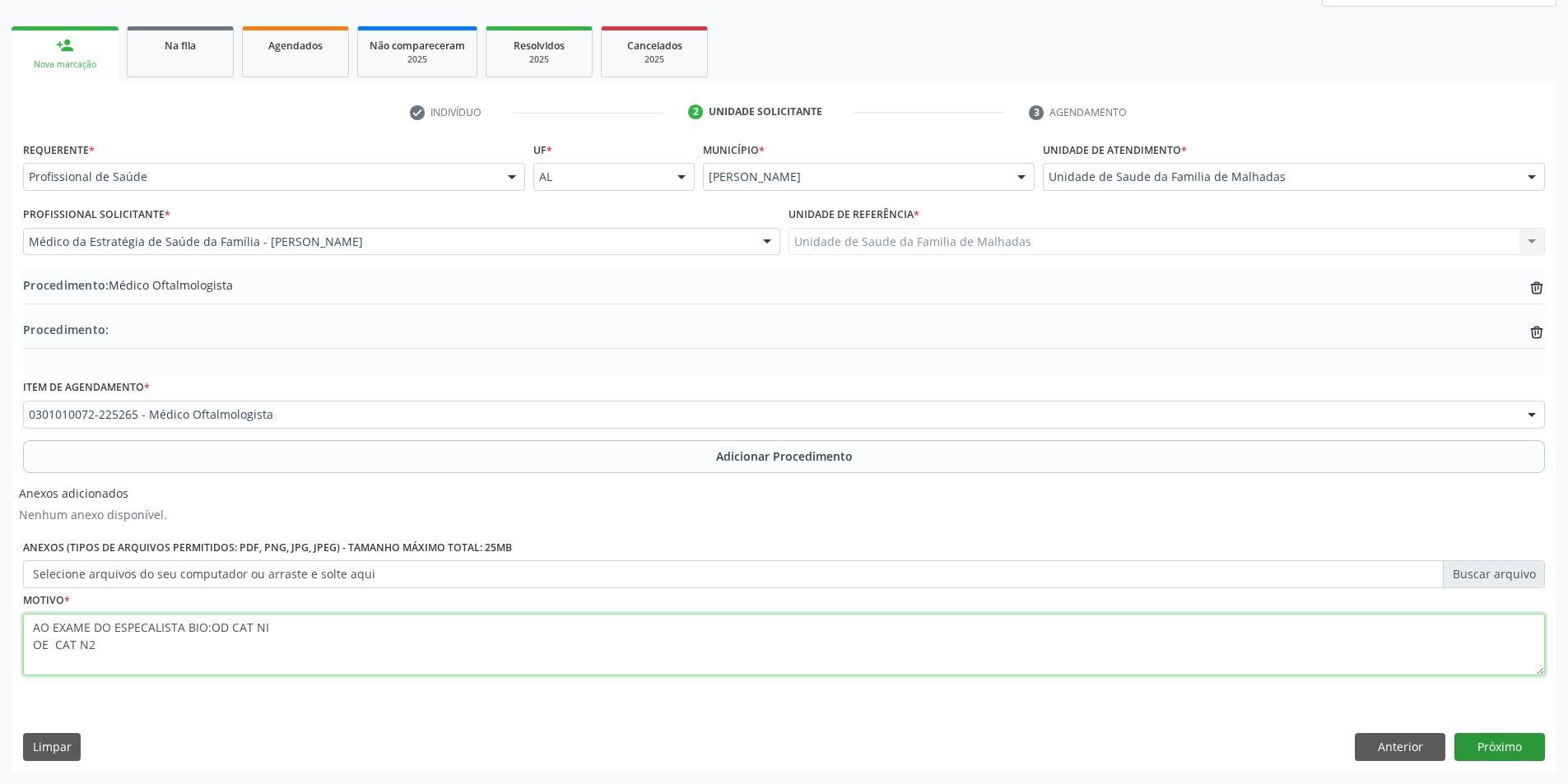
type textarea "AO EXAME DO ESPECALISTA BIO:OD CAT NI OE CAT N2"
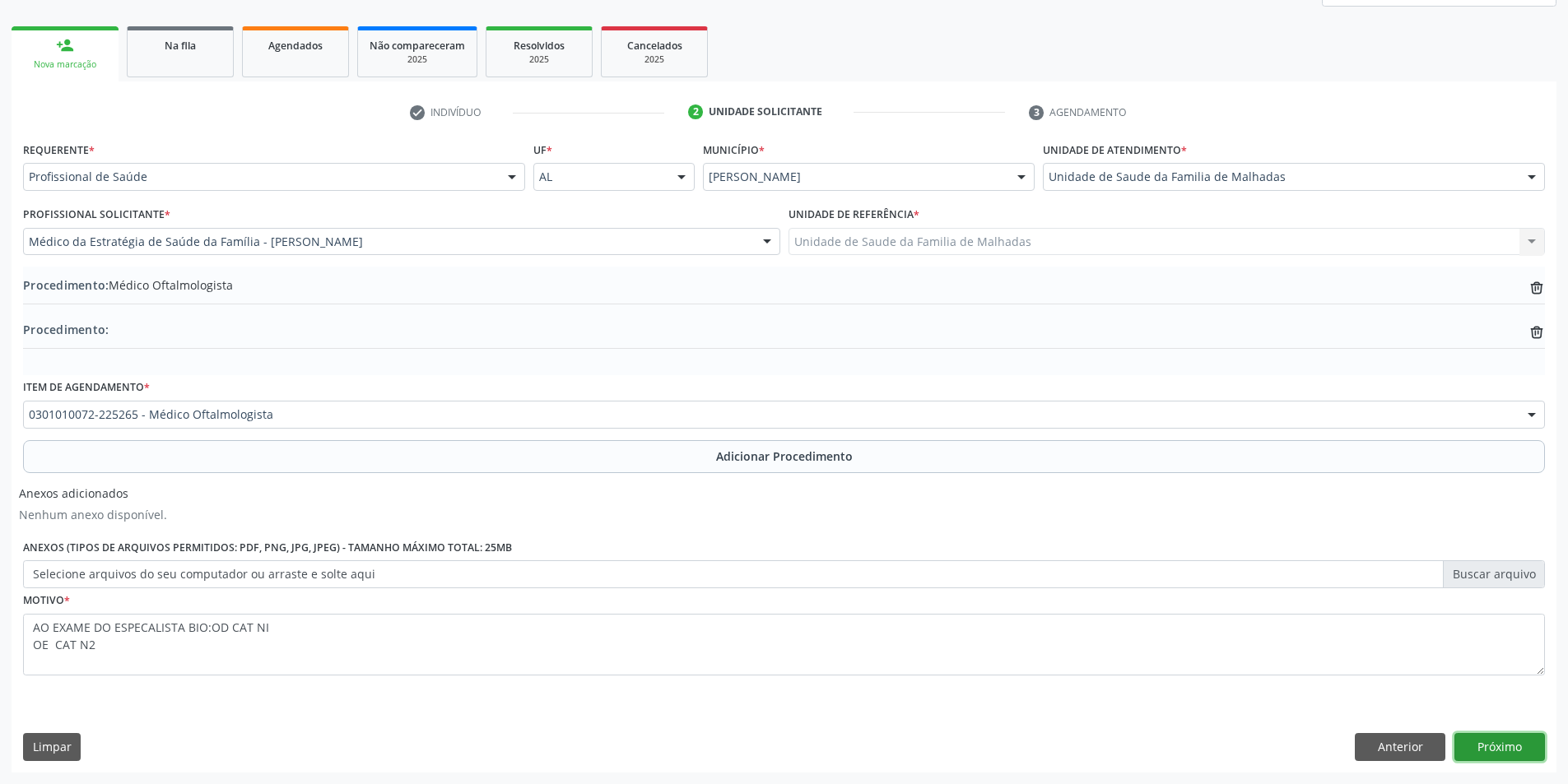
click at [1493, 733] on button "Próximo" at bounding box center [1499, 747] width 90 height 28
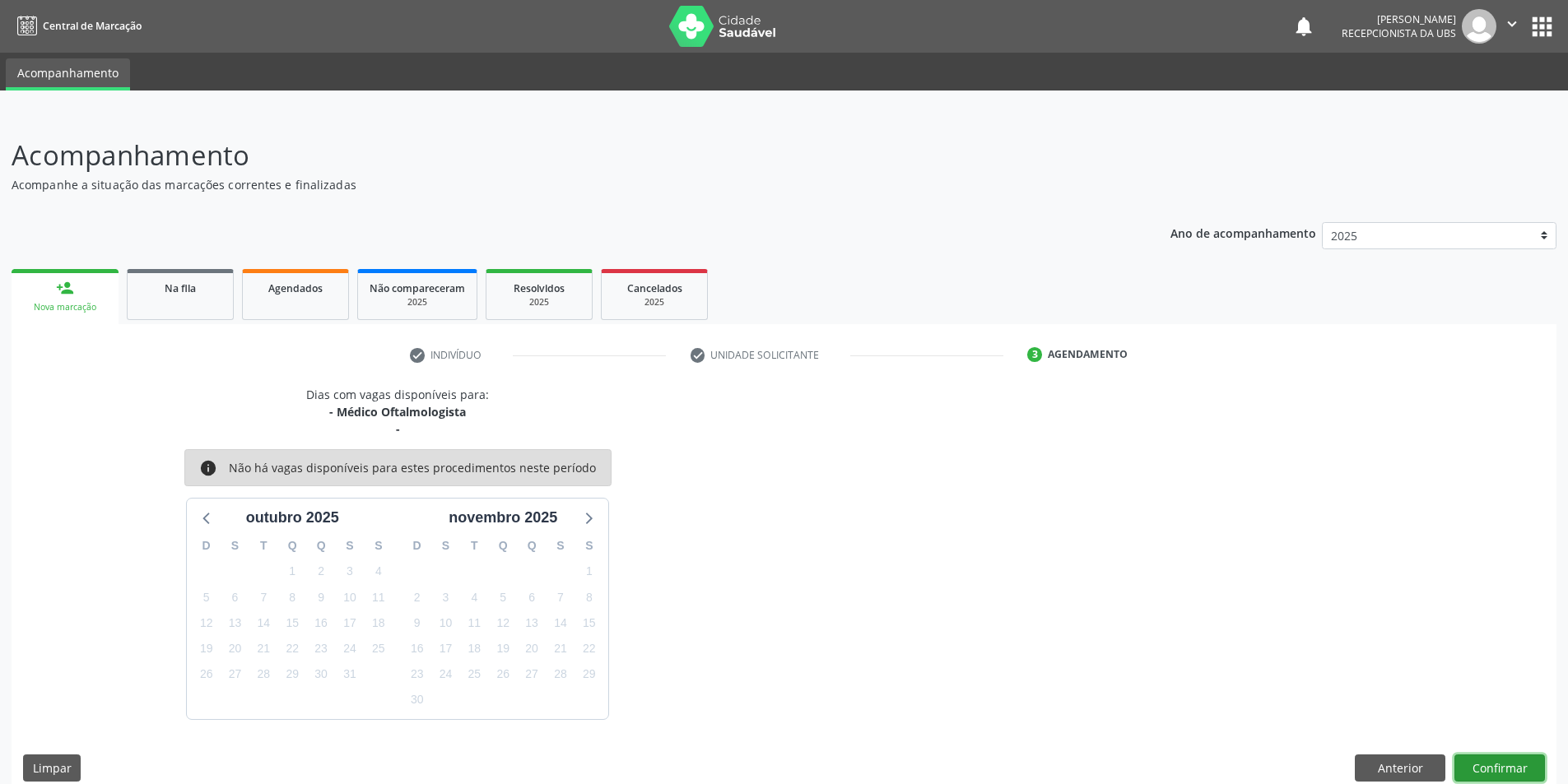
click at [1518, 767] on button "Confirmar" at bounding box center [1499, 768] width 90 height 28
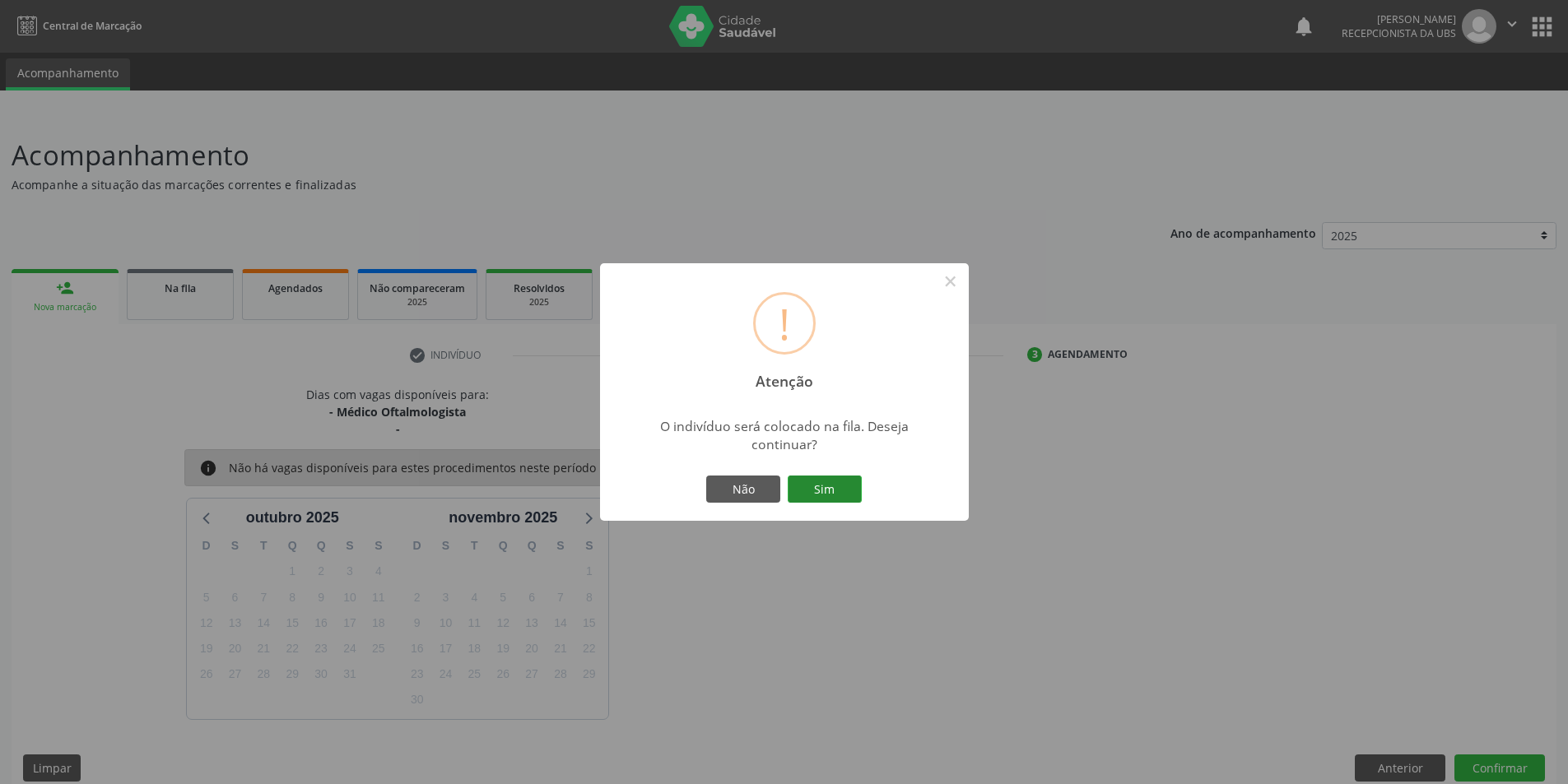
click at [842, 488] on button "Sim" at bounding box center [824, 489] width 75 height 28
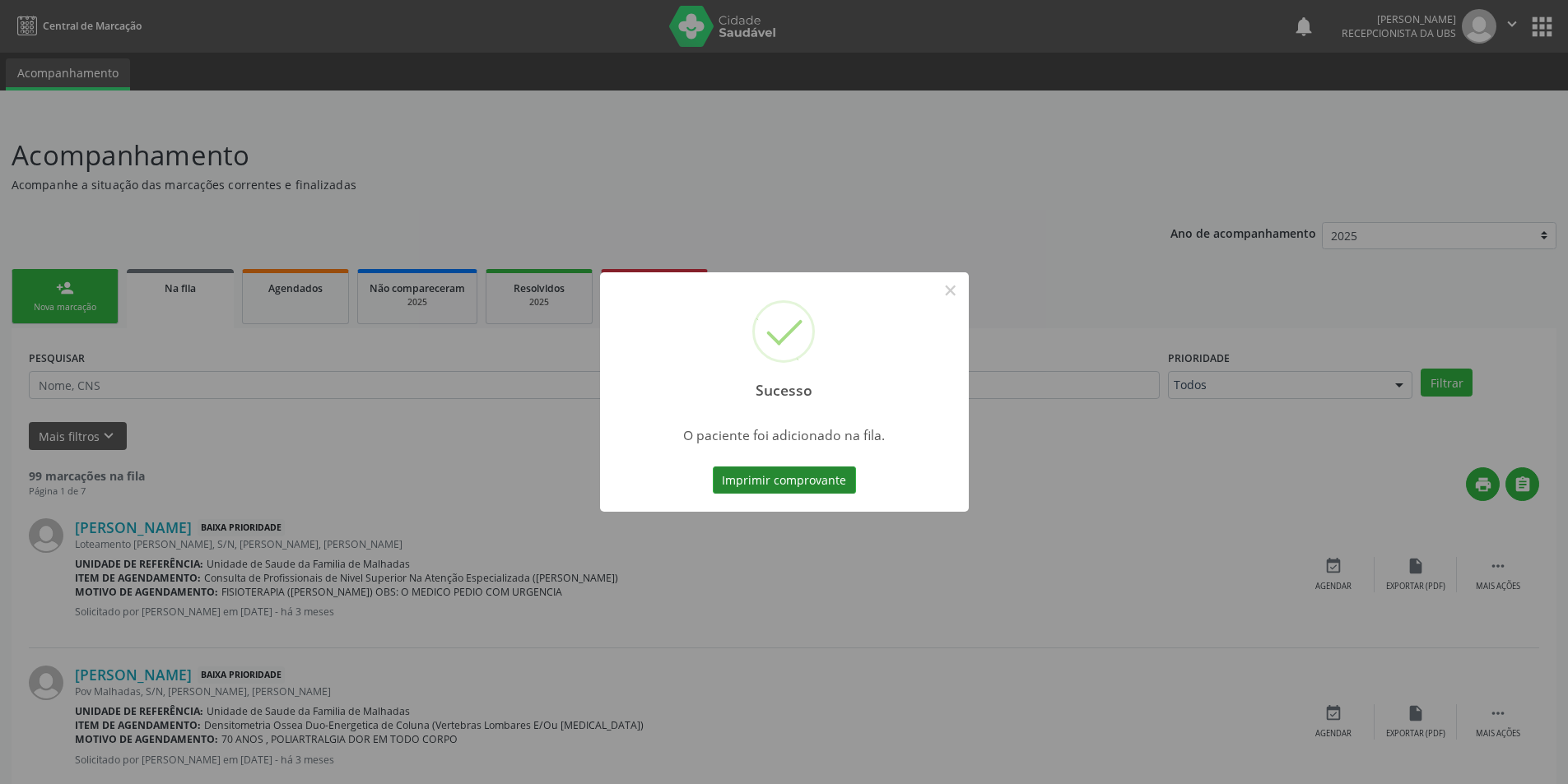
click at [763, 473] on button "Imprimir comprovante" at bounding box center [784, 480] width 143 height 28
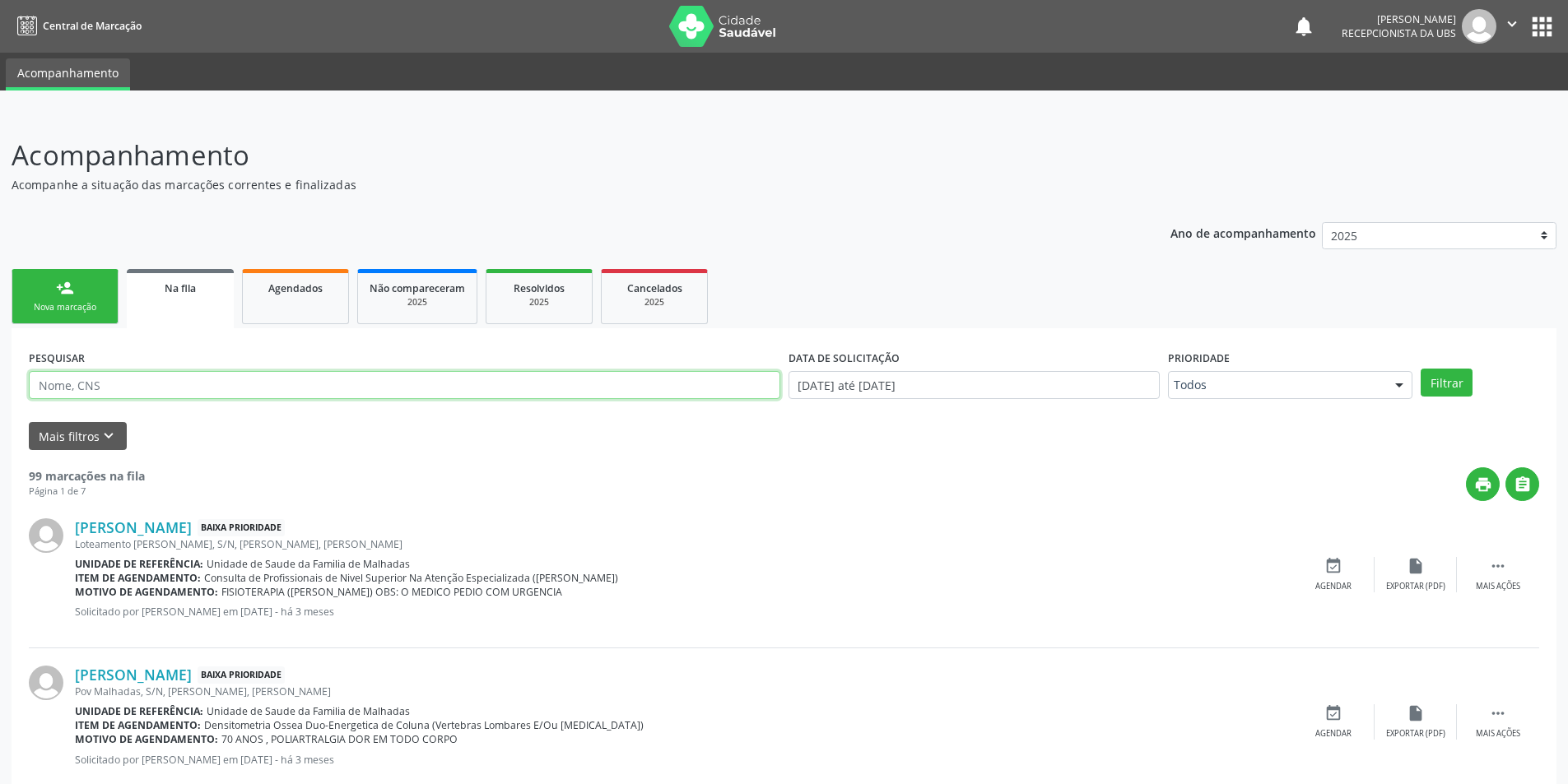
click at [218, 381] on input "text" at bounding box center [405, 385] width 752 height 28
type input "7"
click at [46, 279] on link "person_add Nova marcação" at bounding box center [66, 296] width 107 height 55
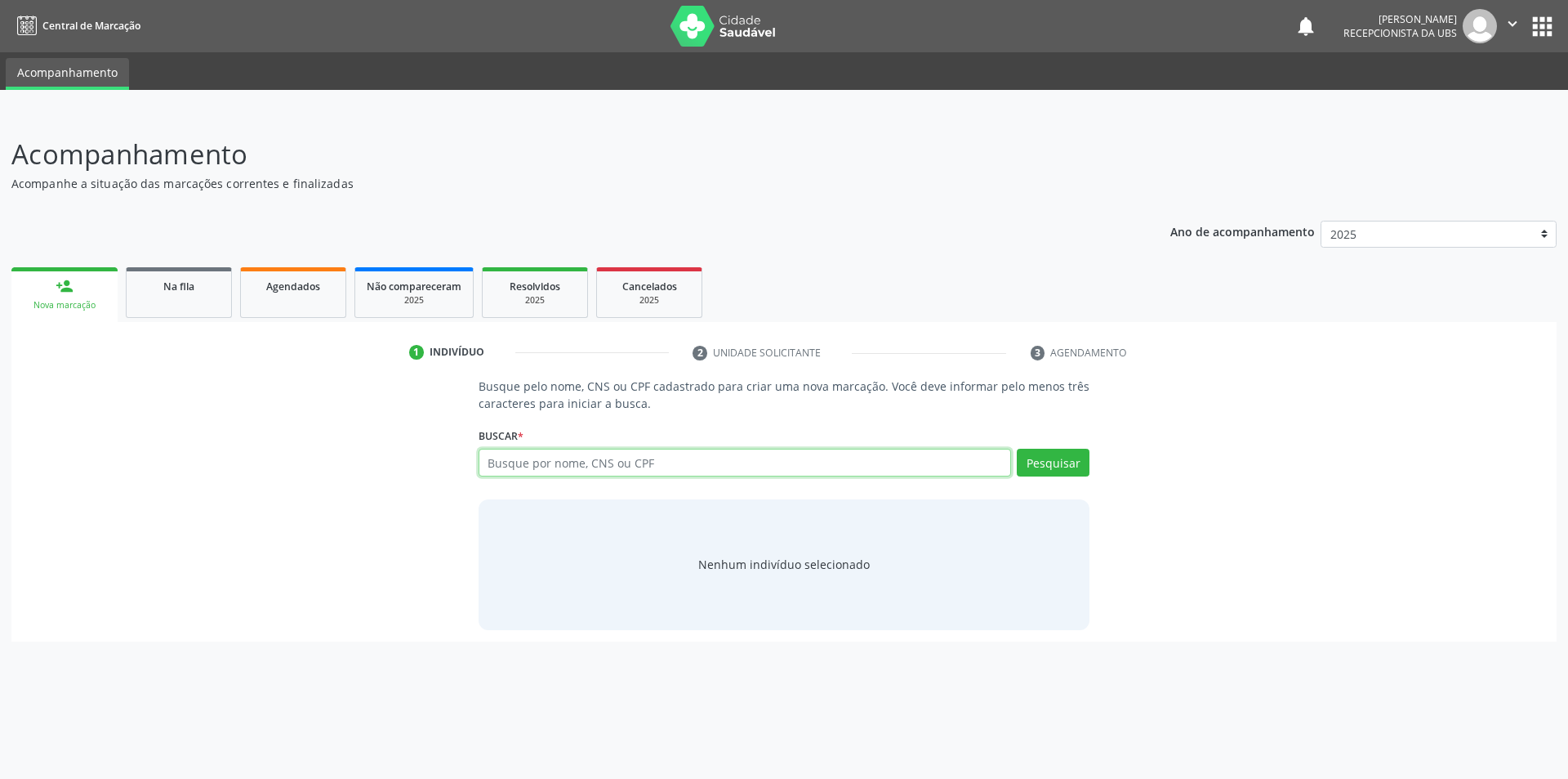
click at [520, 463] on input "text" at bounding box center [745, 462] width 534 height 28
type input "706203559738468"
click at [1056, 468] on button "Pesquisar" at bounding box center [1054, 462] width 73 height 28
type input "706203559738468"
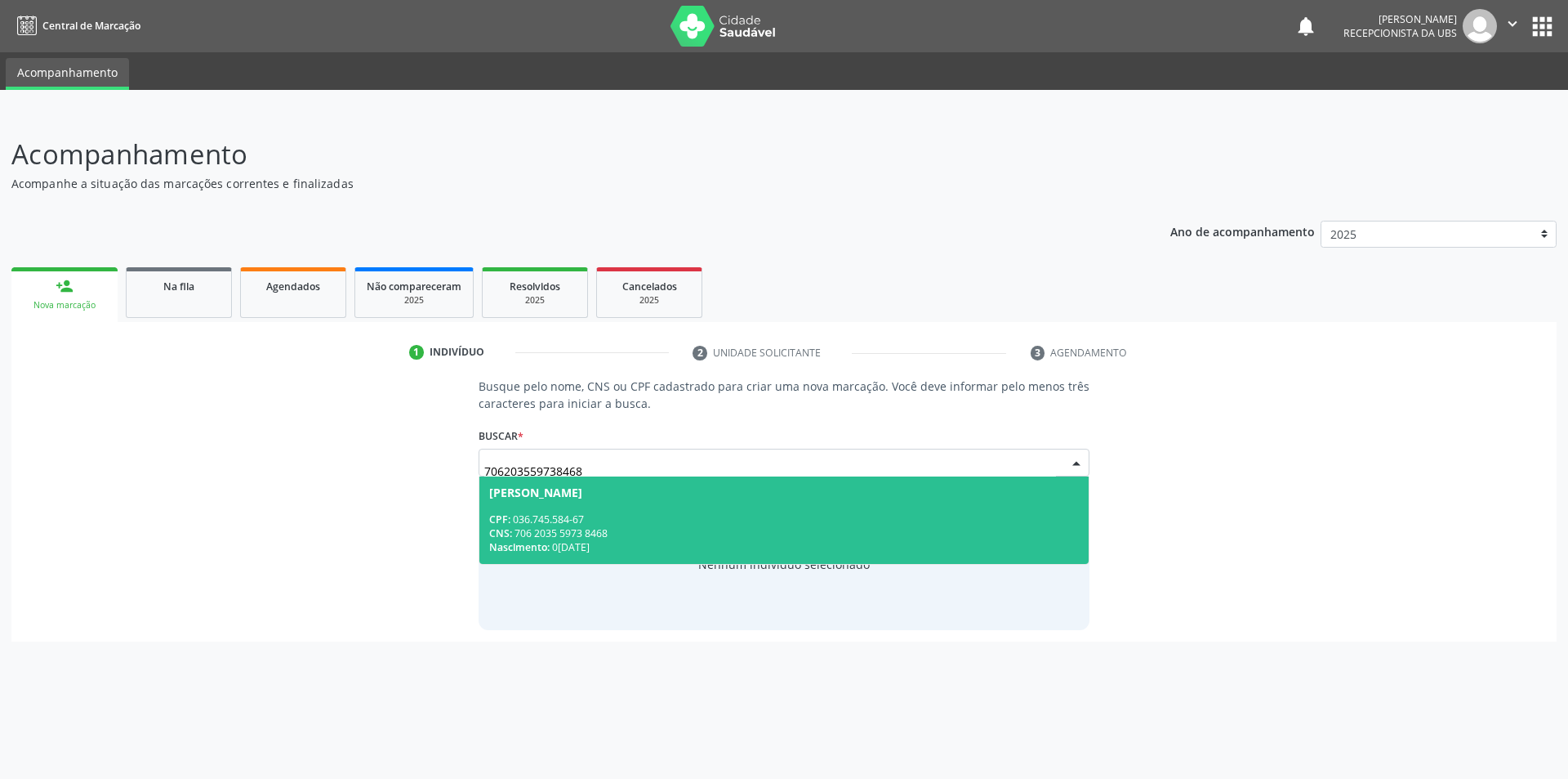
click at [774, 526] on div "CNS: 706 2035 5973 8468" at bounding box center [784, 533] width 591 height 14
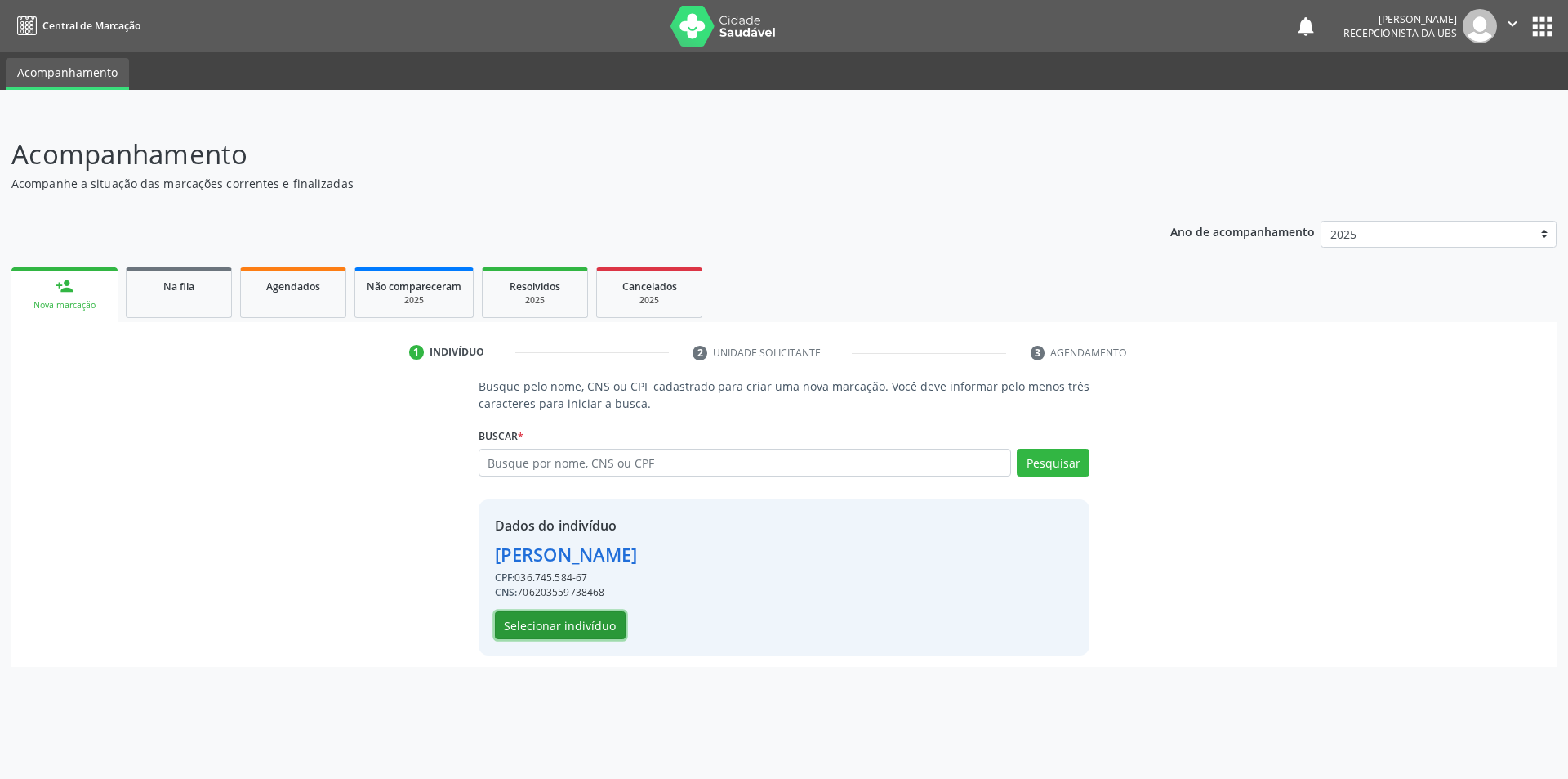
click at [606, 631] on button "Selecionar indivíduo" at bounding box center [560, 625] width 130 height 28
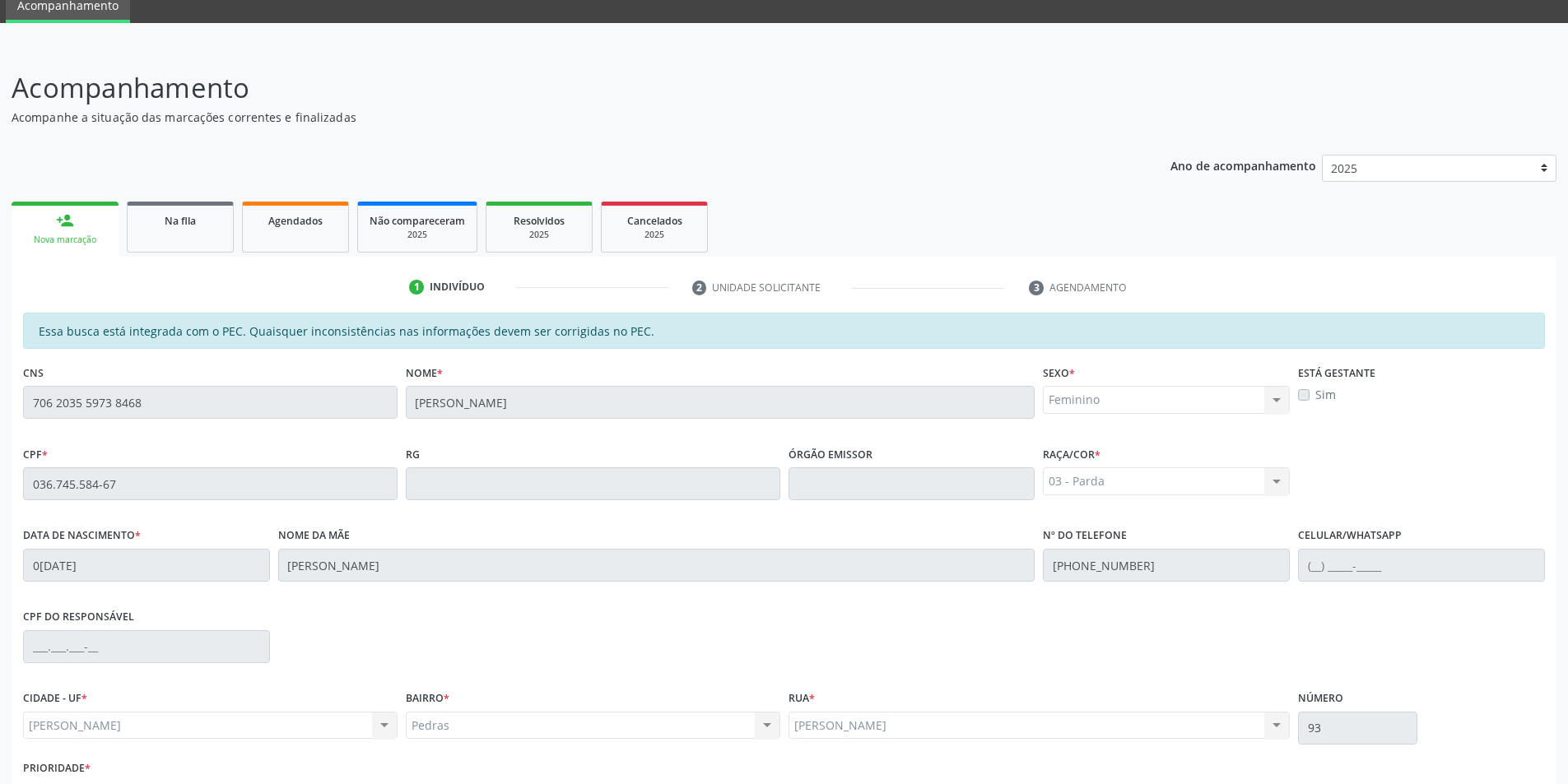
scroll to position [179, 0]
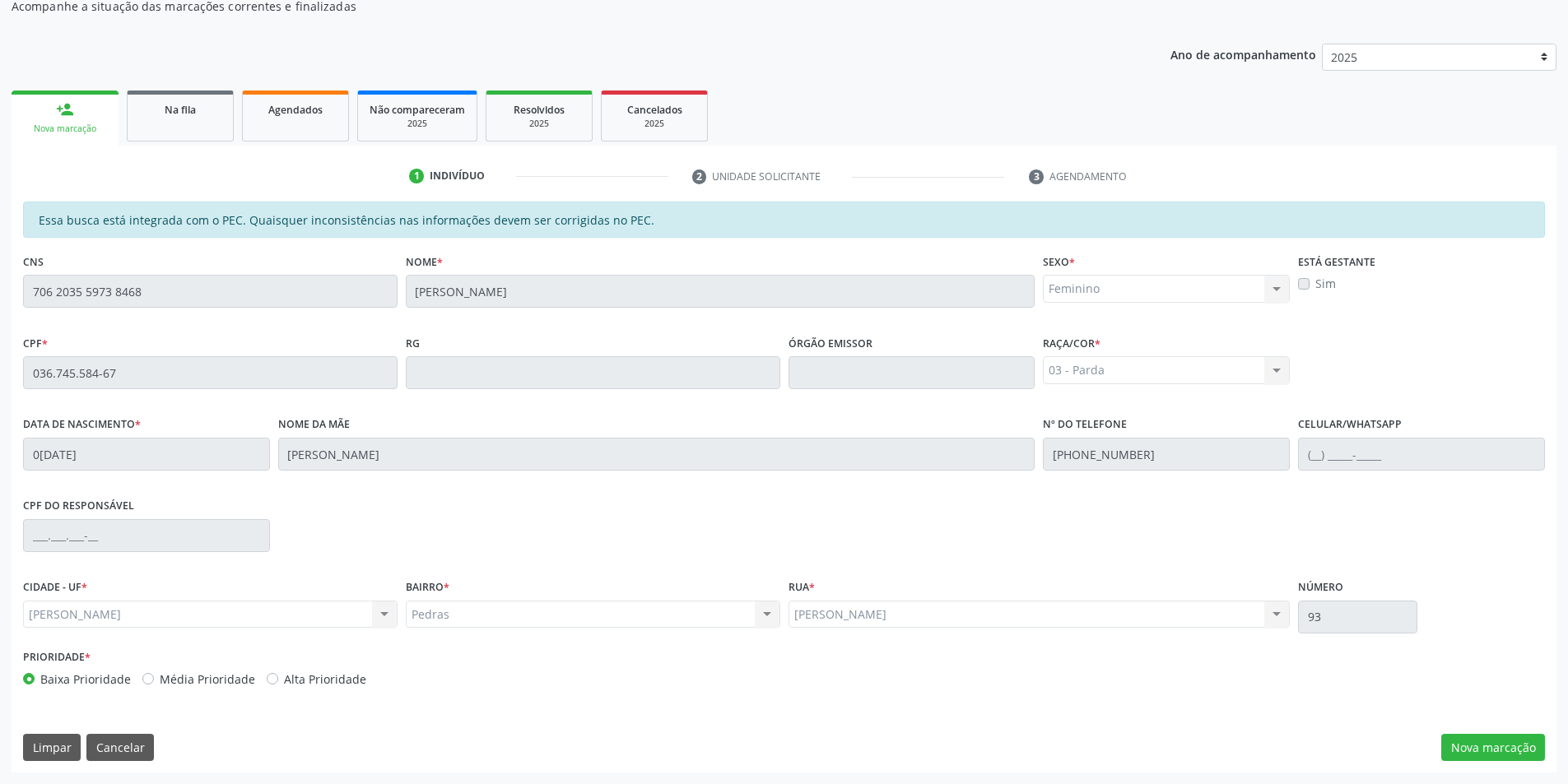
click at [274, 106] on span "Agendados" at bounding box center [295, 109] width 55 height 14
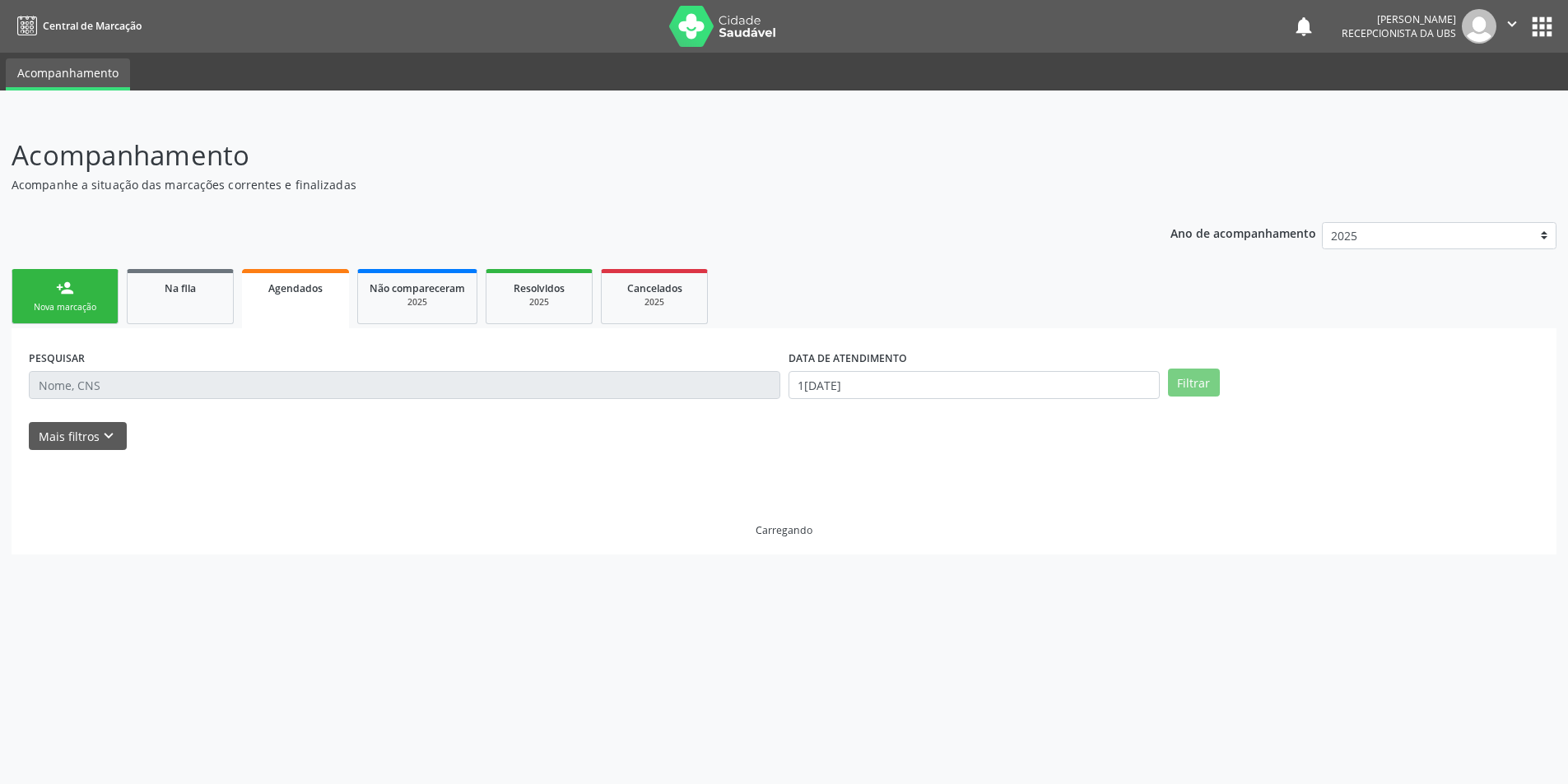
scroll to position [0, 0]
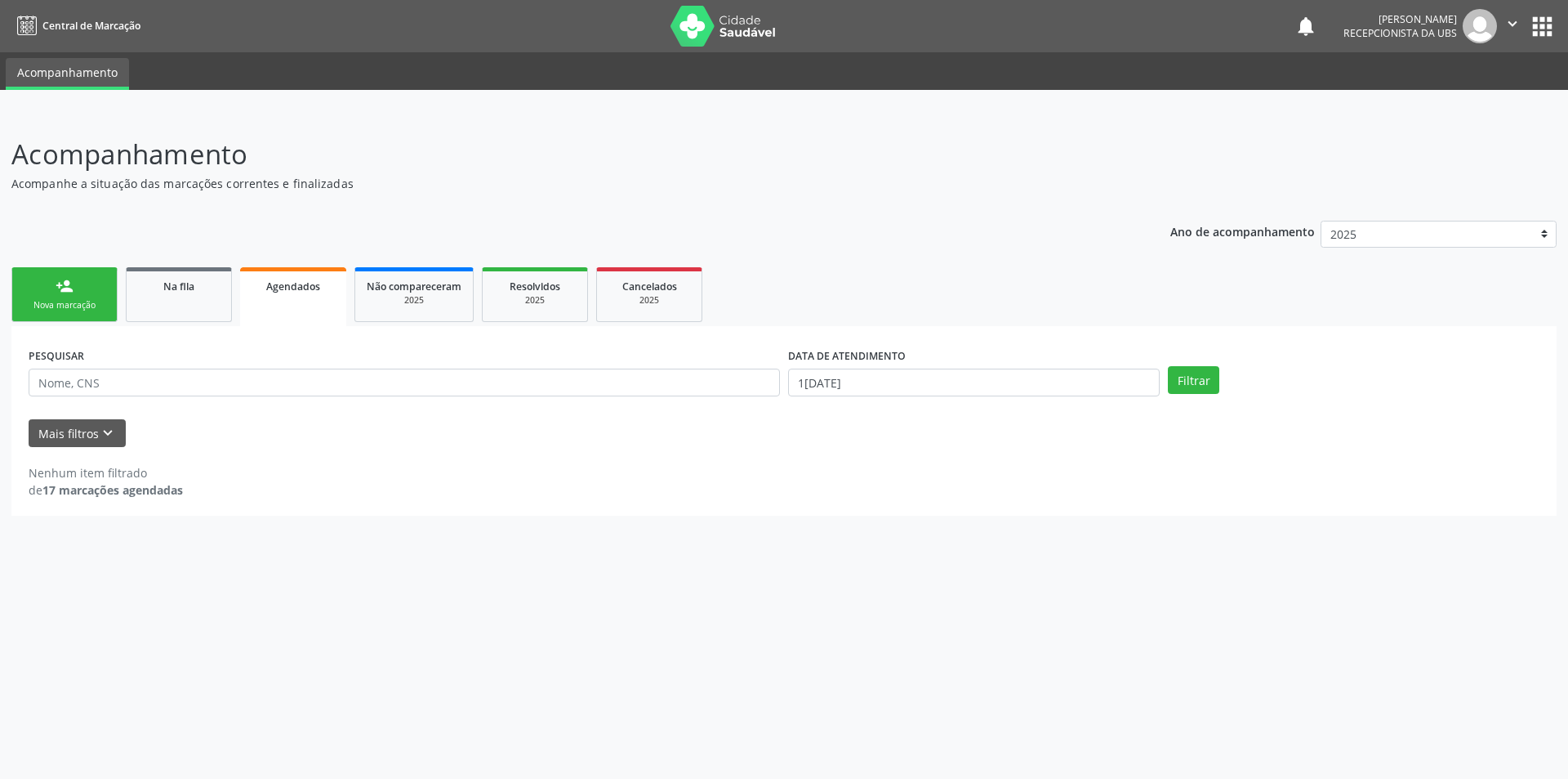
click at [67, 301] on div "Nova marcação" at bounding box center [64, 305] width 82 height 12
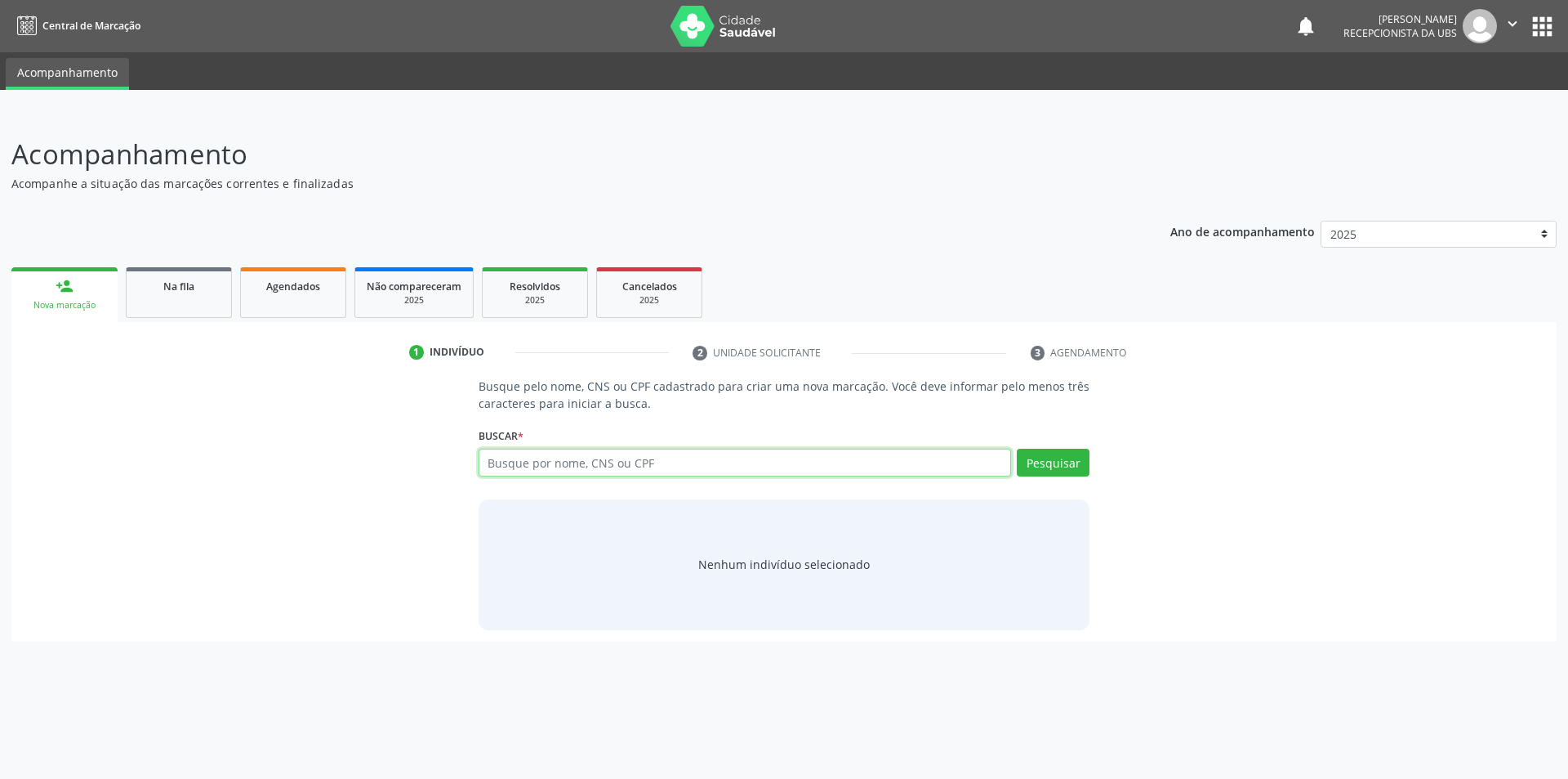
click at [554, 456] on input "text" at bounding box center [745, 462] width 534 height 28
type input "705003494316754"
click at [1040, 466] on button "Pesquisar" at bounding box center [1054, 462] width 73 height 28
type input "705003494316754"
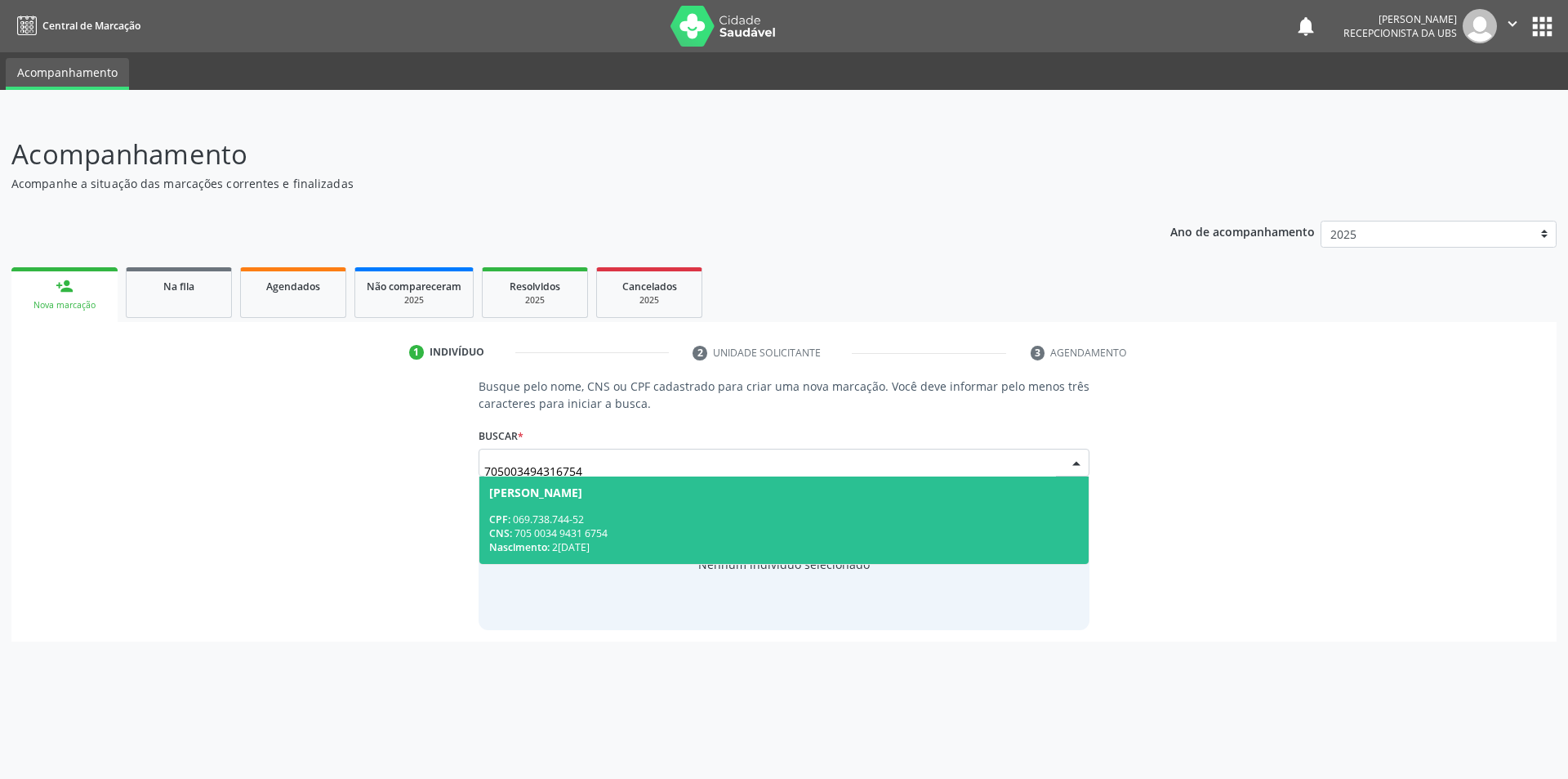
click at [617, 543] on div "Nascimento: 22/11/1980" at bounding box center [784, 547] width 591 height 14
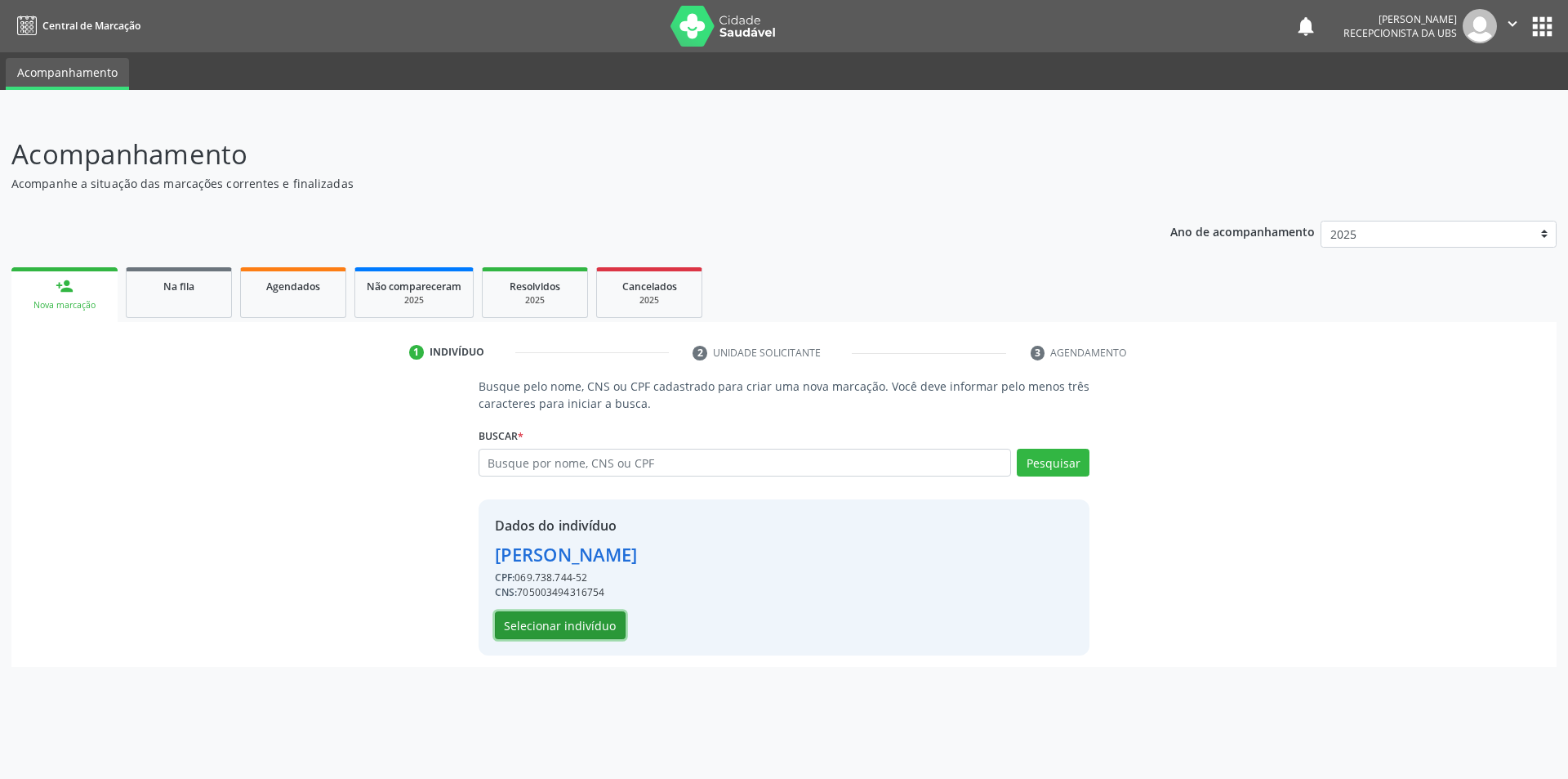
click at [589, 629] on button "Selecionar indivíduo" at bounding box center [560, 625] width 130 height 28
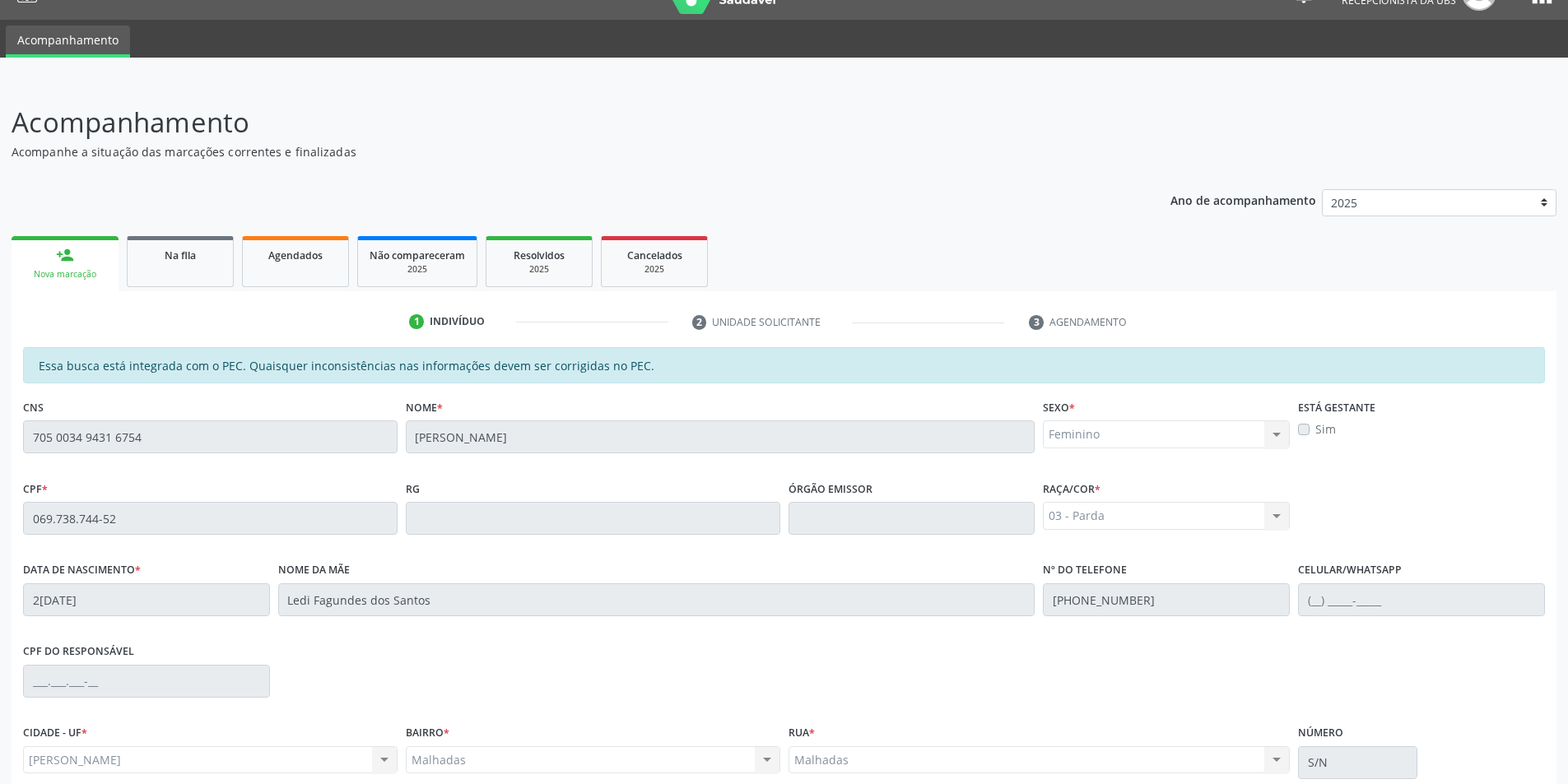
scroll to position [179, 0]
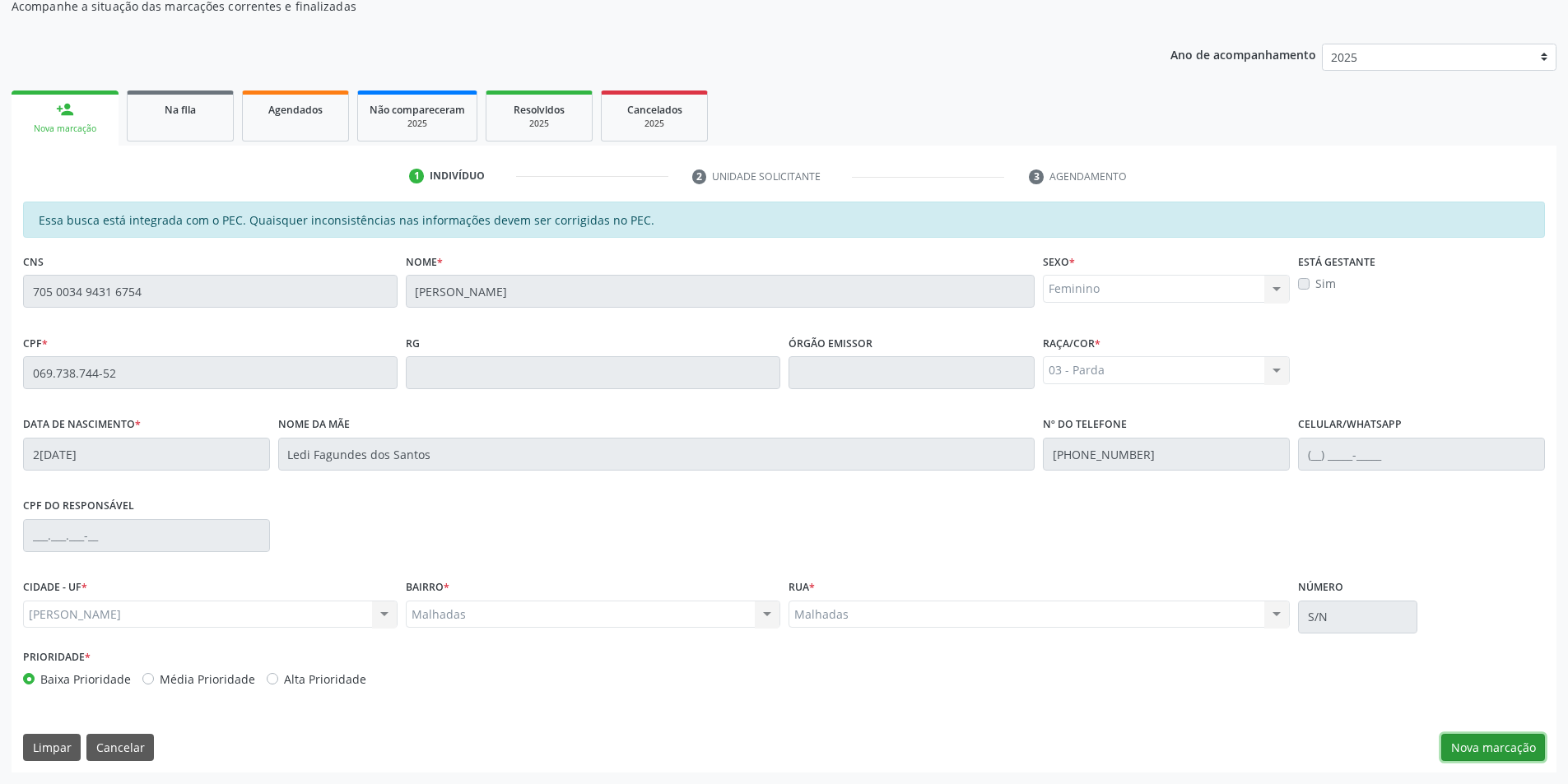
click at [1511, 752] on button "Nova marcação" at bounding box center [1493, 747] width 103 height 28
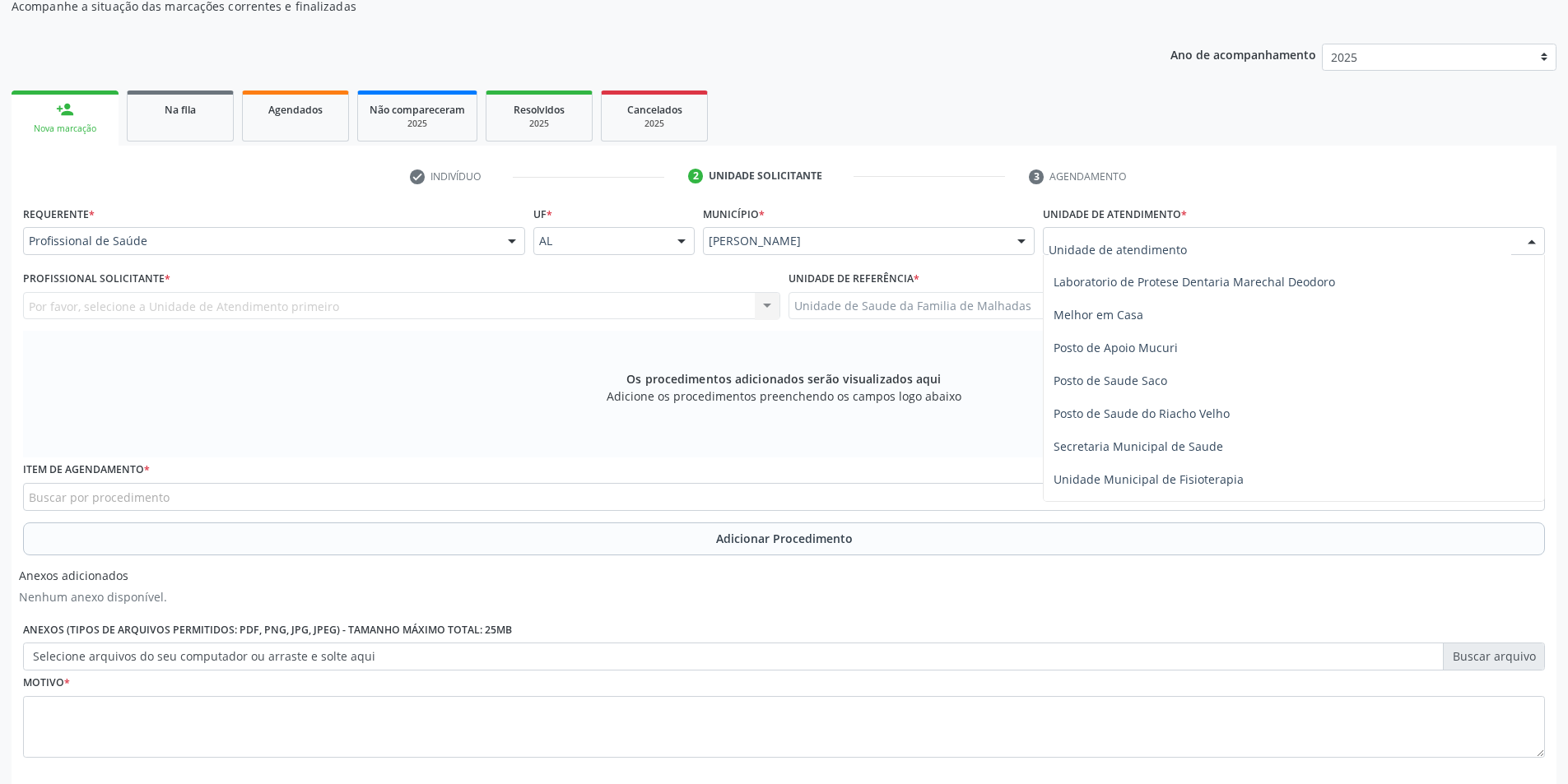
scroll to position [658, 0]
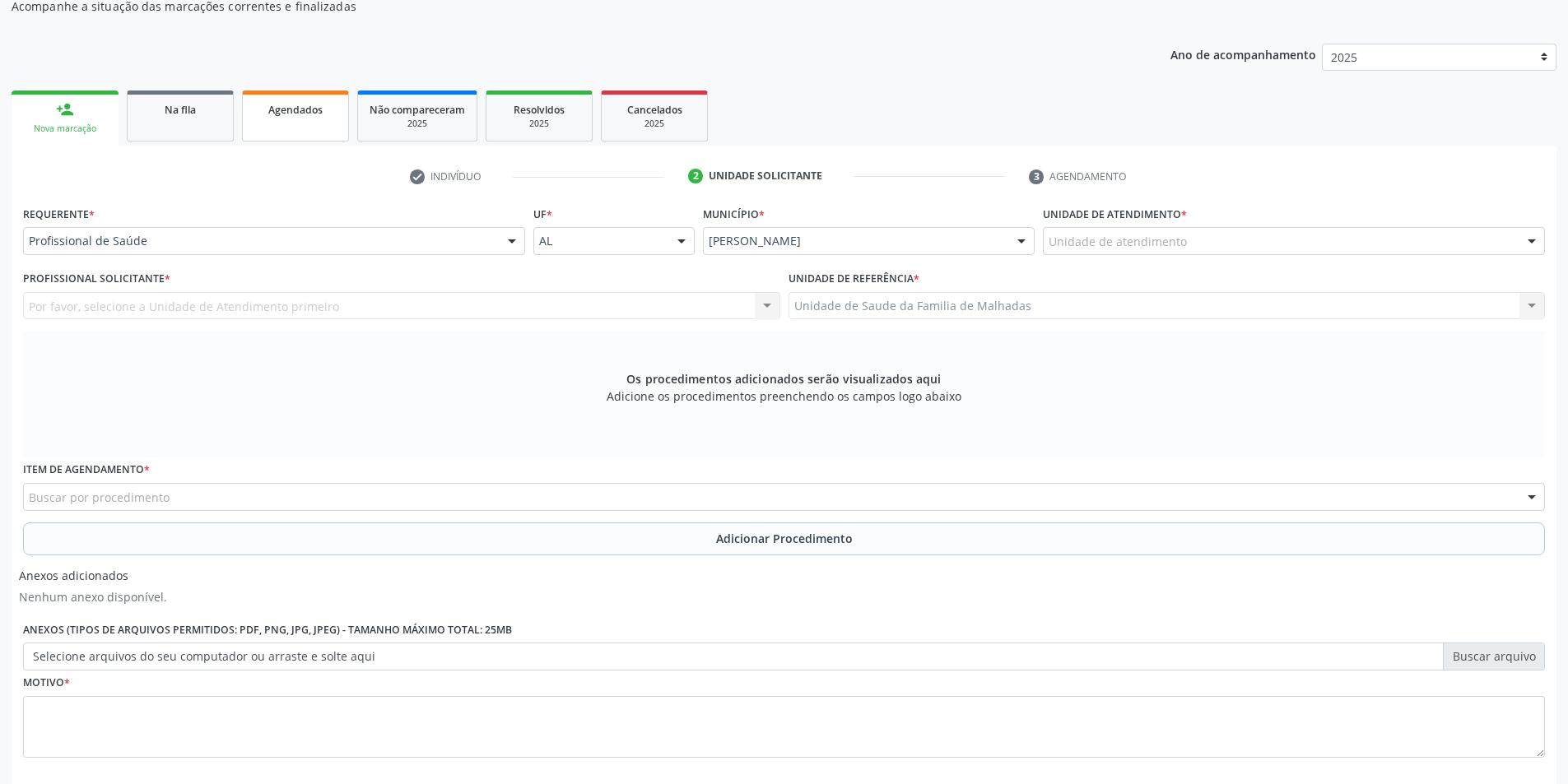
click at [308, 103] on span "Agendados" at bounding box center [295, 109] width 55 height 14
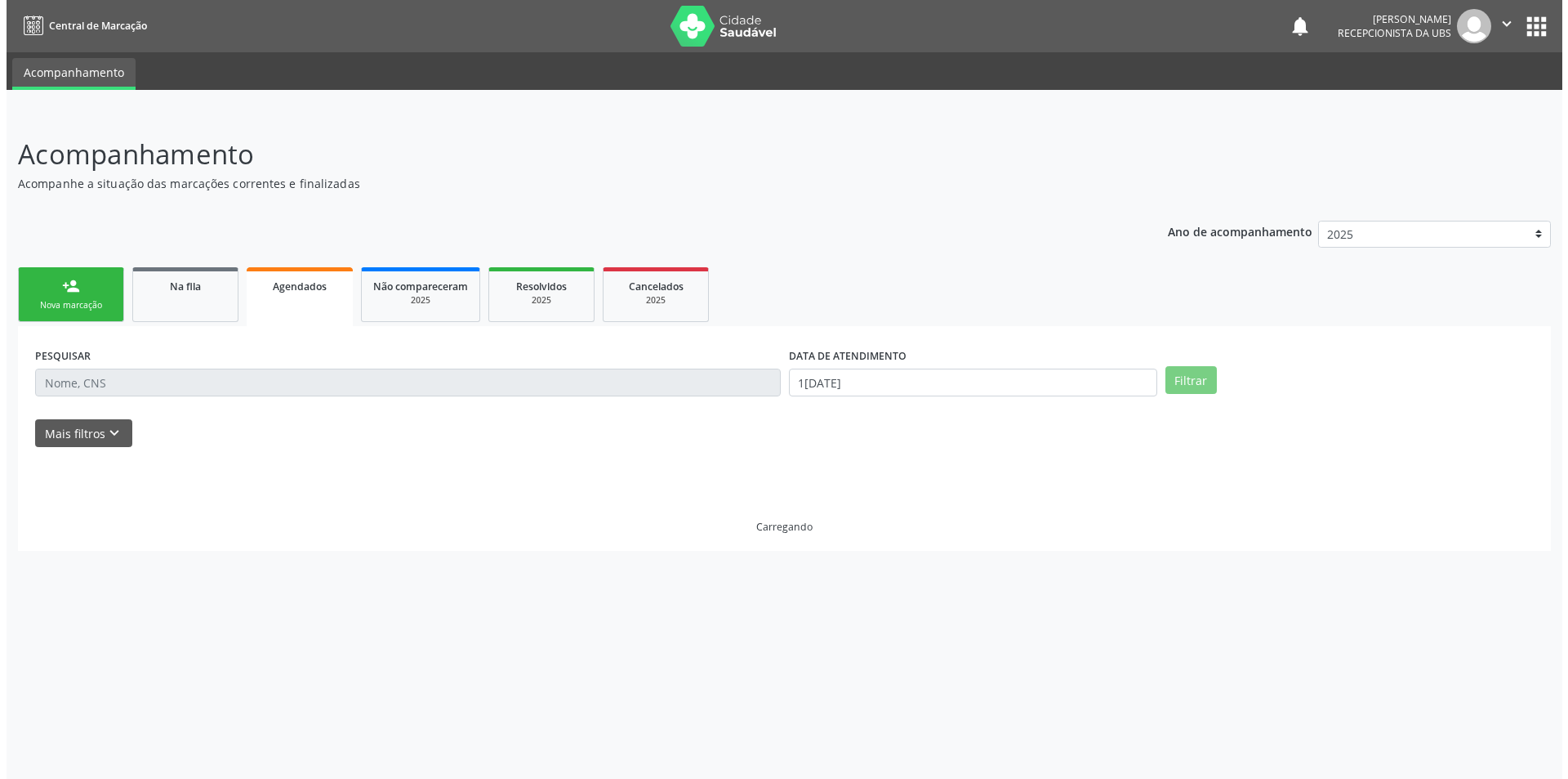
scroll to position [0, 0]
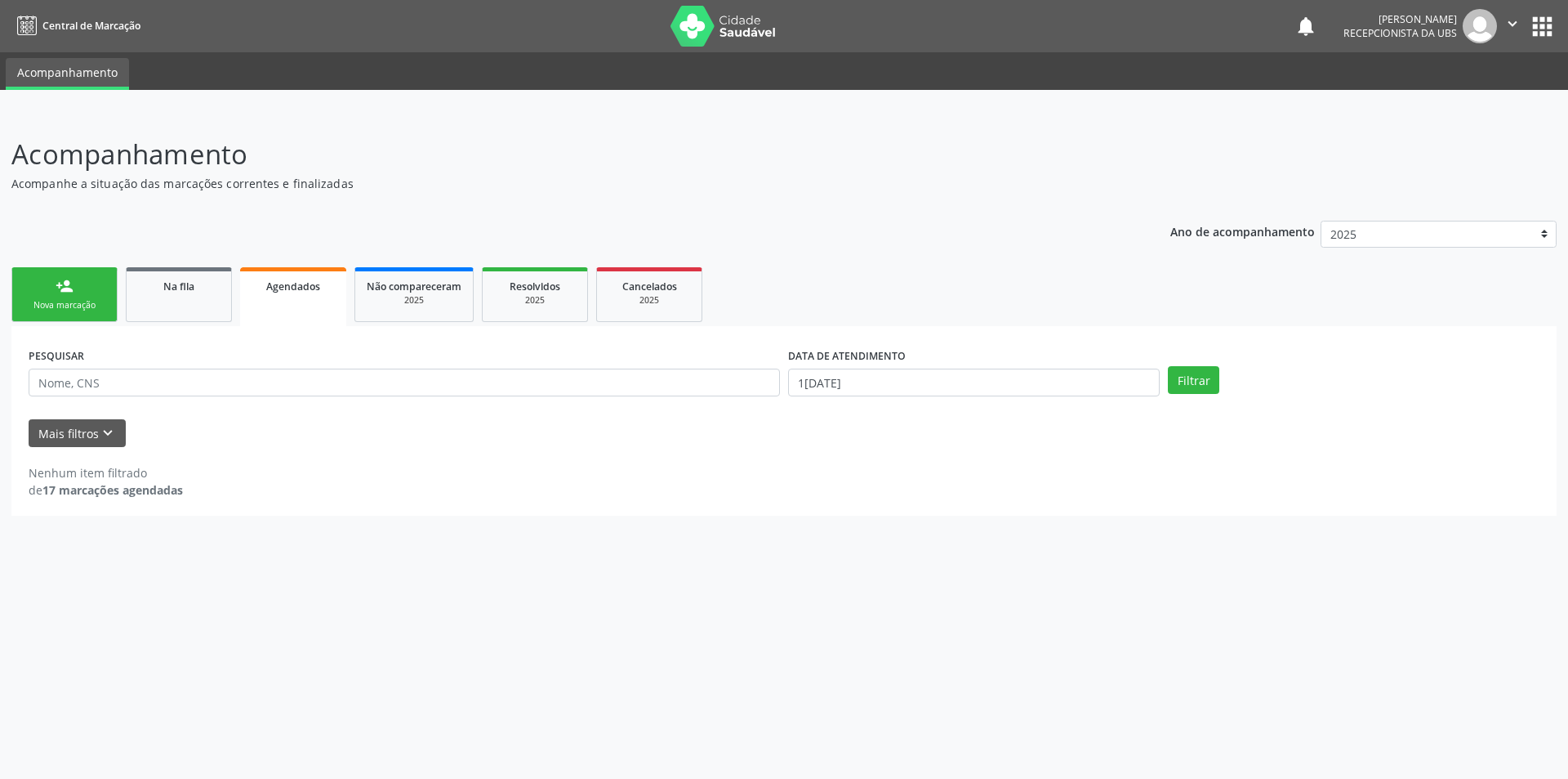
click at [88, 289] on link "person_add Nova marcação" at bounding box center [65, 294] width 107 height 54
